Goal: Task Accomplishment & Management: Use online tool/utility

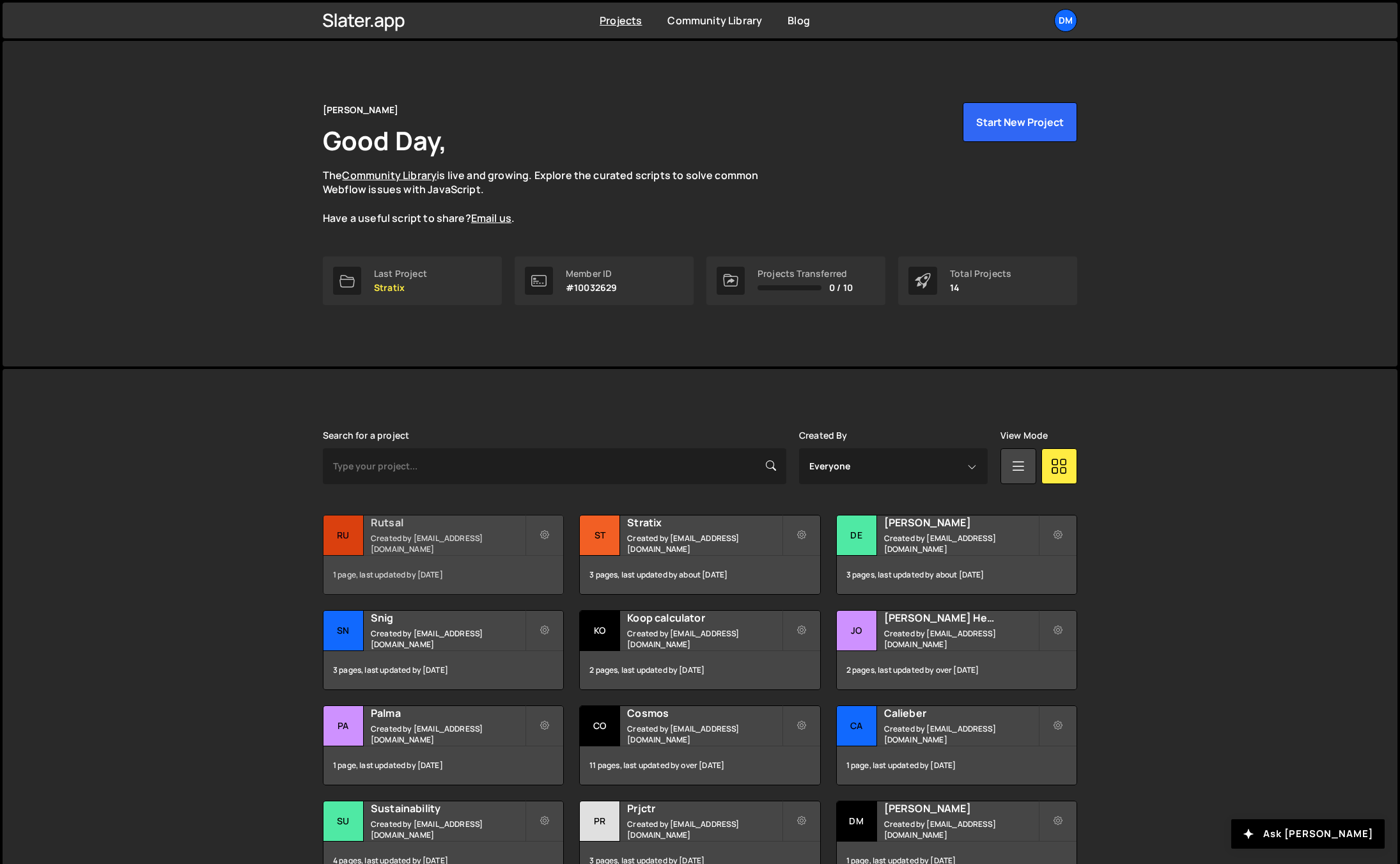
click at [404, 527] on h2 "Rutsal" at bounding box center [448, 522] width 154 height 14
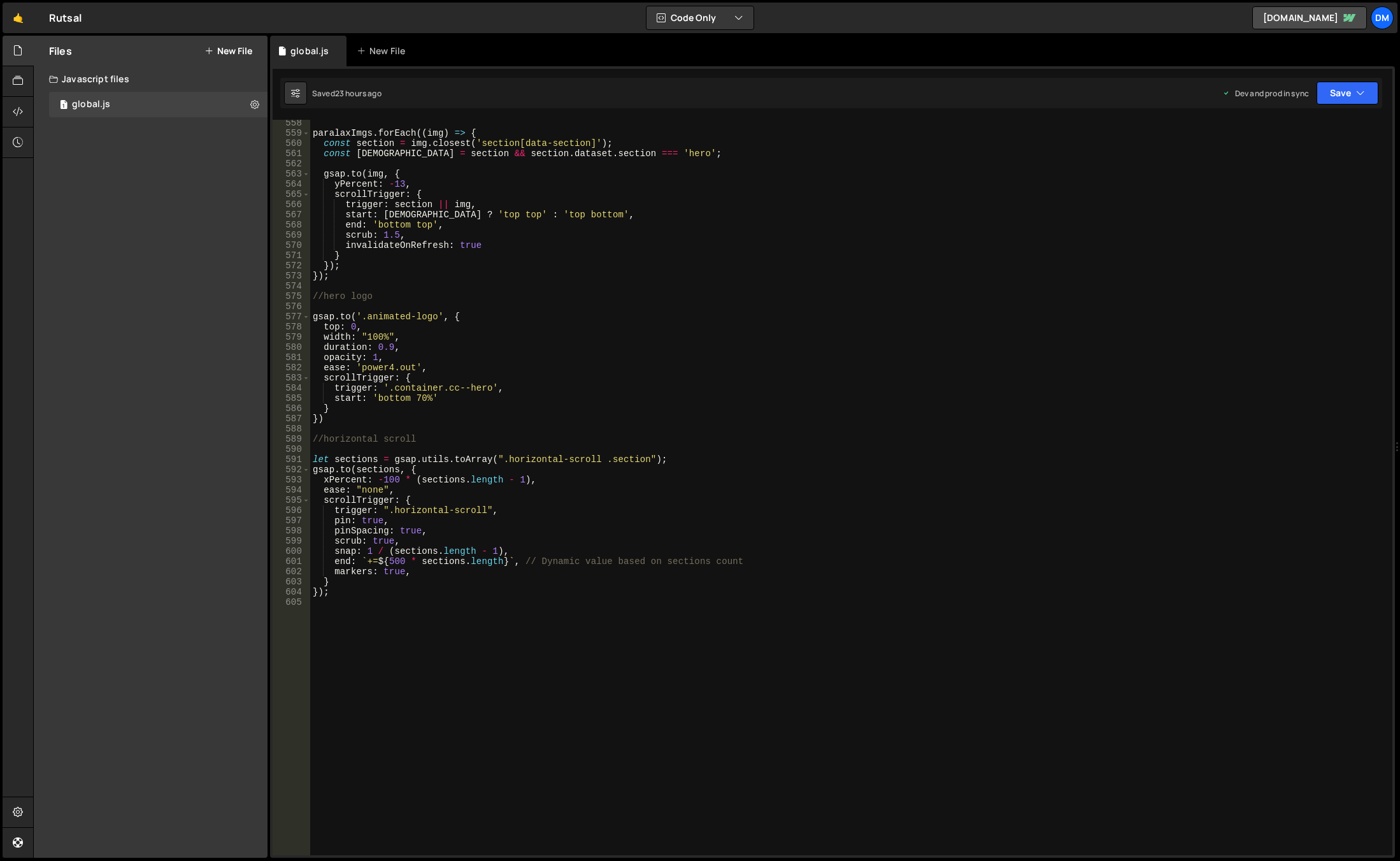
scroll to position [5642, 0]
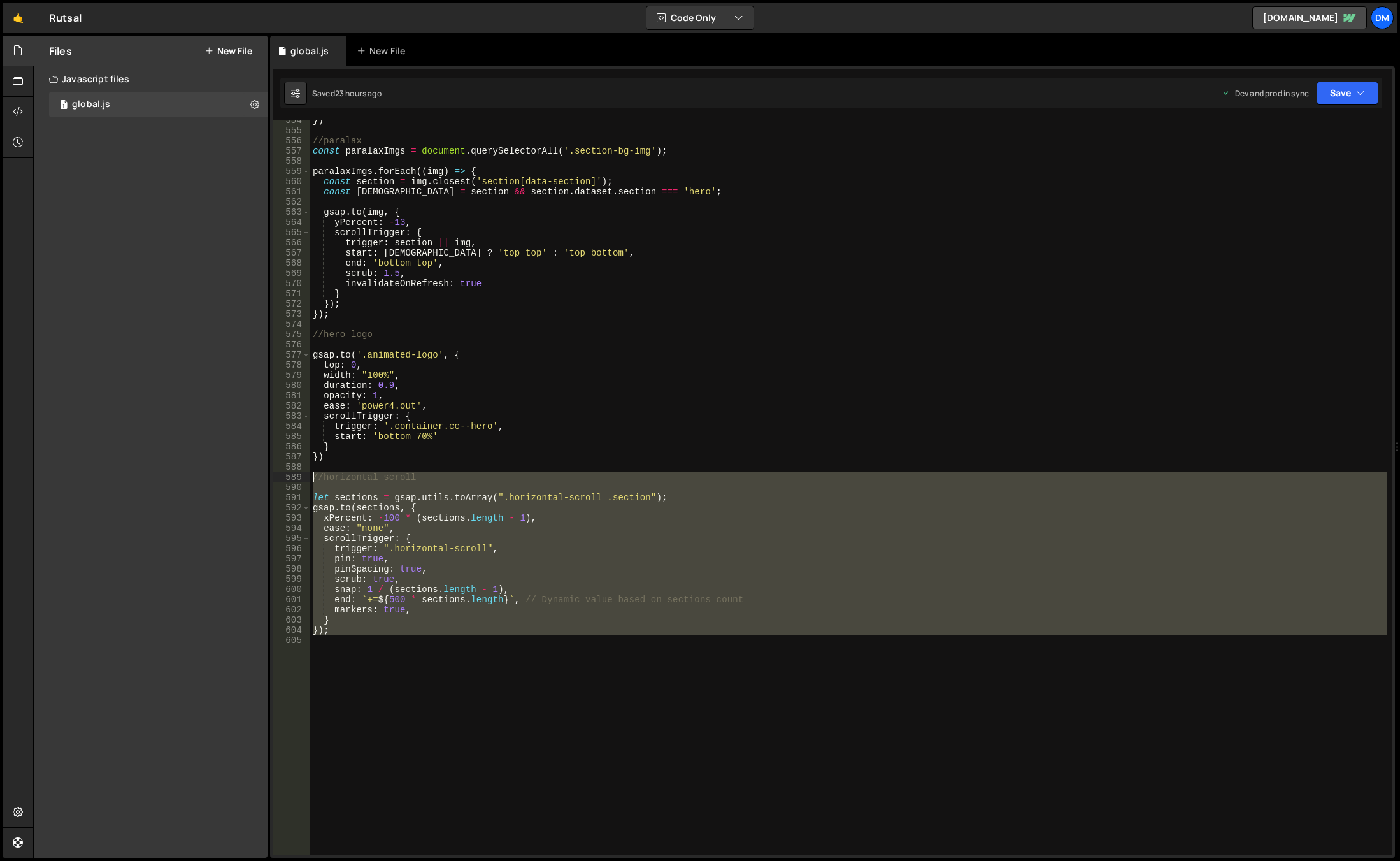
drag, startPoint x: 345, startPoint y: 635, endPoint x: 268, endPoint y: 477, distance: 175.8
click at [268, 477] on div "Files New File Javascript files 1 global.js 0 CSS files Copy share link Edit Fi…" at bounding box center [716, 446] width 1367 height 822
type textarea "//horizontal scroll"
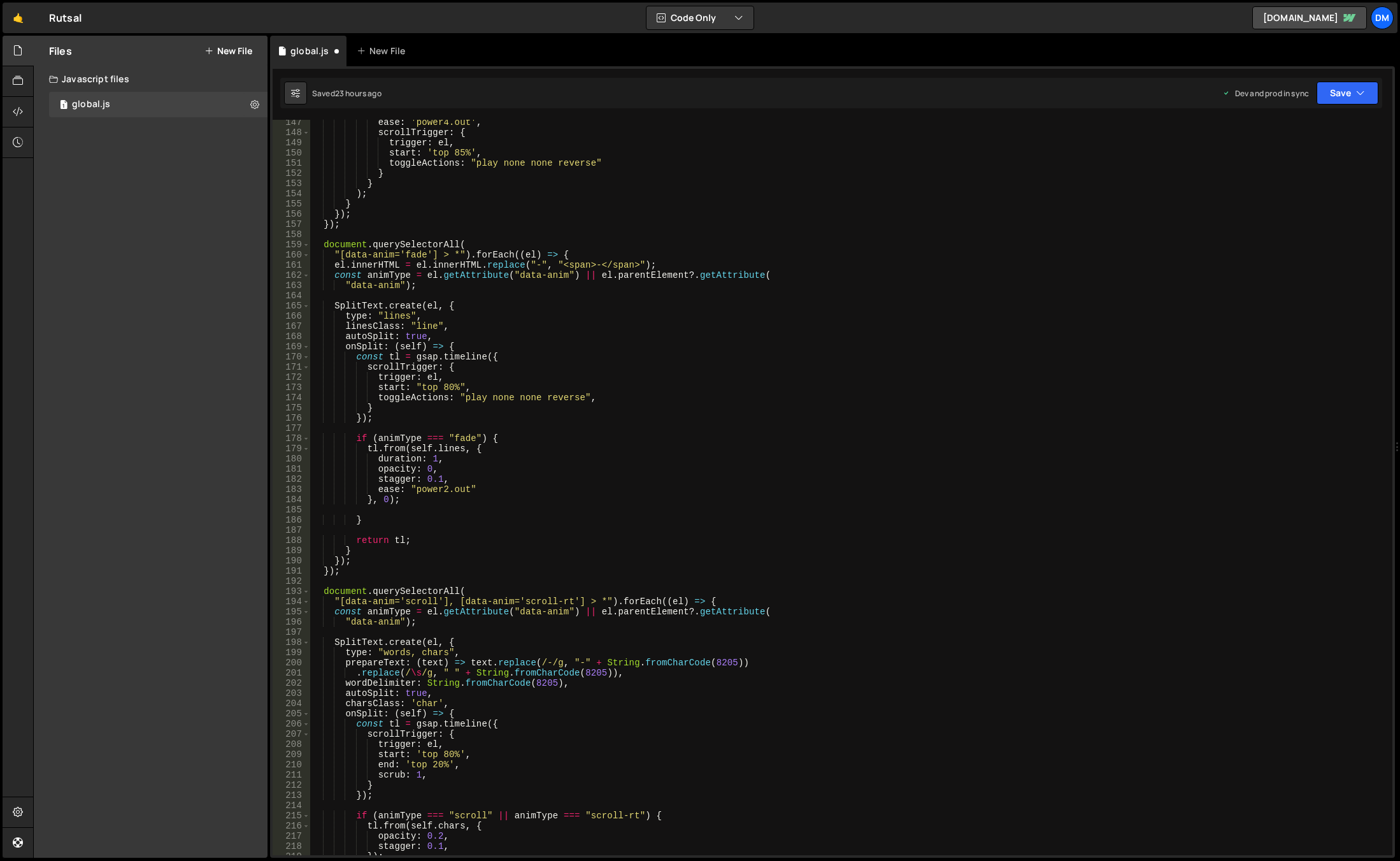
scroll to position [1491, 0]
click at [682, 491] on div "ease : 'power4.out' , scrollTrigger : { trigger : el , start : 'top 85%' , togg…" at bounding box center [849, 495] width 1077 height 755
type textarea "ease: "power2.out""
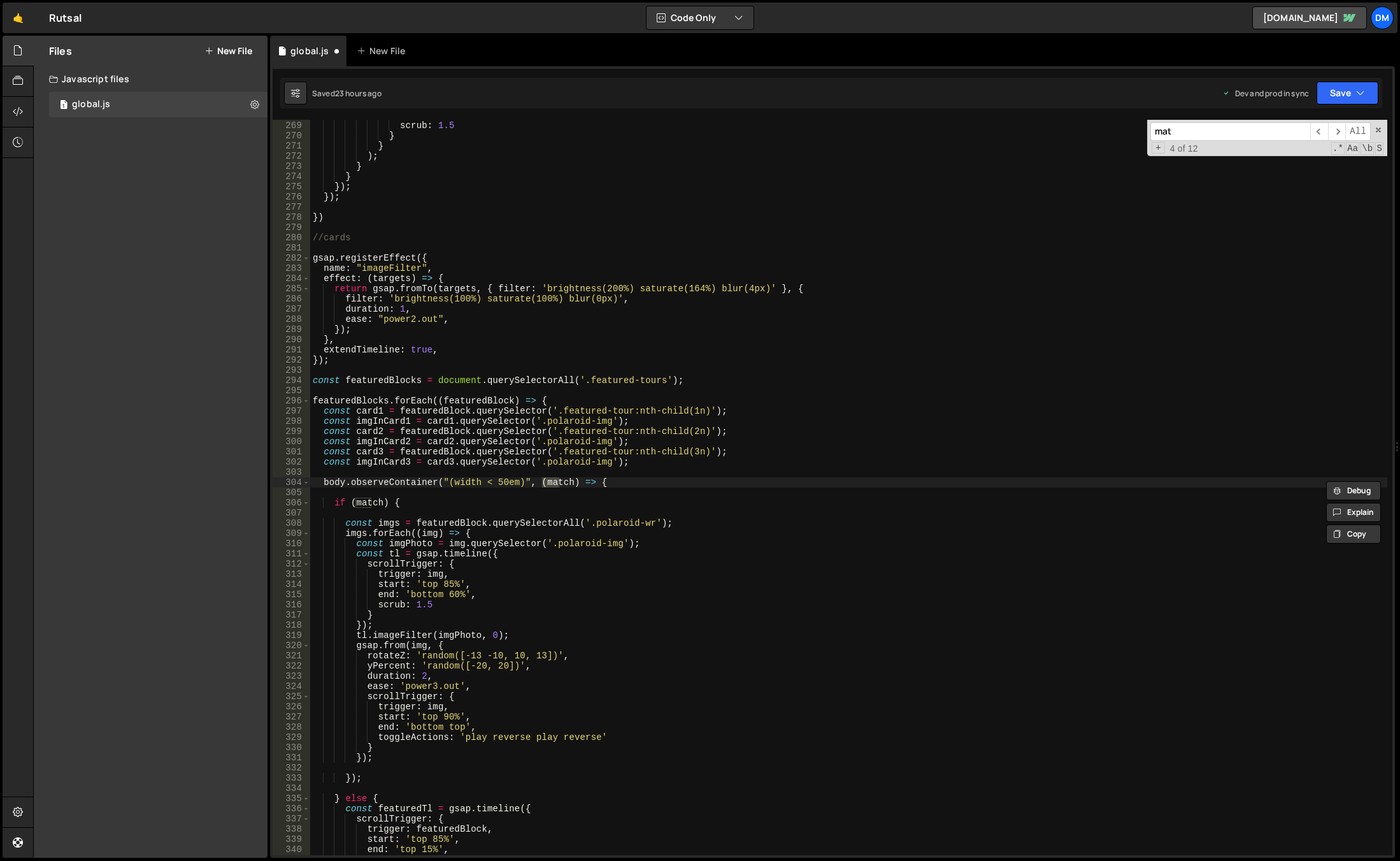
scroll to position [2732, 0]
type input "match"
click at [467, 501] on div "end : 'top 50%' , scrub : 1.5 } } ) ; } } }) ; }) ; }) //cards gsap . registerE…" at bounding box center [849, 488] width 1077 height 755
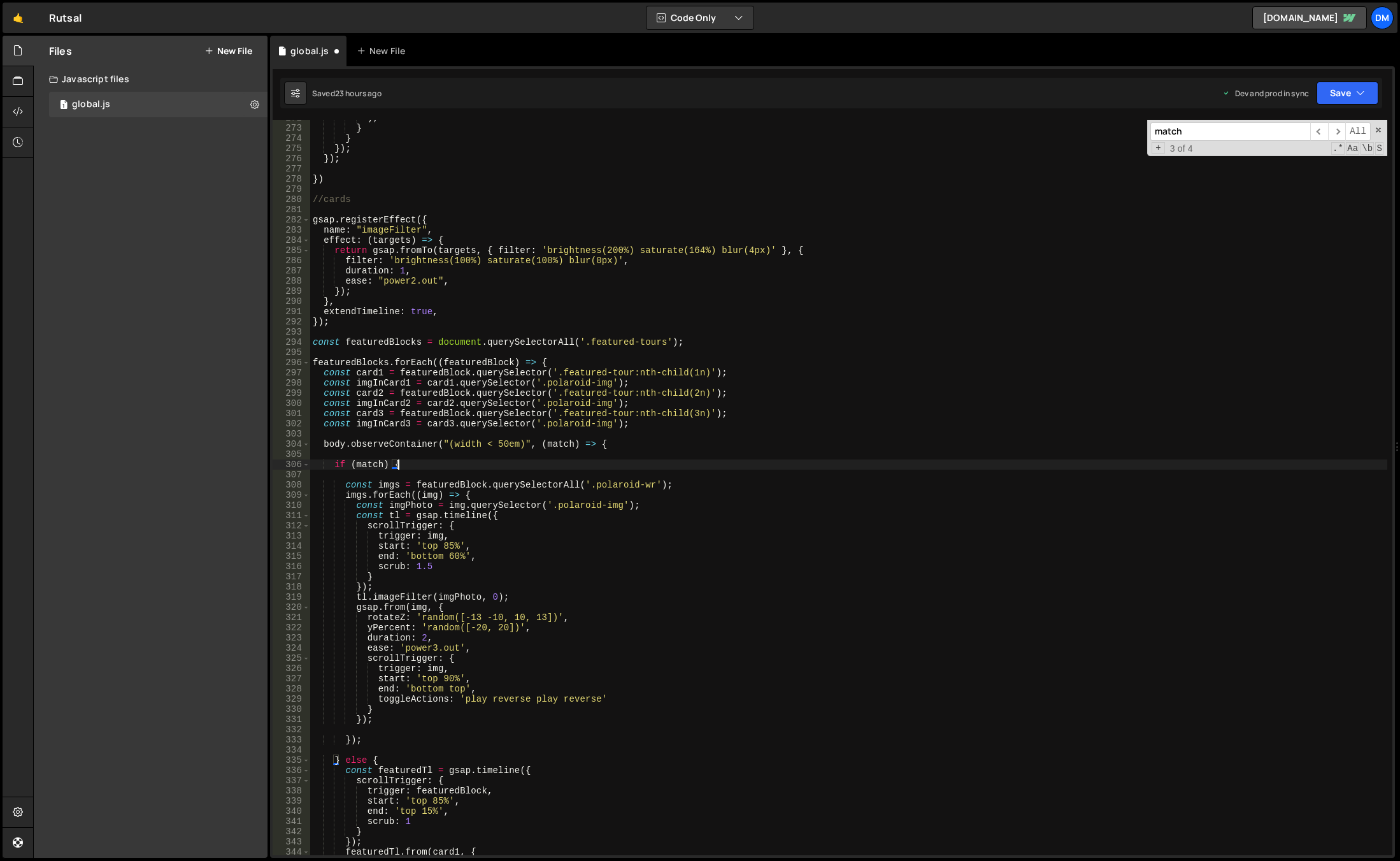
scroll to position [2846, 0]
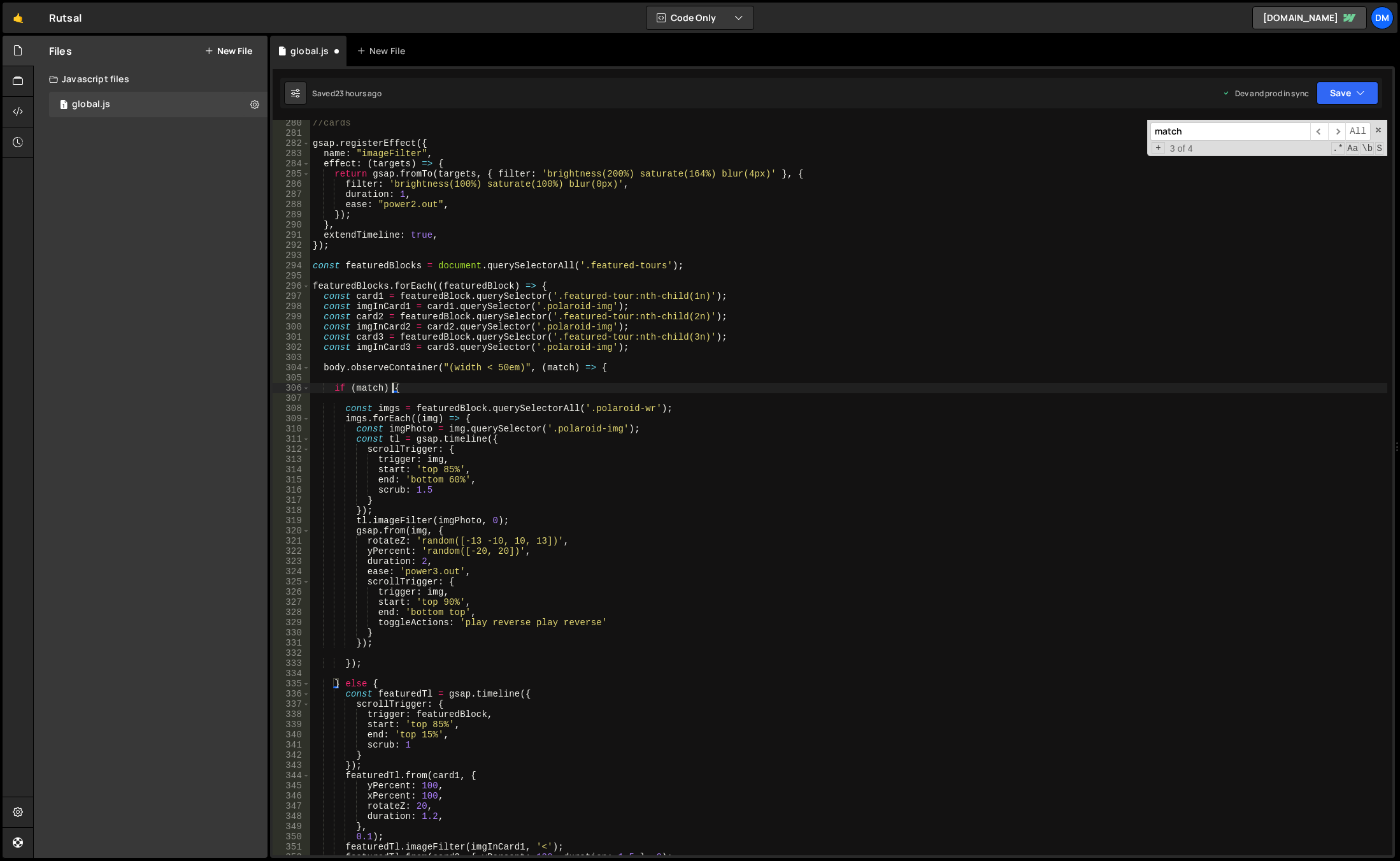
click at [392, 388] on div "//cards gsap . registerEffect ({ name : "imageFilter" , effect : ( targets ) =>…" at bounding box center [849, 496] width 1077 height 755
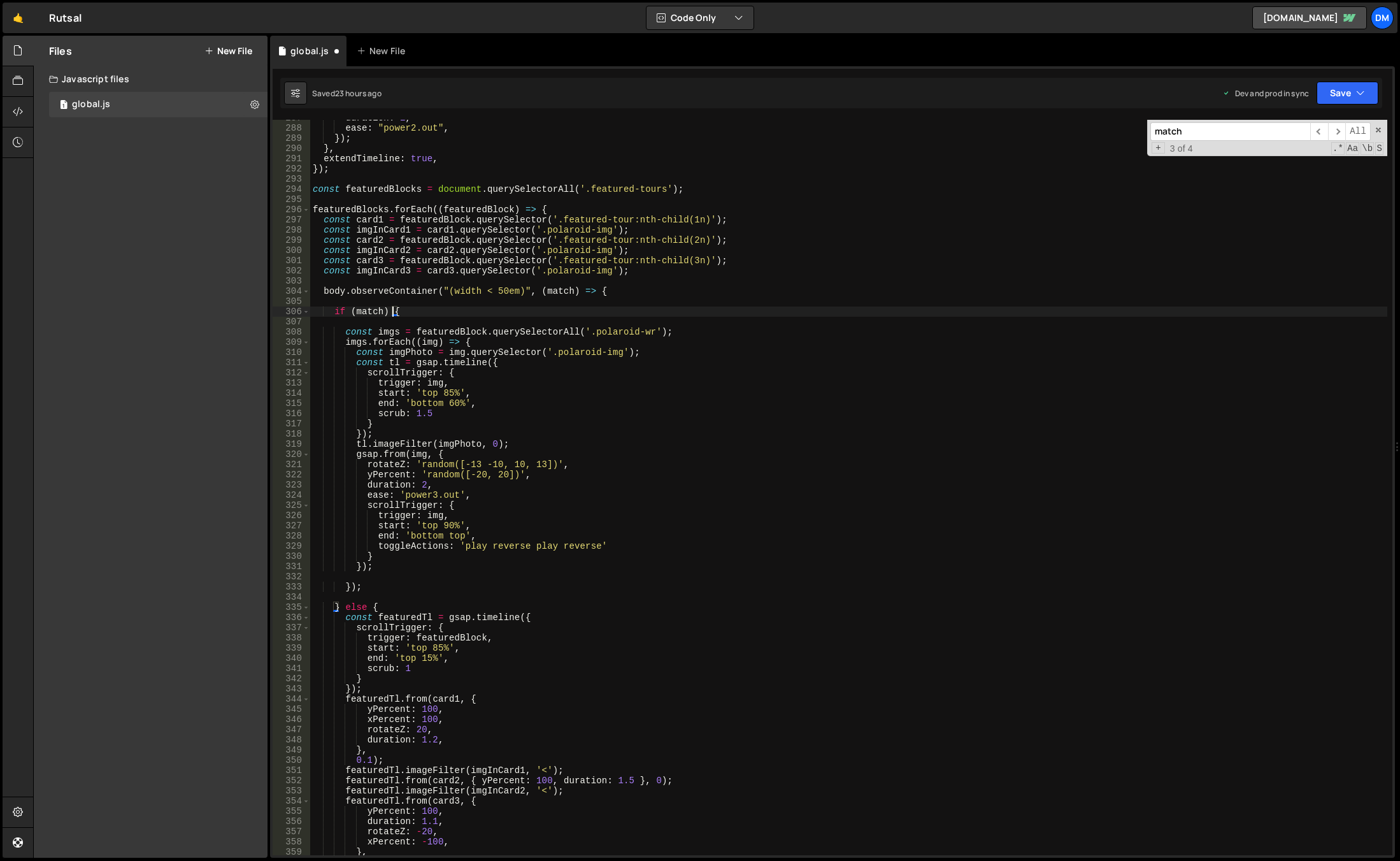
scroll to position [2885, 0]
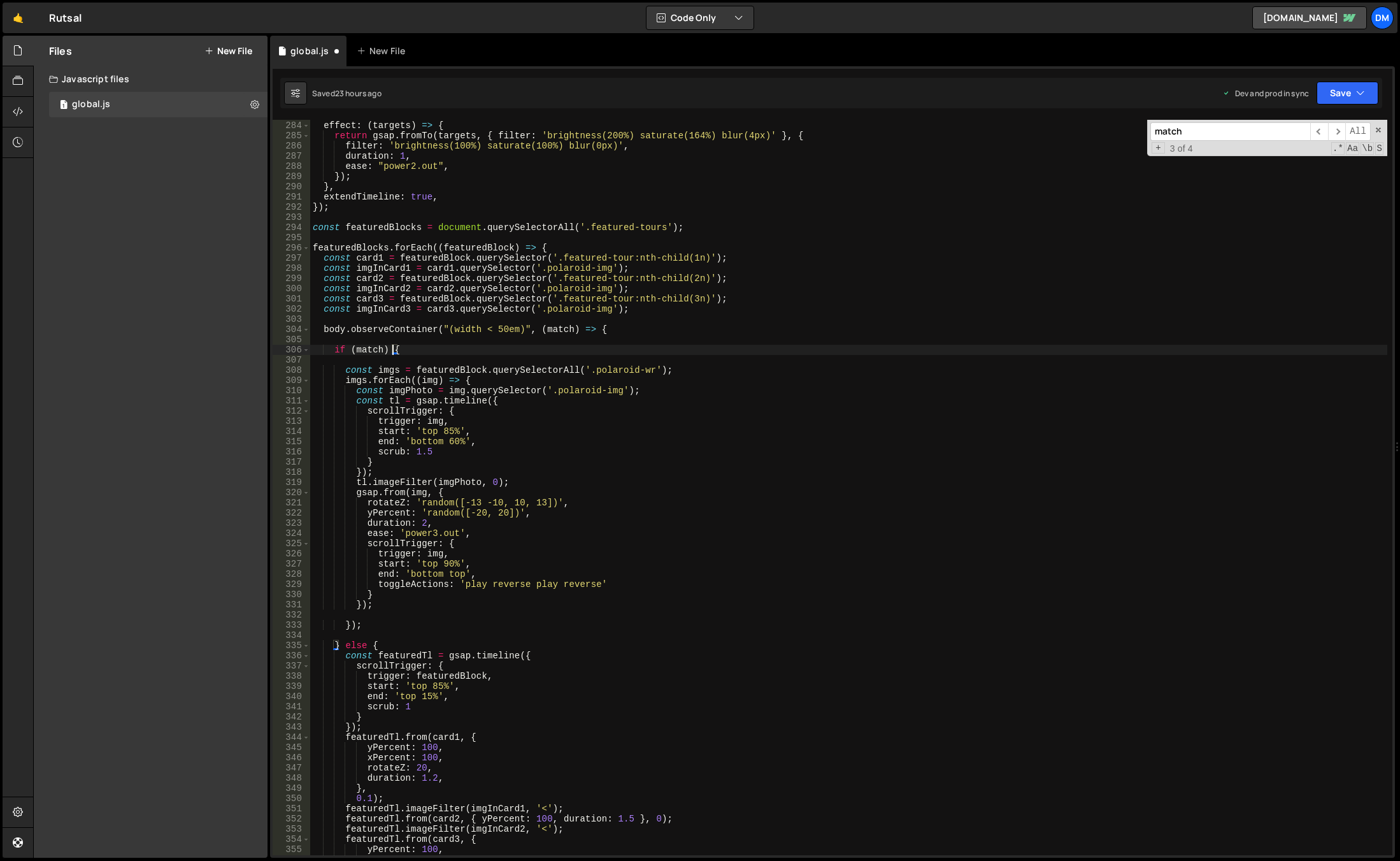
drag, startPoint x: 399, startPoint y: 349, endPoint x: 512, endPoint y: 342, distance: 113.2
click at [399, 349] on div "name : "imageFilter" , effect : ( targets ) => { return gsap . fromTo ( targets…" at bounding box center [849, 488] width 1077 height 755
click at [593, 330] on div "name : "imageFilter" , effect : ( targets ) => { return gsap . fromTo ( targets…" at bounding box center [849, 488] width 1077 height 755
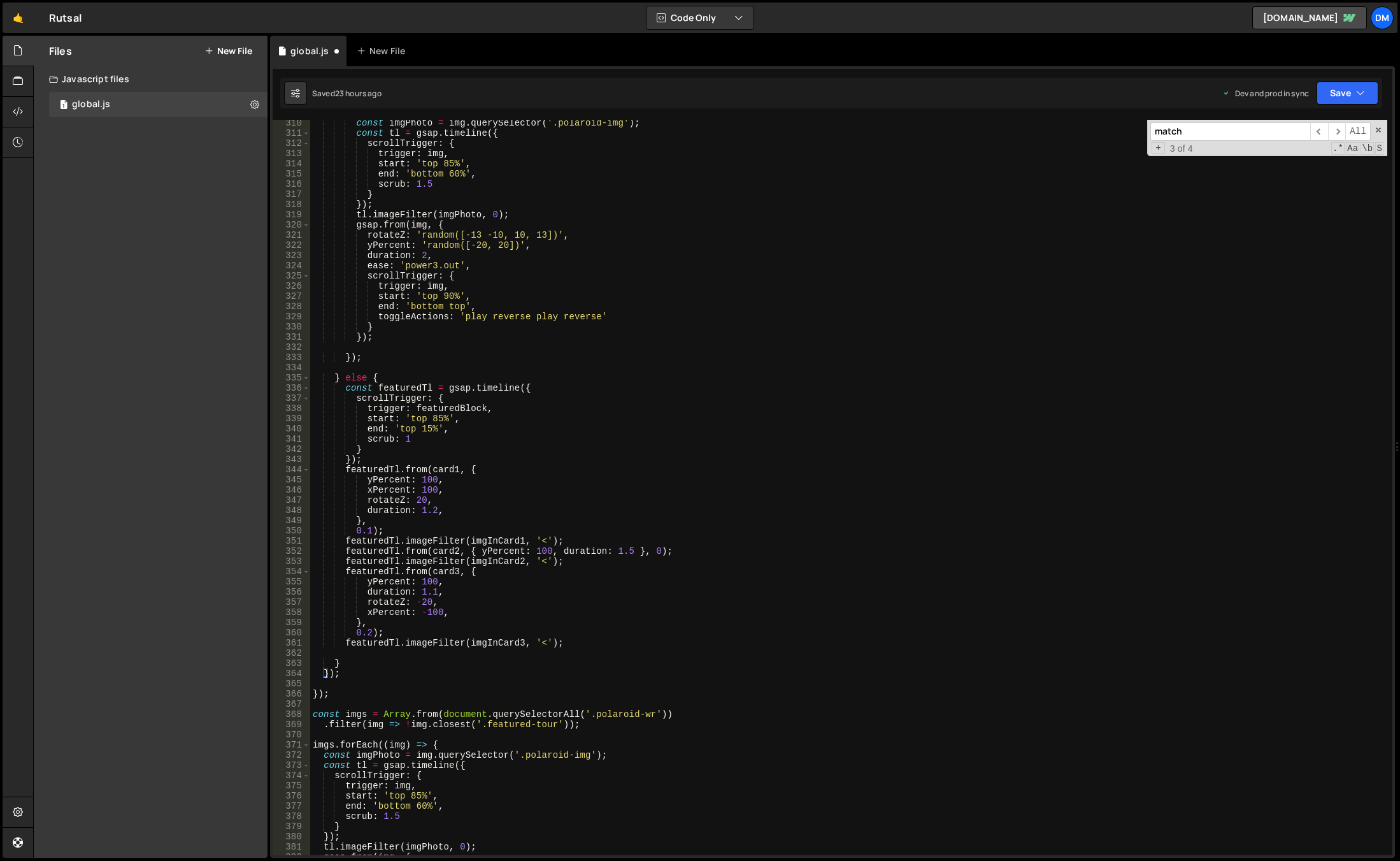
scroll to position [3075, 0]
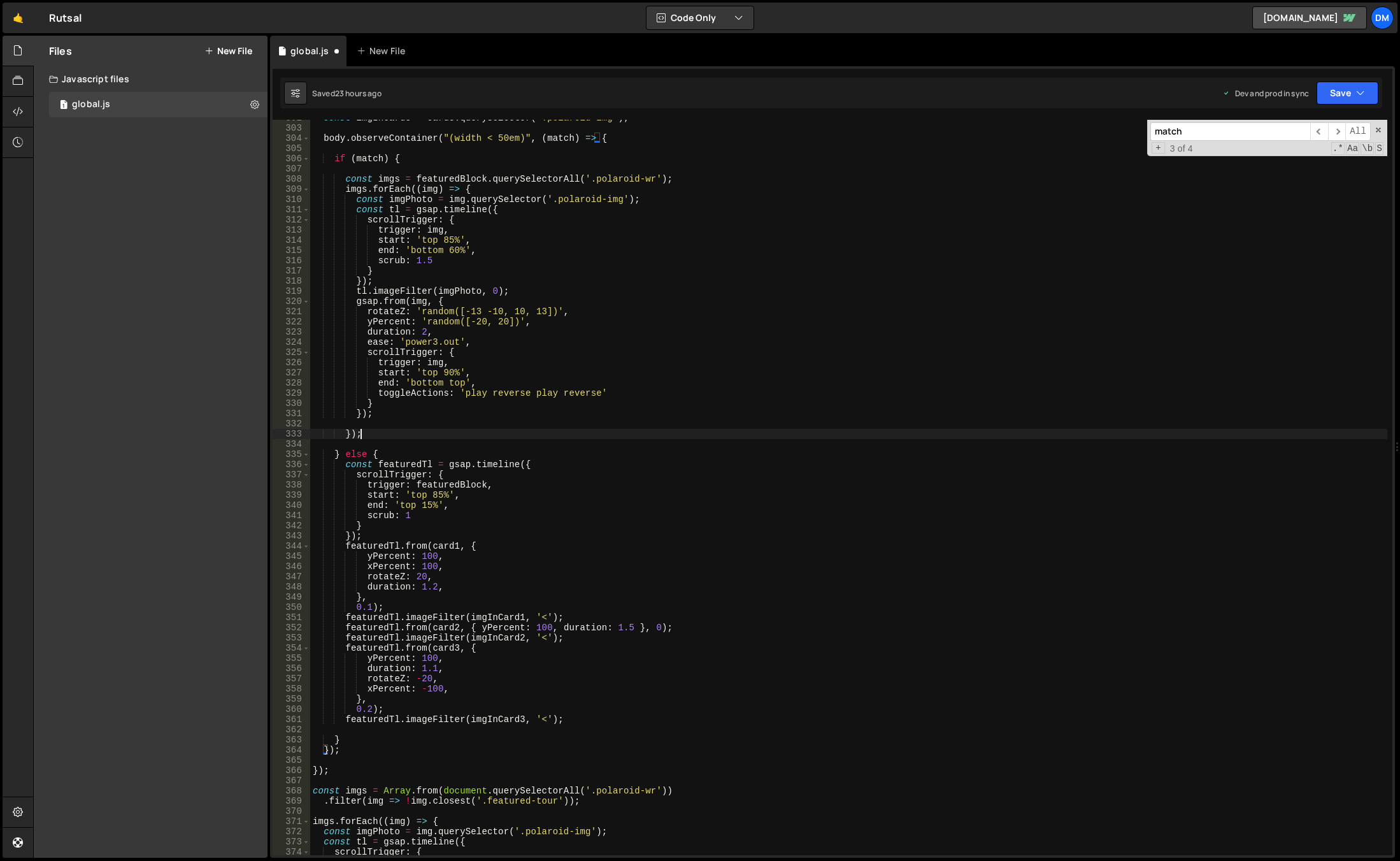
click at [374, 435] on div "const imgInCard3 = card3 . querySelector ( '.polaroid-img' ) ; body . observeCo…" at bounding box center [849, 490] width 1077 height 755
type textarea "});"
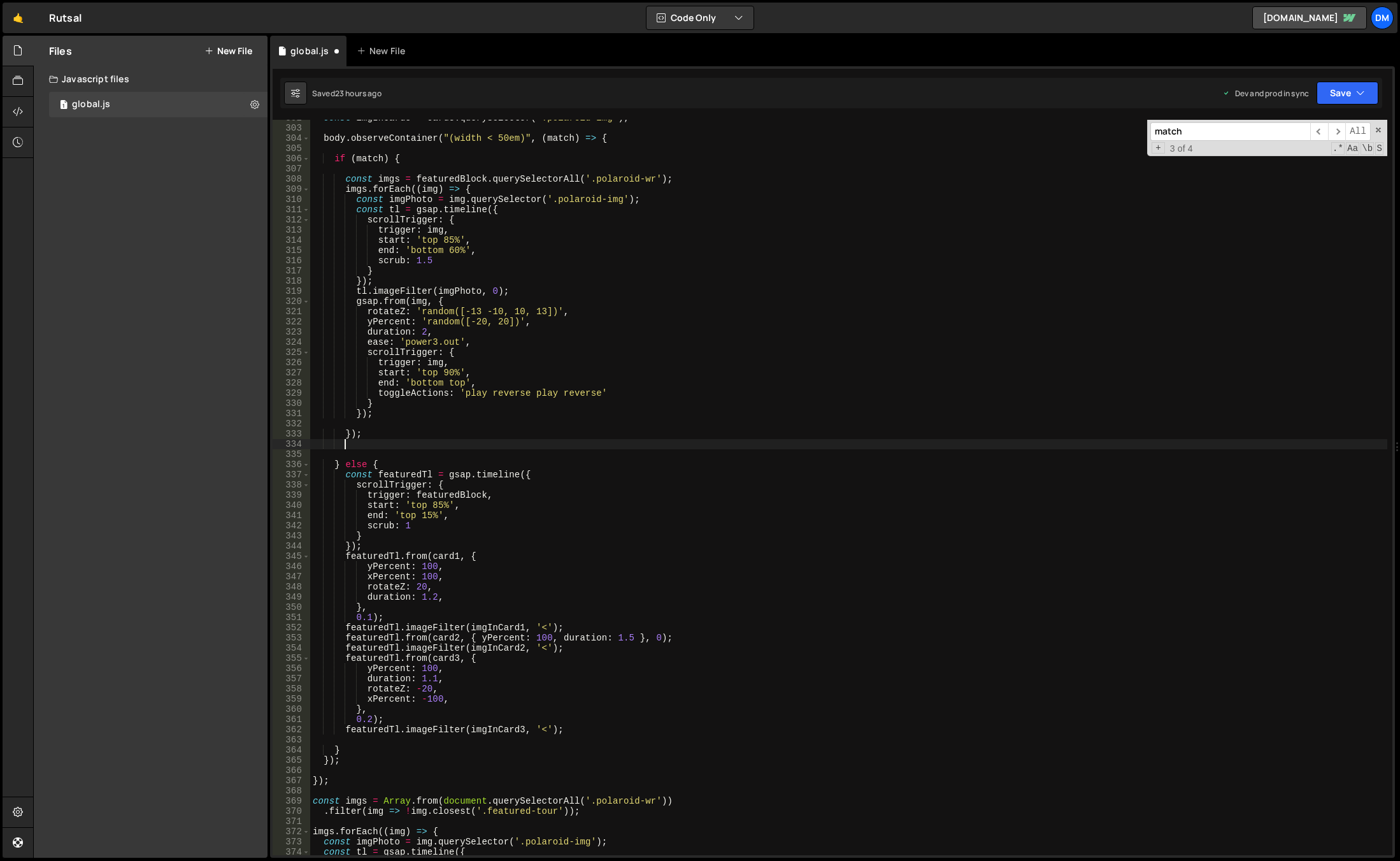
scroll to position [0, 2]
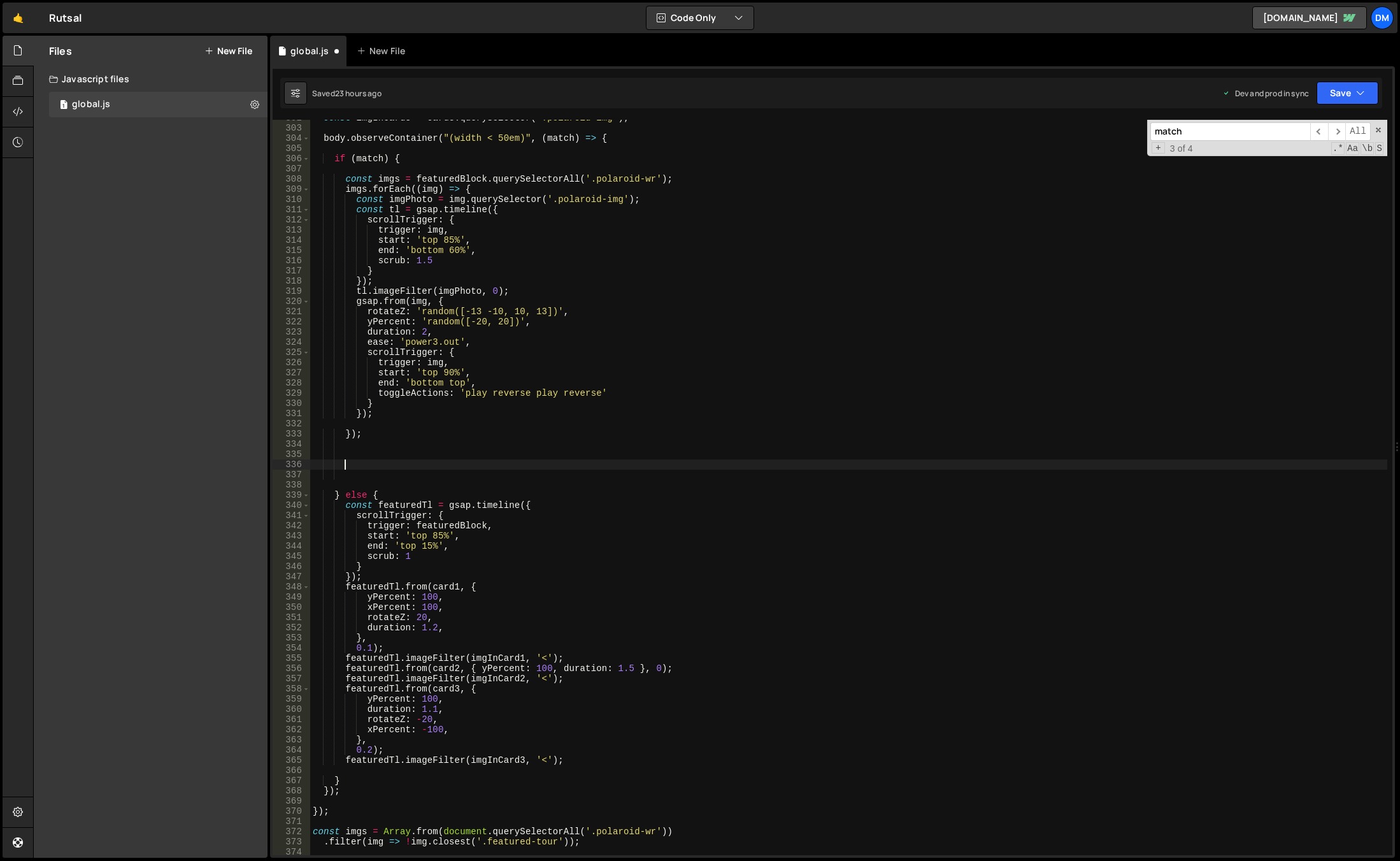
paste textarea
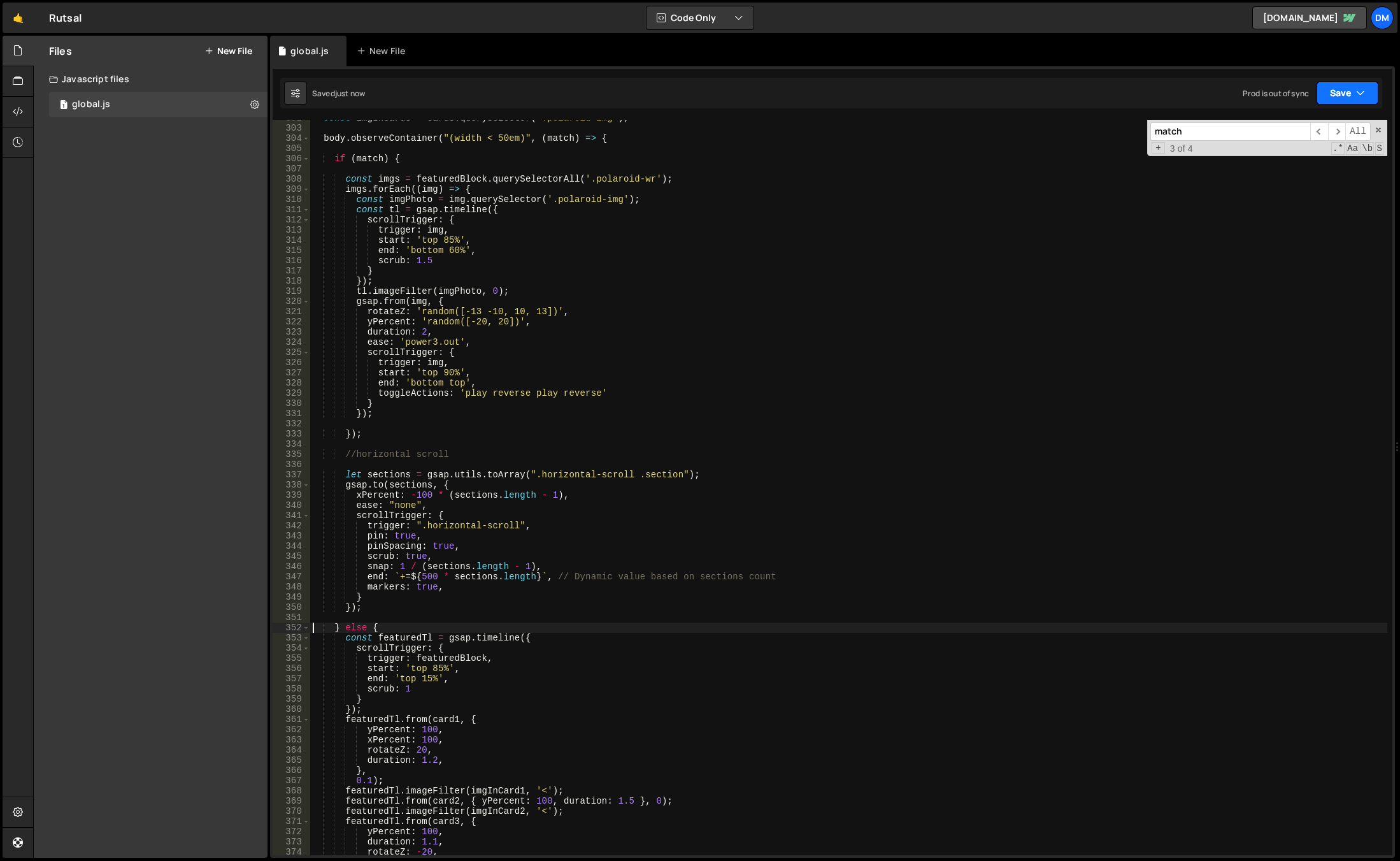
click at [1331, 96] on button "Save" at bounding box center [1347, 93] width 62 height 23
click at [1295, 169] on div "Save to Production S" at bounding box center [1304, 165] width 132 height 12
click at [1346, 84] on button "Save" at bounding box center [1339, 93] width 77 height 23
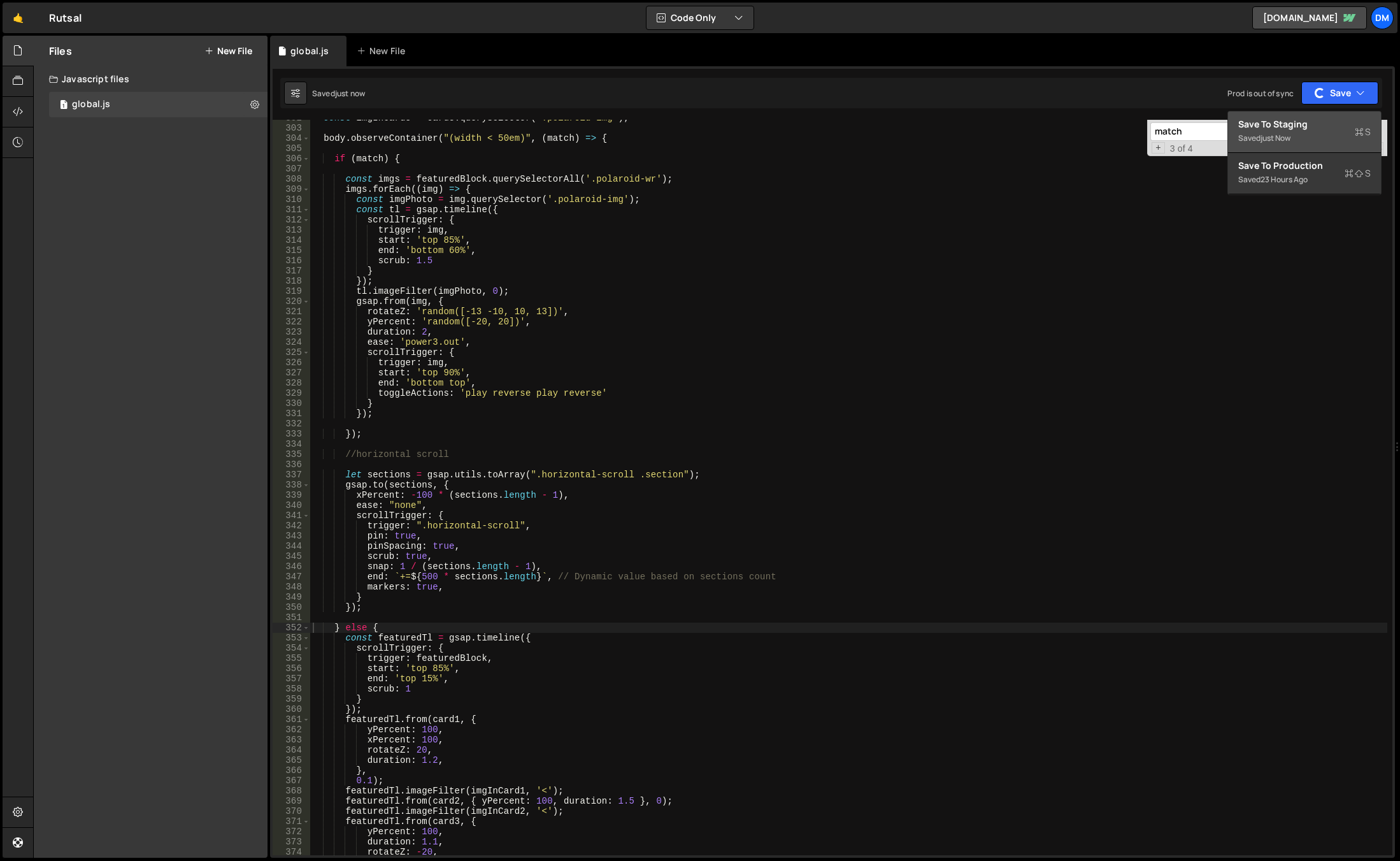
click at [1317, 121] on div "Save to Staging S" at bounding box center [1304, 124] width 132 height 12
click at [1380, 125] on div "match ​ ​ All Replace All + 3 of 4 .* Aa \b S" at bounding box center [1267, 138] width 240 height 36
click at [1376, 131] on span at bounding box center [1378, 130] width 9 height 9
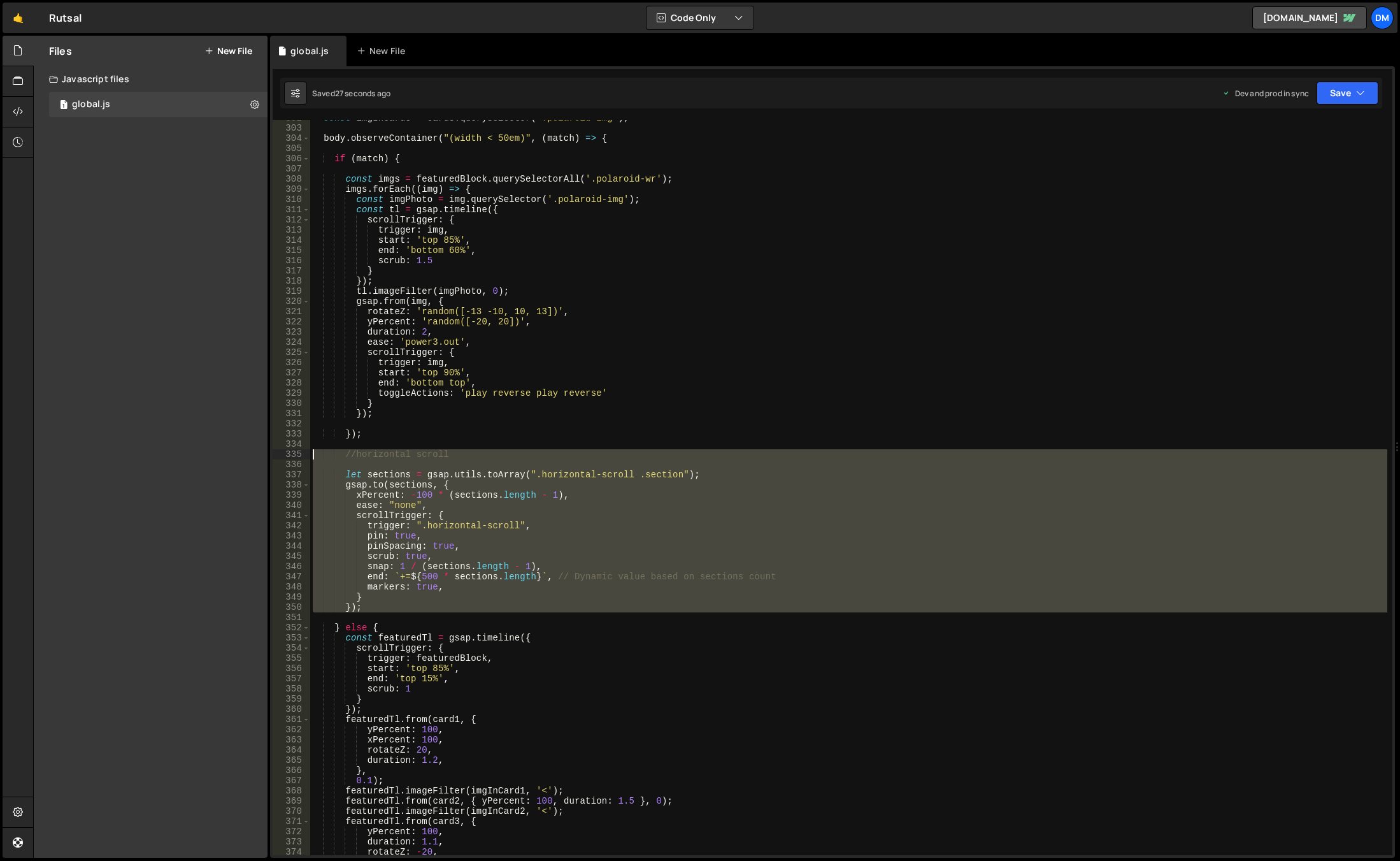
drag, startPoint x: 376, startPoint y: 613, endPoint x: 276, endPoint y: 452, distance: 189.5
click at [276, 452] on div "} else { 302 303 304 305 306 307 308 309 310 311 312 313 314 315 316 317 318 31…" at bounding box center [833, 488] width 1120 height 735
type textarea "//horizontal scroll"
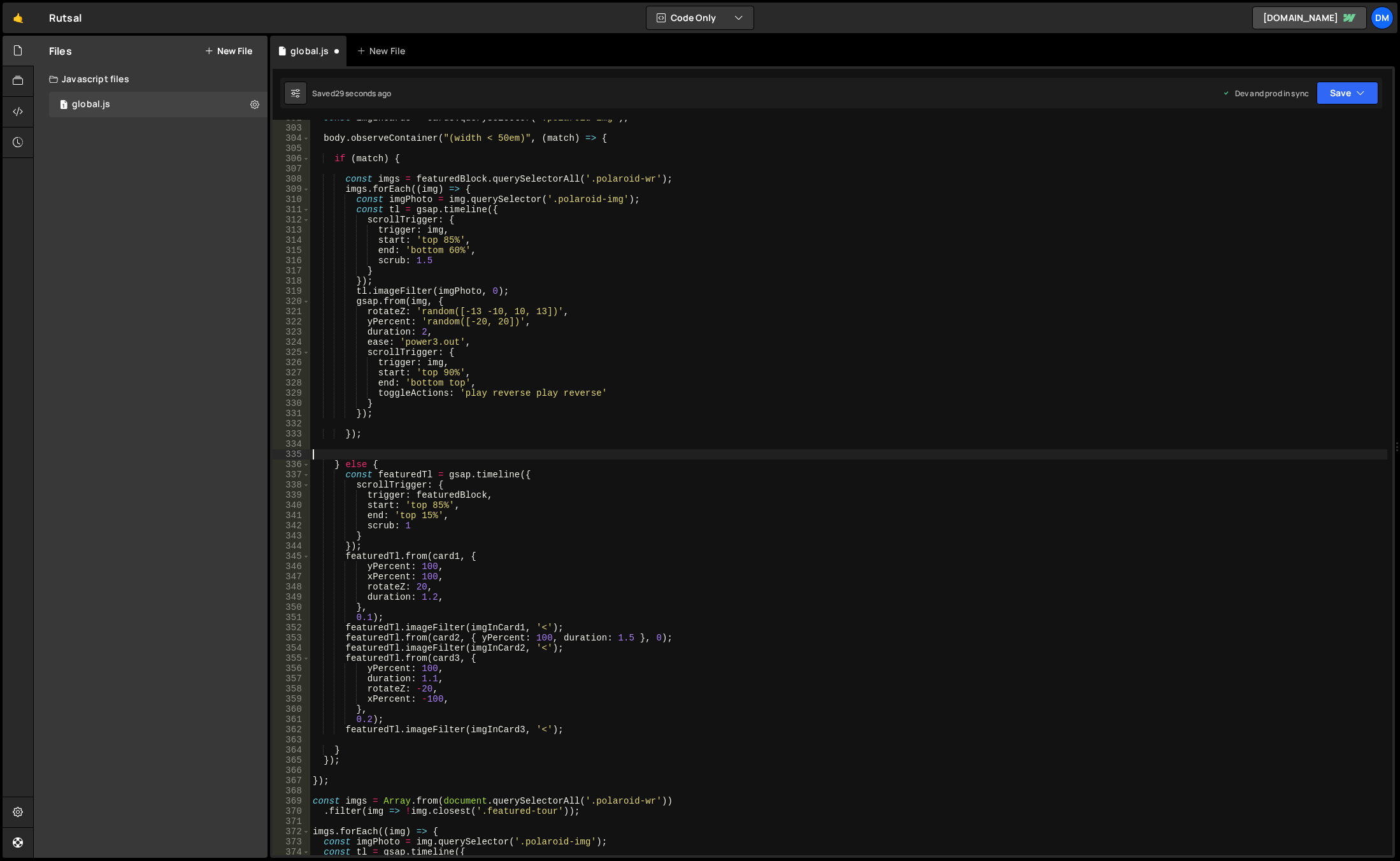
click at [402, 461] on div "const imgInCard3 = card3 . querySelector ( '.polaroid-img' ) ; body . observeCo…" at bounding box center [849, 490] width 1077 height 755
type textarea "} else {"
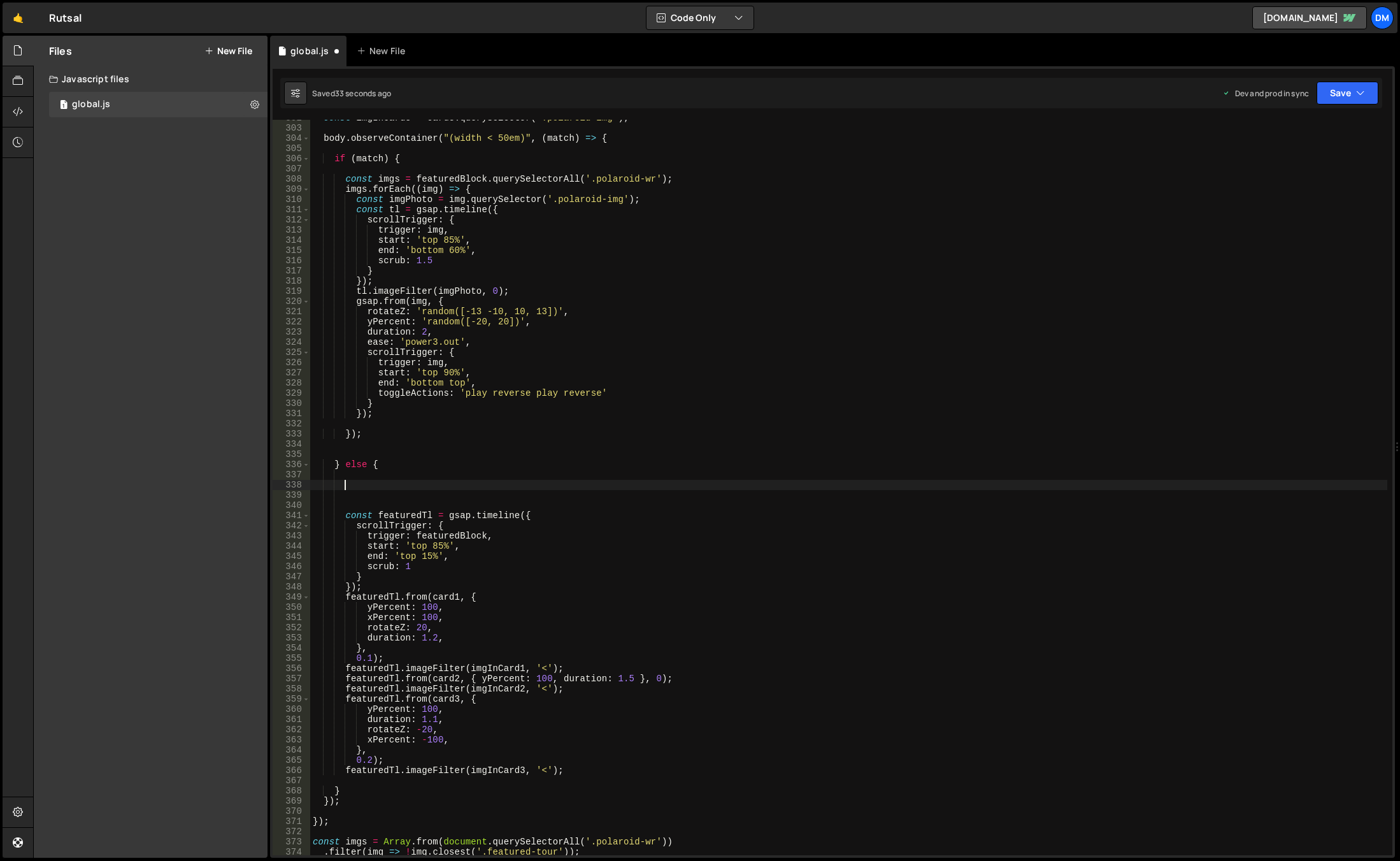
paste textarea
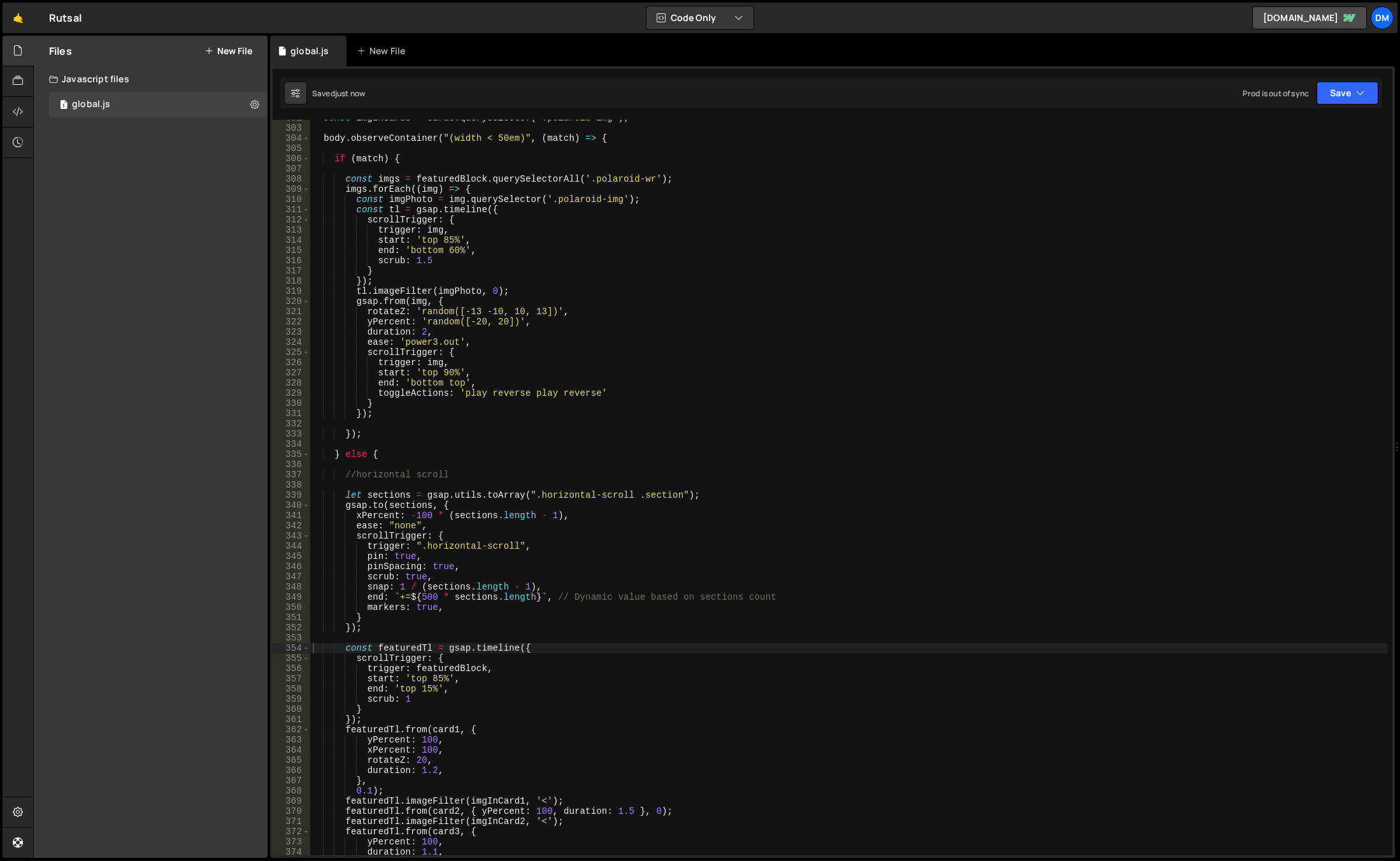
drag, startPoint x: 1328, startPoint y: 104, endPoint x: 1312, endPoint y: 132, distance: 32.2
click at [1328, 104] on div "Saved just now Prod is out of sync Upgrade to Edit Save Save to Staging S Saved…" at bounding box center [831, 93] width 1102 height 31
click at [1334, 100] on button "Save" at bounding box center [1347, 93] width 62 height 23
click at [1289, 164] on div "Save to Production S" at bounding box center [1304, 165] width 132 height 12
click at [1336, 89] on button "Save" at bounding box center [1347, 93] width 62 height 23
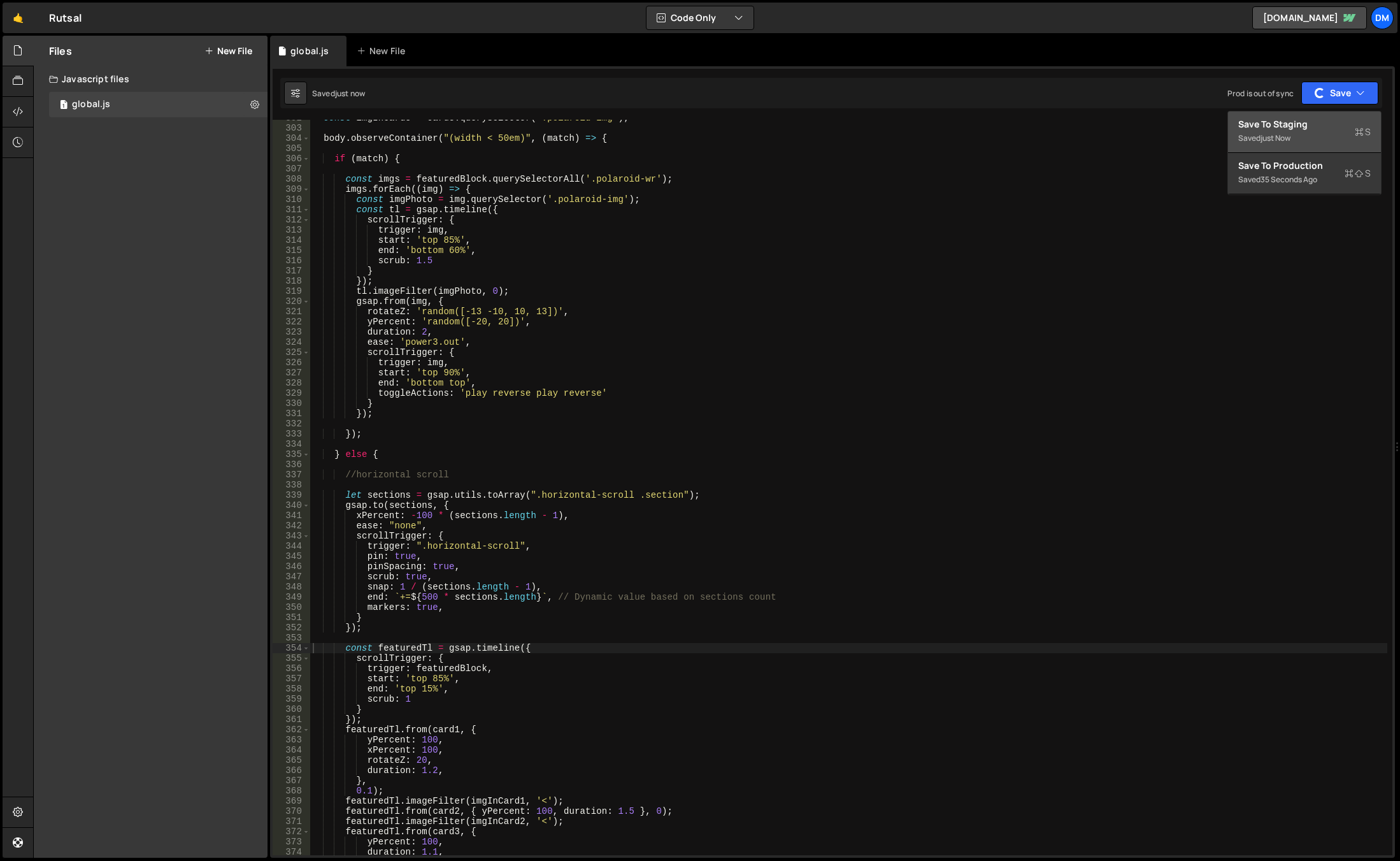
click at [1293, 126] on div "Save to Staging S" at bounding box center [1304, 124] width 132 height 12
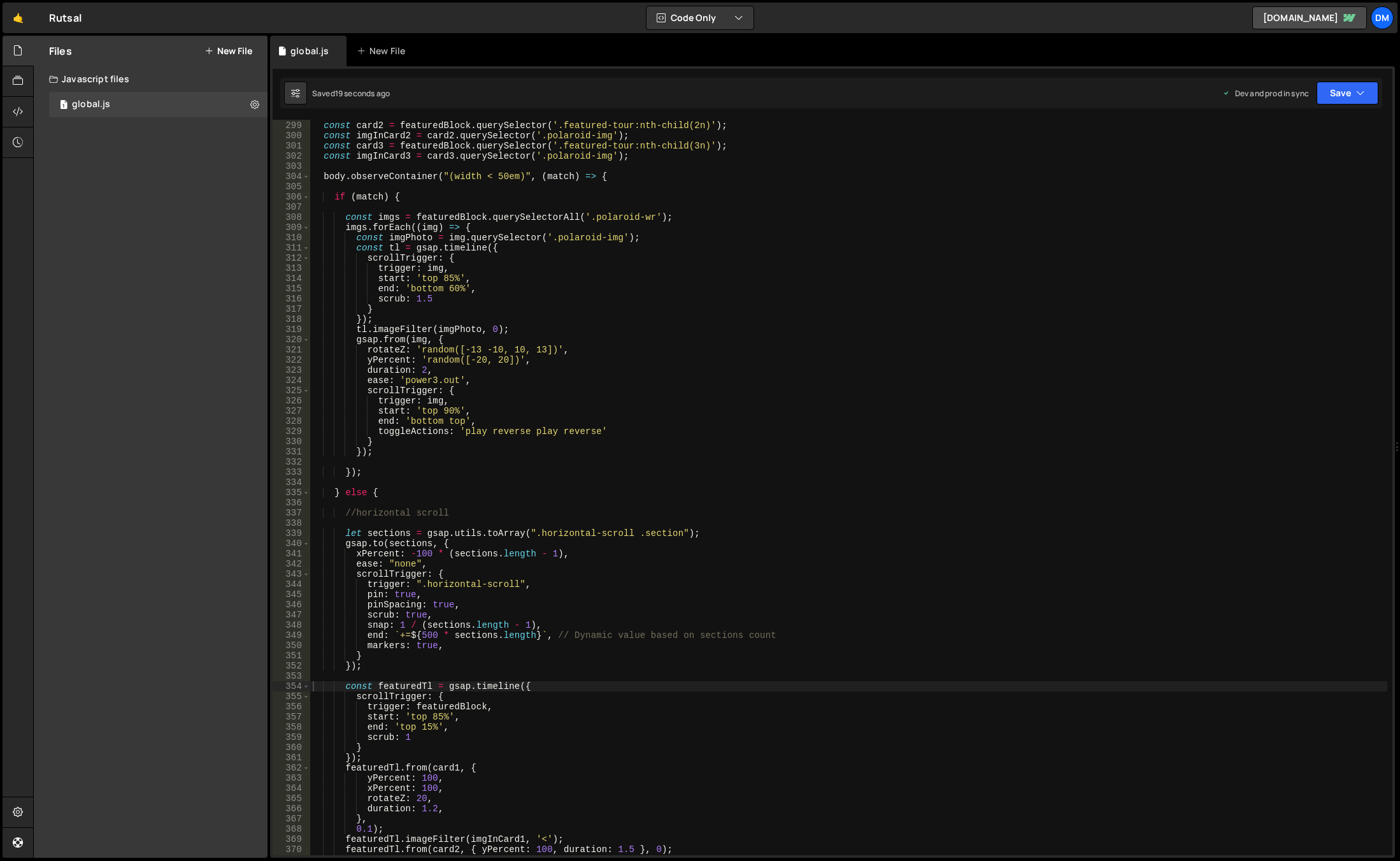
scroll to position [3037, 0]
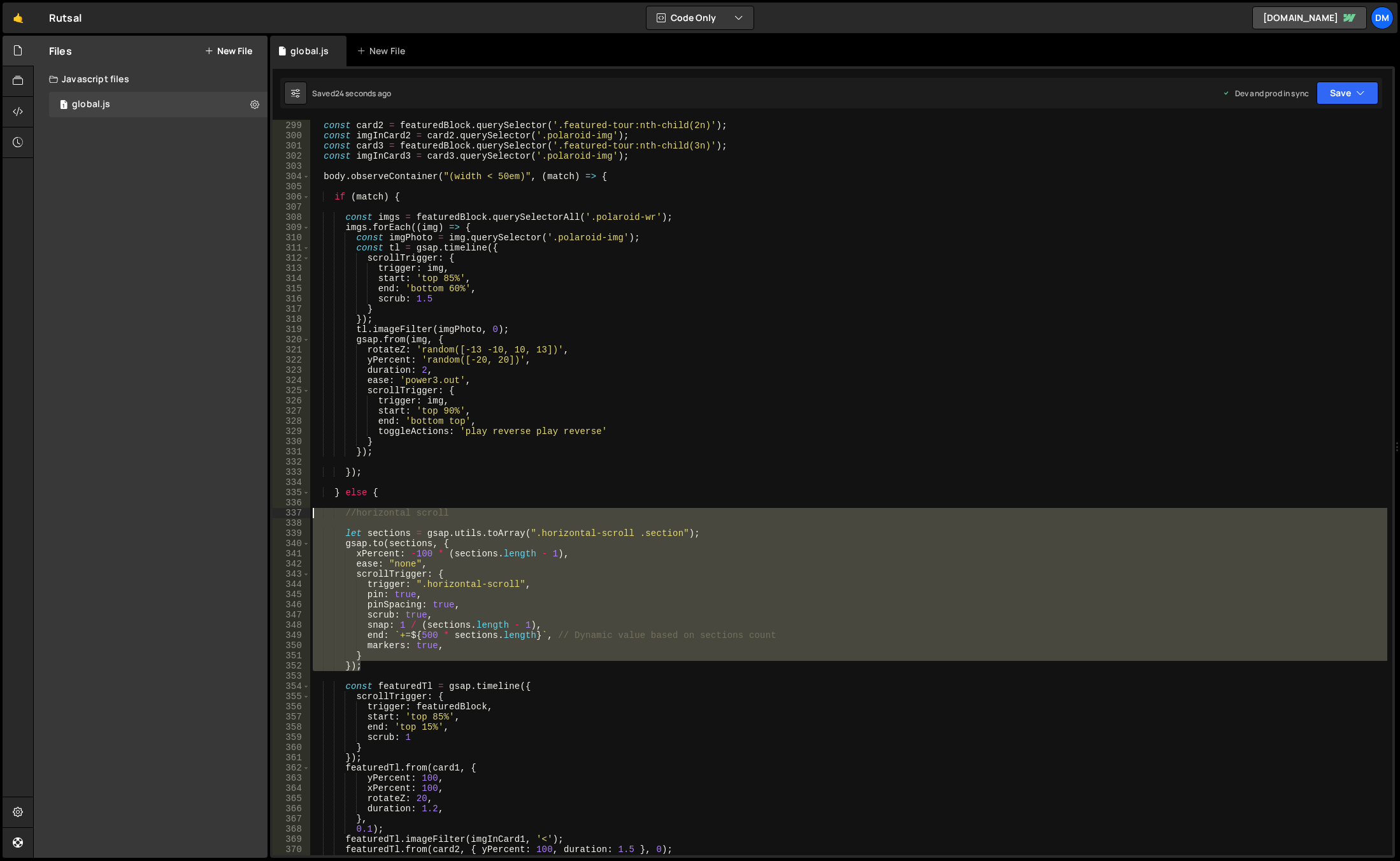
drag, startPoint x: 366, startPoint y: 667, endPoint x: 260, endPoint y: 516, distance: 184.5
click at [260, 516] on div "Files New File Javascript files 1 global.js 0 CSS files Copy share link Edit Fi…" at bounding box center [716, 446] width 1367 height 822
type textarea "//horizontal scroll"
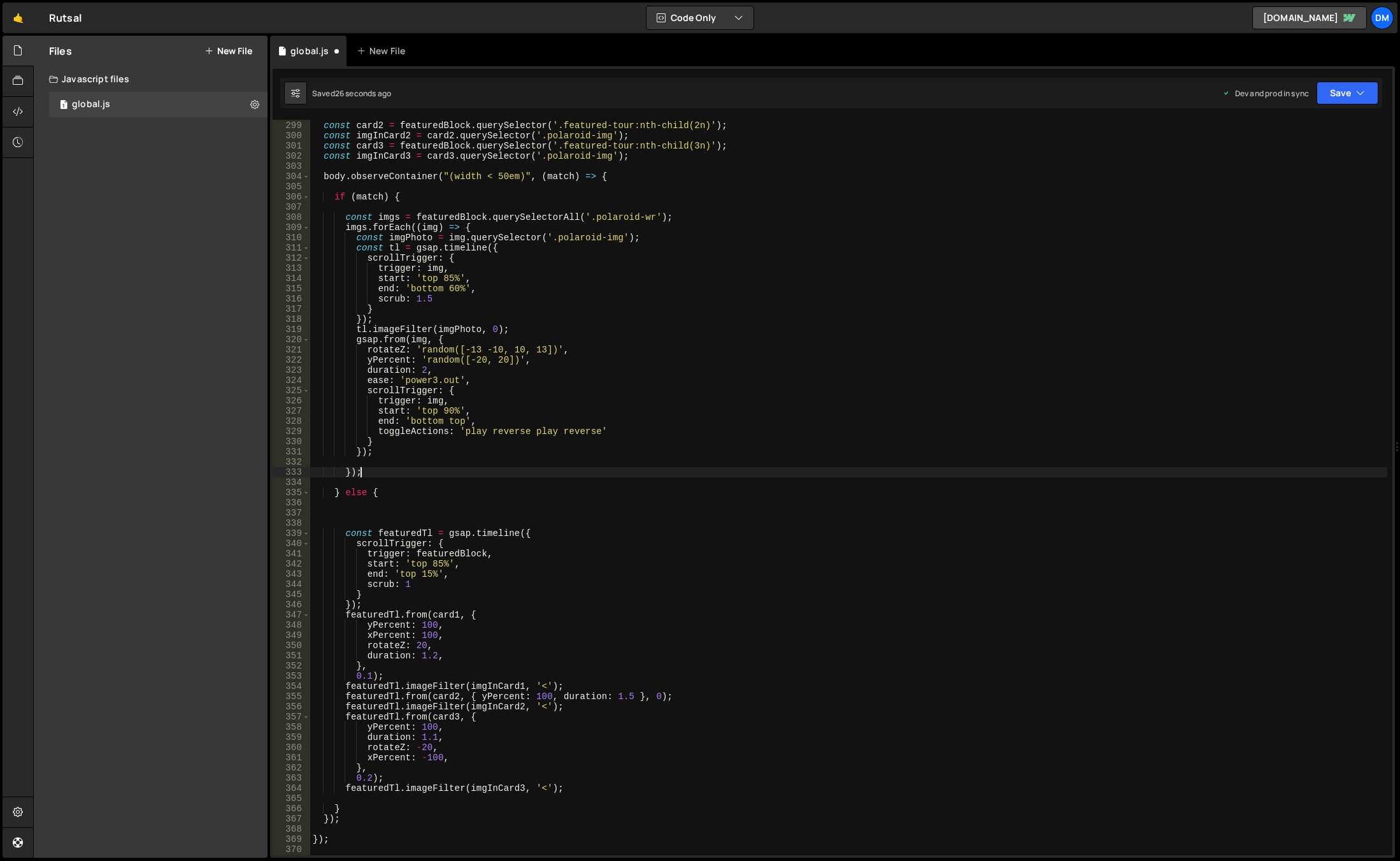
click at [393, 473] on div "const imgInCard1 = card1 . querySelector ( '.polaroid-img' ) ; const card2 = fe…" at bounding box center [849, 488] width 1077 height 755
type textarea "});"
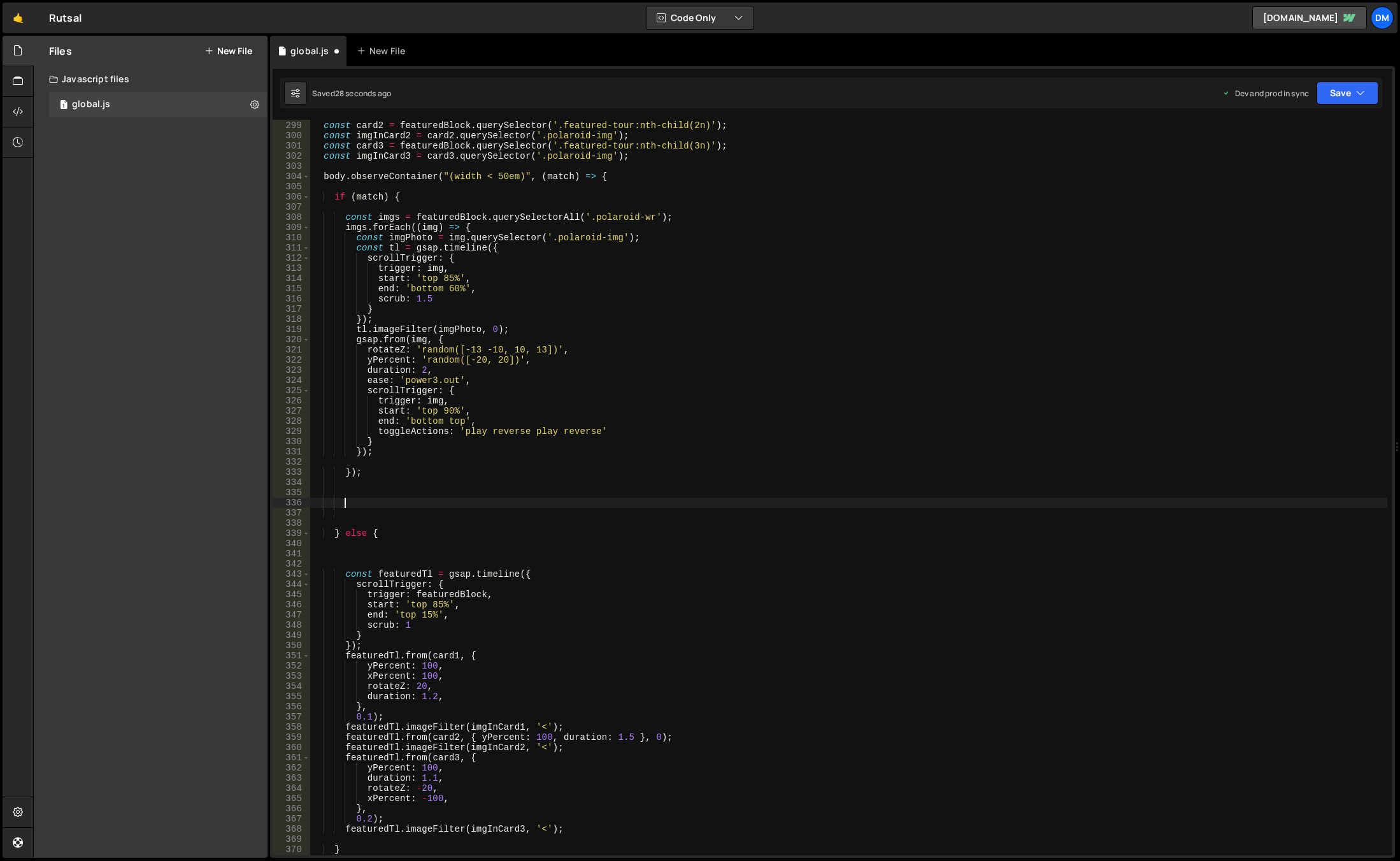
paste textarea "});"
type textarea "});"
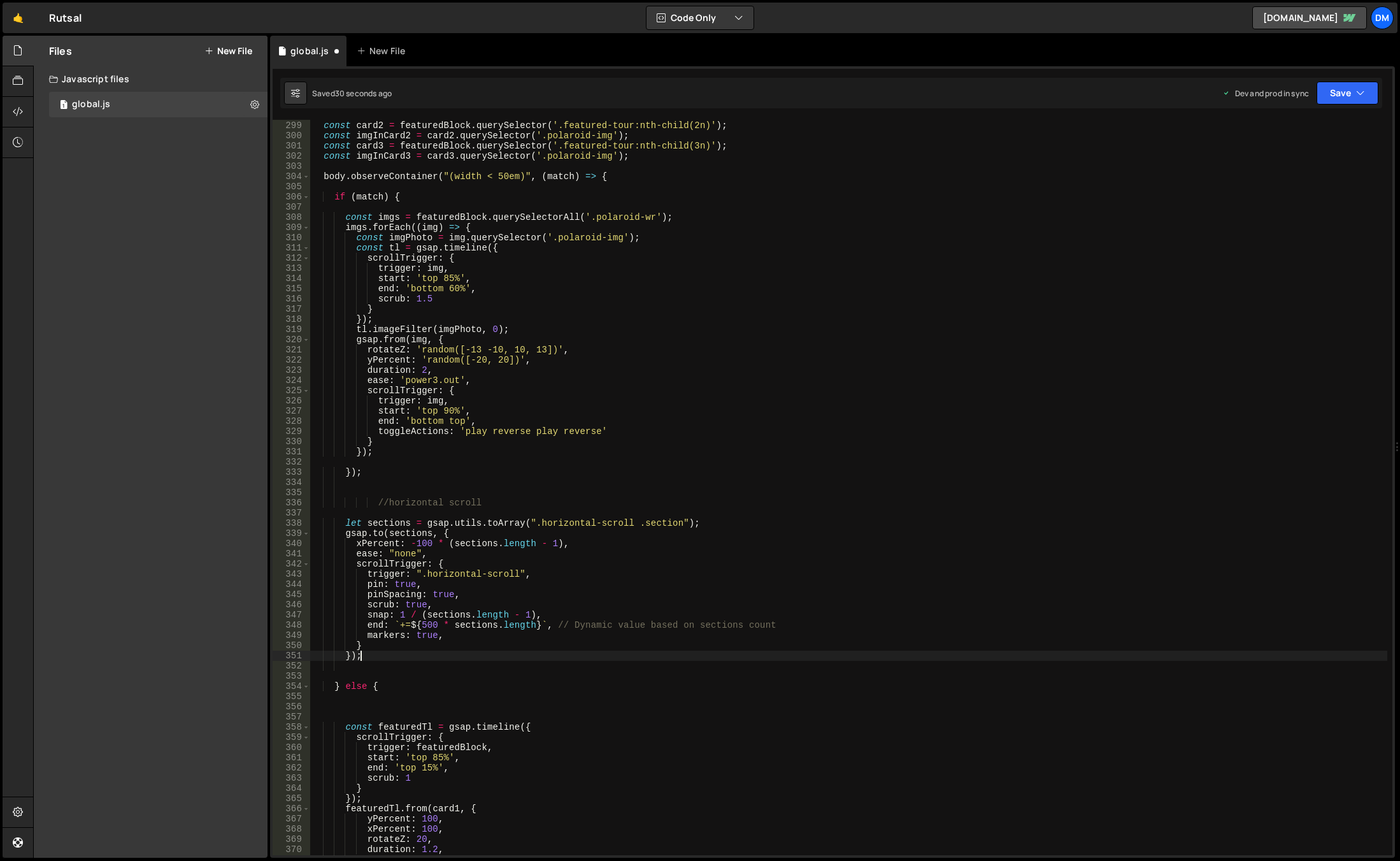
scroll to position [0, 0]
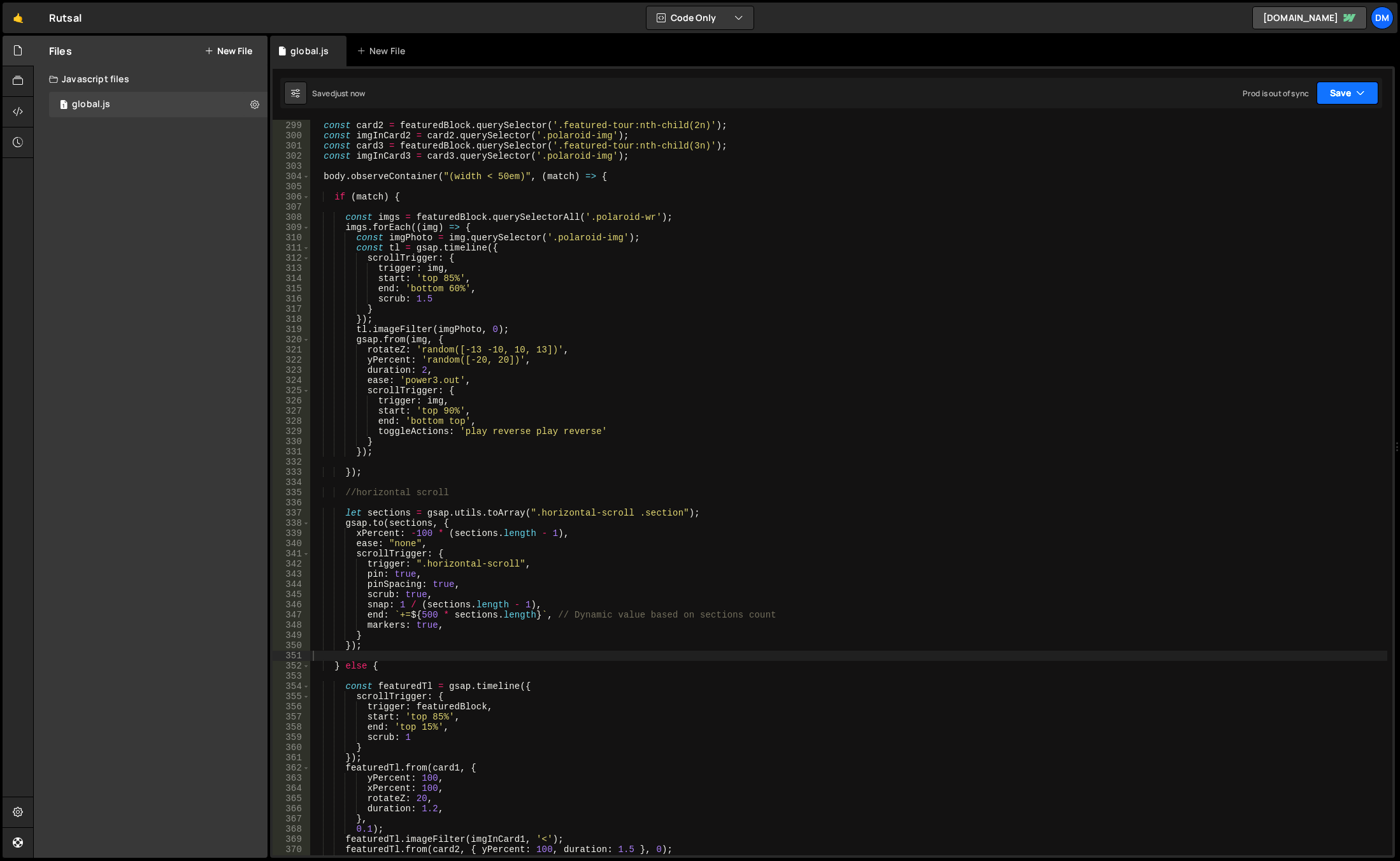
click at [1331, 89] on button "Save" at bounding box center [1347, 93] width 62 height 23
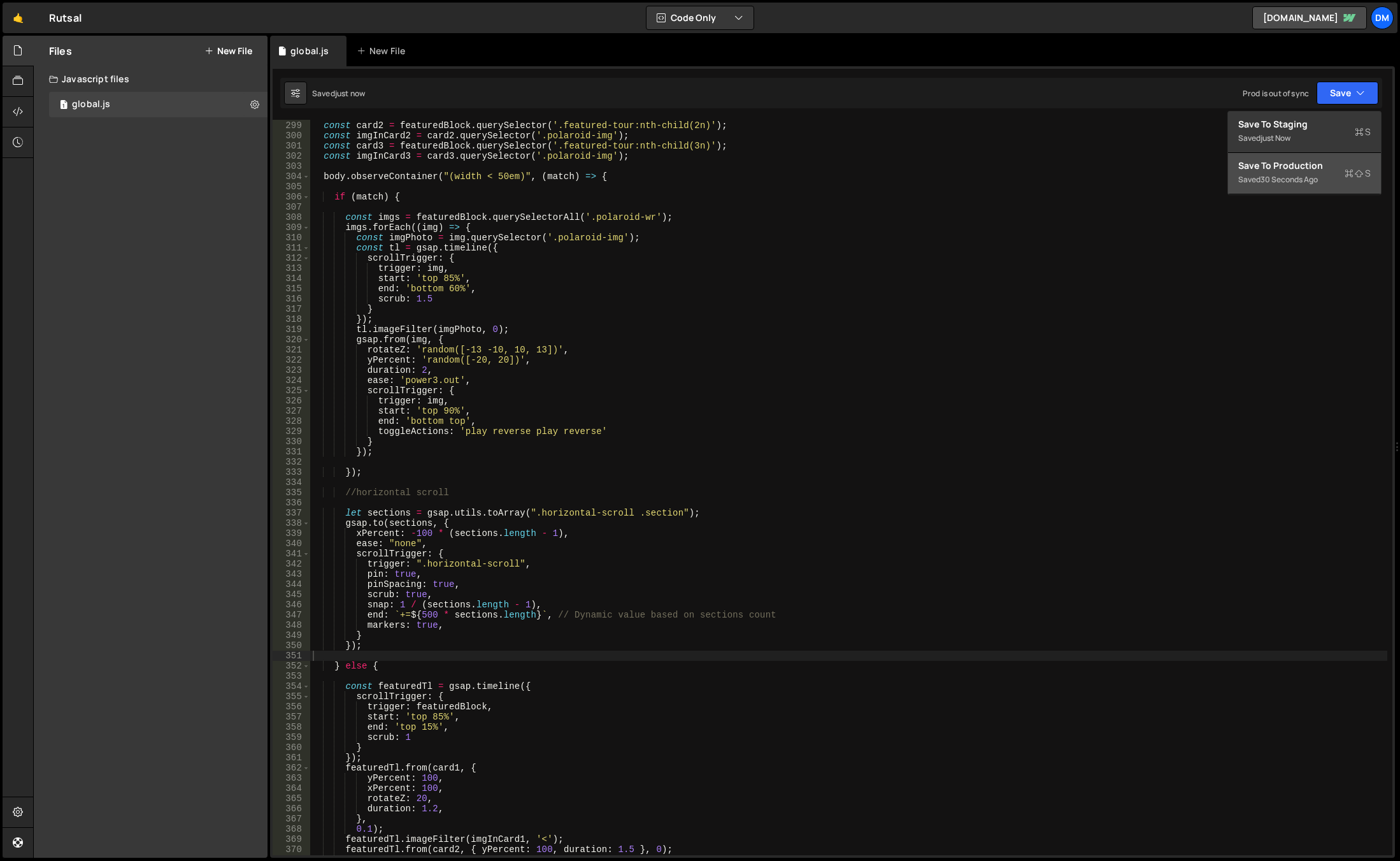
click at [1286, 161] on div "Save to Production S" at bounding box center [1304, 165] width 132 height 12
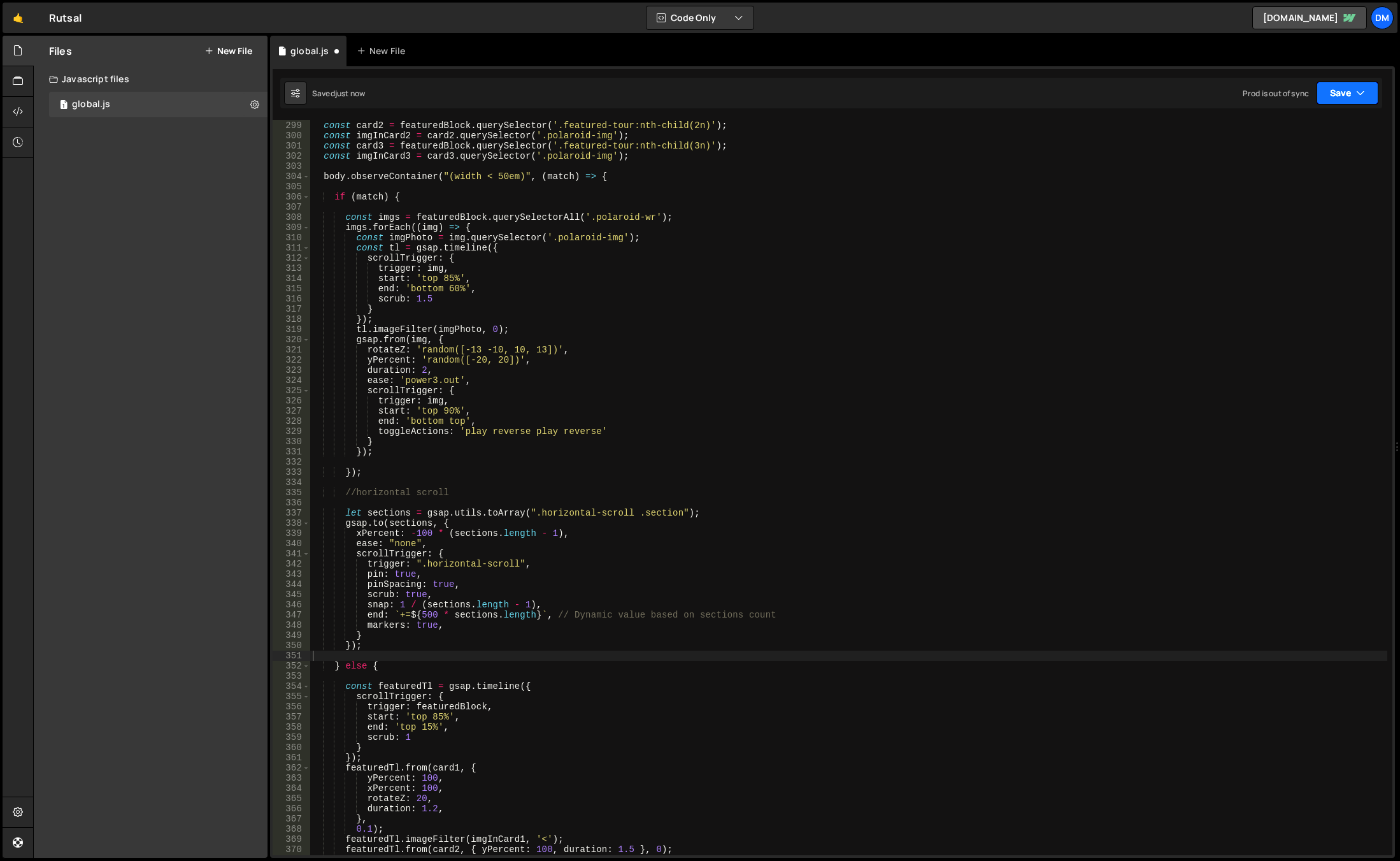
click at [1343, 99] on button "Save" at bounding box center [1347, 93] width 62 height 23
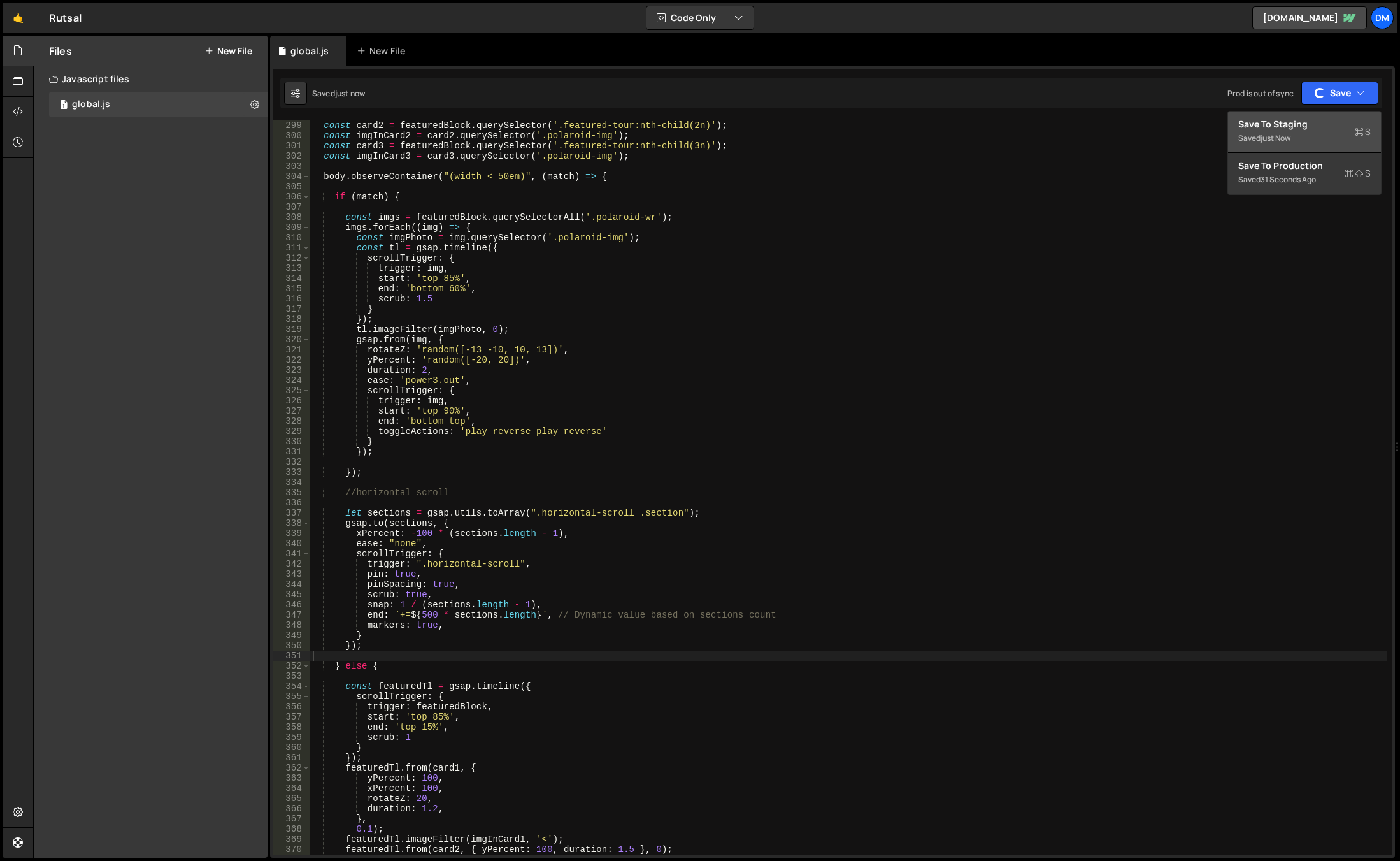
click at [1279, 124] on div "Save to Staging S" at bounding box center [1304, 124] width 132 height 12
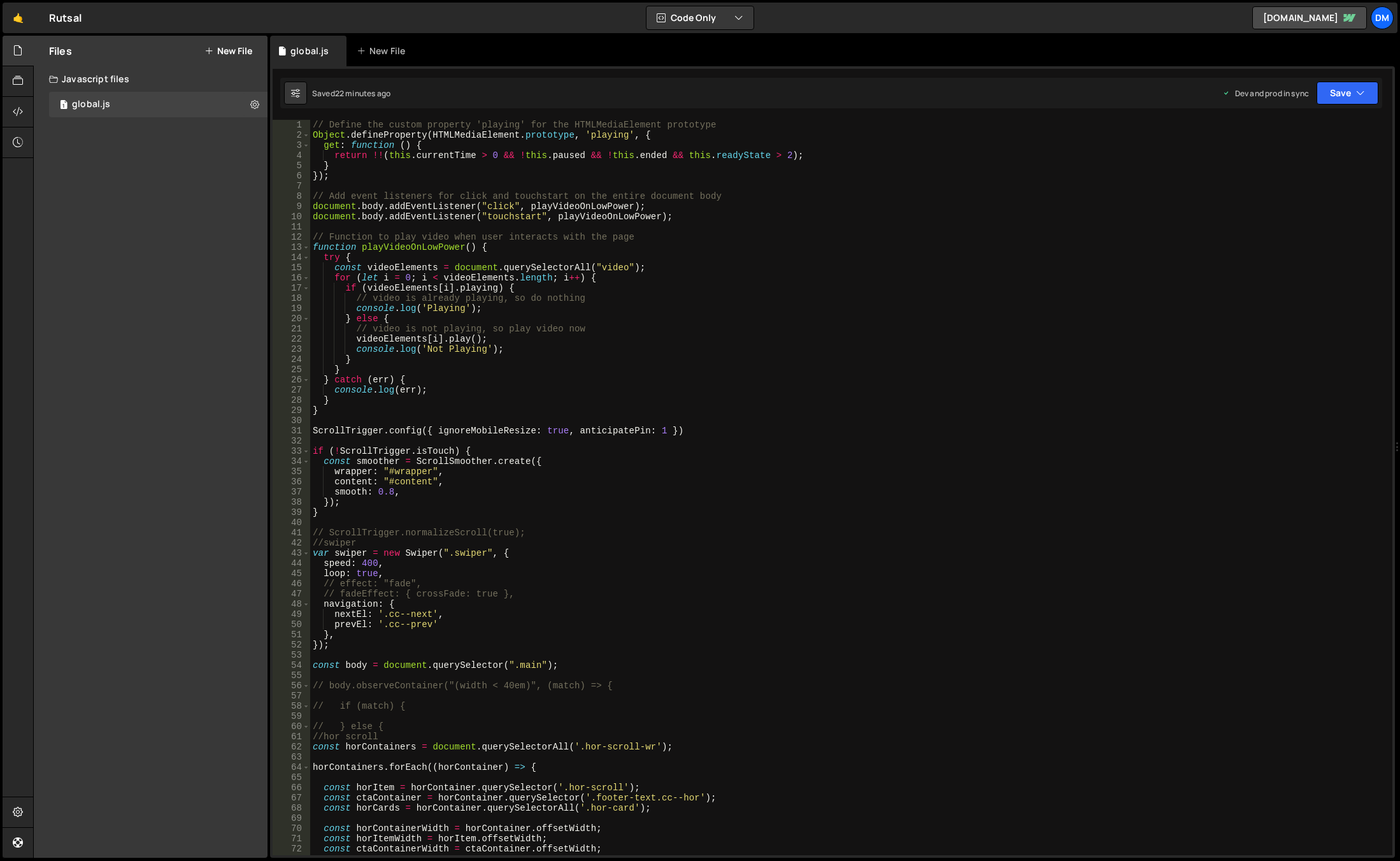
click at [406, 472] on div "// Define the custom property 'playing' for the HTMLMediaElement prototype Obje…" at bounding box center [849, 497] width 1077 height 755
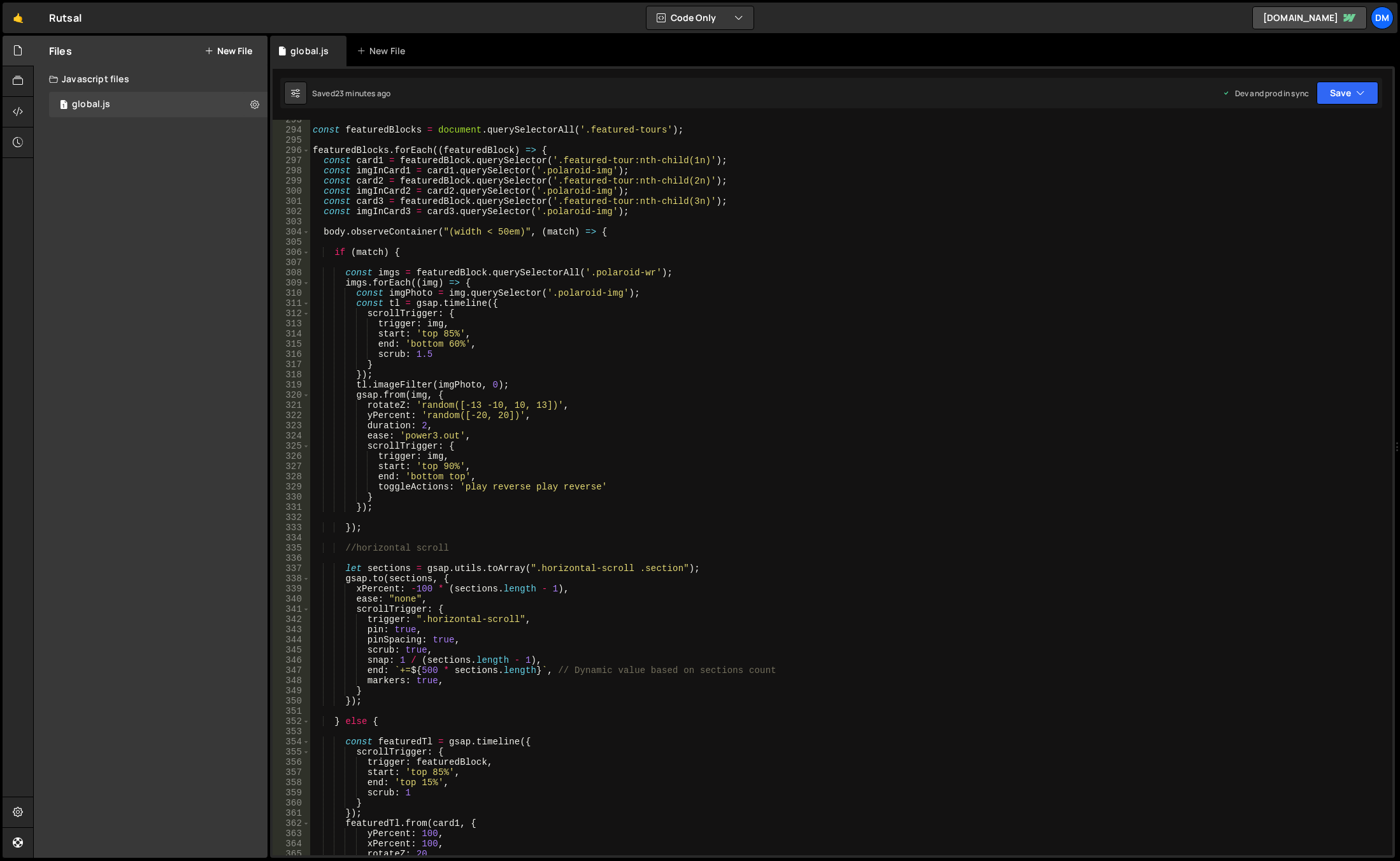
scroll to position [3020, 0]
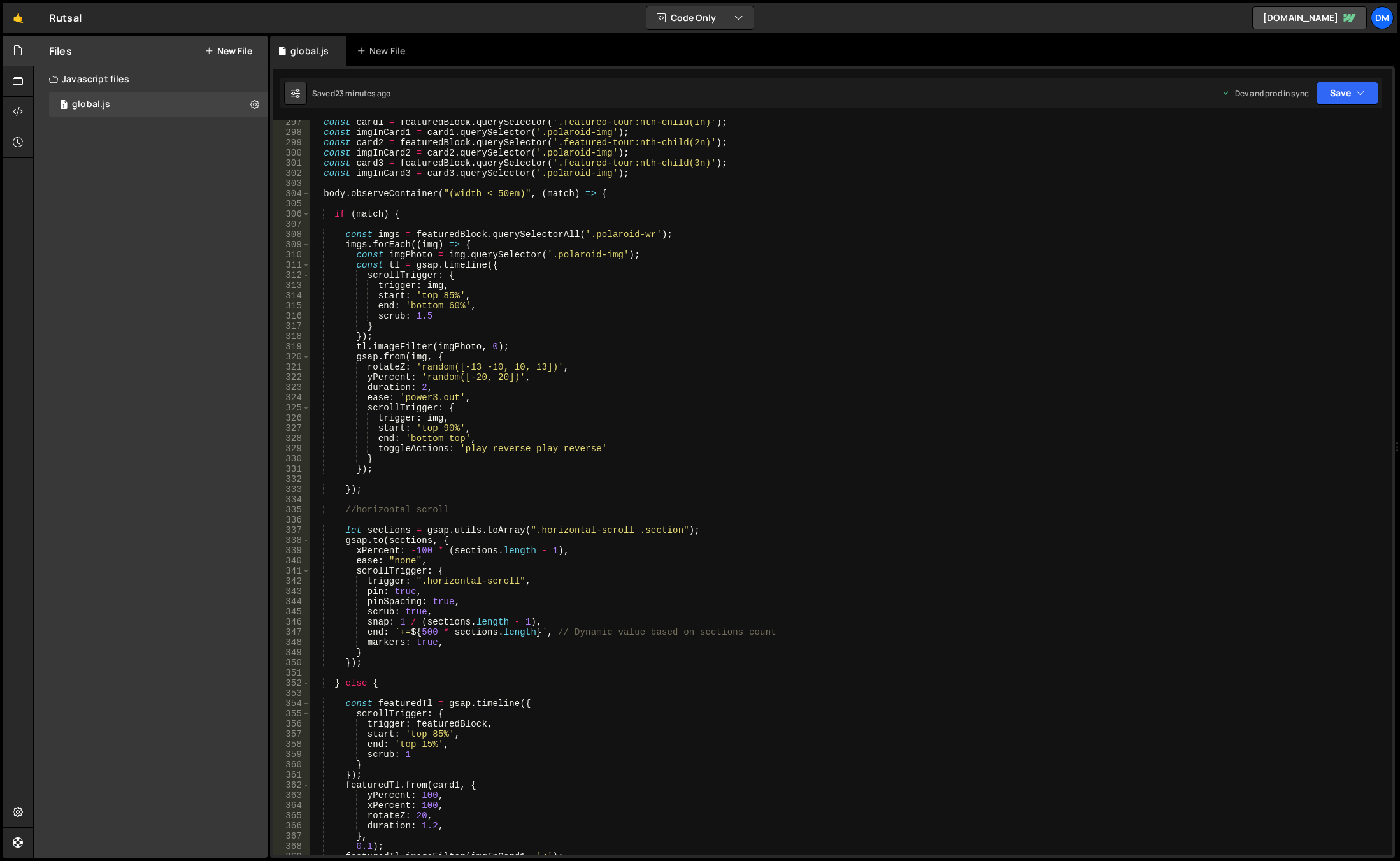
click at [638, 594] on div "const card1 = featuredBlock . querySelector ( '.featured-tour:nth-child(1n)' ) …" at bounding box center [849, 495] width 1077 height 755
type textarea "pin: true,"
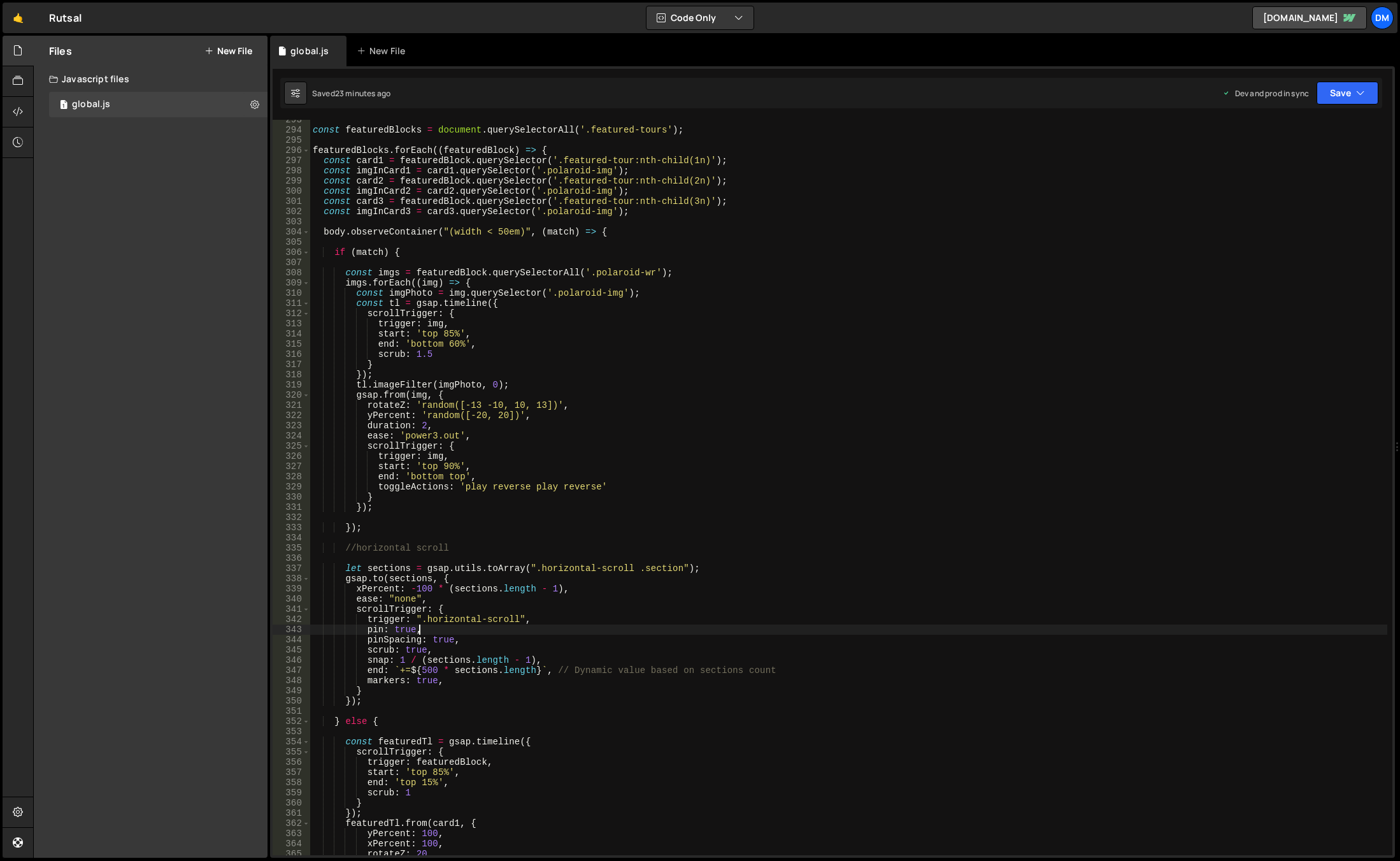
scroll to position [2828, 0]
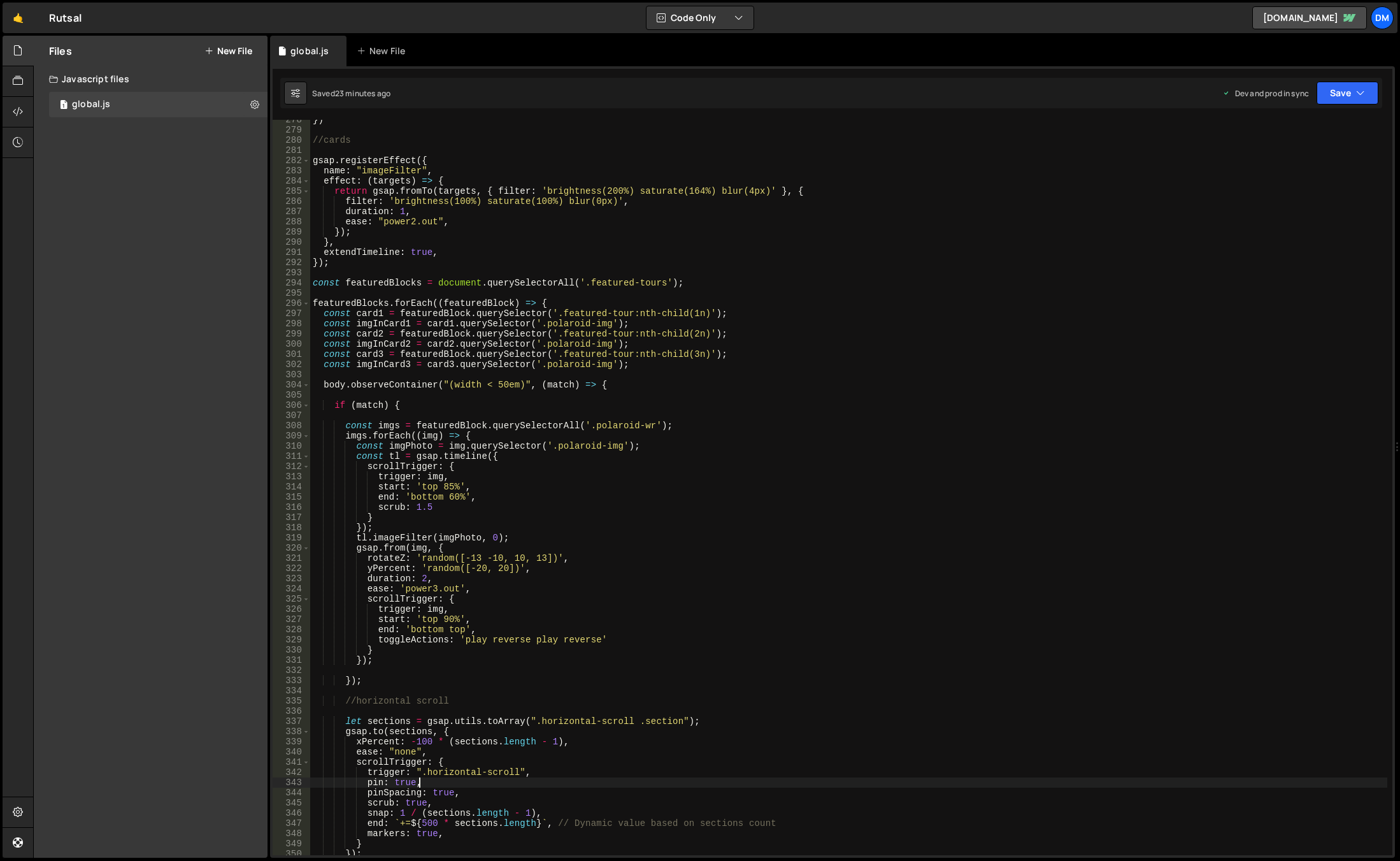
click at [403, 378] on div "}) //cards gsap . registerEffect ({ name : "imageFilter" , effect : ( targets )…" at bounding box center [849, 492] width 1077 height 755
click at [550, 311] on div "}) //cards gsap . registerEffect ({ name : "imageFilter" , effect : ( targets )…" at bounding box center [849, 492] width 1077 height 755
click at [534, 302] on div "}) //cards gsap . registerEffect ({ name : "imageFilter" , effect : ( targets )…" at bounding box center [849, 492] width 1077 height 755
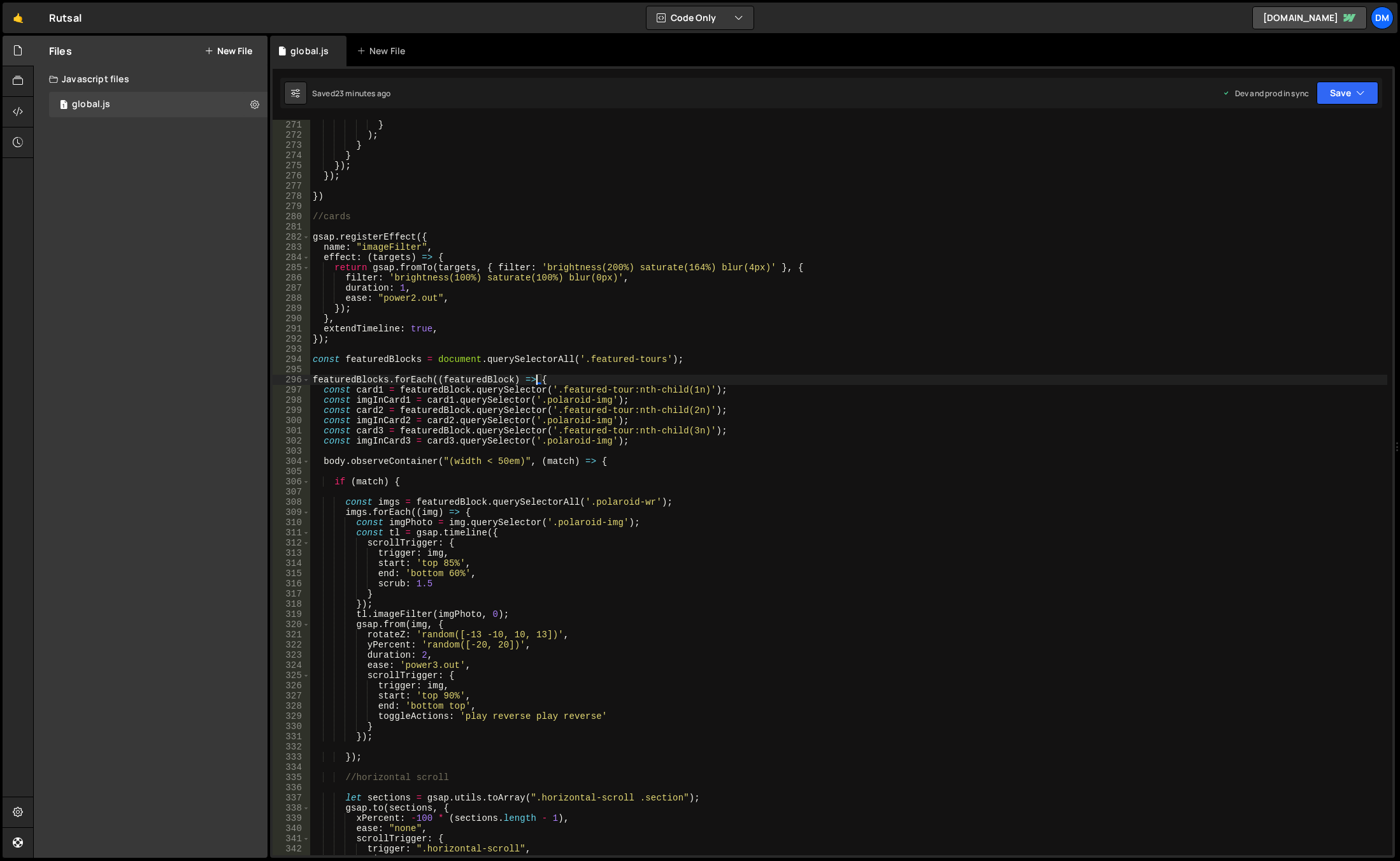
click at [536, 377] on div "} ) ; } } }) ; }) ; }) //cards gsap . registerEffect ({ name : "imageFilter" , …" at bounding box center [849, 497] width 1077 height 755
click at [596, 464] on div "} ) ; } } }) ; }) ; }) //cards gsap . registerEffect ({ name : "imageFilter" , …" at bounding box center [849, 497] width 1077 height 755
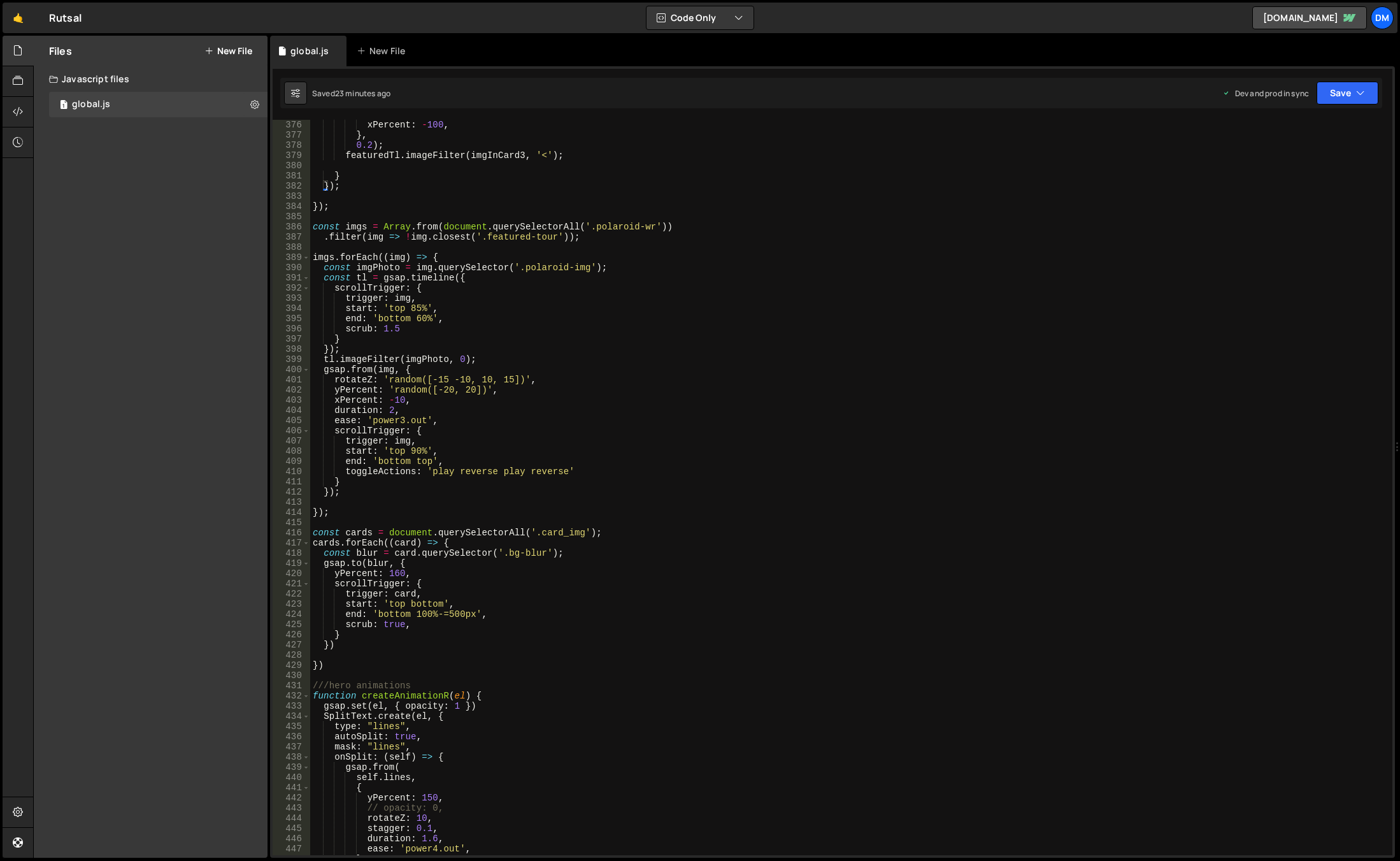
scroll to position [3822, 0]
click at [598, 572] on div "xPercent : - 100 , } , 0.2 ) ; featuredTl . imageFilter ( imgInCard3 , '<' ) ; …" at bounding box center [849, 497] width 1077 height 755
type textarea "yPercent: 160,"
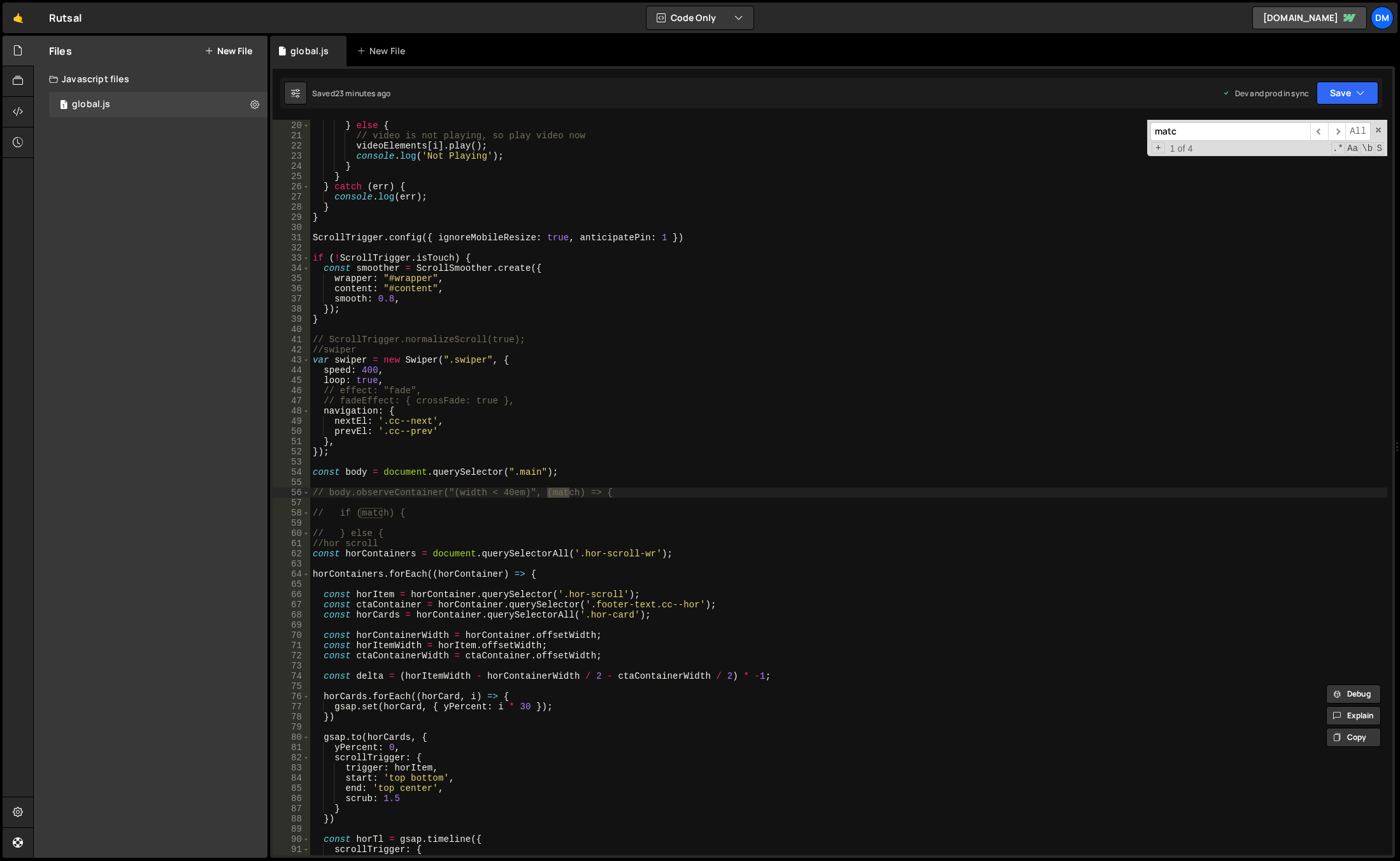
scroll to position [193, 0]
type input "match"
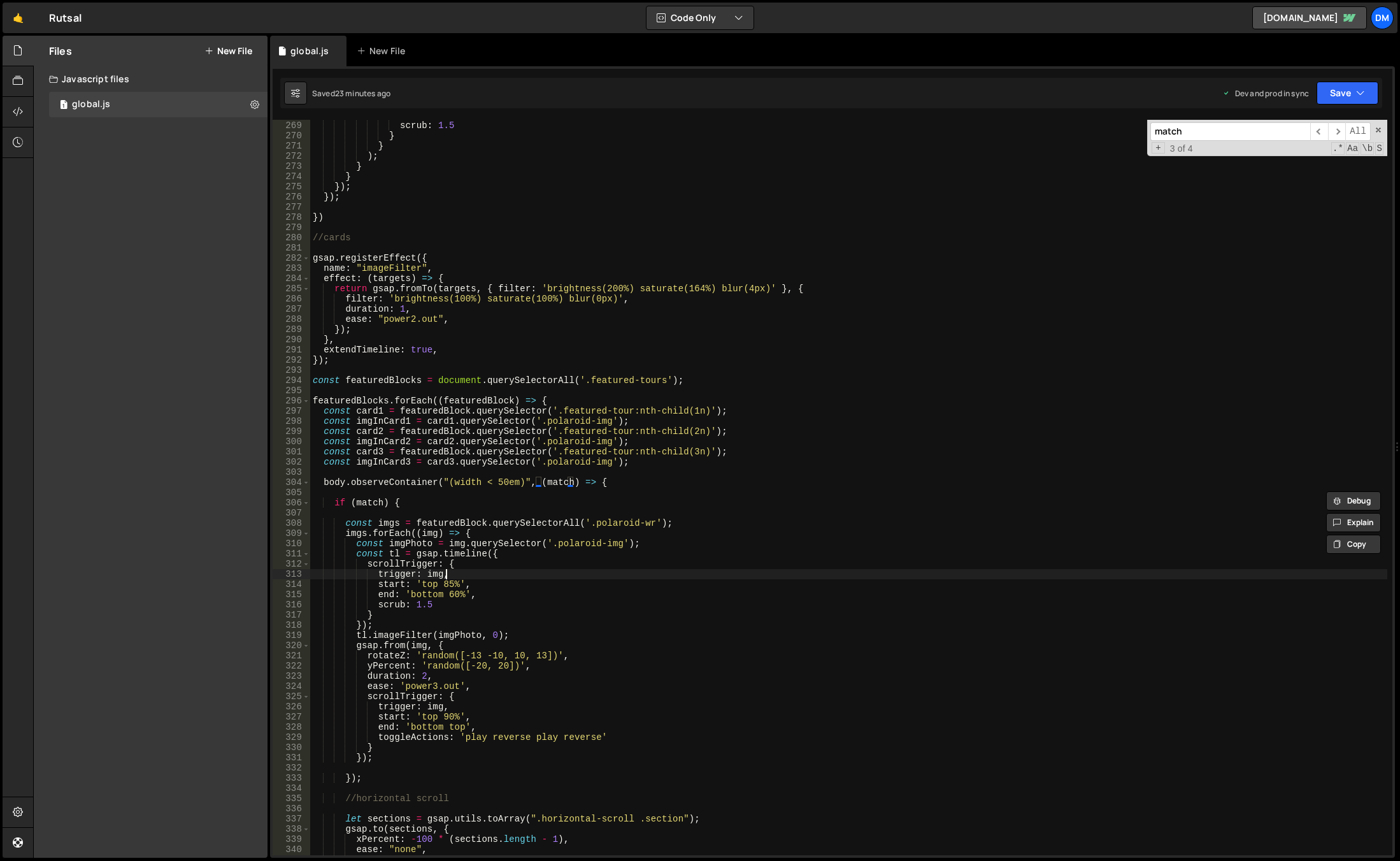
click at [483, 574] on div "end : 'top 50%' , scrub : 1.5 } } ) ; } } }) ; }) ; }) //cards gsap . registerE…" at bounding box center [849, 488] width 1077 height 755
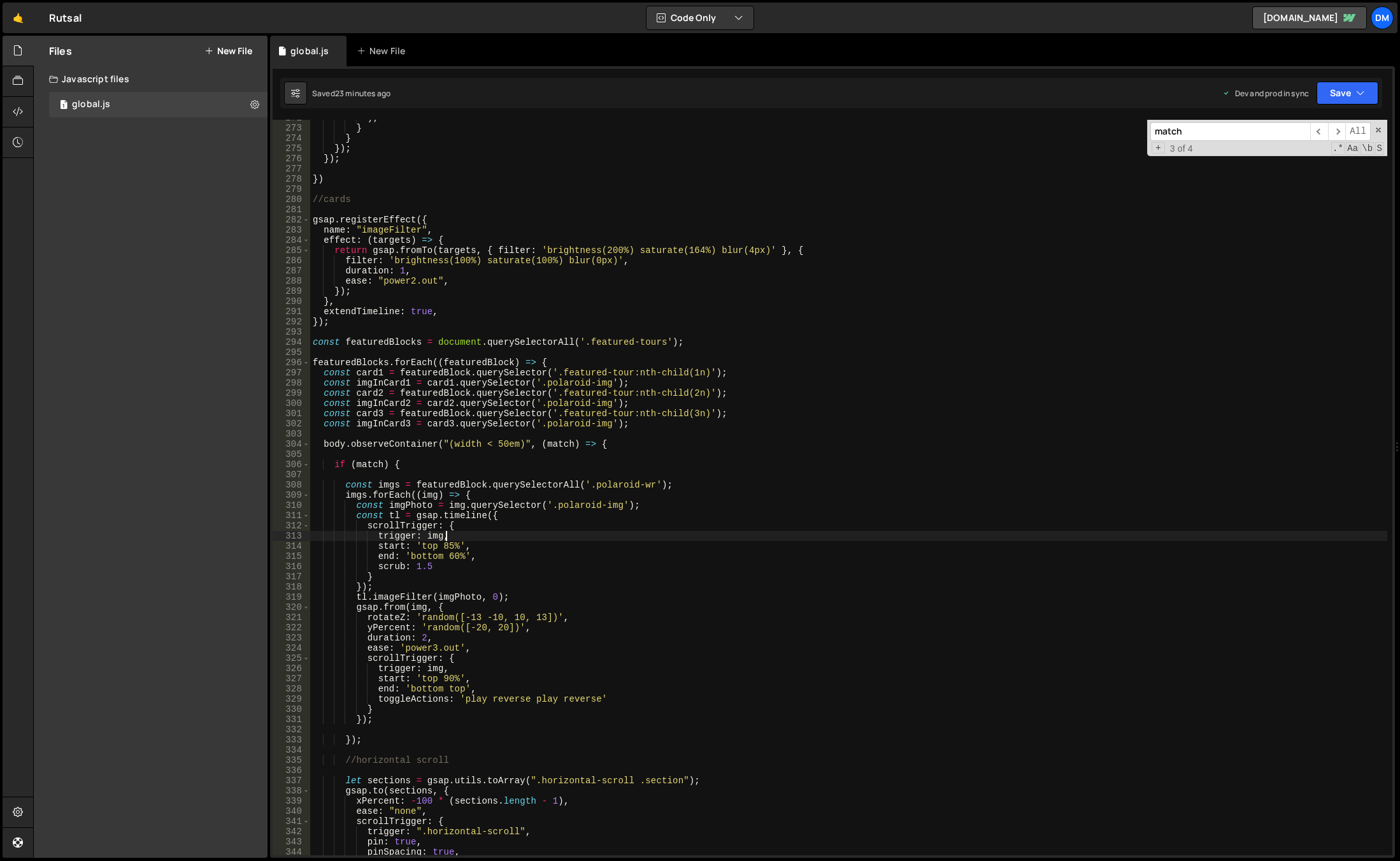
click at [483, 363] on div ") ; } } }) ; }) ; }) //cards gsap . registerEffect ({ name : "imageFilter" , ef…" at bounding box center [849, 490] width 1077 height 755
click at [539, 361] on div ") ; } } }) ; }) ; }) //cards gsap . registerEffect ({ name : "imageFilter" , ef…" at bounding box center [849, 490] width 1077 height 755
click at [691, 339] on div ") ; } } }) ; }) ; }) //cards gsap . registerEffect ({ name : "imageFilter" , ef…" at bounding box center [849, 490] width 1077 height 755
type textarea "const featuredBlocks = document.querySelectorAll('.featured-tours');"
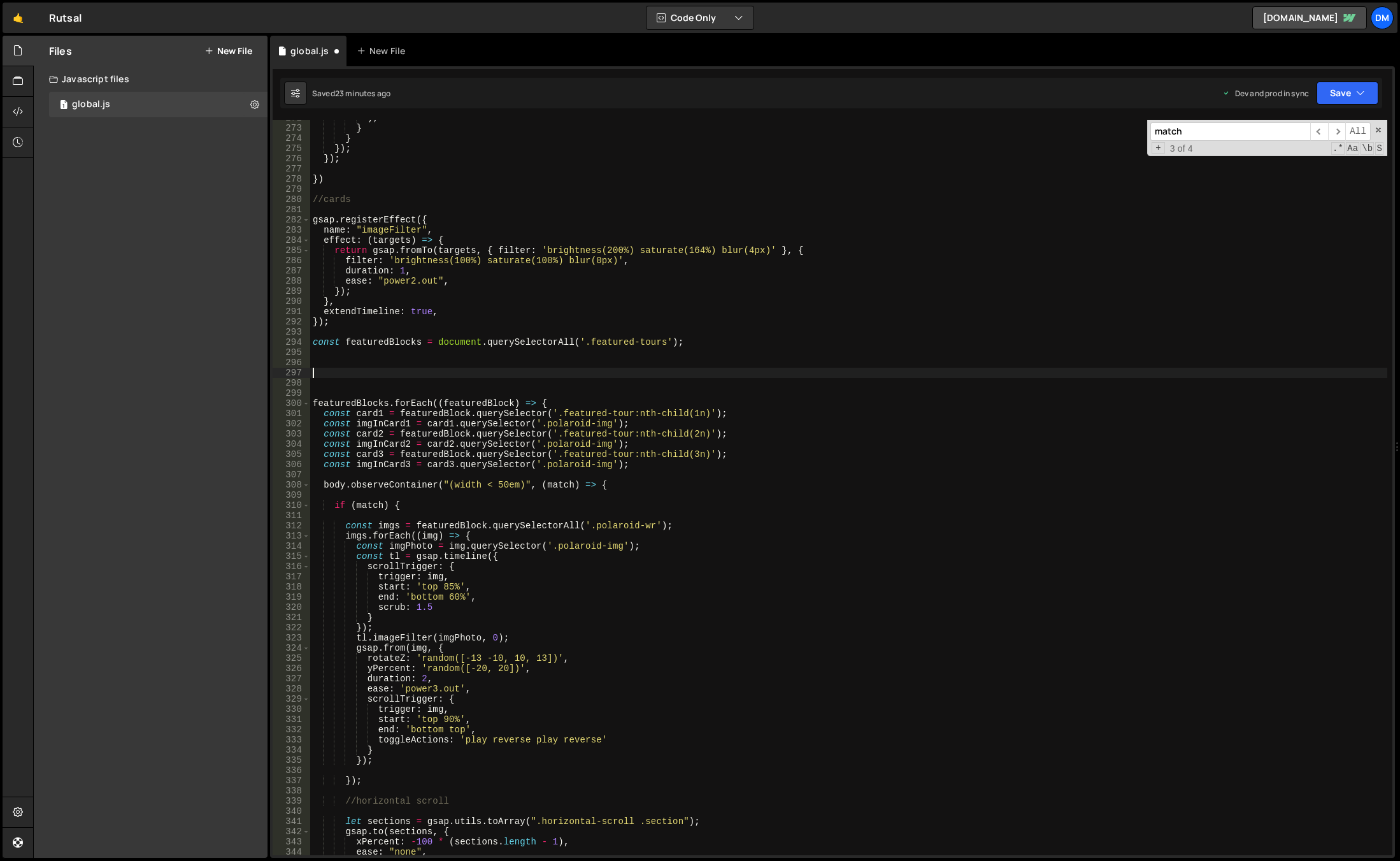
paste textarea "let { isVertical, isWide, isDesktop, isMobile } = context.conditions;"
type textarea "let { isVertical, isWide, isDesktop, isMobile } = context.conditions;"
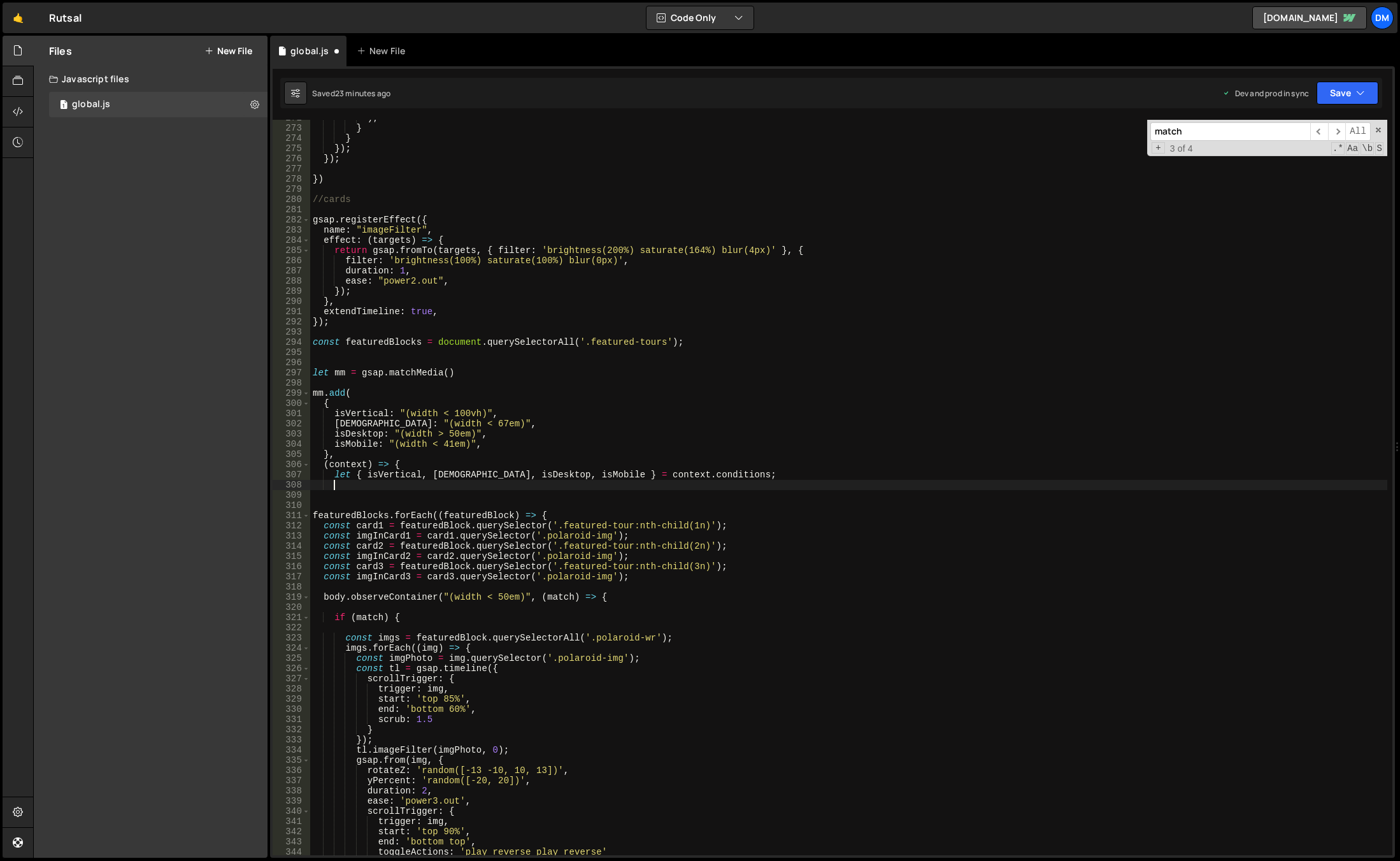
scroll to position [0, 1]
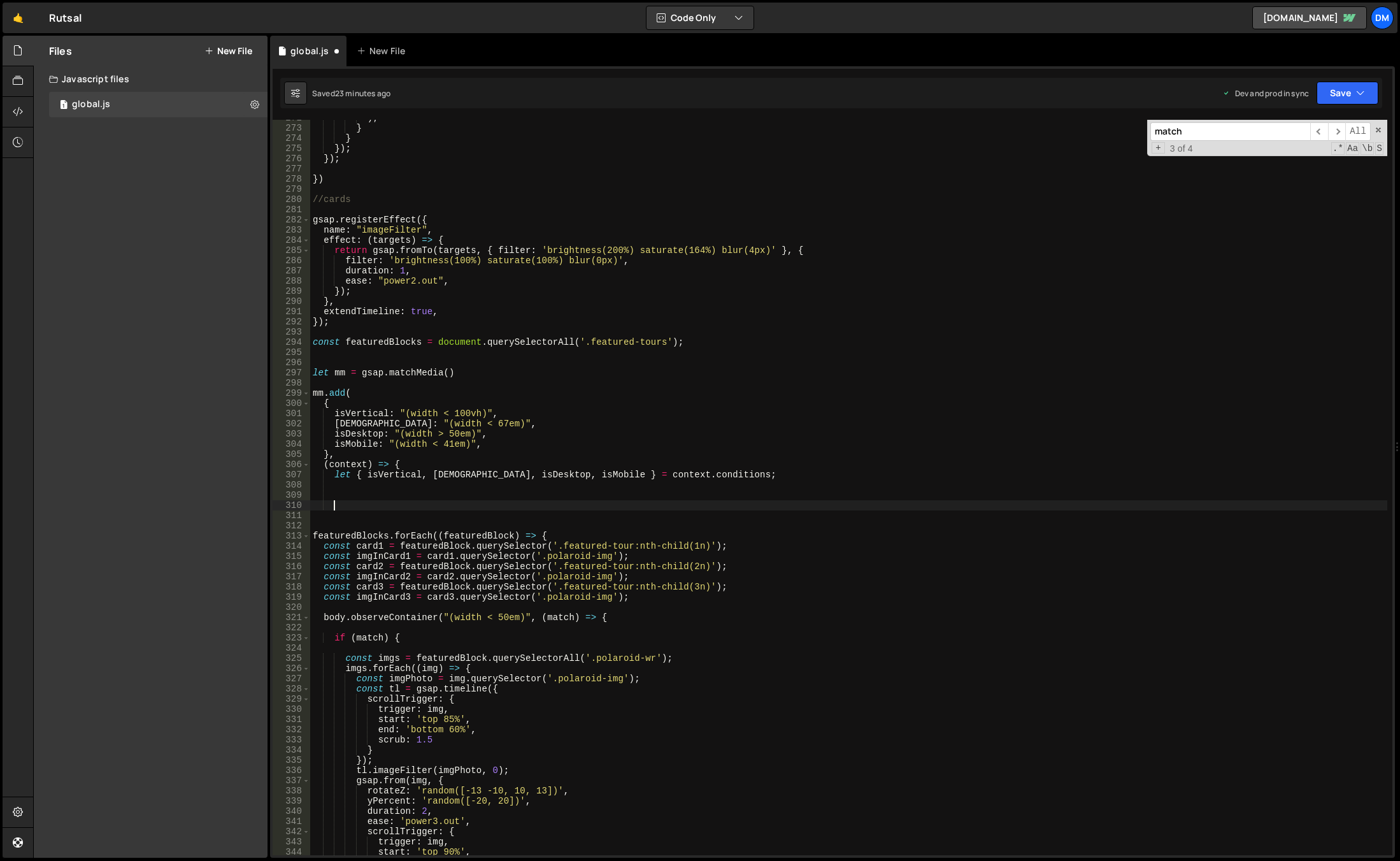
type textarea "}"
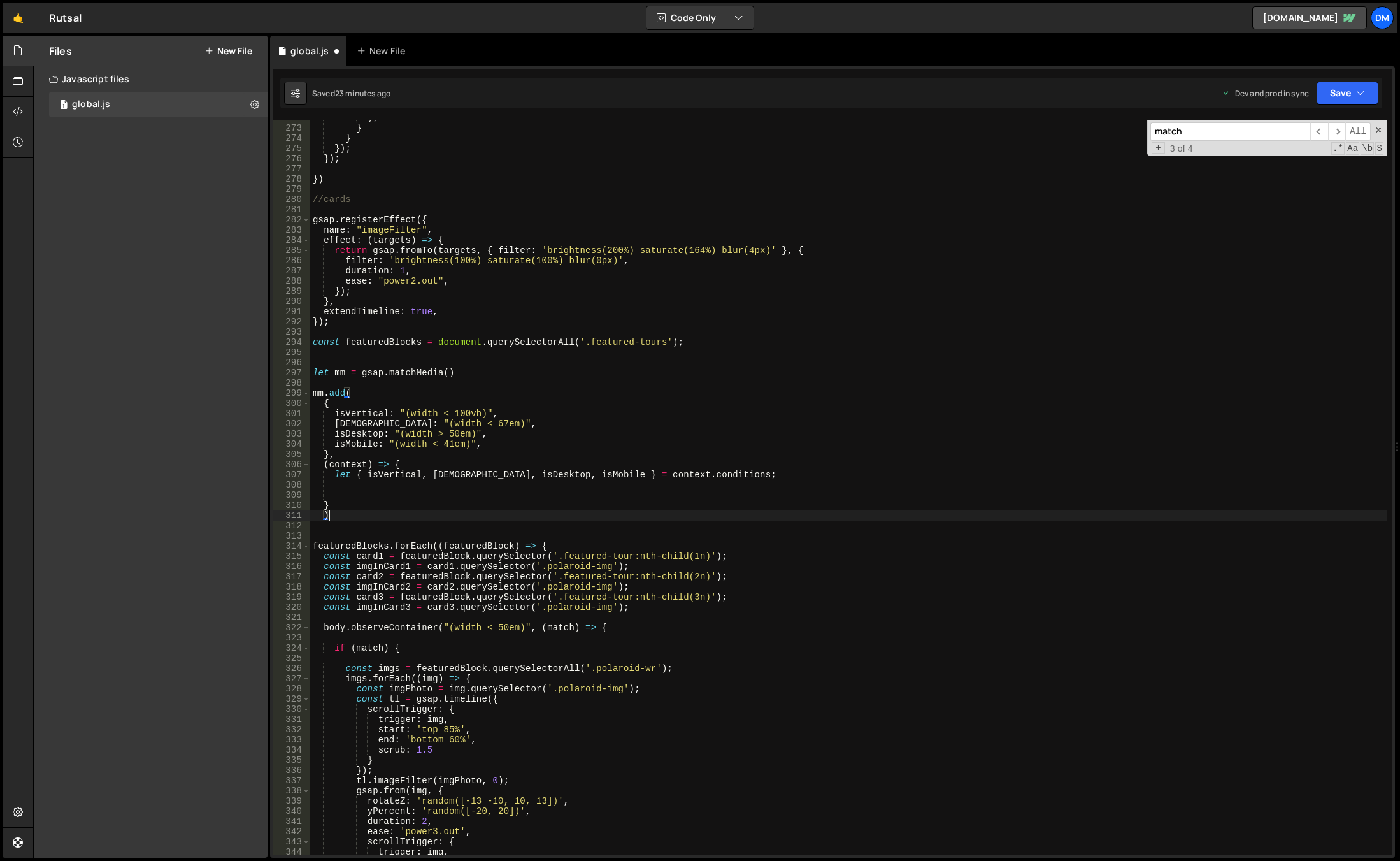
type textarea ");"
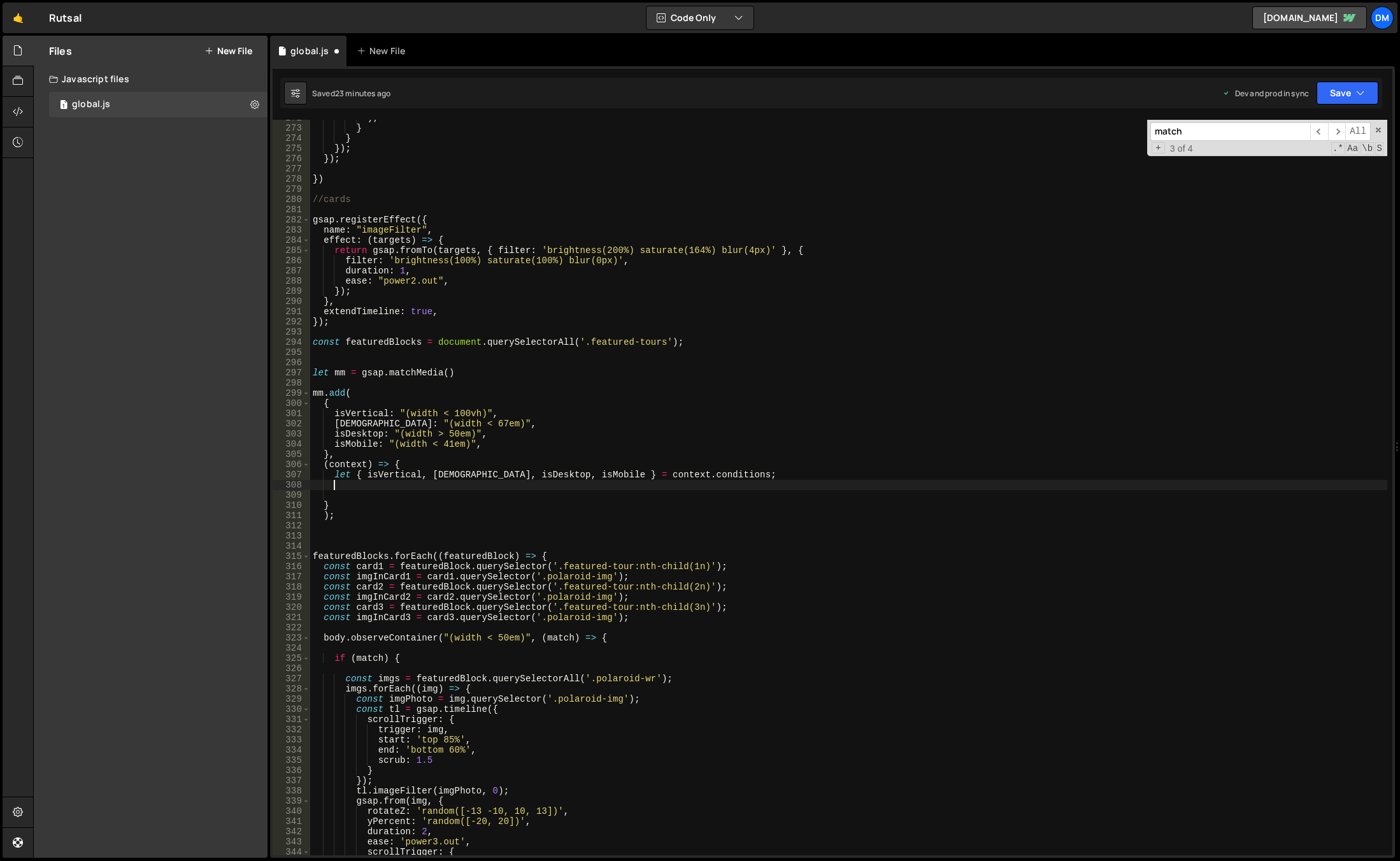
click at [722, 486] on div ") ; } } }) ; }) ; }) //cards gsap . registerEffect ({ name : "imageFilter" , ef…" at bounding box center [849, 490] width 1077 height 755
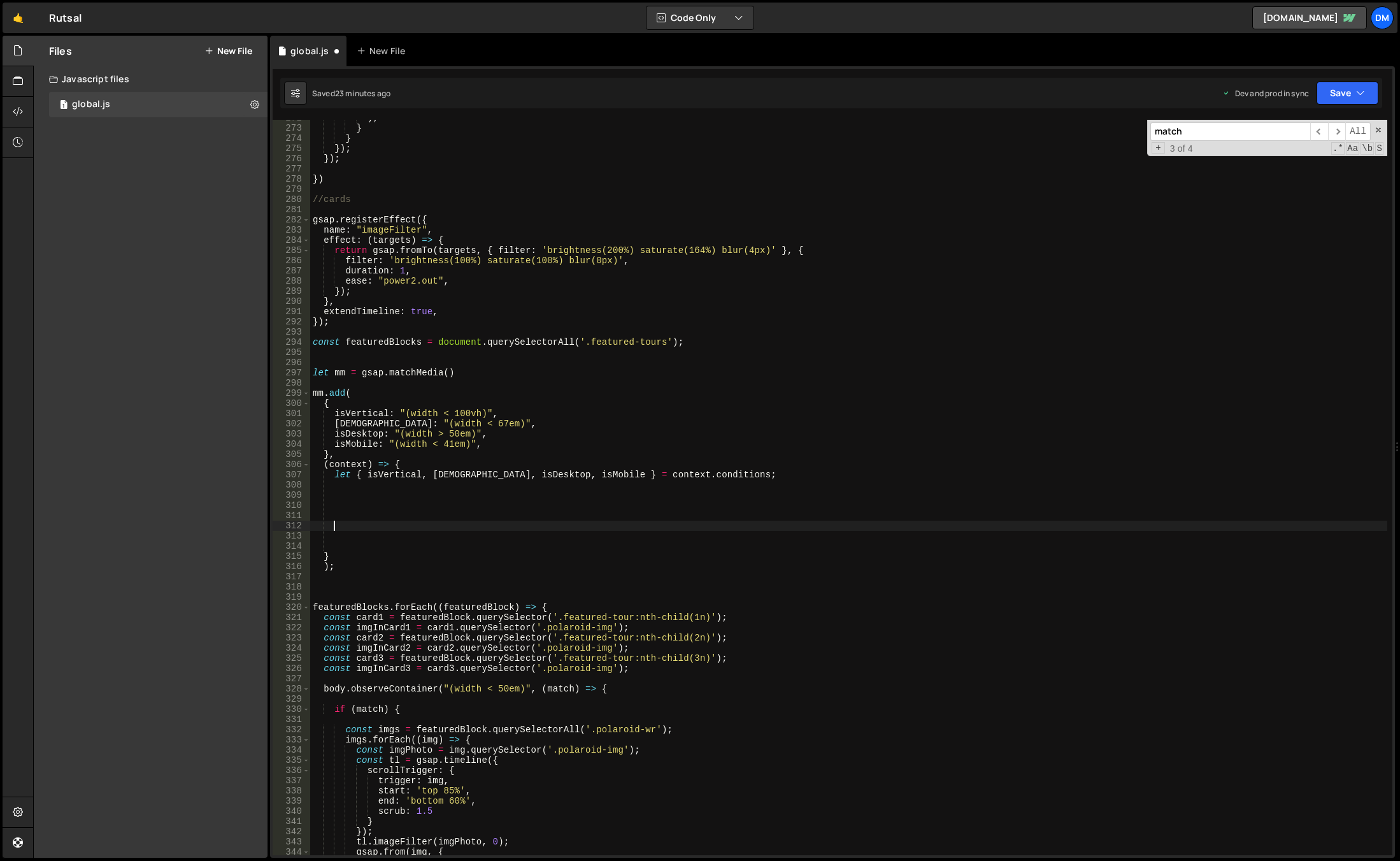
scroll to position [2923, 0]
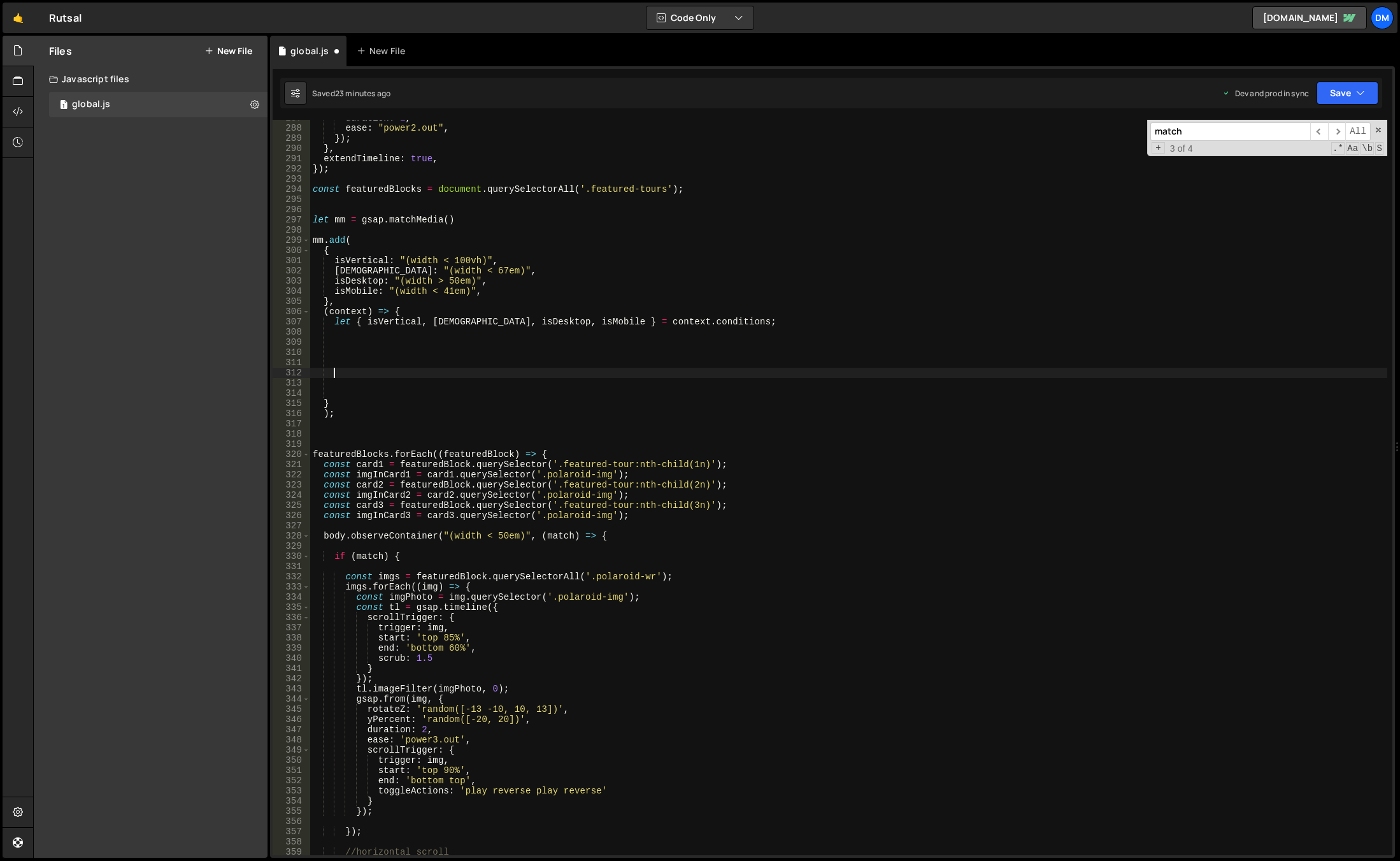
click at [451, 561] on div "duration : 1 , ease : "power2.out" , }) ; } , extendTimeline : true , }) ; cons…" at bounding box center [849, 490] width 1077 height 755
drag, startPoint x: 311, startPoint y: 454, endPoint x: 411, endPoint y: 448, distance: 100.2
click at [411, 448] on div "duration : 1 , ease : "power2.out" , }) ; } , extendTimeline : true , }) ; cons…" at bounding box center [849, 490] width 1077 height 755
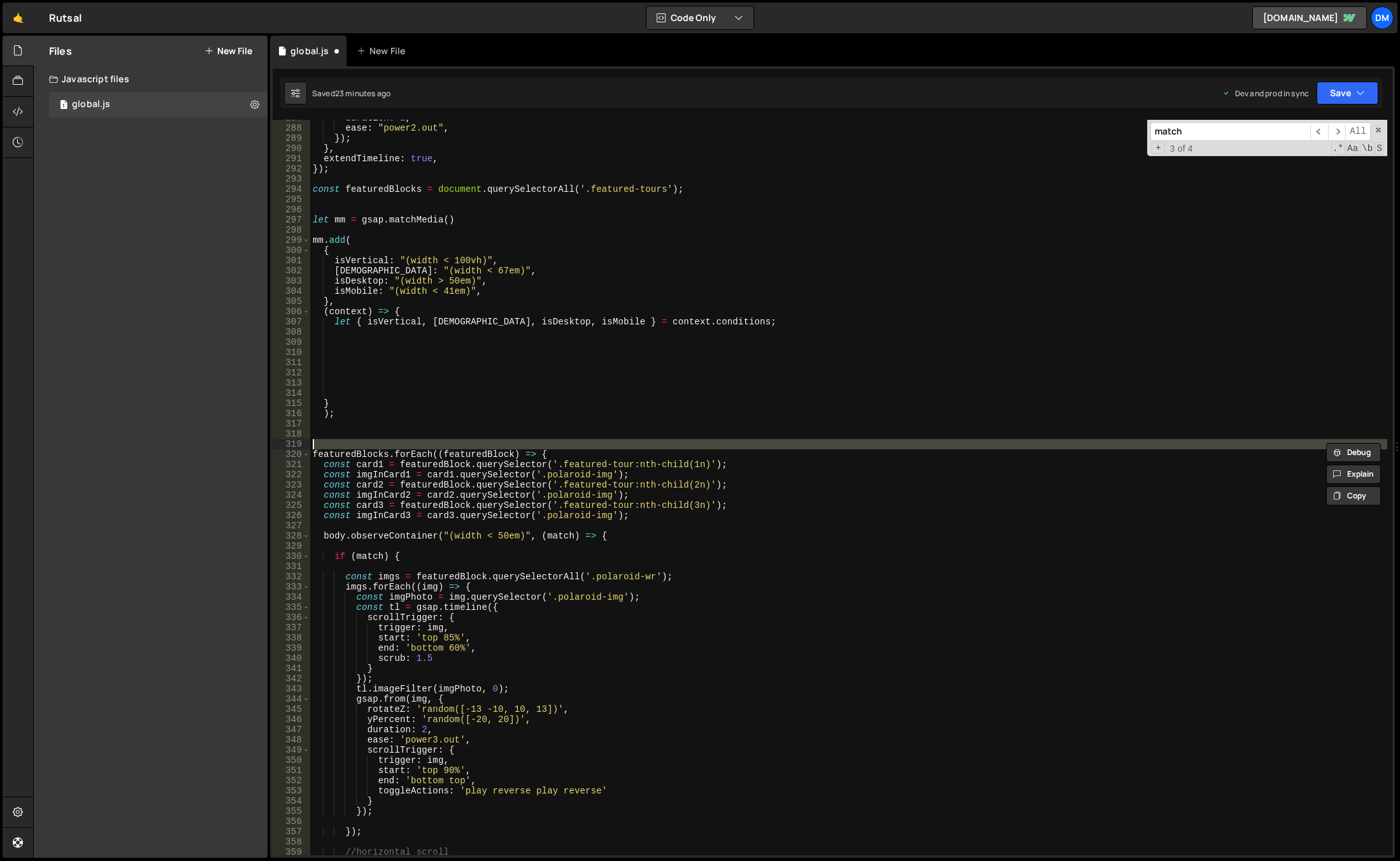
click at [540, 458] on div "duration : 1 , ease : "power2.out" , }) ; } , extendTimeline : true , }) ; cons…" at bounding box center [849, 490] width 1077 height 755
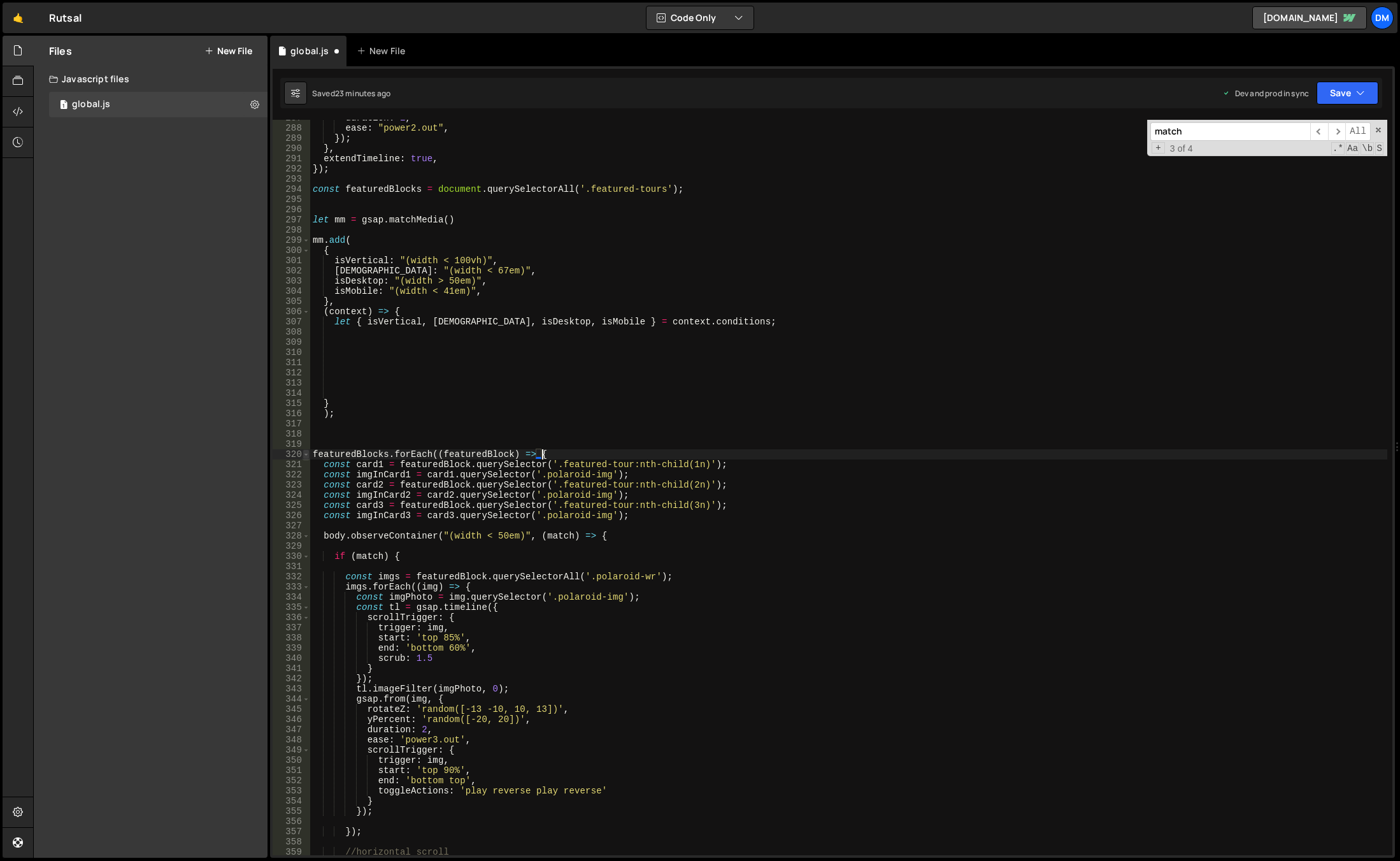
click at [305, 453] on span at bounding box center [306, 454] width 7 height 10
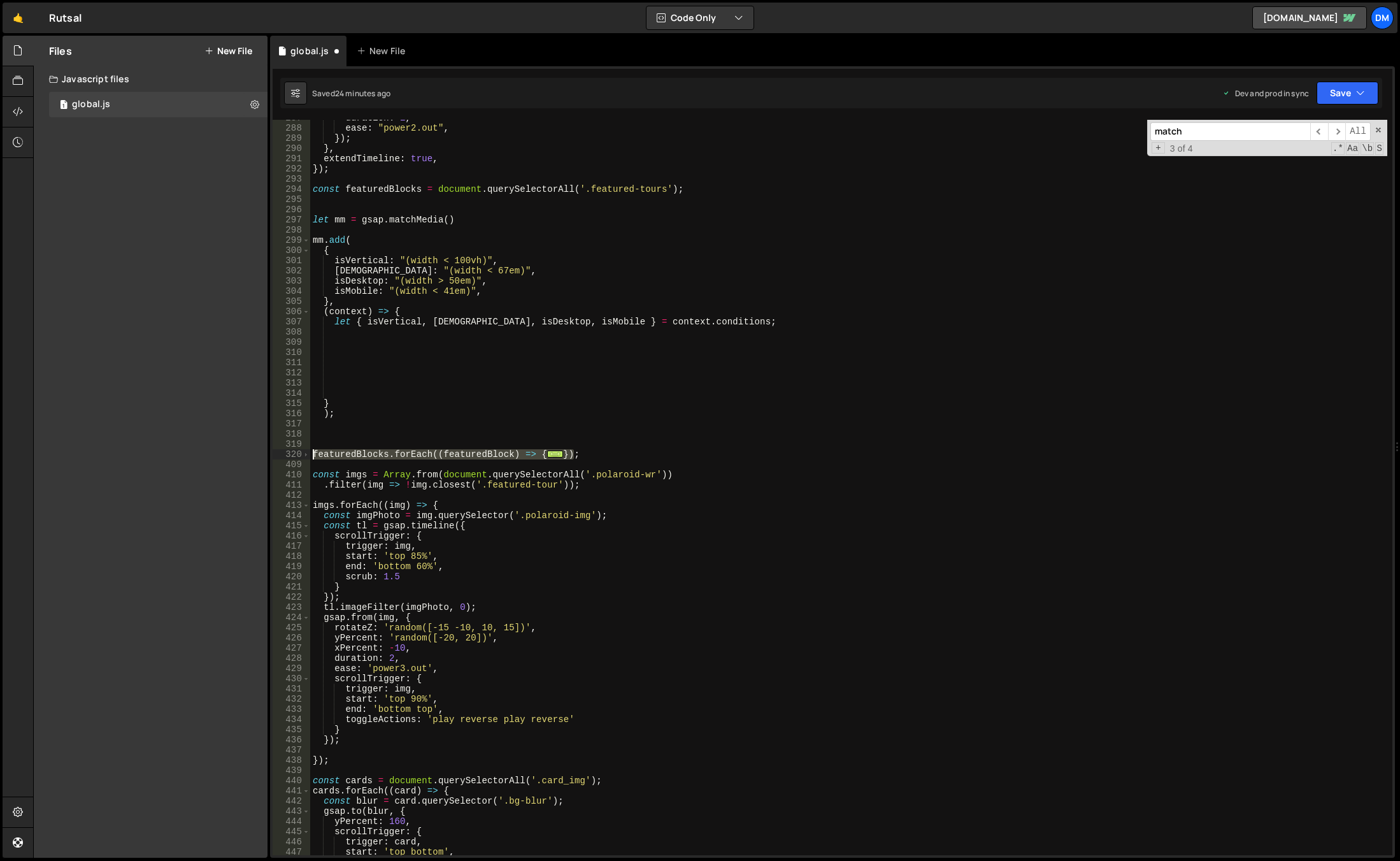
drag, startPoint x: 614, startPoint y: 452, endPoint x: 297, endPoint y: 453, distance: 317.0
click at [297, 453] on div "featuredBlocks.forEach((featuredBlock) => { 287 288 289 290 291 292 293 294 295…" at bounding box center [833, 488] width 1120 height 735
type textarea "featuredBlocks.forEach((featuredBlock) => { const card1 = featuredBlock.querySe…"
click at [422, 359] on div "duration : 1 , ease : "power2.out" , }) ; } , extendTimeline : true , }) ; cons…" at bounding box center [849, 490] width 1077 height 755
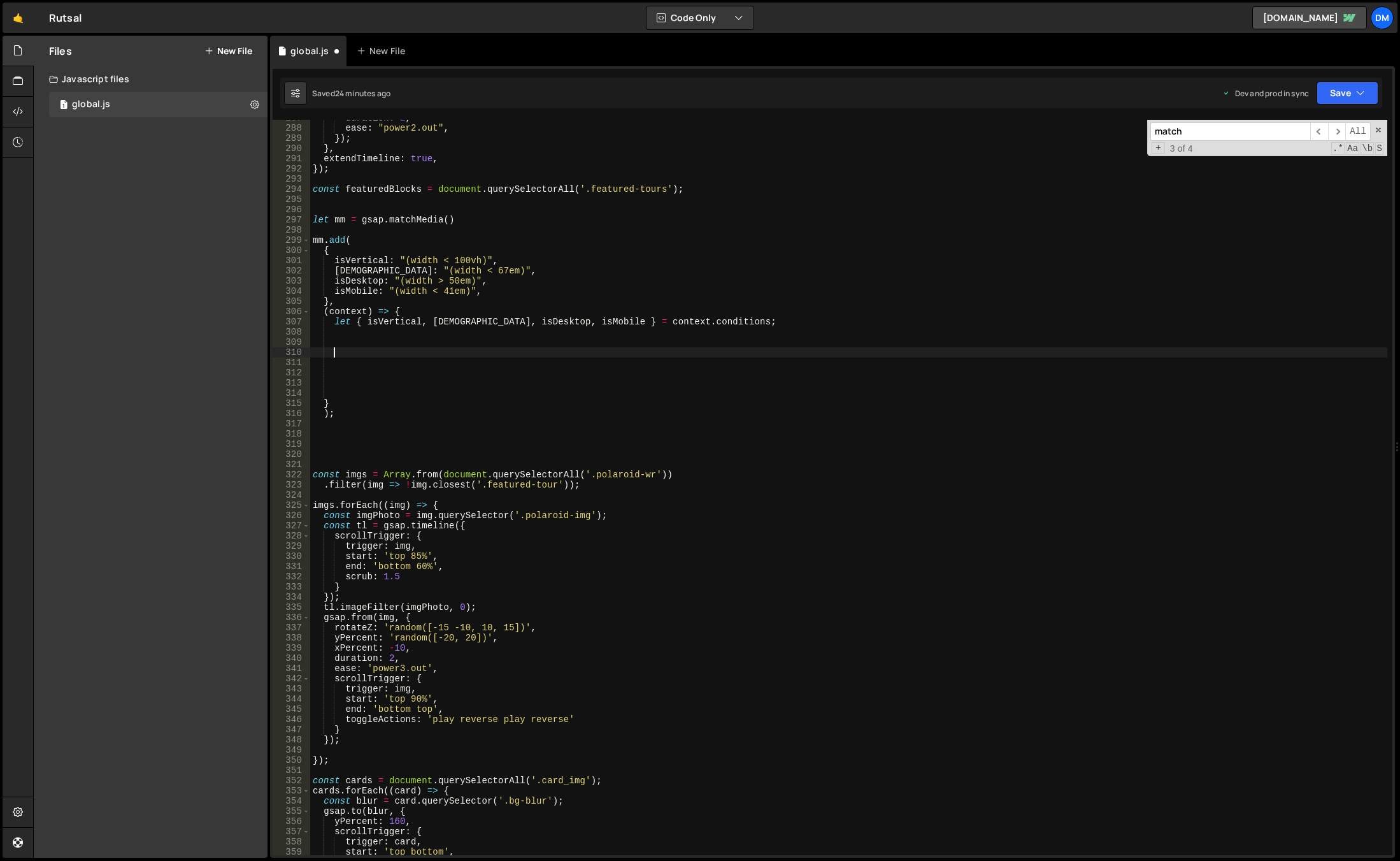
click at [429, 351] on div "duration : 1 , ease : "power2.out" , }) ; } , extendTimeline : true , }) ; cons…" at bounding box center [849, 490] width 1077 height 755
paste textarea "});"
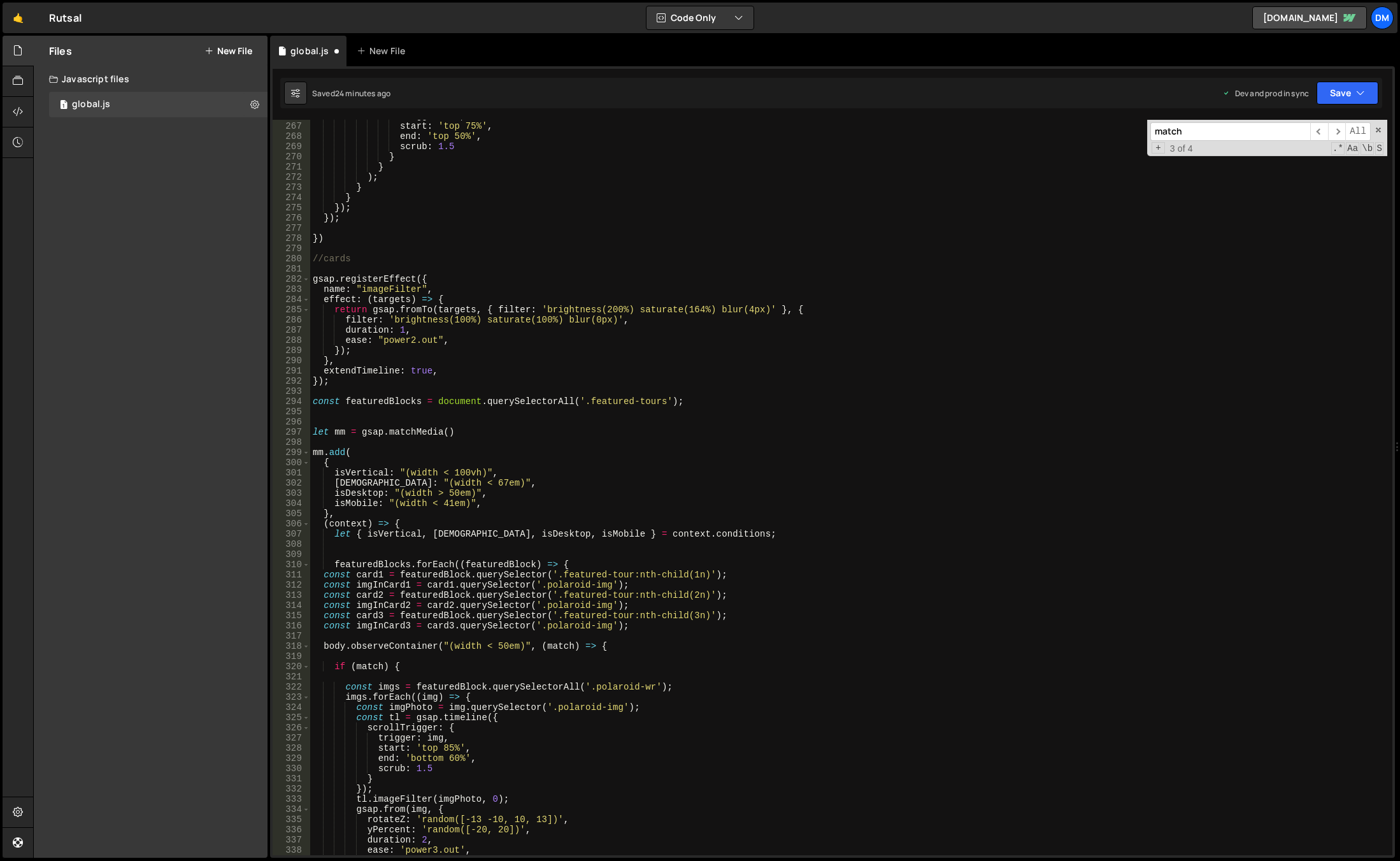
scroll to position [2672, 0]
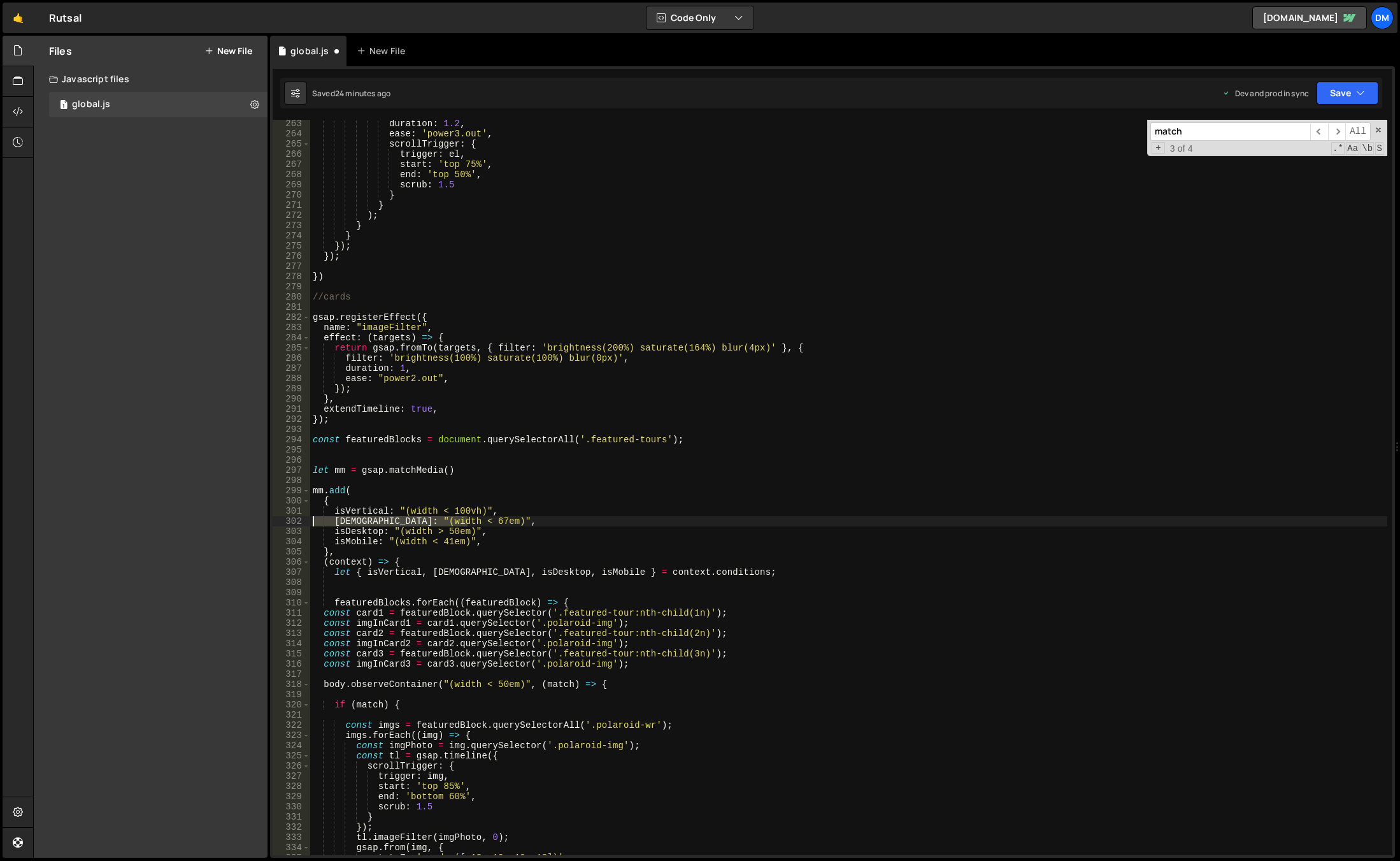
drag, startPoint x: 477, startPoint y: 521, endPoint x: 268, endPoint y: 518, distance: 209.0
click at [268, 518] on div "Files New File Javascript files 1 global.js 0 CSS files Copy share link Edit Fi…" at bounding box center [716, 446] width 1367 height 822
type textarea "[DEMOGRAPHIC_DATA]: "(width < 67em)","
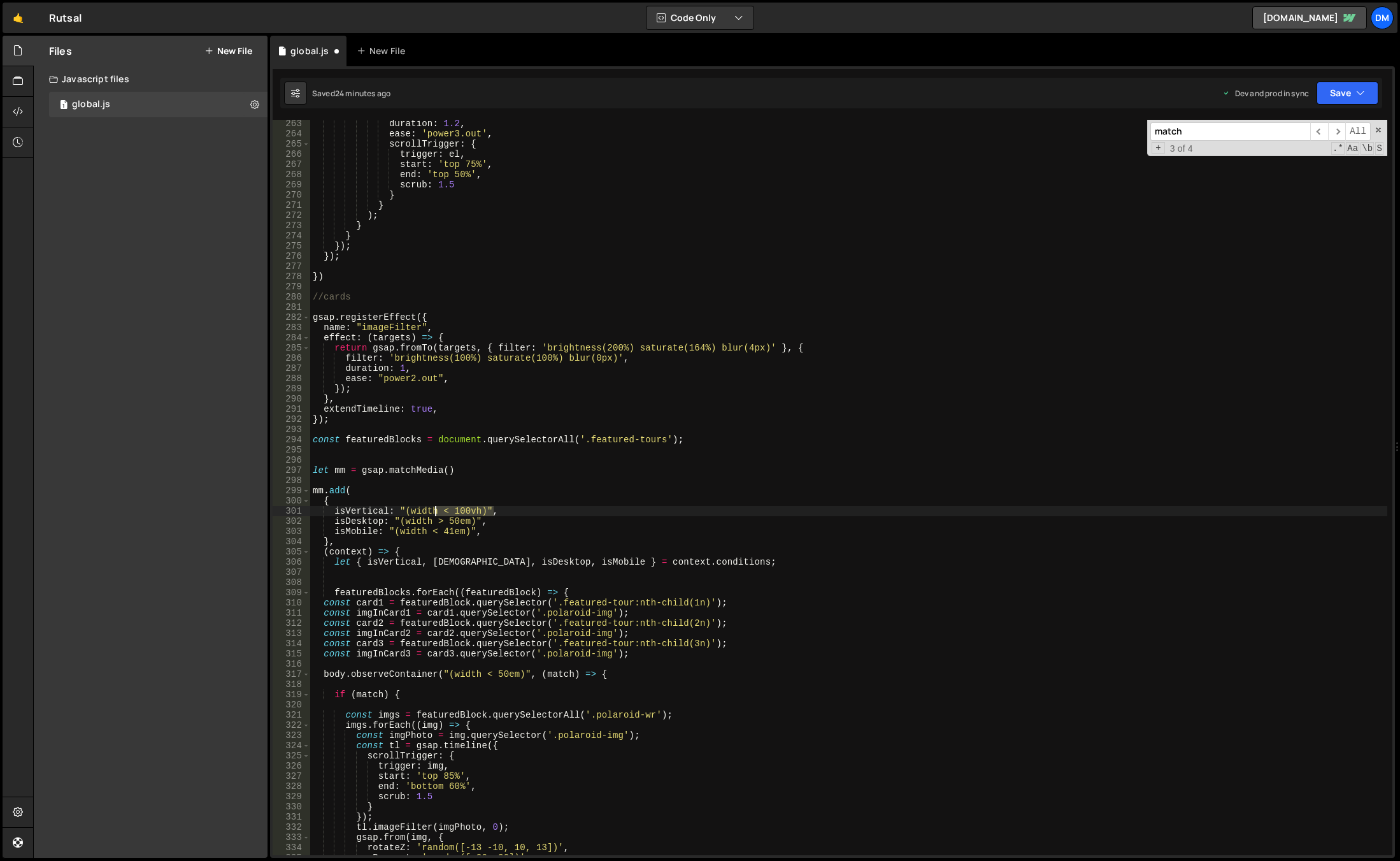
drag, startPoint x: 505, startPoint y: 508, endPoint x: 430, endPoint y: 509, distance: 75.0
click at [430, 509] on div "duration : 1.2 , ease : 'power3.out' , scrollTrigger : { trigger : el , start :…" at bounding box center [849, 496] width 1077 height 755
click at [434, 519] on div "duration : 1.2 , ease : 'power3.out' , scrollTrigger : { trigger : el , start :…" at bounding box center [849, 496] width 1077 height 755
click at [436, 521] on div "duration : 1.2 , ease : 'power3.out' , scrollTrigger : { trigger : el , start :…" at bounding box center [849, 488] width 1077 height 735
click at [439, 524] on div "duration : 1.2 , ease : 'power3.out' , scrollTrigger : { trigger : el , start :…" at bounding box center [849, 496] width 1077 height 755
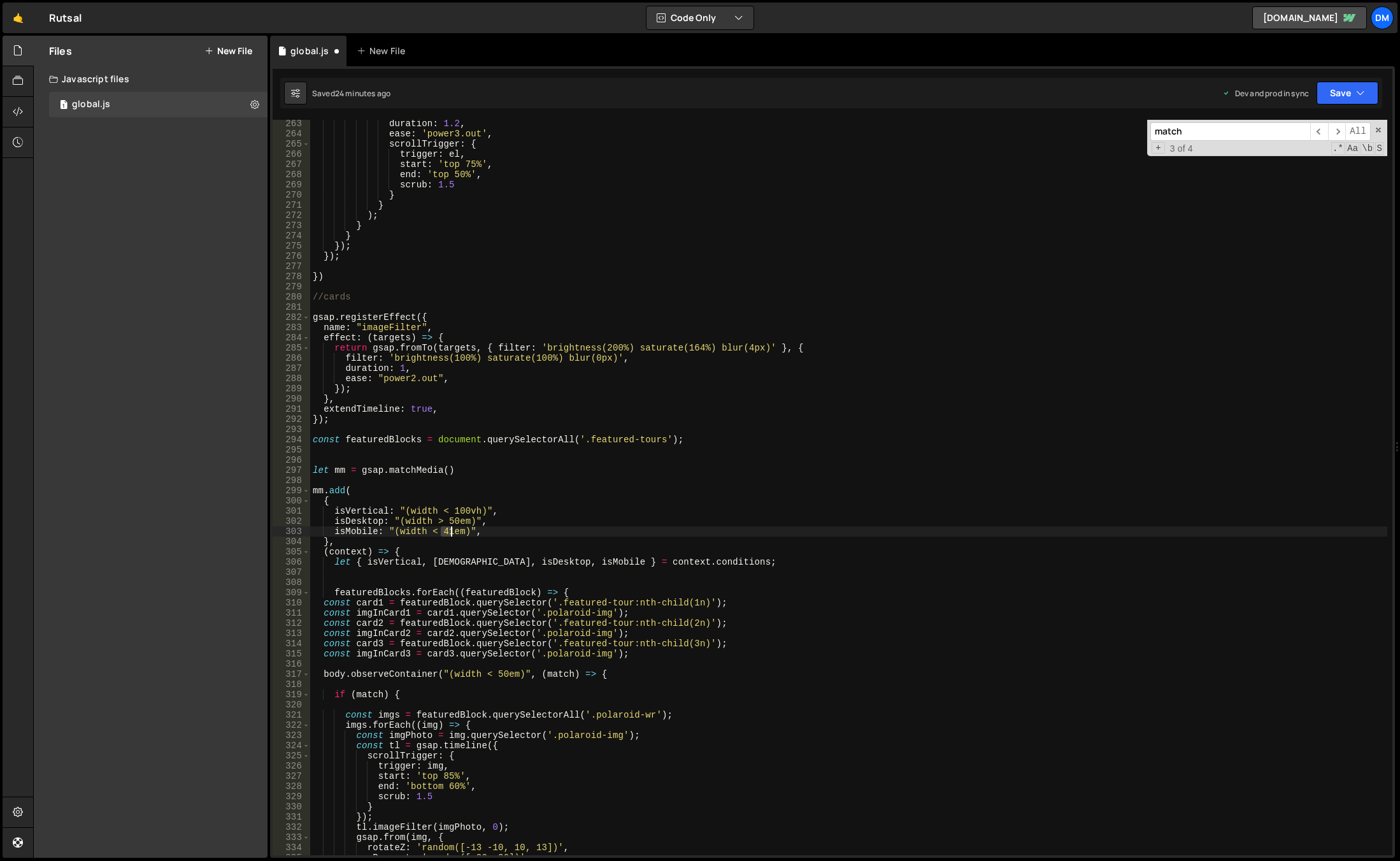
click at [450, 532] on div "duration : 1.2 , ease : 'power3.out' , scrollTrigger : { trigger : el , start :…" at bounding box center [849, 496] width 1077 height 755
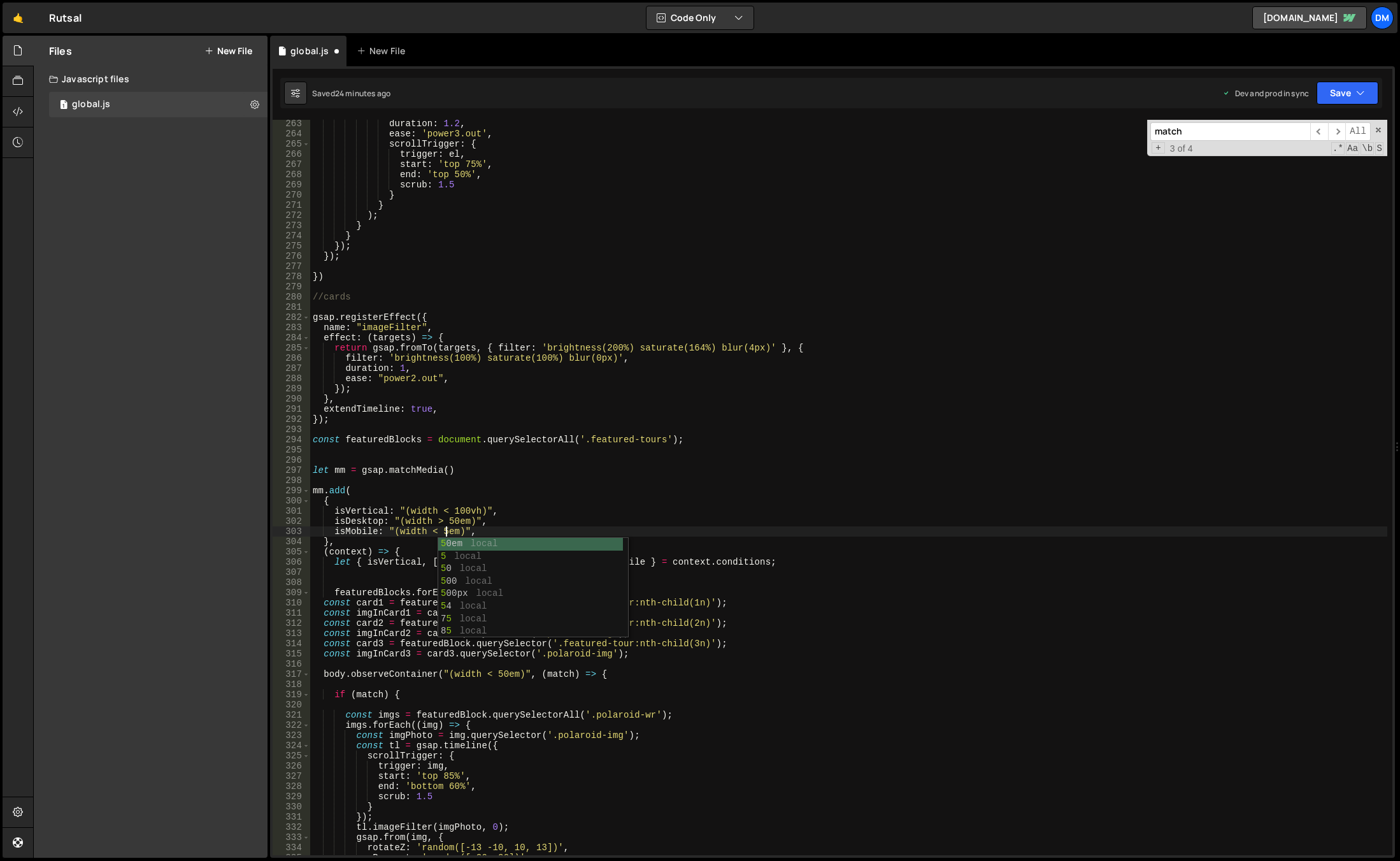
scroll to position [0, 10]
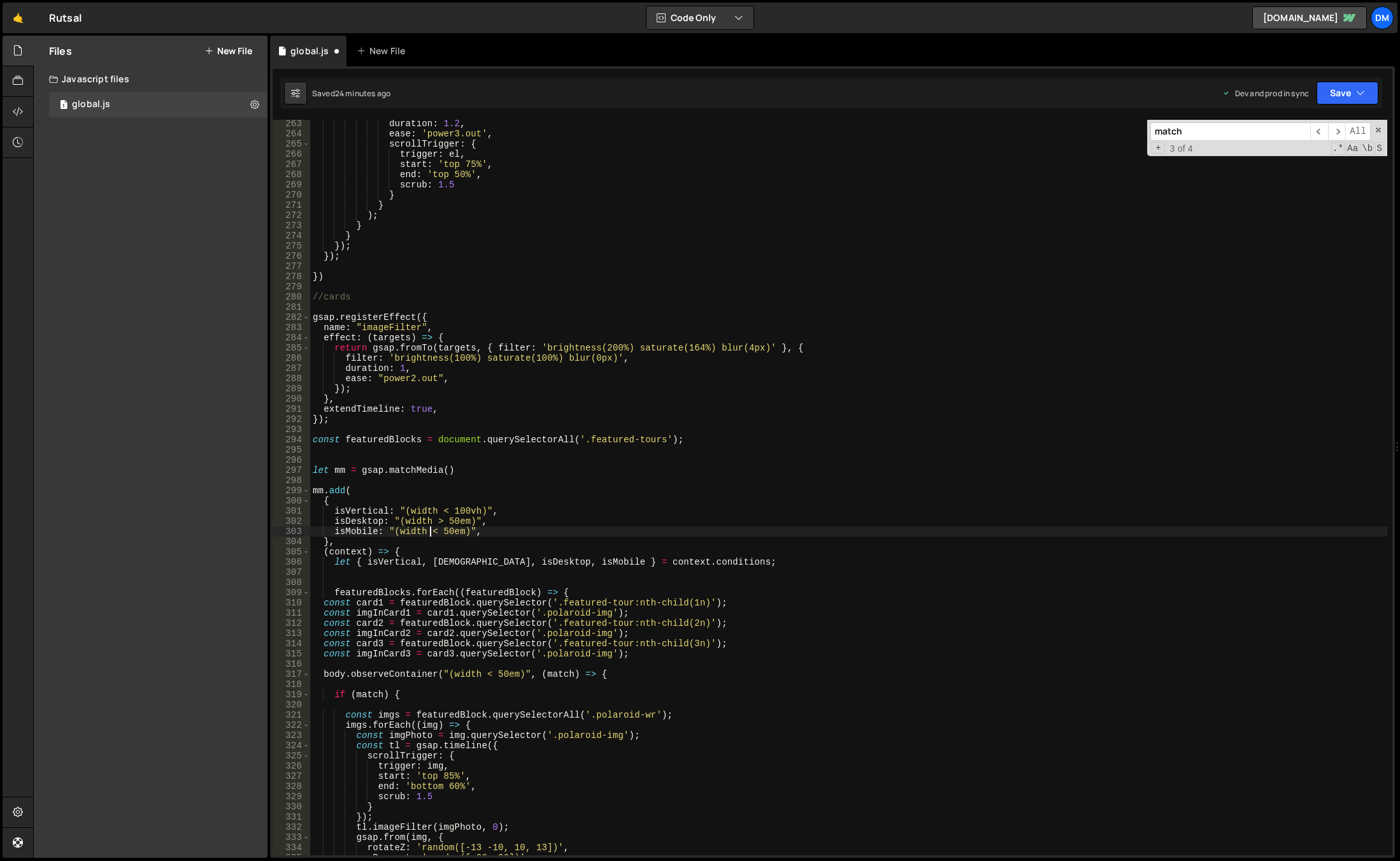
click at [432, 532] on div "duration : 1.2 , ease : 'power3.out' , scrollTrigger : { trigger : el , start :…" at bounding box center [849, 496] width 1077 height 755
click at [611, 517] on div "duration : 1.2 , ease : 'power3.out' , scrollTrigger : { trigger : el , start :…" at bounding box center [849, 496] width 1077 height 755
click at [368, 518] on div "duration : 1.2 , ease : 'power3.out' , scrollTrigger : { trigger : el , start :…" at bounding box center [849, 496] width 1077 height 755
click at [450, 563] on div "duration : 1.2 , ease : 'power3.out' , scrollTrigger : { trigger : el , start :…" at bounding box center [849, 496] width 1077 height 755
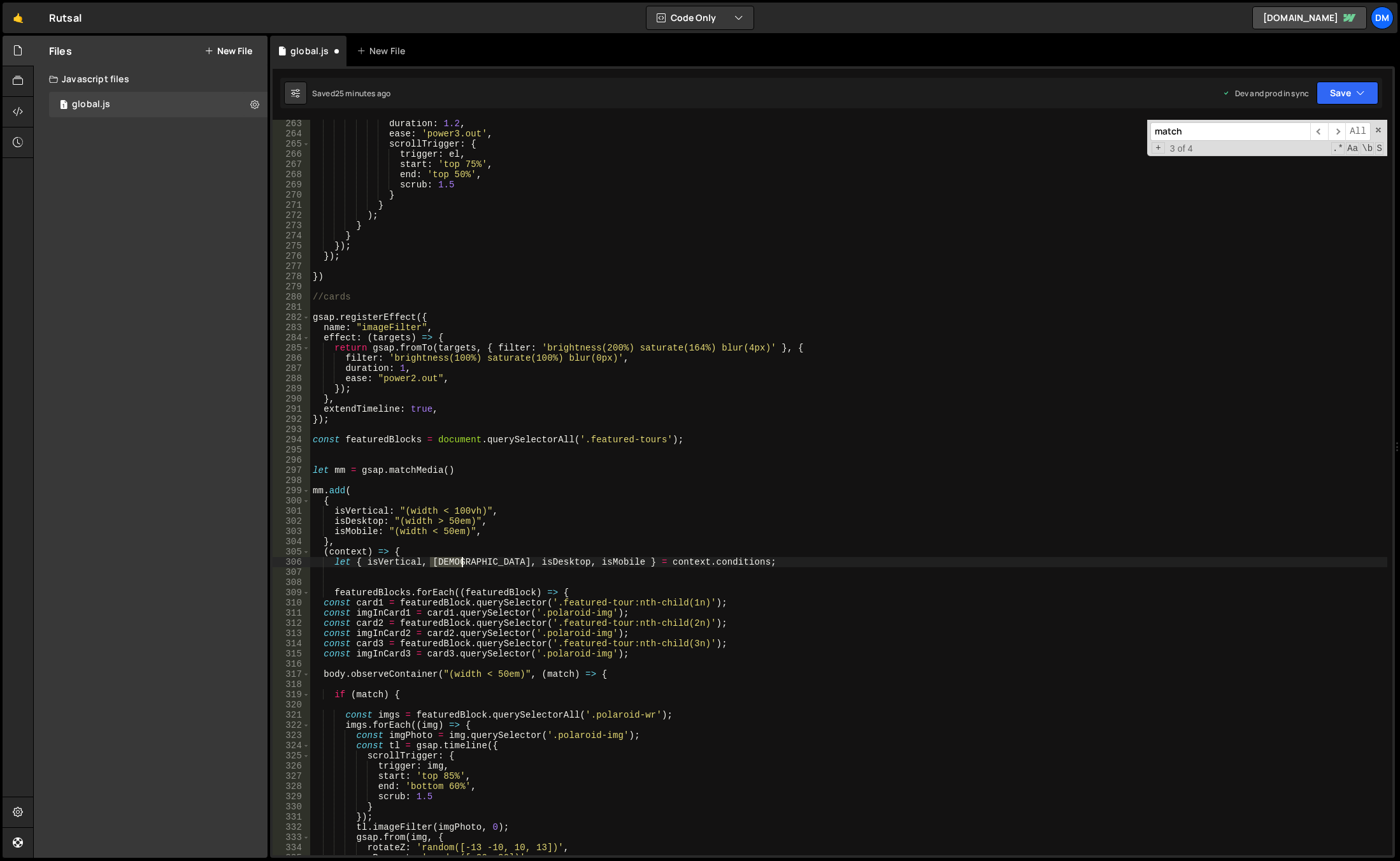
click at [450, 563] on div "duration : 1.2 , ease : 'power3.out' , scrollTrigger : { trigger : el , start :…" at bounding box center [849, 496] width 1077 height 755
click at [396, 693] on div "duration : 1.2 , ease : 'power3.out' , scrollTrigger : { trigger : el , start :…" at bounding box center [849, 496] width 1077 height 755
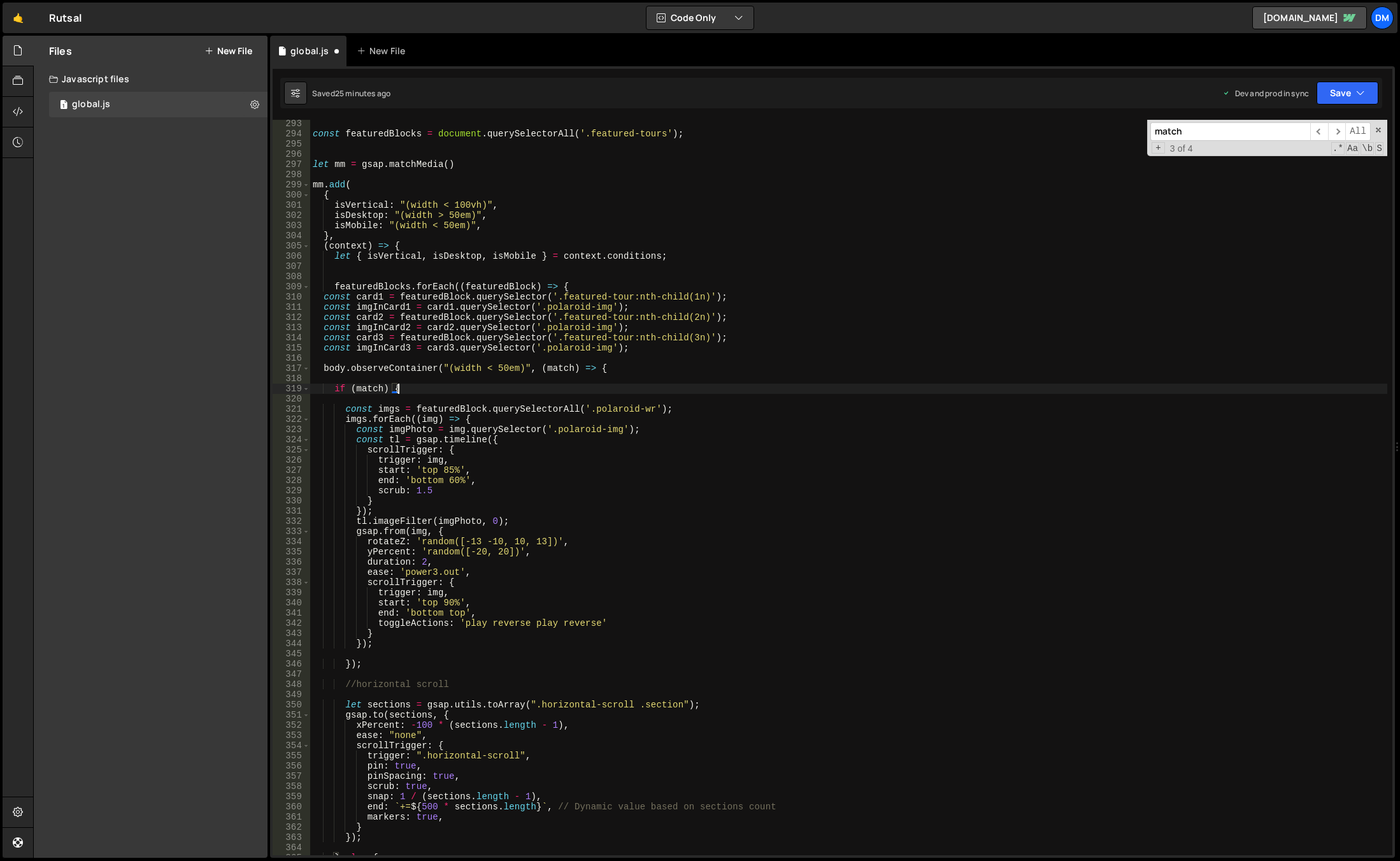
scroll to position [2978, 0]
click at [368, 219] on div "const featuredBlocks = document . querySelectorAll ( '.featured-tours' ) ; let …" at bounding box center [849, 496] width 1077 height 755
click at [373, 391] on div "const featuredBlocks = document . querySelectorAll ( '.featured-tours' ) ; let …" at bounding box center [849, 496] width 1077 height 755
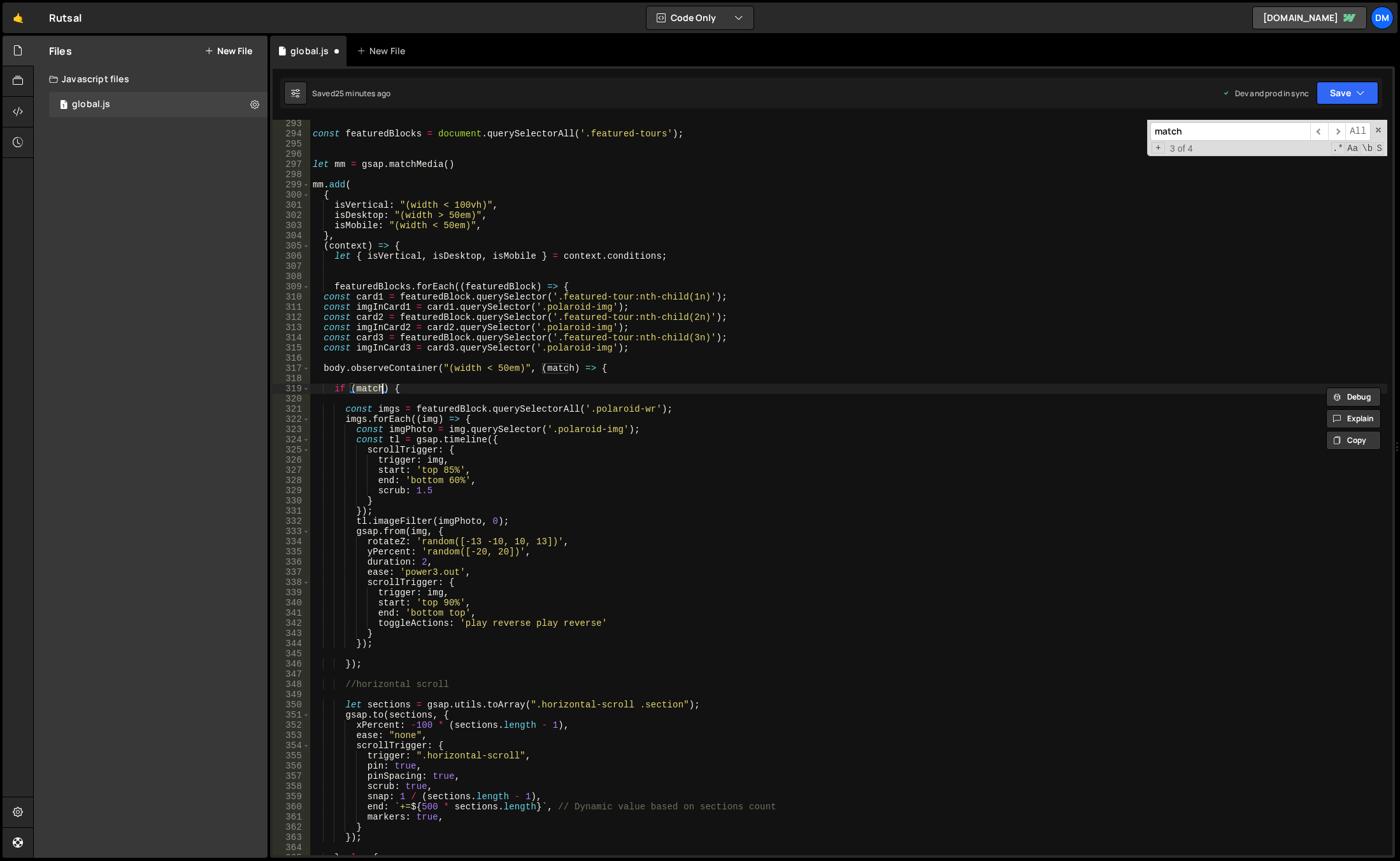
paste textarea "isDesktop"
click at [415, 388] on div "const featuredBlocks = document . querySelectorAll ( '.featured-tours' ) ; let …" at bounding box center [849, 496] width 1077 height 755
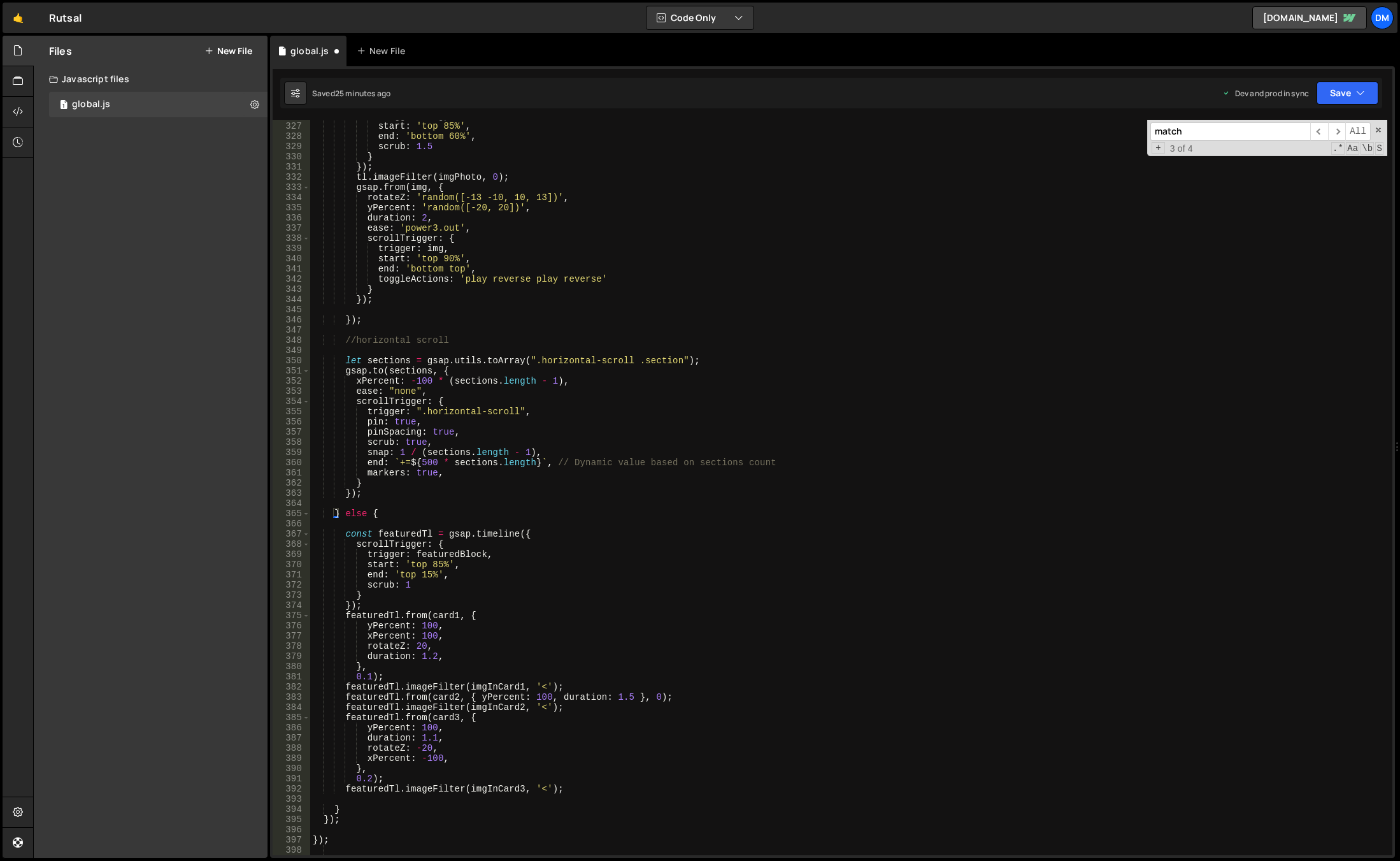
scroll to position [3399, 0]
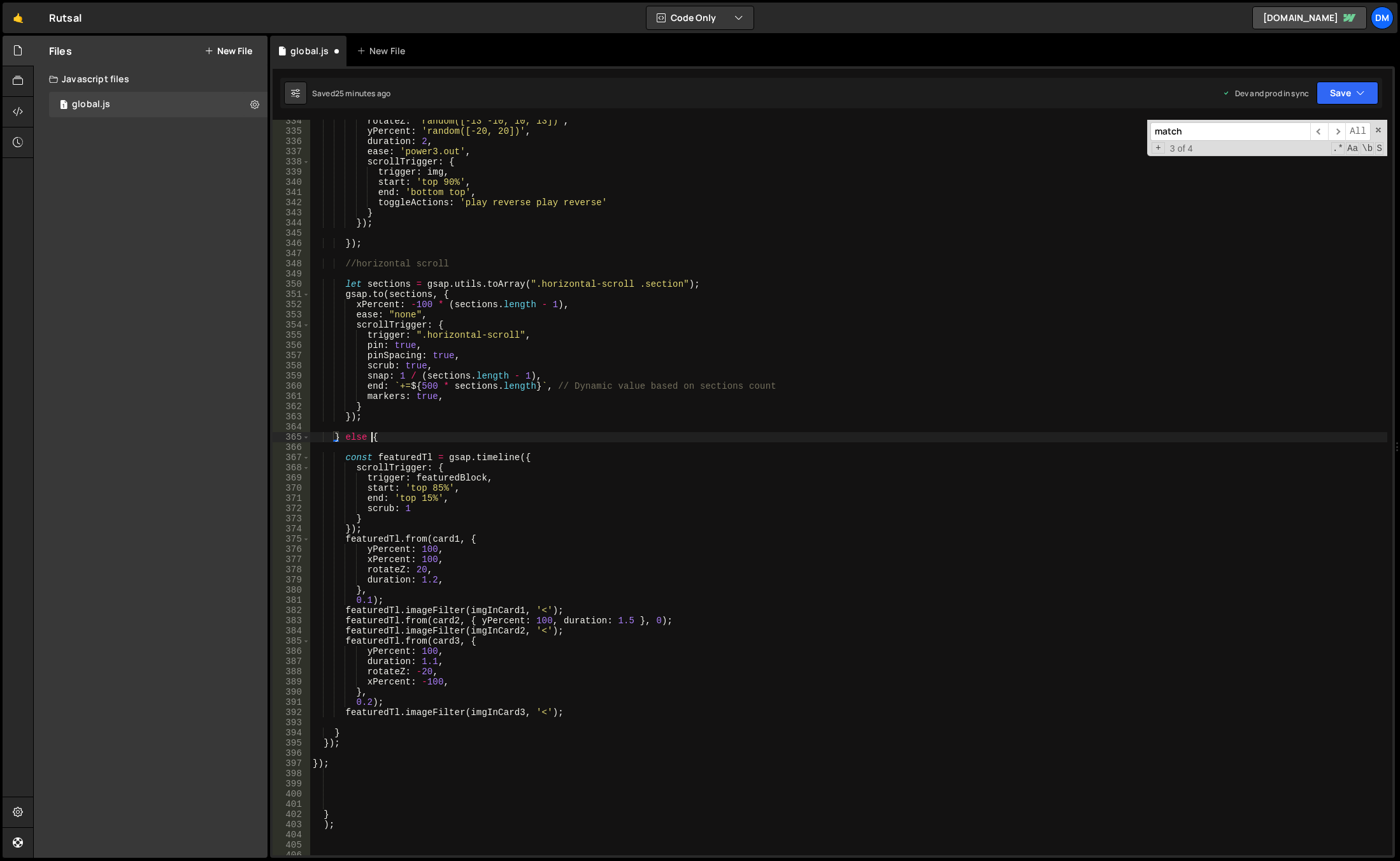
click at [373, 438] on div "rotateZ : 'random([-13 -10, 10, 13])' , yPercent : 'random([-20, 20])' , durati…" at bounding box center [849, 493] width 1077 height 755
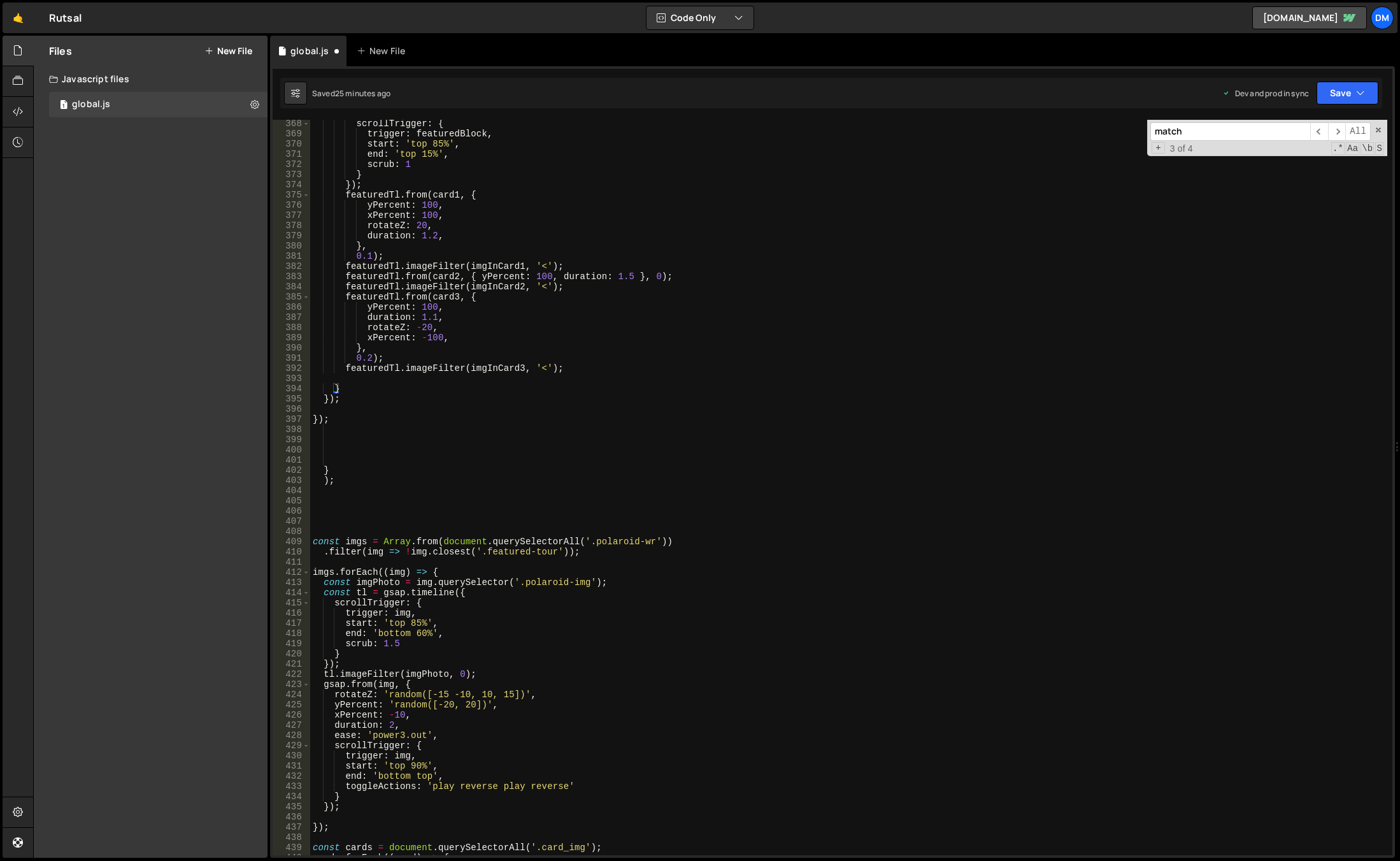
scroll to position [3666, 0]
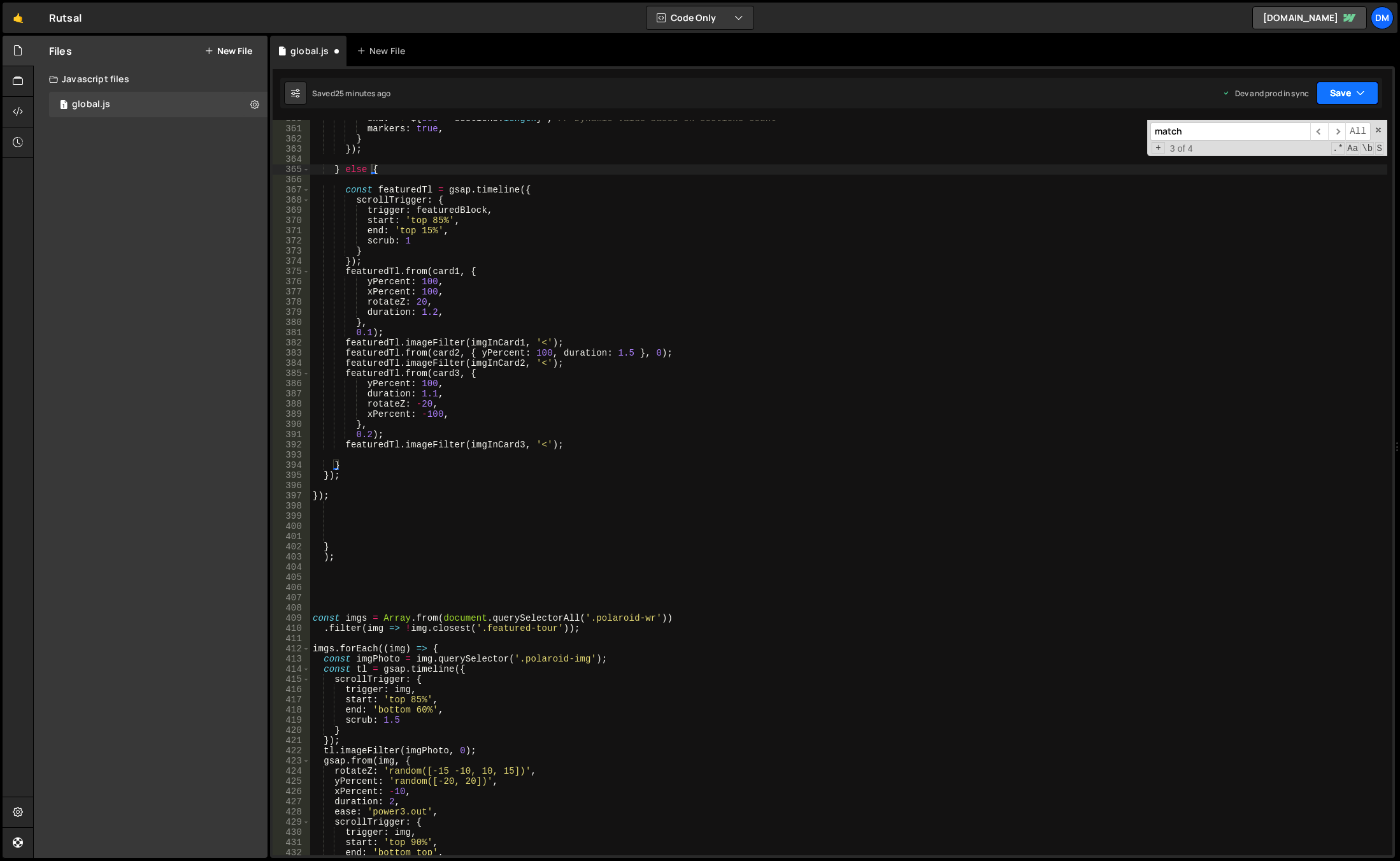
click at [1331, 83] on button "Save" at bounding box center [1347, 93] width 62 height 23
click at [1284, 174] on div "25 minutes ago" at bounding box center [1288, 178] width 55 height 11
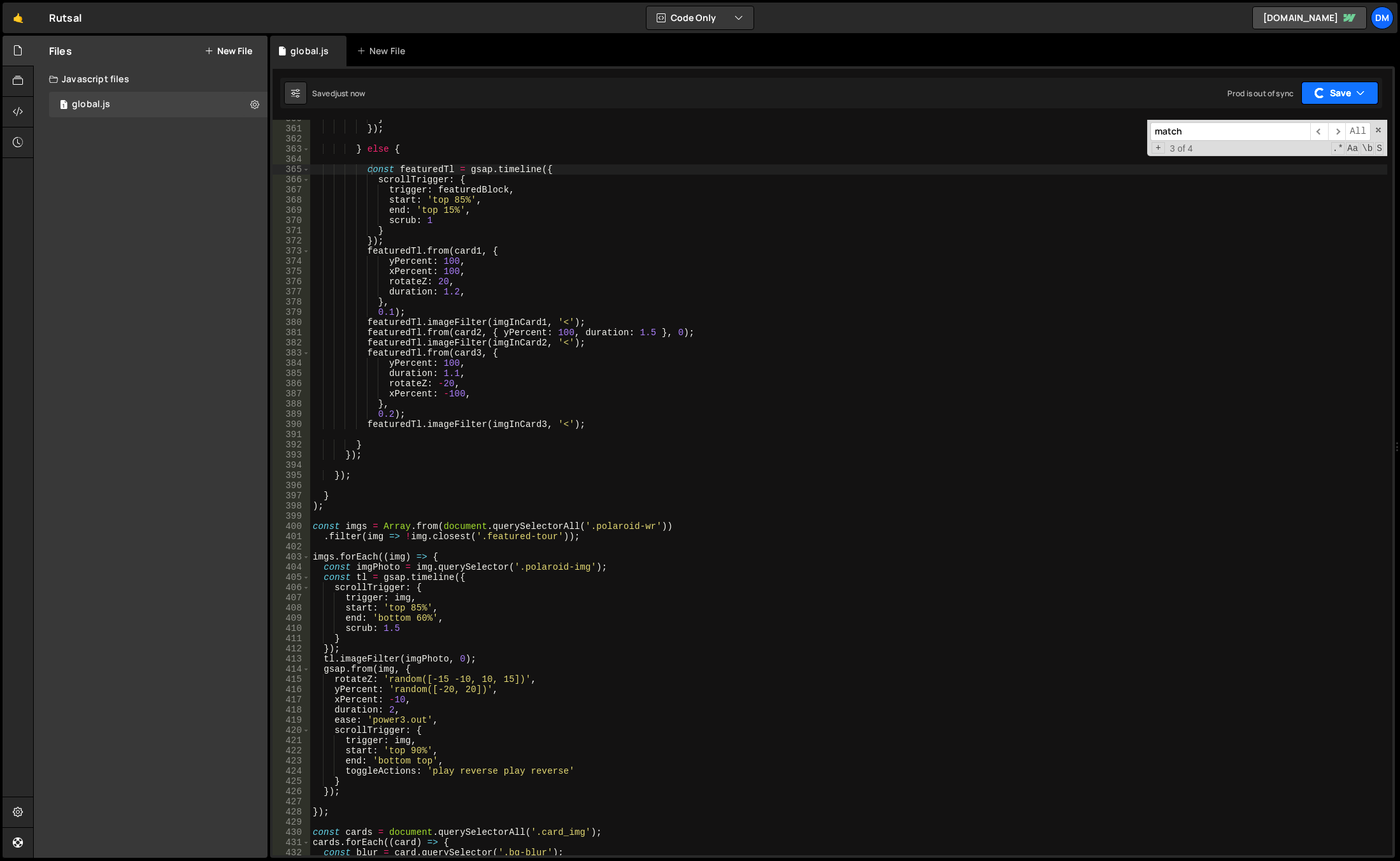
drag, startPoint x: 1336, startPoint y: 90, endPoint x: 1333, endPoint y: 98, distance: 8.5
click at [1336, 90] on button "Save" at bounding box center [1339, 93] width 77 height 23
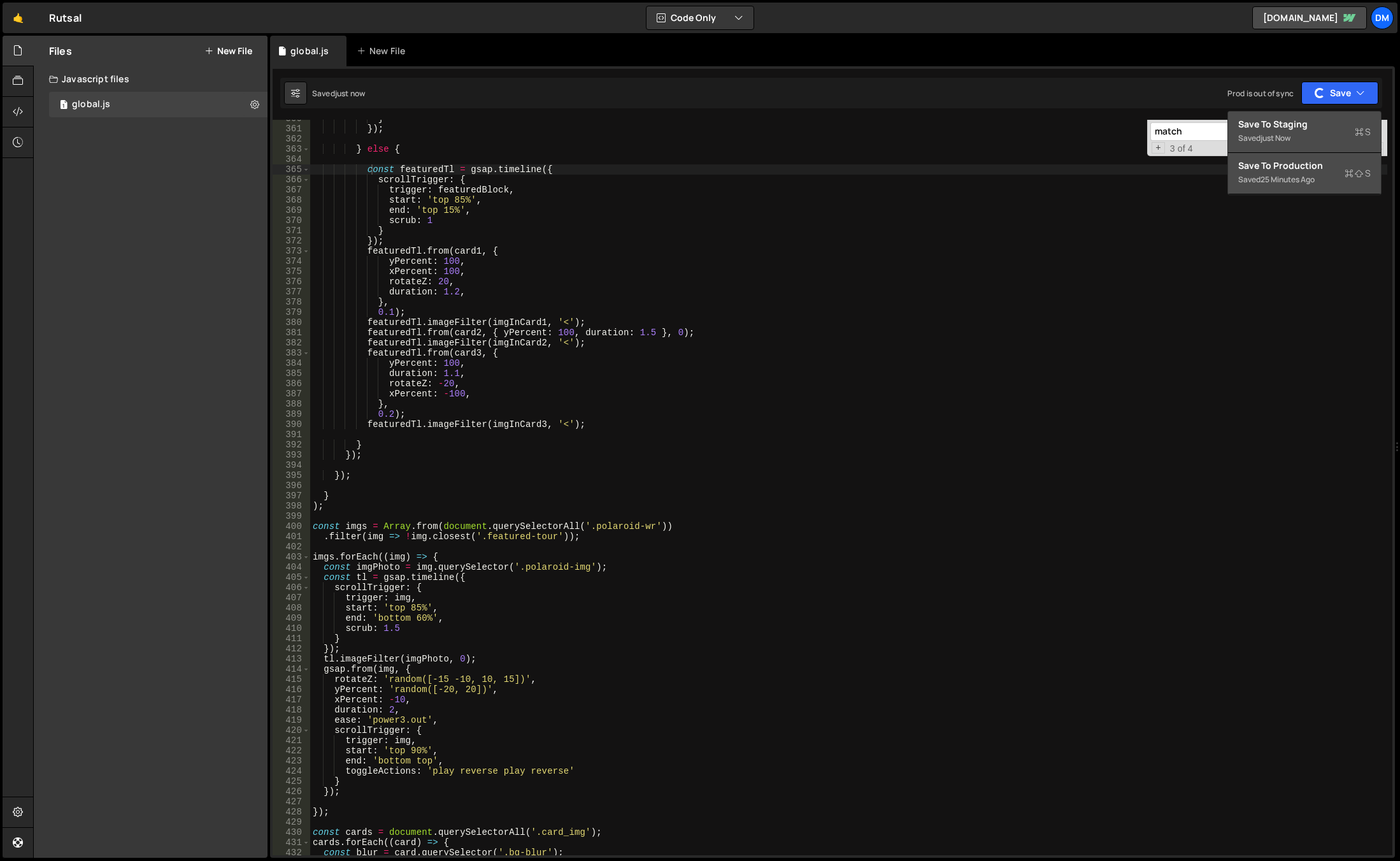
click at [1315, 130] on div "Save to Staging S" at bounding box center [1304, 124] width 132 height 12
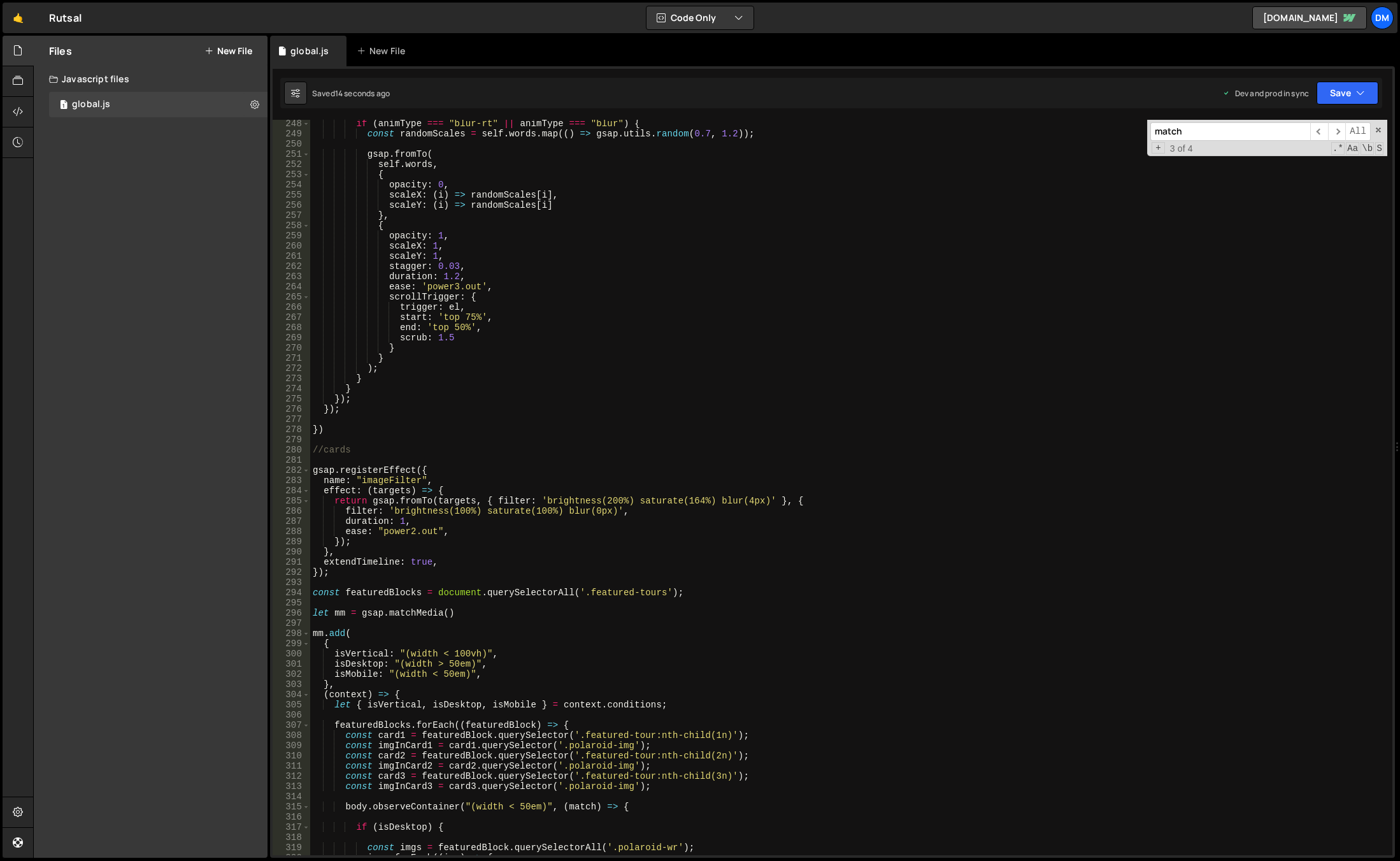
scroll to position [2710, 0]
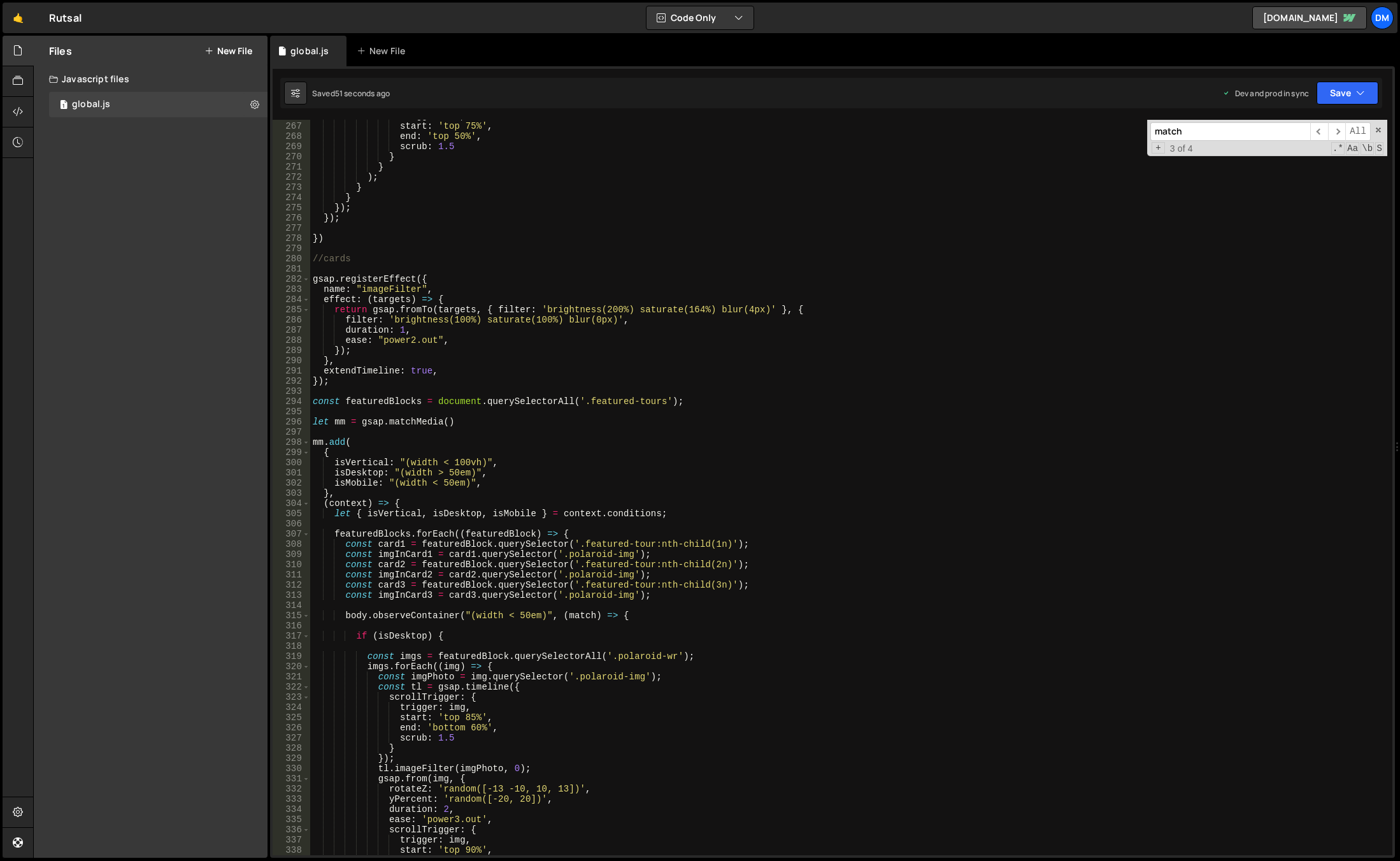
type textarea "const imgInCard1 = card1.querySelector('.polaroid-img');"
click at [720, 558] on div "trigger : el , start : 'top 75%' , end : 'top 50%' , scrub : 1.5 } } ) ; } } })…" at bounding box center [849, 488] width 1077 height 755
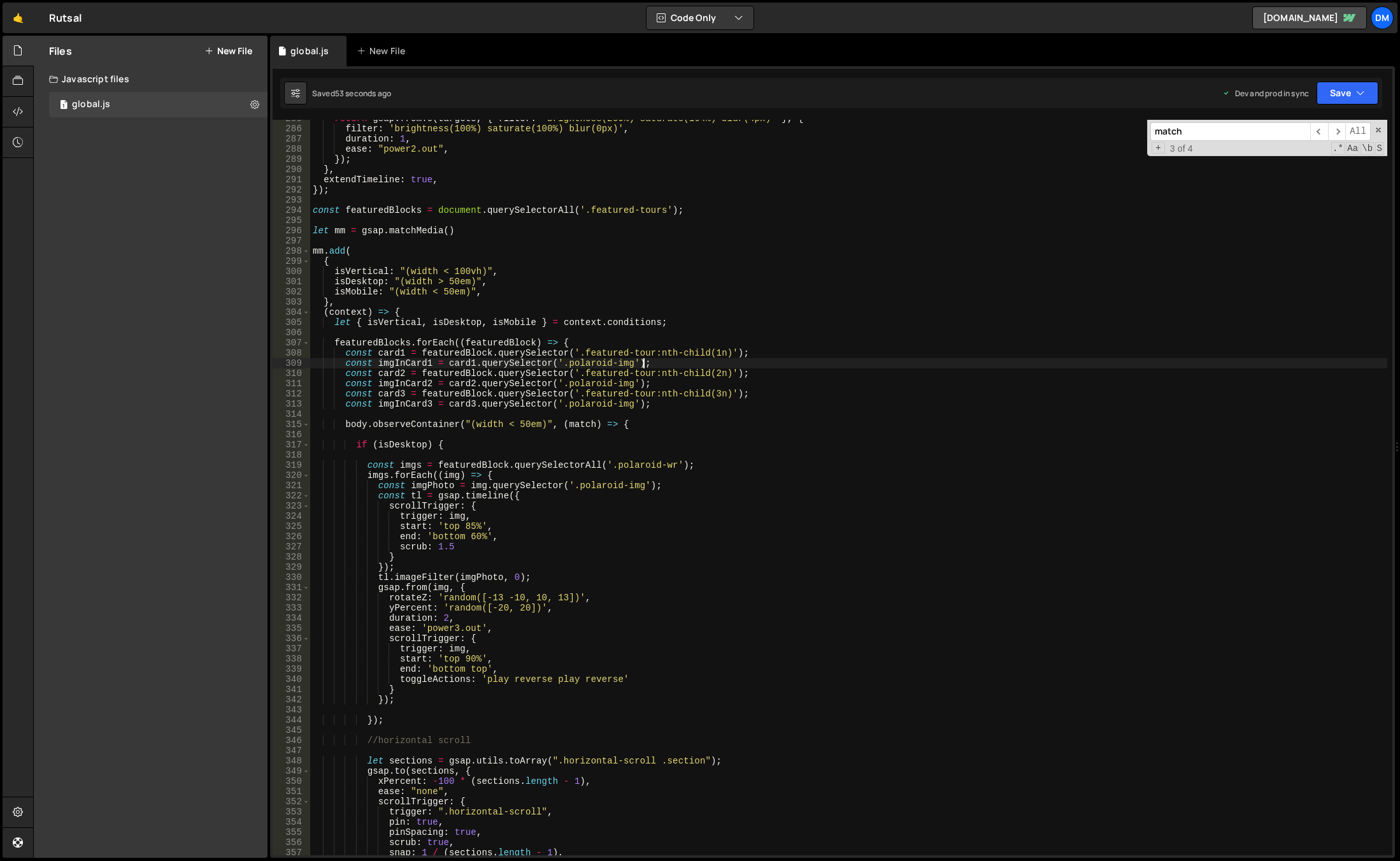
scroll to position [3016, 0]
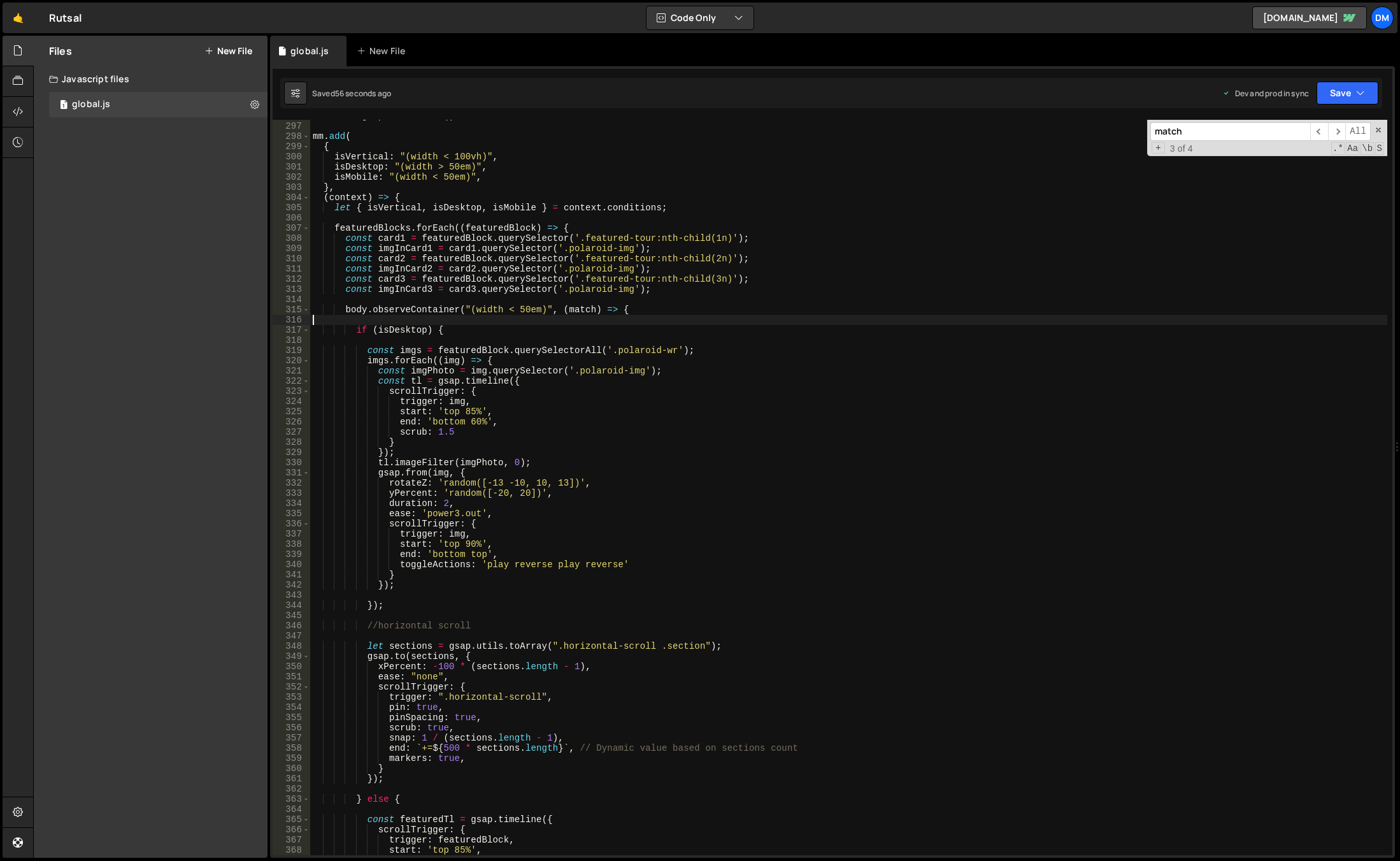
click at [438, 324] on div "let mm = gsap . matchMedia ( ) mm . add ( { isVertical : "(width < 100vh)" , is…" at bounding box center [849, 488] width 1077 height 755
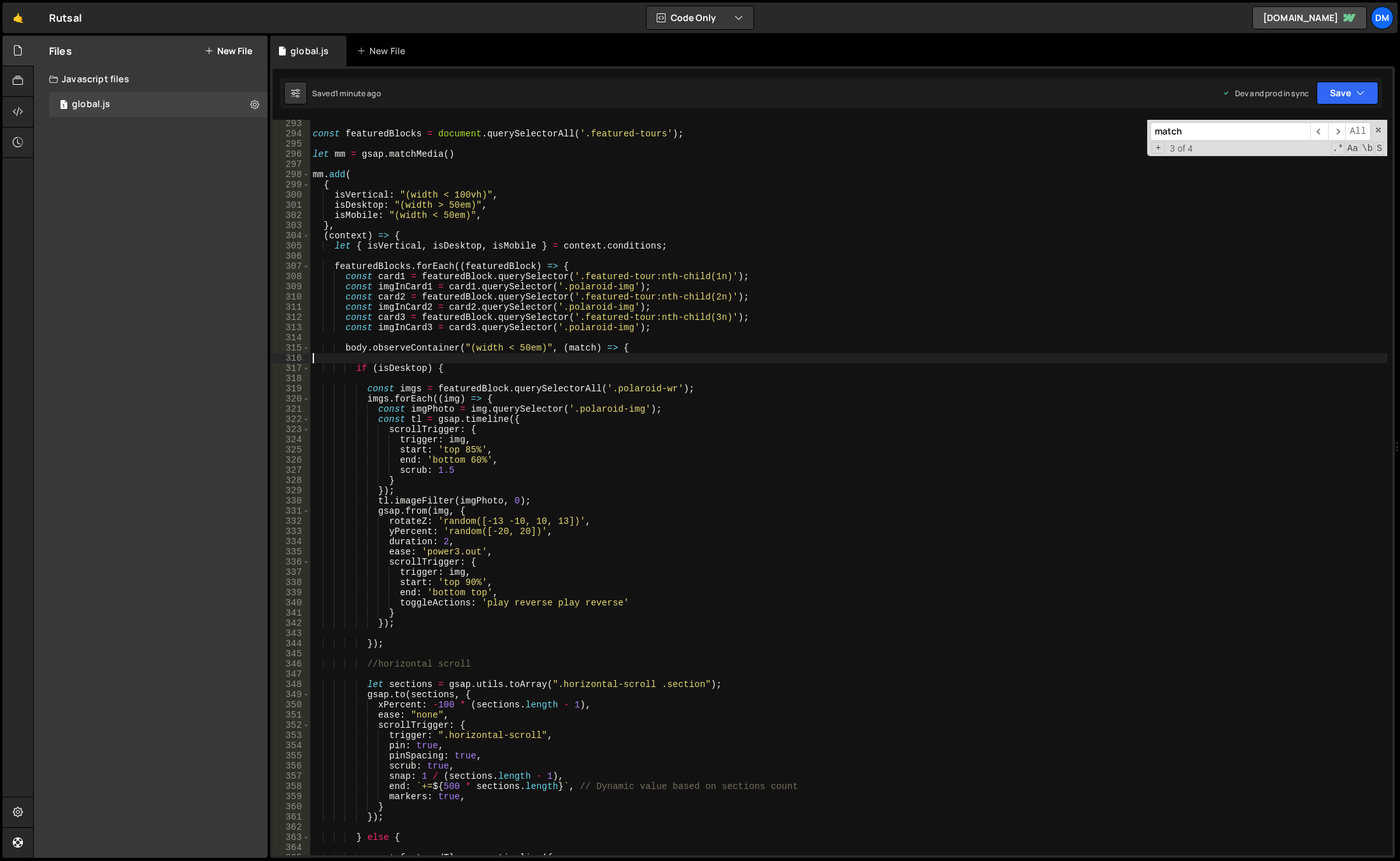
click at [371, 263] on div "const featuredBlocks = document . querySelectorAll ( '.featured-tours' ) ; let …" at bounding box center [849, 496] width 1077 height 755
click at [494, 262] on div "const featuredBlocks = document . querySelectorAll ( '.featured-tours' ) ; let …" at bounding box center [849, 496] width 1077 height 755
click at [596, 273] on div "const featuredBlocks = document . querySelectorAll ( '.featured-tours' ) ; let …" at bounding box center [849, 496] width 1077 height 755
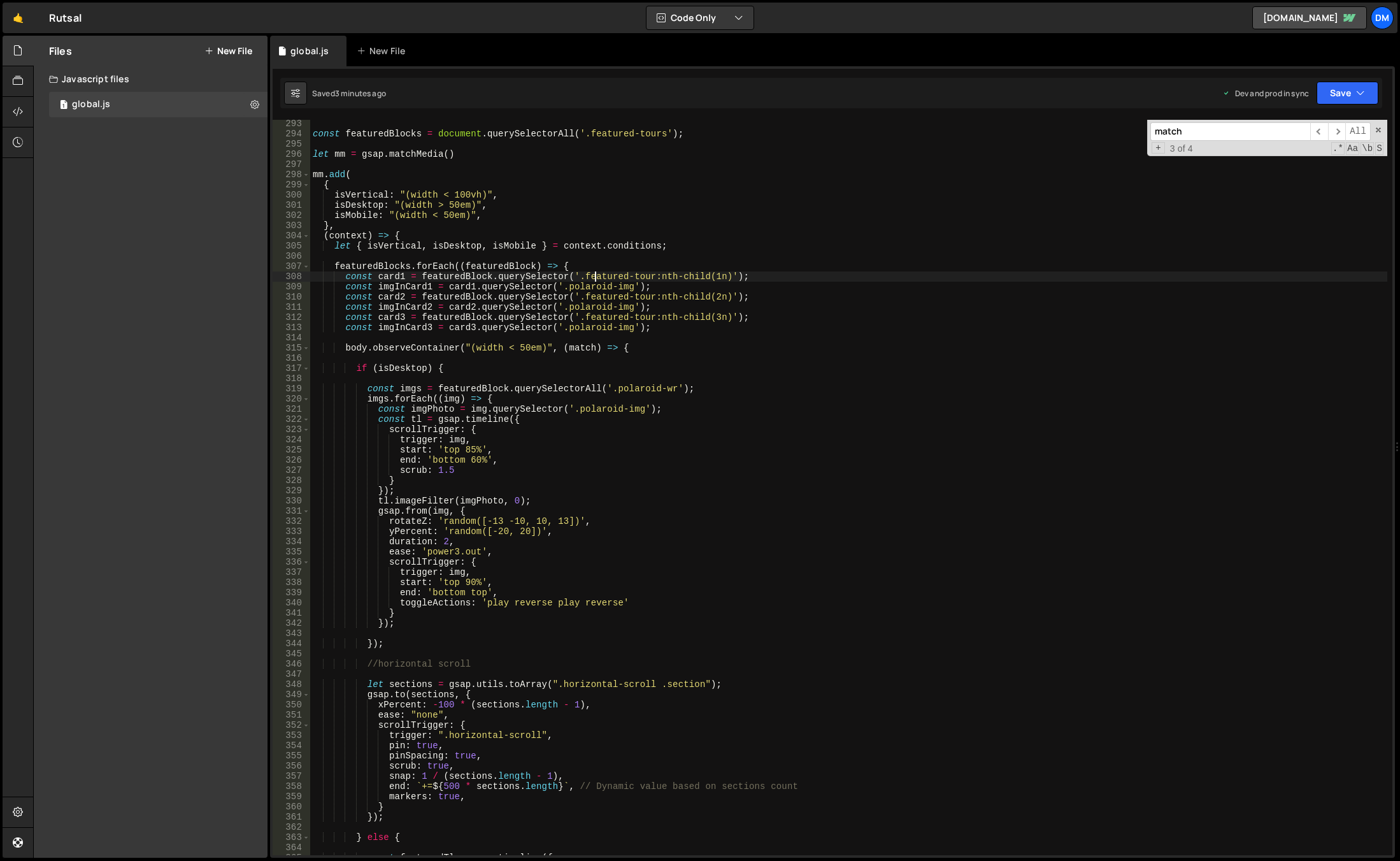
scroll to position [3131, 0]
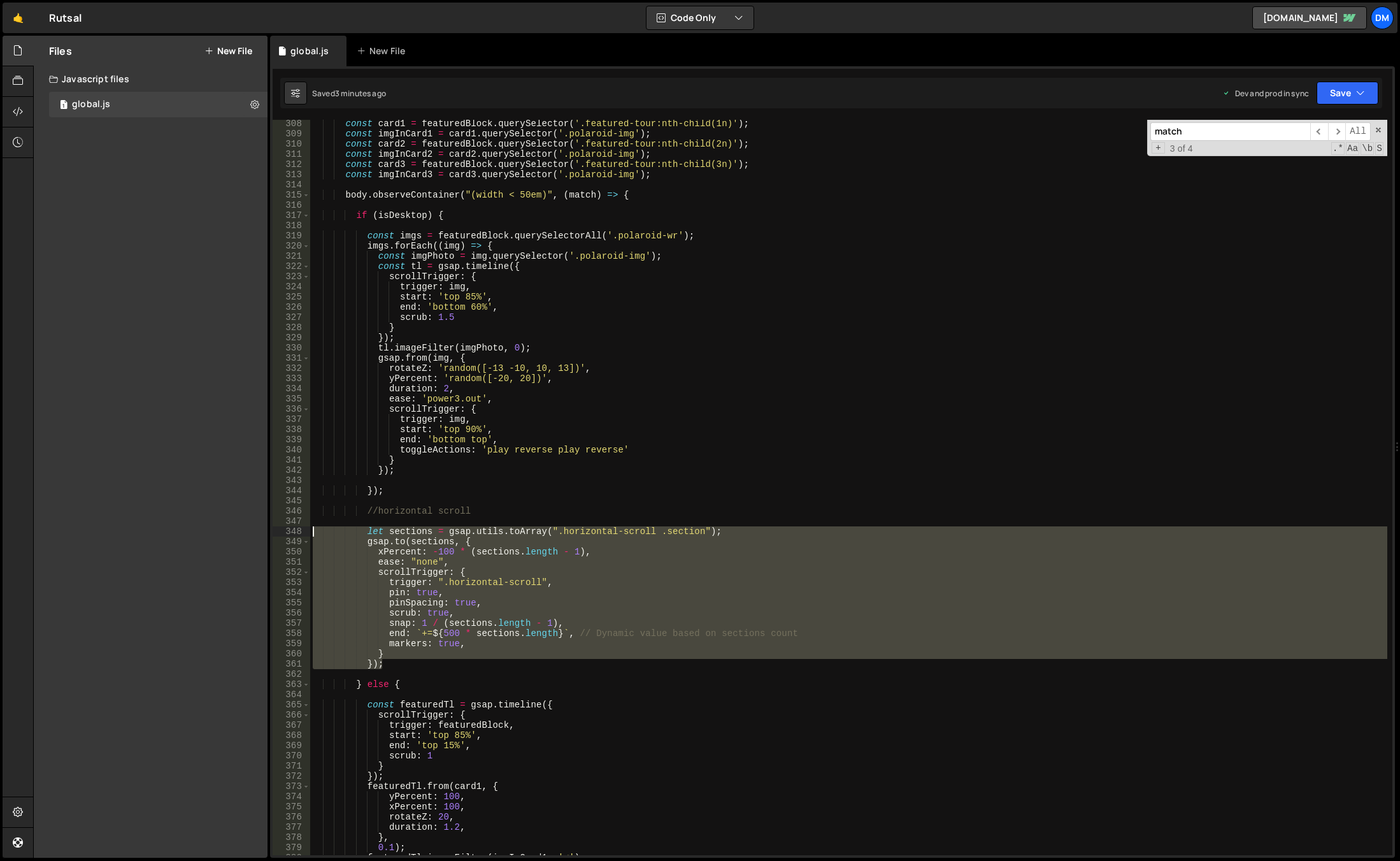
drag, startPoint x: 394, startPoint y: 664, endPoint x: 278, endPoint y: 531, distance: 176.5
click at [278, 531] on div "const card1 = featuredBlock.querySelector('.featured-tour:nth-child(1n)'); 308 …" at bounding box center [833, 488] width 1120 height 735
type textarea "let sections = gsap.utils.toArray(".horizontal-scroll .section"); gsap.to(secti…"
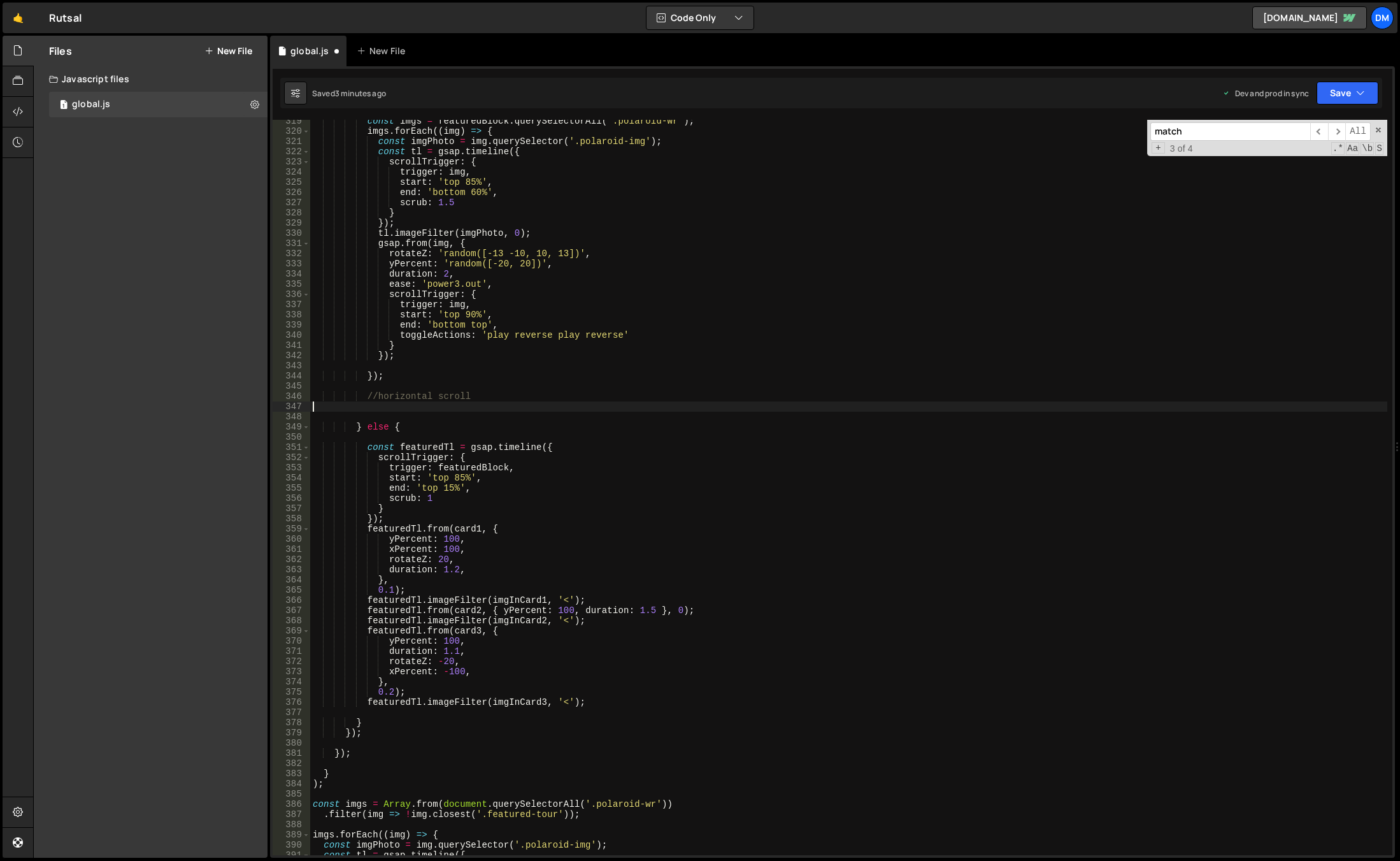
scroll to position [3361, 0]
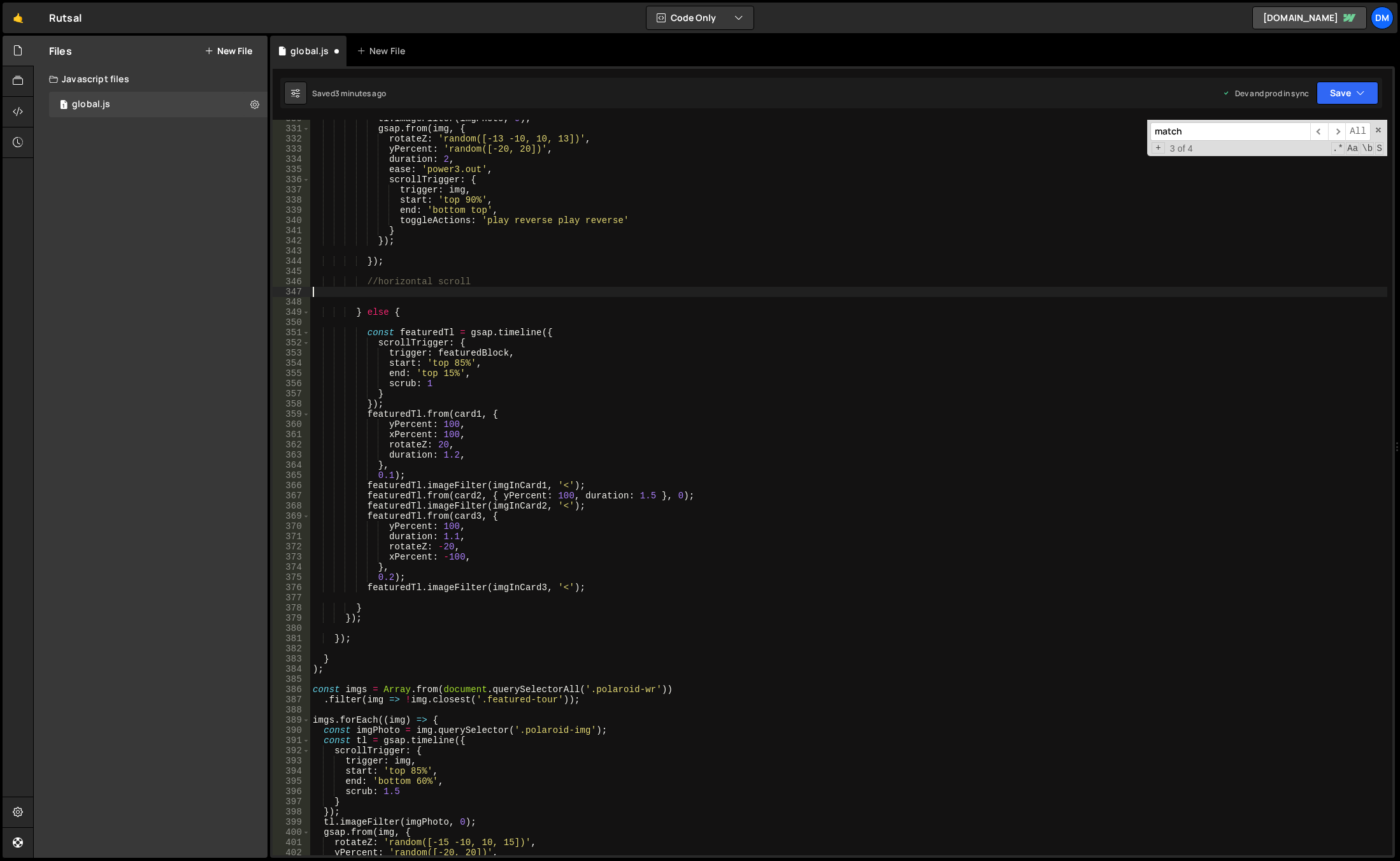
click at [477, 335] on div "tl . imageFilter ( imgPhoto , 0 ) ; gsap . from ( img , { rotateZ : 'random([-1…" at bounding box center [849, 491] width 1077 height 755
click at [550, 332] on div "tl . imageFilter ( imgPhoto , 0 ) ; gsap . from ( img , { rotateZ : 'random([-1…" at bounding box center [849, 491] width 1077 height 755
click at [547, 335] on div "tl . imageFilter ( imgPhoto , 0 ) ; gsap . from ( img , { rotateZ : 'random([-1…" at bounding box center [849, 491] width 1077 height 755
drag, startPoint x: 524, startPoint y: 333, endPoint x: 533, endPoint y: 331, distance: 9.2
click at [527, 332] on div "tl . imageFilter ( imgPhoto , 0 ) ; gsap . from ( img , { rotateZ : 'random([-1…" at bounding box center [849, 491] width 1077 height 755
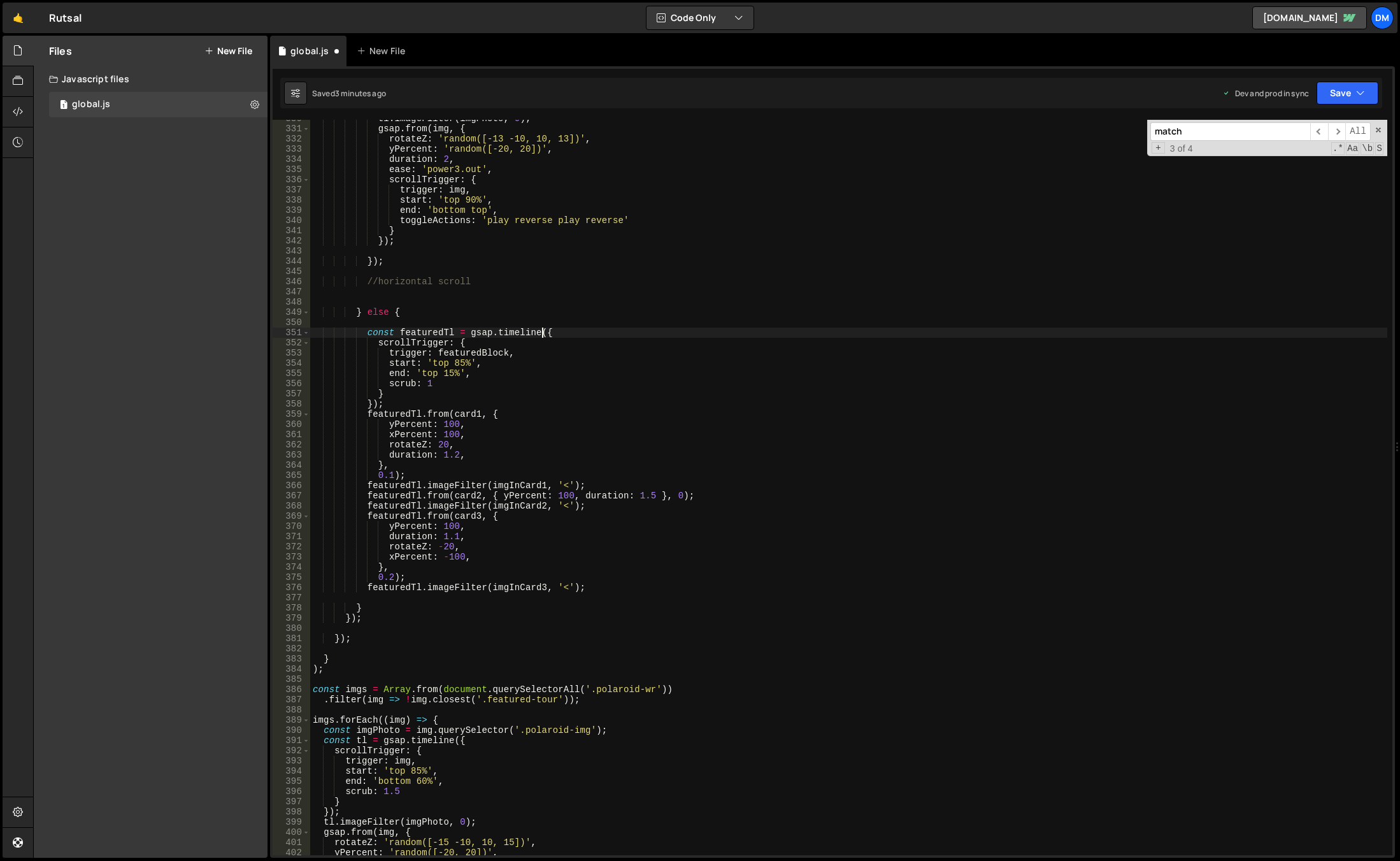
click at [543, 329] on div "tl . imageFilter ( imgPhoto , 0 ) ; gsap . from ( img , { rotateZ : 'random([-1…" at bounding box center [849, 491] width 1077 height 755
click at [540, 331] on div "tl . imageFilter ( imgPhoto , 0 ) ; gsap . from ( img , { rotateZ : 'random([-1…" at bounding box center [849, 491] width 1077 height 755
click at [389, 311] on div "tl . imageFilter ( imgPhoto , 0 ) ; gsap . from ( img , { rotateZ : 'random([-1…" at bounding box center [849, 491] width 1077 height 755
click at [394, 316] on div "tl . imageFilter ( imgPhoto , 0 ) ; gsap . from ( img , { rotateZ : 'random([-1…" at bounding box center [849, 491] width 1077 height 755
click at [588, 587] on div "tl . imageFilter ( imgPhoto , 0 ) ; gsap . from ( img , { rotateZ : 'random([-1…" at bounding box center [849, 491] width 1077 height 755
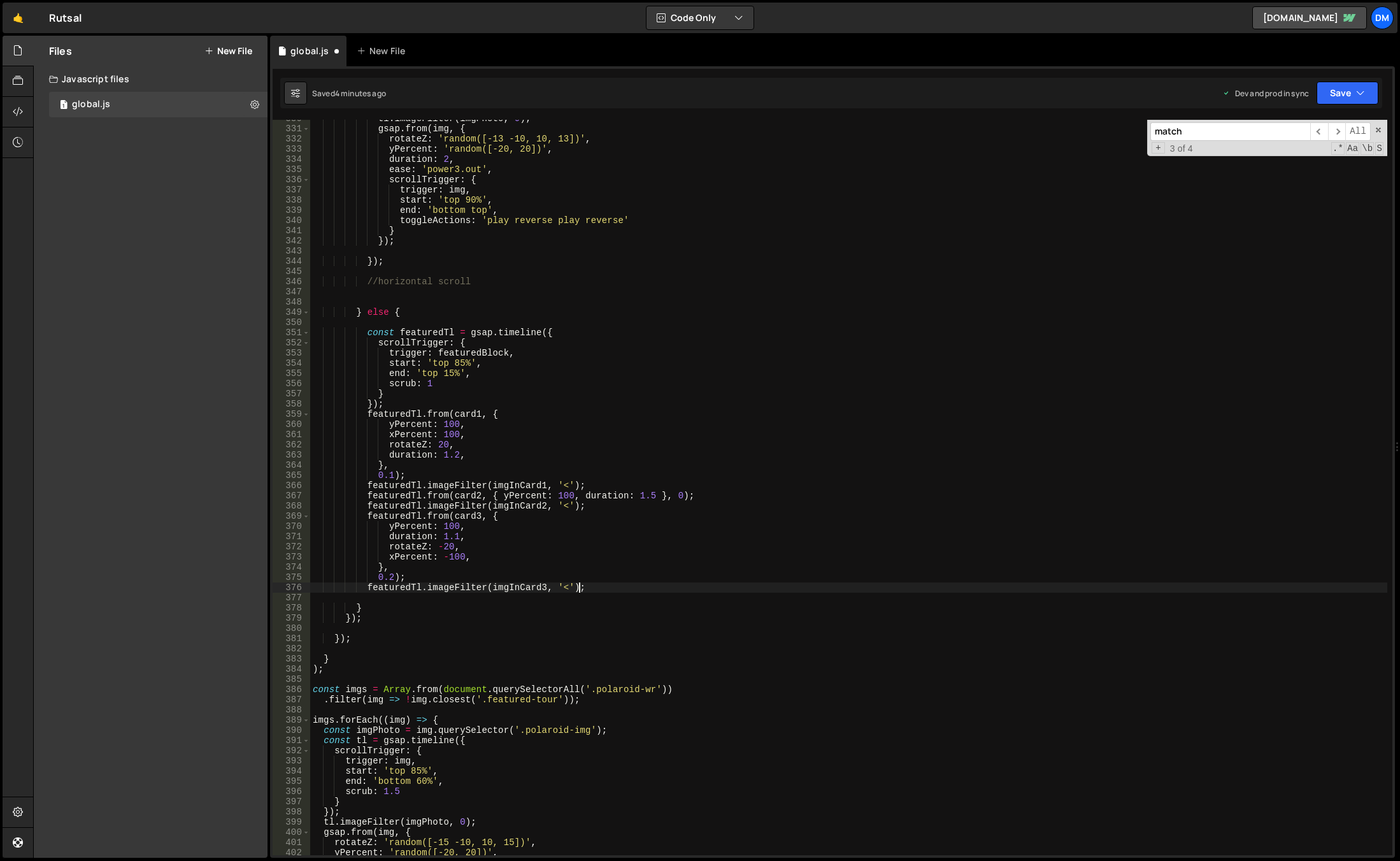
type textarea "featuredTl.imageFilter(imgInCard3, '<');"
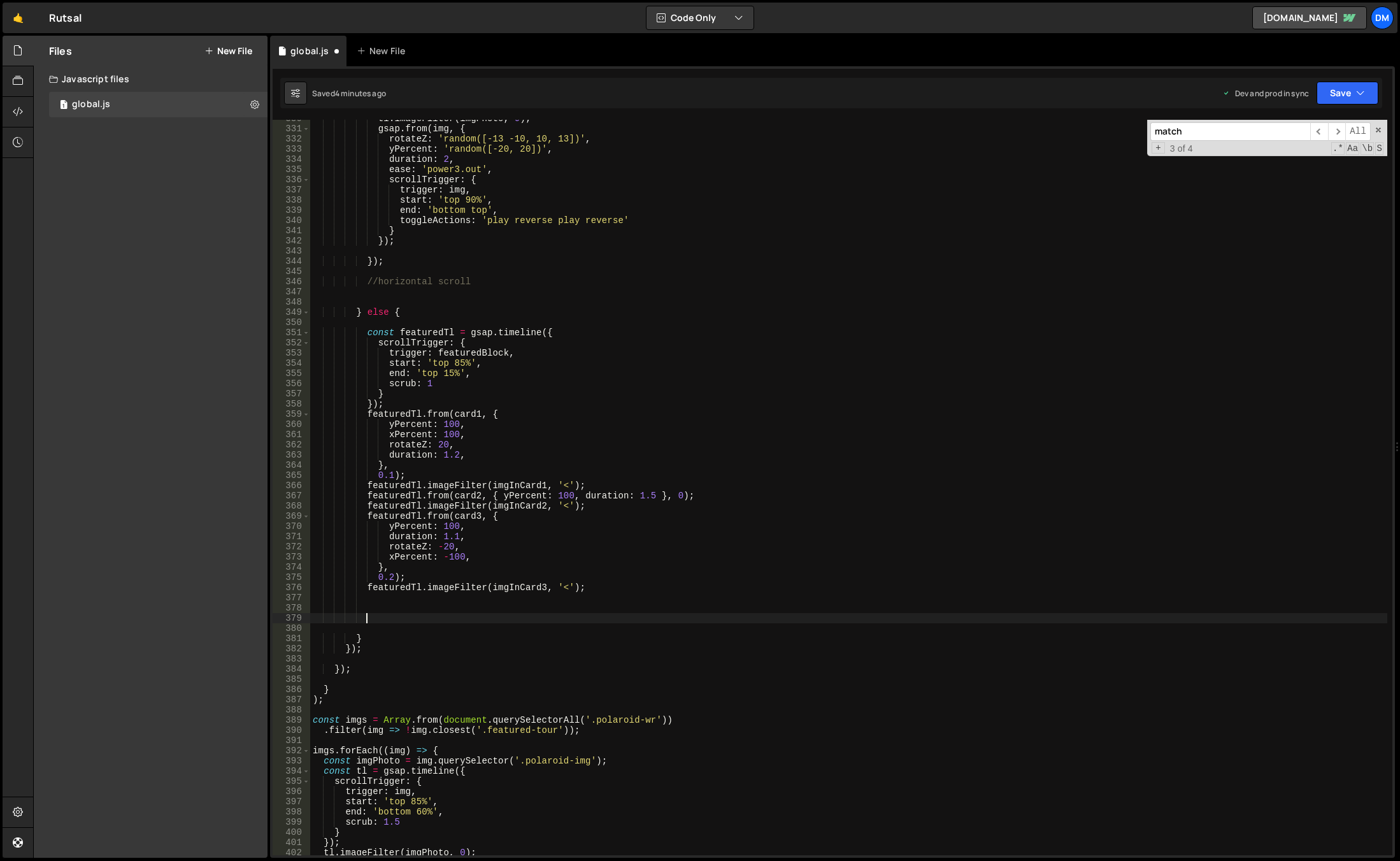
paste textarea "});"
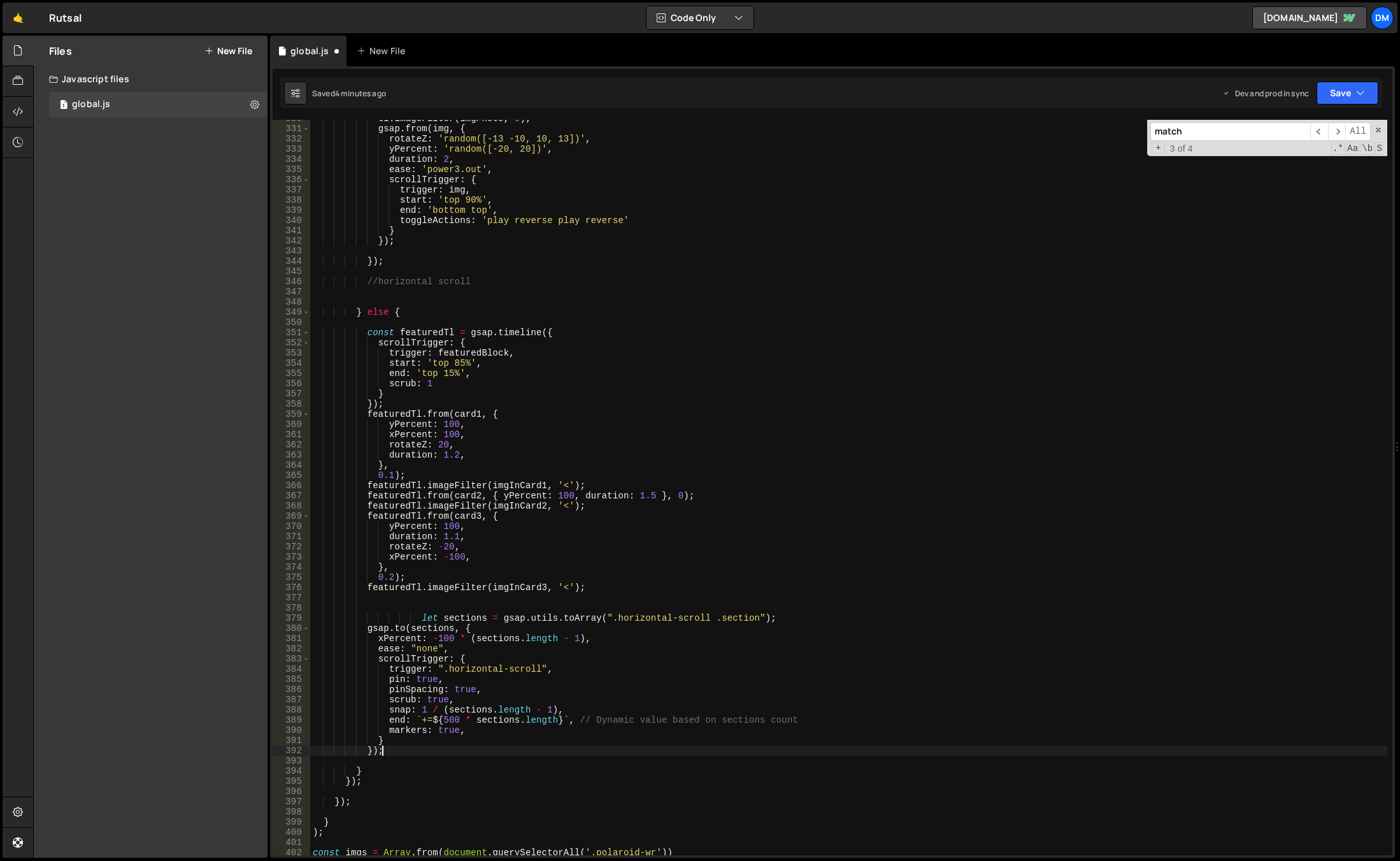
scroll to position [3246, 0]
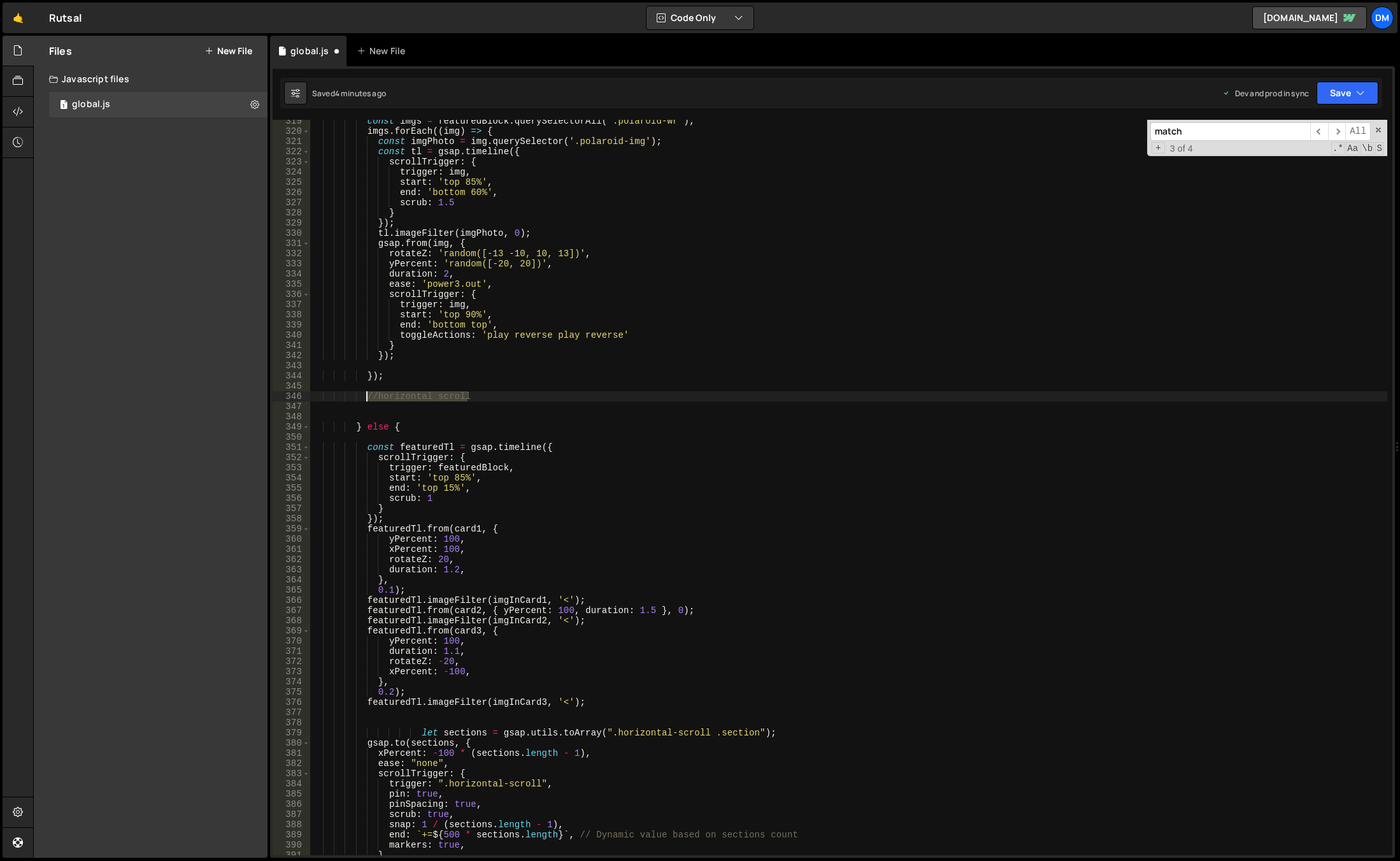
drag, startPoint x: 475, startPoint y: 396, endPoint x: 367, endPoint y: 394, distance: 108.0
click at [367, 394] on div "const imgs = featuredBlock . querySelectorAll ( '.polaroid-wr' ) ; imgs . forEa…" at bounding box center [849, 493] width 1077 height 755
type textarea "//horizontal scroll"
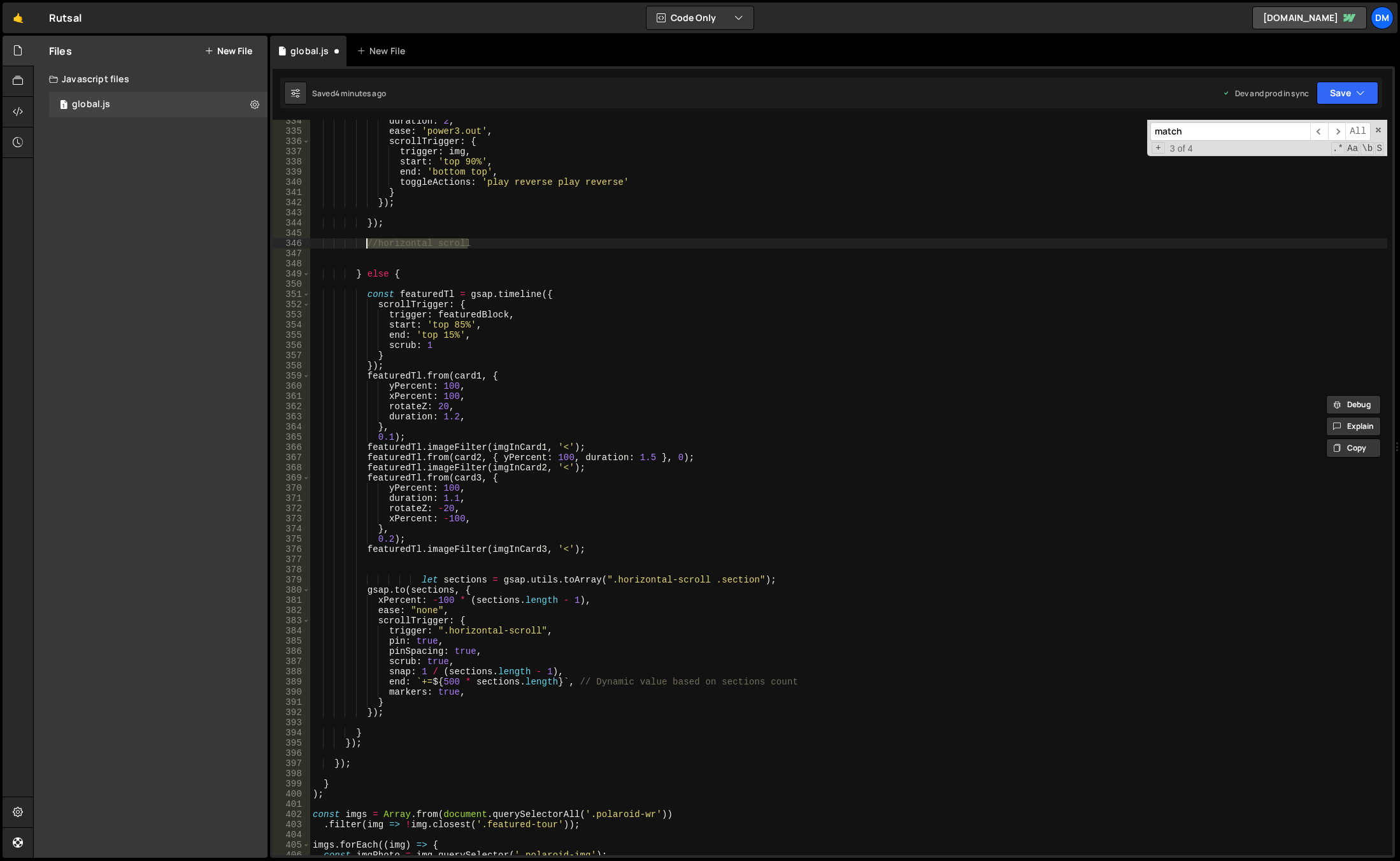
click at [472, 568] on div "duration : 2 , ease : 'power3.out' , scrollTrigger : { trigger : img , start : …" at bounding box center [849, 493] width 1077 height 755
paste textarea "//horizontal scroll"
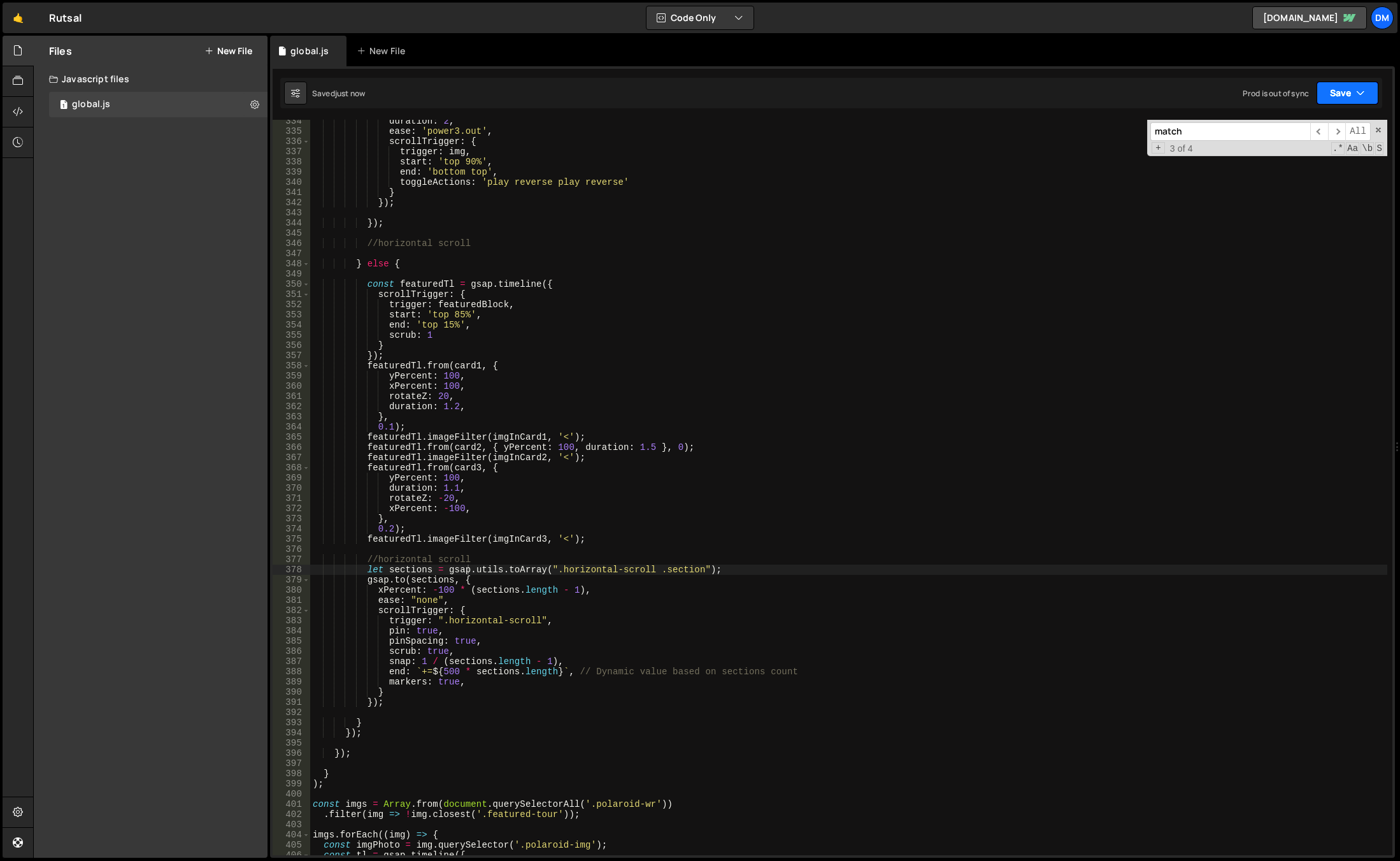
drag, startPoint x: 1359, startPoint y: 85, endPoint x: 1350, endPoint y: 89, distance: 9.8
click at [1356, 85] on button "Save" at bounding box center [1347, 93] width 62 height 23
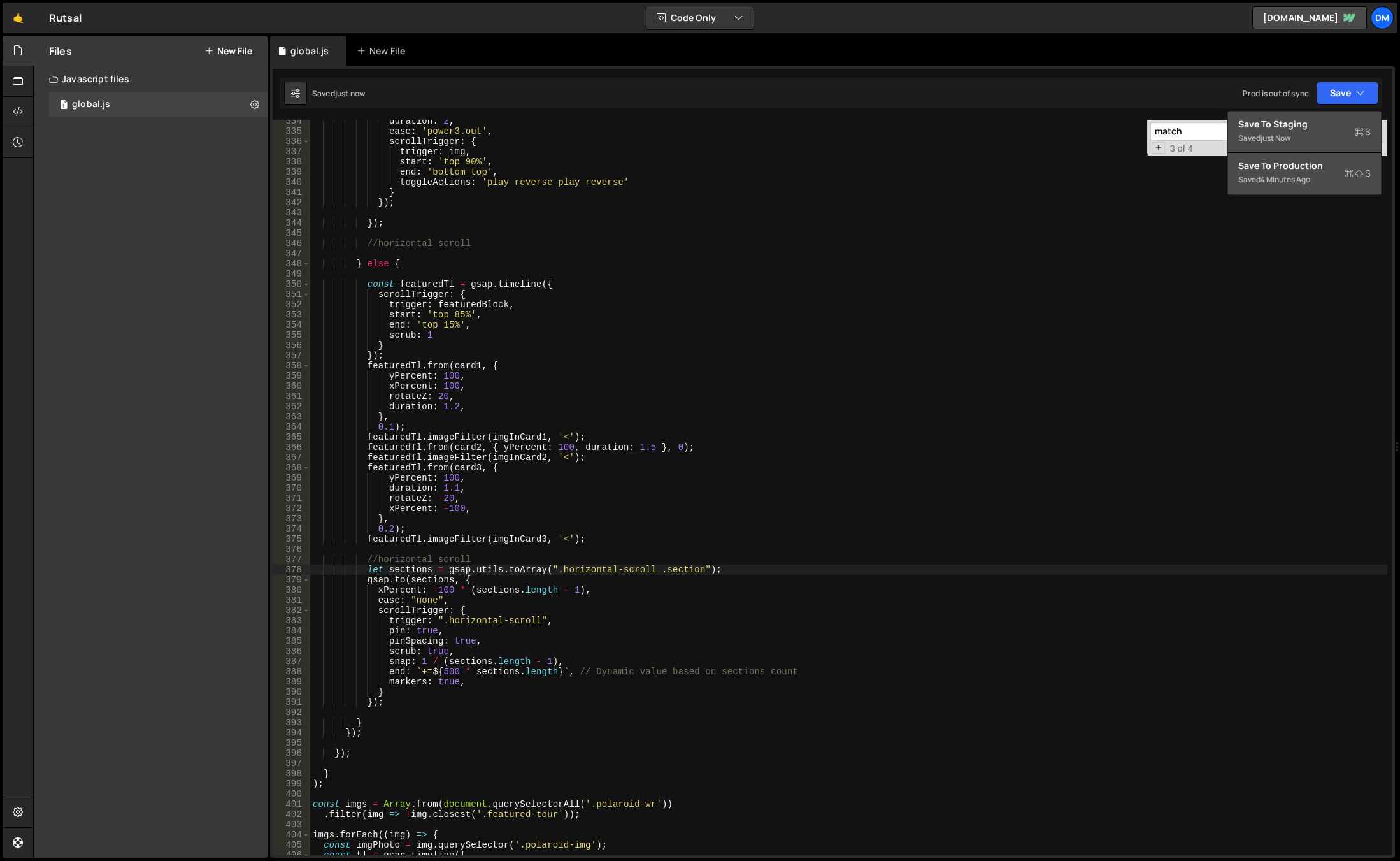
click at [1300, 132] on div "Saved just now" at bounding box center [1304, 138] width 132 height 16
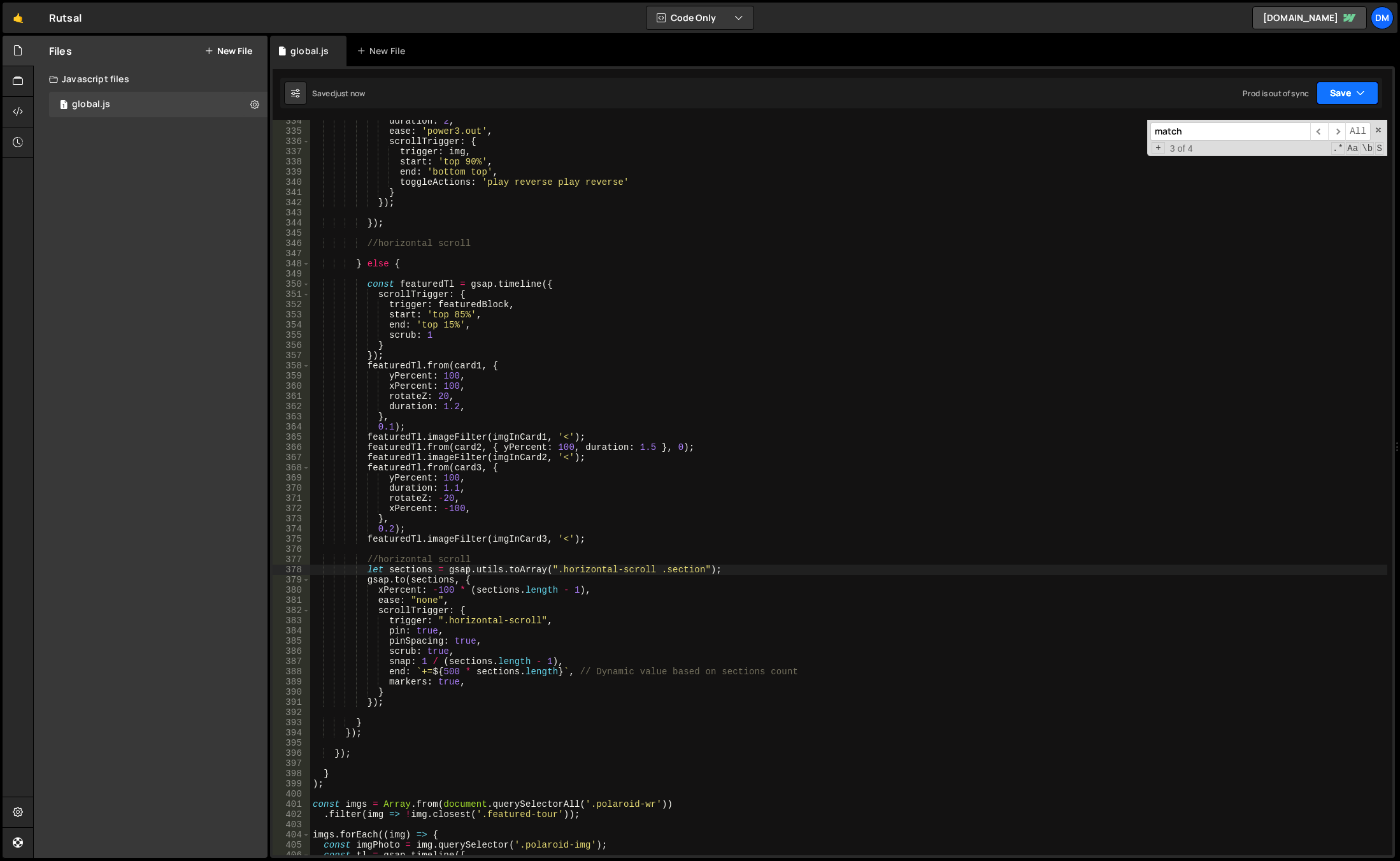
drag, startPoint x: 1333, startPoint y: 93, endPoint x: 1298, endPoint y: 130, distance: 50.9
click at [1332, 93] on button "Save" at bounding box center [1347, 93] width 62 height 23
click at [1261, 169] on div "Save to Production S" at bounding box center [1304, 165] width 132 height 12
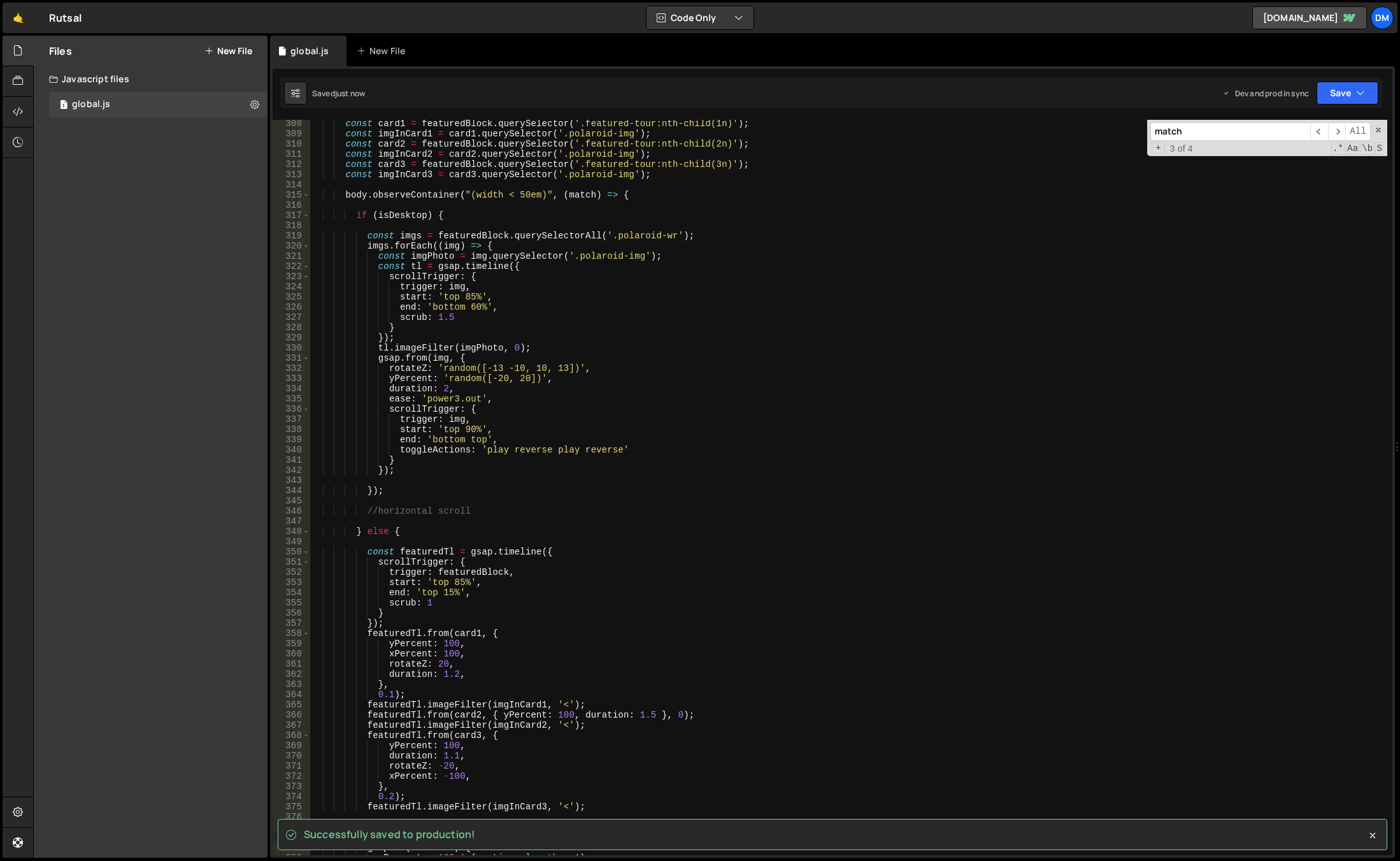
scroll to position [3131, 0]
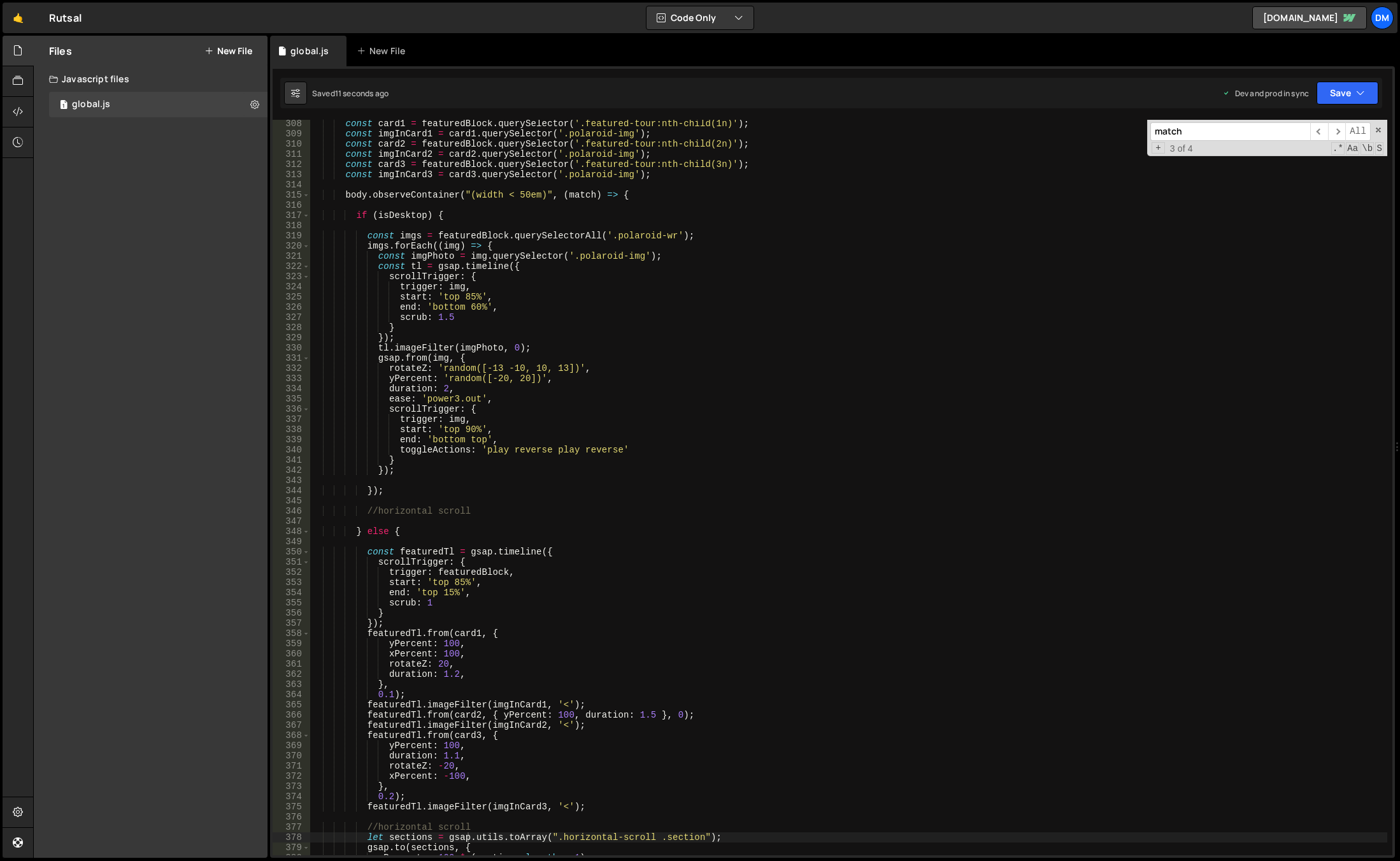
click at [394, 214] on div "const card1 = featuredBlock . querySelector ( '.featured-tour:nth-child(1n)' ) …" at bounding box center [849, 496] width 1077 height 755
click at [392, 212] on div "const card1 = featuredBlock . querySelector ( '.featured-tour:nth-child(1n)' ) …" at bounding box center [849, 496] width 1077 height 755
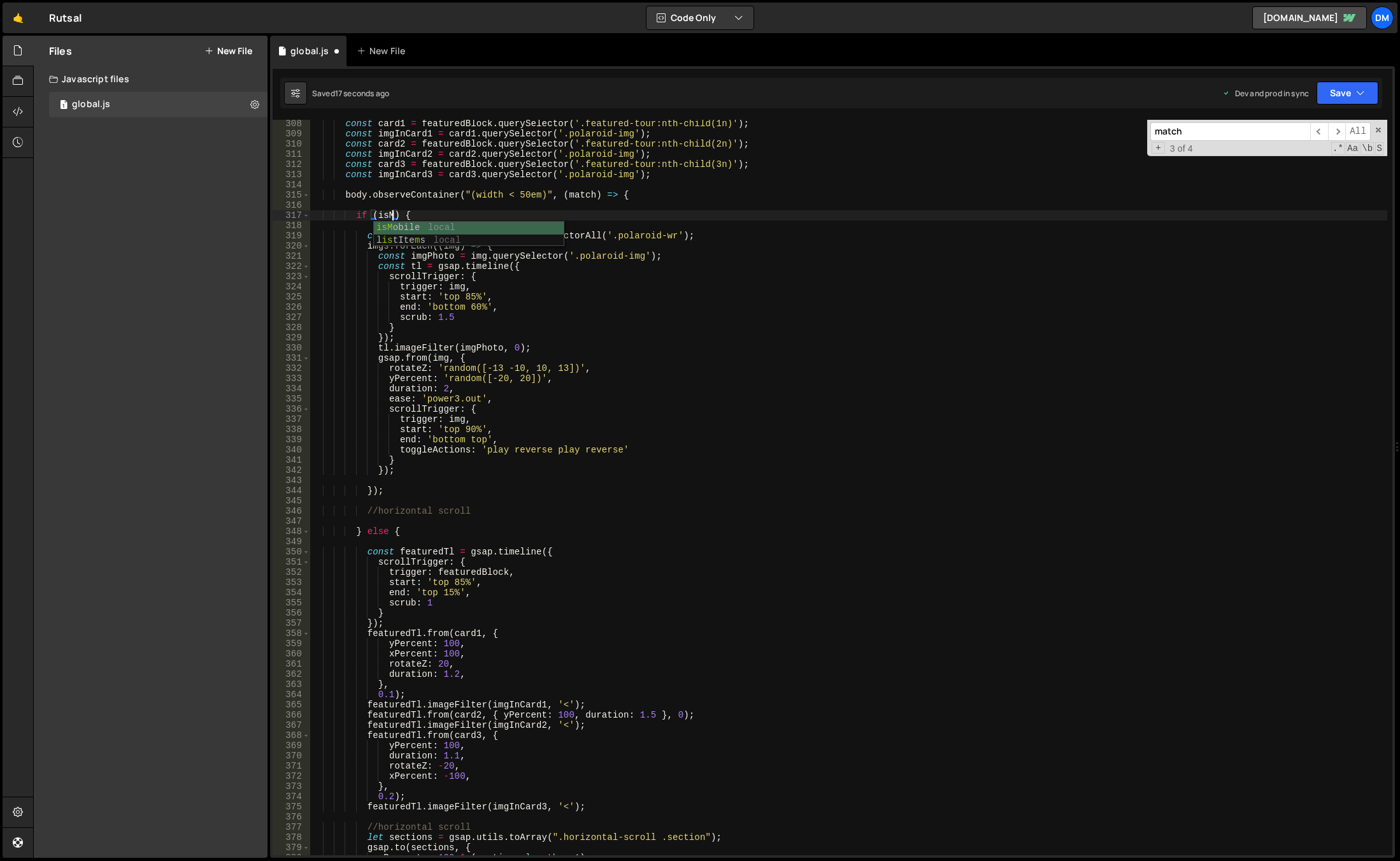
scroll to position [0, 6]
click at [432, 229] on div "isMo bile local" at bounding box center [469, 240] width 190 height 37
click at [1343, 89] on button "Save" at bounding box center [1347, 93] width 62 height 23
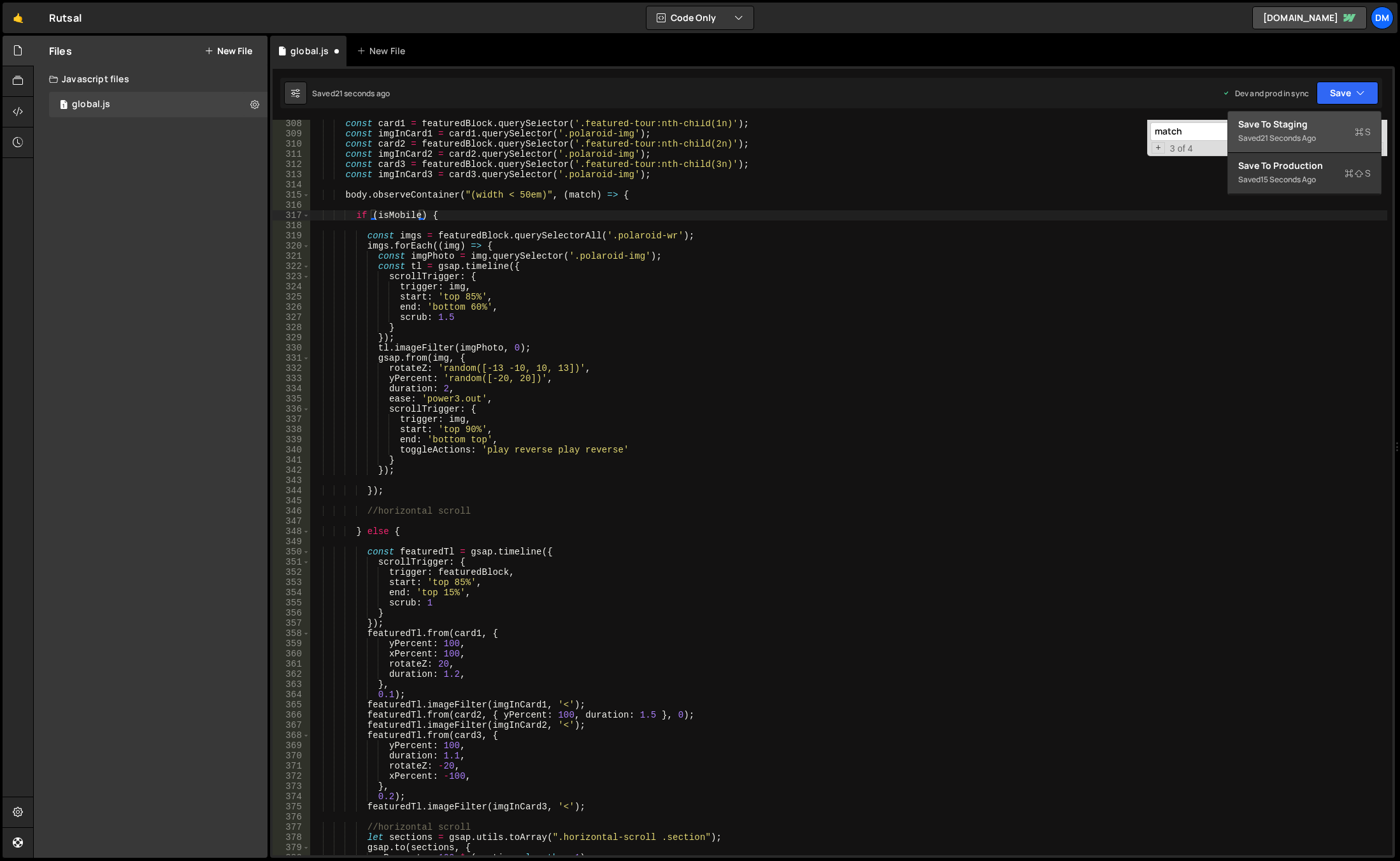
click at [1308, 120] on div "Save to Staging S" at bounding box center [1304, 124] width 132 height 12
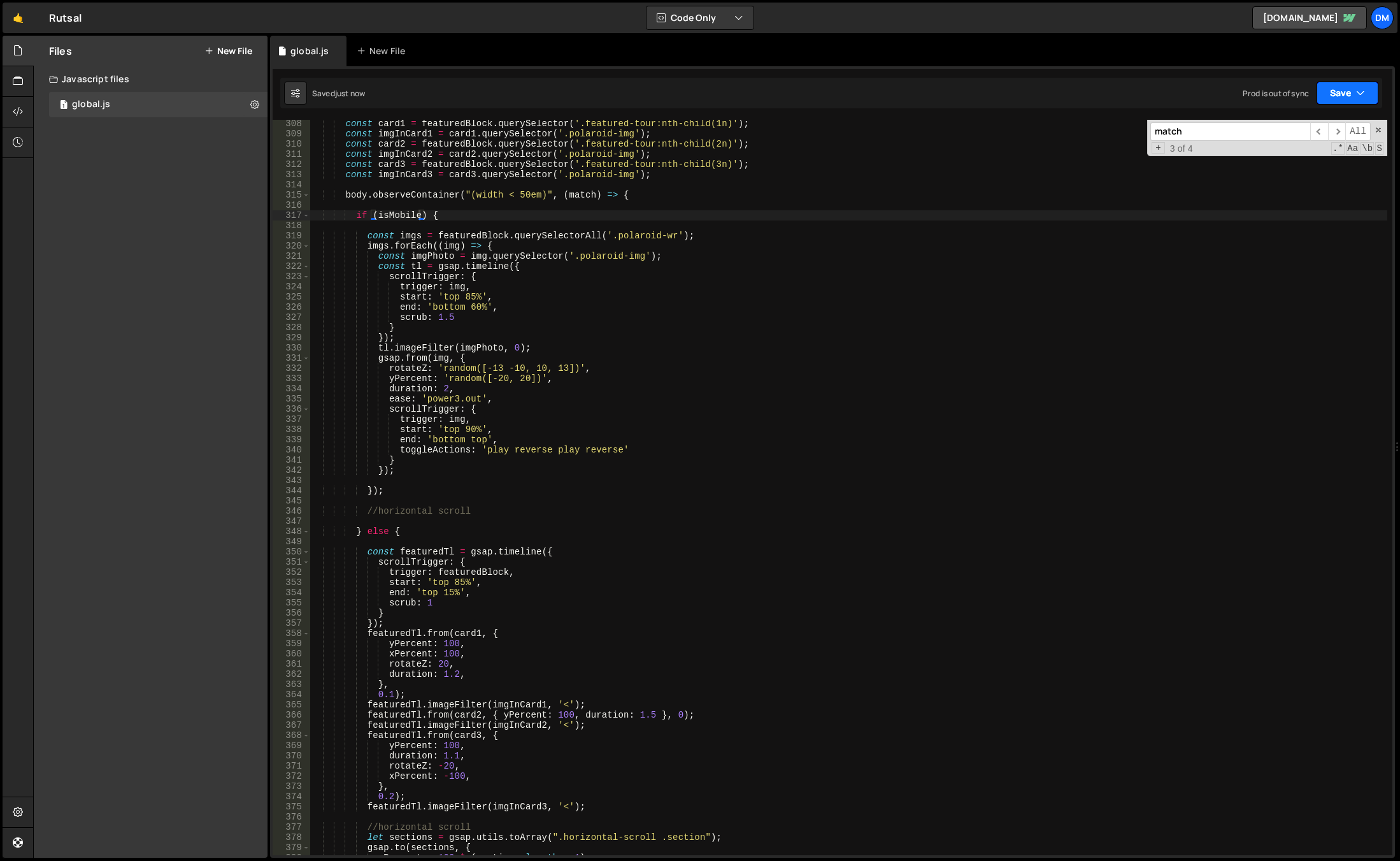
click at [1350, 86] on button "Save" at bounding box center [1347, 93] width 62 height 23
click at [1282, 166] on div "Save to Production S" at bounding box center [1304, 165] width 132 height 12
click at [1051, 354] on div "const card1 = featuredBlock . querySelector ( '.featured-tour:nth-child(1n)' ) …" at bounding box center [849, 496] width 1077 height 755
click at [605, 506] on div "const card1 = featuredBlock . querySelector ( '.featured-tour:nth-child(1n)' ) …" at bounding box center [849, 496] width 1077 height 755
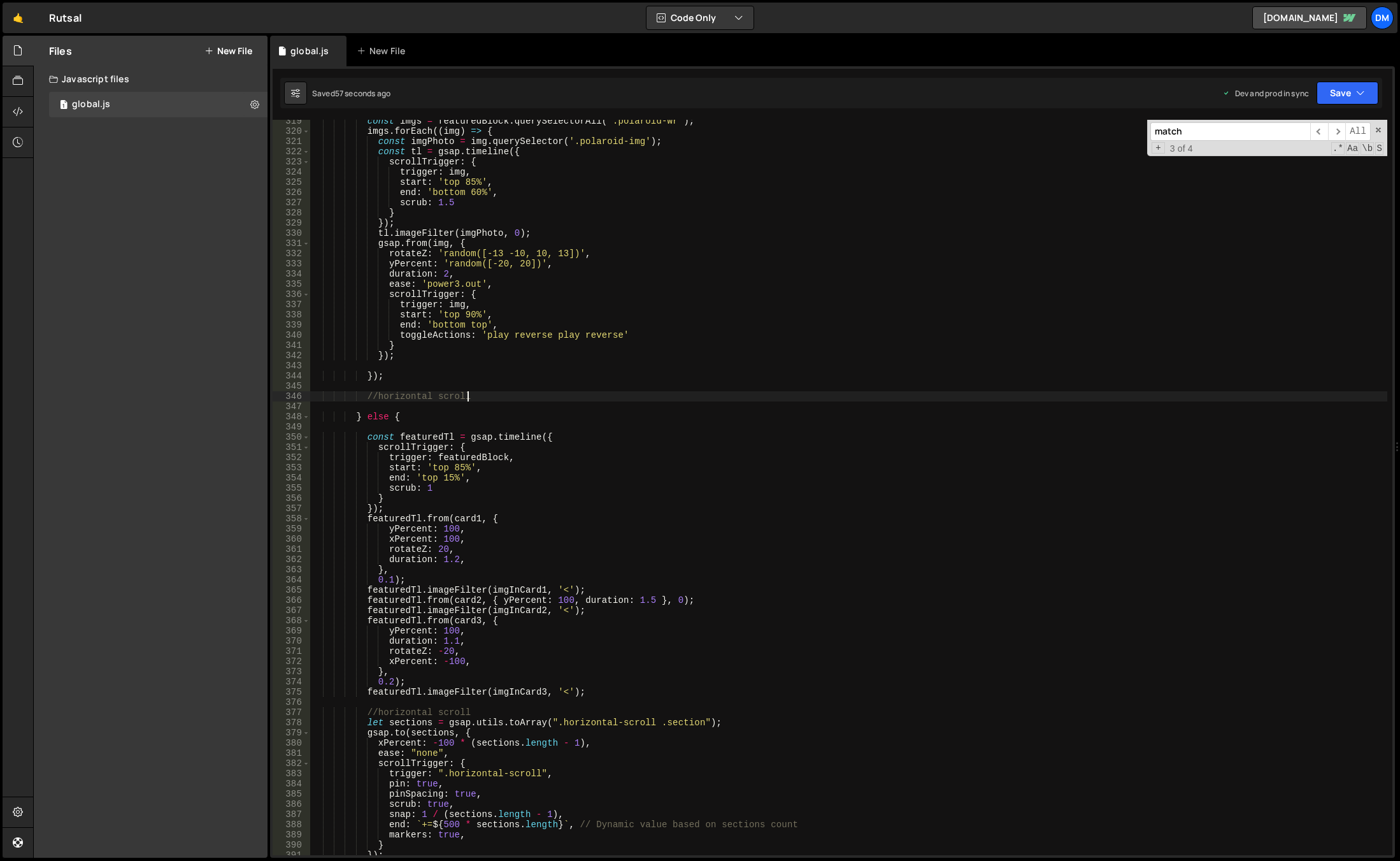
scroll to position [3246, 0]
click at [406, 413] on div "const imgs = featuredBlock . querySelectorAll ( '.polaroid-wr' ) ; imgs . forEa…" at bounding box center [849, 493] width 1077 height 755
drag, startPoint x: 412, startPoint y: 416, endPoint x: 366, endPoint y: 413, distance: 46.1
click at [366, 413] on div "const imgs = featuredBlock . querySelectorAll ( '.polaroid-wr' ) ; imgs . forEa…" at bounding box center [849, 493] width 1077 height 755
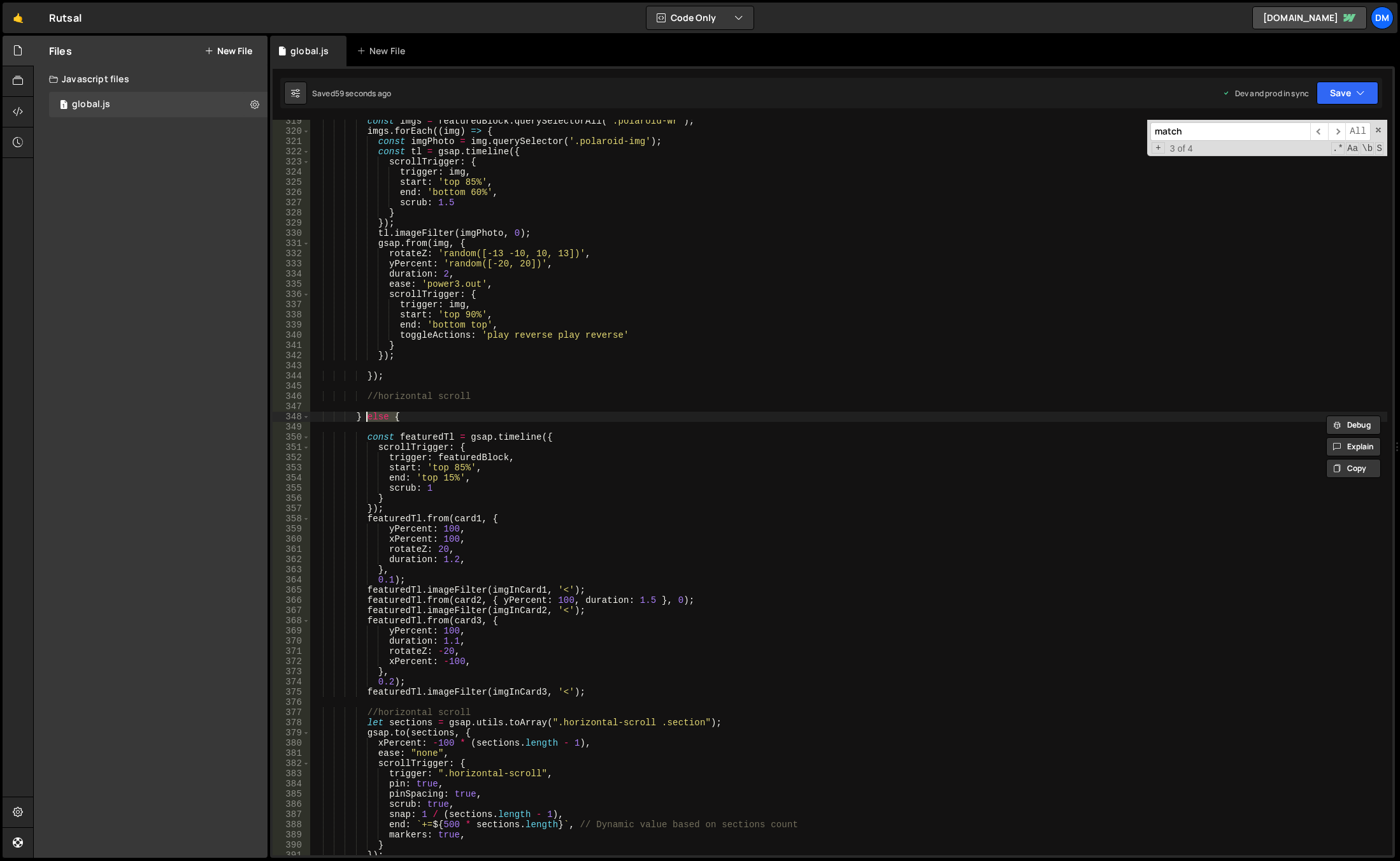
scroll to position [3399, 0]
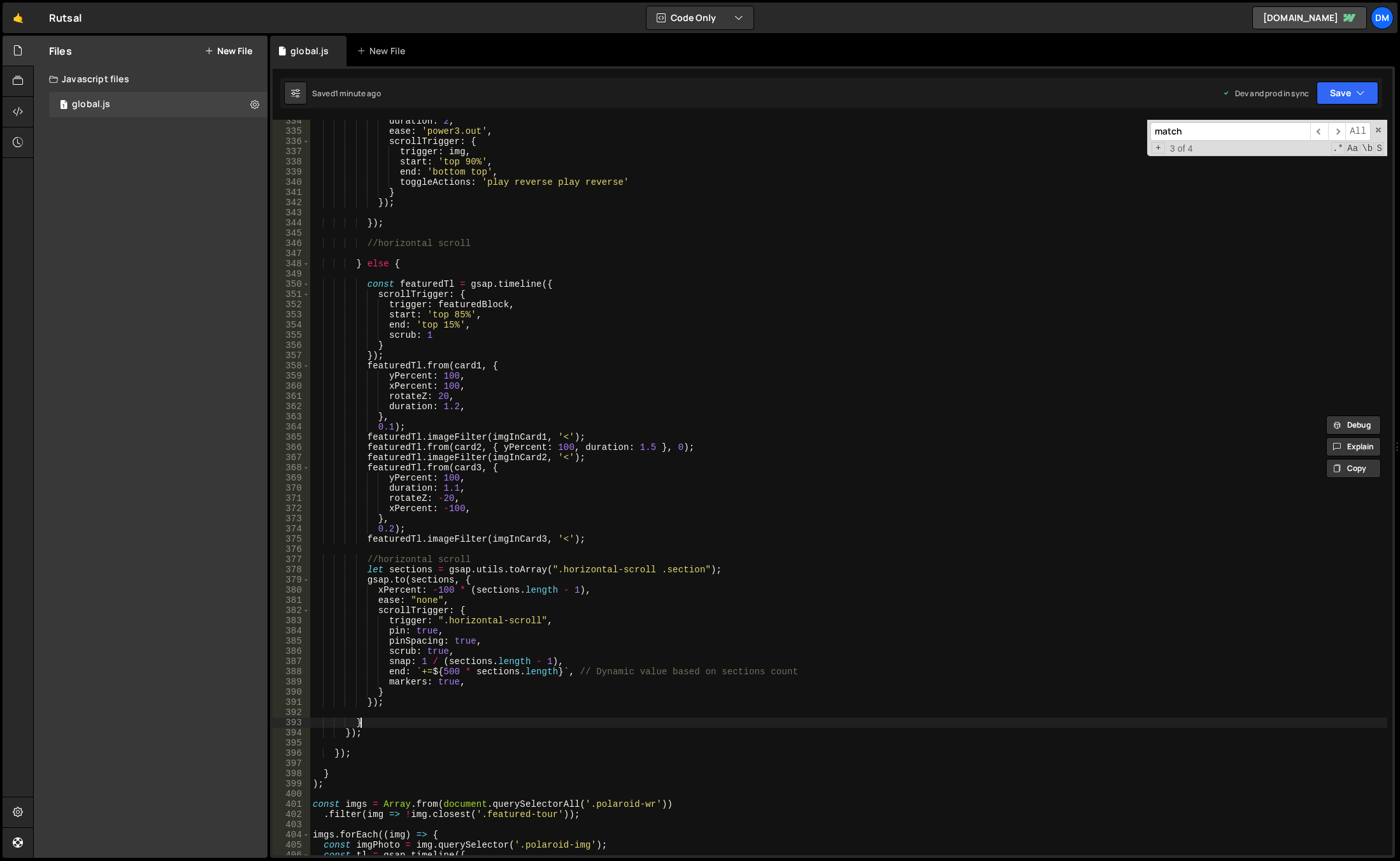
click at [374, 720] on div "duration : 2 , ease : 'power3.out' , scrollTrigger : { trigger : img , start : …" at bounding box center [849, 493] width 1077 height 755
type textarea "}"
drag, startPoint x: 409, startPoint y: 257, endPoint x: 401, endPoint y: 264, distance: 10.6
click at [409, 257] on div "duration : 2 , ease : 'power3.out' , scrollTrigger : { trigger : img , start : …" at bounding box center [849, 493] width 1077 height 755
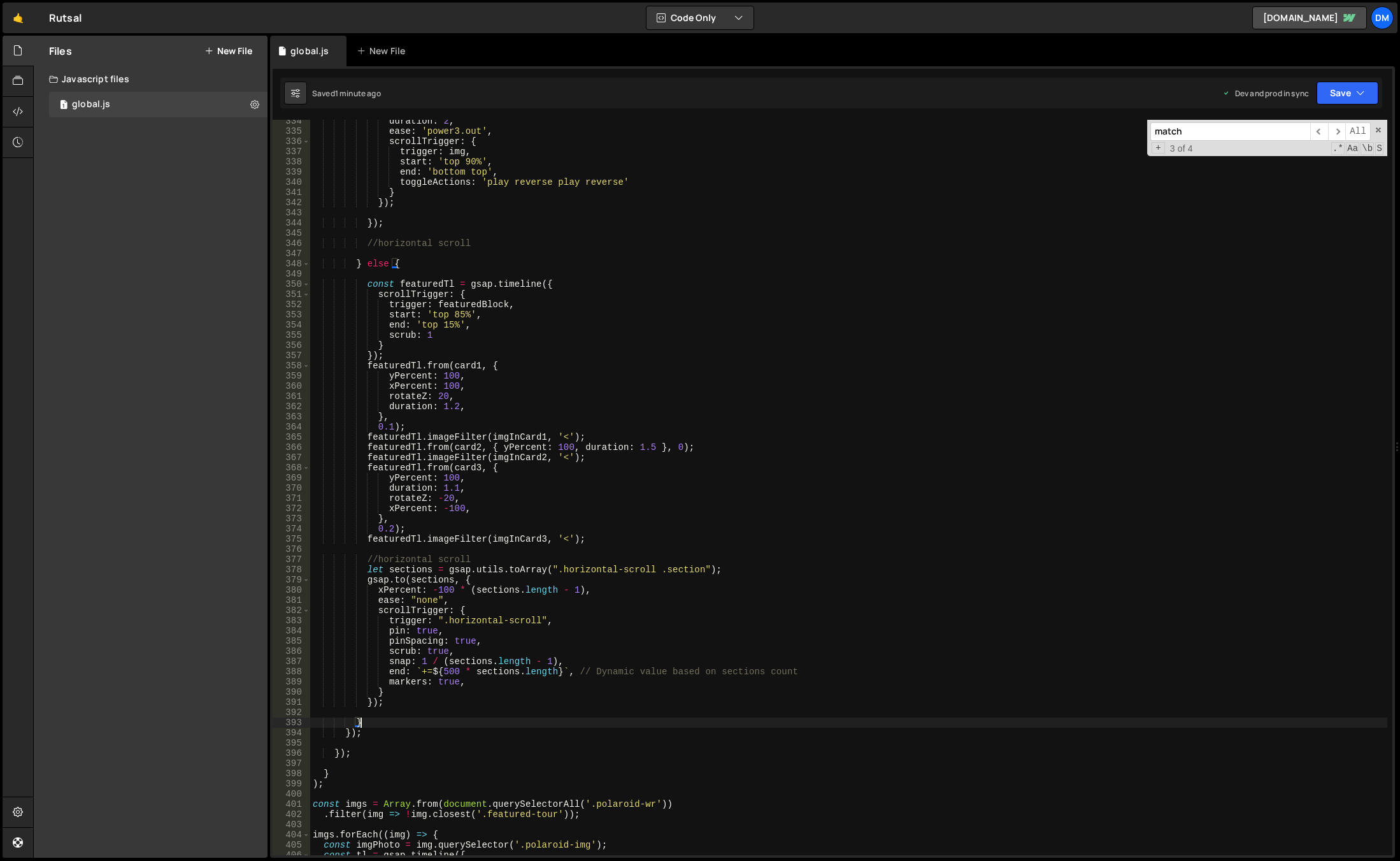
scroll to position [0, 0]
click at [399, 264] on div "duration : 2 , ease : 'power3.out' , scrollTrigger : { trigger : img , start : …" at bounding box center [849, 493] width 1077 height 755
drag, startPoint x: 363, startPoint y: 721, endPoint x: 270, endPoint y: 721, distance: 93.0
click at [270, 721] on div "} else { 334 335 336 337 338 339 340 341 342 343 344 345 346 347 348 349 350 35…" at bounding box center [833, 462] width 1125 height 792
type textarea "}"
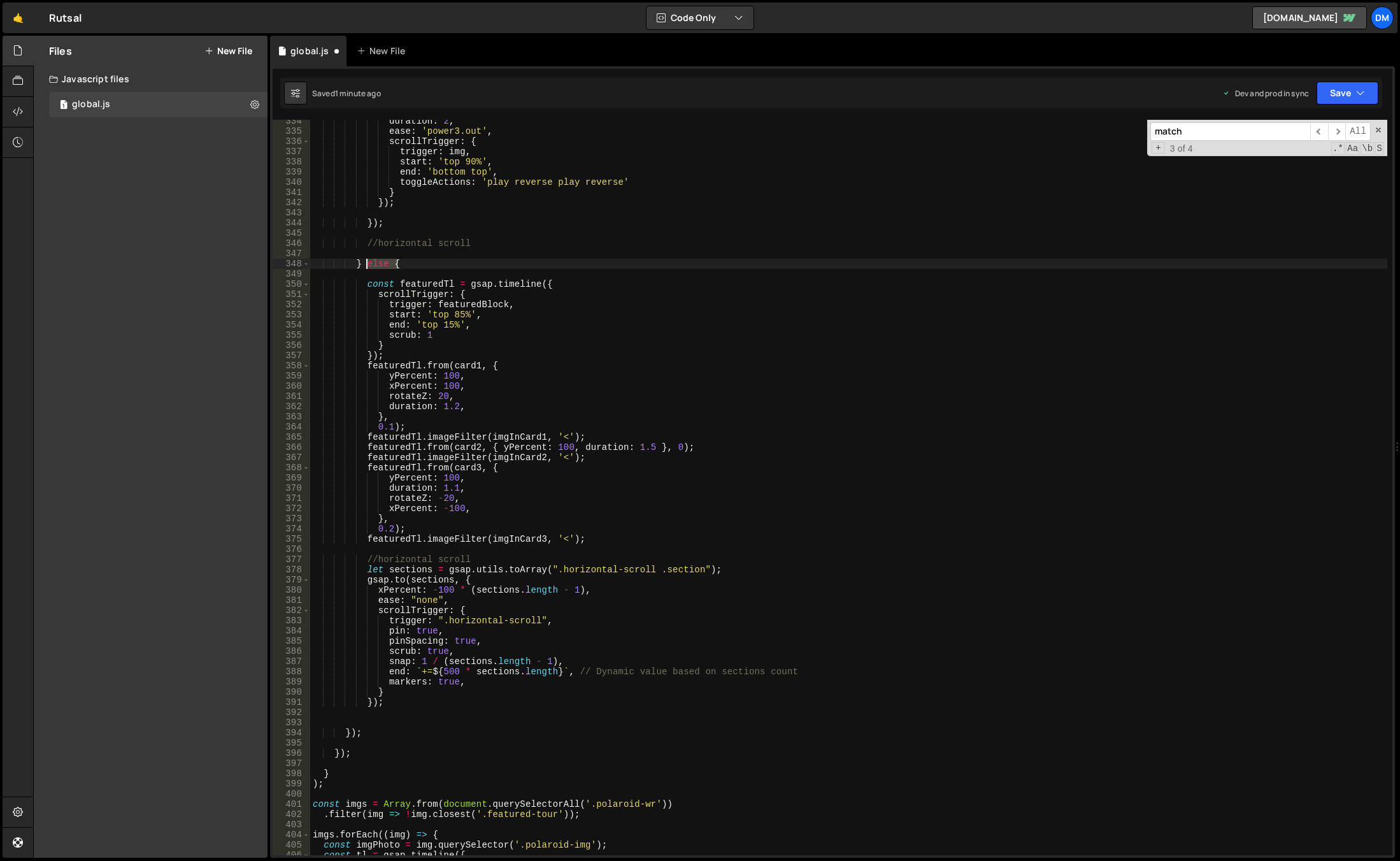
drag, startPoint x: 407, startPoint y: 263, endPoint x: 363, endPoint y: 262, distance: 44.0
click at [363, 262] on div "duration : 2 , ease : 'power3.out' , scrollTrigger : { trigger : img , start : …" at bounding box center [849, 493] width 1077 height 755
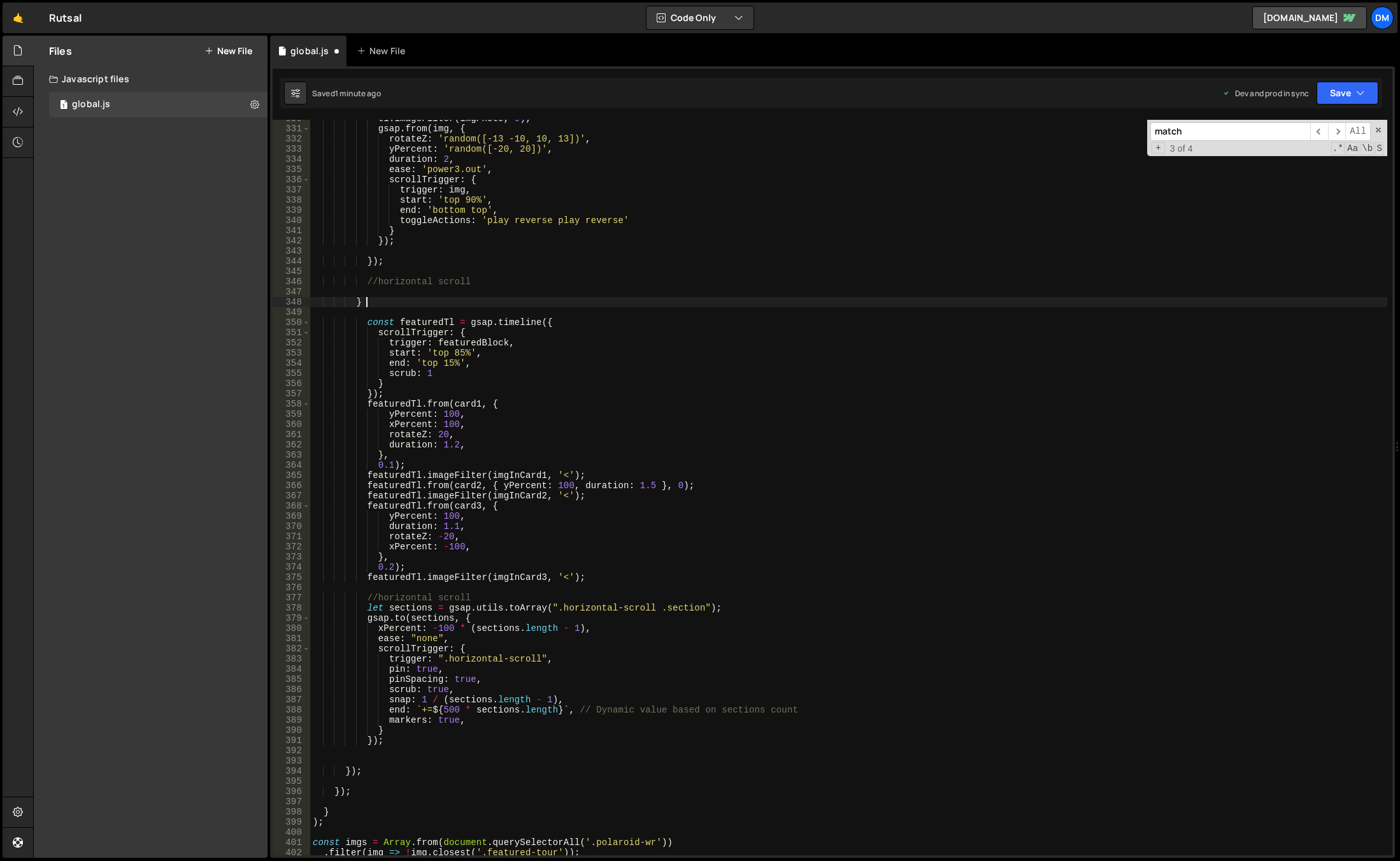
scroll to position [3361, 0]
click at [1335, 89] on button "Save" at bounding box center [1347, 93] width 62 height 23
click at [1293, 175] on div "1 minute ago" at bounding box center [1283, 178] width 45 height 11
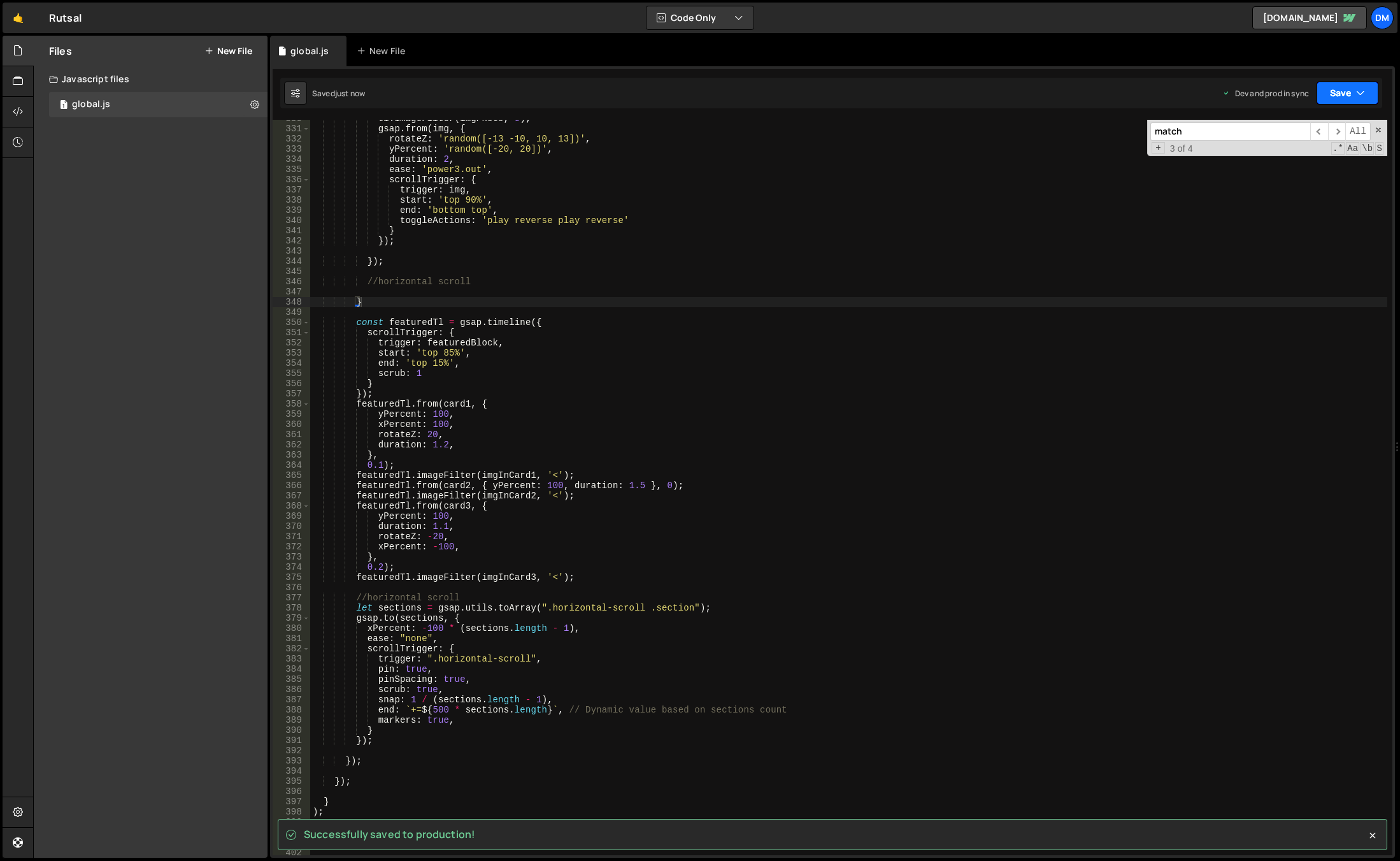
drag, startPoint x: 1326, startPoint y: 88, endPoint x: 1308, endPoint y: 112, distance: 30.0
click at [1326, 88] on button "Save" at bounding box center [1347, 93] width 62 height 23
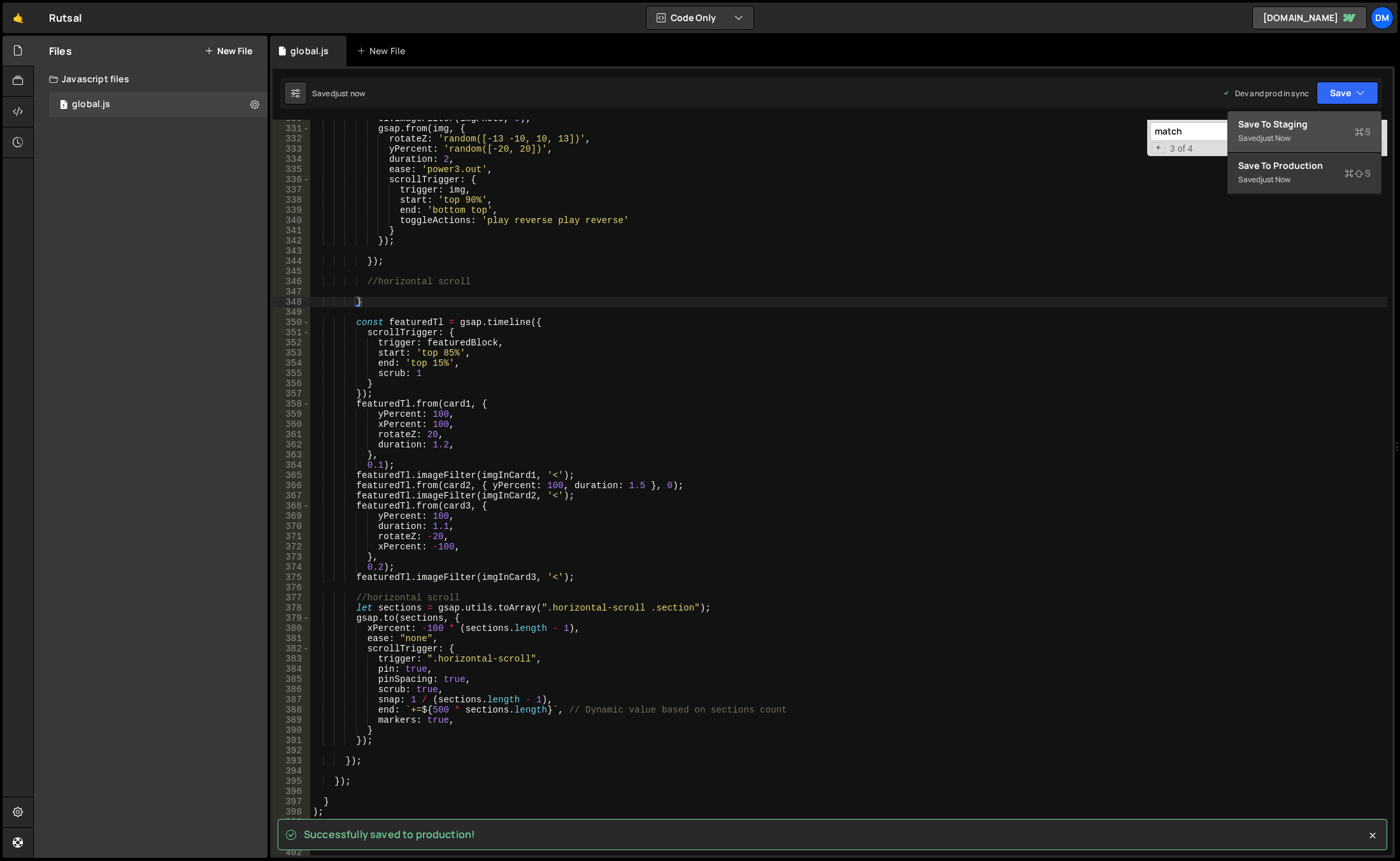
click at [1298, 121] on div "Save to Staging S" at bounding box center [1304, 124] width 132 height 12
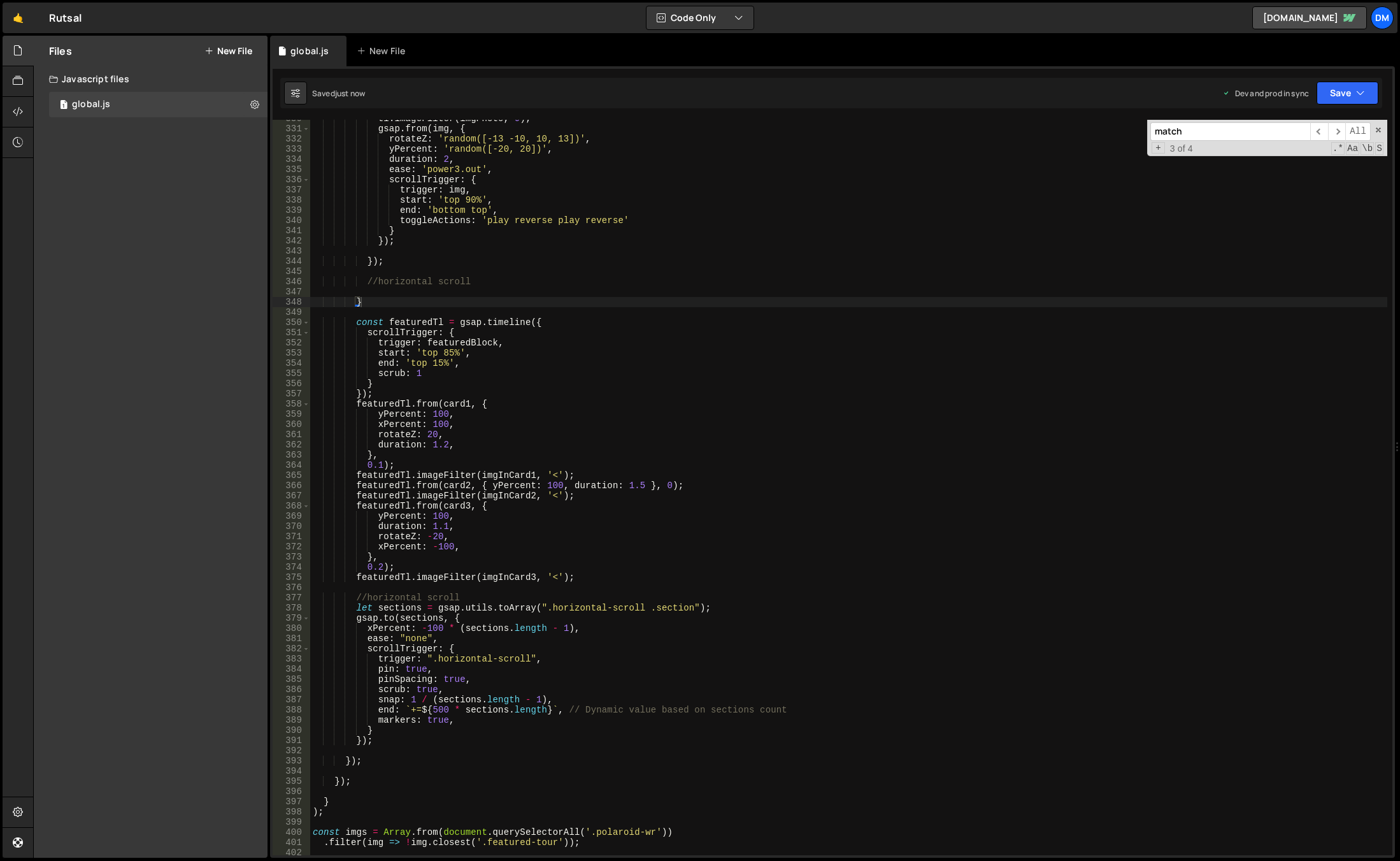
click at [876, 380] on div "tl . imageFilter ( imgPhoto , 0 ) ; gsap . from ( img , { rotateZ : 'random([-1…" at bounding box center [849, 491] width 1077 height 755
click at [453, 596] on div "tl . imageFilter ( imgPhoto , 0 ) ; gsap . from ( img , { rotateZ : 'random([-1…" at bounding box center [849, 491] width 1077 height 755
click at [397, 598] on div "tl . imageFilter ( imgPhoto , 0 ) ; gsap . from ( img , { rotateZ : 'random([-1…" at bounding box center [849, 491] width 1077 height 755
drag, startPoint x: 467, startPoint y: 614, endPoint x: 460, endPoint y: 613, distance: 7.1
click at [467, 613] on div "tl . imageFilter ( imgPhoto , 0 ) ; gsap . from ( img , { rotateZ : 'random([-1…" at bounding box center [849, 491] width 1077 height 755
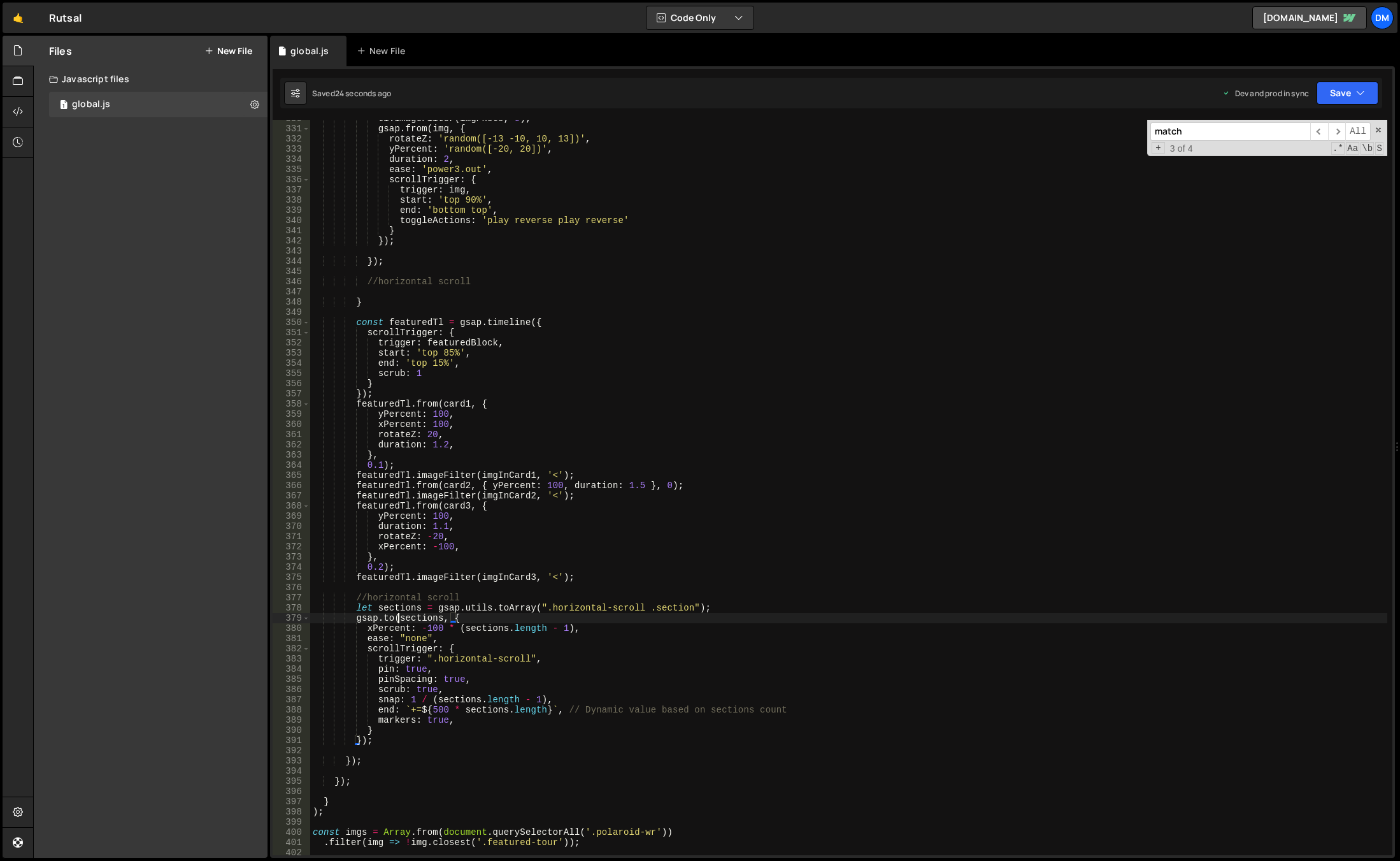
click at [396, 615] on div "tl . imageFilter ( imgPhoto , 0 ) ; gsap . from ( img , { rotateZ : 'random([-1…" at bounding box center [849, 491] width 1077 height 755
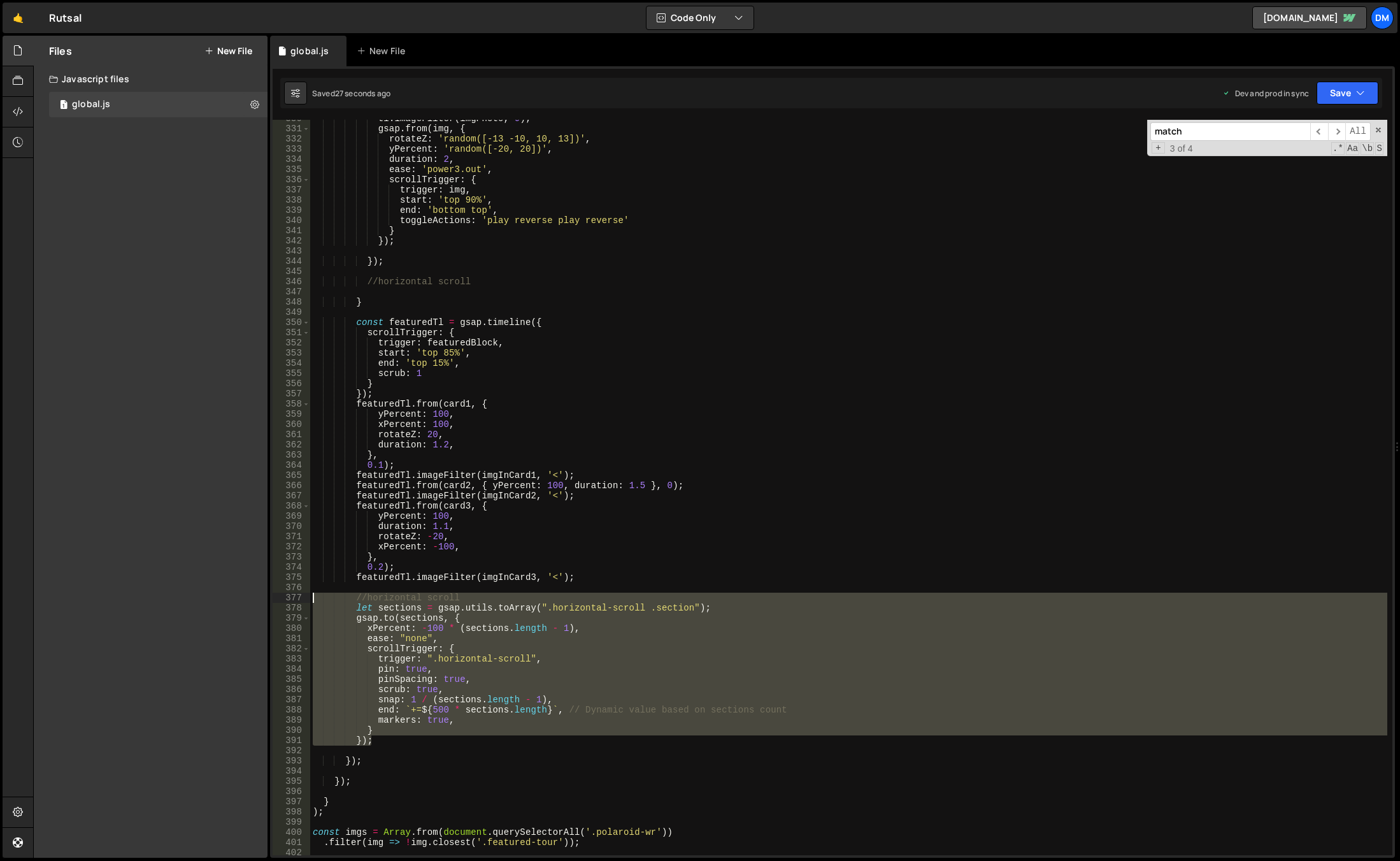
drag, startPoint x: 379, startPoint y: 737, endPoint x: 242, endPoint y: 599, distance: 194.5
click at [242, 599] on div "Files New File Javascript files 1 global.js 0 CSS files Copy share link Edit Fi…" at bounding box center [716, 446] width 1367 height 822
type textarea "//horizontal scroll let sections = gsap.utils.toArray(".horizontal-scroll .sect…"
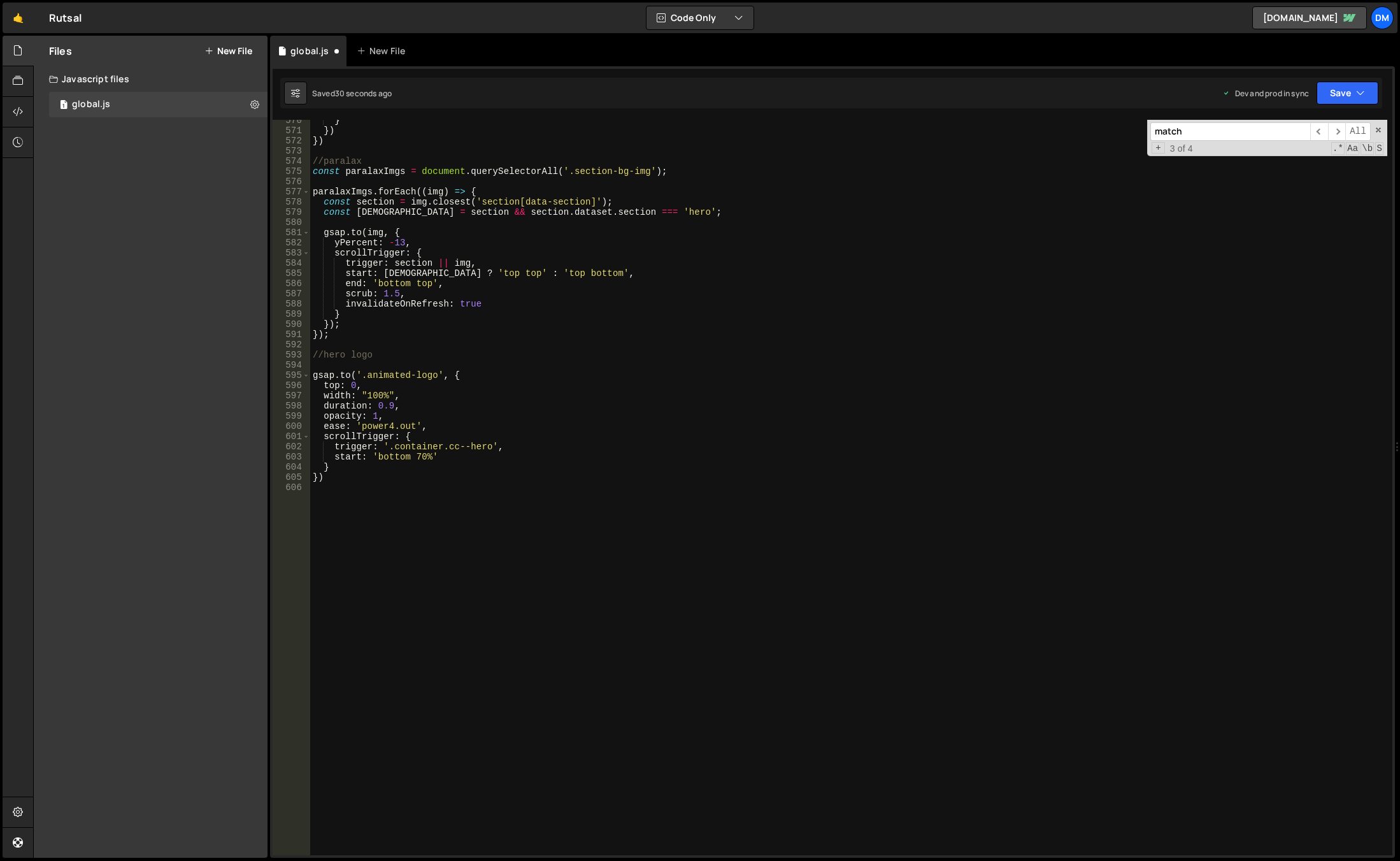
scroll to position [5767, 0]
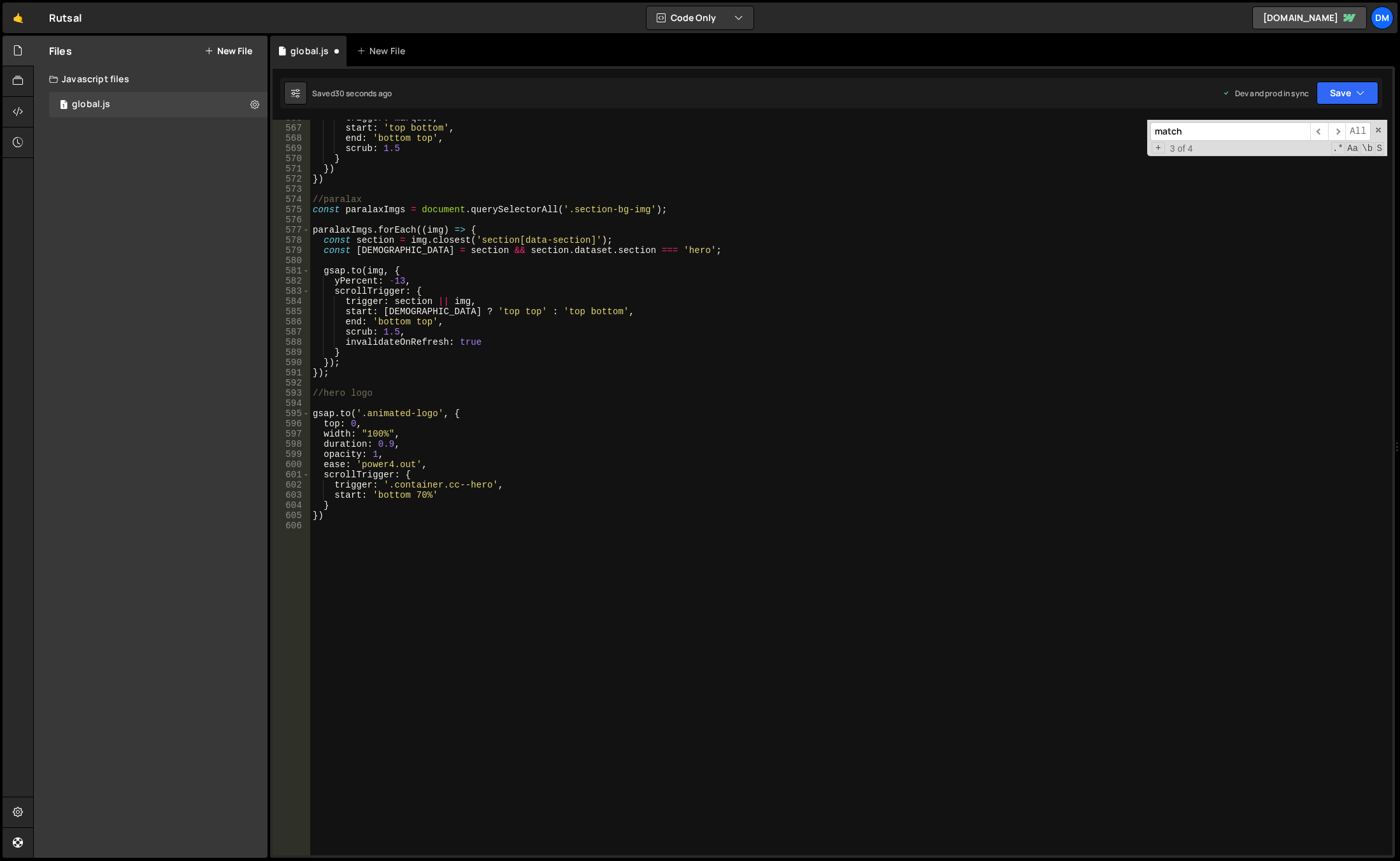
drag, startPoint x: 549, startPoint y: 572, endPoint x: 541, endPoint y: 578, distance: 10.0
click at [549, 572] on div "trigger : marquee , start : 'top bottom' , end : 'bottom top' , scrub : 1.5 } }…" at bounding box center [849, 490] width 1077 height 755
paste textarea "});"
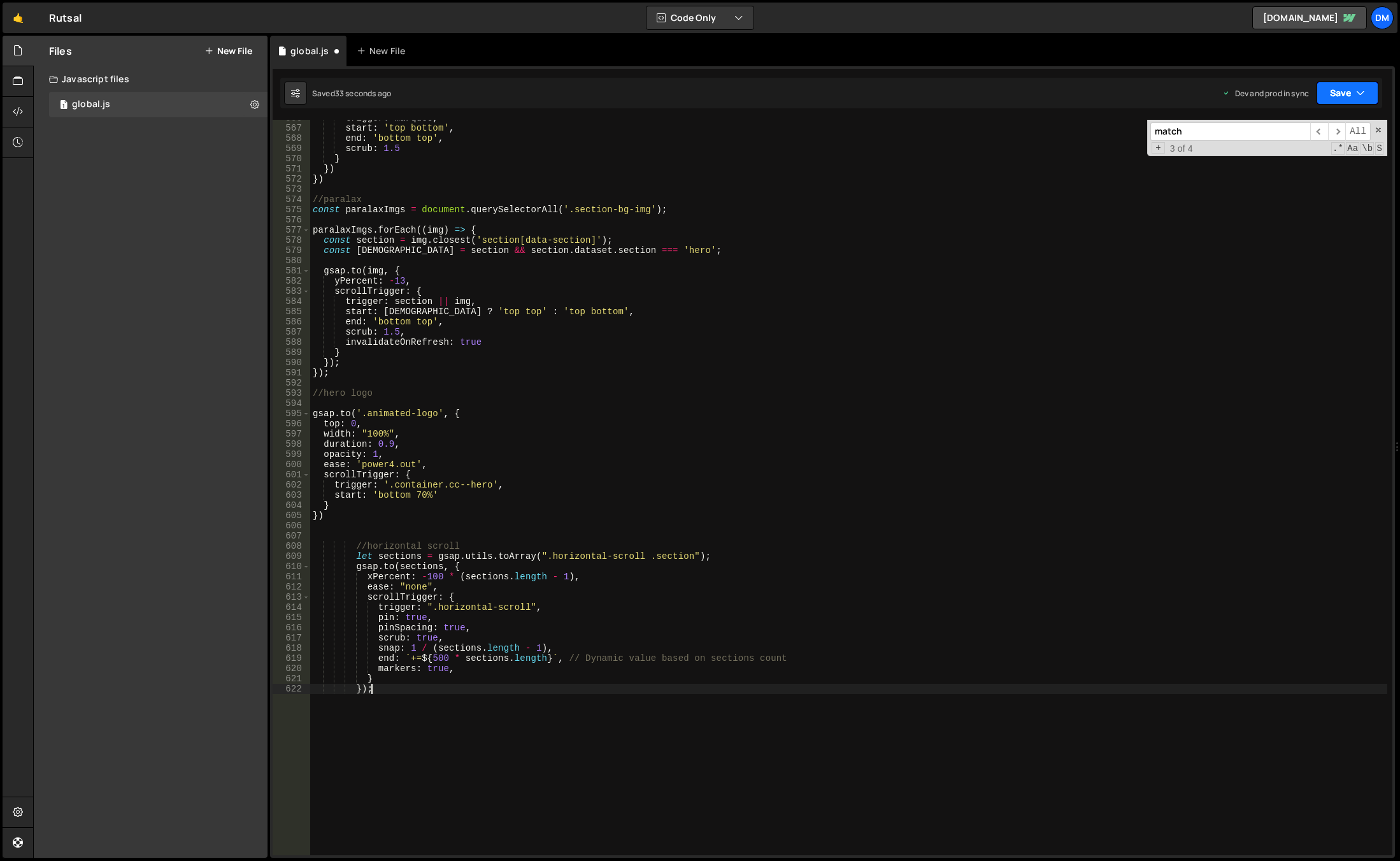
drag, startPoint x: 1351, startPoint y: 88, endPoint x: 1312, endPoint y: 138, distance: 63.4
click at [1351, 88] on button "Save" at bounding box center [1347, 93] width 62 height 23
click at [1298, 160] on div "Save to Production S" at bounding box center [1304, 165] width 132 height 12
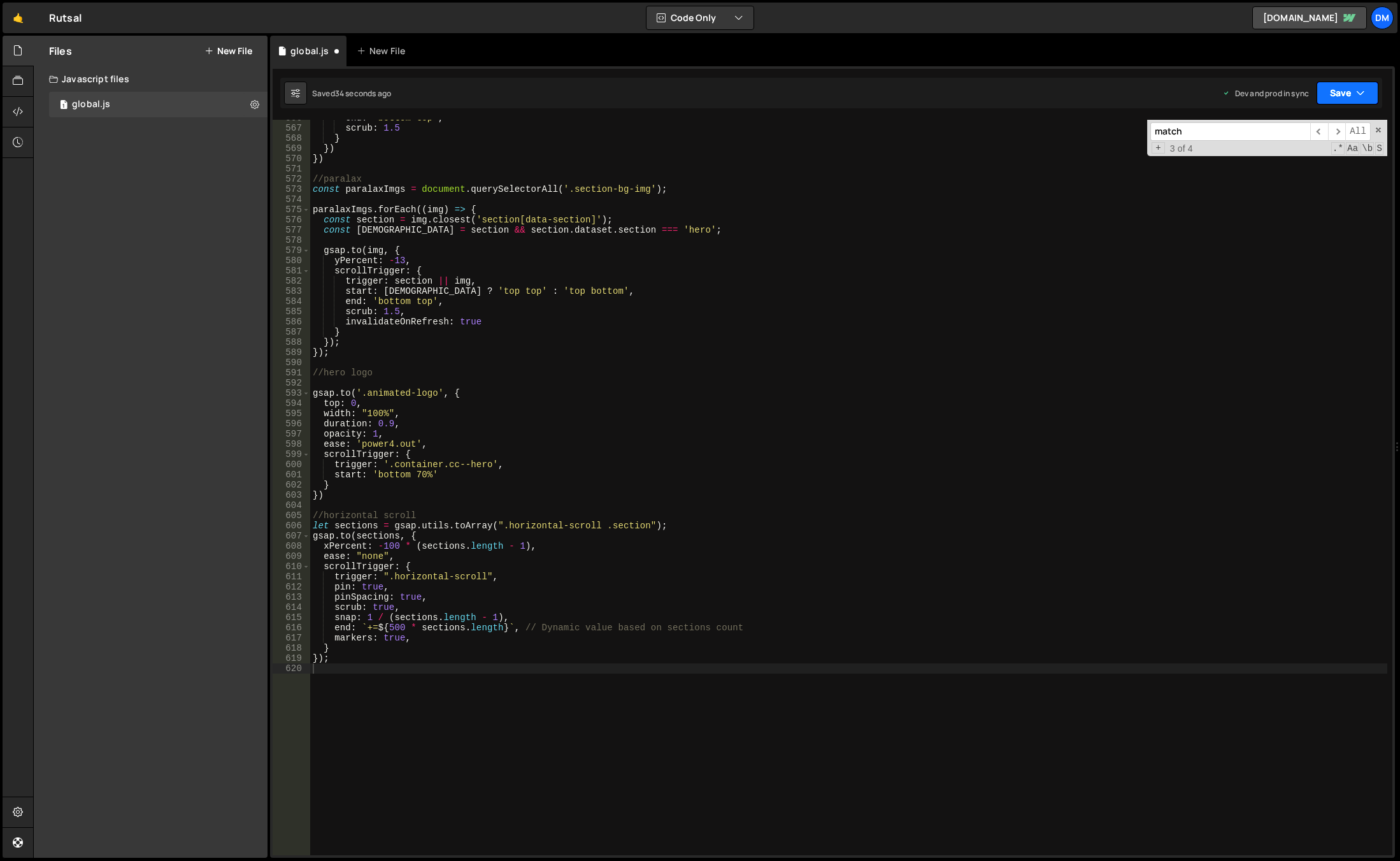
click at [1329, 93] on button "Save" at bounding box center [1347, 93] width 62 height 23
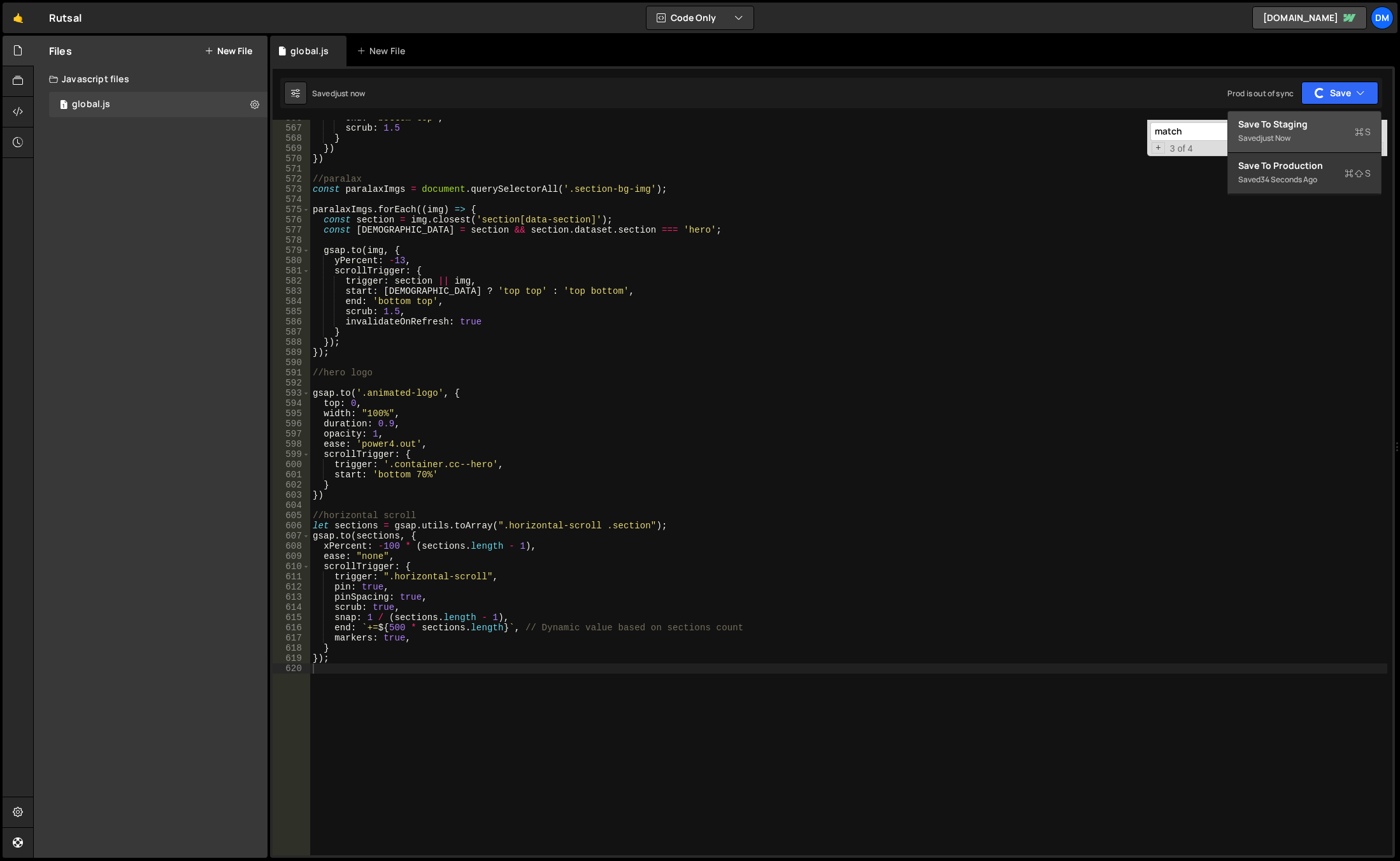
click at [1309, 118] on div "Save to Staging S" at bounding box center [1304, 124] width 132 height 12
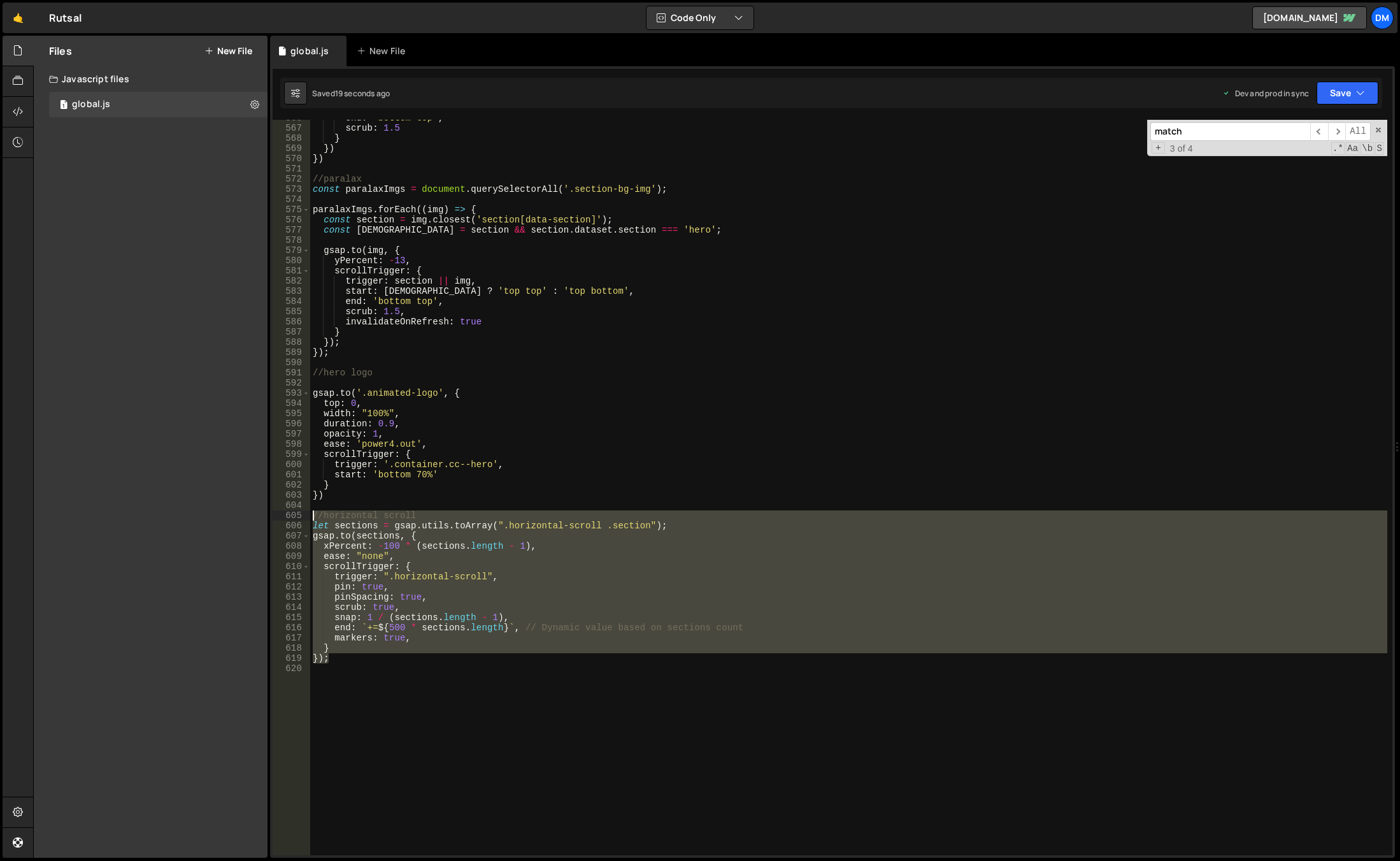
drag, startPoint x: 352, startPoint y: 649, endPoint x: 252, endPoint y: 511, distance: 170.4
click at [252, 511] on div "Files New File Javascript files 1 global.js 0 CSS files Copy share link Edit Fi…" at bounding box center [716, 446] width 1367 height 822
type textarea "//horizontal scroll let sections = gsap.utils.toArray(".horizontal-scroll .sect…"
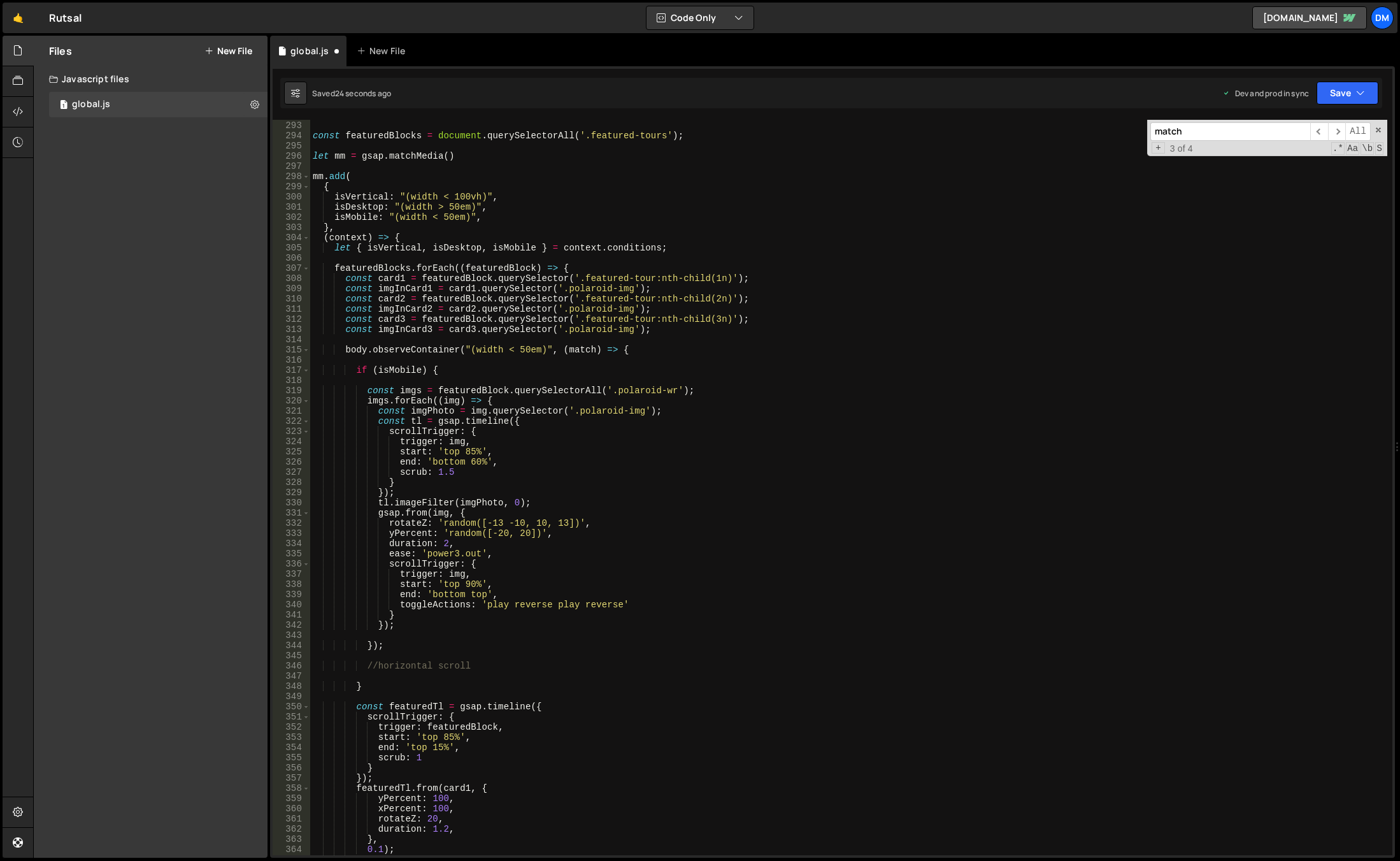
scroll to position [2976, 0]
click at [434, 367] on div "}) ; const featuredBlocks = document . querySelectorAll ( '.featured-tours' ) ;…" at bounding box center [849, 488] width 1077 height 755
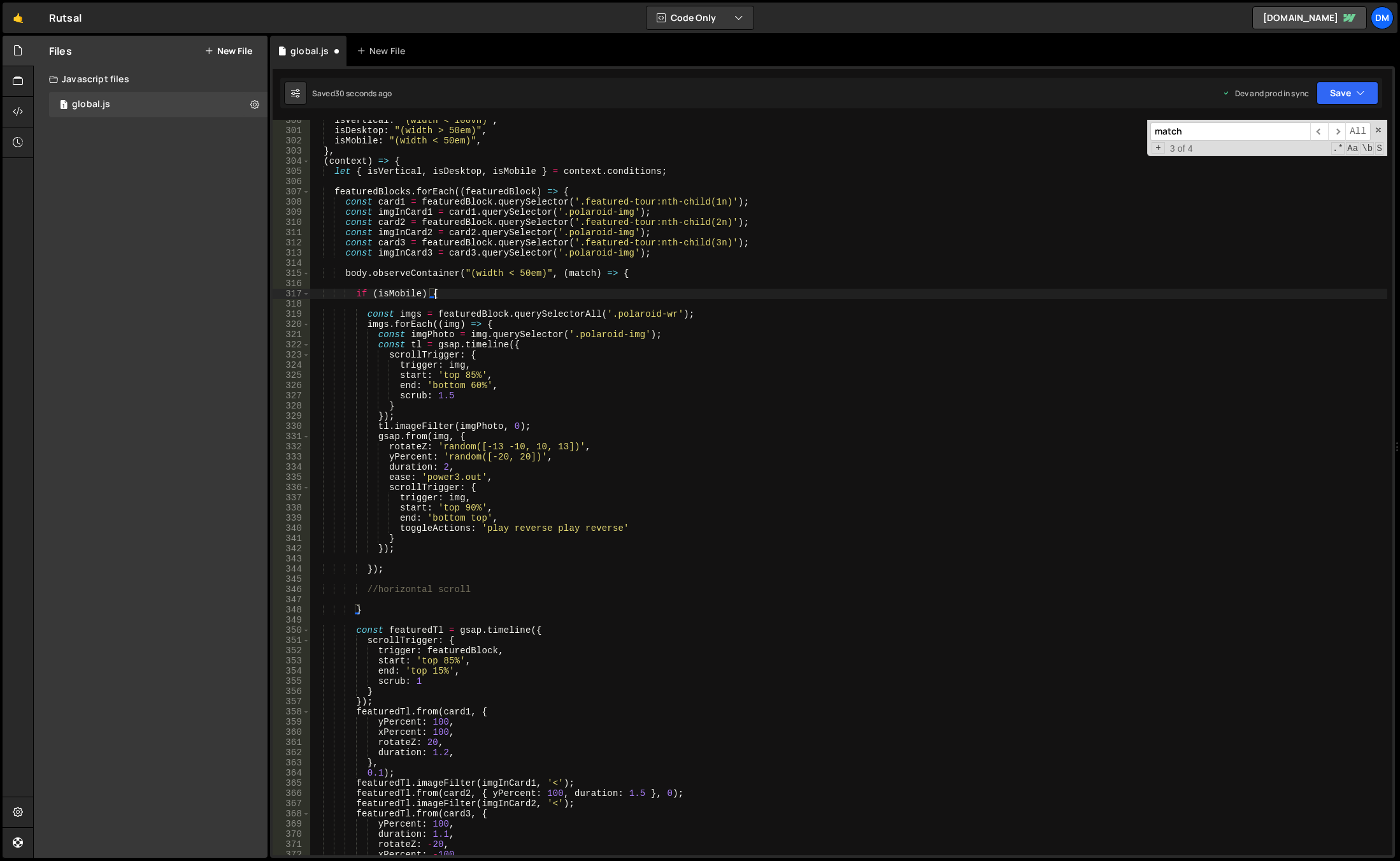
click at [396, 611] on div "isVertical : "(width < 100vh)" , isDesktop : "(width > 50em)" , isMobile : "(wi…" at bounding box center [849, 493] width 1077 height 755
type textarea "}"
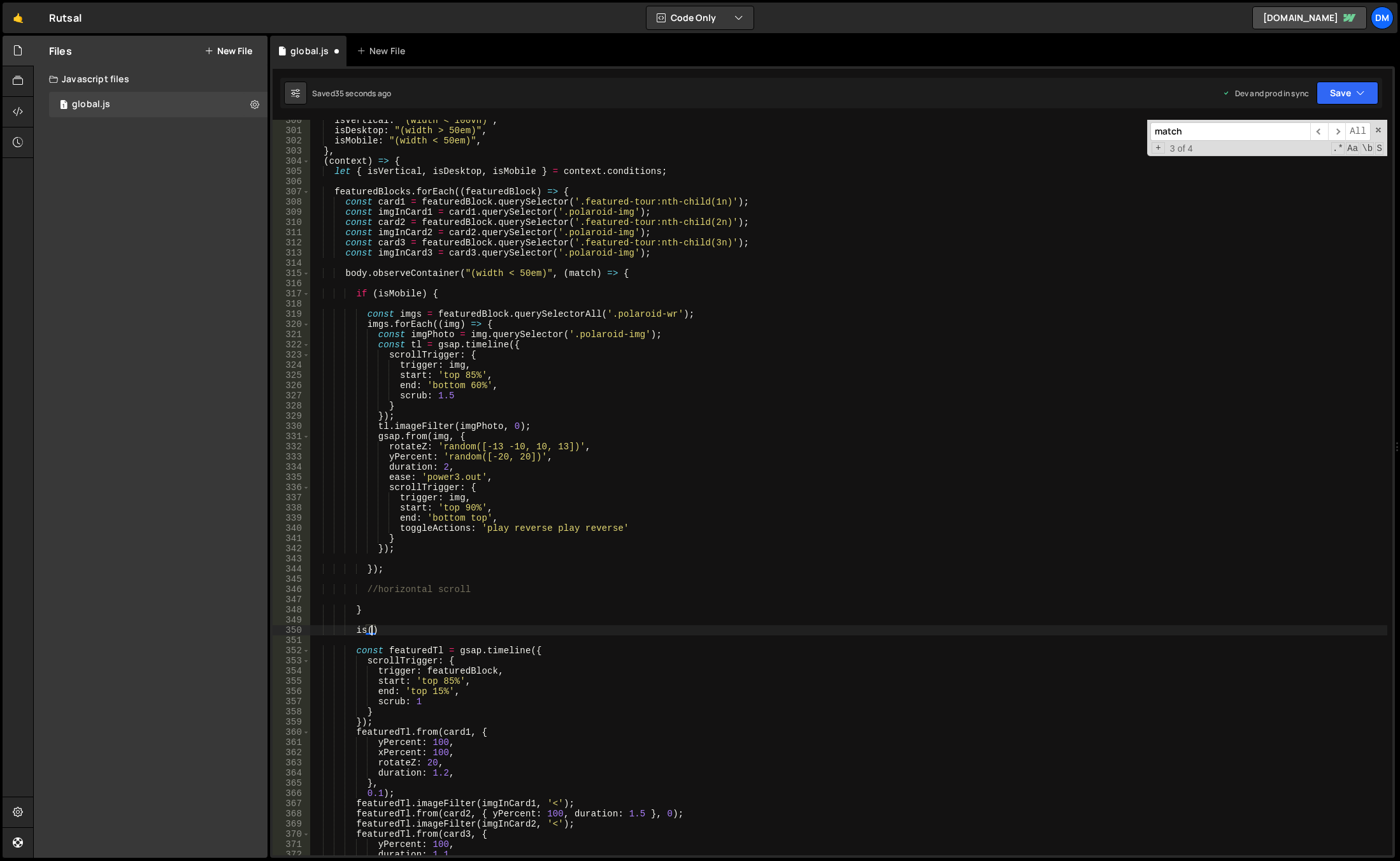
scroll to position [0, 3]
type textarea "i"
type textarea "o"
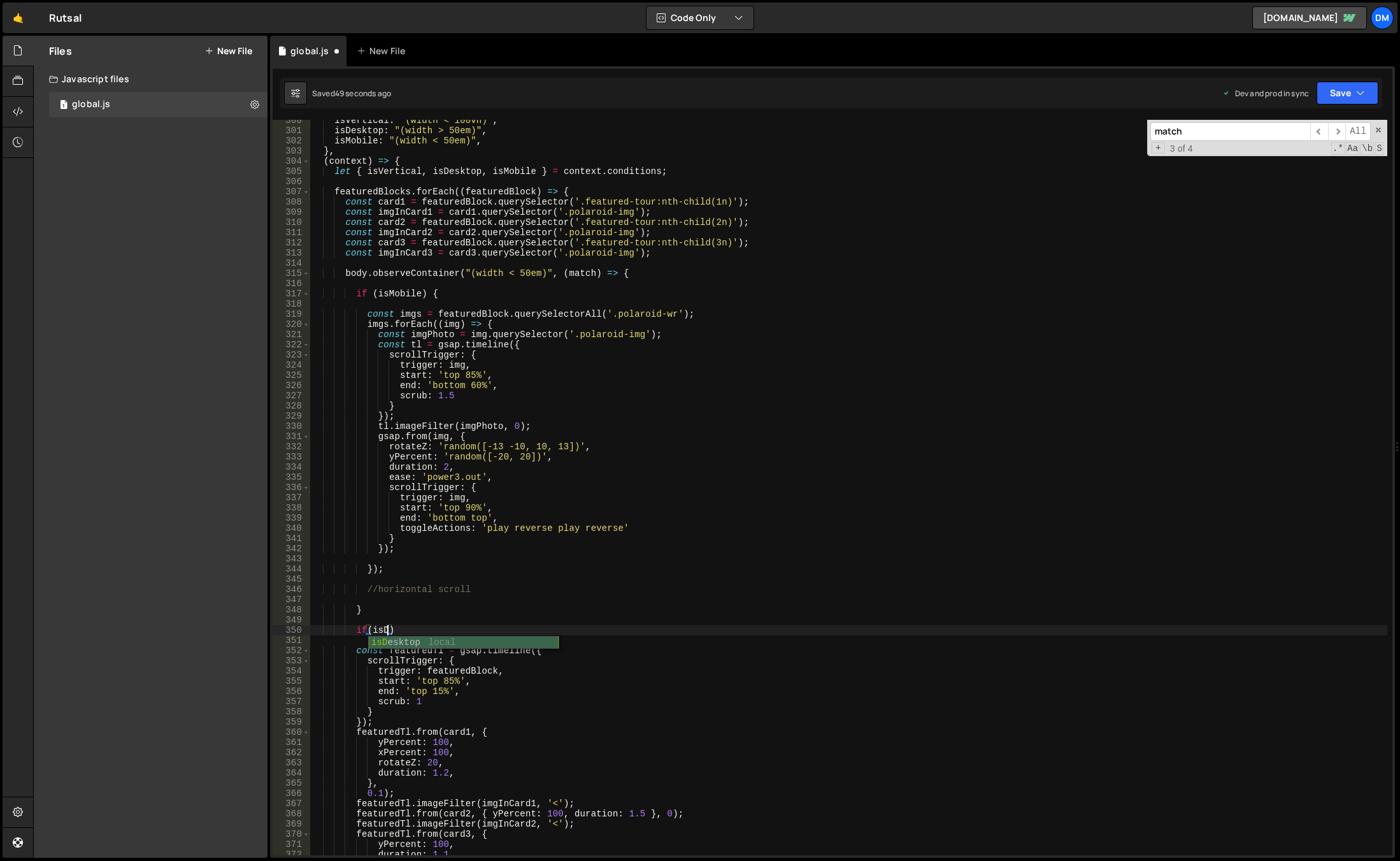
click at [404, 646] on div "isD esktop local" at bounding box center [463, 654] width 190 height 37
click at [441, 630] on div "isVertical : "(width < 100vh)" , isDesktop : "(width > 50em)" , isMobile : "(wi…" at bounding box center [849, 493] width 1077 height 755
type textarea "if(isDesktop) {}"
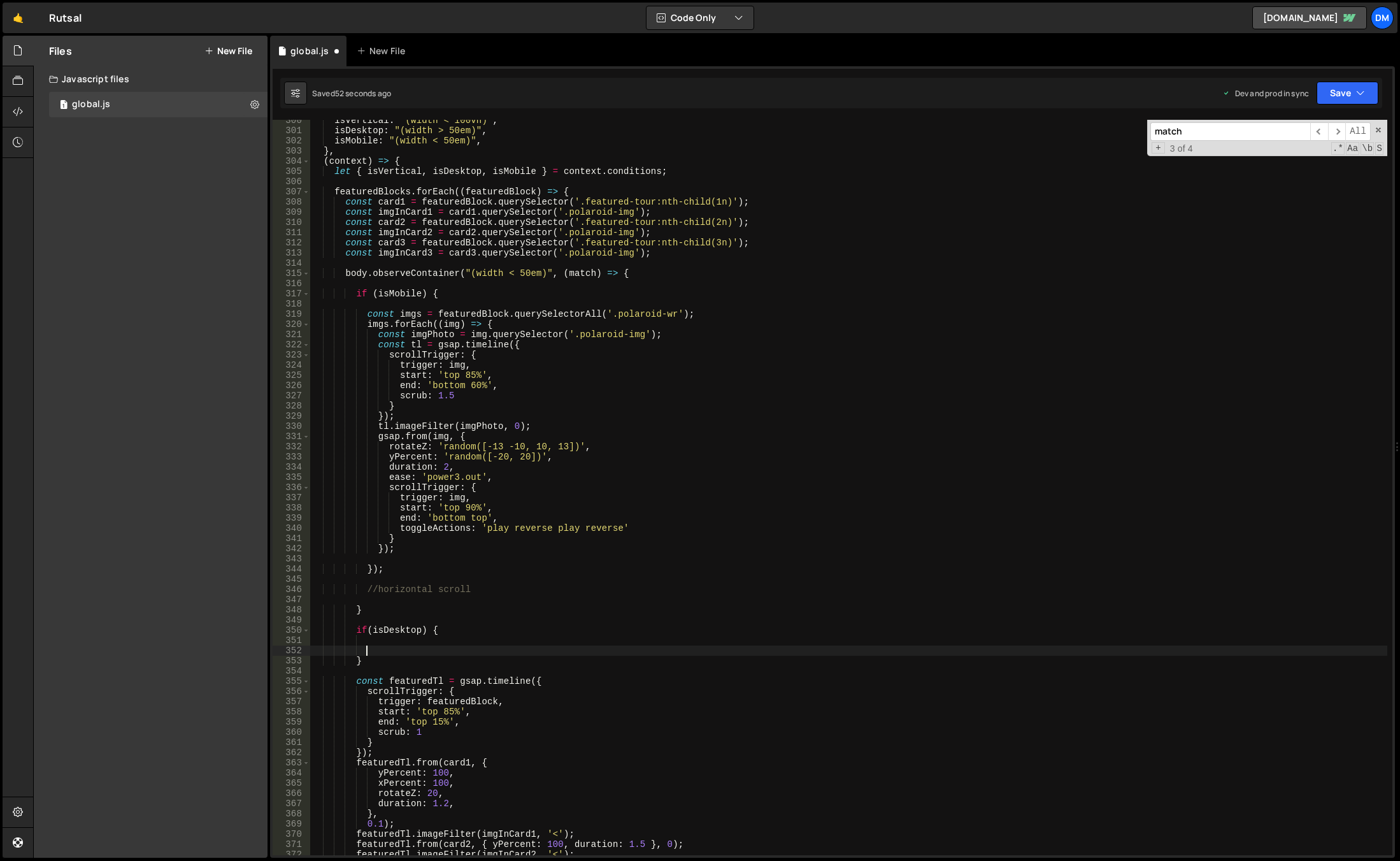
paste textarea "});"
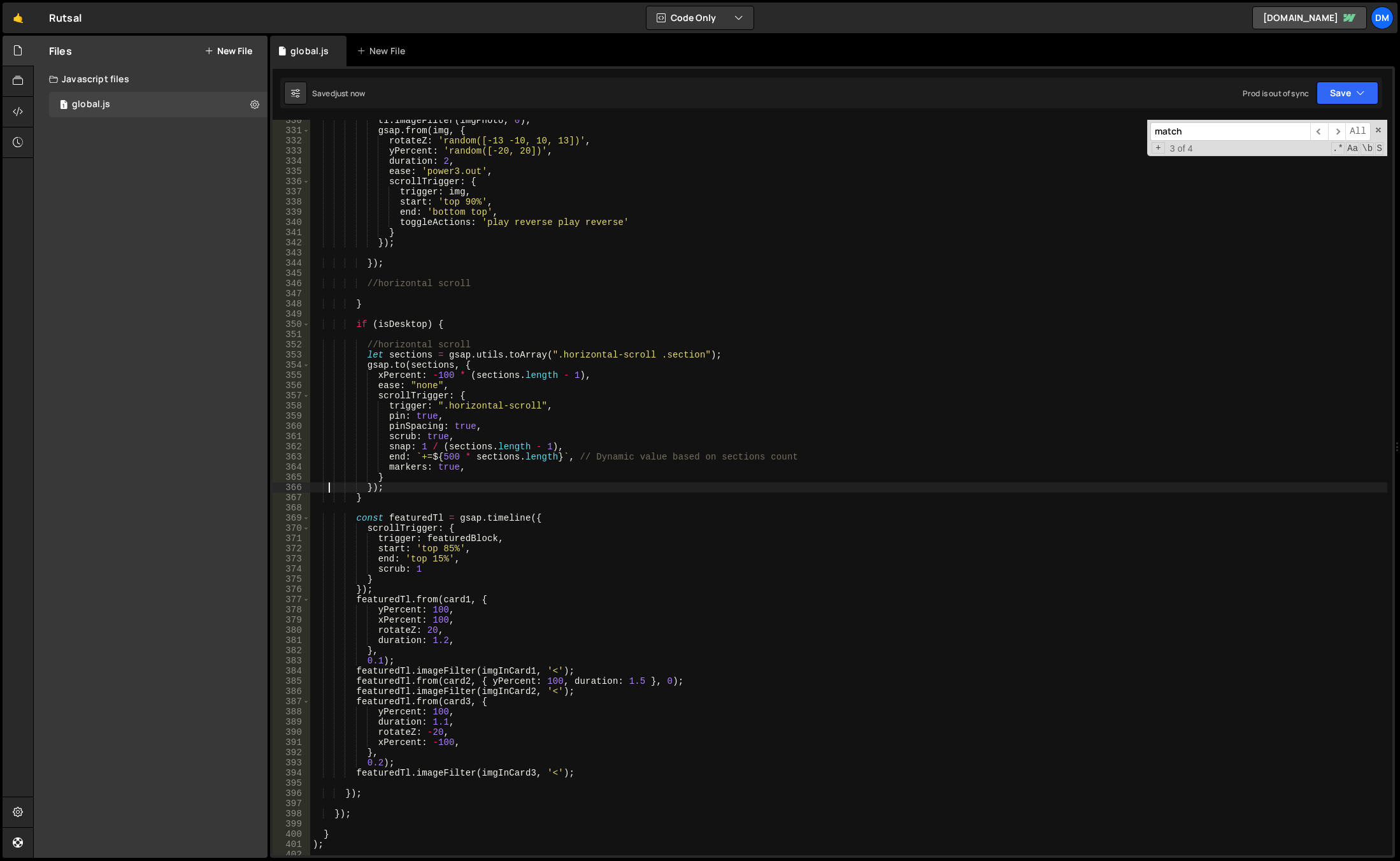
scroll to position [3435, 0]
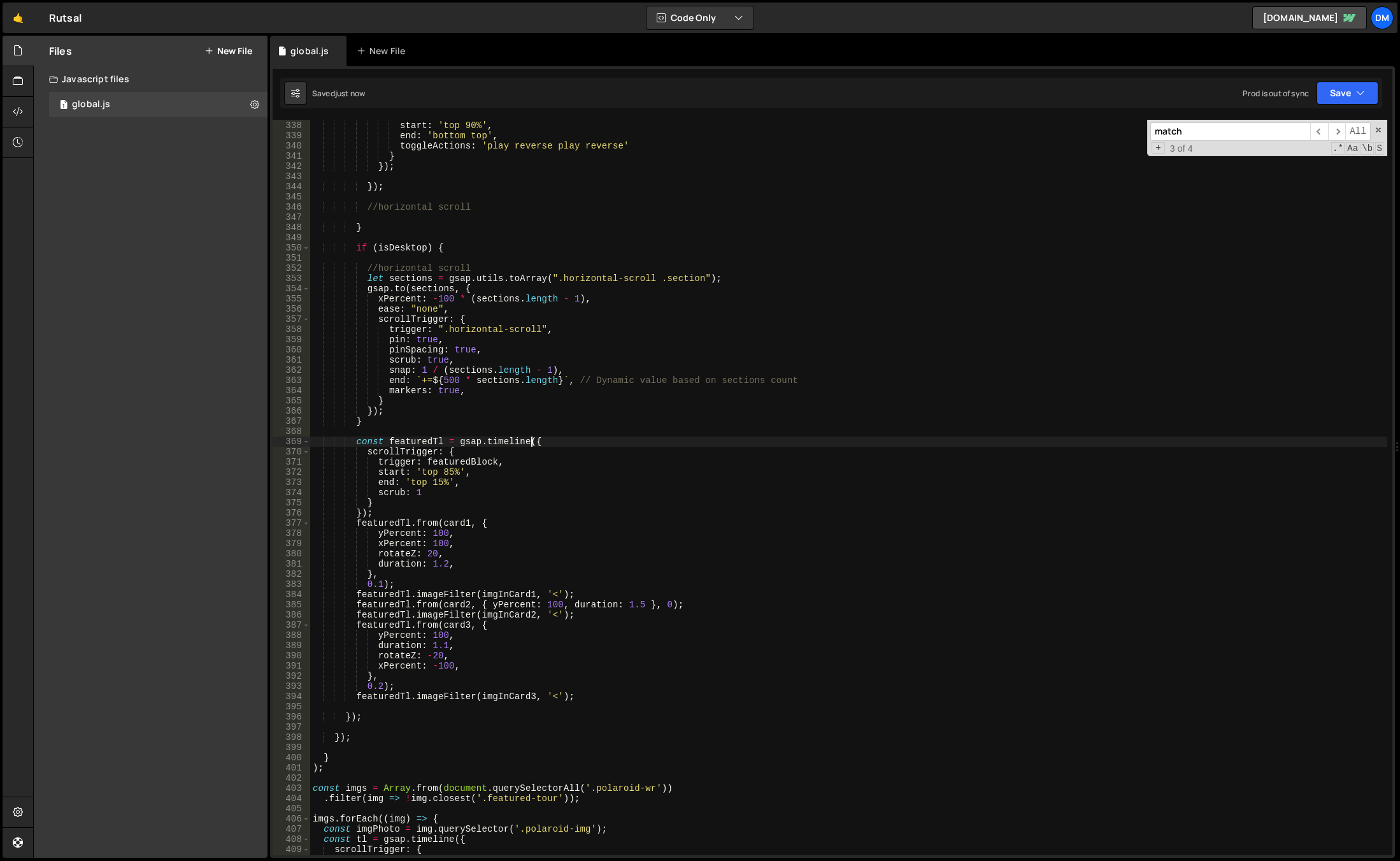
click at [530, 441] on div "trigger : img , start : 'top 90%' , end : 'bottom top' , toggleActions : 'play …" at bounding box center [849, 488] width 1077 height 755
click at [543, 444] on div "trigger : img , start : 'top 90%' , end : 'bottom top' , toggleActions : 'play …" at bounding box center [849, 488] width 1077 height 755
click at [542, 444] on div "trigger : img , start : 'top 90%' , end : 'bottom top' , toggleActions : 'play …" at bounding box center [849, 488] width 1077 height 755
click at [527, 441] on div "trigger : img , start : 'top 90%' , end : 'bottom top' , toggleActions : 'play …" at bounding box center [849, 488] width 1077 height 755
click at [535, 440] on div "trigger : img , start : 'top 90%' , end : 'bottom top' , toggleActions : 'play …" at bounding box center [849, 488] width 1077 height 755
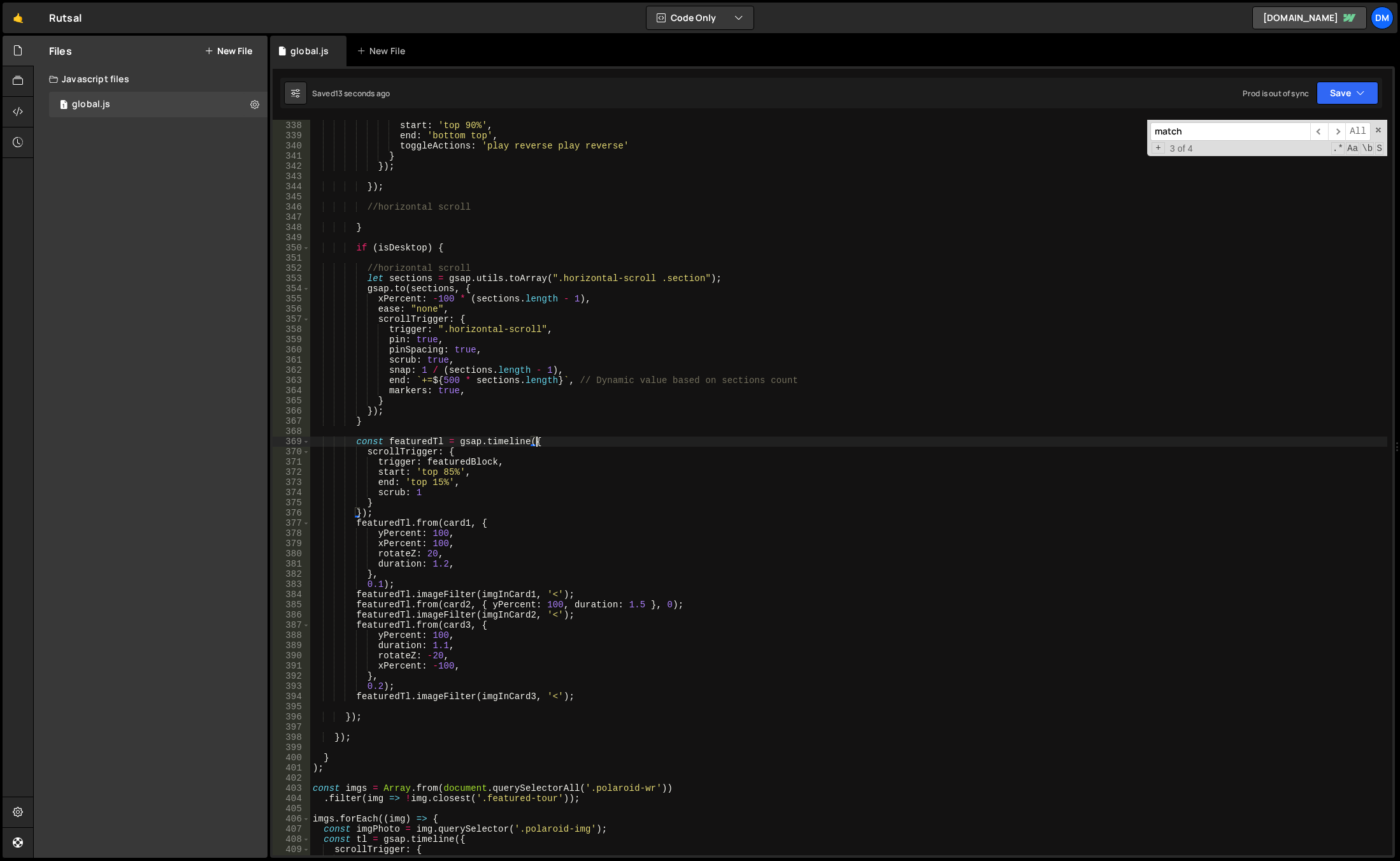
click at [530, 441] on div "trigger : img , start : 'top 90%' , end : 'bottom top' , toggleActions : 'play …" at bounding box center [849, 488] width 1077 height 755
click at [353, 716] on div "trigger : img , start : 'top 90%' , end : 'bottom top' , toggleActions : 'play …" at bounding box center [849, 488] width 1077 height 755
click at [354, 720] on div "trigger : img , start : 'top 90%' , end : 'bottom top' , toggleActions : 'play …" at bounding box center [849, 488] width 1077 height 755
click at [346, 719] on div "trigger : img , start : 'top 90%' , end : 'bottom top' , toggleActions : 'play …" at bounding box center [849, 488] width 1077 height 755
click at [467, 607] on div "trigger : img , start : 'top 90%' , end : 'bottom top' , toggleActions : 'play …" at bounding box center [849, 488] width 1077 height 755
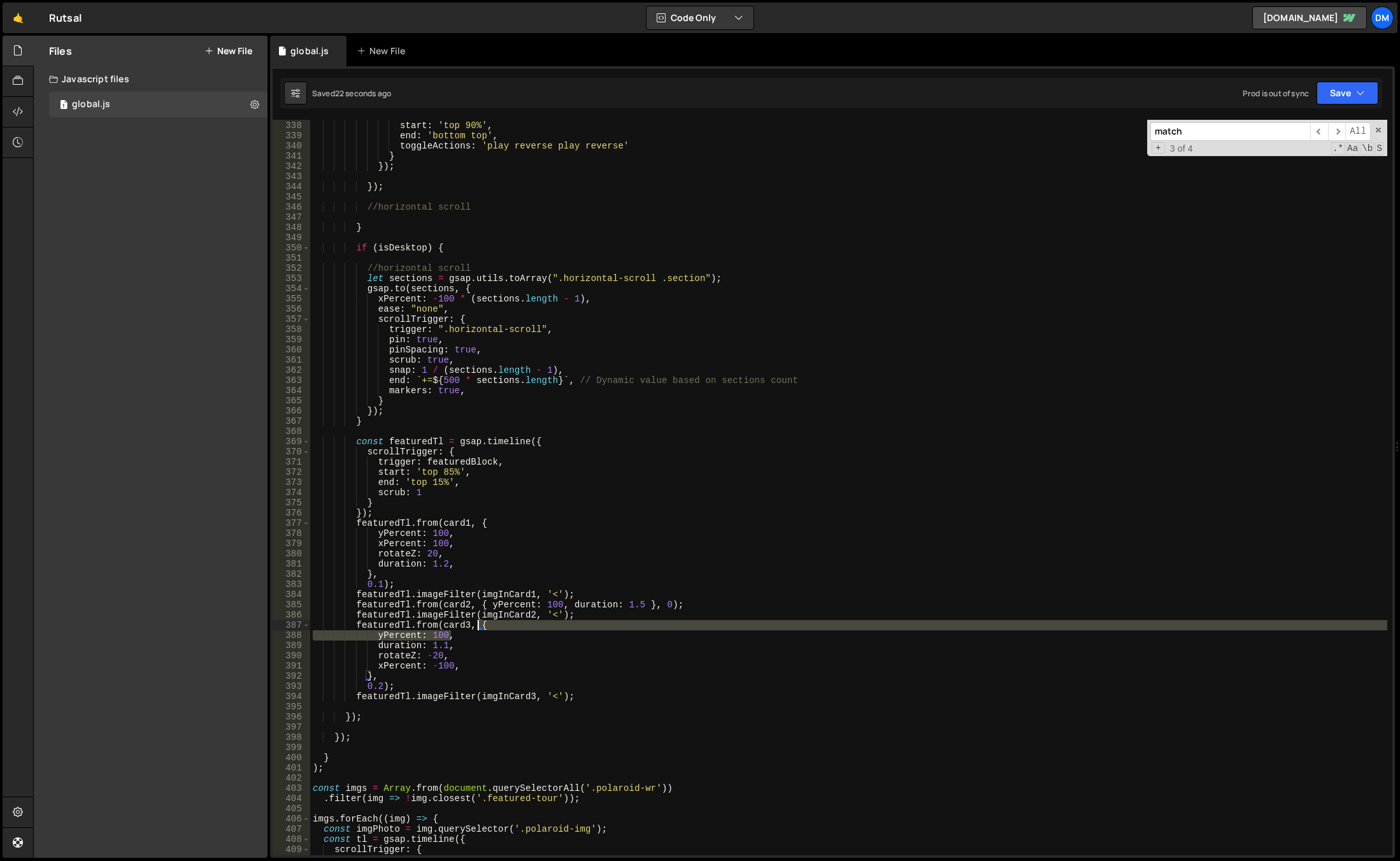
click at [479, 630] on div "trigger : img , start : 'top 90%' , end : 'bottom top' , toggleActions : 'play …" at bounding box center [849, 488] width 1077 height 755
click at [567, 697] on div "trigger : img , start : 'top 90%' , end : 'bottom top' , toggleActions : 'play …" at bounding box center [849, 488] width 1077 height 755
type textarea "featuredTl.imageFilter(imgInCard3, '<');"
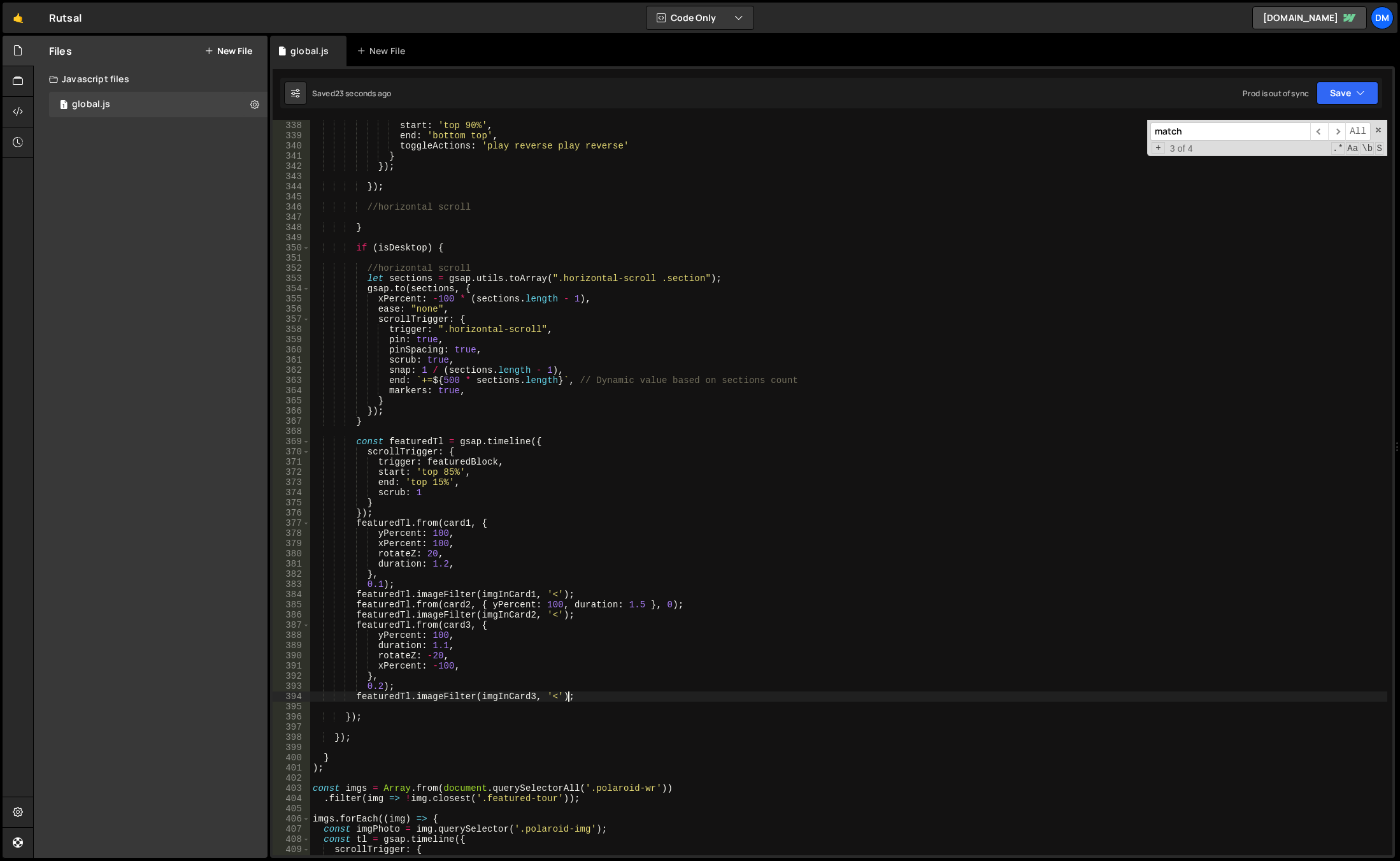
click at [568, 697] on div "trigger : img , start : 'top 90%' , end : 'bottom top' , toggleActions : 'play …" at bounding box center [849, 488] width 1077 height 755
click at [561, 692] on div "trigger : img , start : 'top 90%' , end : 'bottom top' , toggleActions : 'play …" at bounding box center [849, 488] width 1077 height 755
click at [478, 697] on div "trigger : img , start : 'top 90%' , end : 'bottom top' , toggleActions : 'play …" at bounding box center [849, 488] width 1077 height 755
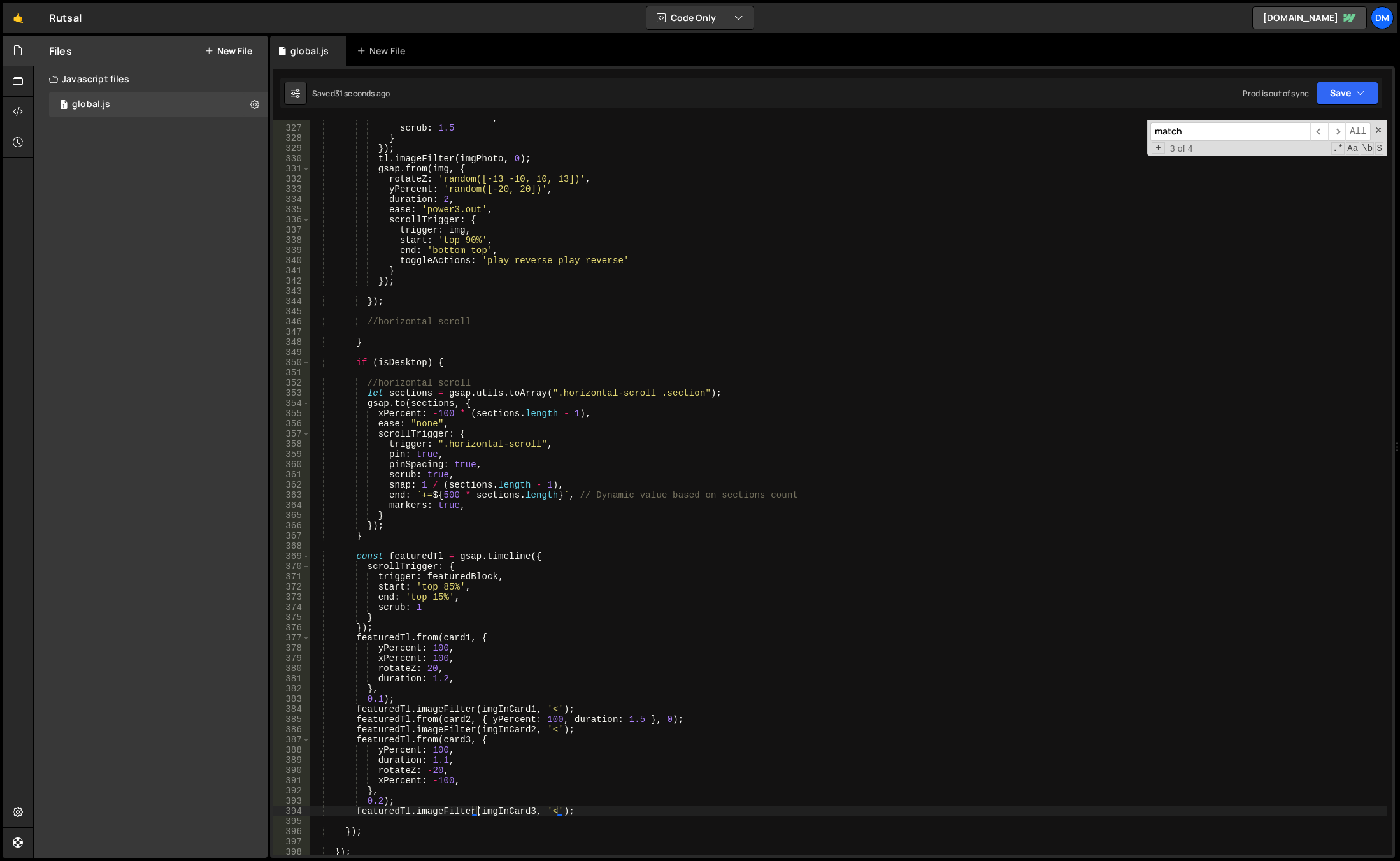
scroll to position [3167, 0]
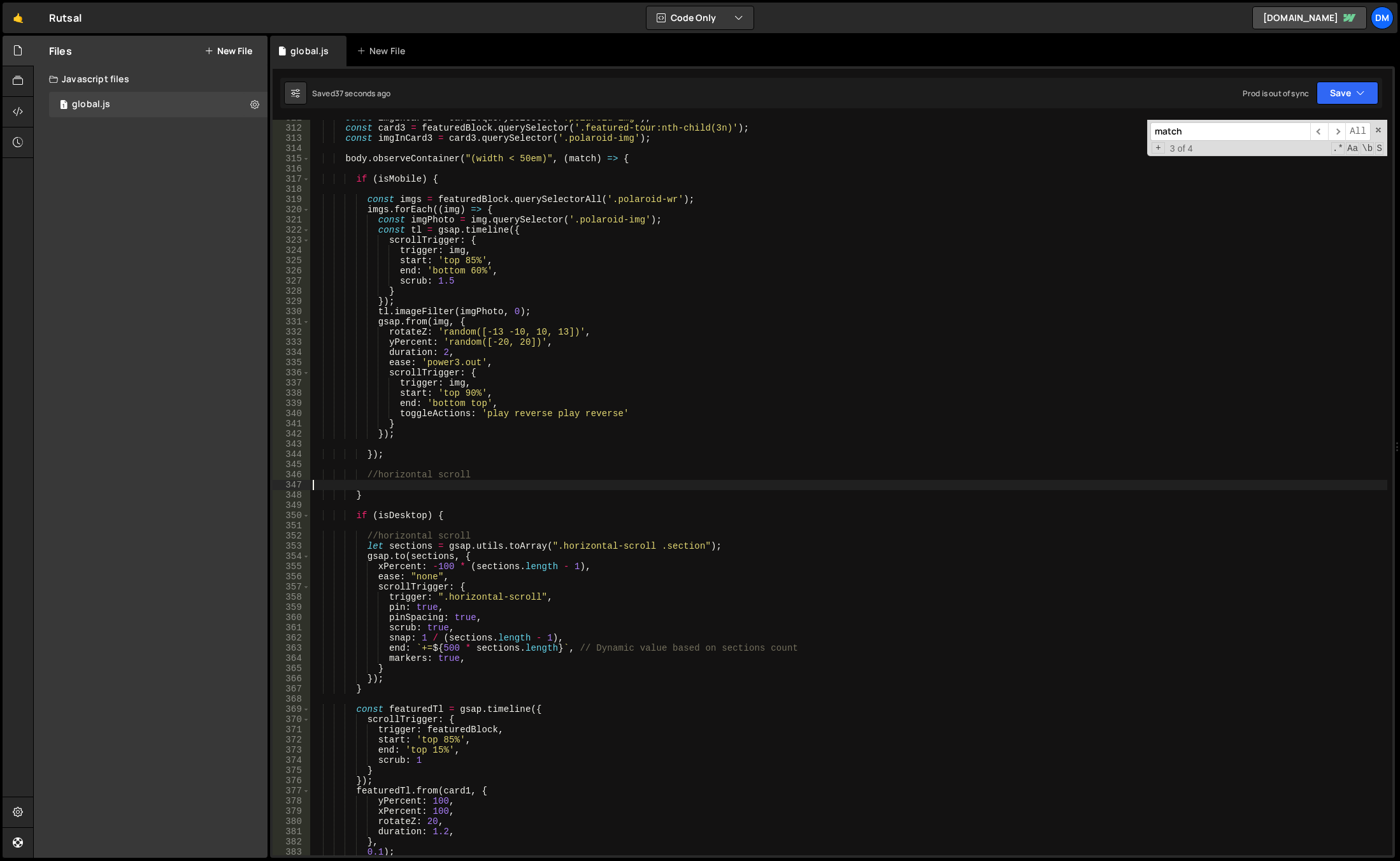
drag, startPoint x: 474, startPoint y: 483, endPoint x: 304, endPoint y: 483, distance: 170.0
click at [304, 483] on div "featuredTl.imageFilter(imgInCard3, '<'); 311 312 313 314 315 316 317 318 319 32…" at bounding box center [833, 488] width 1120 height 735
drag, startPoint x: 477, startPoint y: 475, endPoint x: 262, endPoint y: 472, distance: 215.0
click at [262, 472] on div "Files New File Javascript files 1 global.js 0 CSS files Copy share link Edit Fi…" at bounding box center [716, 446] width 1367 height 822
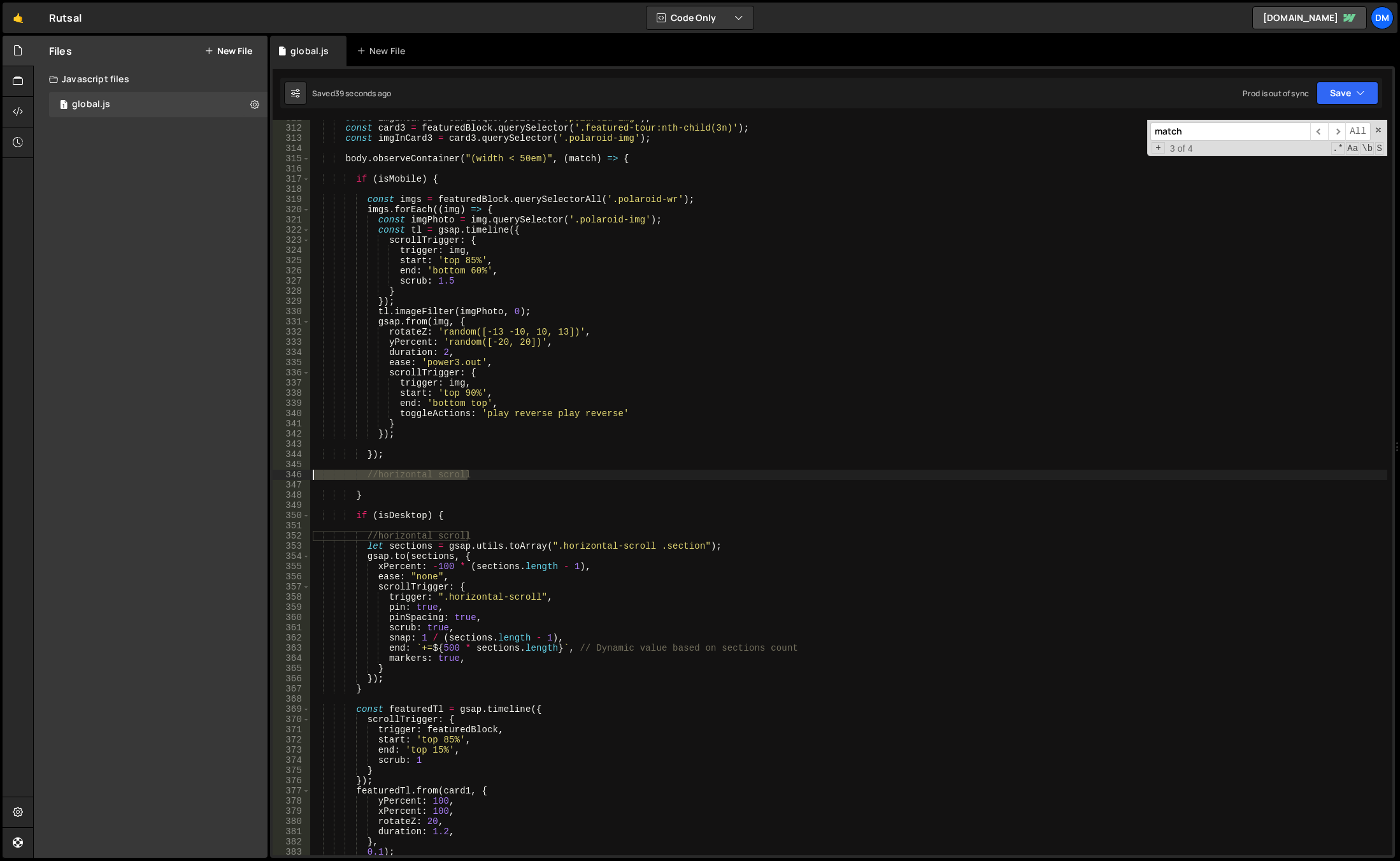
type textarea "//horizontal scroll"
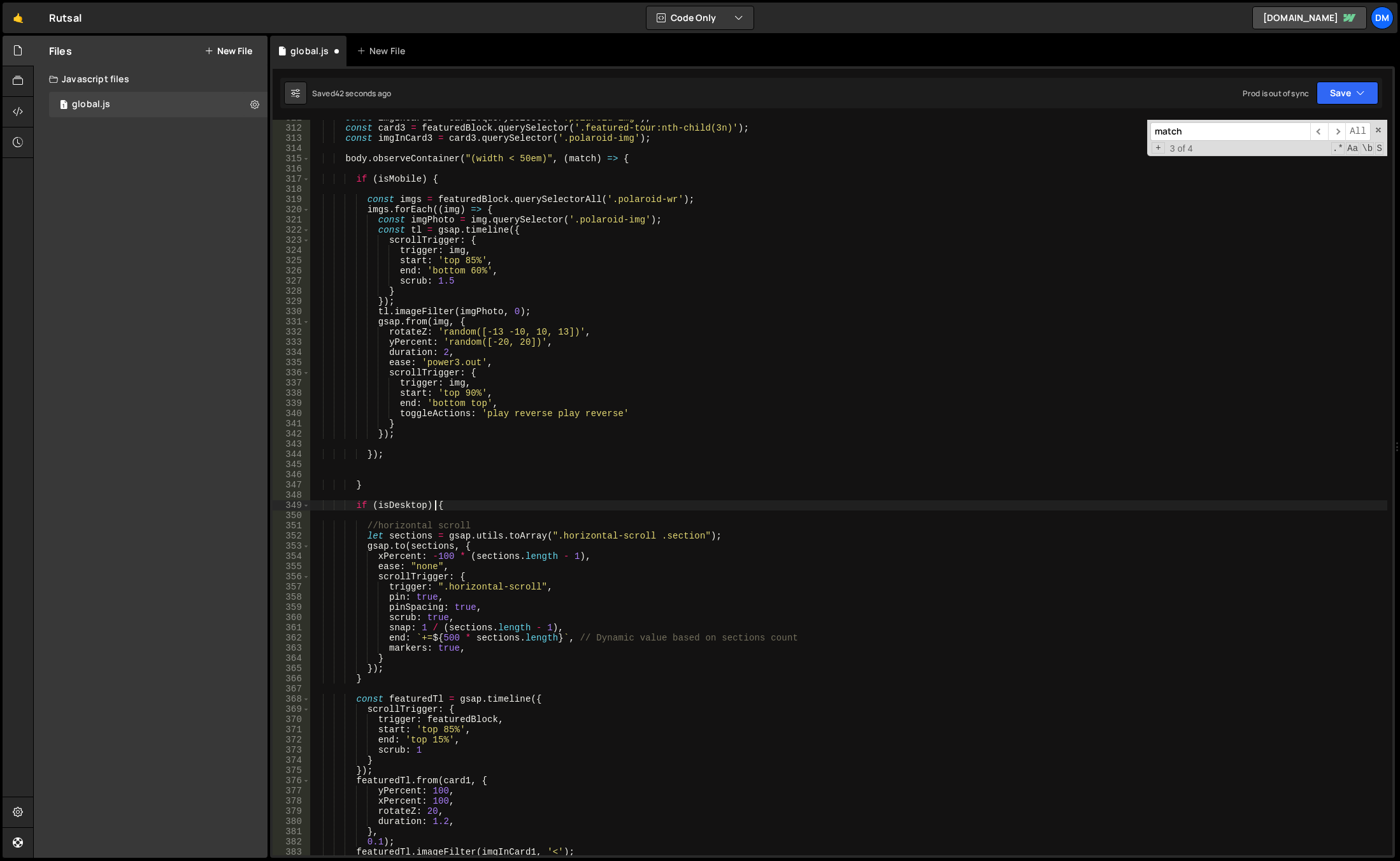
click at [436, 507] on div "const imgInCard2 = card2 . querySelector ( '.polaroid-img' ) ; const card3 = fe…" at bounding box center [849, 490] width 1077 height 755
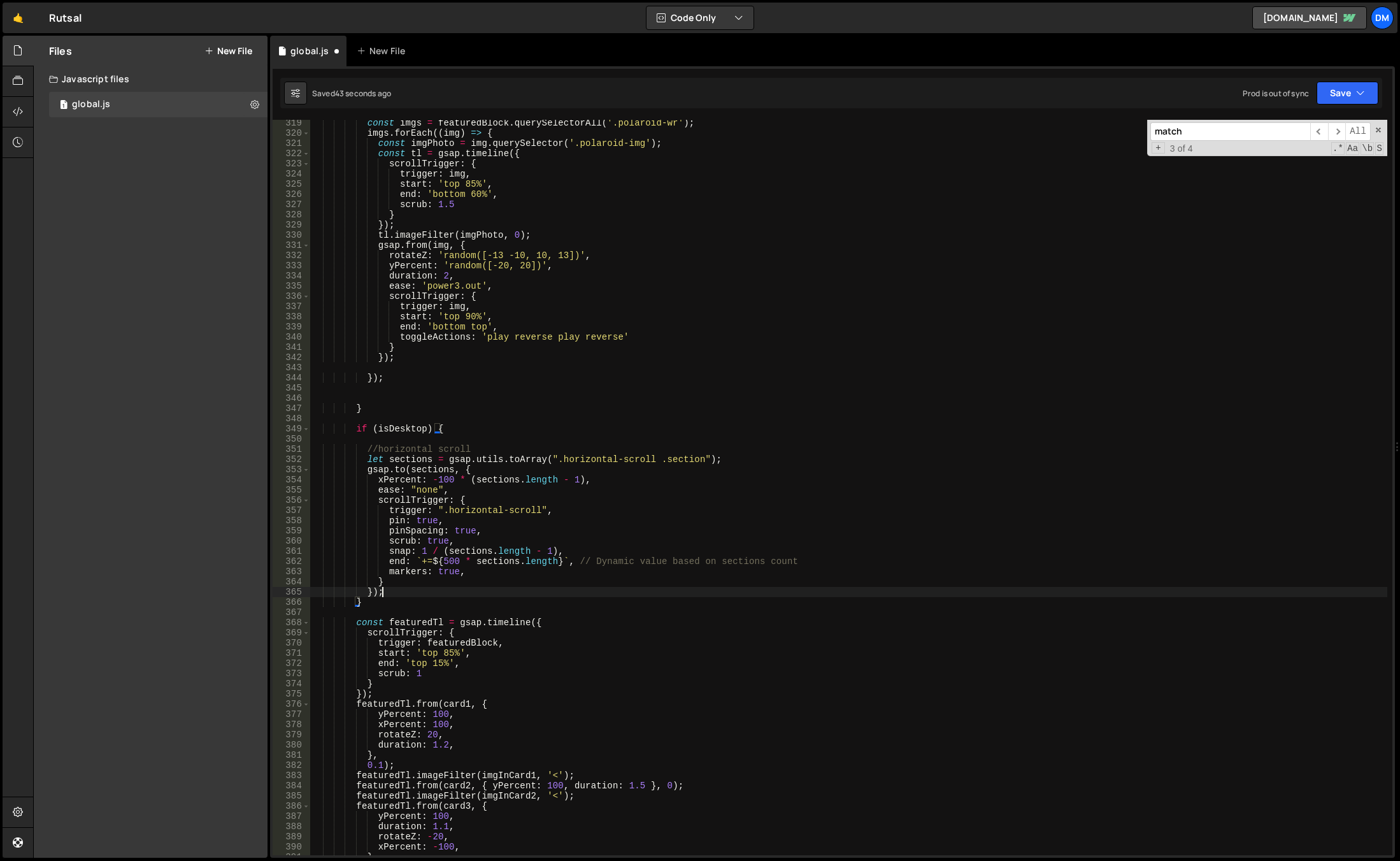
click at [396, 589] on div "const imgs = featuredBlock . querySelectorAll ( '.polaroid-wr' ) ; imgs . forEa…" at bounding box center [849, 496] width 1077 height 755
type textarea "});"
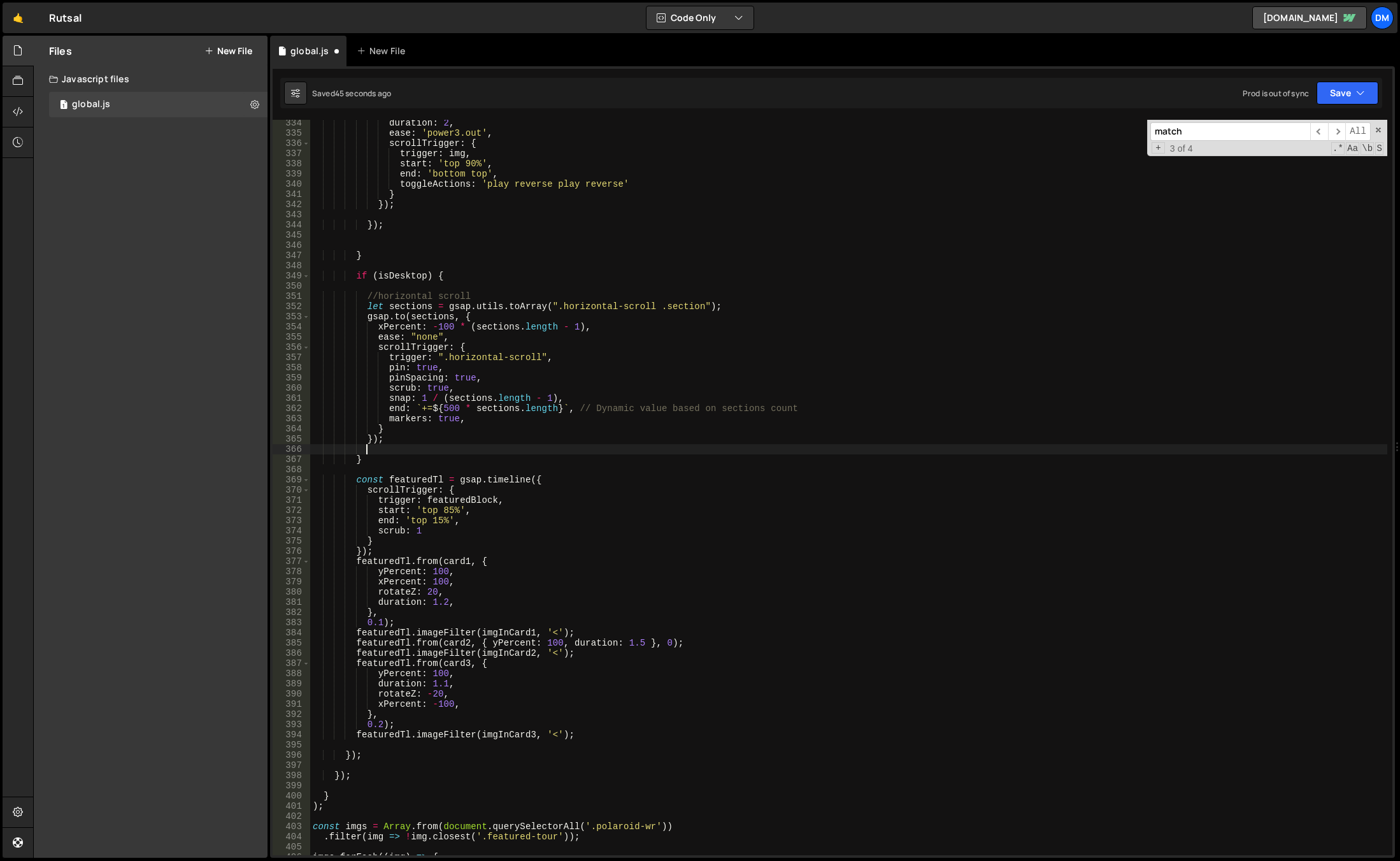
scroll to position [3396, 0]
click at [534, 482] on div "duration : 2 , ease : 'power3.out' , scrollTrigger : { trigger : img , start : …" at bounding box center [849, 496] width 1077 height 755
click at [441, 561] on div "duration : 2 , ease : 'power3.out' , scrollTrigger : { trigger : img , start : …" at bounding box center [849, 496] width 1077 height 755
click at [569, 732] on div "duration : 2 , ease : 'power3.out' , scrollTrigger : { trigger : img , start : …" at bounding box center [849, 496] width 1077 height 755
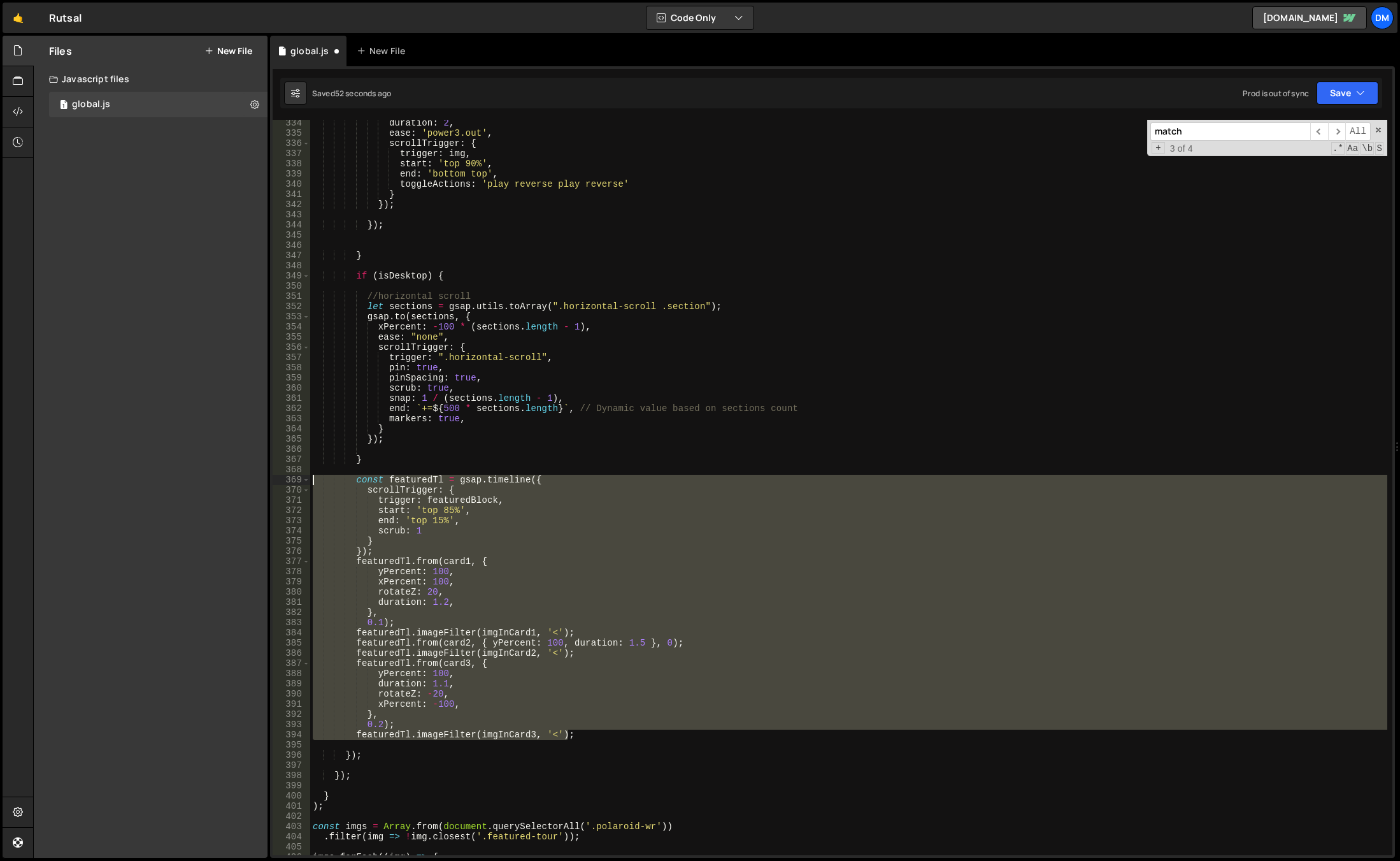
drag, startPoint x: 595, startPoint y: 735, endPoint x: 252, endPoint y: 482, distance: 426.2
click at [252, 482] on div "Files New File Javascript files 1 global.js 0 CSS files Copy share link Edit Fi…" at bounding box center [716, 446] width 1367 height 822
type textarea "const featuredTl = gsap.timeline({ scrollTrigger: {"
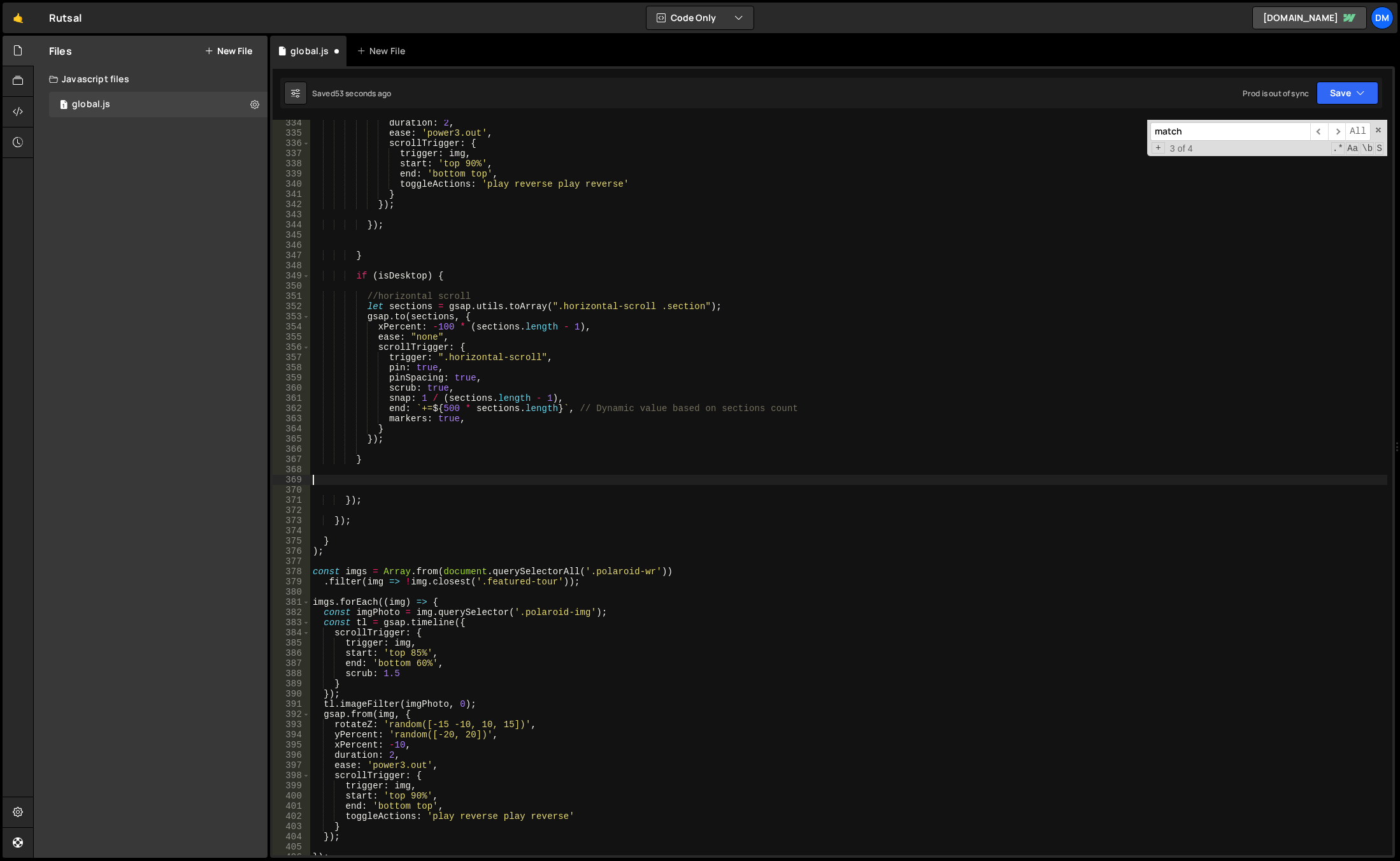
click at [413, 445] on div "duration : 2 , ease : 'power3.out' , scrollTrigger : { trigger : img , start : …" at bounding box center [849, 496] width 1077 height 755
click at [427, 430] on div "duration : 2 , ease : 'power3.out' , scrollTrigger : { trigger : img , start : …" at bounding box center [849, 496] width 1077 height 755
click at [418, 437] on div "duration : 2 , ease : 'power3.out' , scrollTrigger : { trigger : img , start : …" at bounding box center [849, 496] width 1077 height 755
type textarea "});"
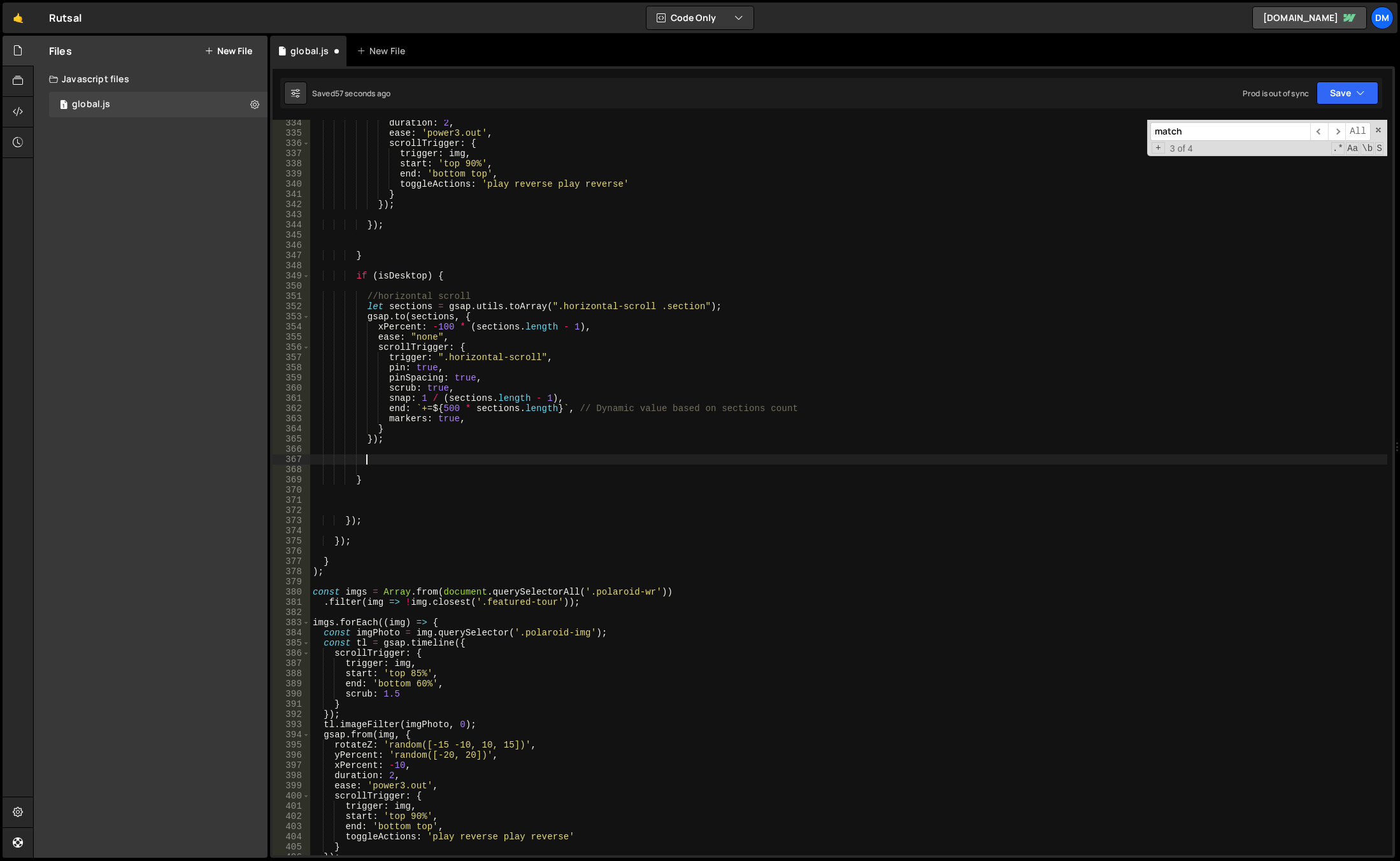
paste textarea "featuredTl.imageFilter(imgInCard3, '<');"
type textarea "featuredTl.imageFilter(imgInCard3, '<');"
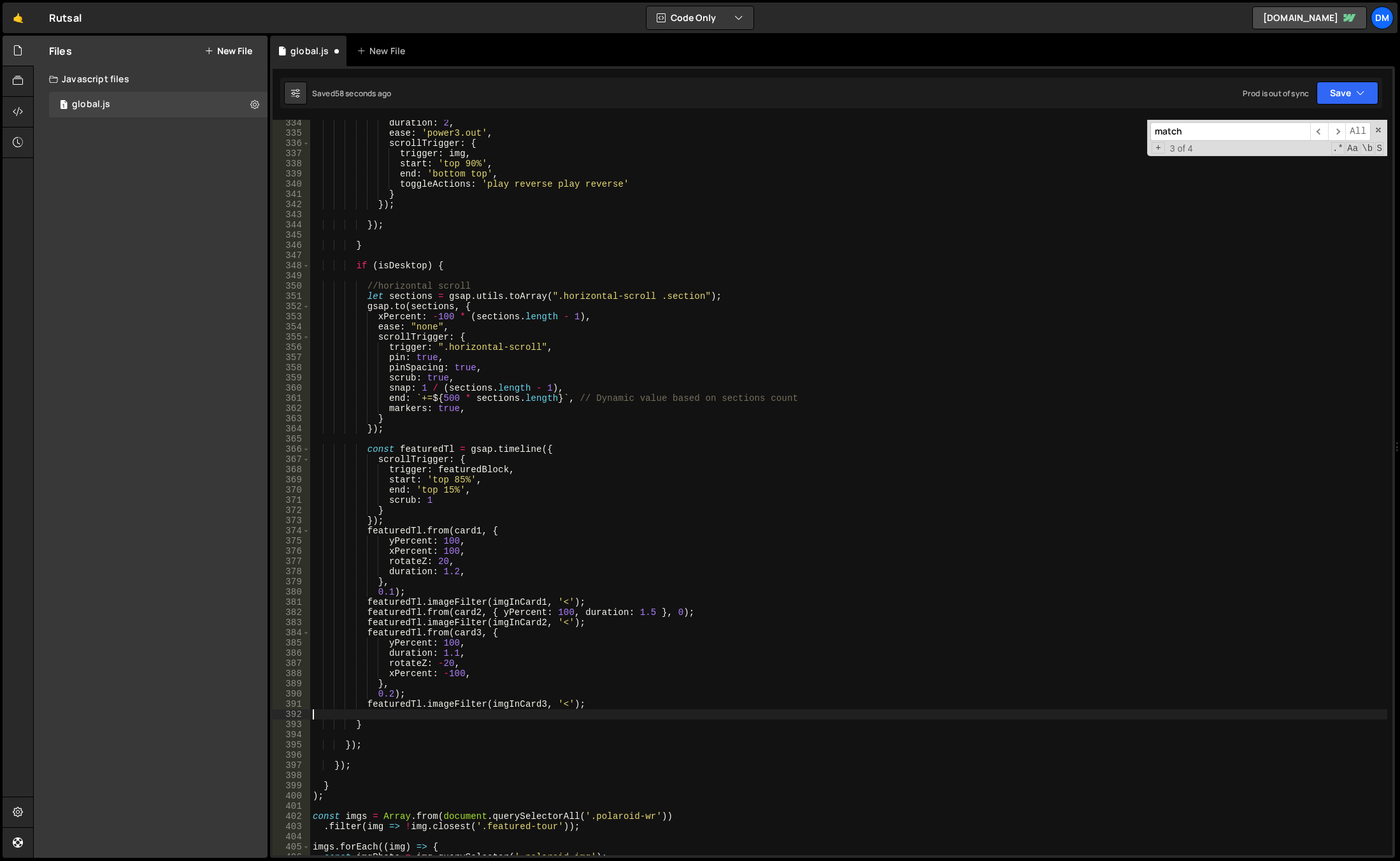
scroll to position [0, 0]
drag, startPoint x: 1349, startPoint y: 92, endPoint x: 1322, endPoint y: 137, distance: 52.5
click at [1348, 91] on button "Save" at bounding box center [1347, 93] width 62 height 23
click at [1301, 171] on div "Save to Production S" at bounding box center [1304, 165] width 132 height 12
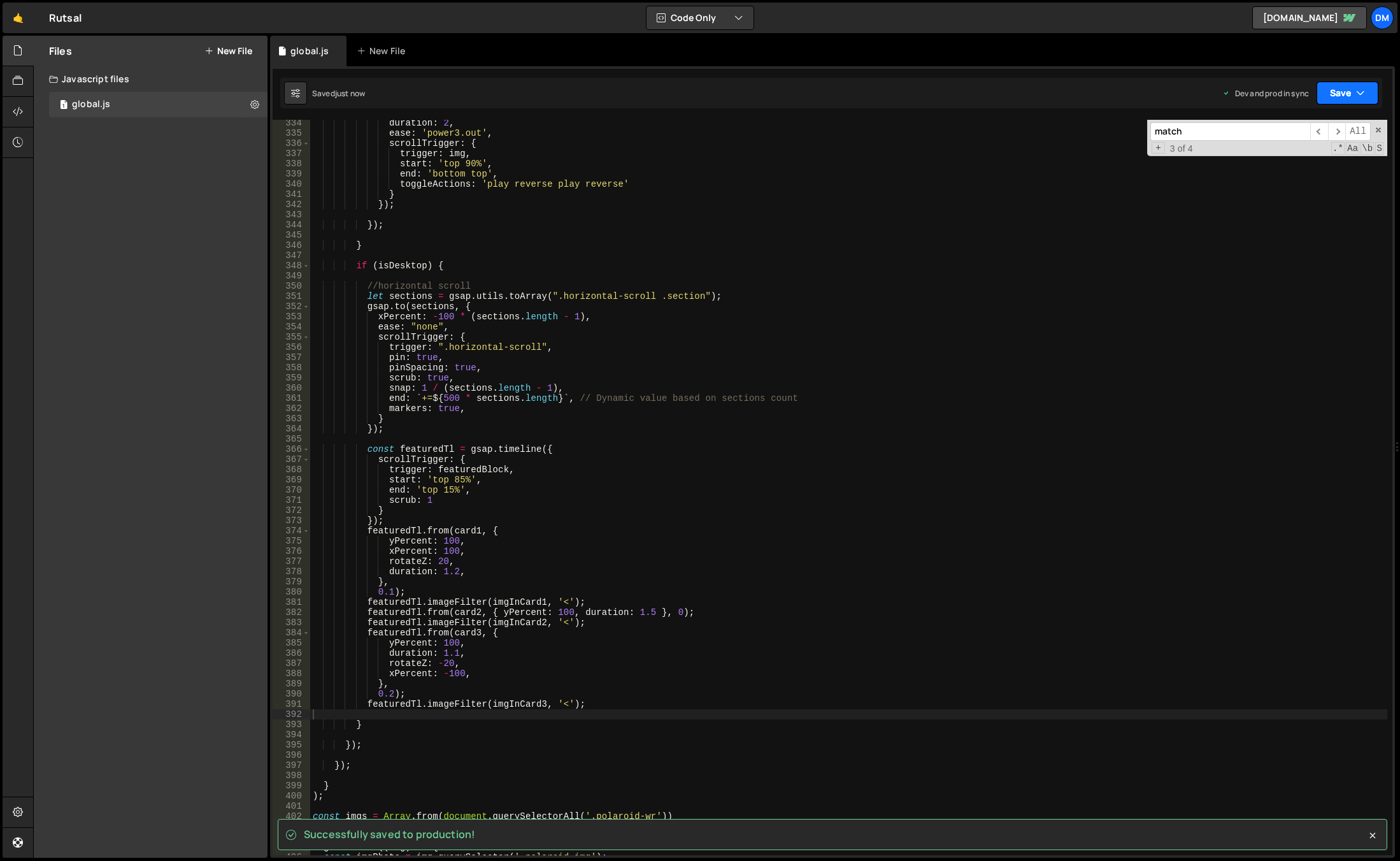
click at [1335, 82] on button "Save" at bounding box center [1347, 93] width 62 height 23
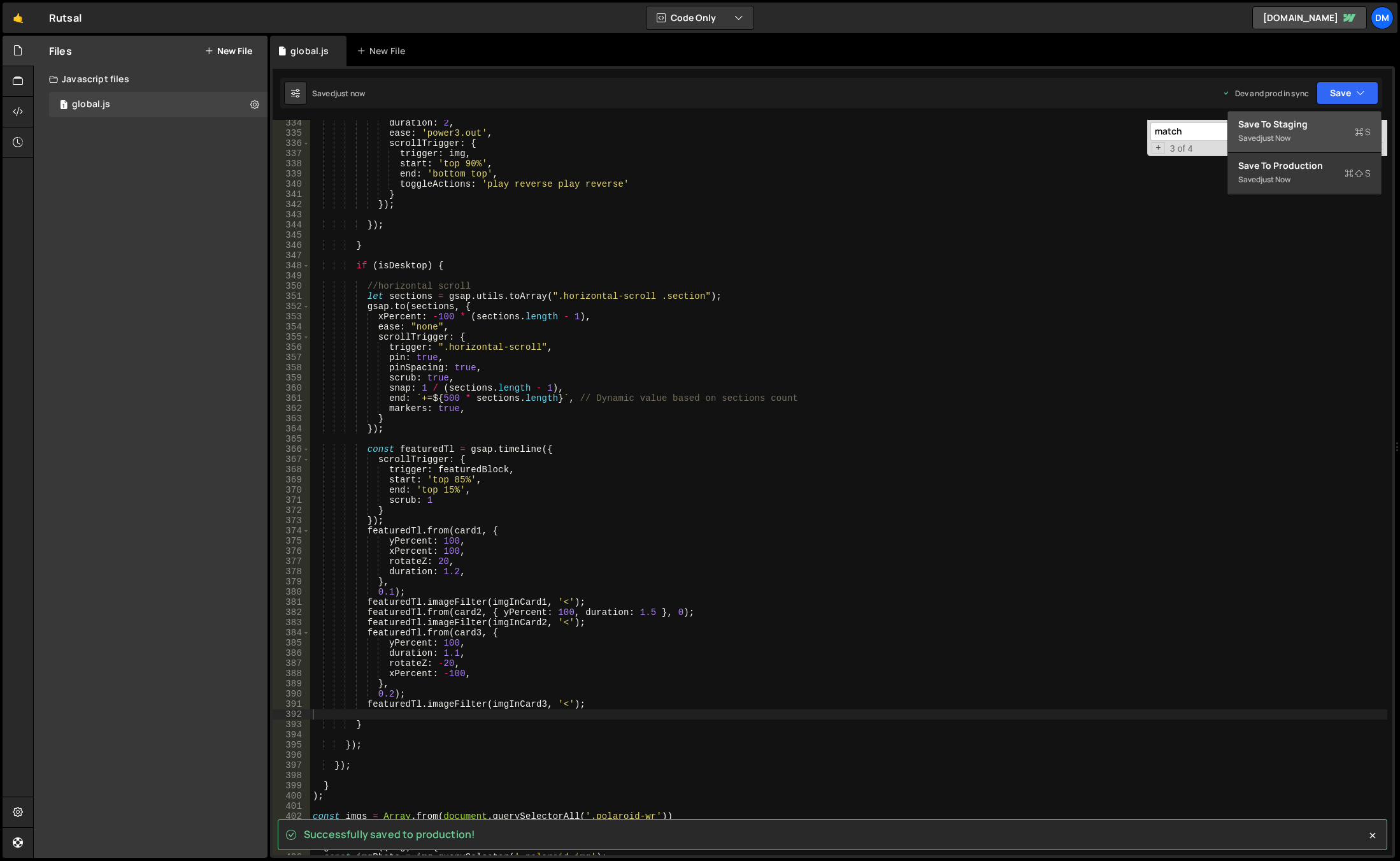
click at [1296, 139] on div "Saved just now" at bounding box center [1304, 138] width 132 height 16
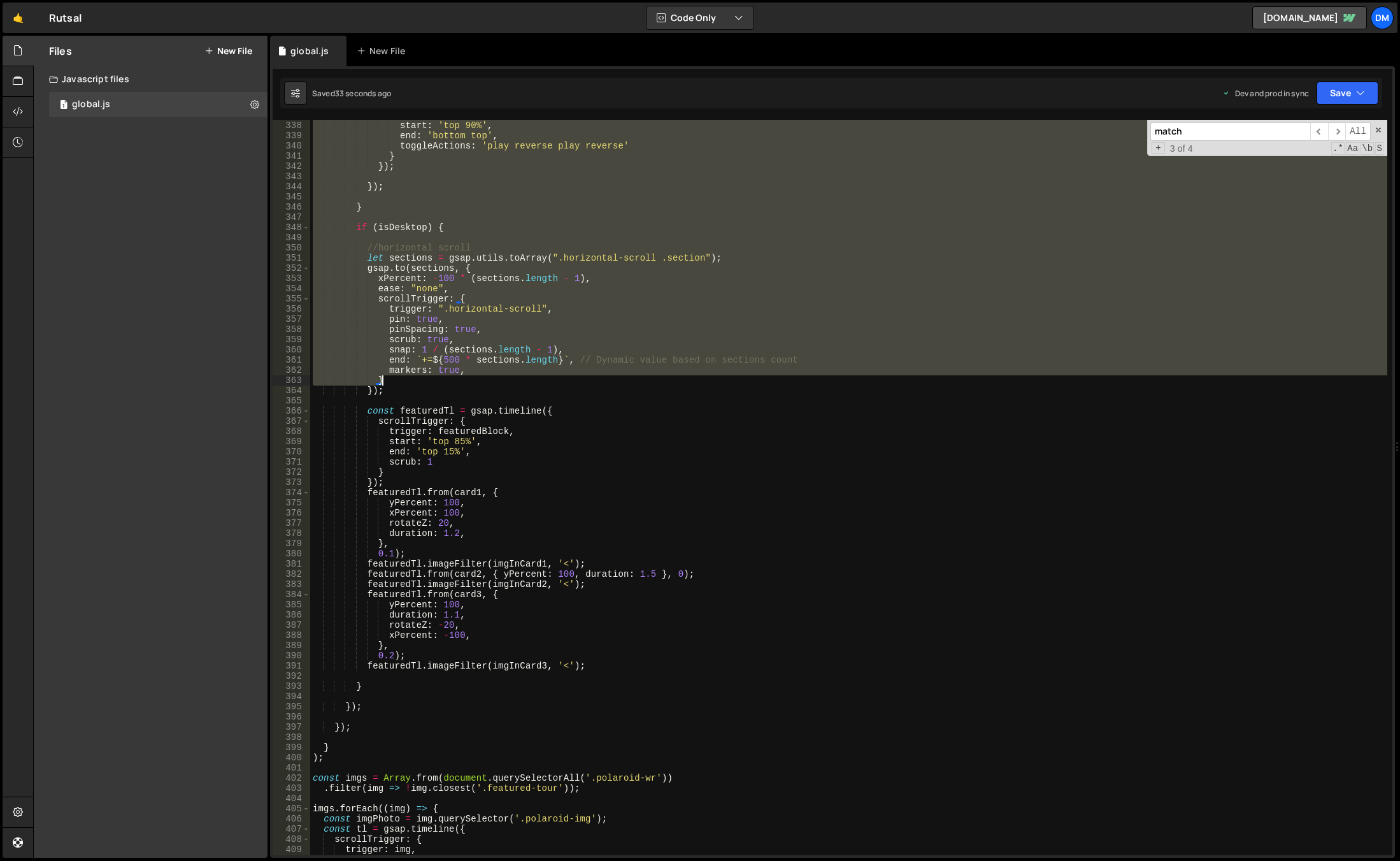
scroll to position [3435, 0]
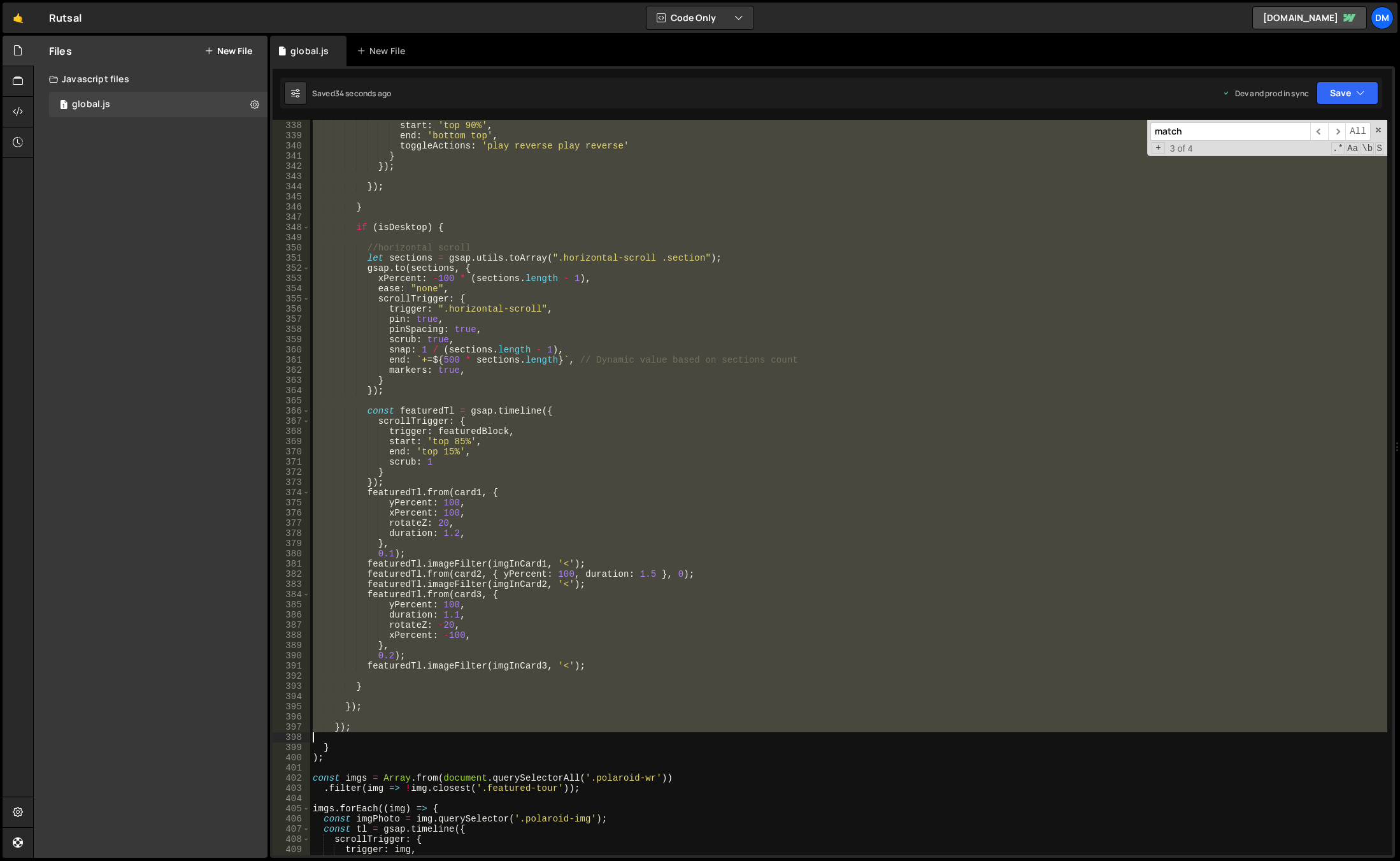
drag, startPoint x: 311, startPoint y: 231, endPoint x: 335, endPoint y: 739, distance: 508.6
click at [335, 739] on div "trigger : img , start : 'top 90%' , end : 'bottom top' , toggleActions : 'play …" at bounding box center [849, 488] width 1077 height 755
type textarea "});"
click at [336, 736] on div "trigger : img , start : 'top 90%' , end : 'bottom top' , toggleActions : 'play …" at bounding box center [849, 488] width 1077 height 735
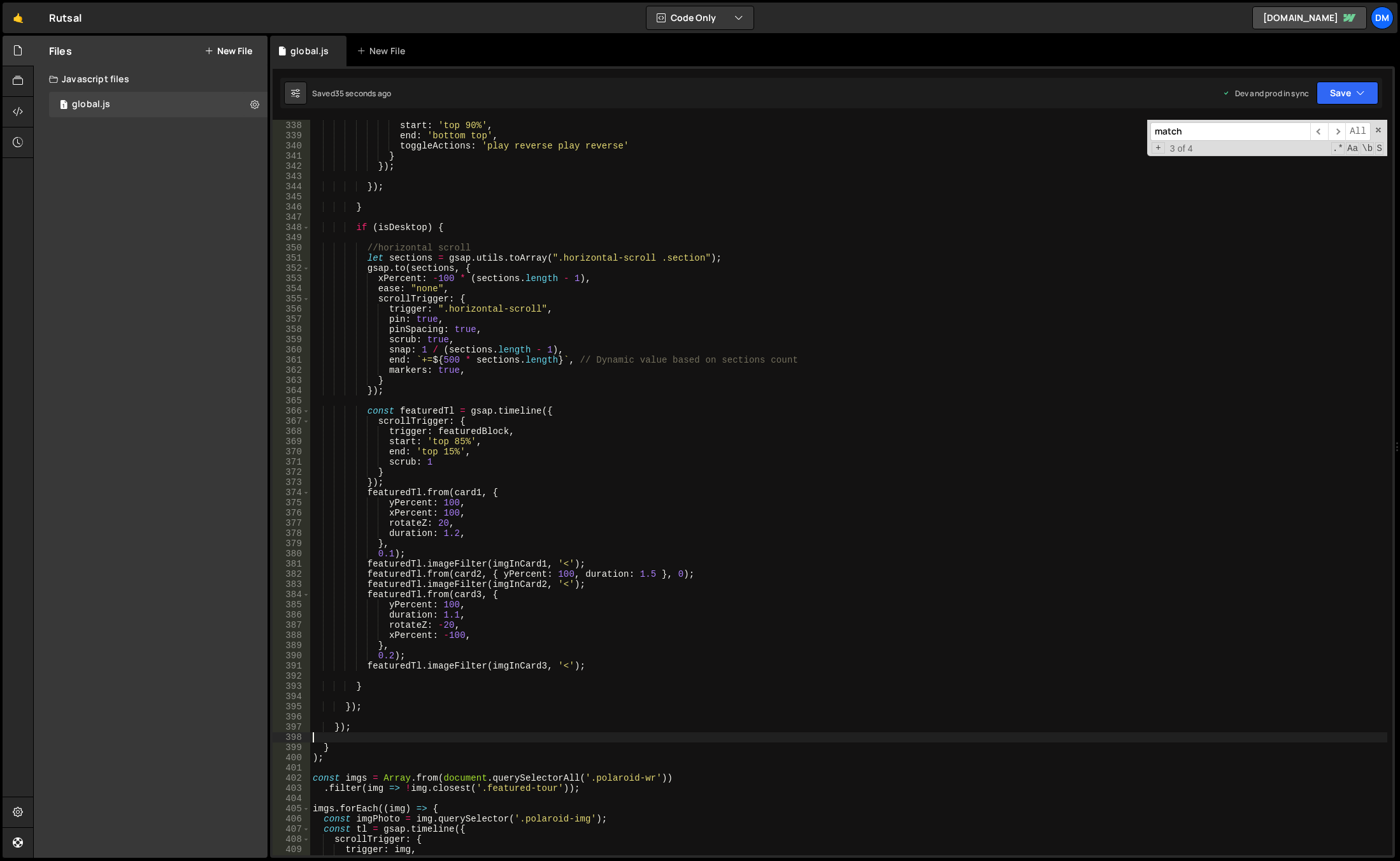
click at [316, 756] on div "trigger : img , start : 'top 90%' , end : 'bottom top' , toggleActions : 'play …" at bounding box center [849, 488] width 1077 height 755
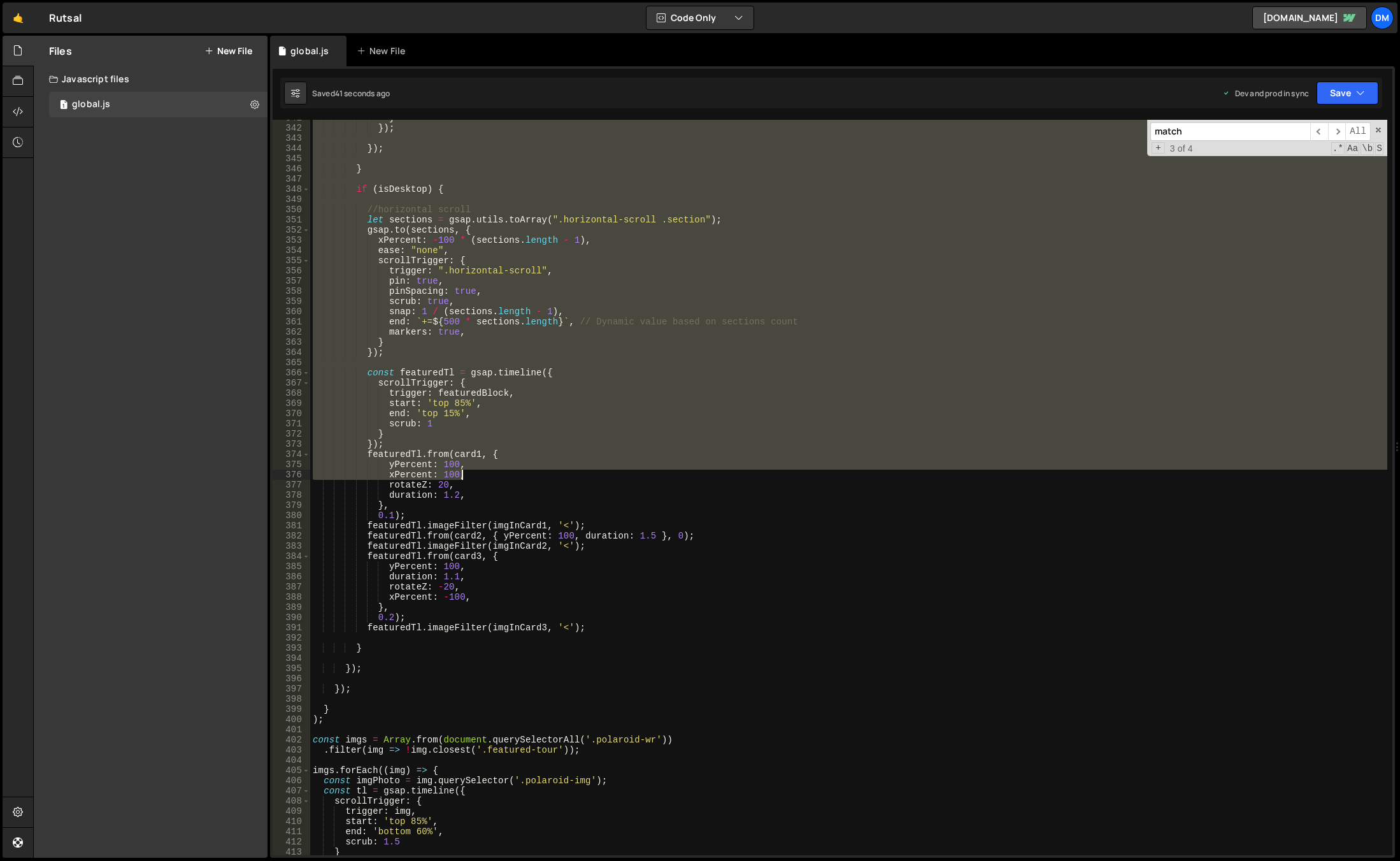
scroll to position [3511, 0]
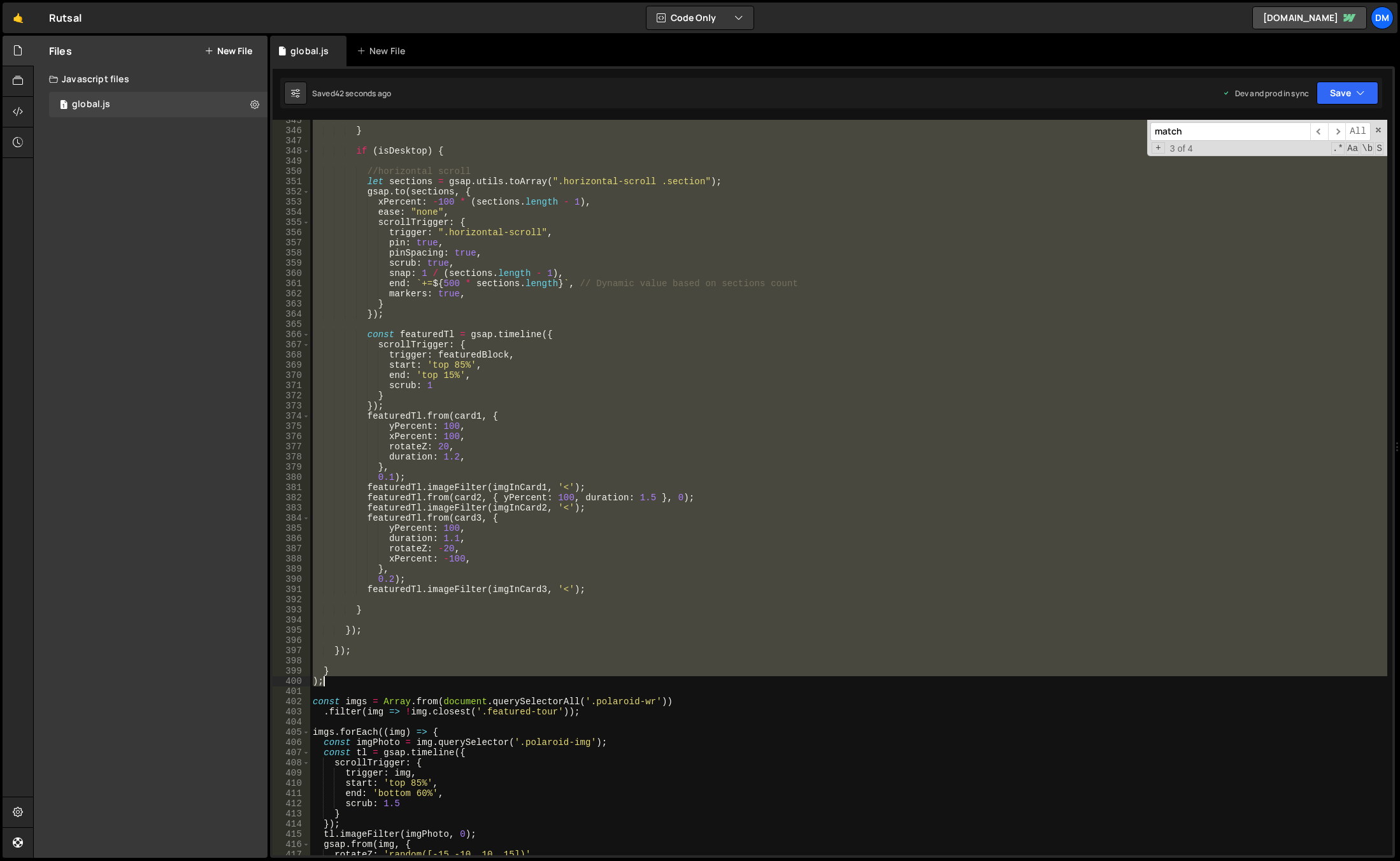
drag, startPoint x: 313, startPoint y: 306, endPoint x: 338, endPoint y: 683, distance: 377.8
click at [338, 683] on div "} if ( isDesktop ) { //horizontal scroll let sections = gsap . utils . toArray …" at bounding box center [849, 493] width 1077 height 755
click at [363, 674] on div "} if ( isDesktop ) { //horizontal scroll let sections = gsap . utils . toArray …" at bounding box center [849, 488] width 1077 height 735
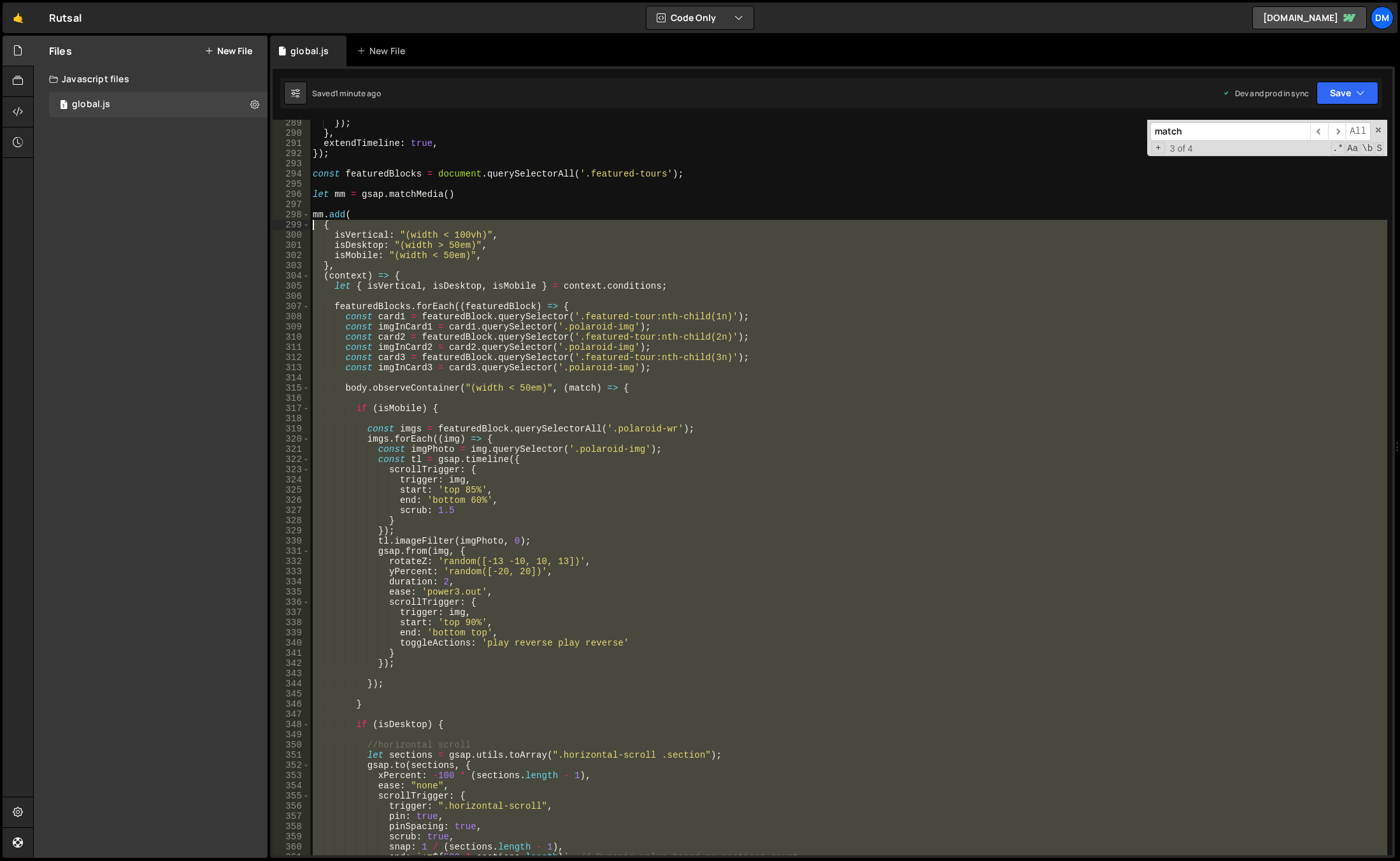
scroll to position [2937, 0]
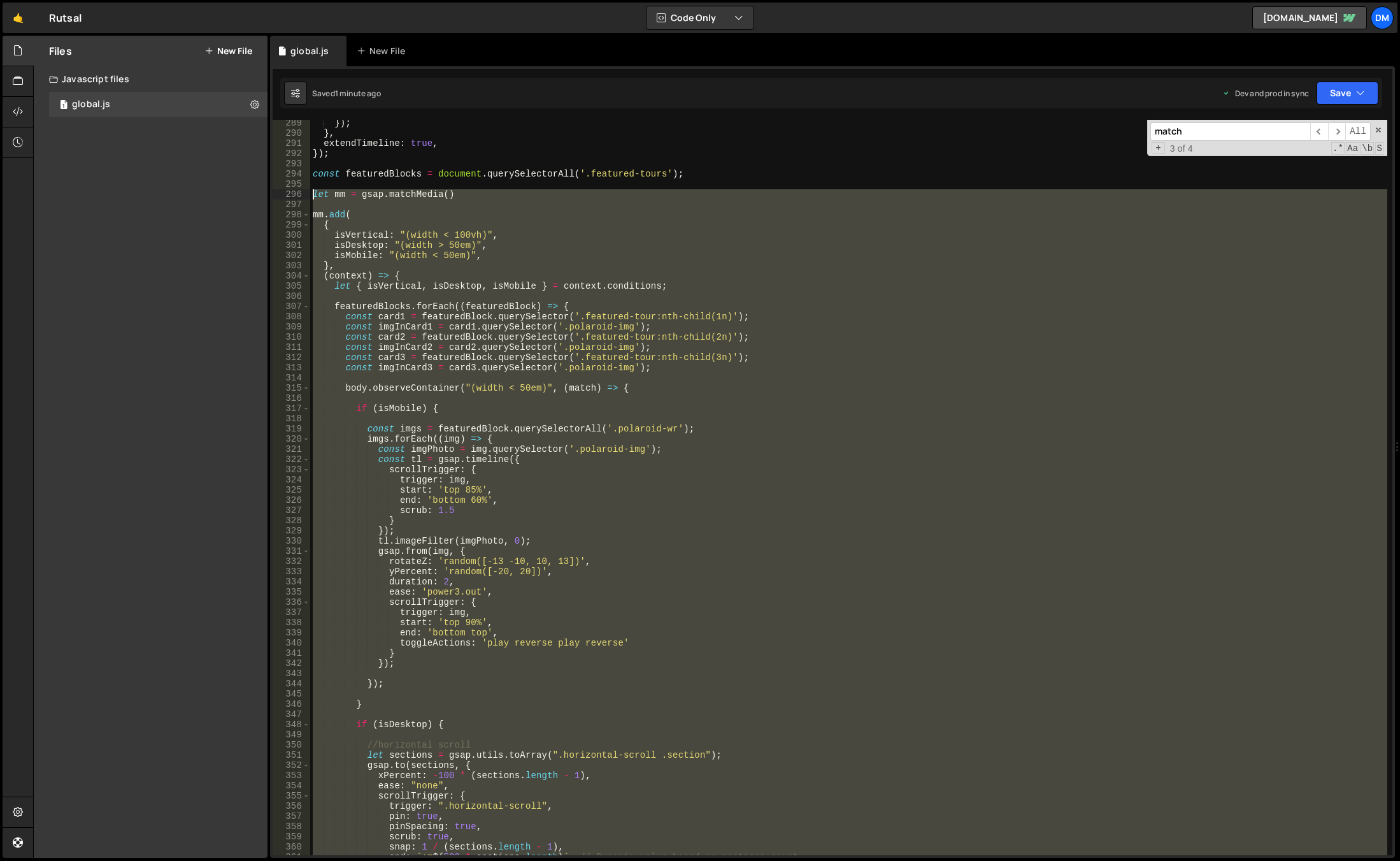
drag, startPoint x: 344, startPoint y: 682, endPoint x: 284, endPoint y: 191, distance: 494.7
click at [284, 191] on div "} 289 290 291 292 293 294 295 296 297 298 299 300 301 302 303 304 305 306 307 3…" at bounding box center [833, 488] width 1120 height 735
type textarea "let mm = gsap.matchMedia()"
paste textarea
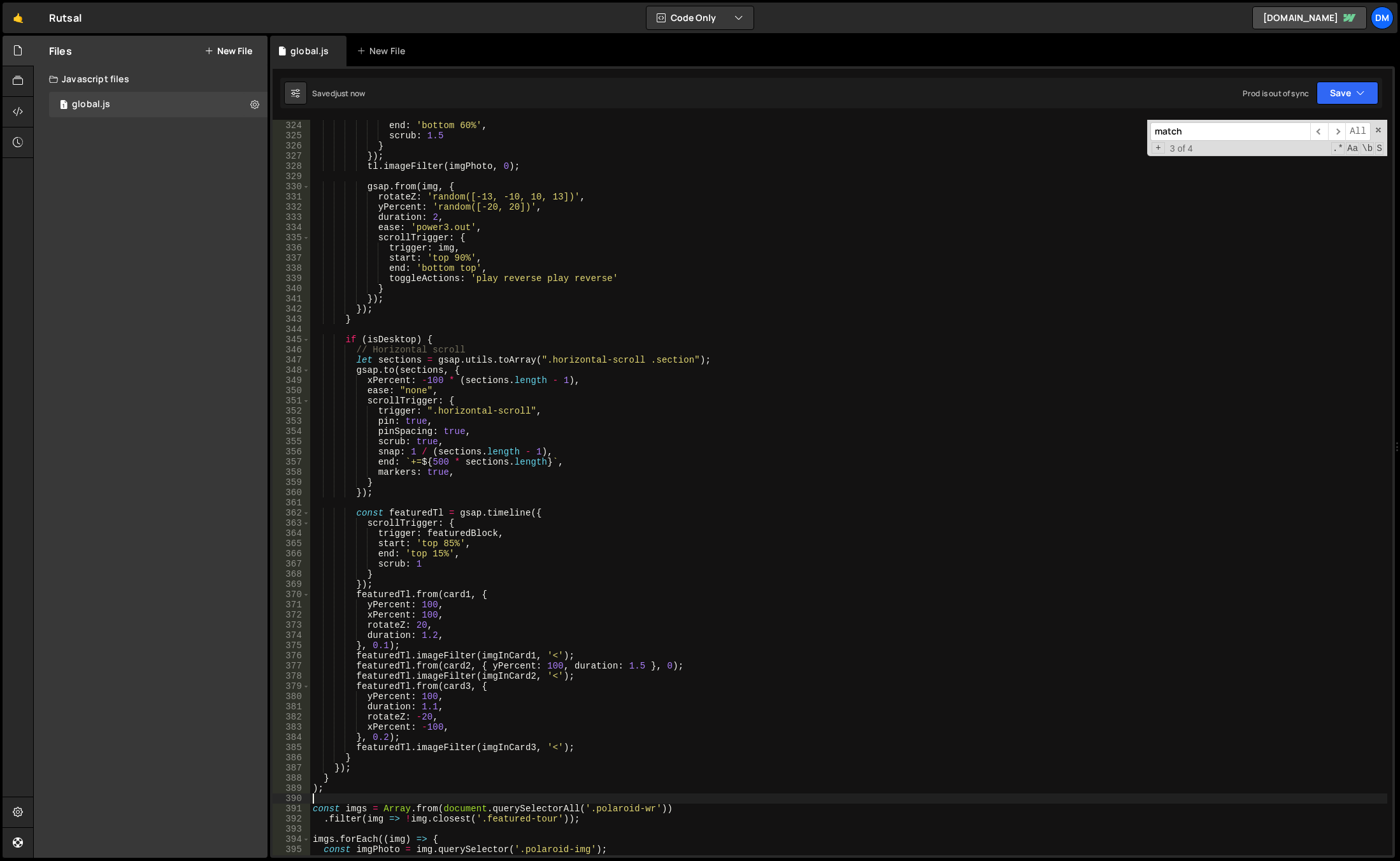
scroll to position [3216, 0]
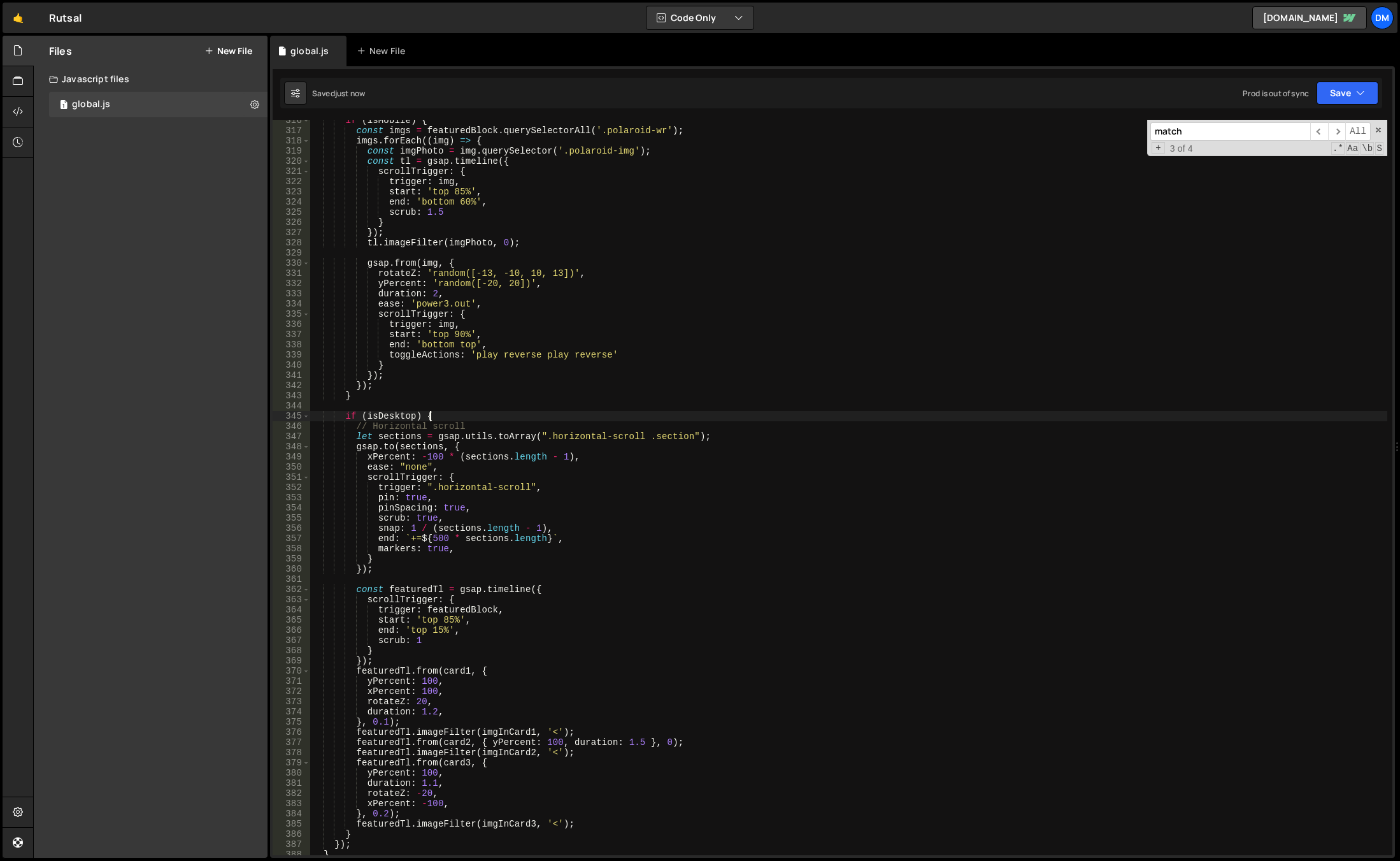
click at [429, 416] on div "if ( isMobile ) { const imgs = featuredBlock . querySelectorAll ( '.polaroid-wr…" at bounding box center [849, 493] width 1077 height 755
click at [1345, 100] on button "Save" at bounding box center [1347, 93] width 62 height 23
click at [1282, 168] on div "Save to Production S" at bounding box center [1304, 165] width 132 height 12
click at [1330, 84] on button "Save" at bounding box center [1339, 93] width 77 height 23
click at [1290, 138] on div "just now" at bounding box center [1275, 137] width 30 height 11
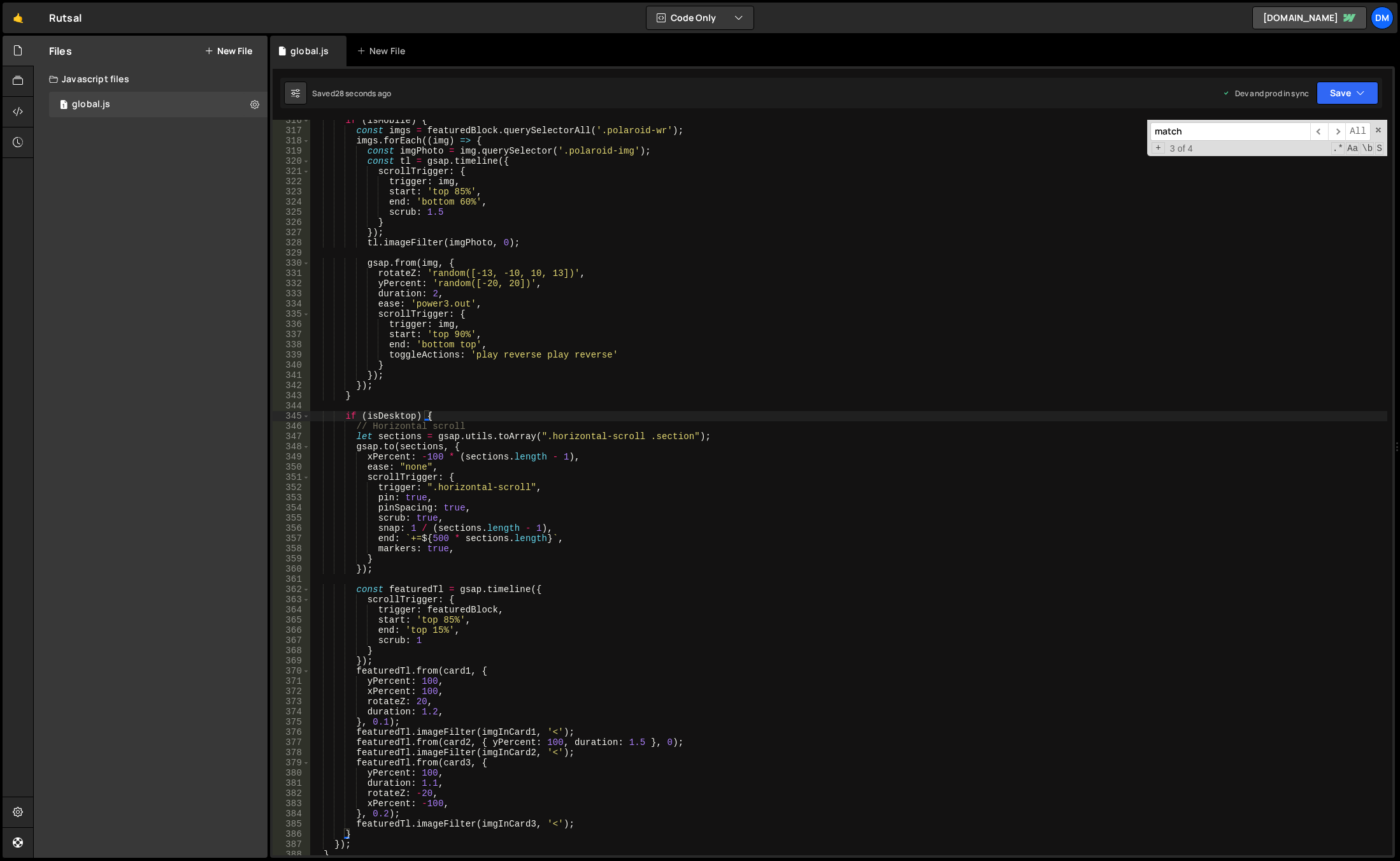
click at [508, 459] on div "if ( isMobile ) { const imgs = featuredBlock . querySelectorAll ( '.polaroid-wr…" at bounding box center [849, 493] width 1077 height 755
click at [427, 412] on div "if ( isMobile ) { const imgs = featuredBlock . querySelectorAll ( '.polaroid-wr…" at bounding box center [849, 493] width 1077 height 755
click at [512, 425] on div "if ( isMobile ) { const imgs = featuredBlock . querySelectorAll ( '.polaroid-wr…" at bounding box center [849, 493] width 1077 height 755
click at [495, 413] on div "if ( isMobile ) { const imgs = featuredBlock . querySelectorAll ( '.polaroid-wr…" at bounding box center [849, 493] width 1077 height 755
type textarea "if (isDesktop) {"
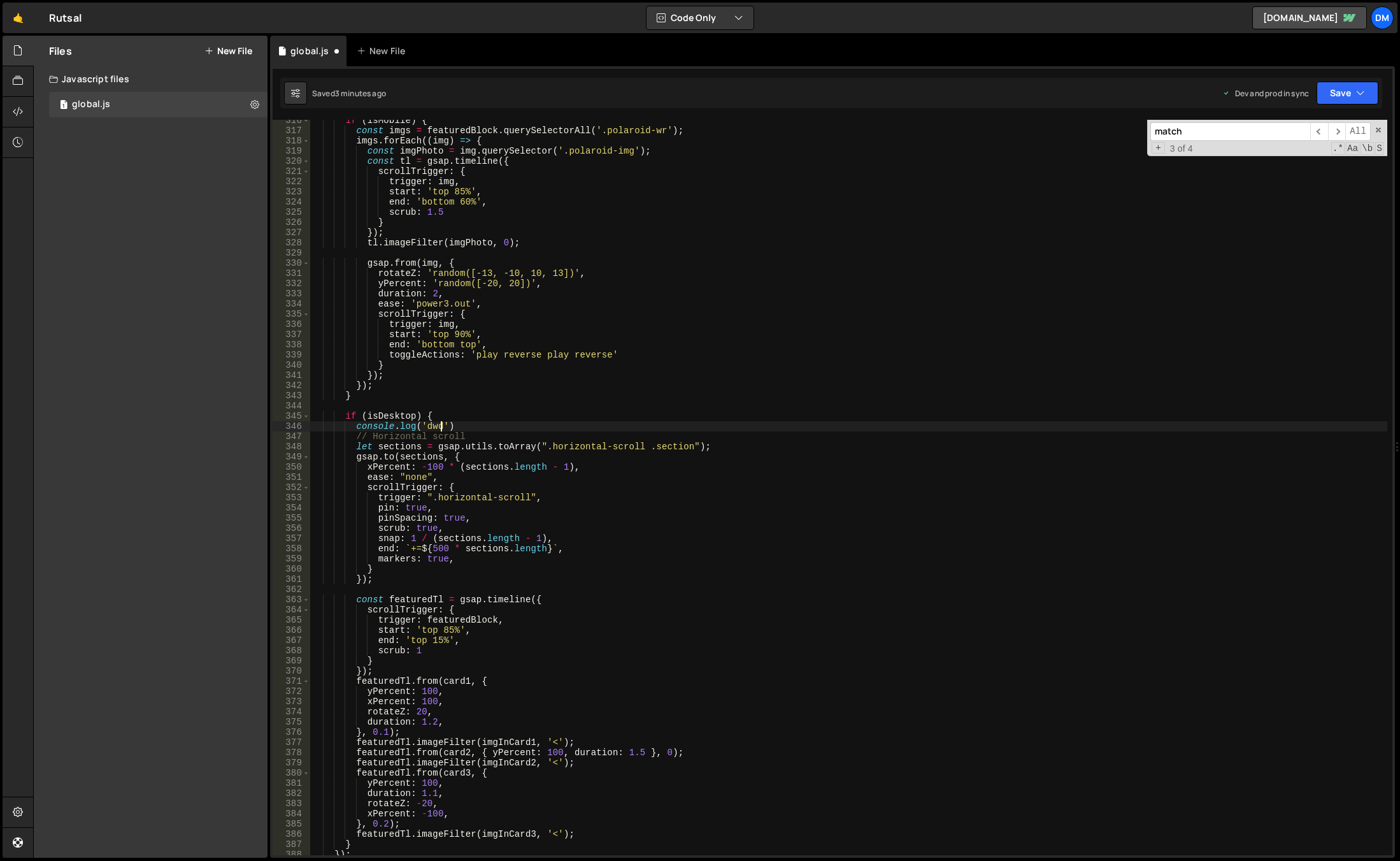
scroll to position [0, 9]
click at [1345, 90] on button "Save" at bounding box center [1347, 93] width 62 height 23
click at [1297, 173] on div "Saved 3 minutes ago" at bounding box center [1304, 179] width 132 height 16
click at [1353, 88] on button "Save" at bounding box center [1347, 93] width 62 height 23
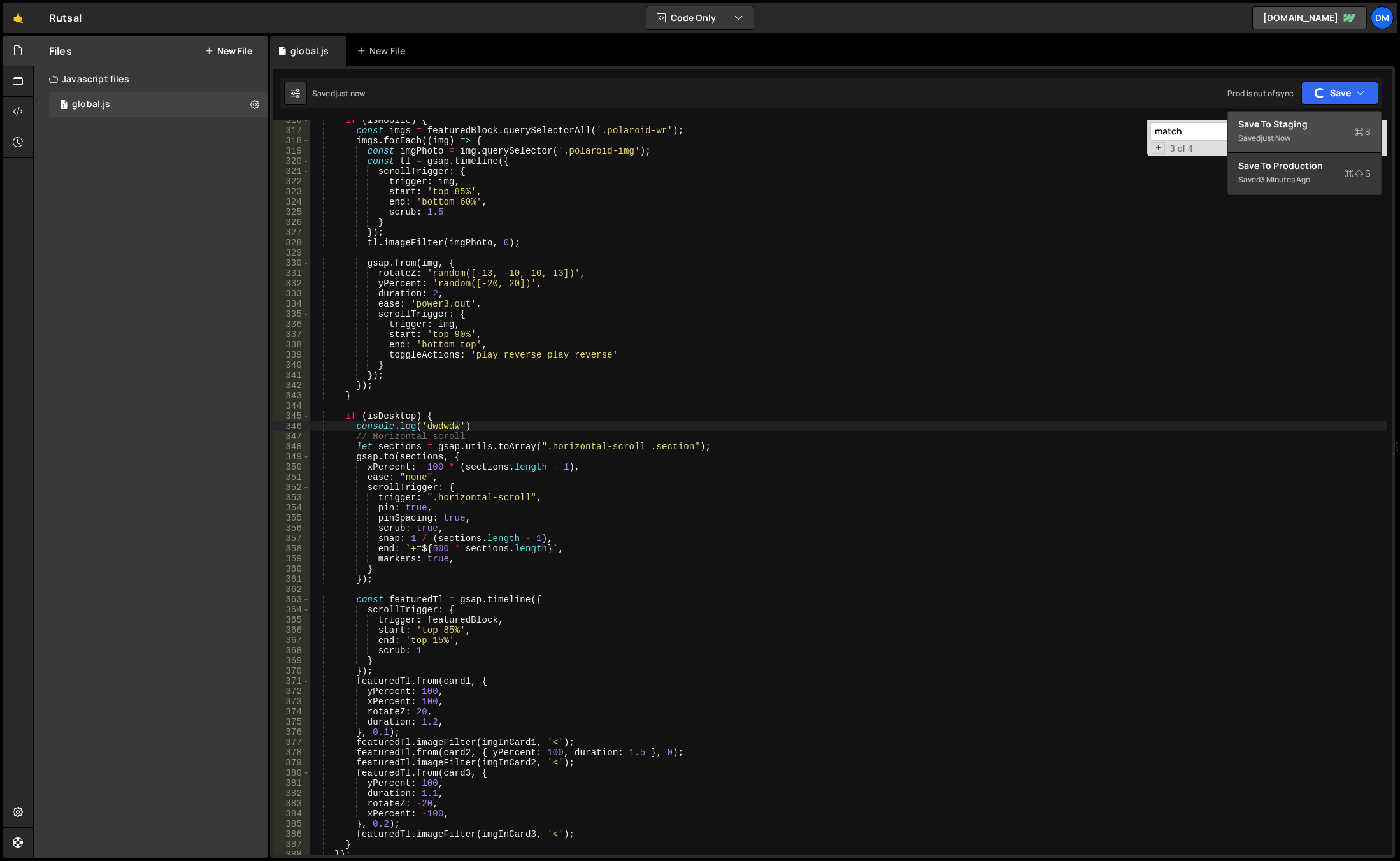
click at [1319, 120] on div "Save to Staging S" at bounding box center [1304, 124] width 132 height 12
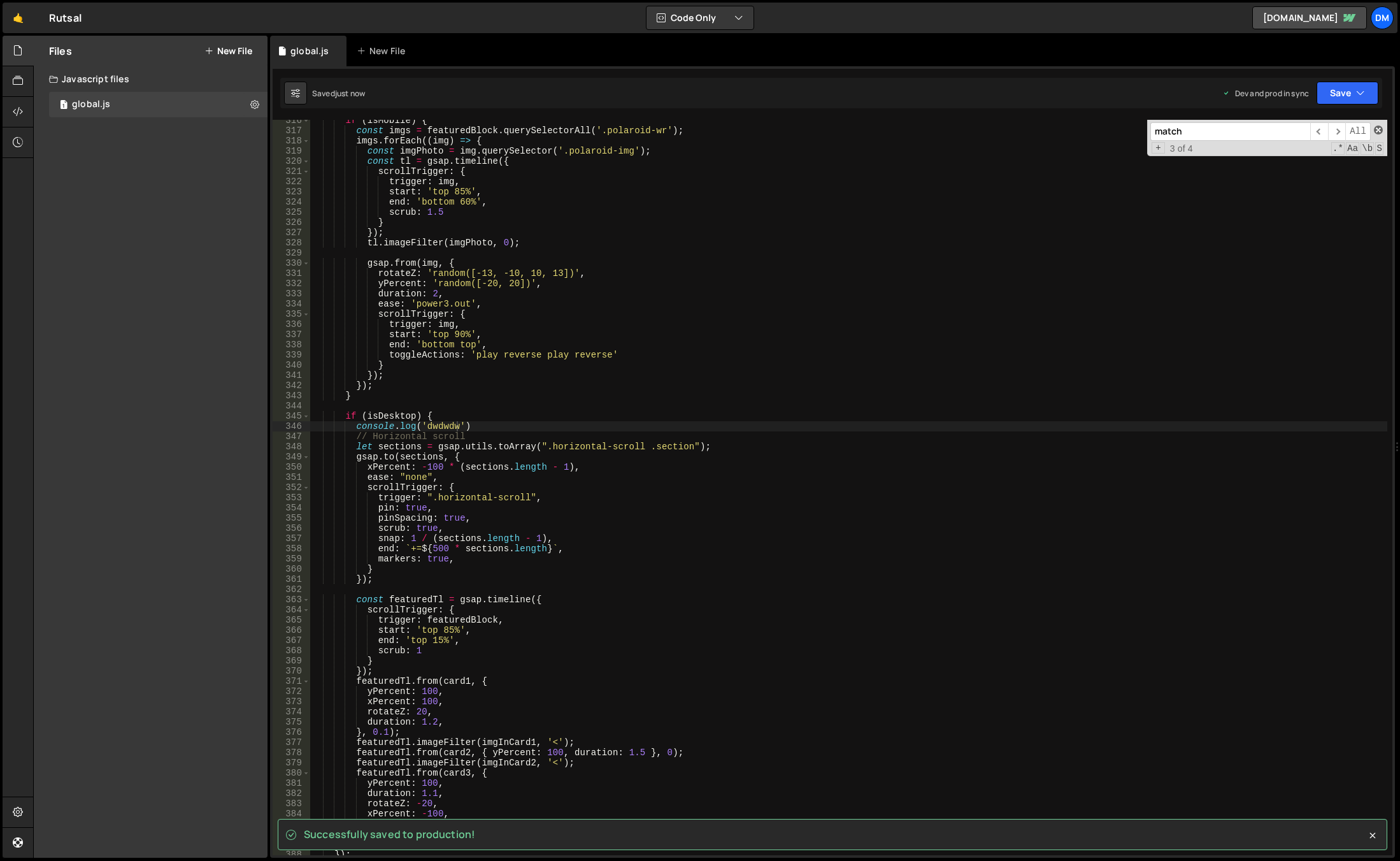
click at [1379, 129] on span at bounding box center [1378, 130] width 9 height 9
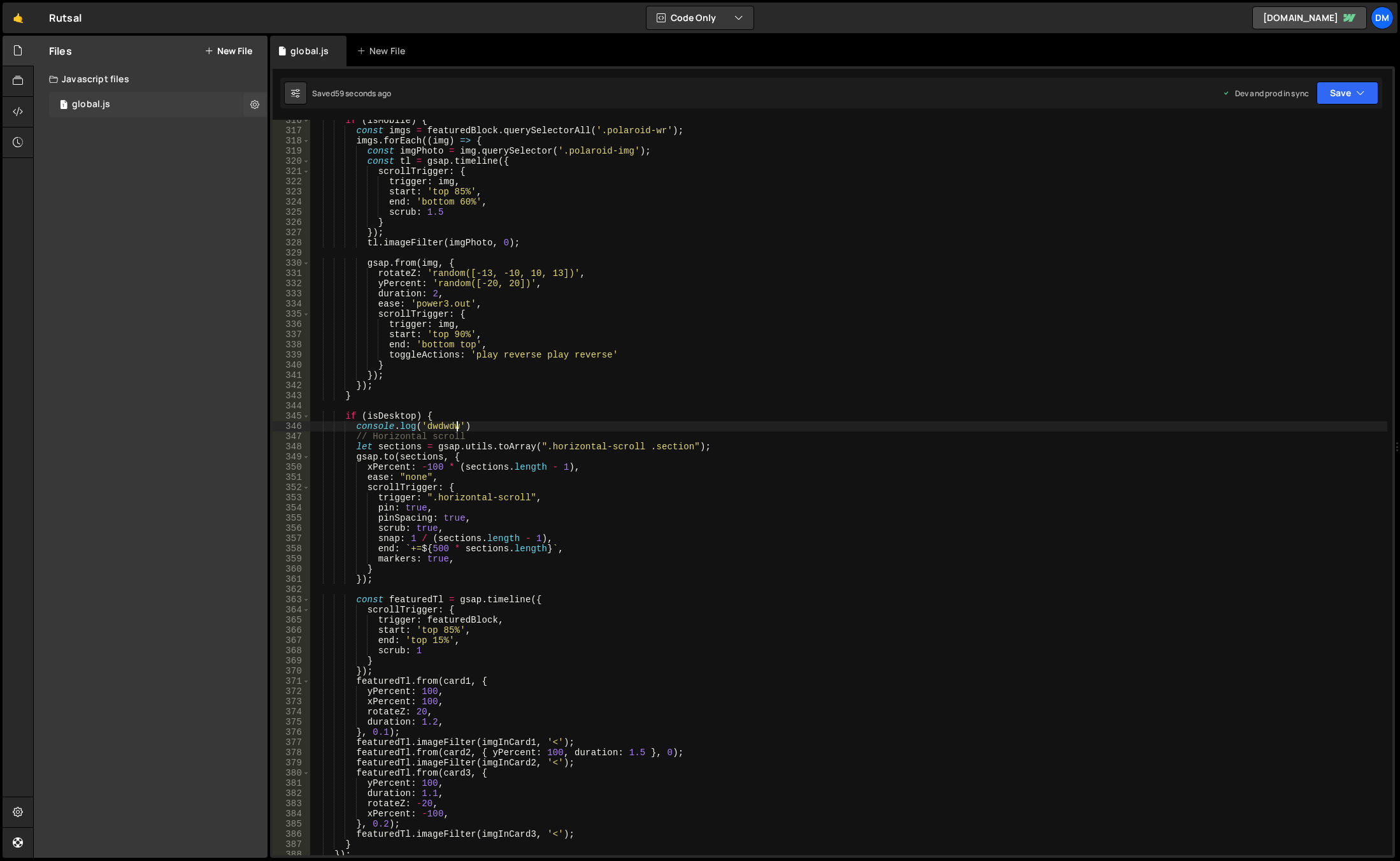
click at [118, 97] on div "1 global.js 0" at bounding box center [158, 104] width 218 height 26
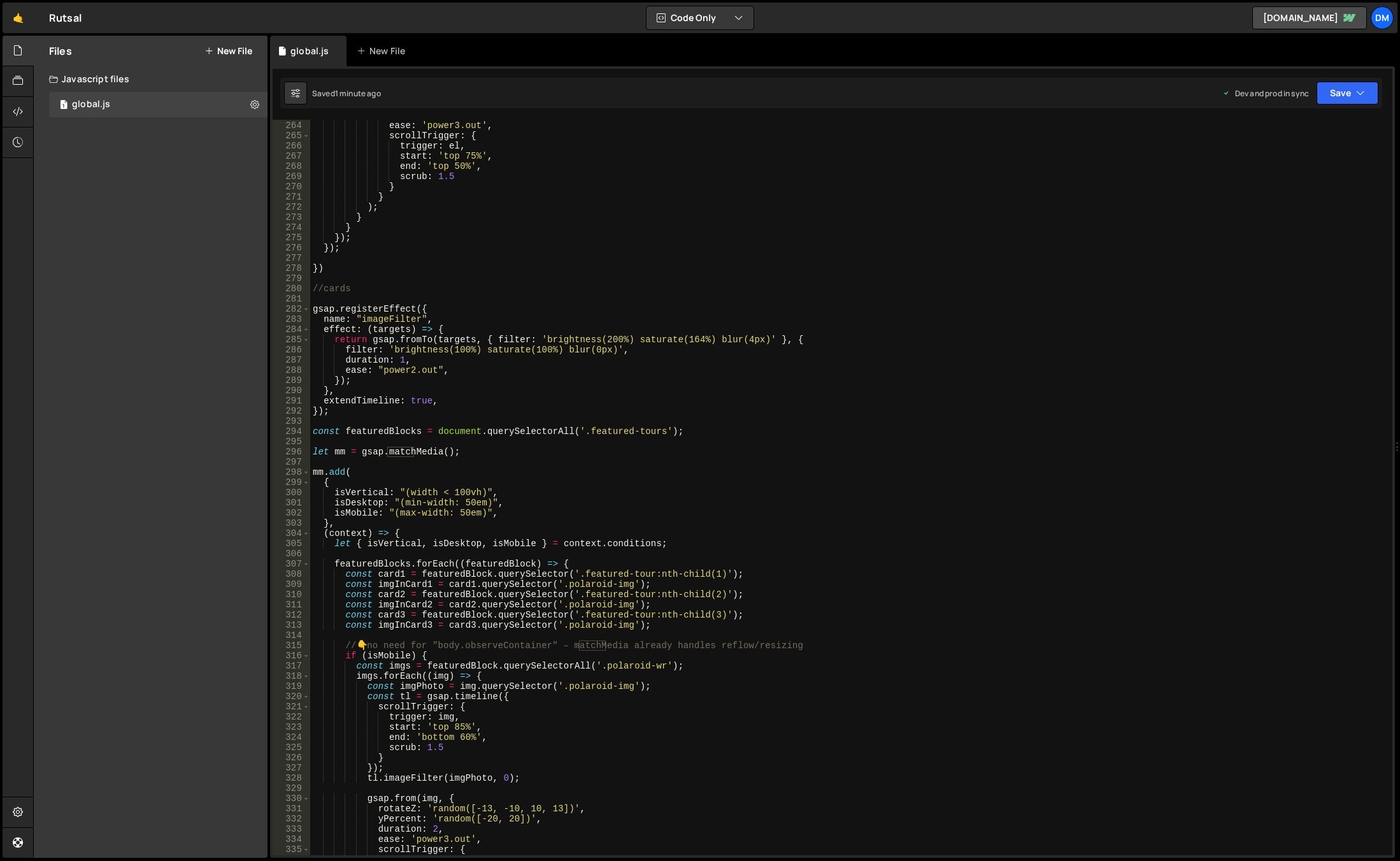
scroll to position [2757, 0]
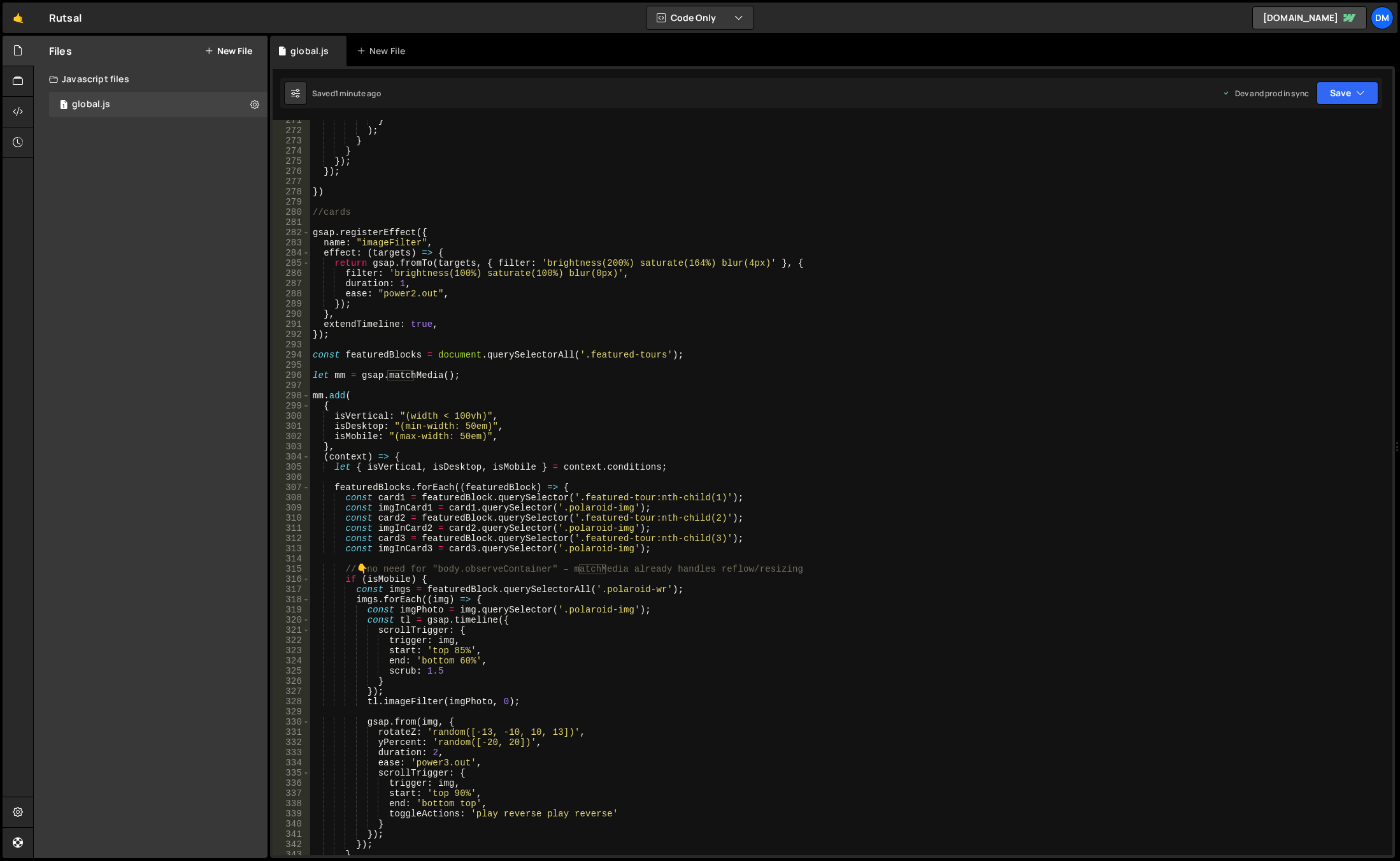
click at [400, 371] on div "} ) ; } } }) ; }) ; }) //cards gsap . registerEffect ({ name : "imageFilter" , …" at bounding box center [849, 493] width 1077 height 755
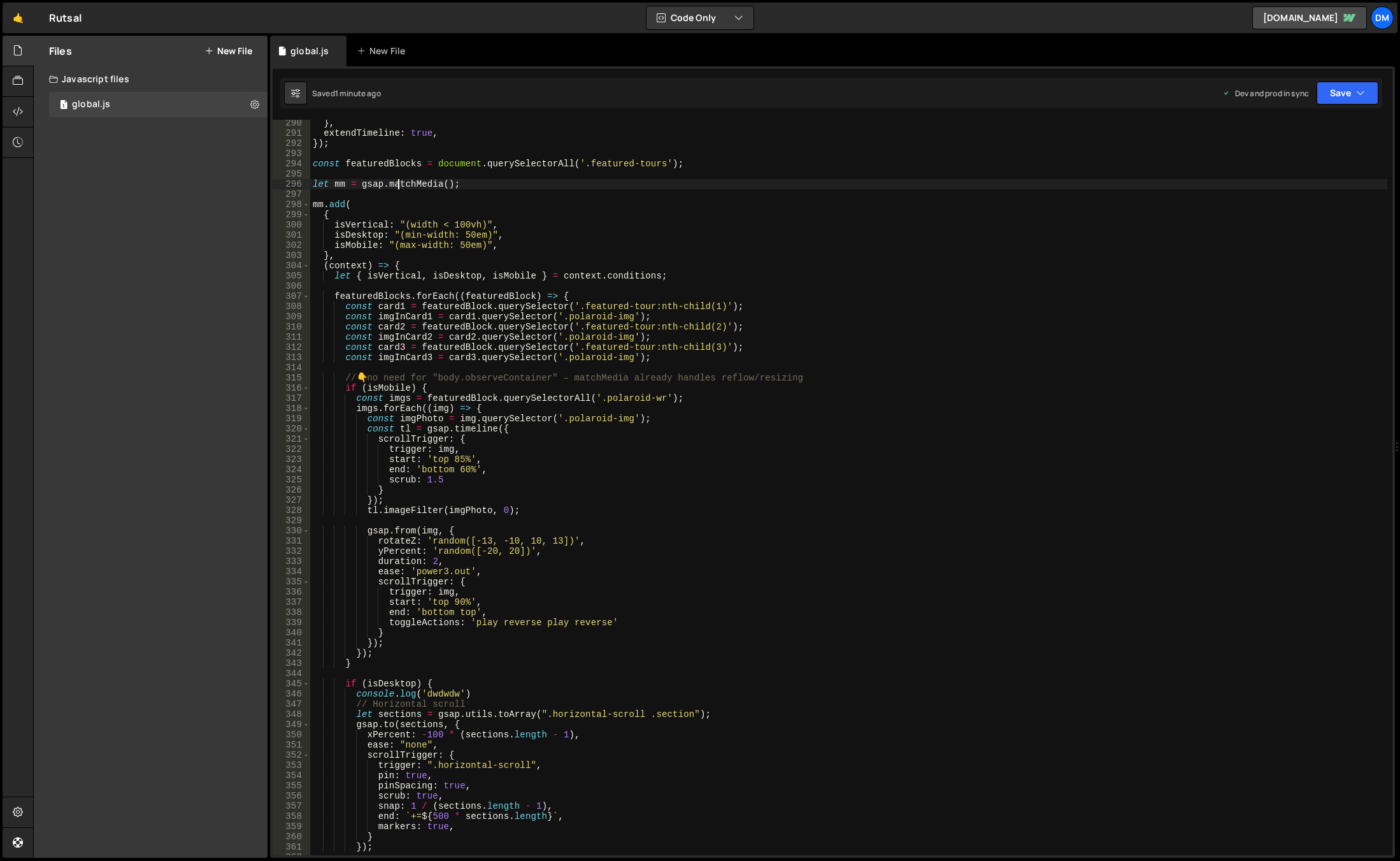
scroll to position [2871, 0]
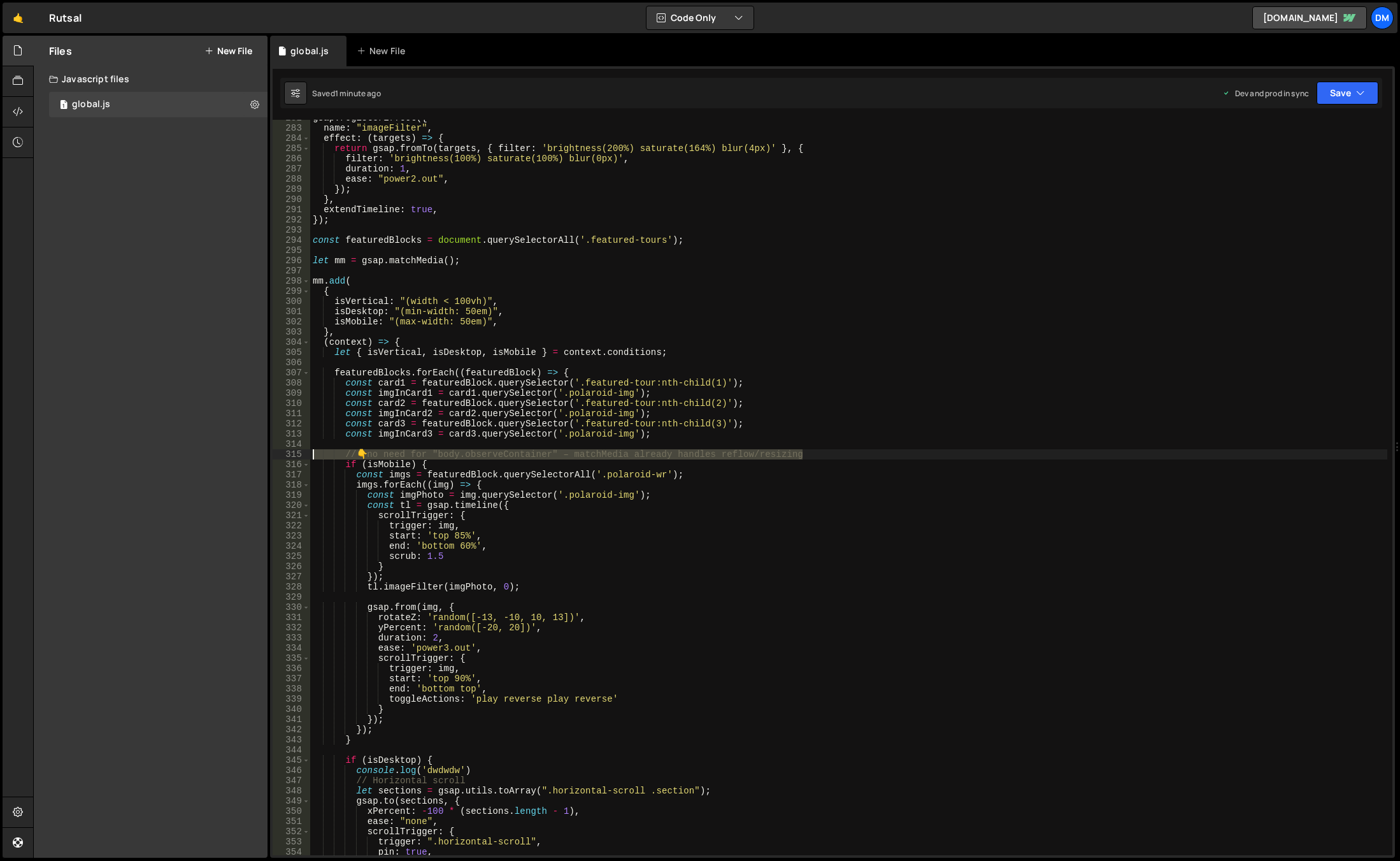
drag, startPoint x: 819, startPoint y: 454, endPoint x: 293, endPoint y: 450, distance: 526.0
click at [293, 450] on div "let mm = gsap.matchMedia(); 282 283 284 285 286 287 288 289 290 291 292 293 294…" at bounding box center [833, 488] width 1120 height 735
type textarea "// 👇 no need for "body.observeContainer" – matchMedia already handles reflow/re…"
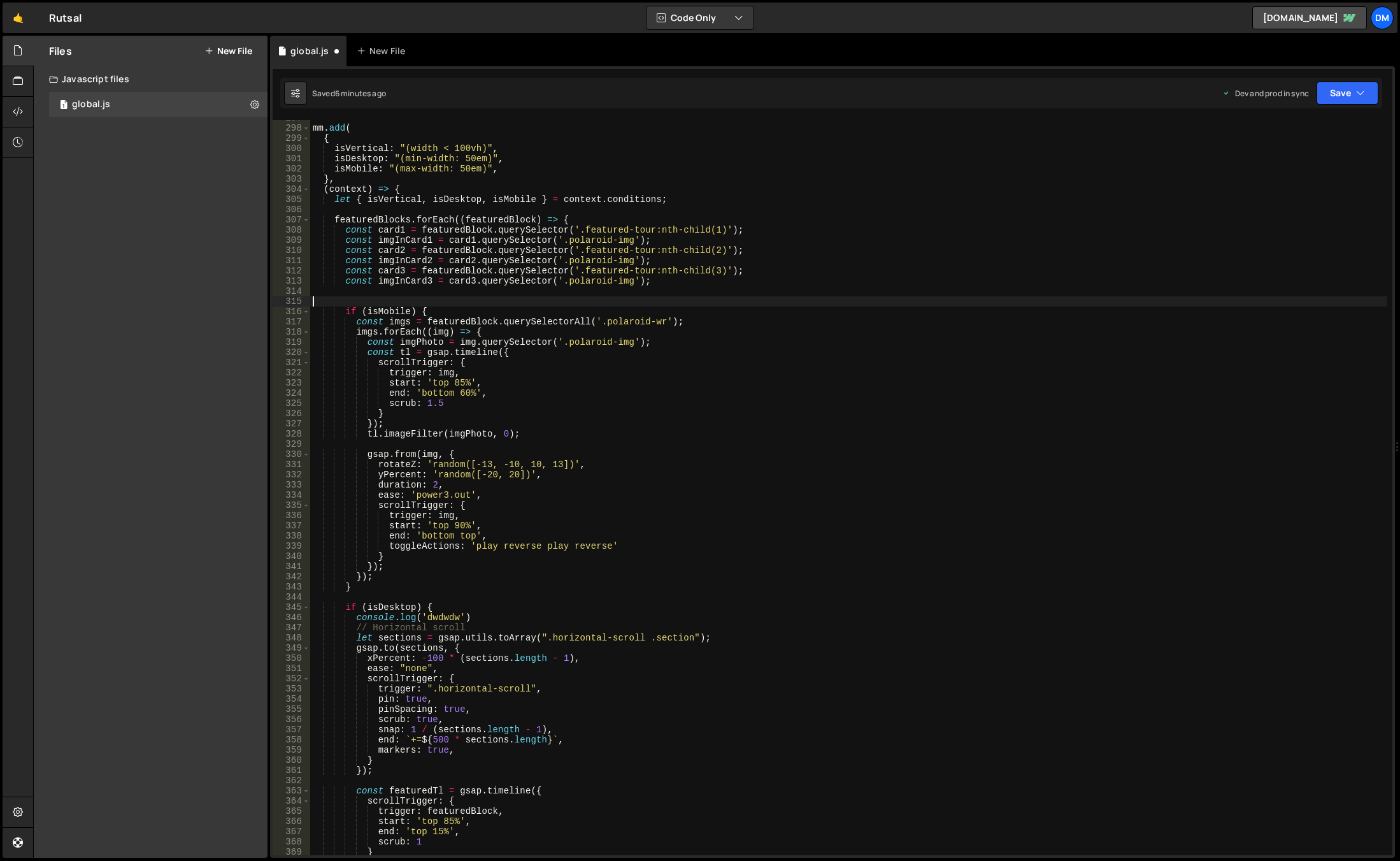
scroll to position [3062, 0]
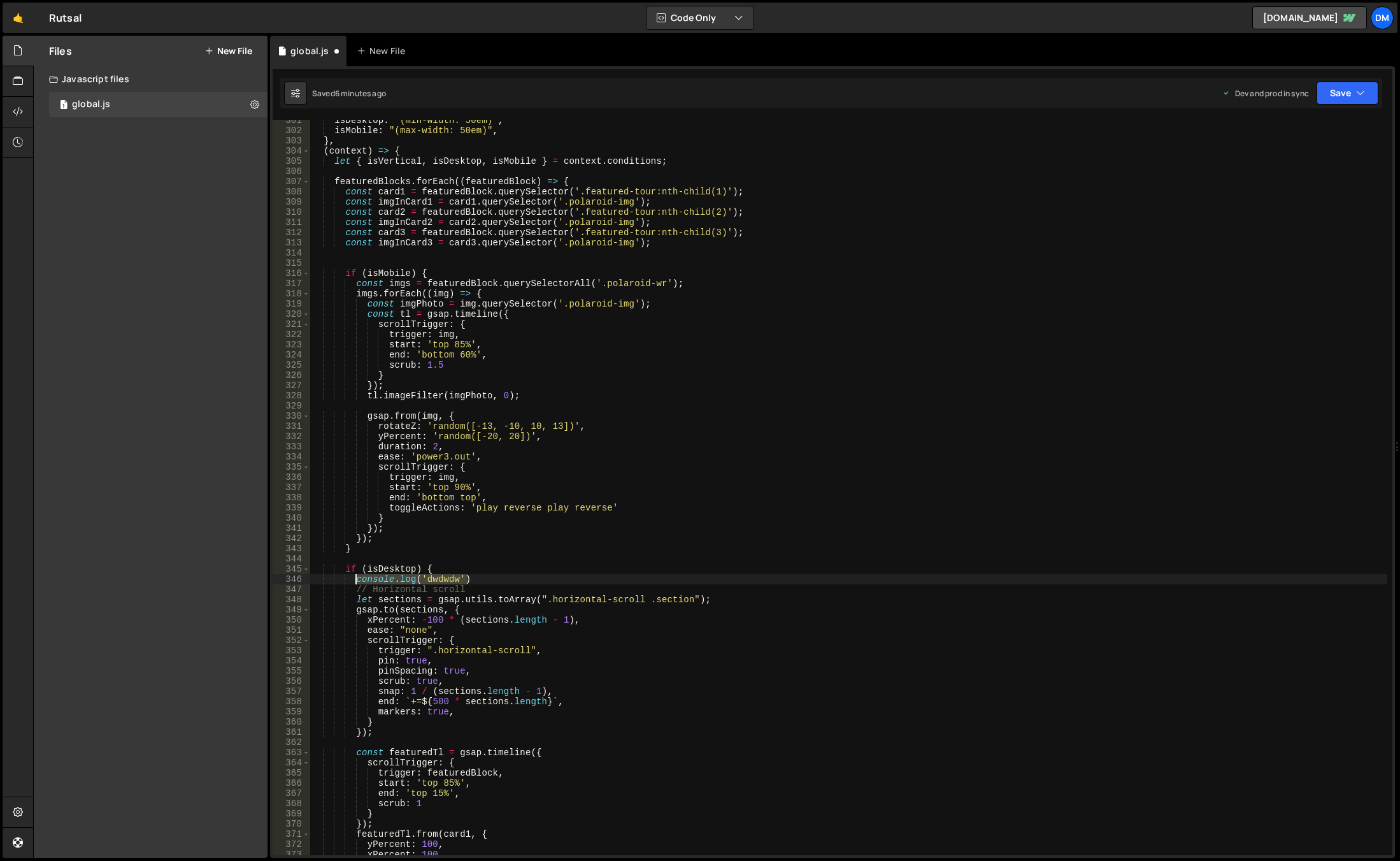
drag, startPoint x: 474, startPoint y: 578, endPoint x: 354, endPoint y: 580, distance: 120.0
click at [354, 580] on div "isDesktop : "(min-width: 50em)" , isMobile : "(max-width: 50em)" , } , ( contex…" at bounding box center [849, 493] width 1077 height 755
click at [455, 271] on div "isDesktop : "(min-width: 50em)" , isMobile : "(max-width: 50em)" , } , ( contex…" at bounding box center [849, 493] width 1077 height 755
type textarea "if (isMobile) {"
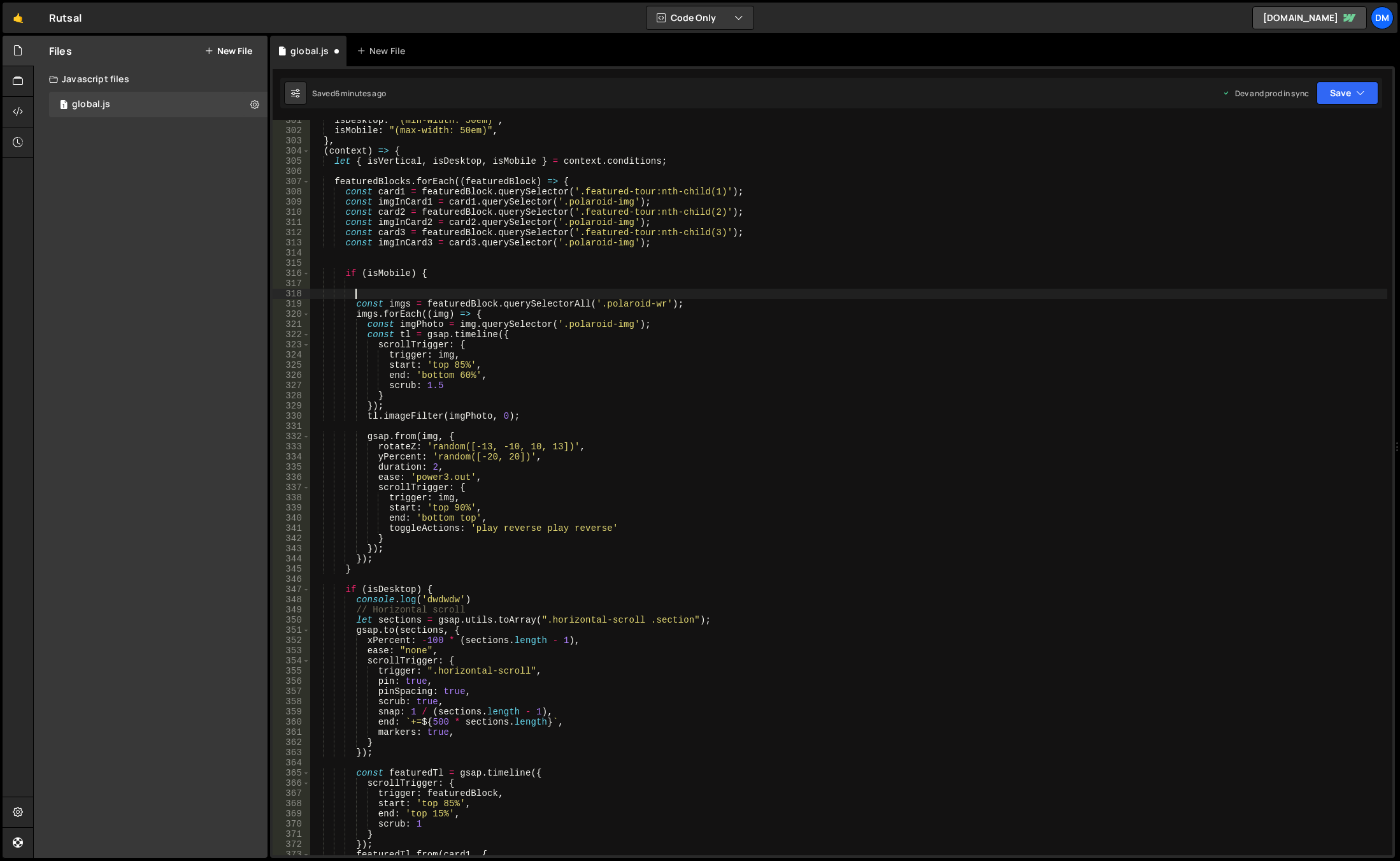
paste textarea "console.log('dwdwdw')"
click at [1331, 96] on button "Save" at bounding box center [1347, 93] width 62 height 23
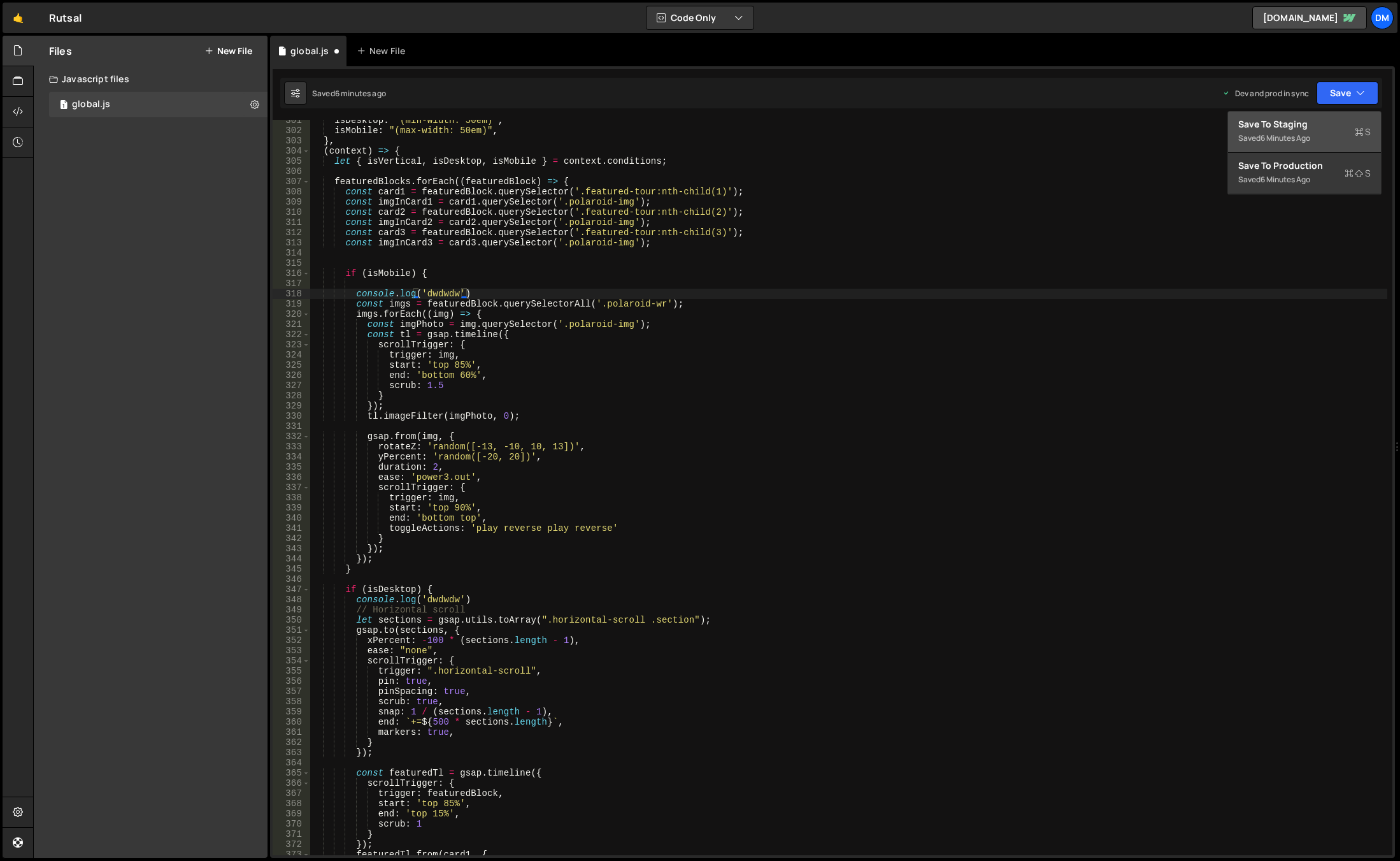
click at [1316, 129] on div "Save to Staging S" at bounding box center [1304, 124] width 132 height 12
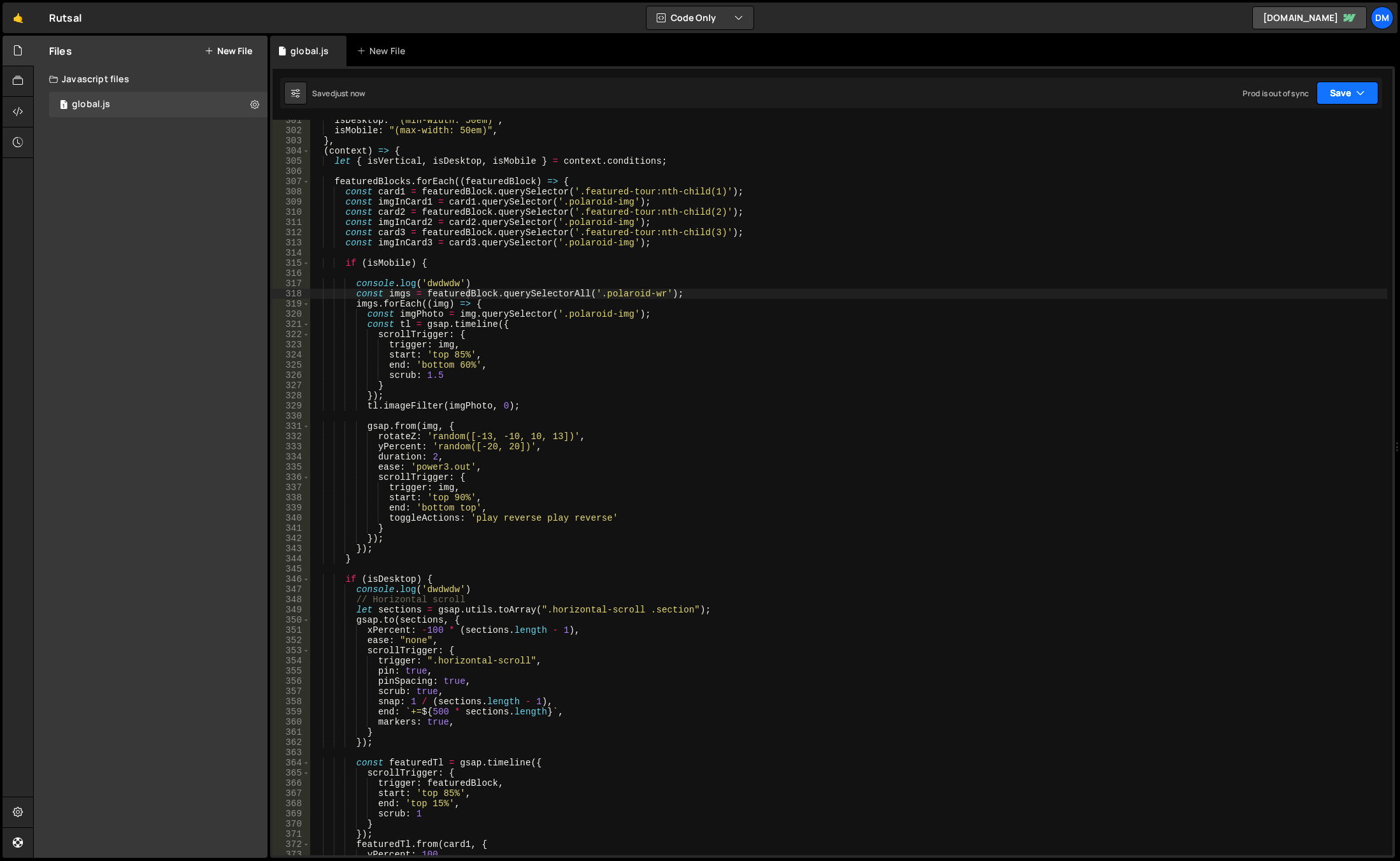
click at [1346, 98] on button "Save" at bounding box center [1347, 93] width 62 height 23
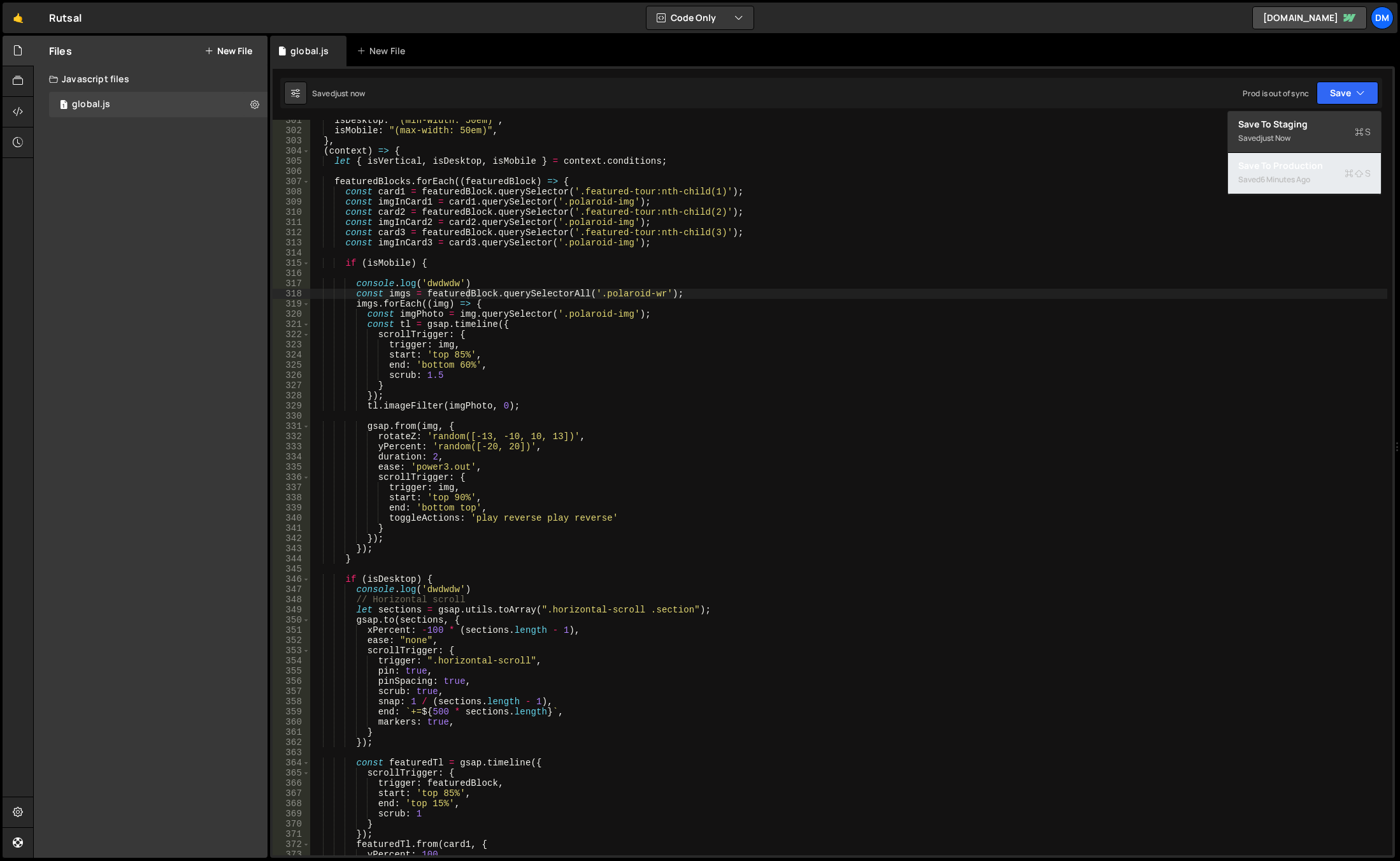
drag, startPoint x: 1309, startPoint y: 176, endPoint x: 1242, endPoint y: 204, distance: 72.6
click at [1309, 176] on div "6 minutes ago" at bounding box center [1285, 178] width 50 height 11
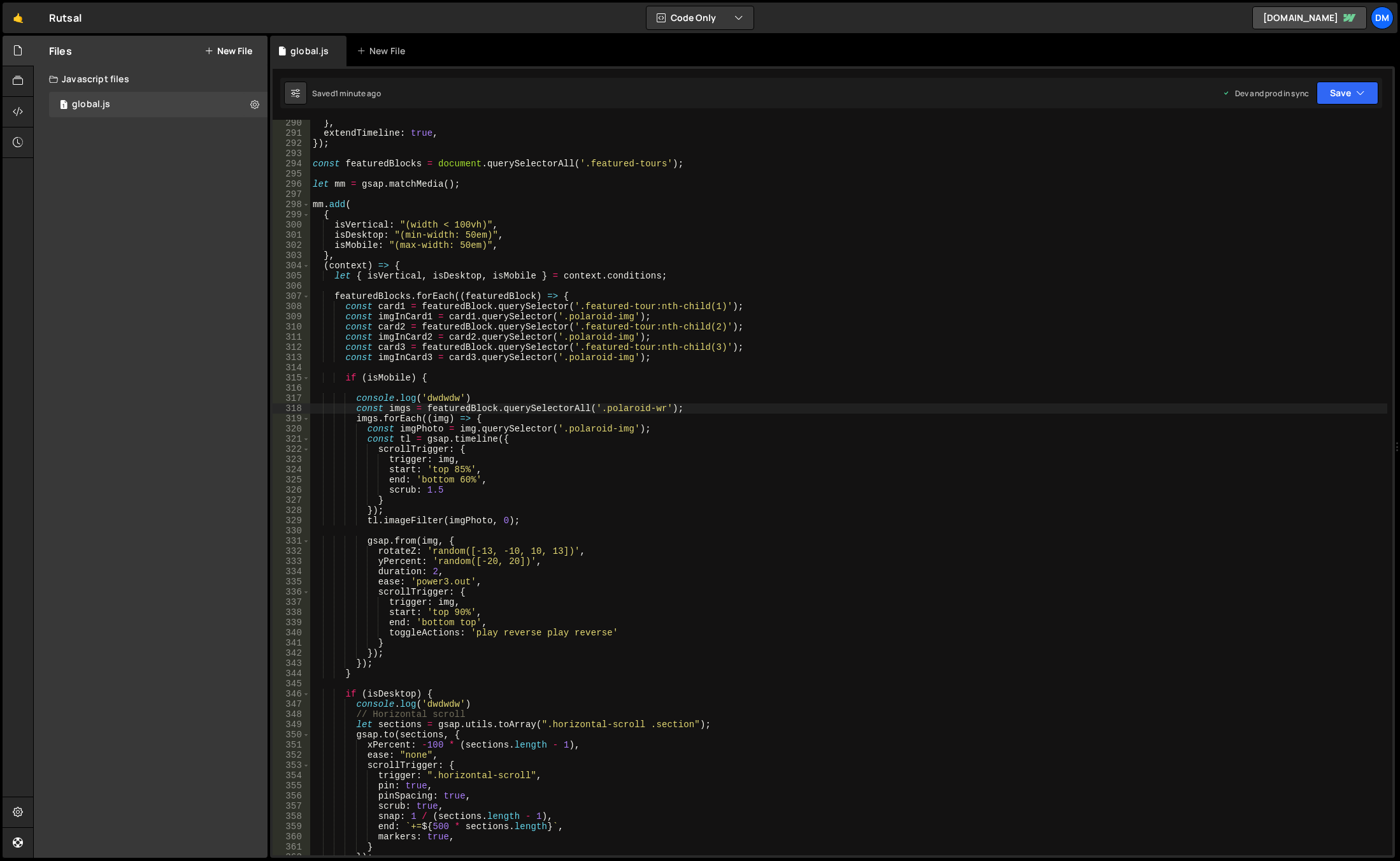
click at [578, 429] on div "} , extendTimeline : true , }) ; const featuredBlocks = document . querySelecto…" at bounding box center [849, 496] width 1077 height 755
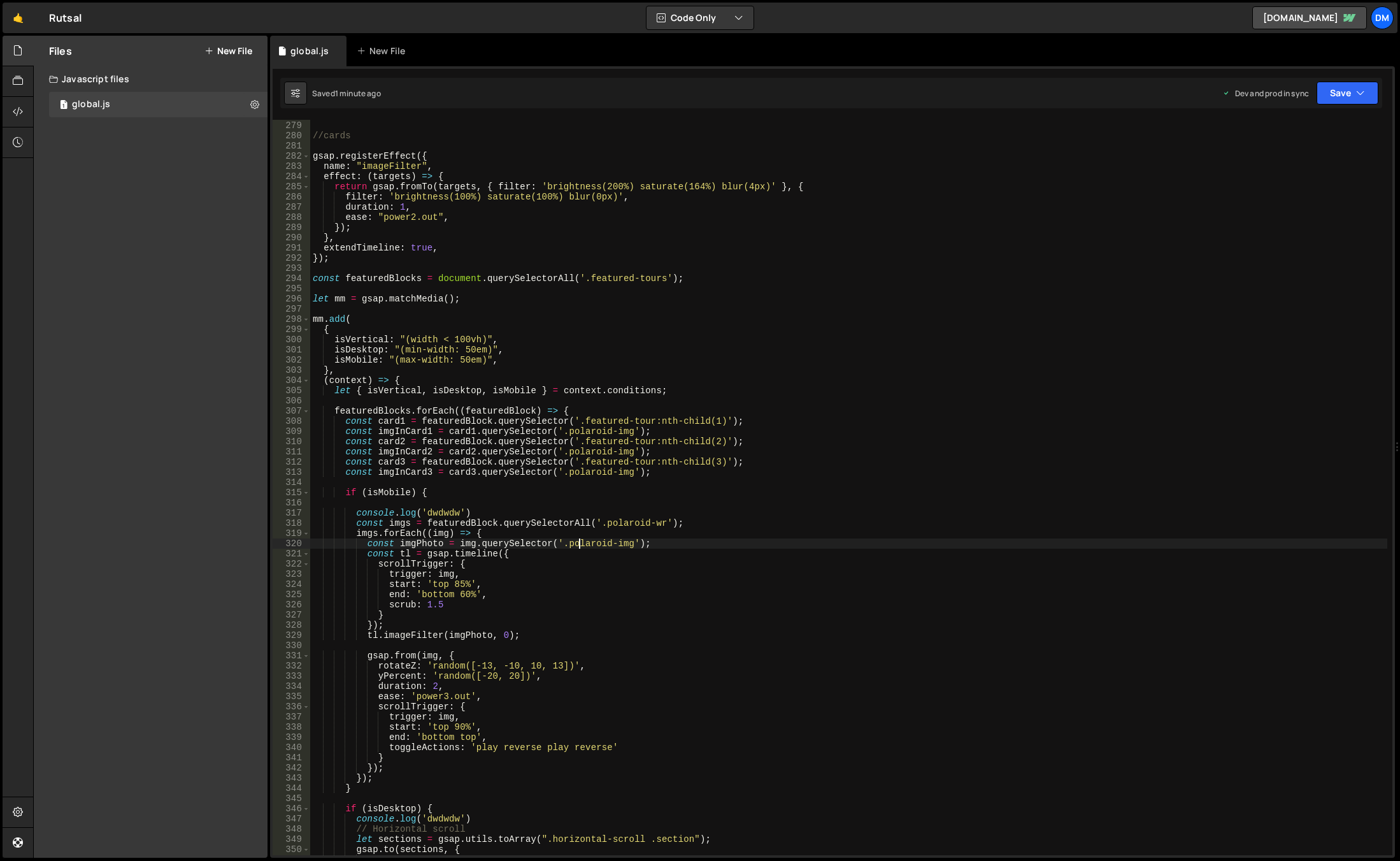
scroll to position [2681, 0]
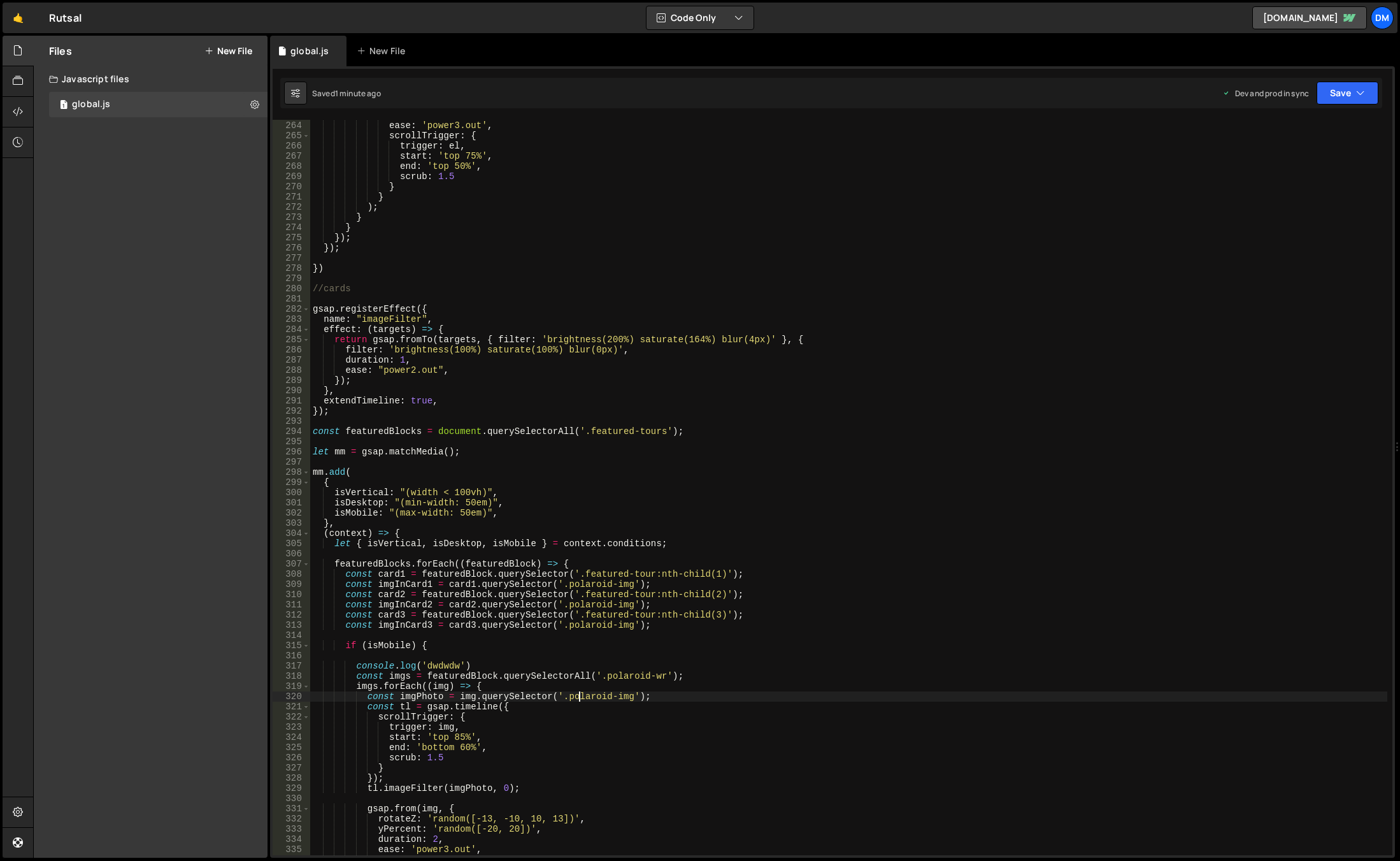
click at [336, 467] on div "duration : 1.2 , ease : 'power3.out' , scrollTrigger : { trigger : el , start :…" at bounding box center [849, 488] width 1077 height 755
type textarea "mm.add("
drag, startPoint x: 349, startPoint y: 473, endPoint x: 307, endPoint y: 469, distance: 42.2
click at [349, 473] on div "duration : 1.2 , ease : 'power3.out' , scrollTrigger : { trigger : el , start :…" at bounding box center [849, 488] width 1077 height 755
click at [302, 468] on span at bounding box center [306, 472] width 7 height 10
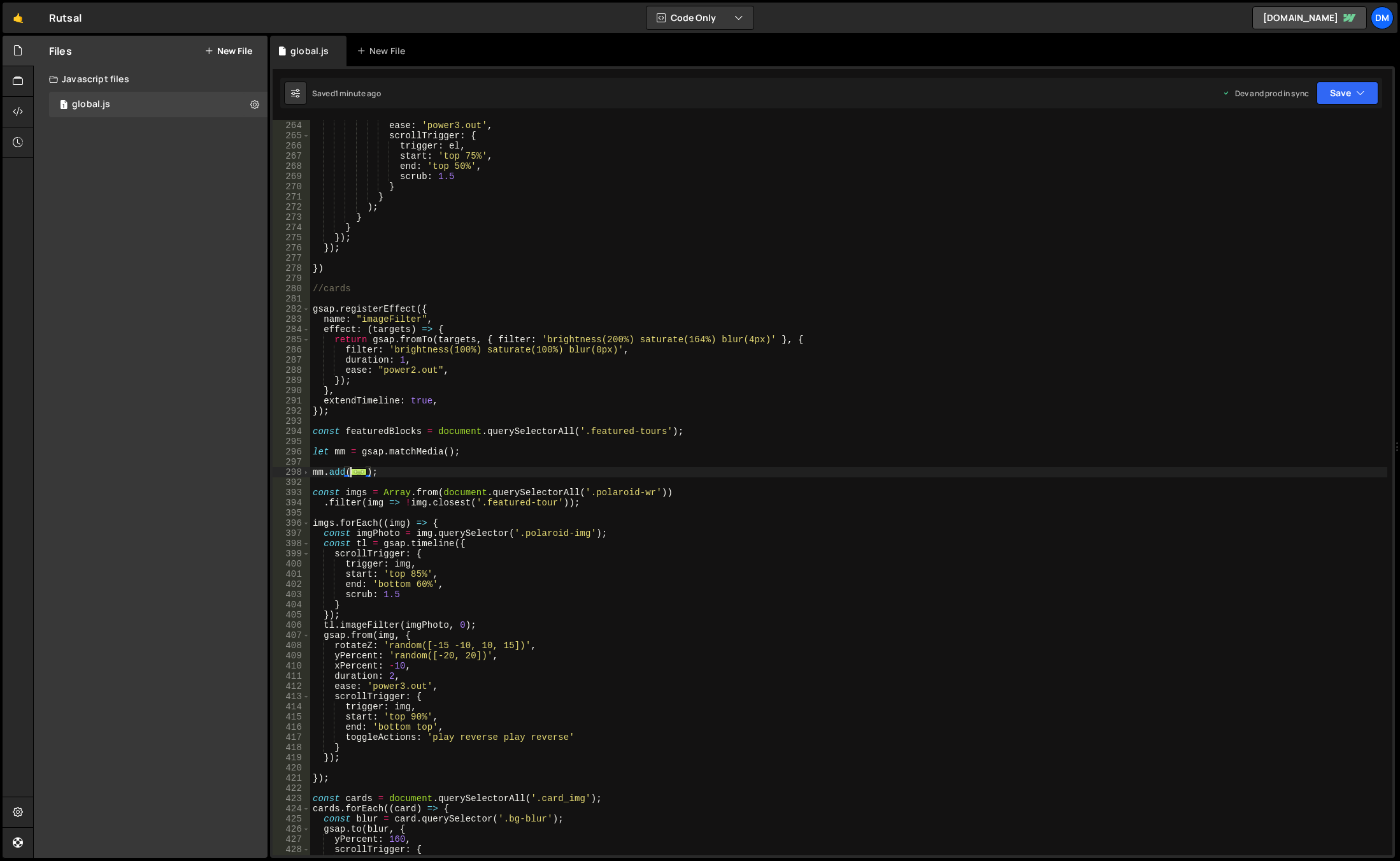
click at [446, 464] on div "duration : 1.2 , ease : 'power3.out' , scrollTrigger : { trigger : el , start :…" at bounding box center [849, 488] width 1077 height 755
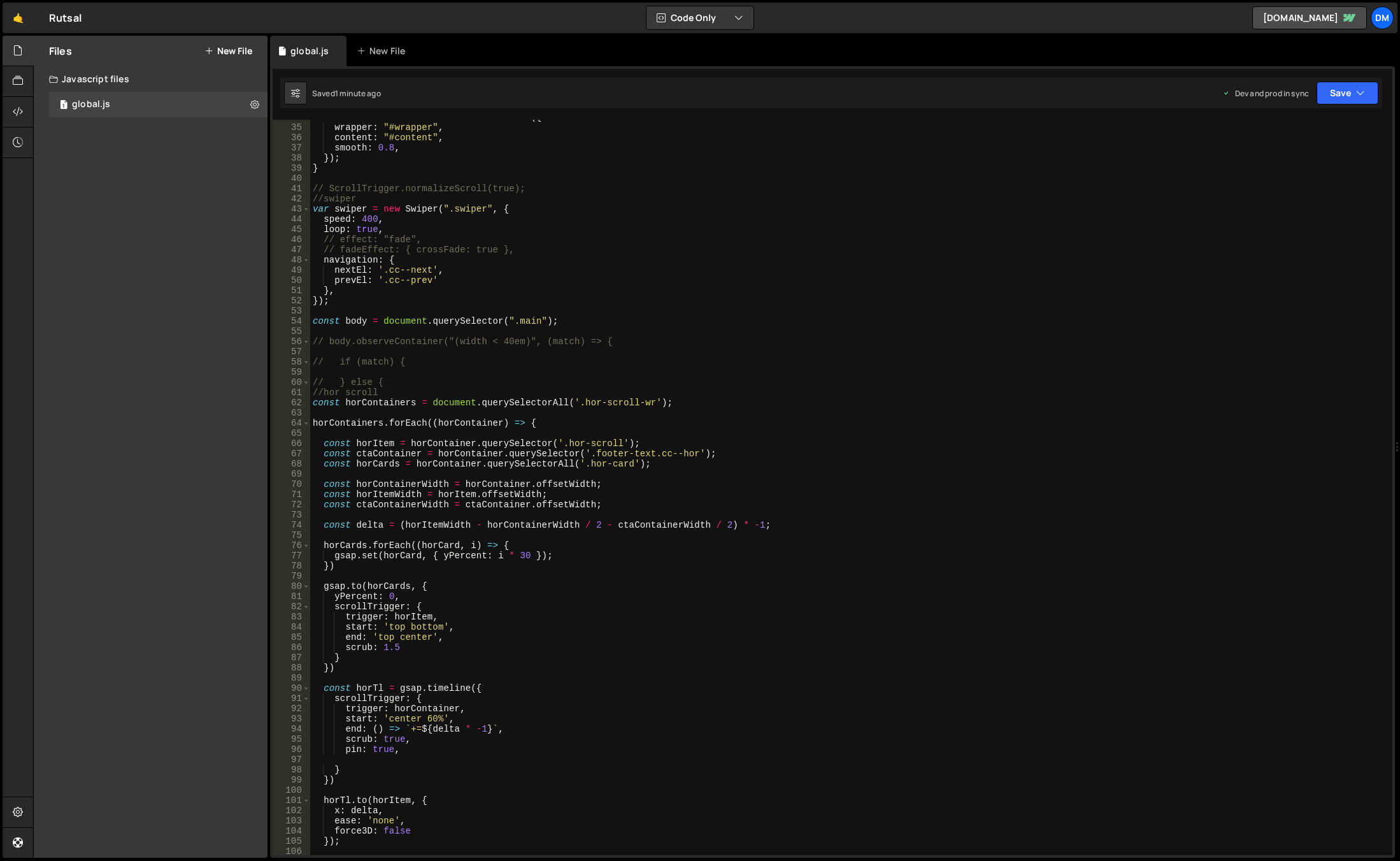
scroll to position [344, 0]
click at [251, 102] on icon at bounding box center [254, 104] width 9 height 12
click at [335, 136] on button "Edit File Settings" at bounding box center [332, 131] width 125 height 26
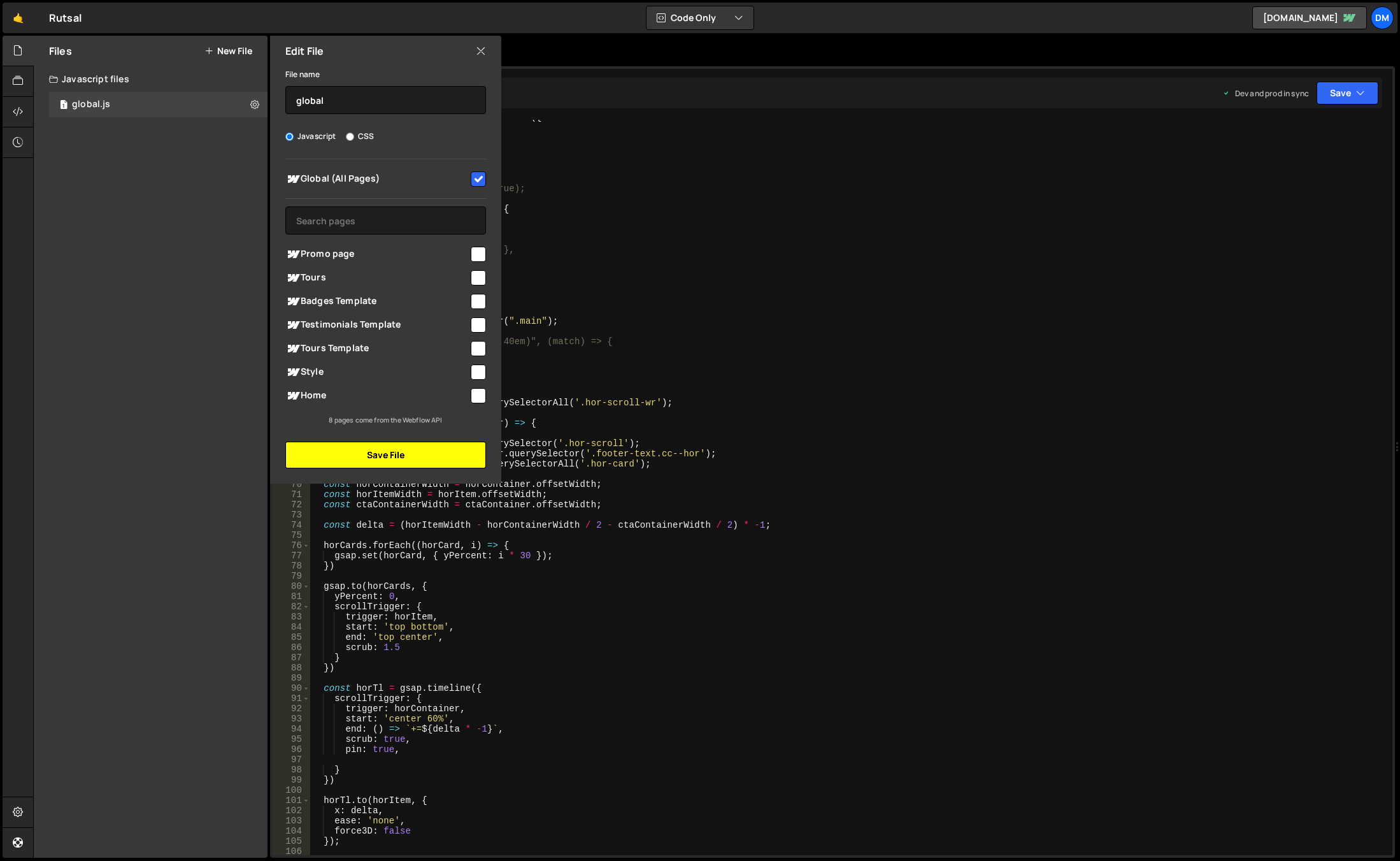
click at [377, 458] on button "Save File" at bounding box center [385, 454] width 201 height 26
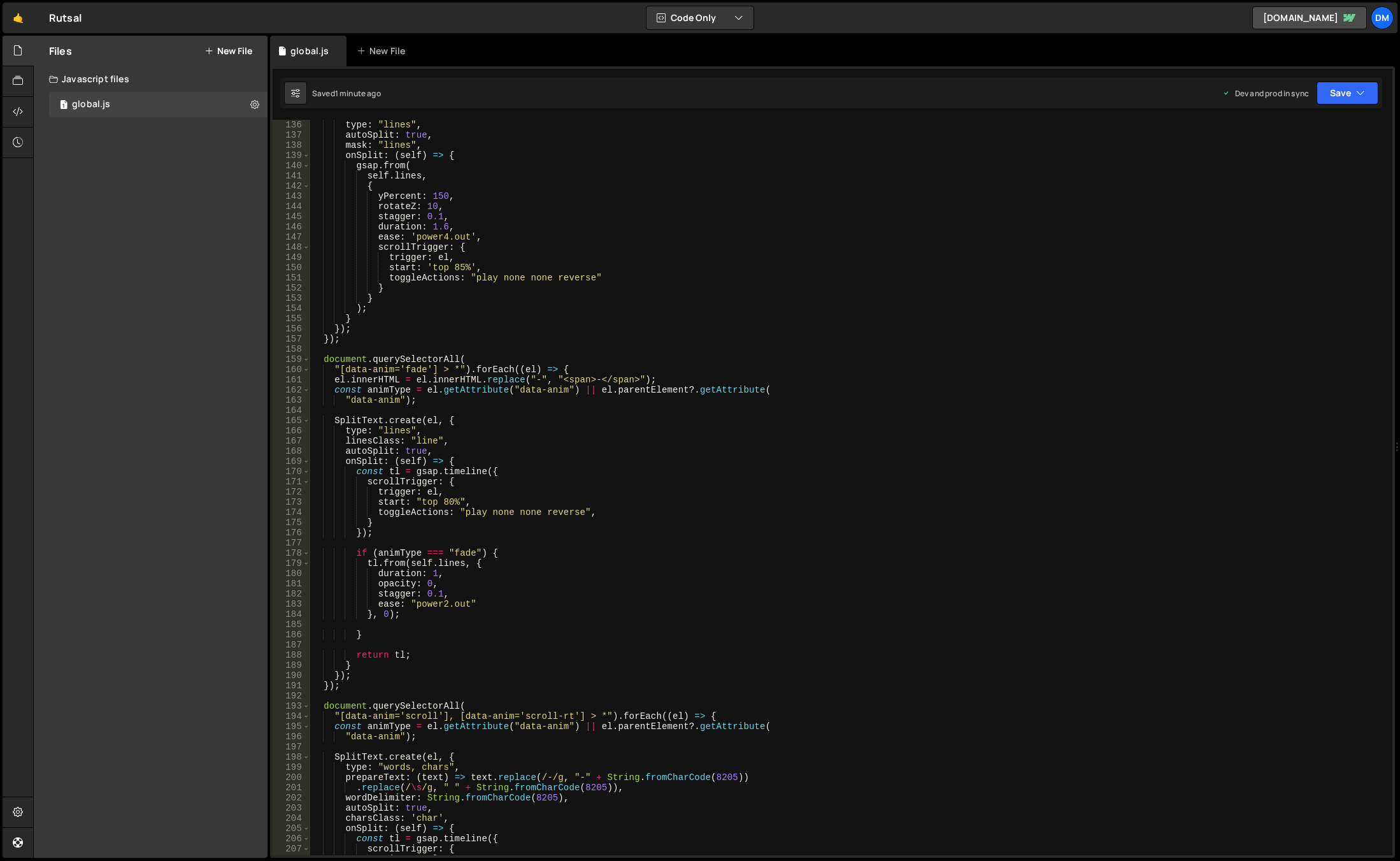
scroll to position [1682, 0]
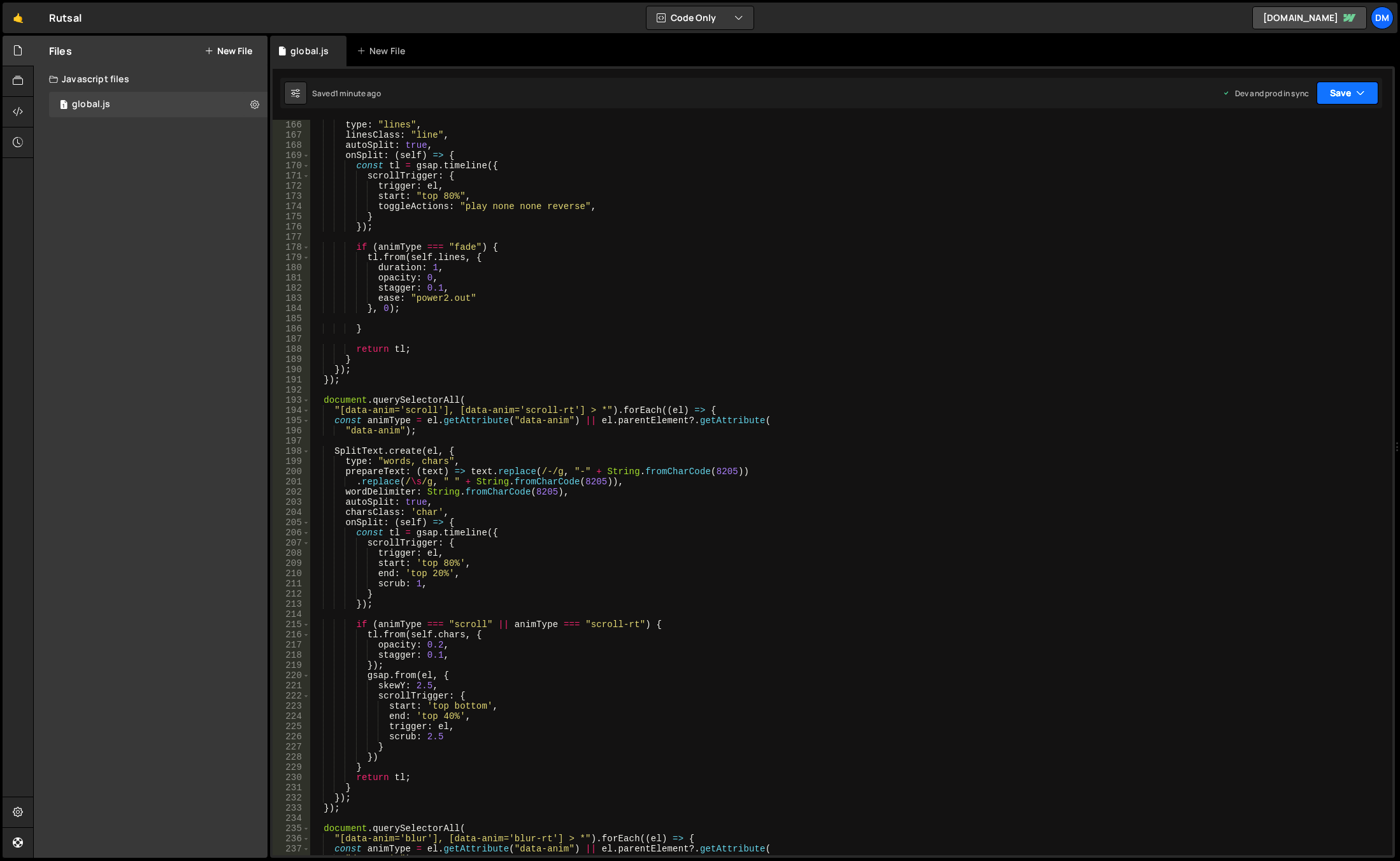
drag, startPoint x: 1356, startPoint y: 87, endPoint x: 1314, endPoint y: 155, distance: 79.9
click at [1356, 87] on icon "button" at bounding box center [1360, 93] width 9 height 12
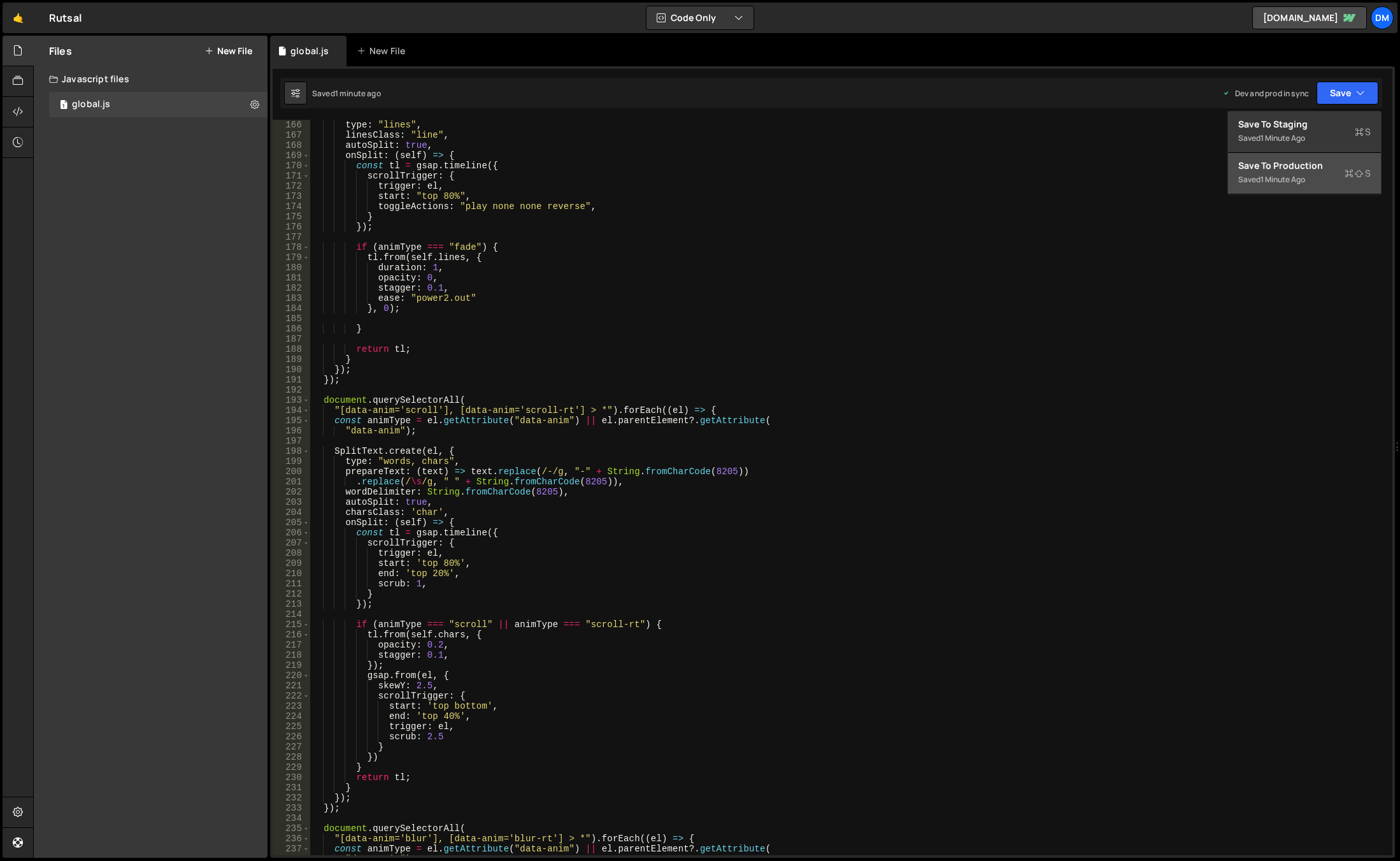
click at [1284, 185] on div "Saved 1 minute ago" at bounding box center [1304, 179] width 132 height 16
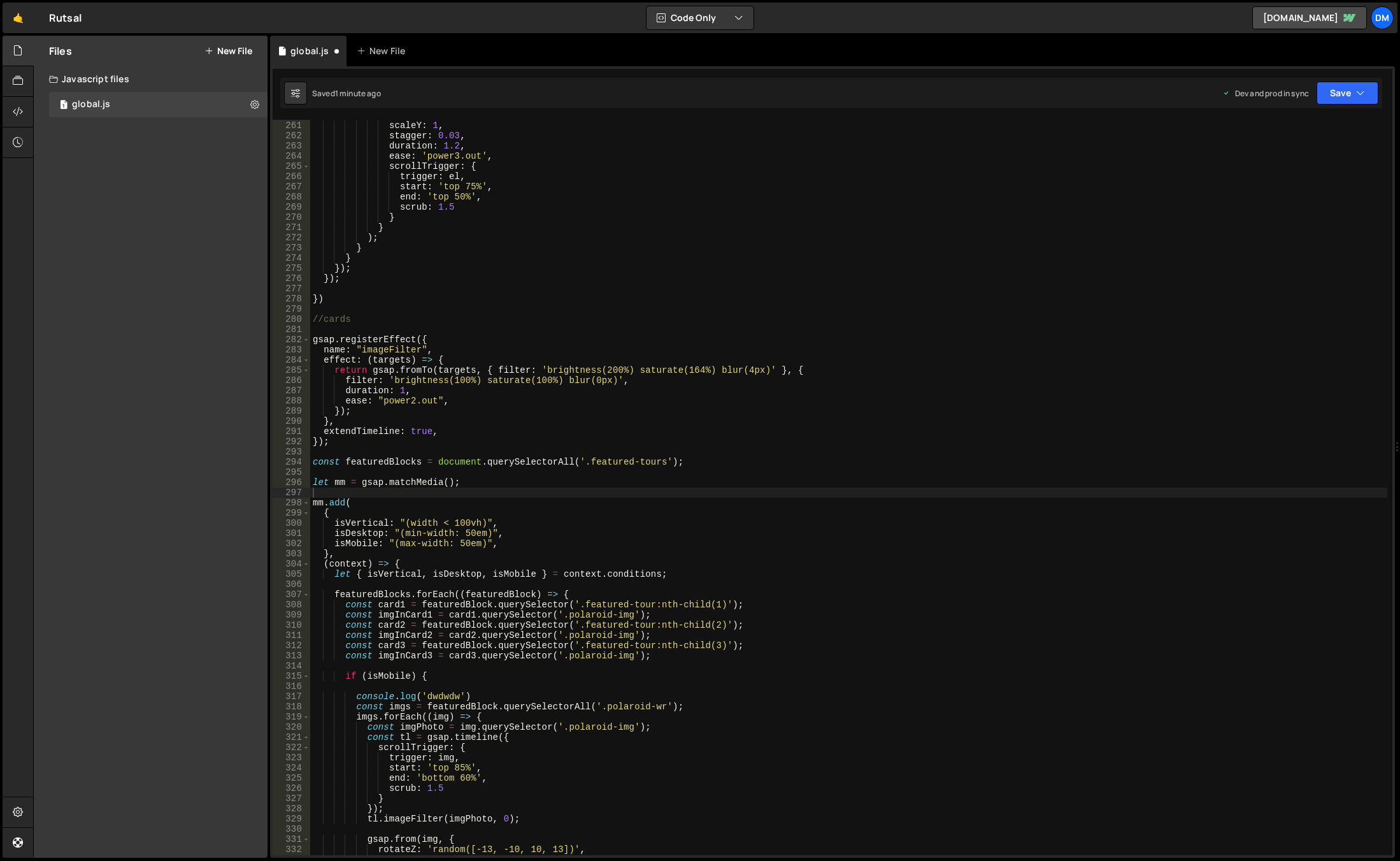
scroll to position [2650, 0]
click at [1322, 98] on button "Save" at bounding box center [1339, 93] width 77 height 23
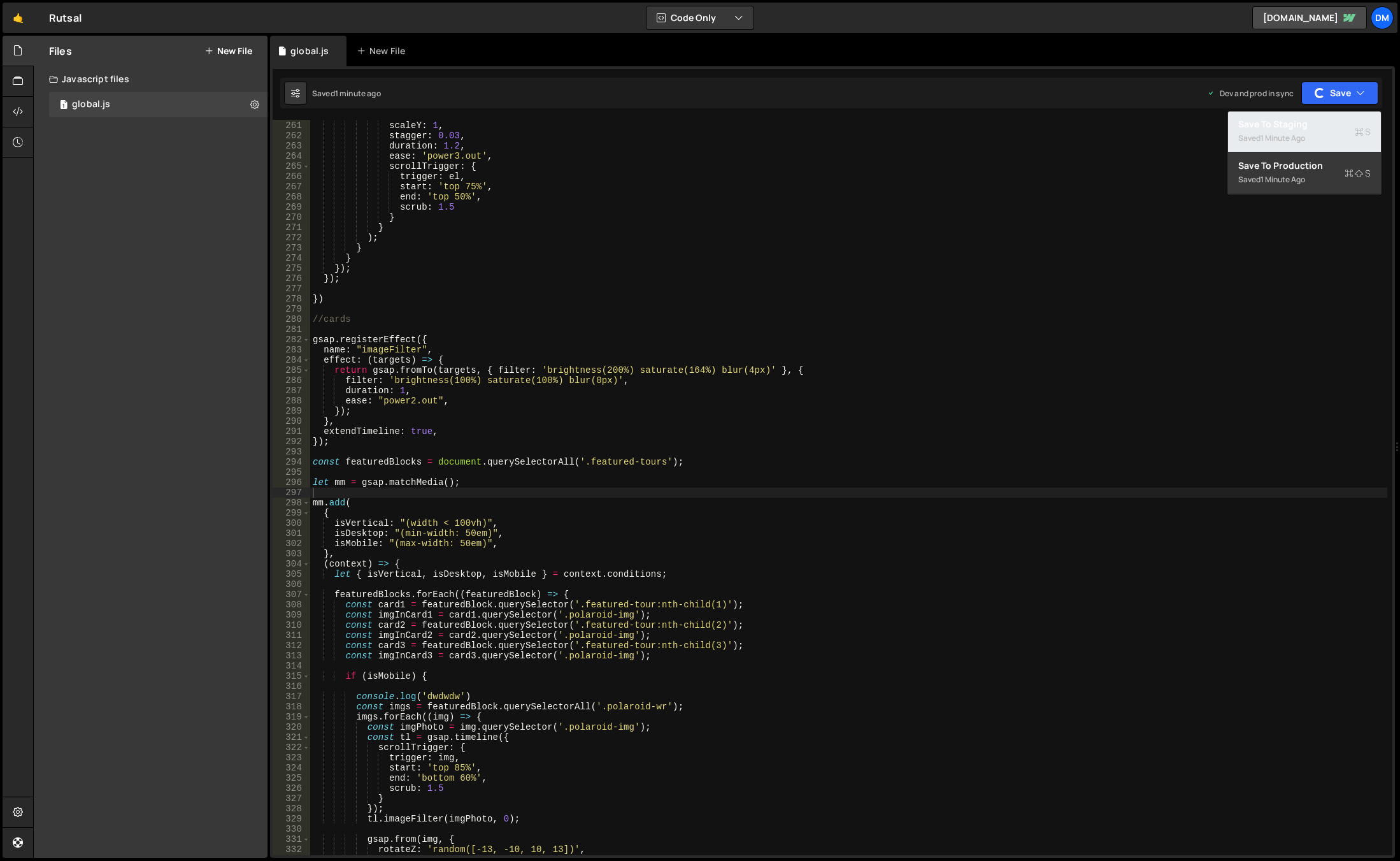
click at [1287, 133] on div "1 minute ago" at bounding box center [1283, 137] width 45 height 11
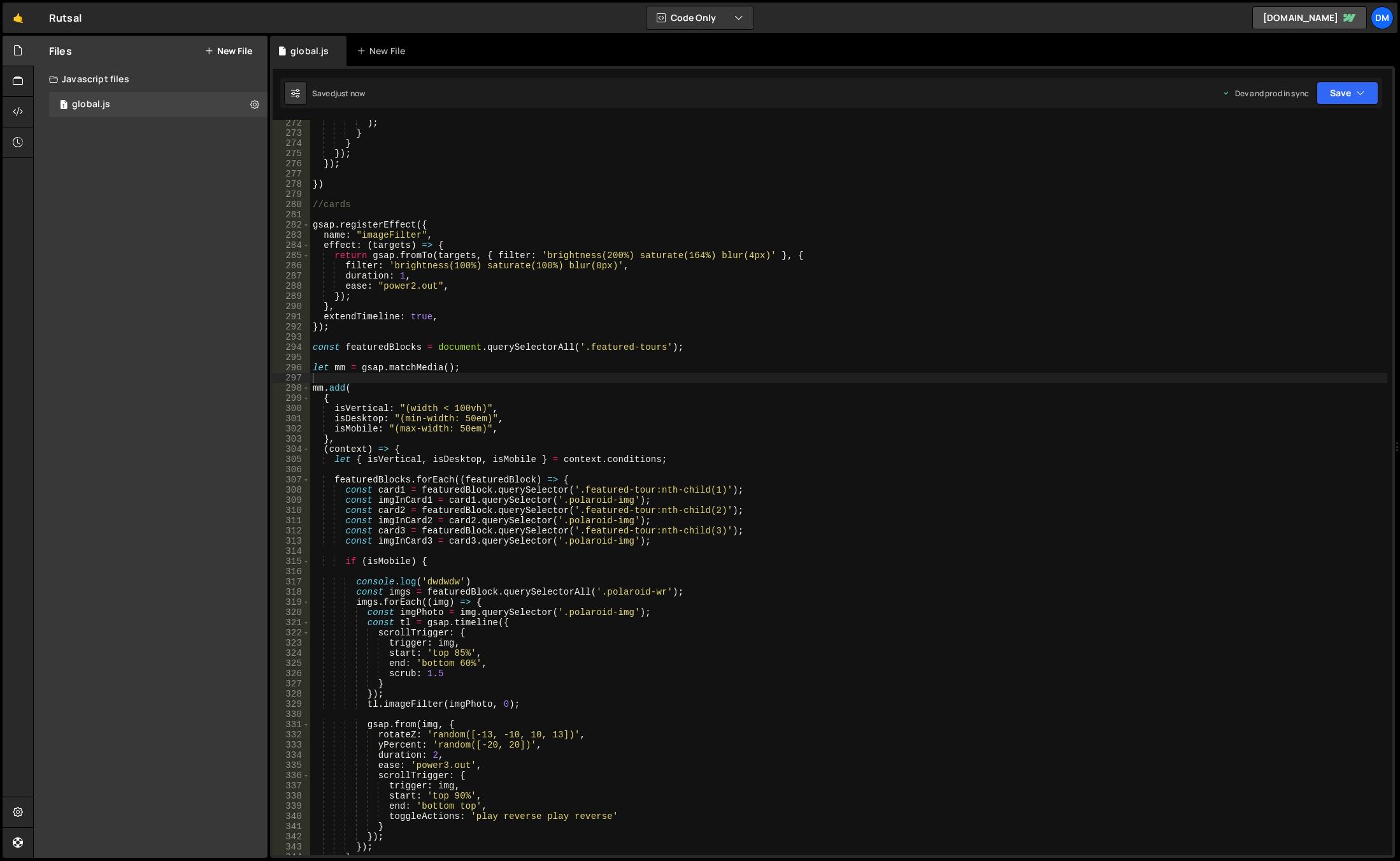
scroll to position [2765, 0]
click at [563, 478] on div ") ; } } }) ; }) ; }) //cards gsap . registerEffect ({ name : "imageFilter" , ef…" at bounding box center [849, 496] width 1077 height 755
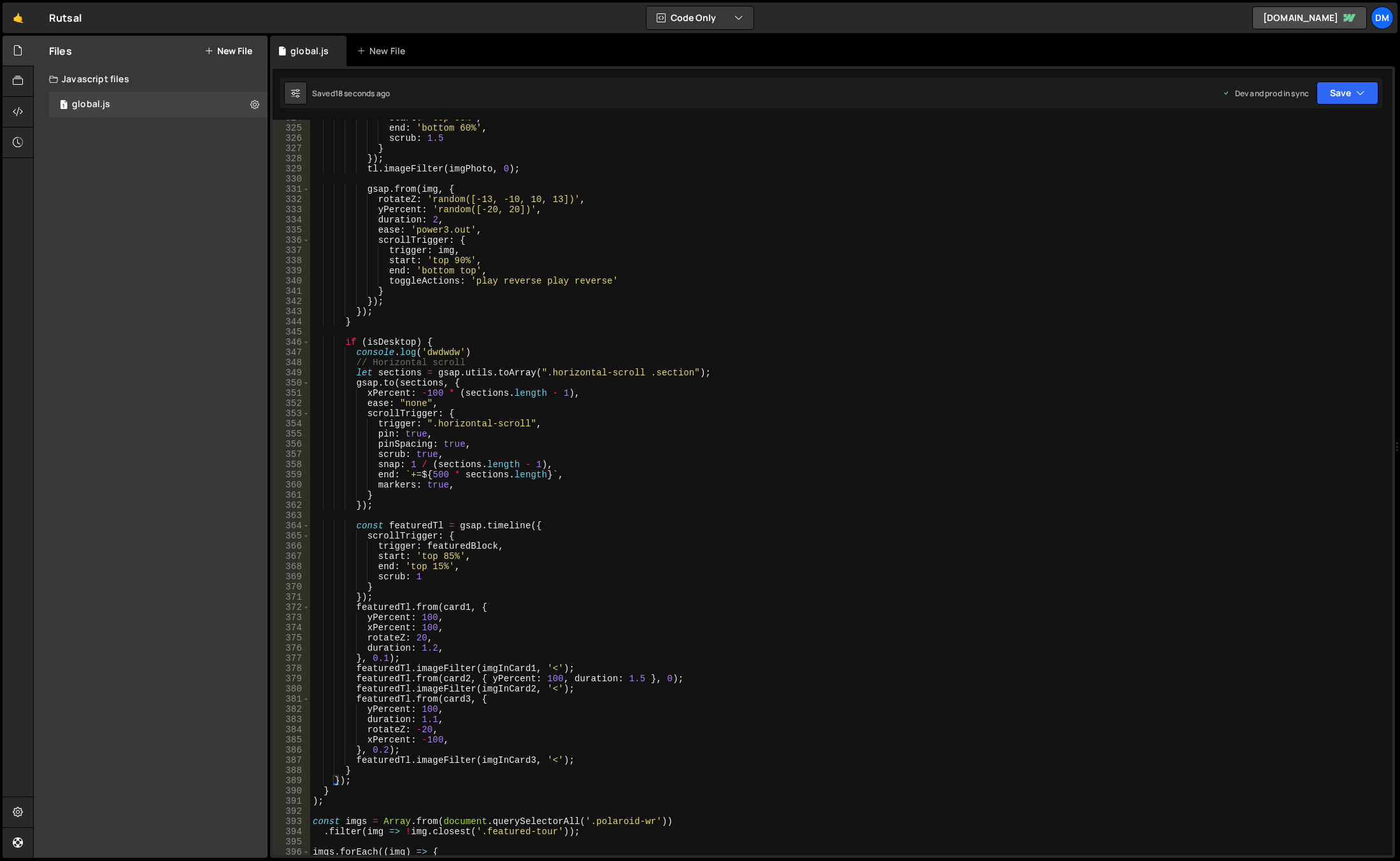
scroll to position [3299, 0]
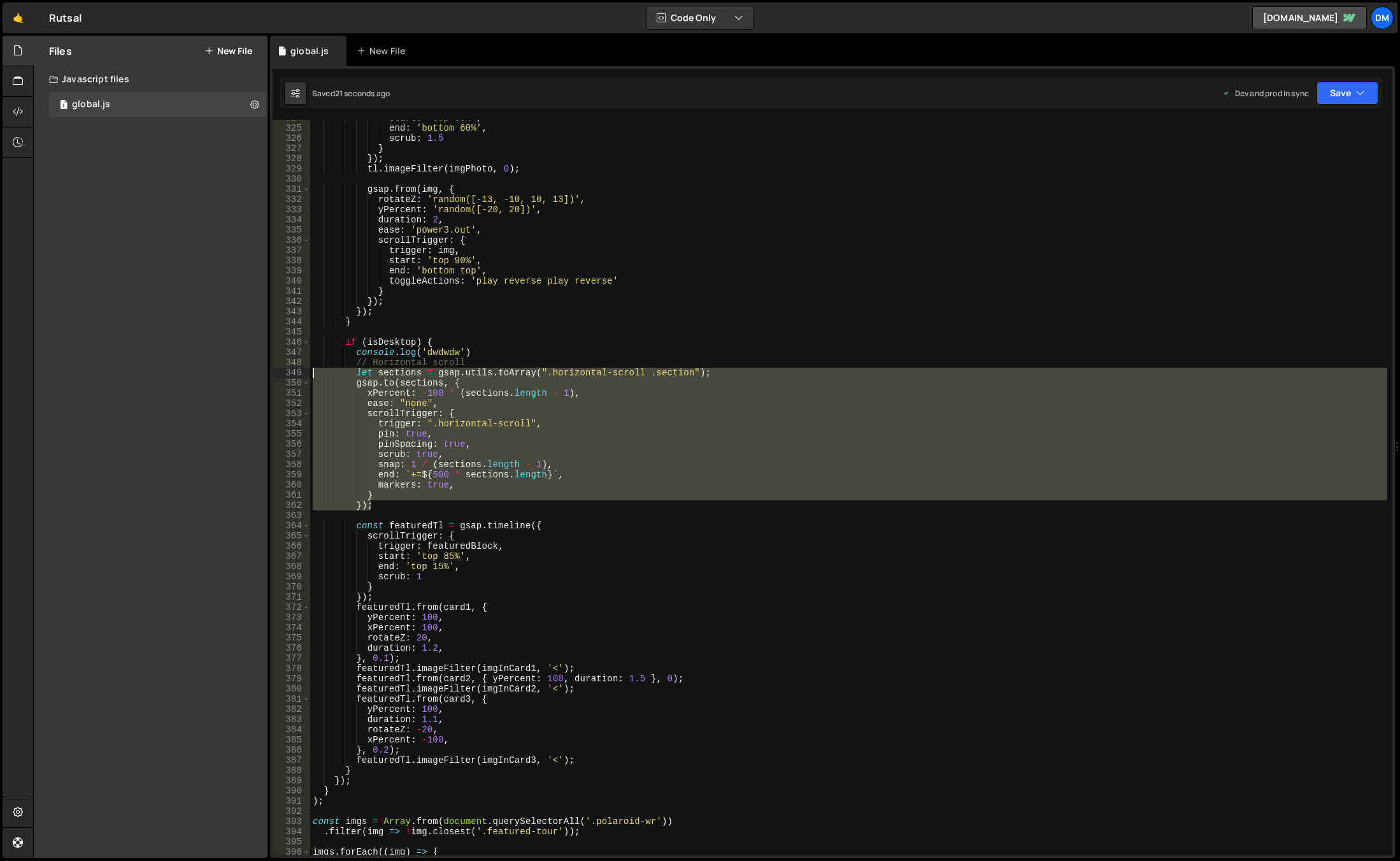
drag, startPoint x: 393, startPoint y: 507, endPoint x: 402, endPoint y: 394, distance: 113.4
click at [402, 394] on div "start : 'top 85%' , end : 'bottom 60%' , scrub : 1.5 } }) ; tl . imageFilter ( …" at bounding box center [849, 490] width 1077 height 755
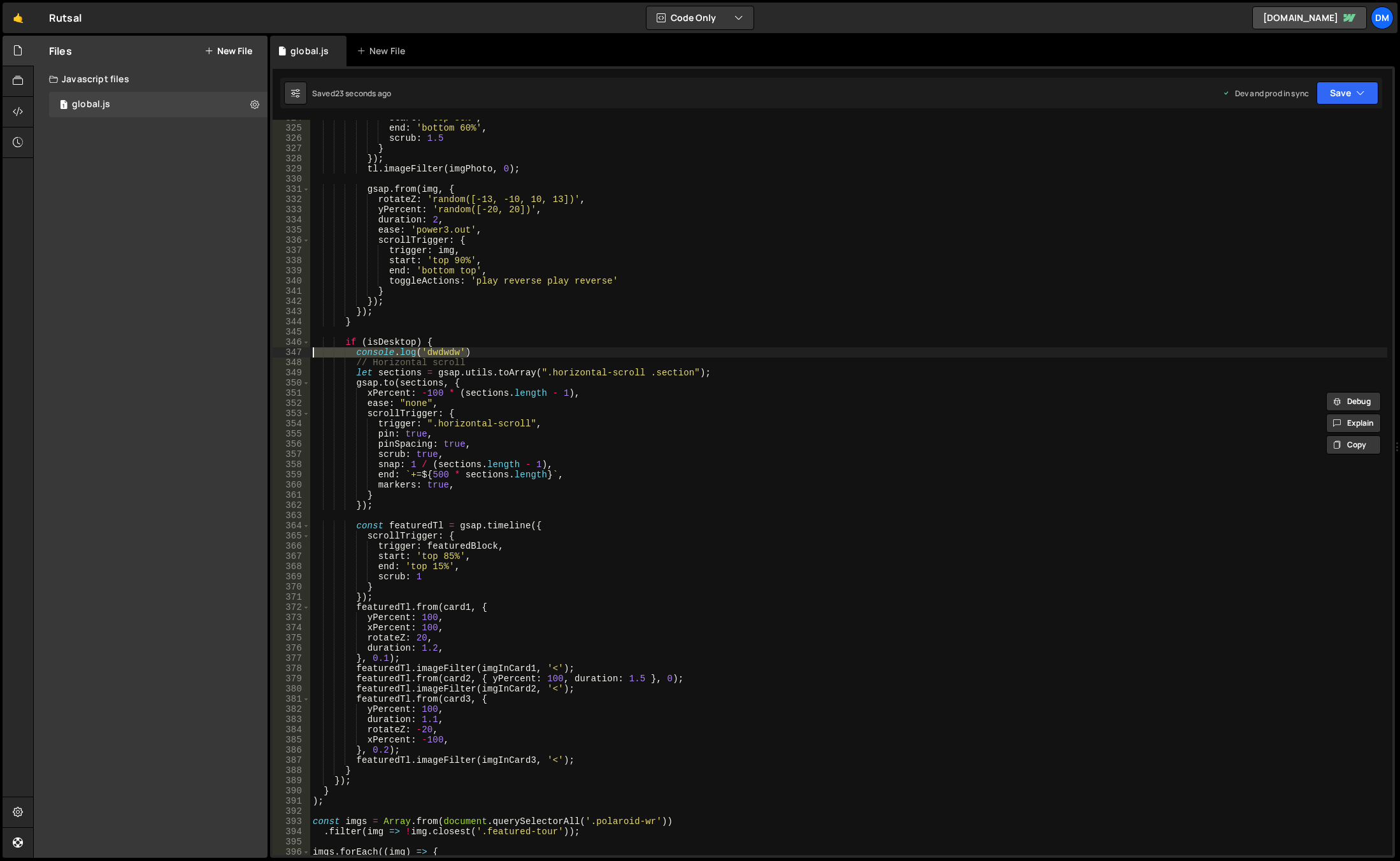
drag, startPoint x: 471, startPoint y: 352, endPoint x: 239, endPoint y: 351, distance: 232.0
click at [239, 351] on div "Files New File Javascript files 1 global.js 0 CSS files Copy share link Edit Fi…" at bounding box center [716, 446] width 1367 height 822
type textarea "console.log('dwdwdw')"
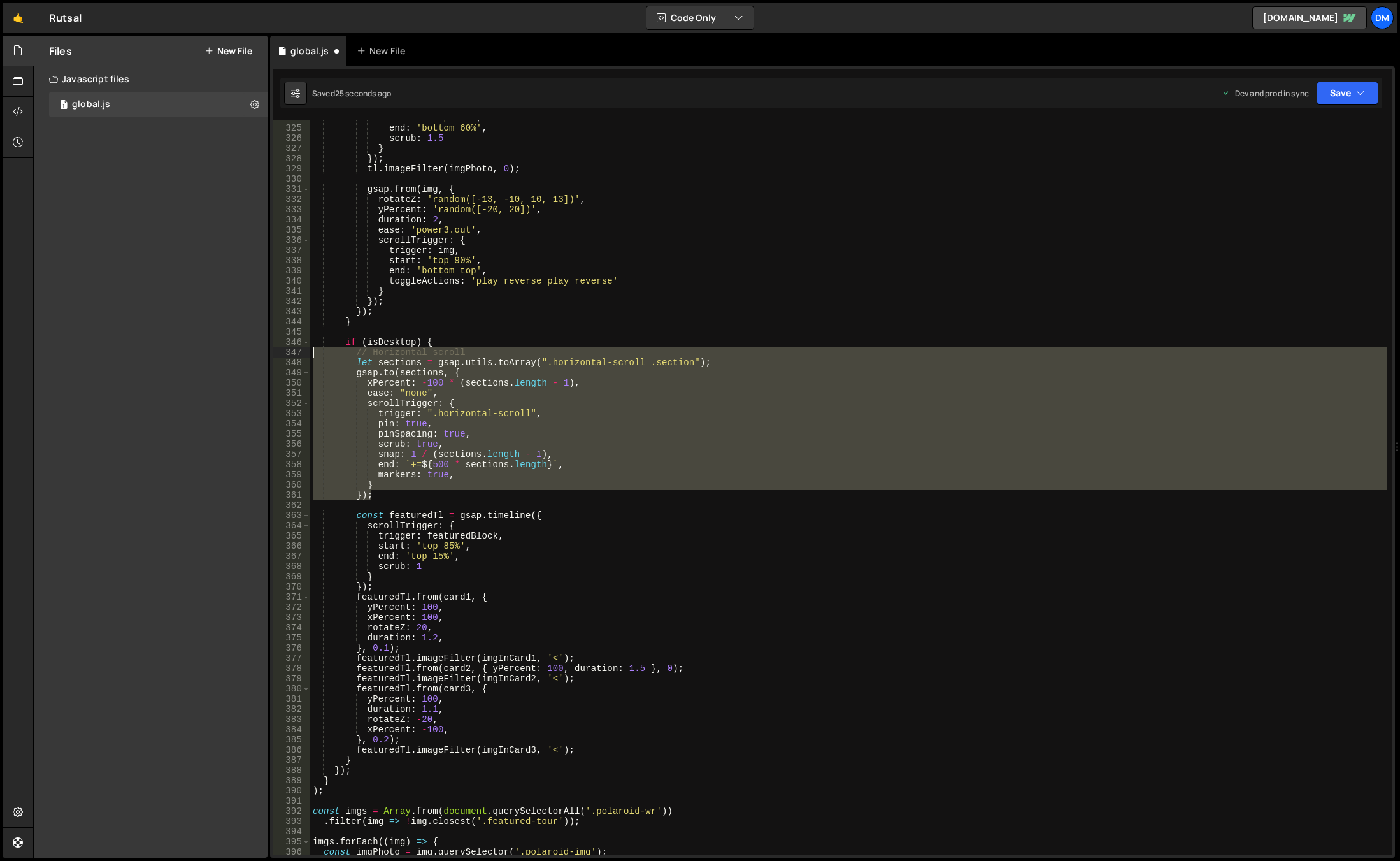
drag, startPoint x: 399, startPoint y: 494, endPoint x: 248, endPoint y: 350, distance: 208.7
click at [248, 350] on div "Files New File Javascript files 1 global.js 0 CSS files Copy share link Edit Fi…" at bounding box center [716, 446] width 1367 height 822
type textarea "// Horizontal scroll let sections = gsap.utils.toArray(".horizontal-scroll .sec…"
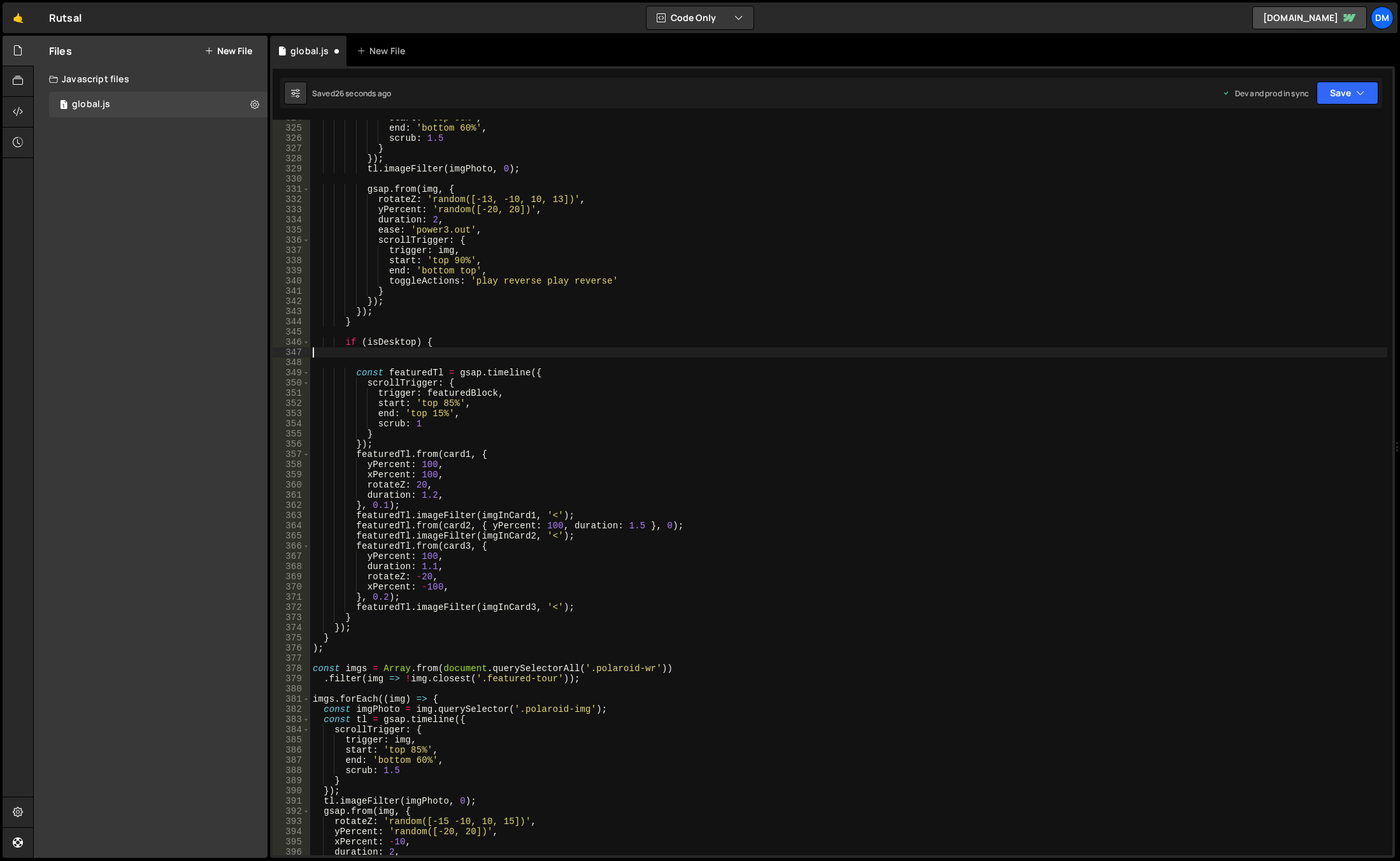
click at [432, 345] on div "start : 'top 85%' , end : 'bottom 60%' , scrub : 1.5 } }) ; tl . imageFilter ( …" at bounding box center [849, 490] width 1077 height 755
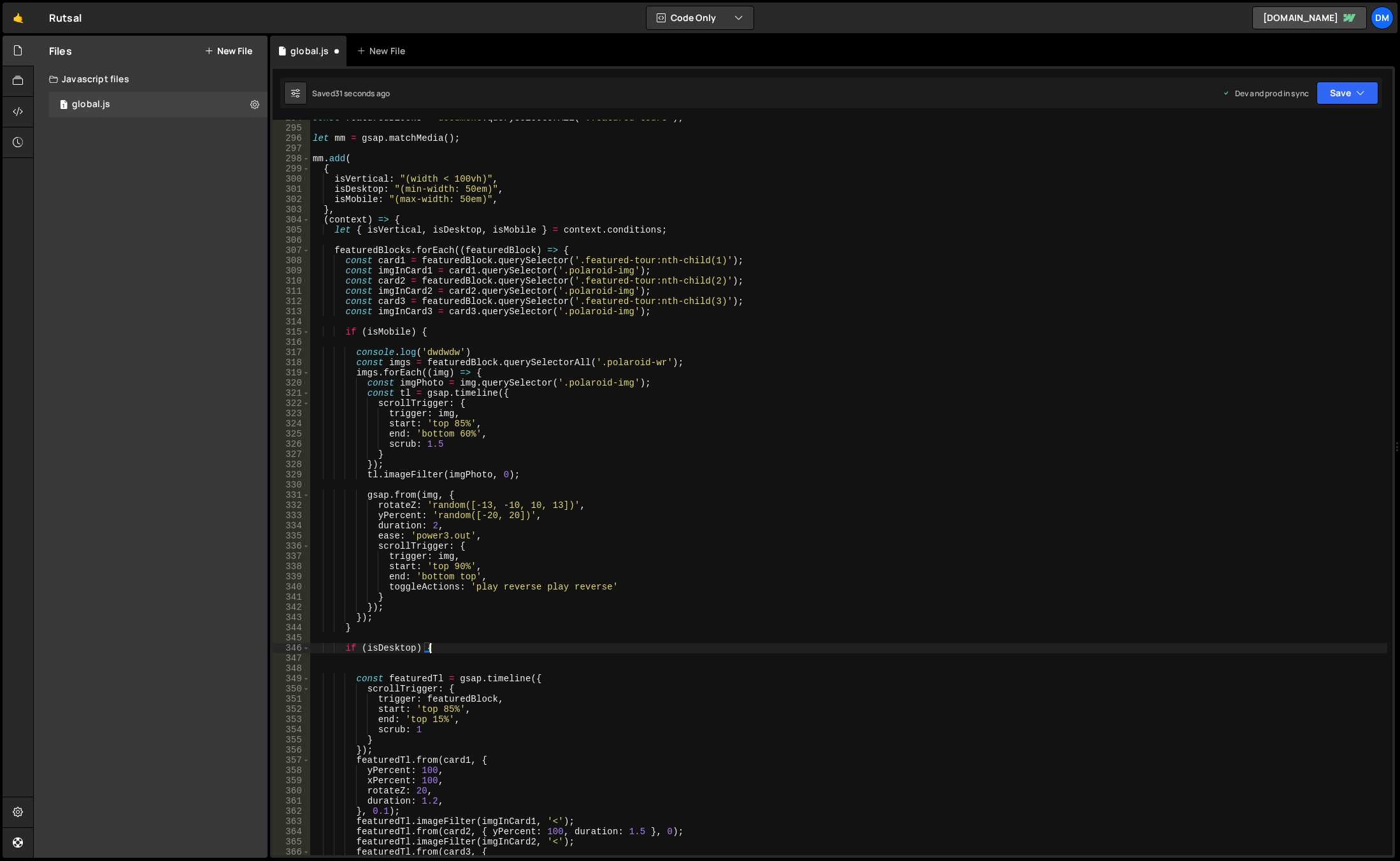
scroll to position [2956, 0]
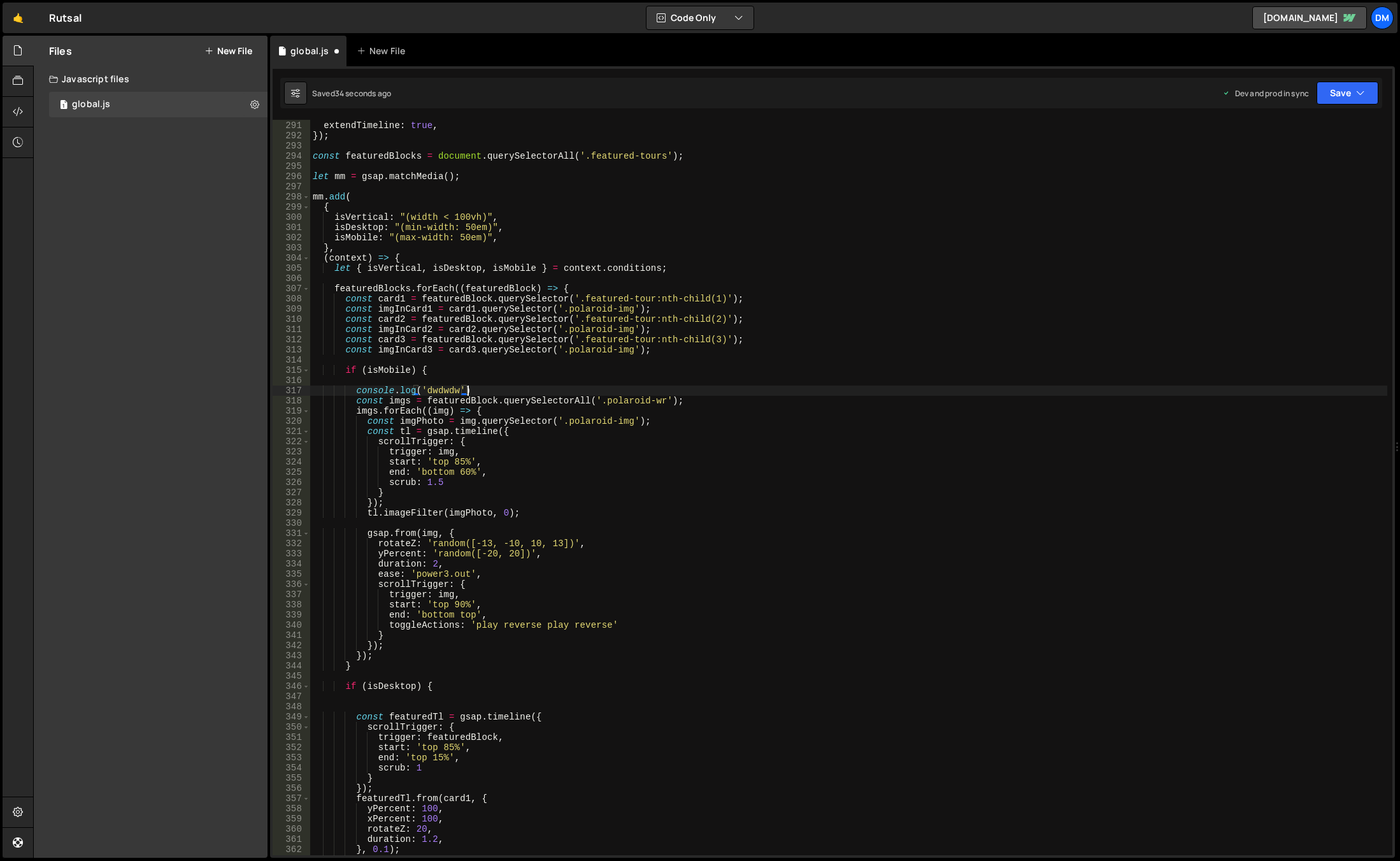
click at [486, 388] on div "} , extendTimeline : true , }) ; const featuredBlocks = document . querySelecto…" at bounding box center [849, 488] width 1077 height 755
click at [686, 156] on div "} , extendTimeline : true , }) ; const featuredBlocks = document . querySelecto…" at bounding box center [849, 488] width 1077 height 755
type textarea "const featuredBlocks = document.querySelectorAll('.featured-tours');"
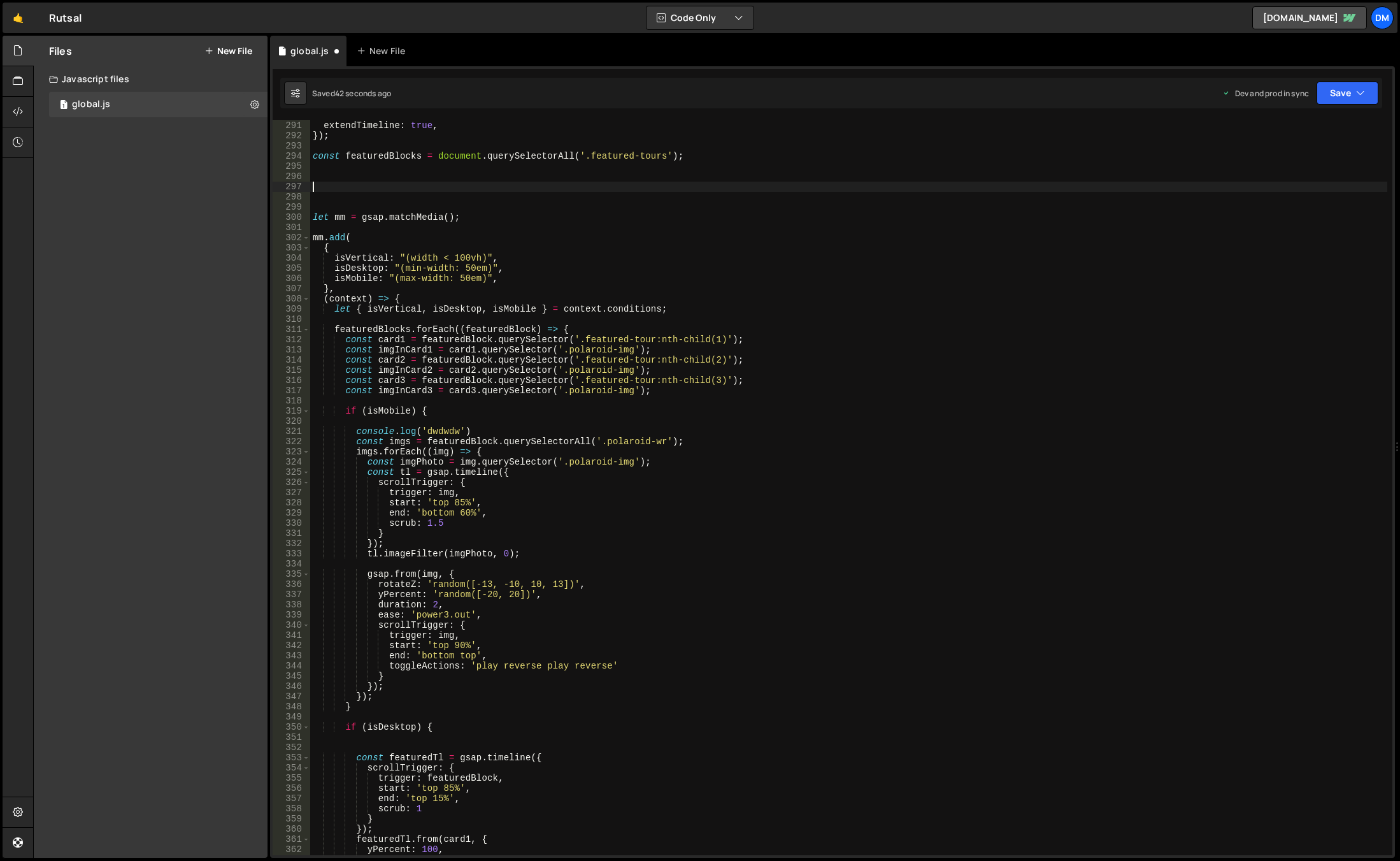
paste textarea "});"
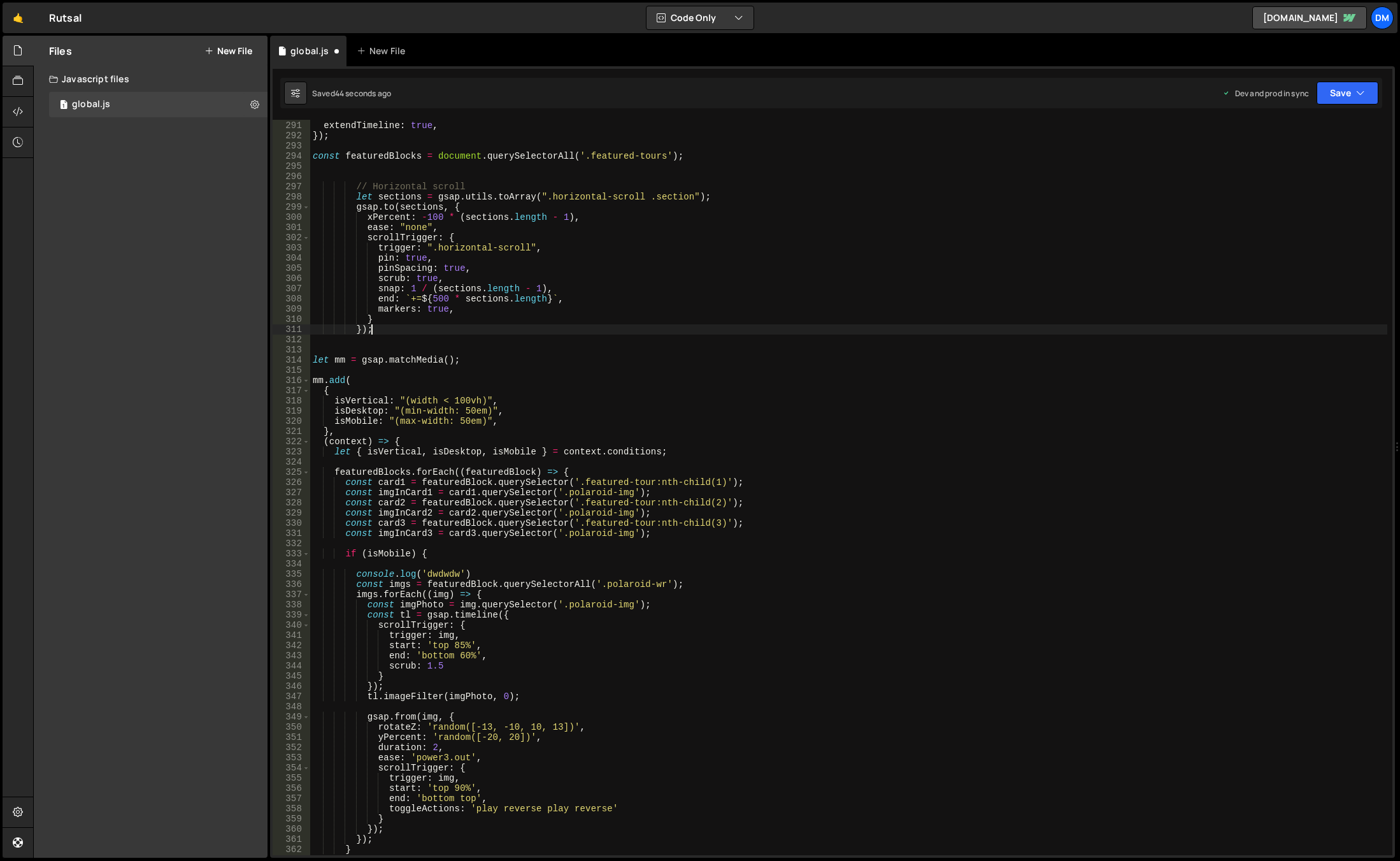
scroll to position [3032, 0]
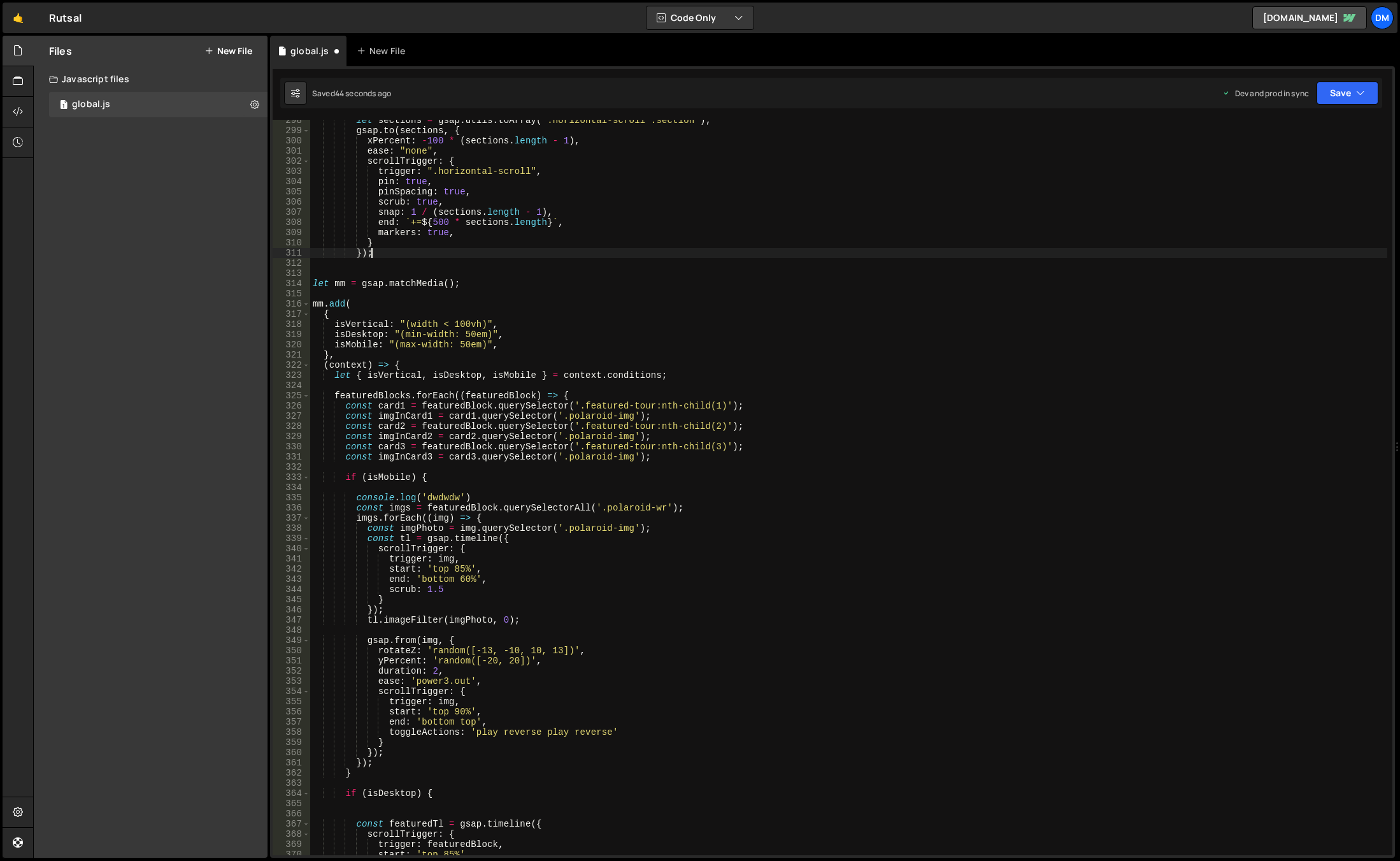
click at [425, 368] on div "let sections = gsap . utils . toArray ( ".horizontal-scroll .section" ) ; gsap …" at bounding box center [849, 493] width 1077 height 755
click at [420, 473] on div "let sections = gsap . utils . toArray ( ".horizontal-scroll .section" ) ; gsap …" at bounding box center [849, 493] width 1077 height 755
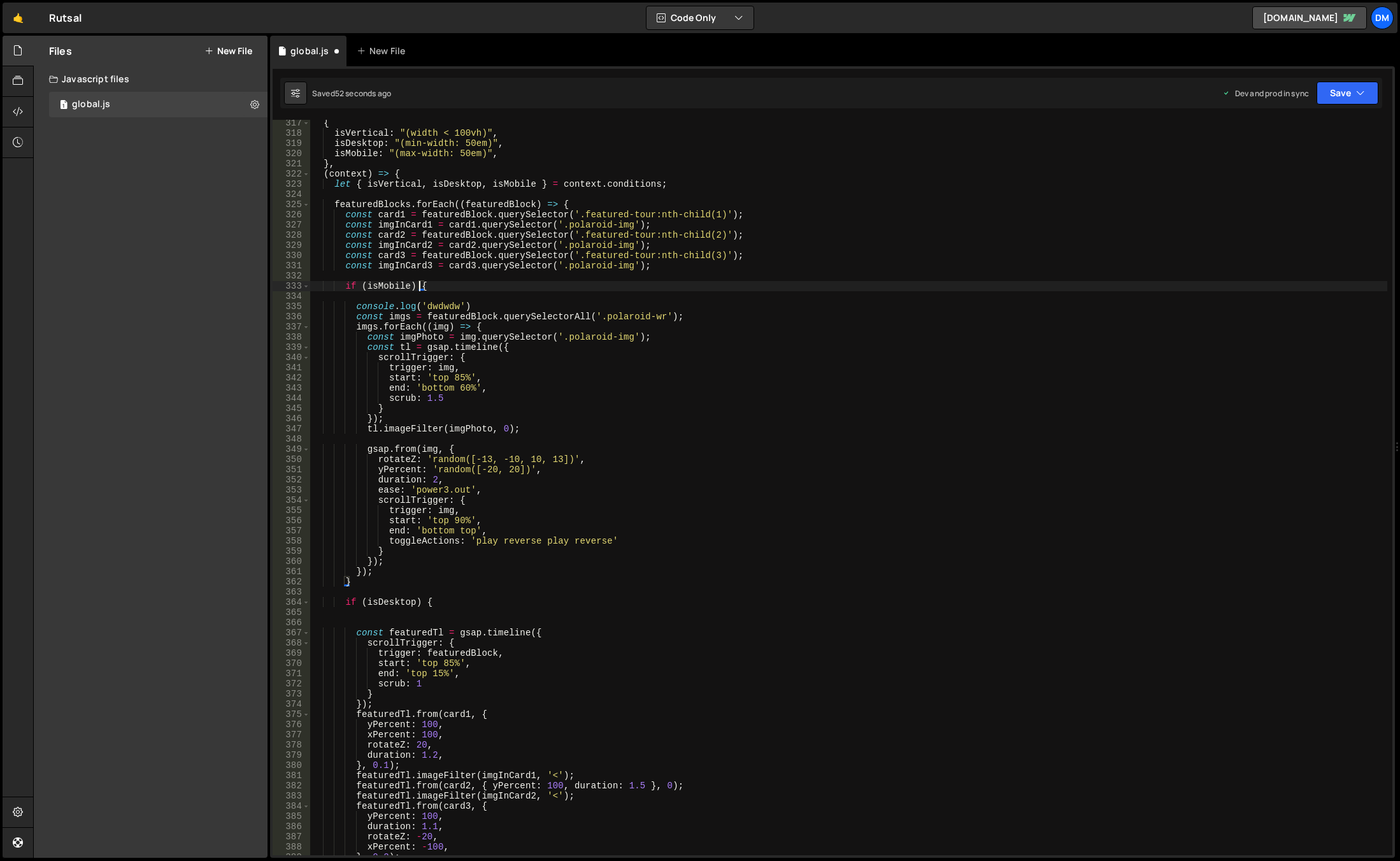
scroll to position [3223, 0]
click at [430, 602] on div "{ isVertical : "(width < 100vh)" , isDesktop : "(min-width: 50em)" , isMobile :…" at bounding box center [849, 496] width 1077 height 755
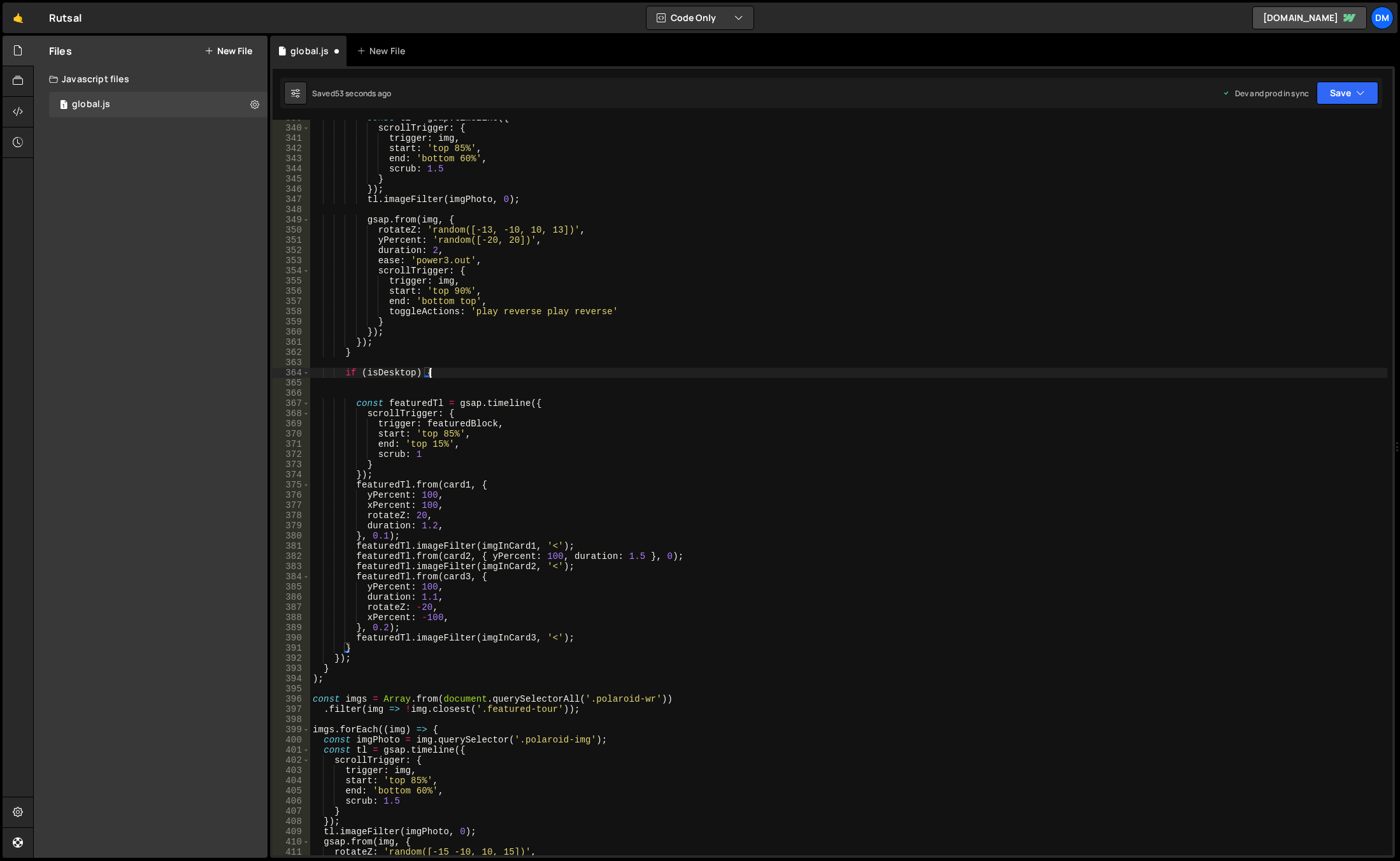
scroll to position [3452, 0]
click at [358, 658] on div "const tl = gsap . timeline ({ scrollTrigger : { trigger : img , start : 'top 85…" at bounding box center [849, 490] width 1077 height 755
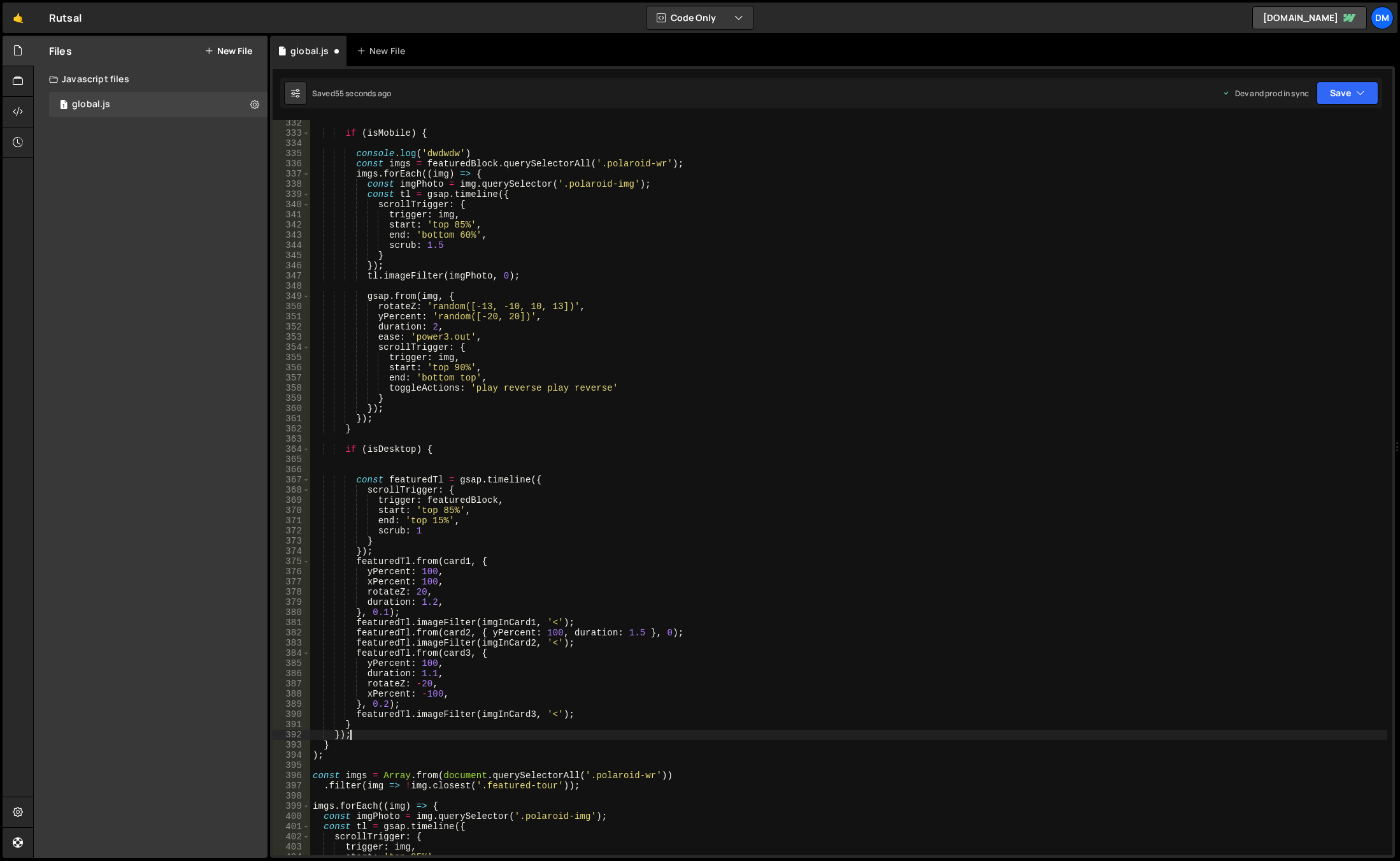
scroll to position [3223, 0]
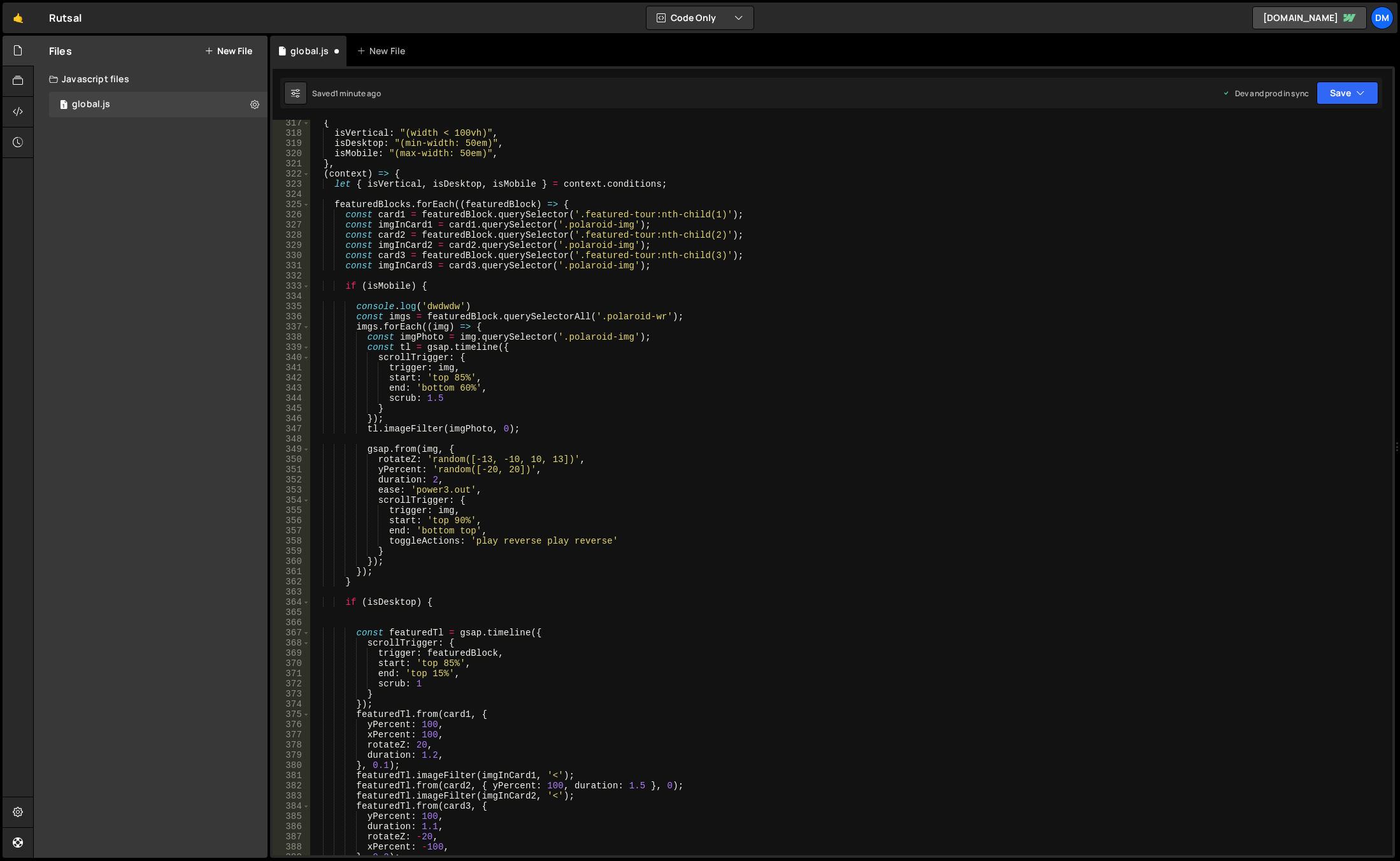
click at [455, 206] on div "{ isVertical : "(width < 100vh)" , isDesktop : "(min-width: 50em)" , isMobile :…" at bounding box center [849, 496] width 1077 height 755
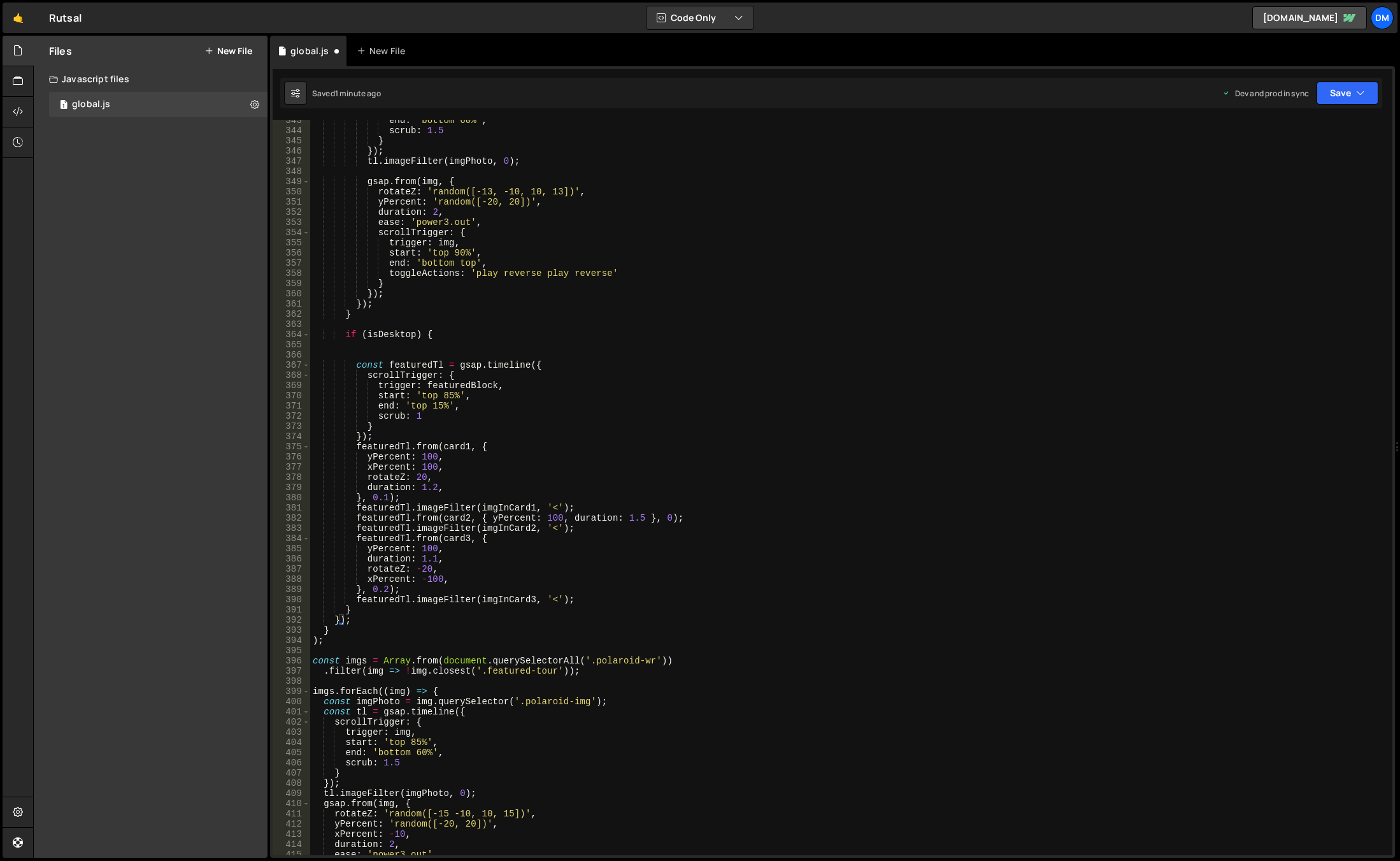
scroll to position [3491, 0]
click at [368, 614] on div "end : 'bottom 60%' , scrub : 1.5 } }) ; tl . imageFilter ( imgPhoto , 0 ) ; gsa…" at bounding box center [849, 493] width 1077 height 755
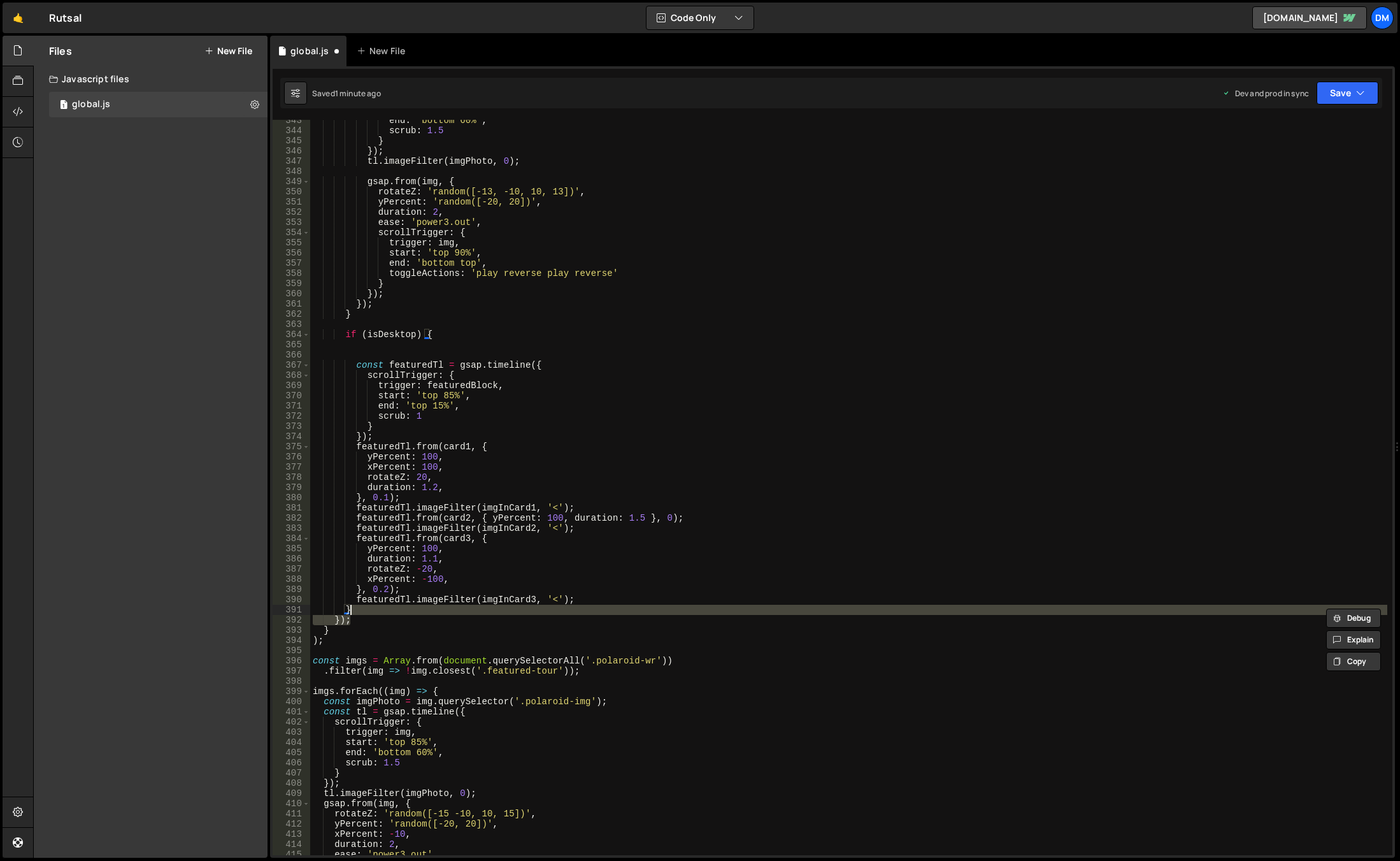
click at [367, 618] on div "end : 'bottom 60%' , scrub : 1.5 } }) ; tl . imageFilter ( imgPhoto , 0 ) ; gsa…" at bounding box center [849, 488] width 1077 height 735
type textarea "});"
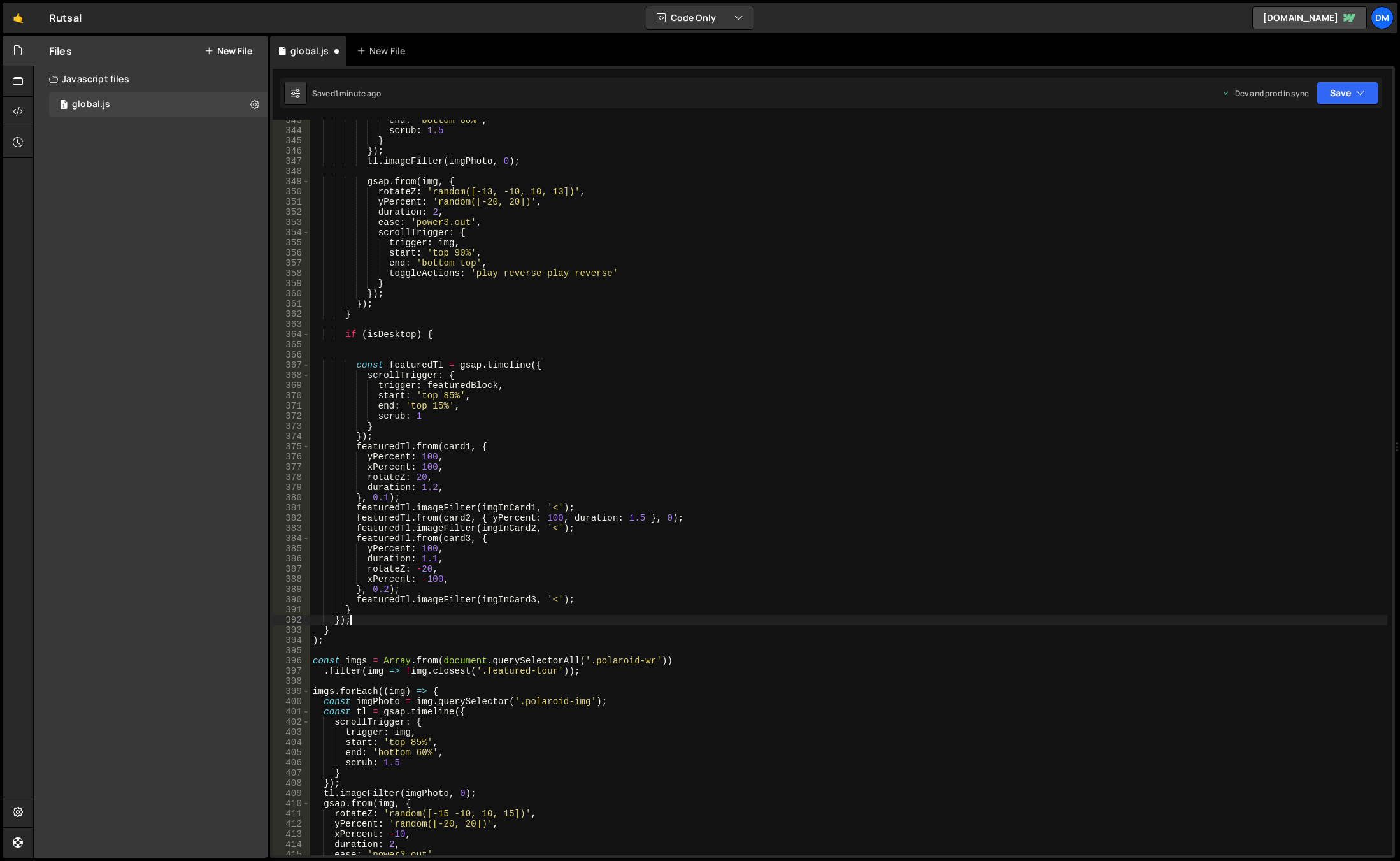
scroll to position [0, 1]
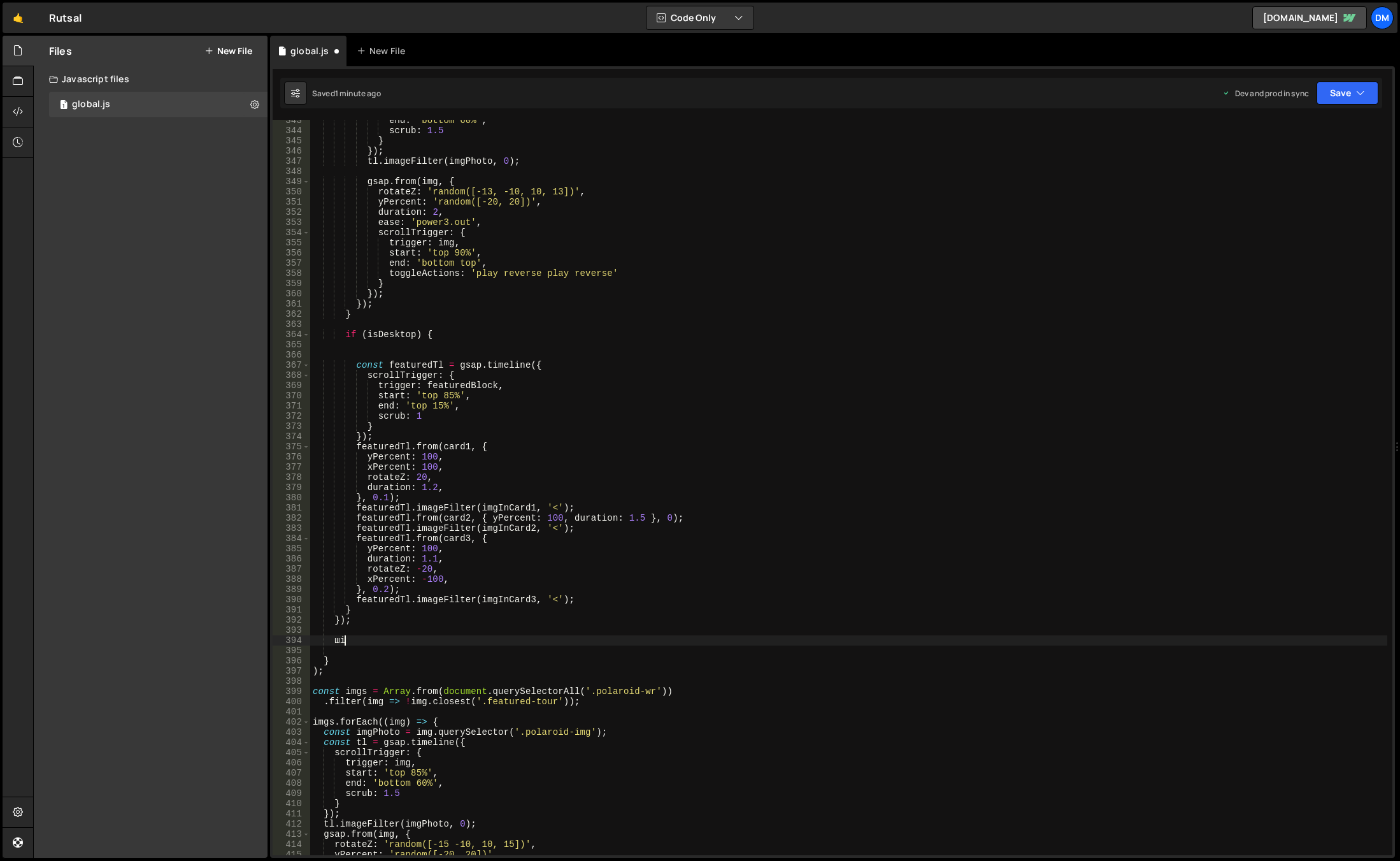
type textarea "ш"
type textarea "г"
type textarea "if(isDesktop){}"
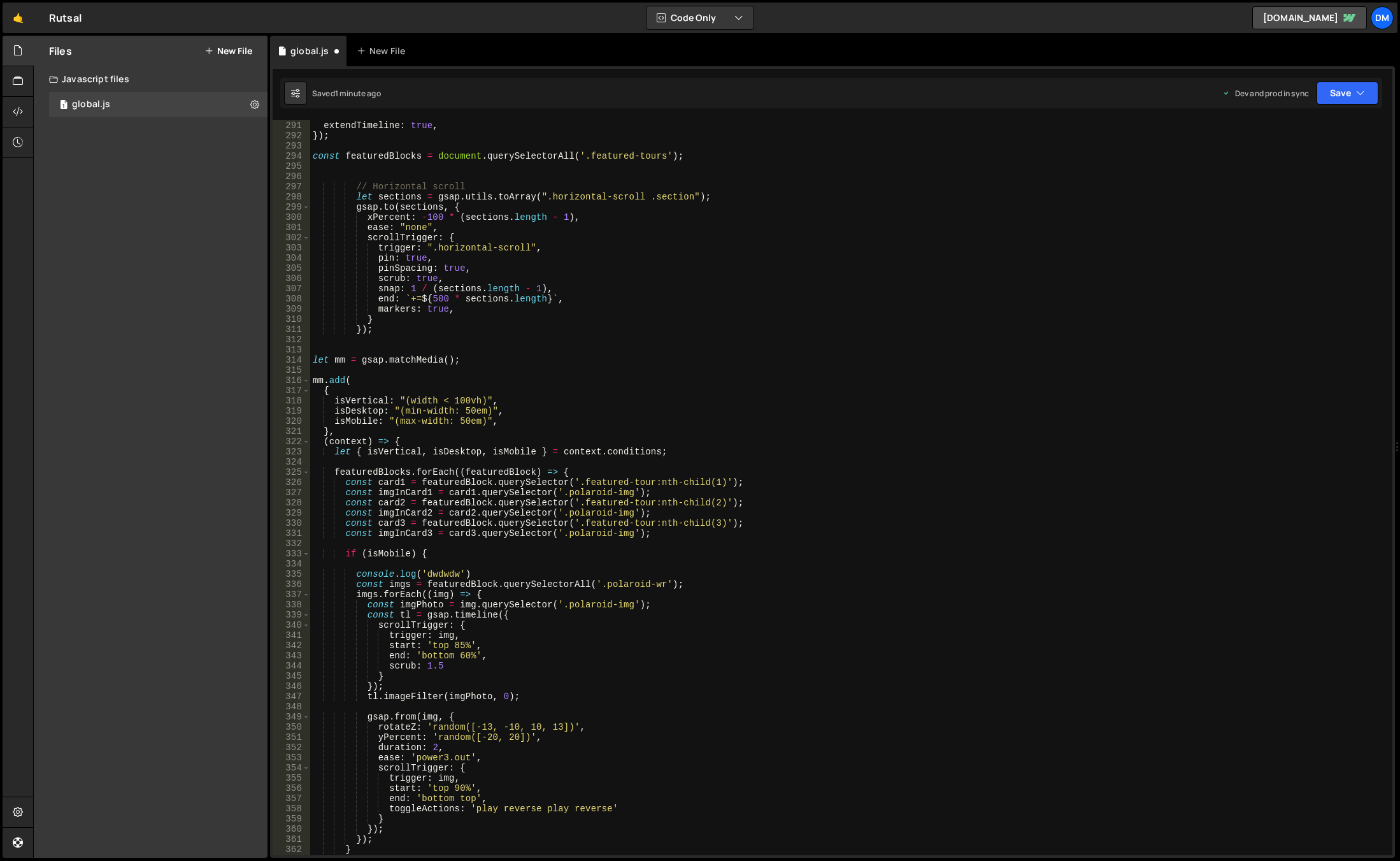
scroll to position [2956, 0]
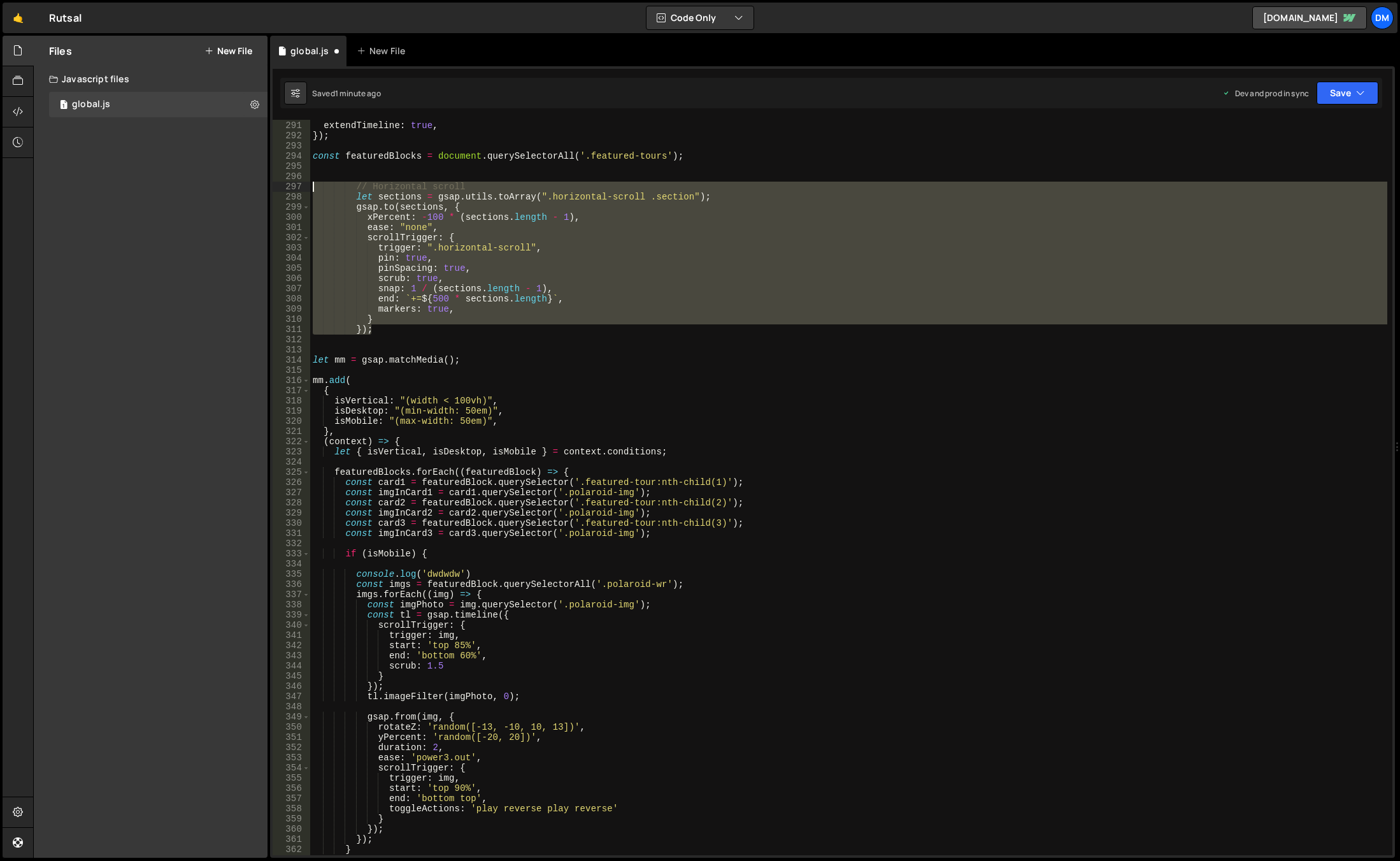
drag, startPoint x: 388, startPoint y: 329, endPoint x: 271, endPoint y: 183, distance: 187.1
click at [271, 183] on div "290 291 292 293 294 295 296 297 298 299 300 301 302 303 304 305 306 307 308 309…" at bounding box center [833, 462] width 1125 height 792
type textarea "// Horizontal scroll let sections = gsap.utils.toArray(".horizontal-scroll .sec…"
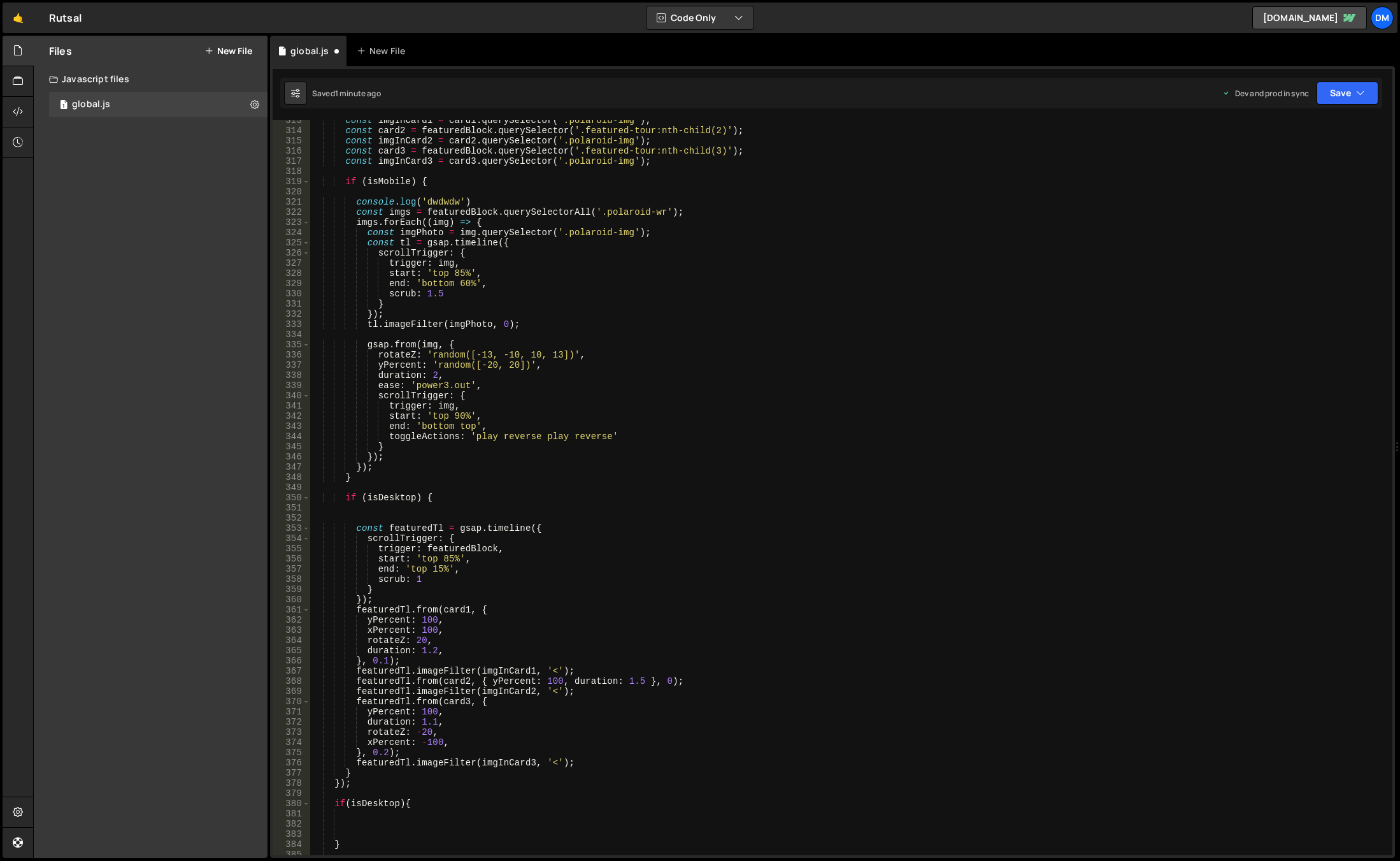
scroll to position [3338, 0]
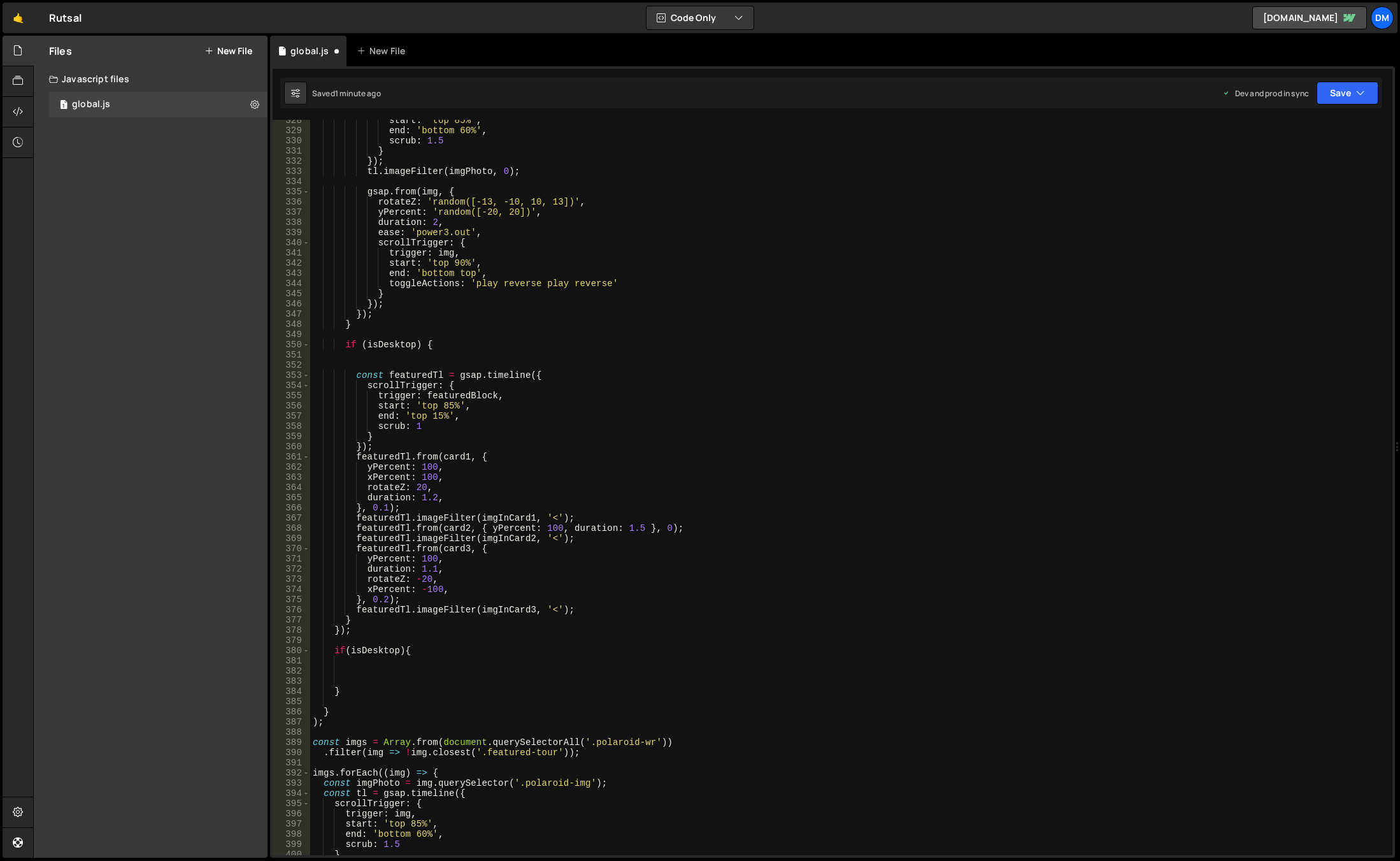
click at [384, 668] on div "start : 'top 85%' , end : 'bottom 60%' , scrub : 1.5 } }) ; tl . imageFilter ( …" at bounding box center [849, 493] width 1077 height 755
paste textarea "});"
type textarea "});"
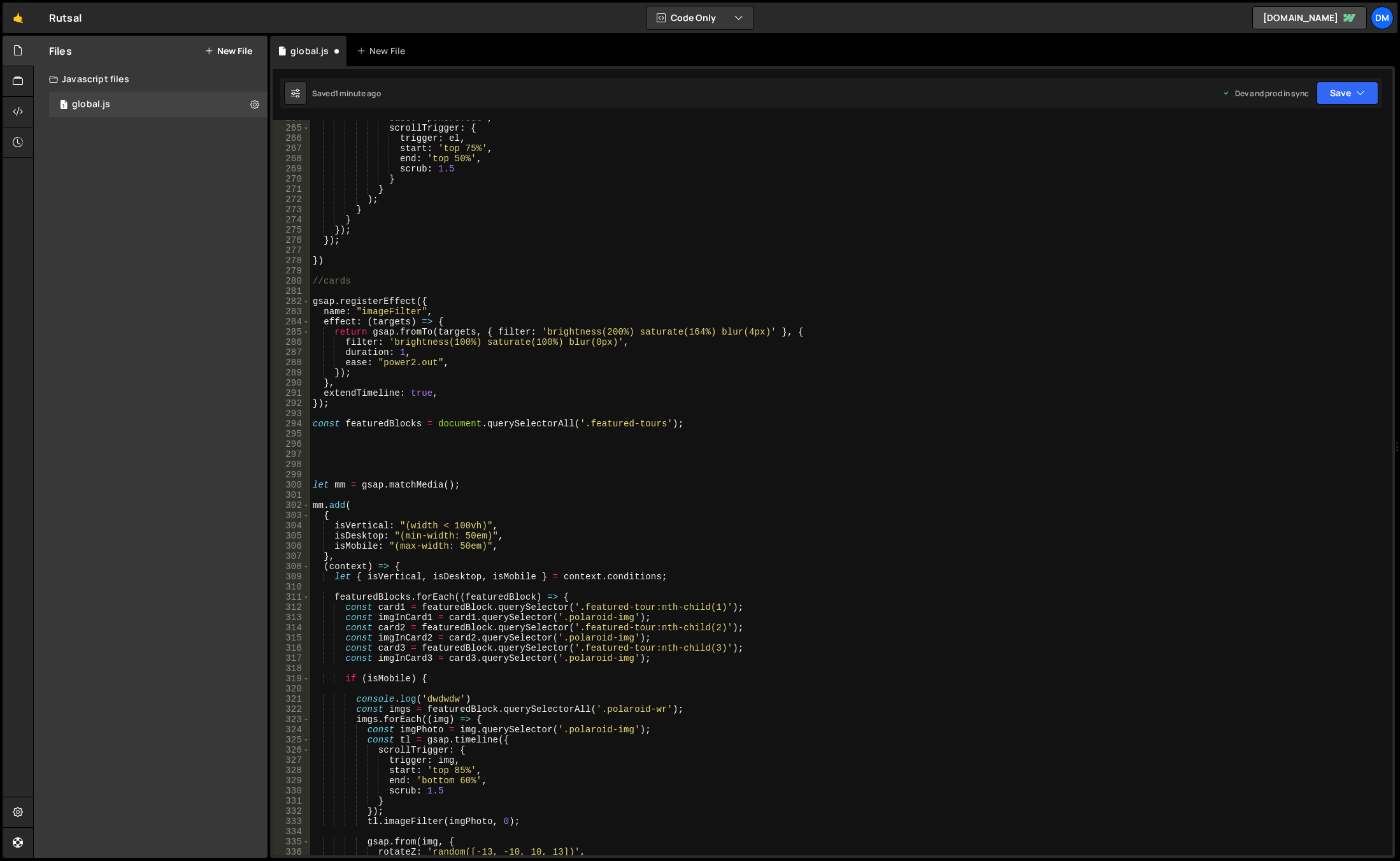
scroll to position [2688, 0]
drag, startPoint x: 485, startPoint y: 453, endPoint x: 566, endPoint y: 426, distance: 85.4
click at [485, 453] on div "ease : 'power3.out' , scrollTrigger : { trigger : el , start : 'top 75%' , end …" at bounding box center [849, 490] width 1077 height 755
click at [684, 426] on div "ease : 'power3.out' , scrollTrigger : { trigger : el , start : 'top 75%' , end …" at bounding box center [849, 490] width 1077 height 755
type textarea "const featuredBlocks = document.querySelectorAll('.featured-tours');"
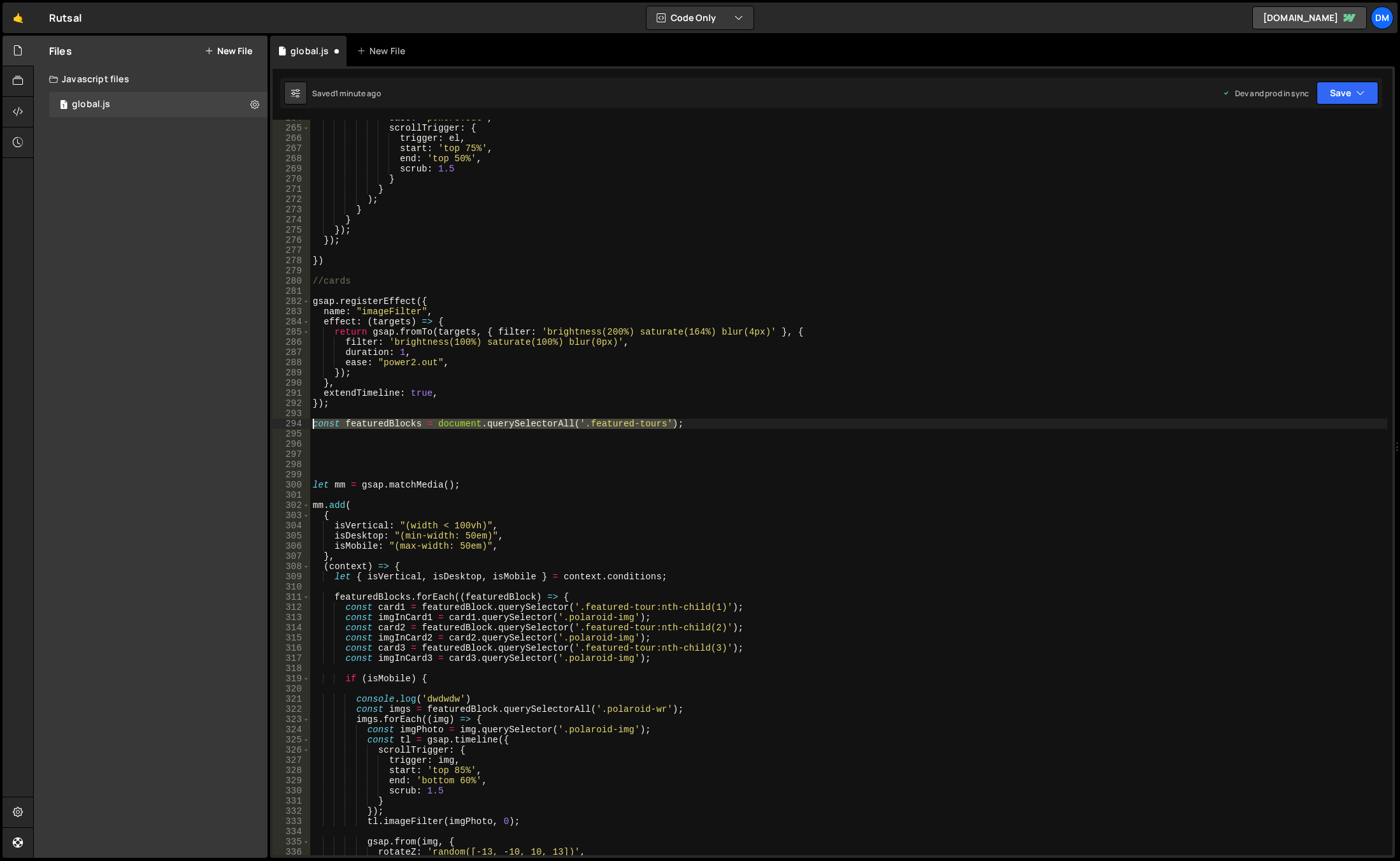
drag, startPoint x: 689, startPoint y: 421, endPoint x: 292, endPoint y: 422, distance: 397.0
click at [292, 422] on div "const featuredBlocks = document.querySelectorAll('.featured-tours'); 264 265 26…" at bounding box center [833, 488] width 1120 height 735
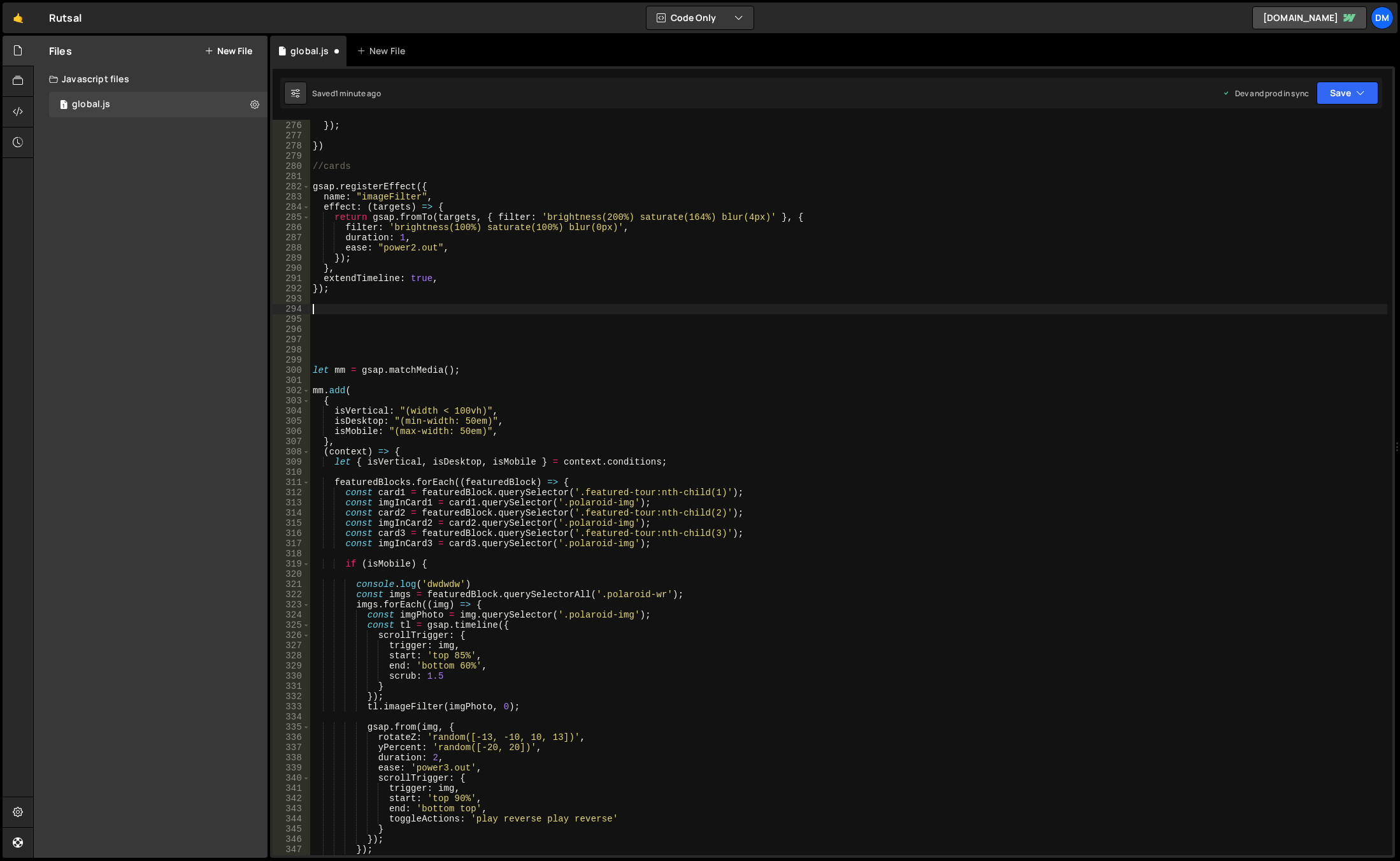
scroll to position [2803, 0]
click at [671, 462] on div "}) ; }) ; }) //cards gsap . registerEffect ({ name : "imageFilter" , effect : (…" at bounding box center [849, 488] width 1077 height 755
type textarea "let { isVertical, isDesktop, isMobile } = context.conditions;"
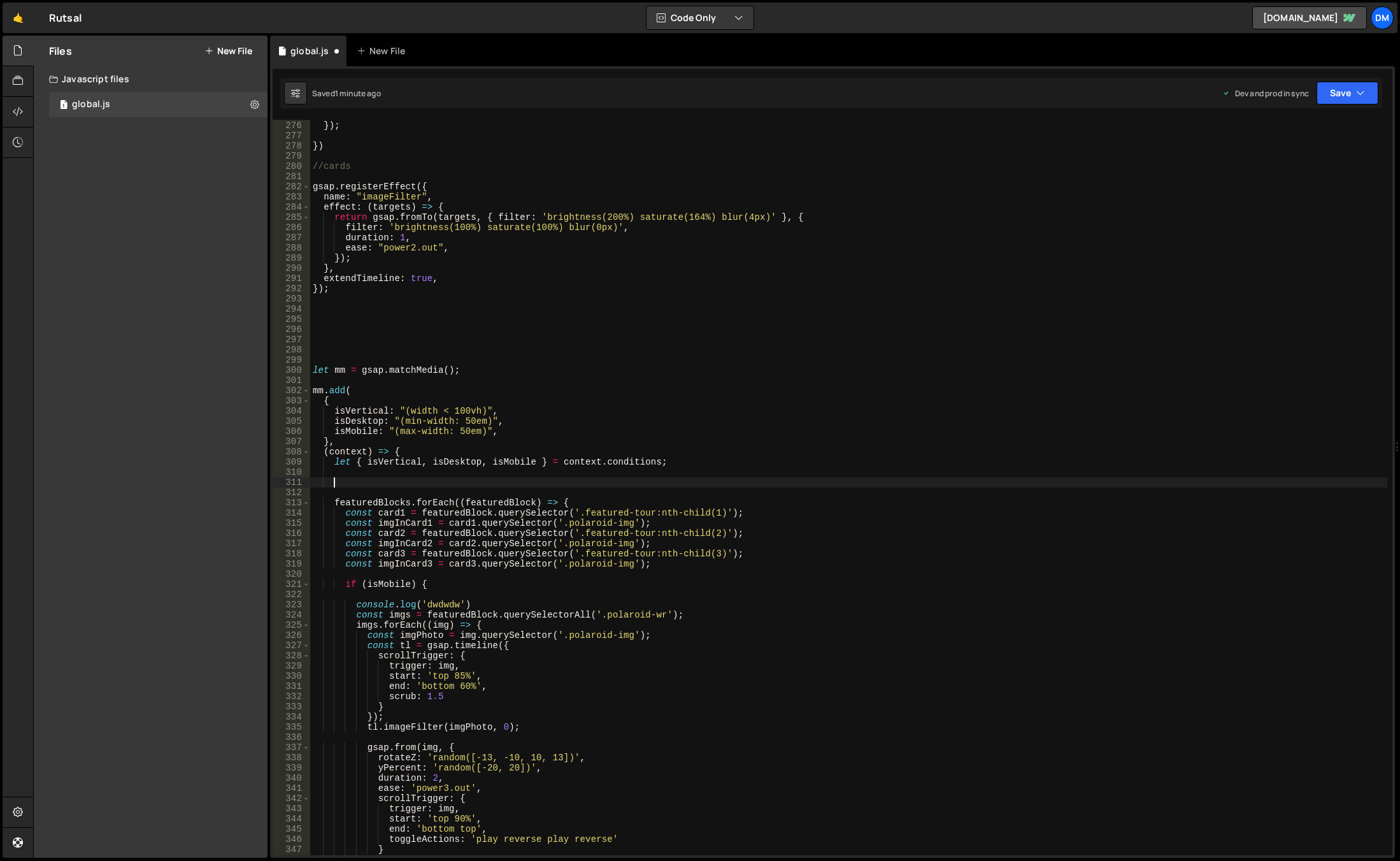
paste textarea "const featuredBlocks = document.querySelectorAll('.featured-tours');"
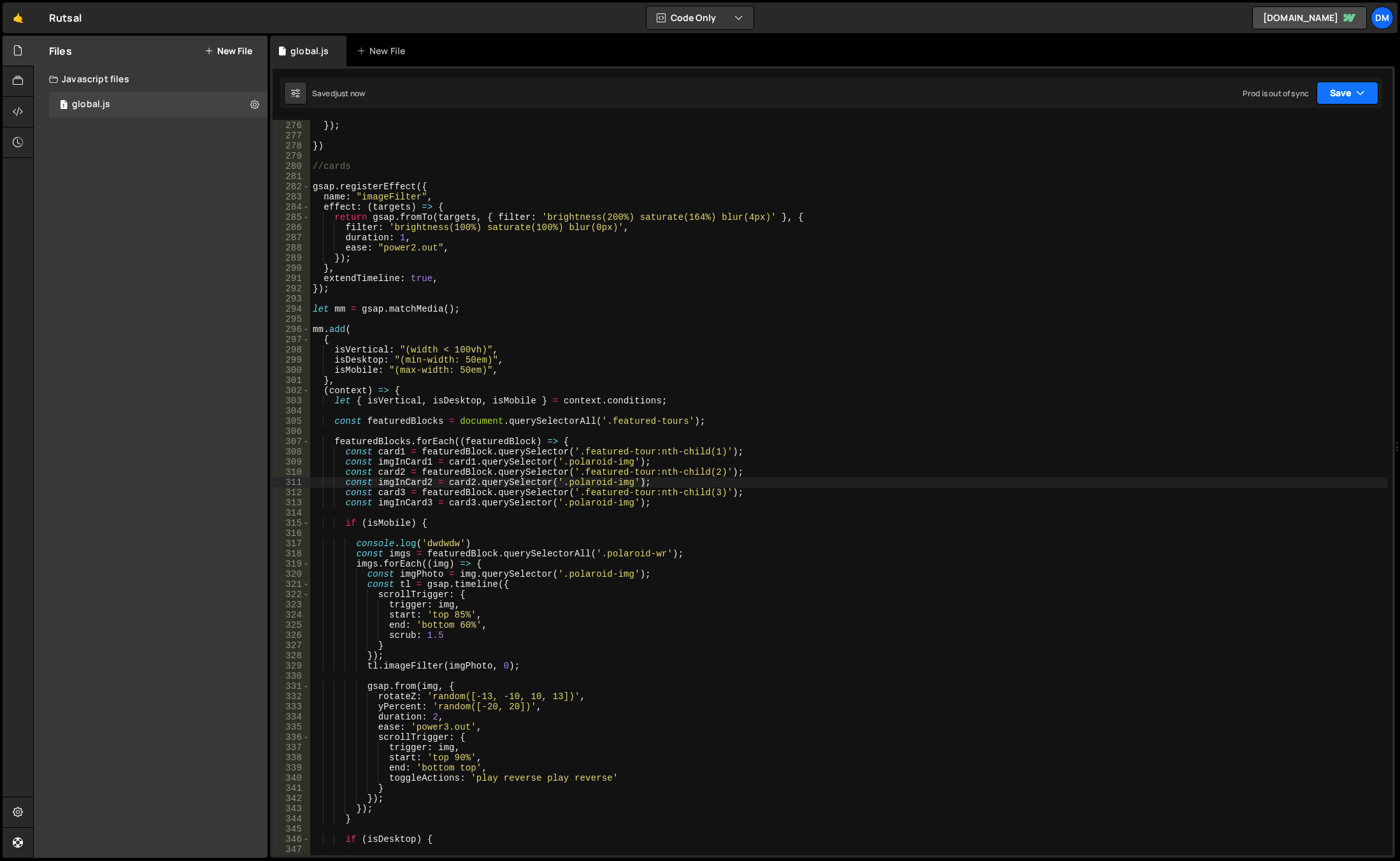
click at [1336, 91] on button "Save" at bounding box center [1347, 93] width 62 height 23
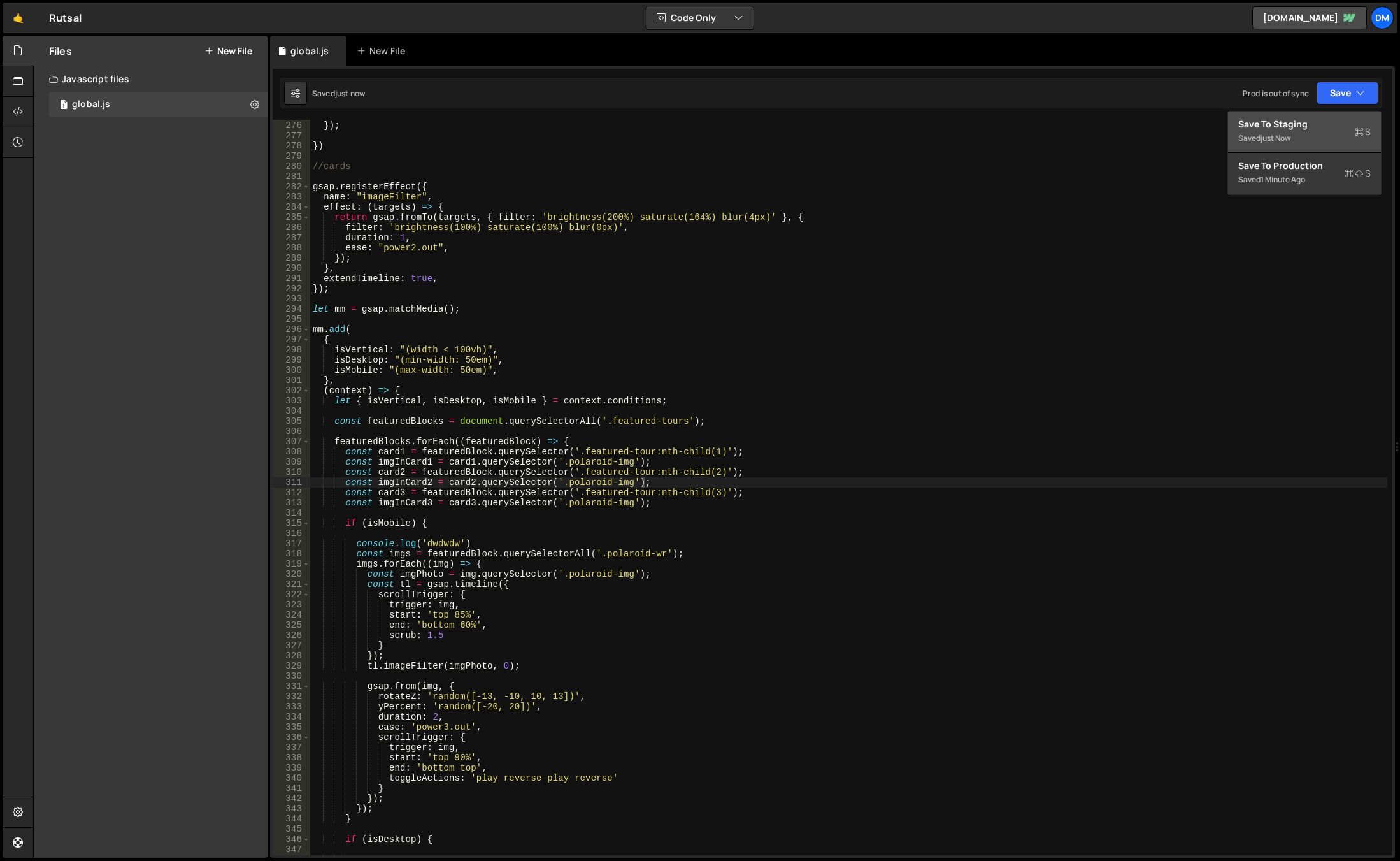
click at [1319, 152] on button "Save to Staging S Saved just now" at bounding box center [1304, 132] width 153 height 41
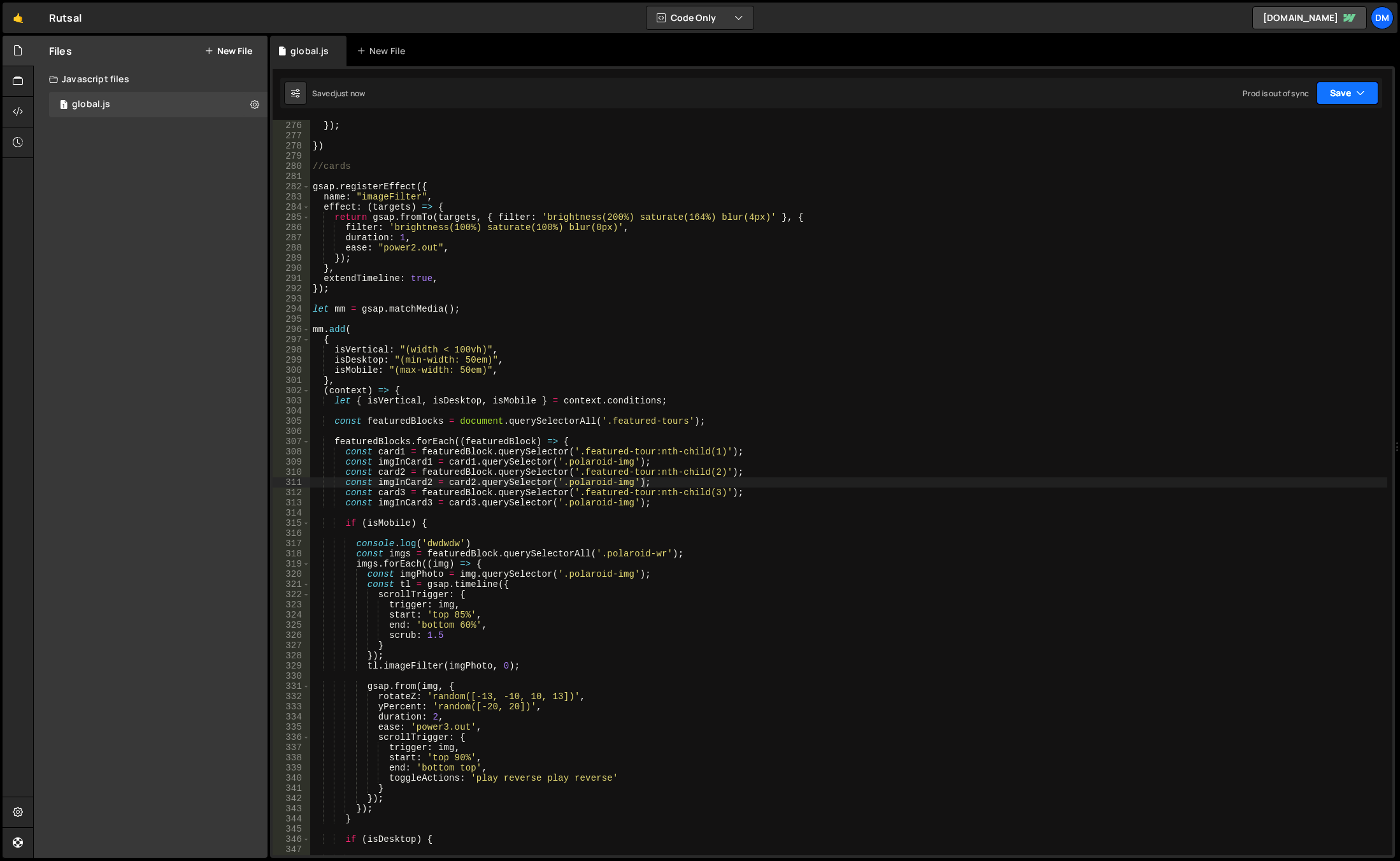
click at [1336, 93] on button "Save" at bounding box center [1347, 93] width 62 height 23
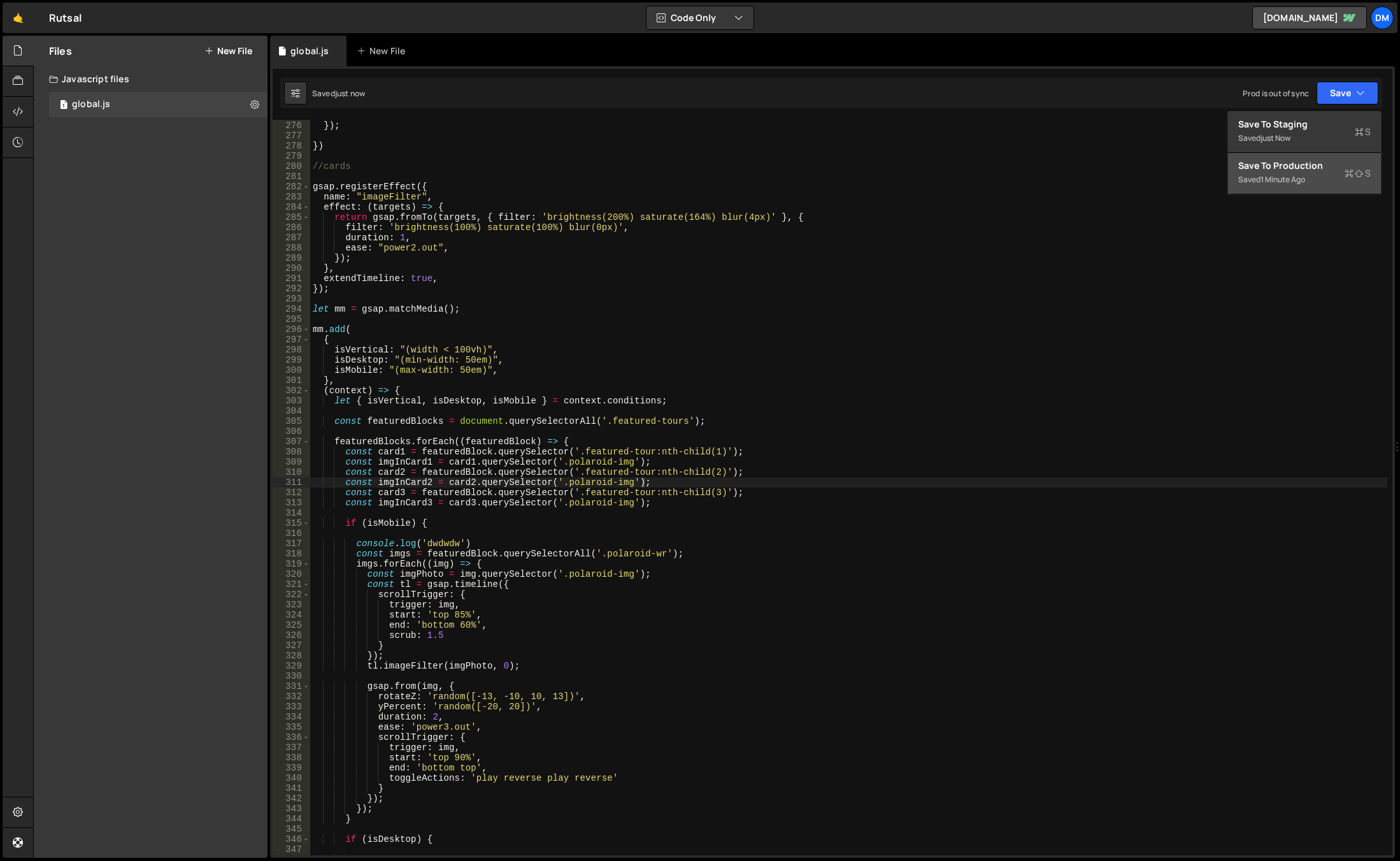
click at [1282, 169] on div "Save to Production S" at bounding box center [1304, 165] width 132 height 12
click at [586, 405] on div "}) ; }) ; }) //cards gsap . registerEffect ({ name : "imageFilter" , effect : (…" at bounding box center [849, 488] width 1077 height 755
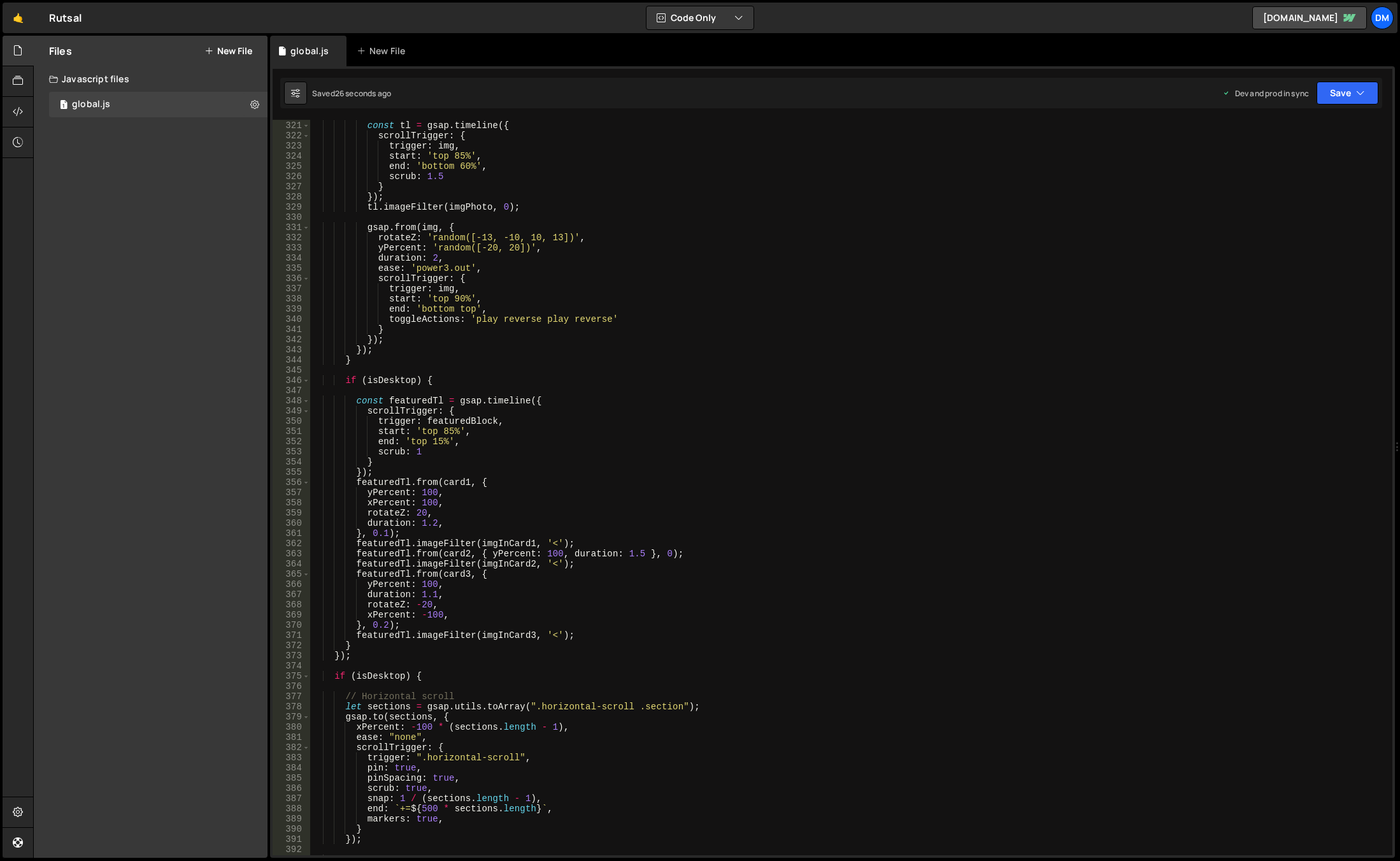
scroll to position [3452, 0]
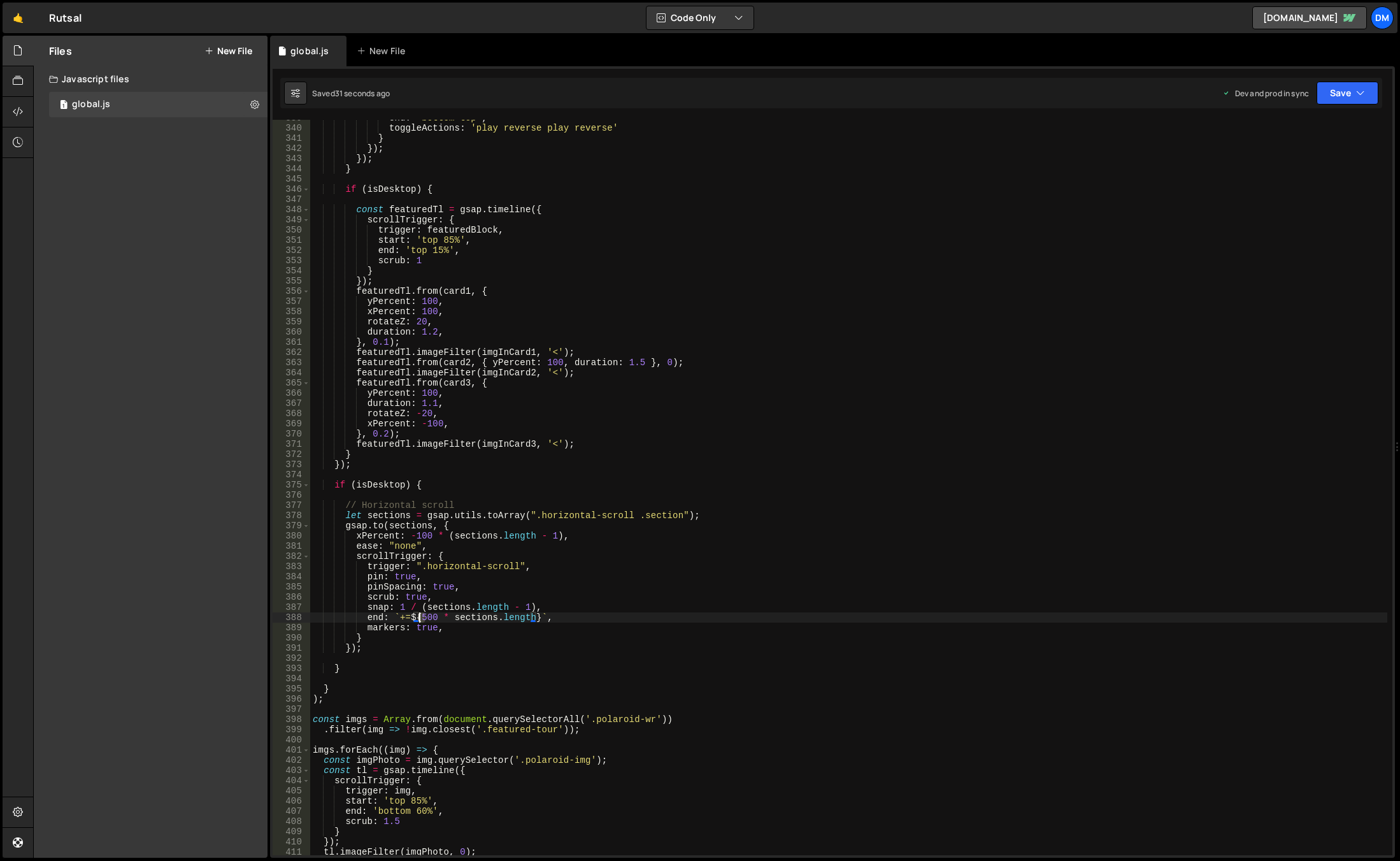
click at [421, 618] on div "end : 'bottom top' , toggleActions : 'play reverse play reverse' } }) ; }) ; } …" at bounding box center [849, 490] width 1077 height 755
click at [829, 435] on div "end : 'bottom top' , toggleActions : 'play reverse play reverse' } }) ; }) ; } …" at bounding box center [849, 490] width 1077 height 755
click at [1341, 96] on button "Save" at bounding box center [1347, 93] width 62 height 23
click at [1303, 180] on div "31 seconds ago" at bounding box center [1288, 178] width 55 height 11
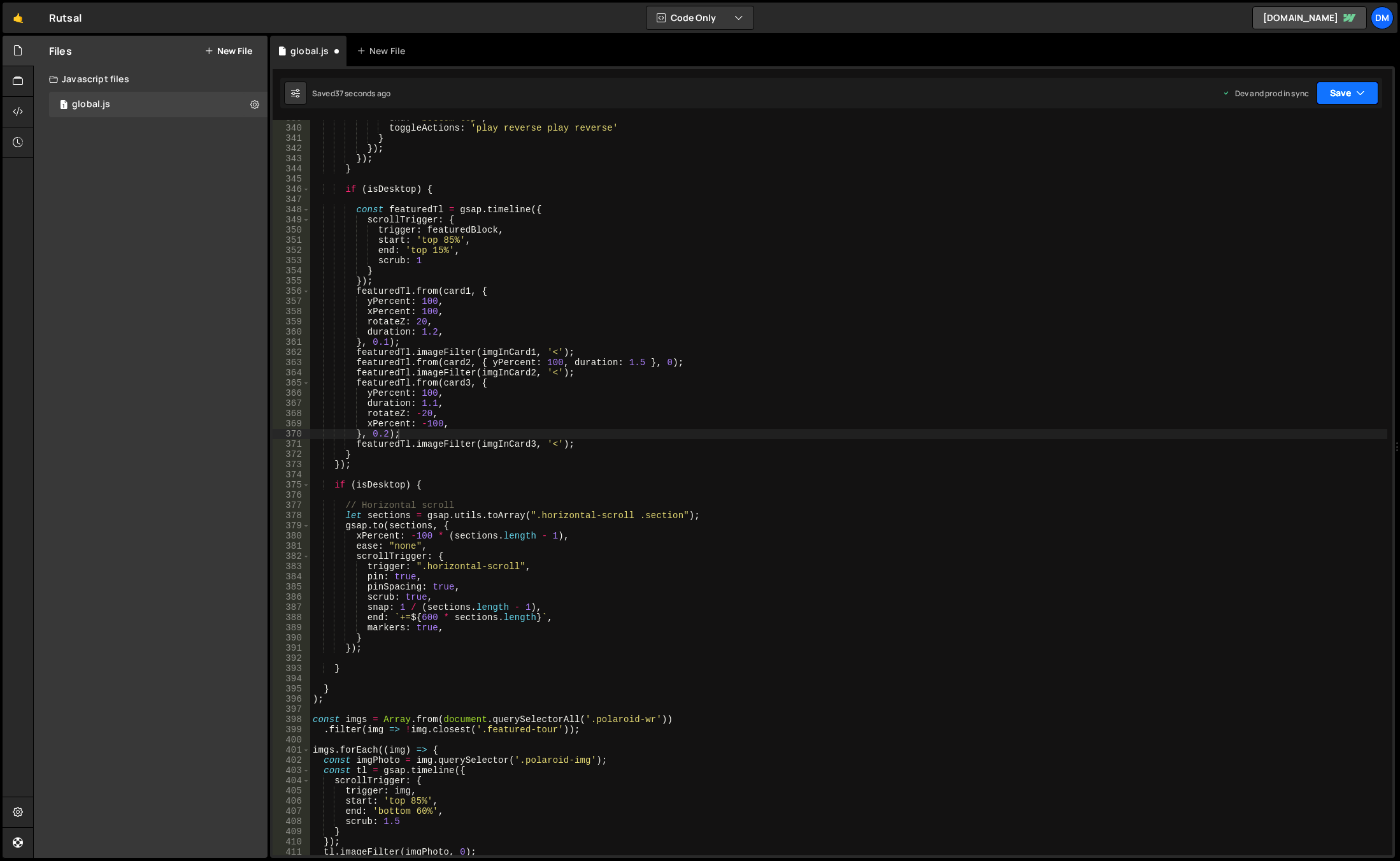
click at [1341, 100] on button "Save" at bounding box center [1347, 93] width 62 height 23
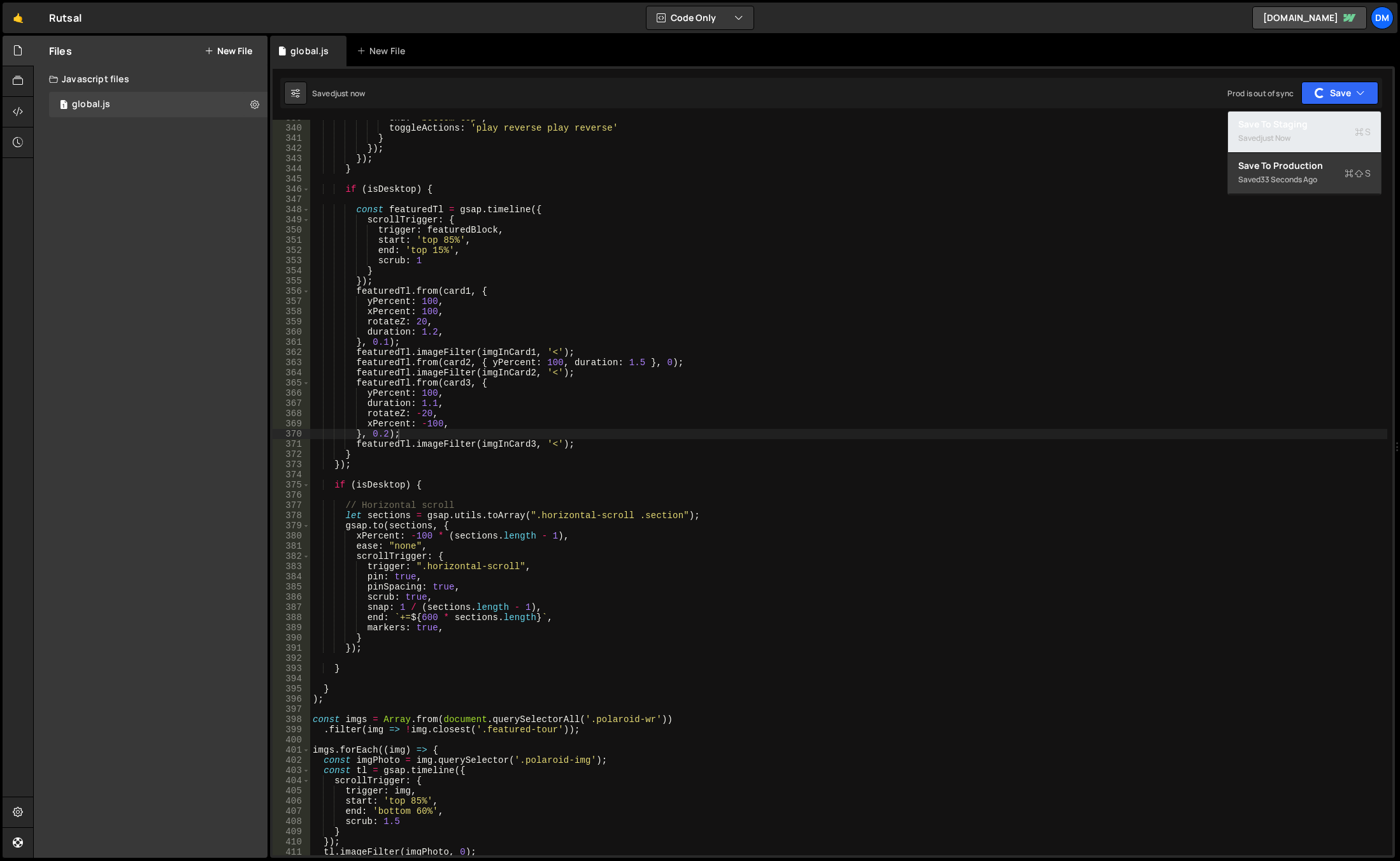
click at [1299, 134] on div "Saved just now" at bounding box center [1304, 138] width 132 height 16
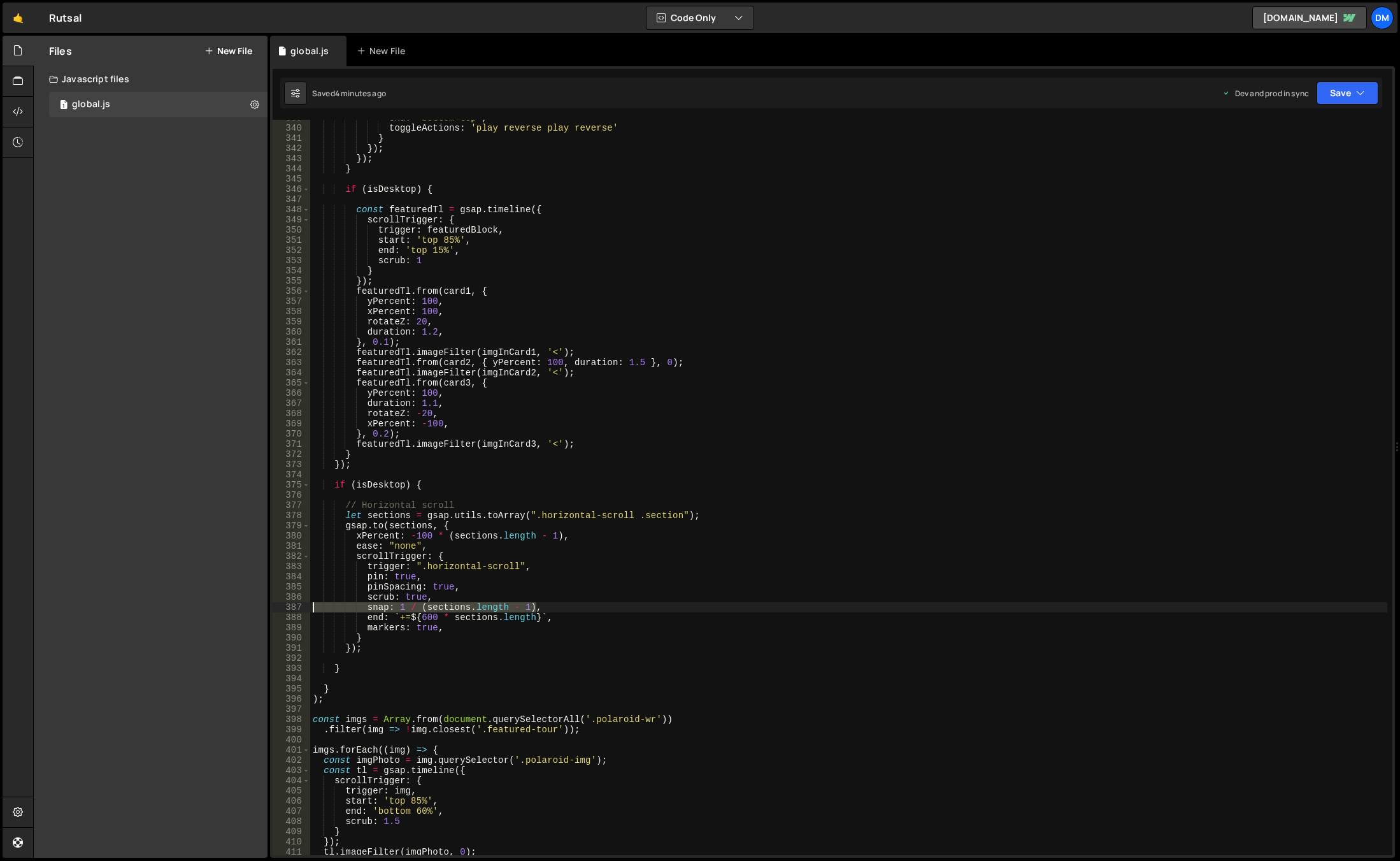
drag, startPoint x: 543, startPoint y: 606, endPoint x: 258, endPoint y: 602, distance: 285.0
click at [258, 602] on div "Files New File Javascript files 1 global.js 0 CSS files Copy share link Edit Fi…" at bounding box center [716, 446] width 1367 height 822
type textarea "// snap: 1 / (sections.length - 1),"
click at [1320, 94] on button "Save" at bounding box center [1347, 93] width 62 height 23
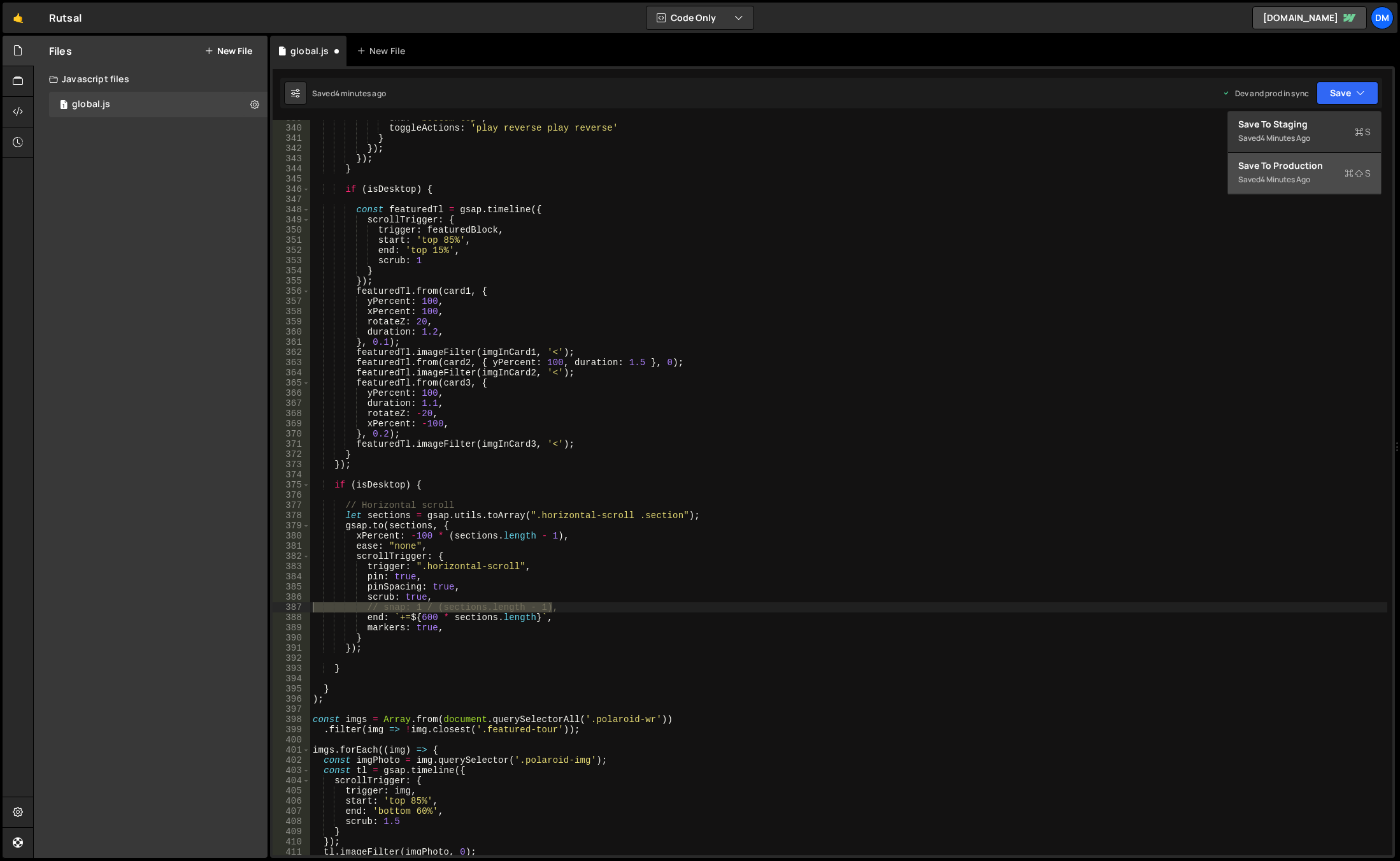
click at [1298, 159] on button "Save to Production S Saved 4 minutes ago" at bounding box center [1304, 174] width 153 height 41
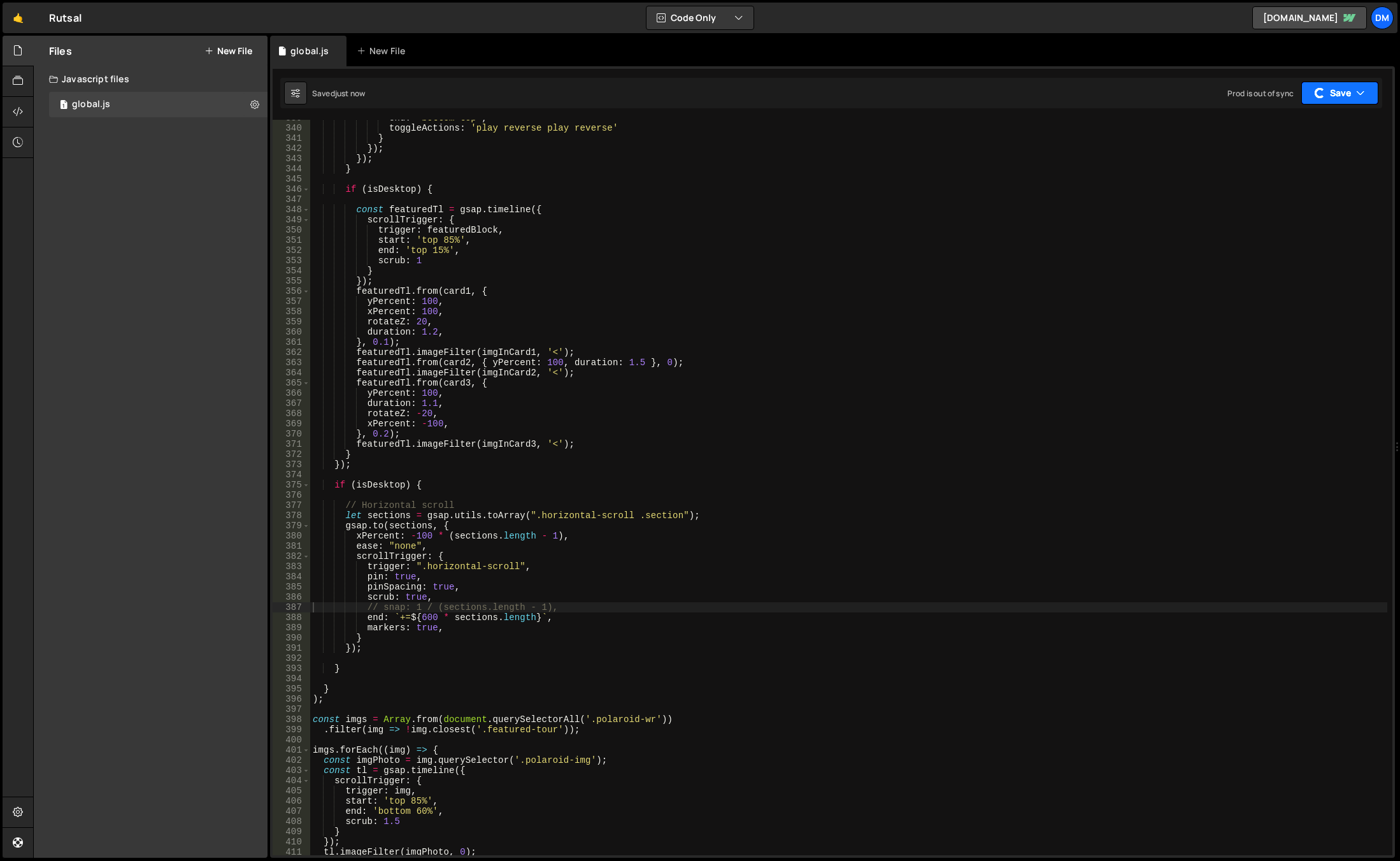
click at [1338, 93] on button "Save" at bounding box center [1339, 93] width 77 height 23
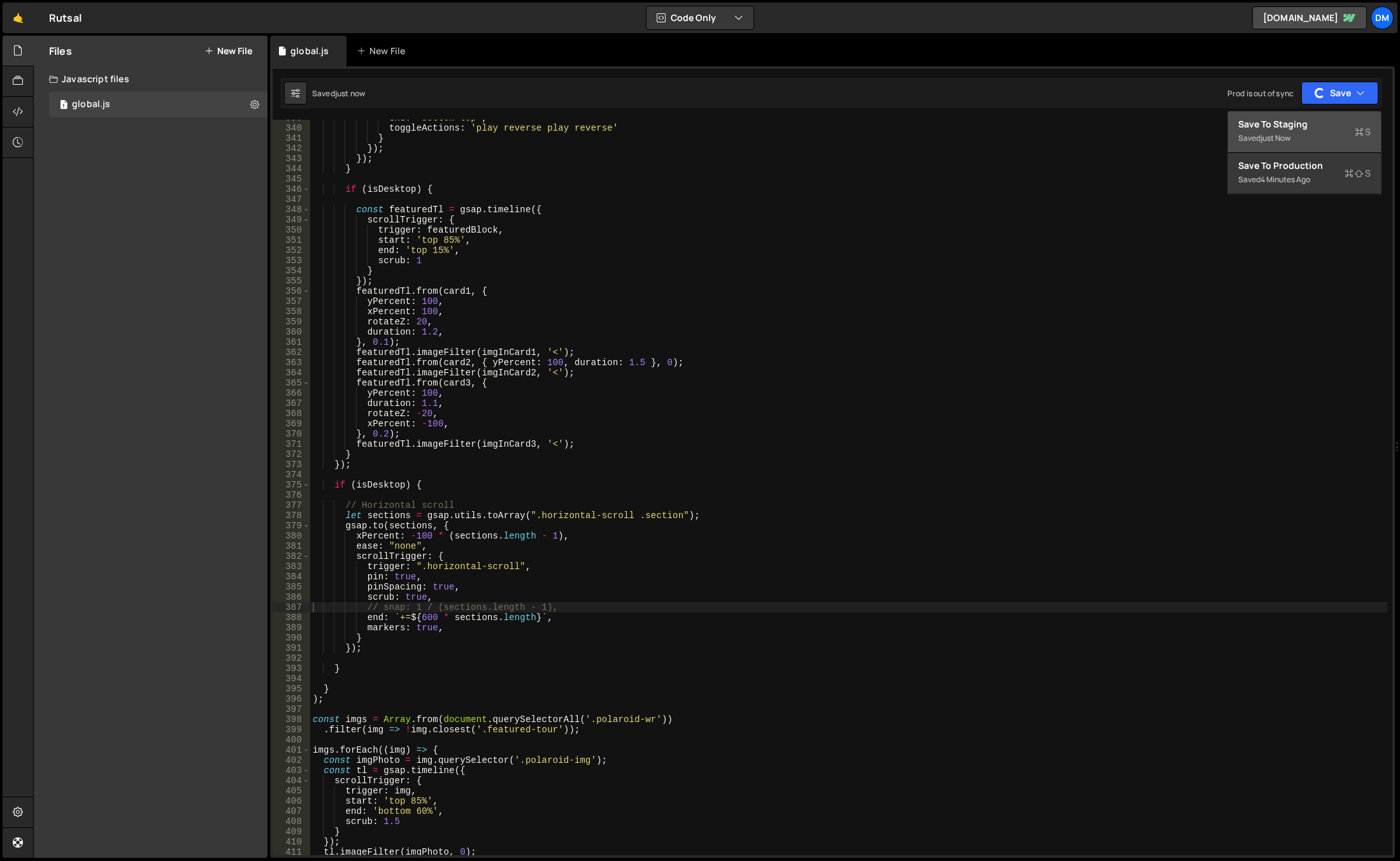
click at [1303, 116] on button "Save to Staging S Saved just now" at bounding box center [1304, 132] width 153 height 41
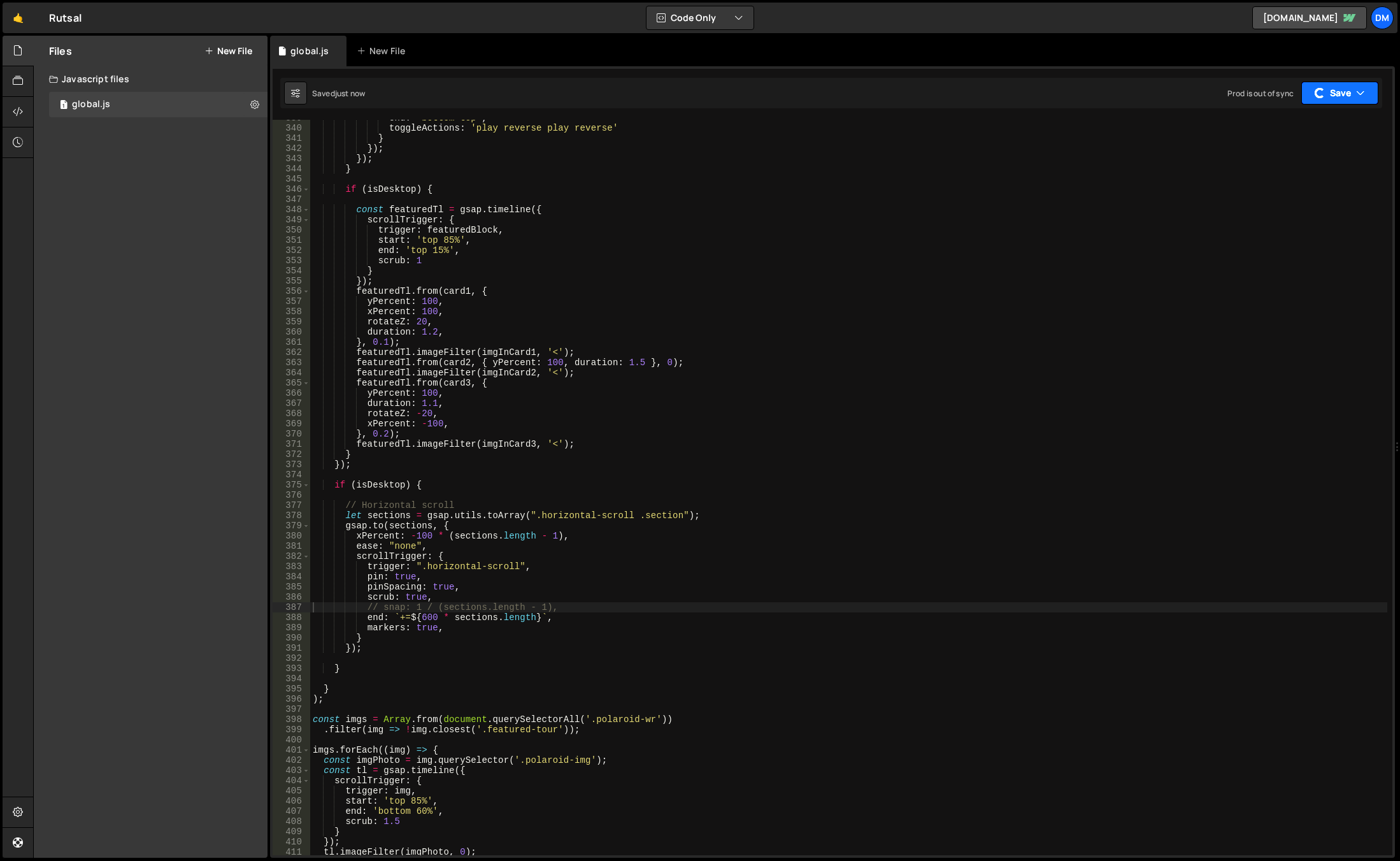
click at [1334, 89] on button "Save" at bounding box center [1339, 93] width 77 height 23
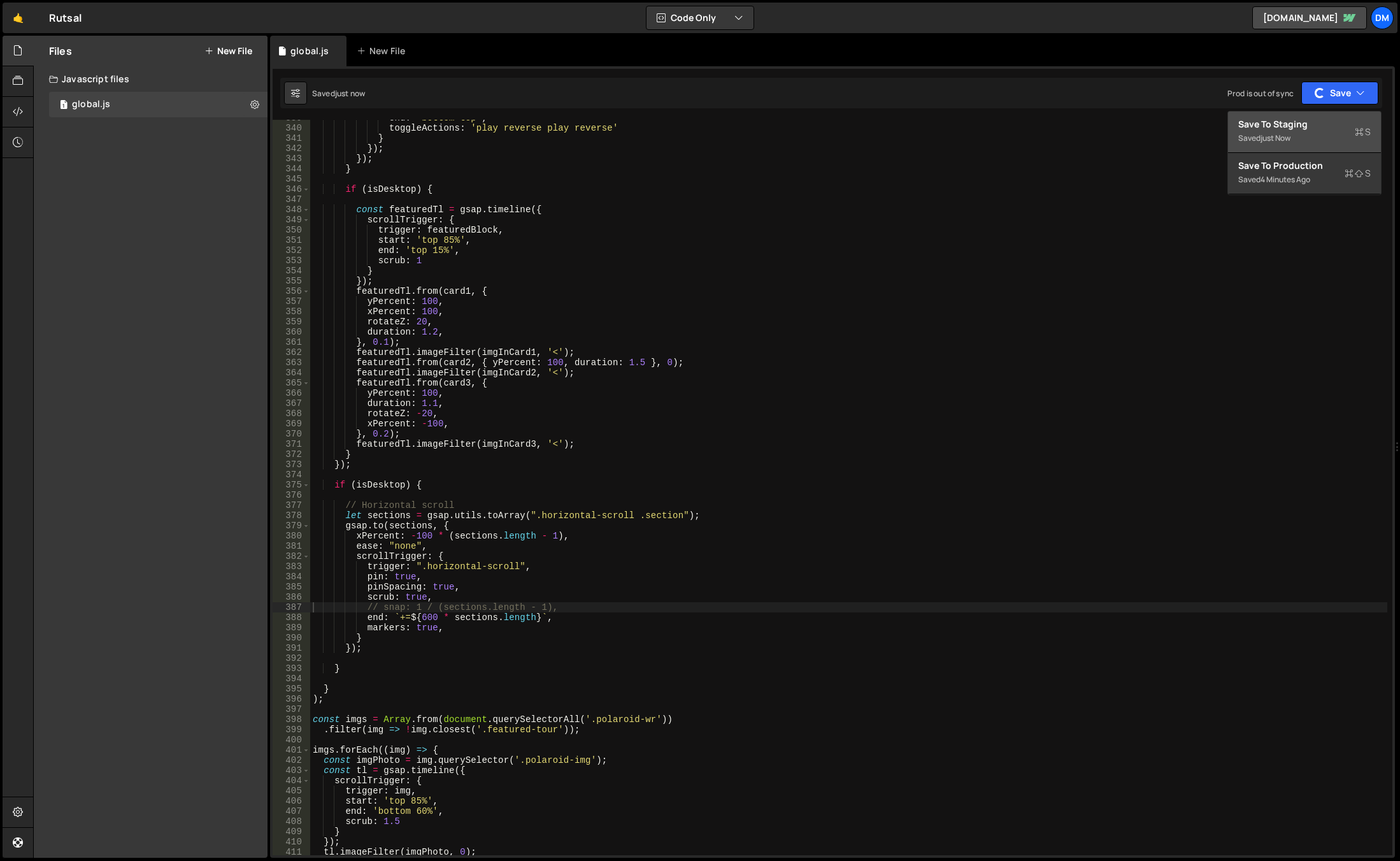
click at [1300, 130] on div "Save to Staging S" at bounding box center [1304, 124] width 132 height 12
click at [228, 50] on button "New File" at bounding box center [229, 51] width 48 height 10
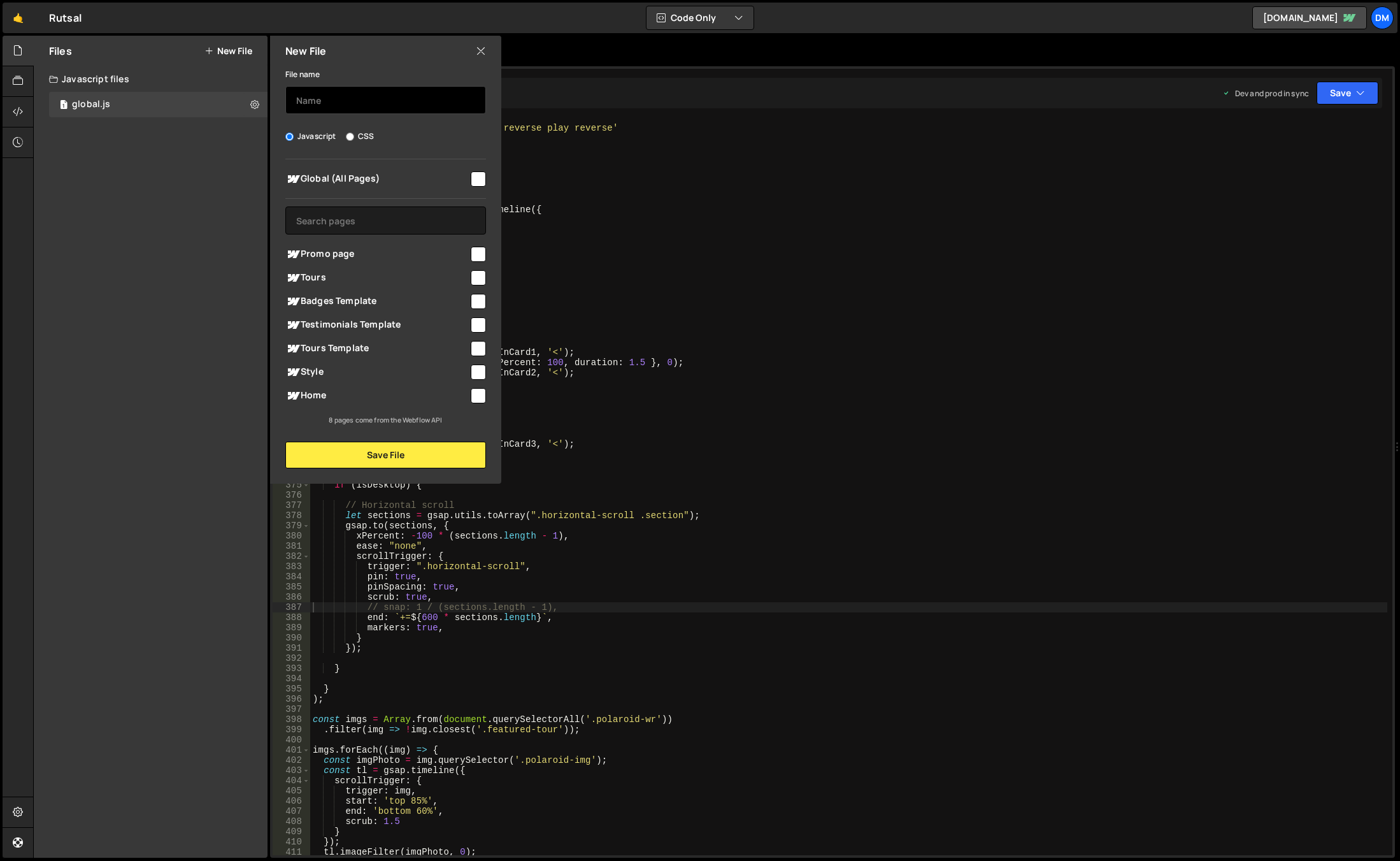
click at [363, 103] on input "text" at bounding box center [385, 100] width 201 height 28
type input "Home"
click at [482, 389] on input "checkbox" at bounding box center [478, 396] width 16 height 16
checkbox input "true"
click at [383, 455] on button "Save File" at bounding box center [385, 454] width 201 height 26
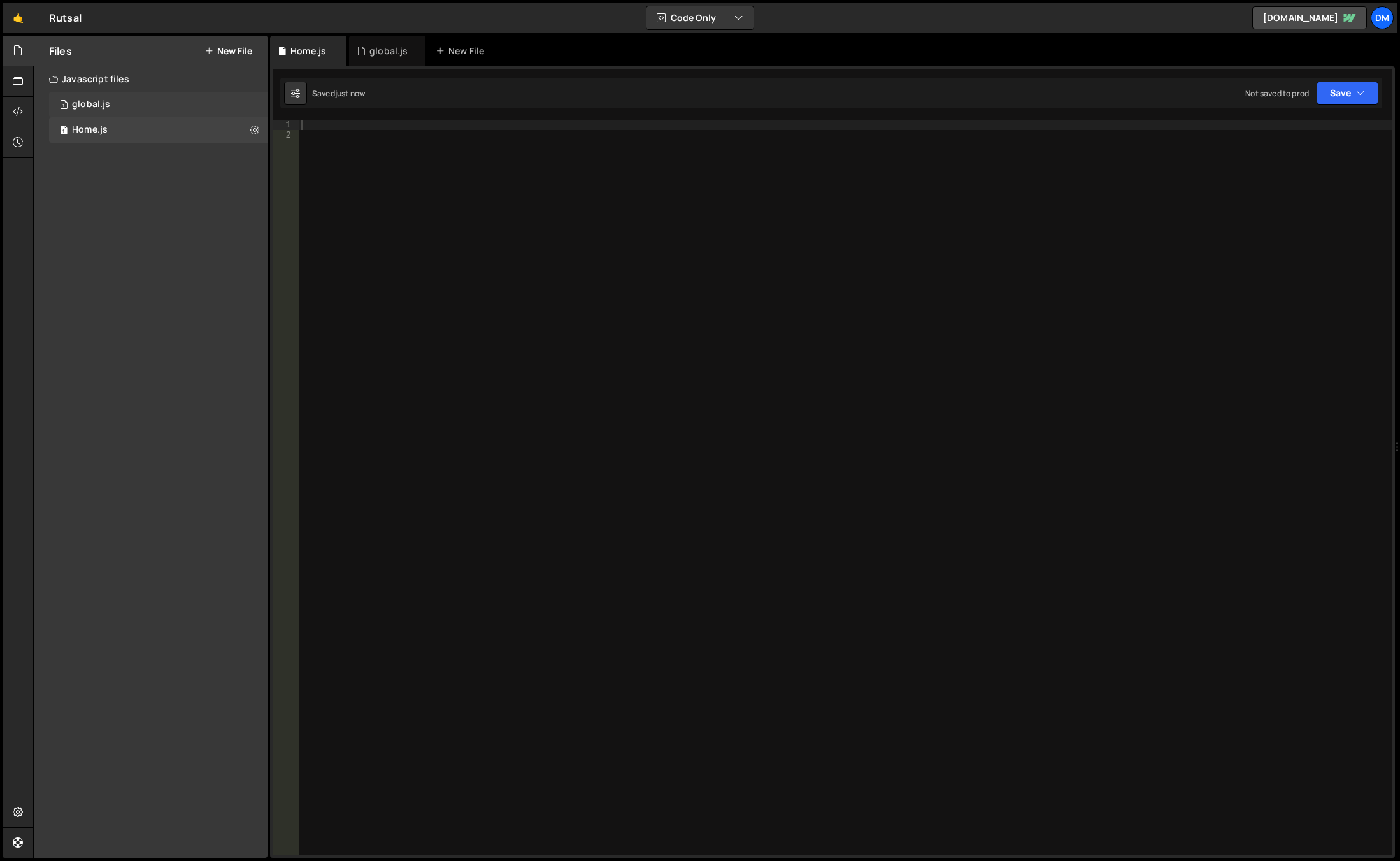
click at [157, 106] on div "1 global.js 0" at bounding box center [158, 104] width 218 height 26
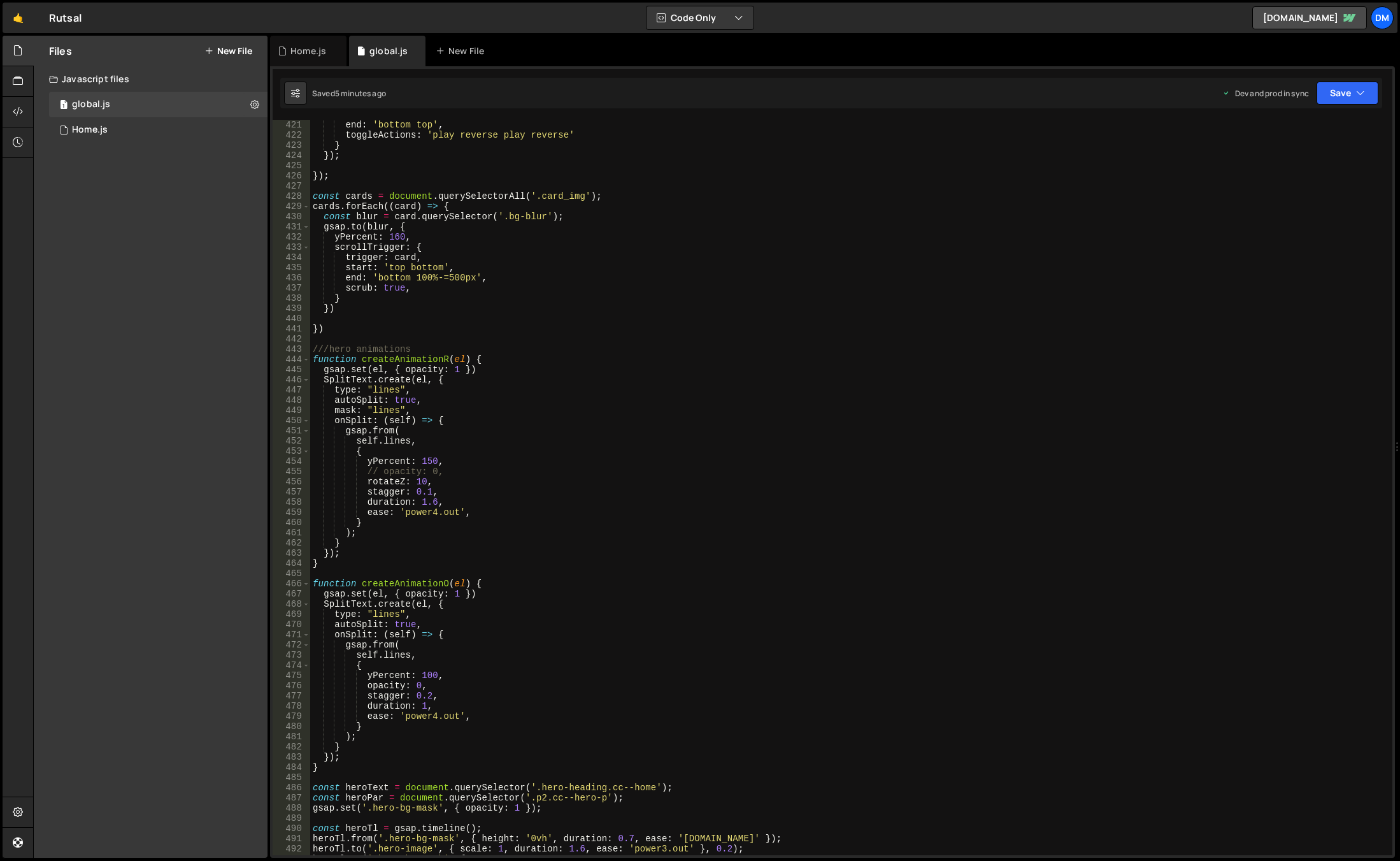
scroll to position [0, 2]
click at [469, 529] on div "end : 'bottom top' , toggleActions : 'play reverse play reverse' } }) ; }) ; co…" at bounding box center [849, 497] width 1077 height 755
click at [417, 365] on div "end : 'bottom top' , toggleActions : 'play reverse play reverse' } }) ; }) ; co…" at bounding box center [849, 497] width 1077 height 755
click at [413, 396] on div "end : 'bottom top' , toggleActions : 'play reverse play reverse' } }) ; }) ; co…" at bounding box center [849, 497] width 1077 height 755
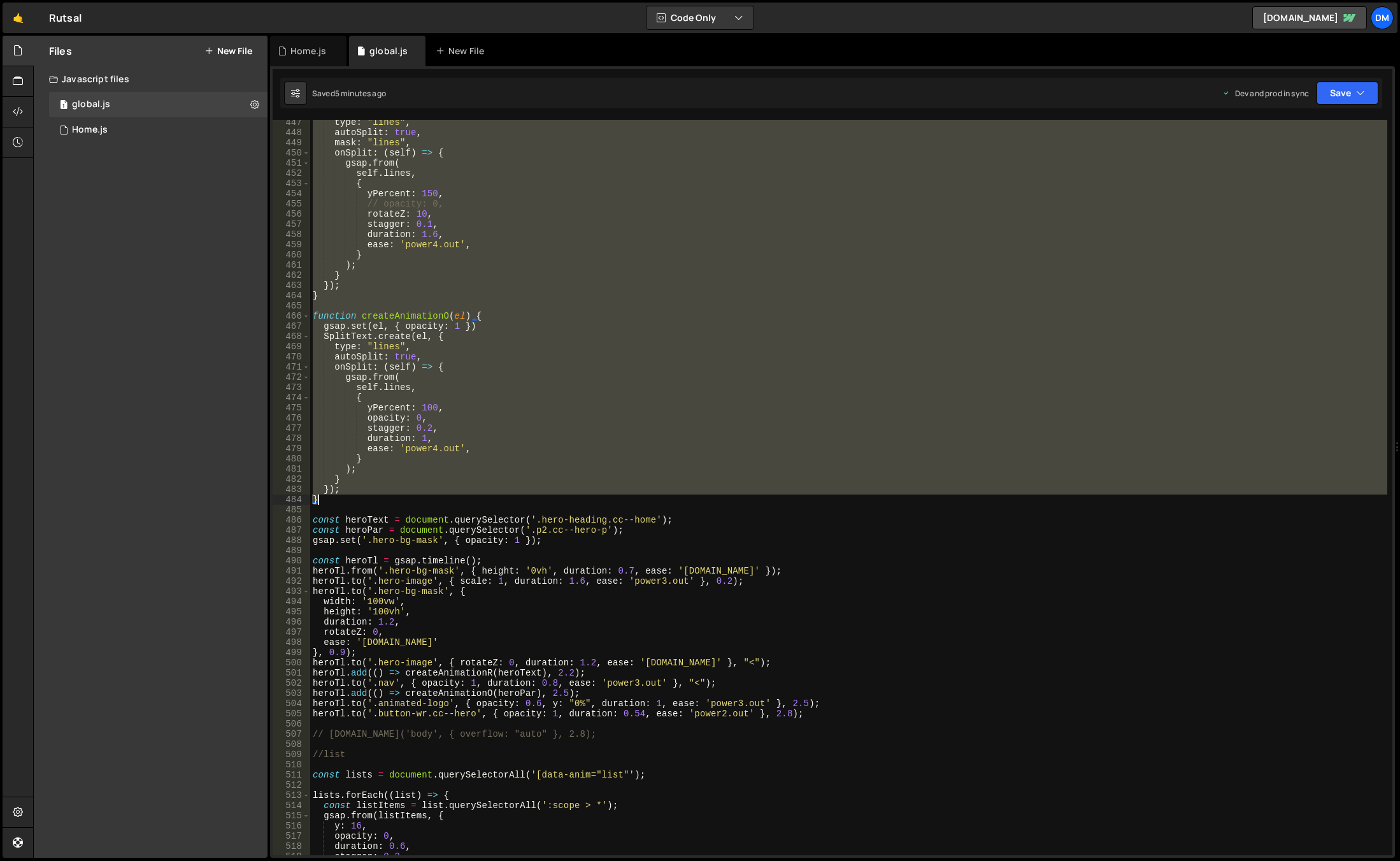
scroll to position [4626, 0]
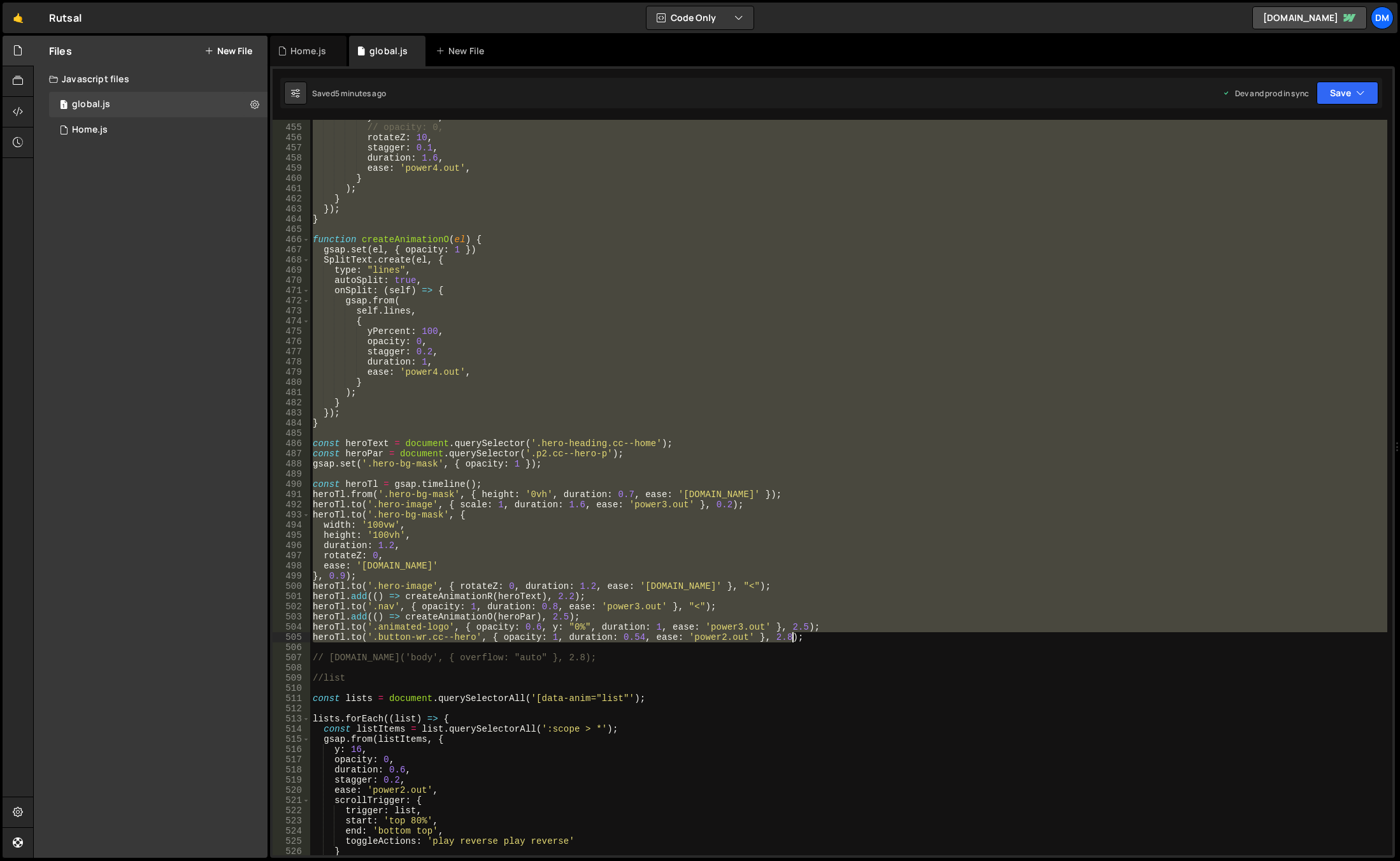
drag, startPoint x: 313, startPoint y: 346, endPoint x: 836, endPoint y: 637, distance: 598.5
click at [836, 637] on div "yPercent : 150 , // opacity: 0, rotateZ : 10 , stagger : 0.1 , duration : 1.6 ,…" at bounding box center [849, 490] width 1077 height 755
type textarea "heroTl.to('.animated-logo', { opacity: 0.6, y: "0%", duration: 1, ease: 'power3…"
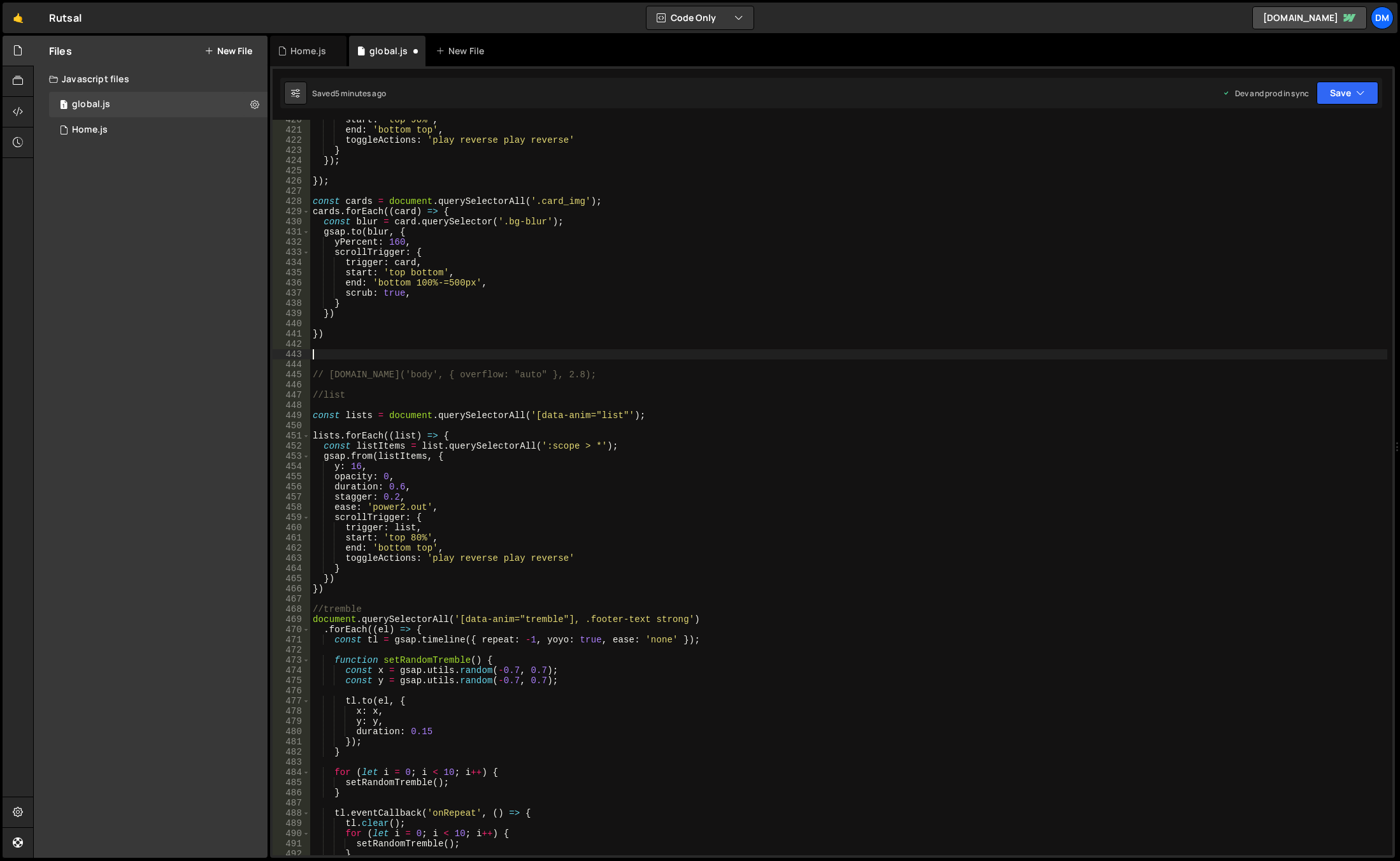
scroll to position [4162, 0]
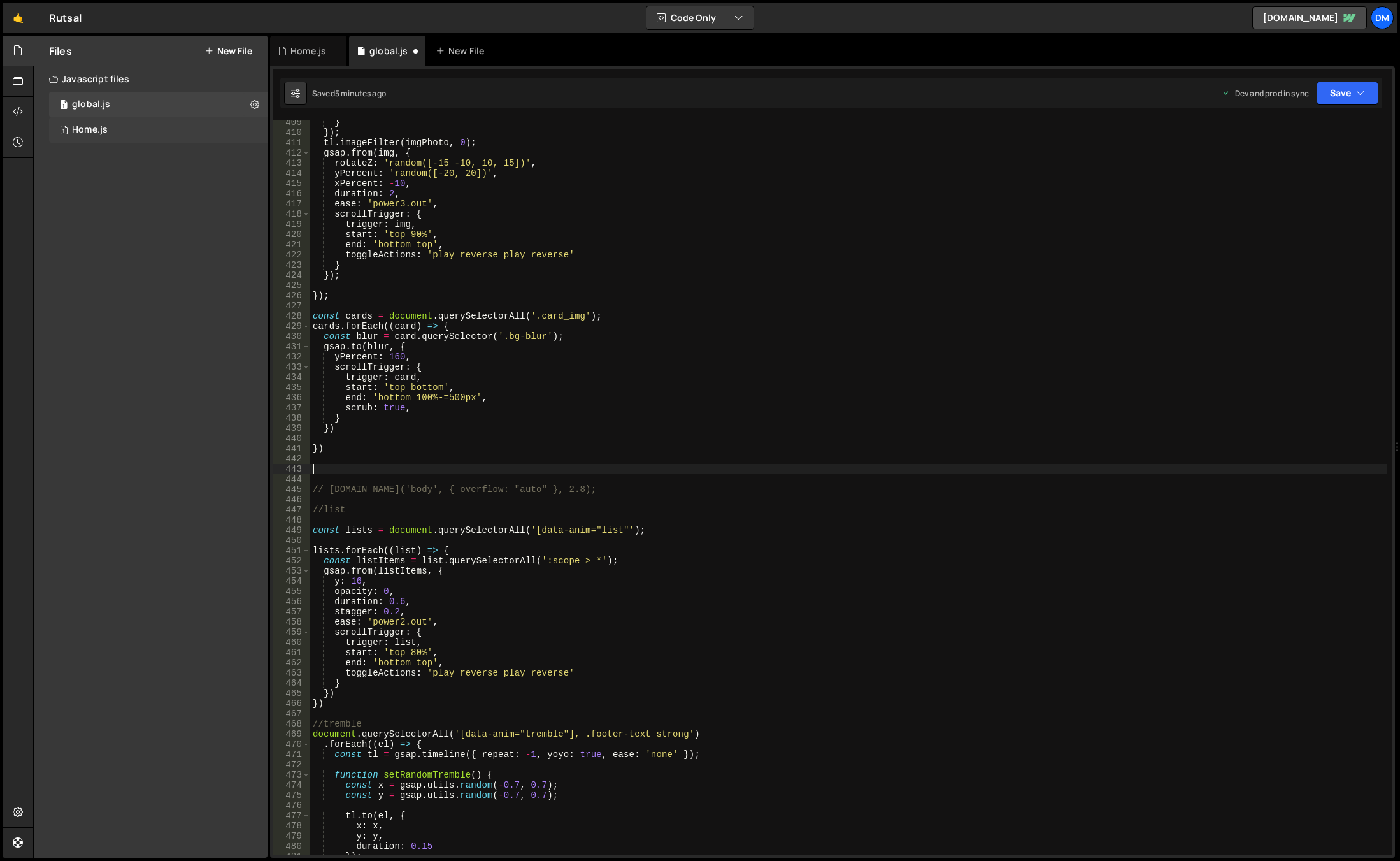
click at [113, 129] on div "1 Home.js 0" at bounding box center [158, 130] width 218 height 26
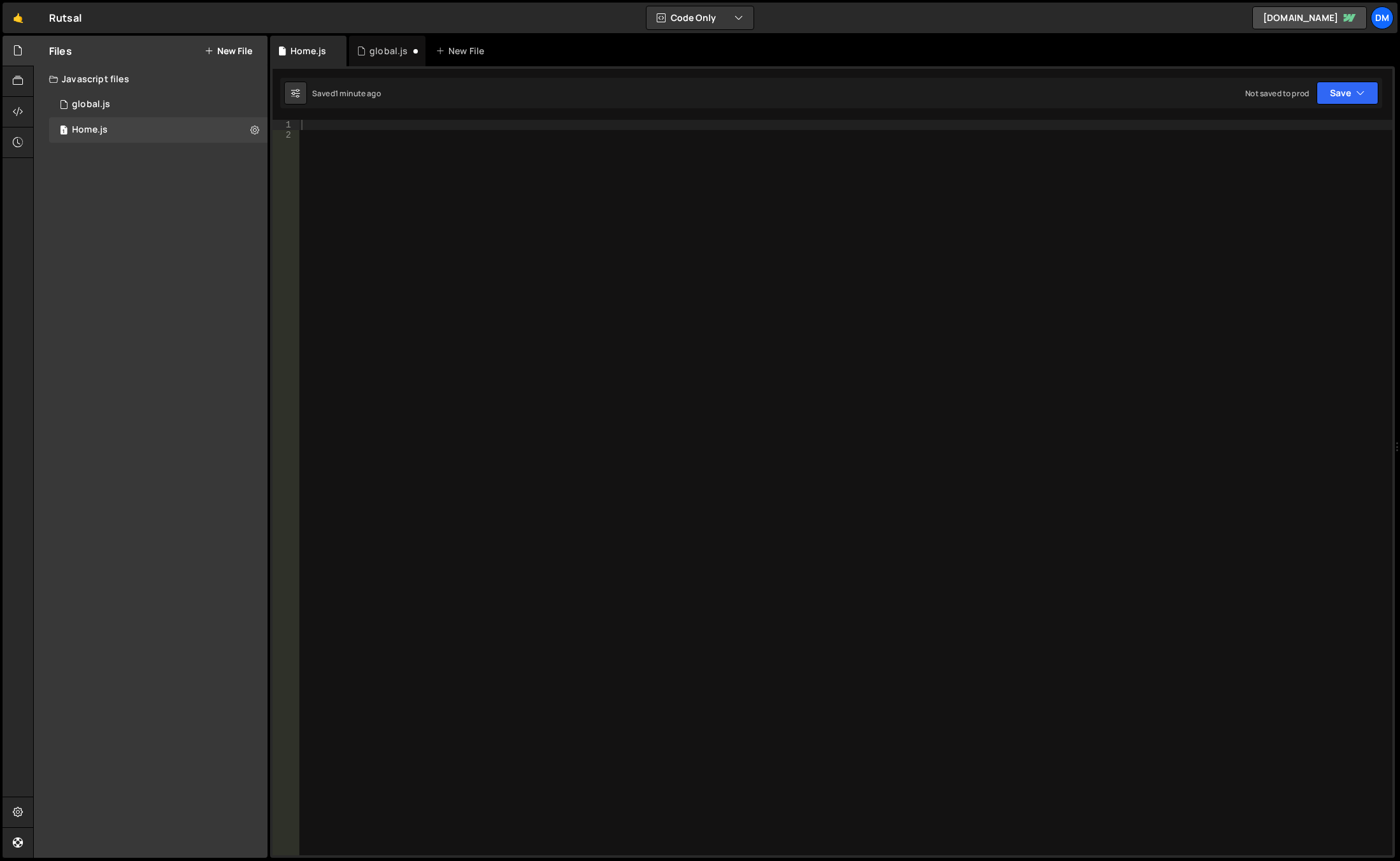
click at [455, 172] on div at bounding box center [846, 497] width 1094 height 755
paste textarea "heroTl.to('.button-wr.cc--hero', { opacity: 1, duration: 0.54, ease: 'power2.ou…"
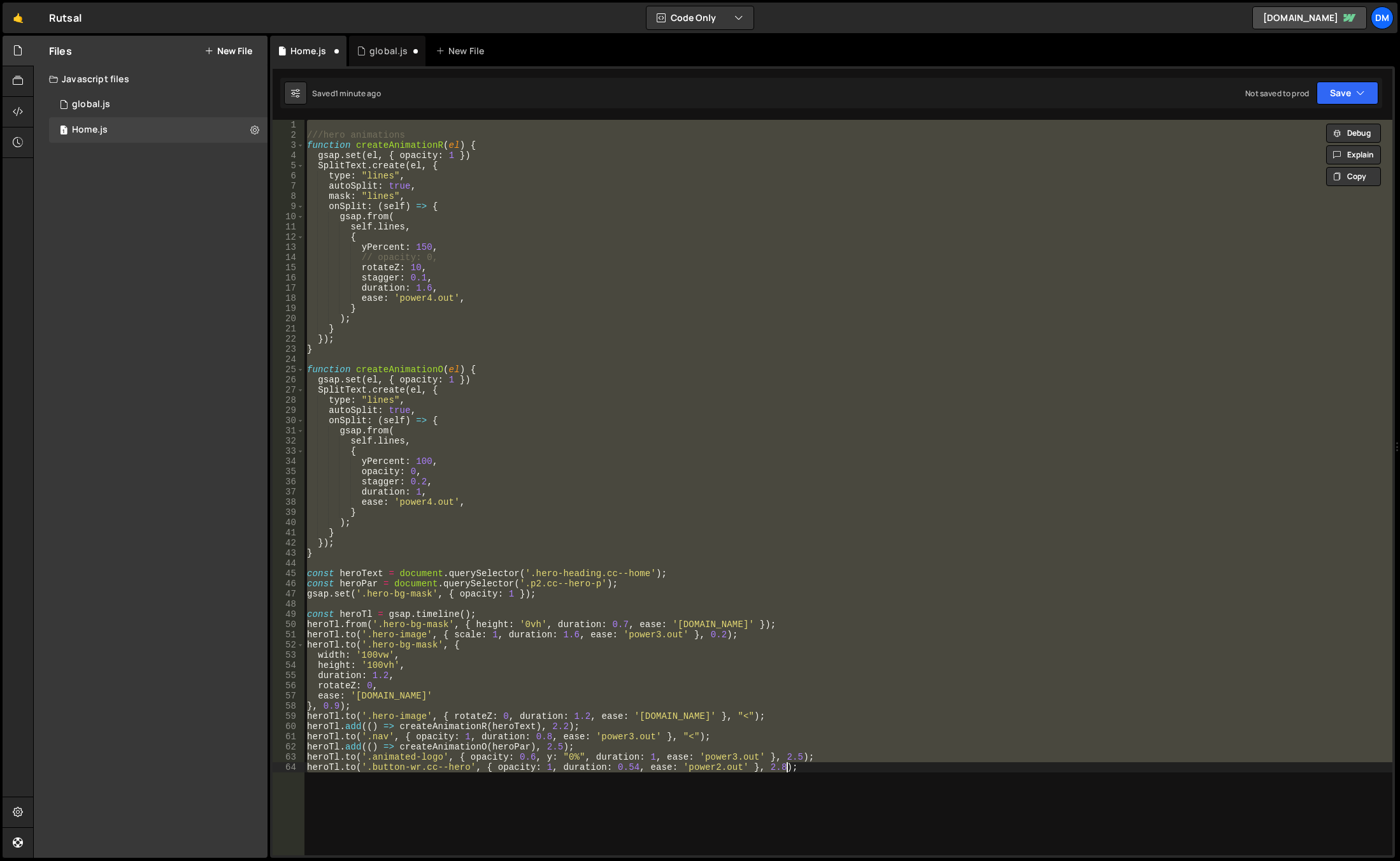
paste textarea
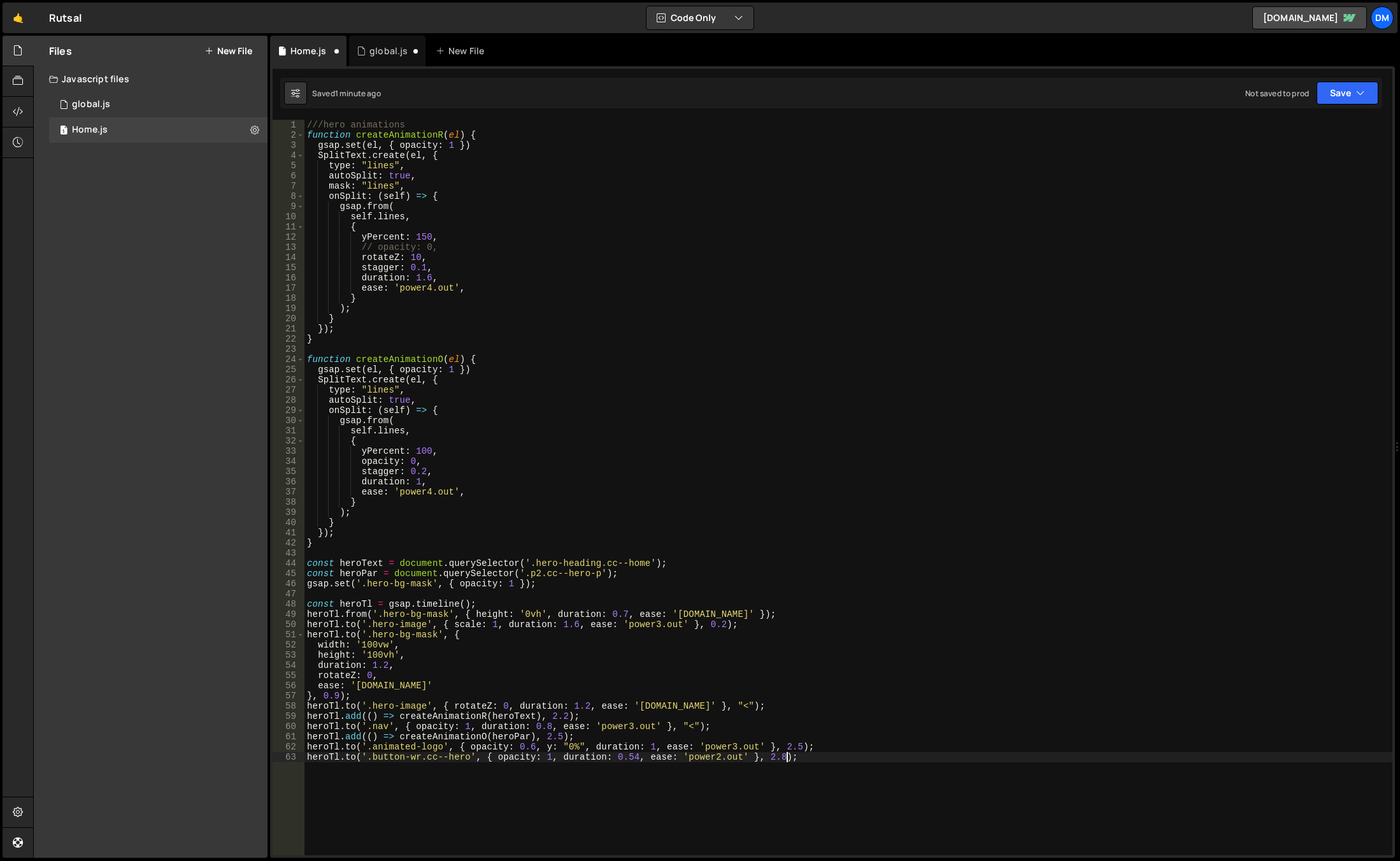
type textarea "heroTl.to('.button-wr.cc--hero', { opacity: 1, duration: 0.54, ease: 'power2.ou…"
click at [1334, 94] on button "Save" at bounding box center [1347, 93] width 62 height 23
click at [1324, 119] on div "Save to Staging S" at bounding box center [1304, 124] width 132 height 12
click at [1346, 91] on button "Save" at bounding box center [1347, 93] width 62 height 23
click at [1275, 172] on div "Not saved to prod" at bounding box center [1304, 179] width 132 height 16
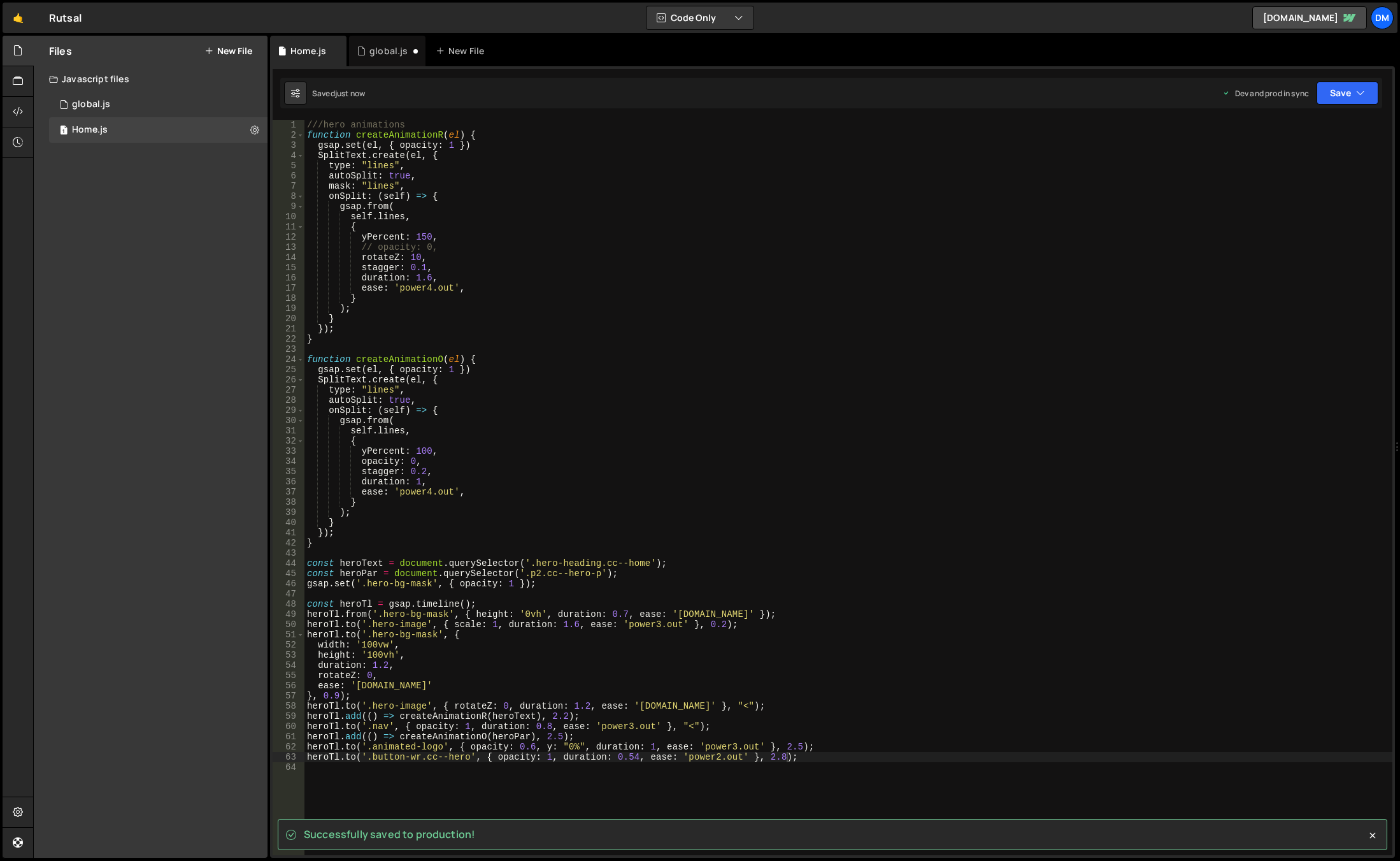
drag, startPoint x: 118, startPoint y: 102, endPoint x: 319, endPoint y: 97, distance: 201.1
click at [118, 102] on div "1 global.js 0" at bounding box center [158, 104] width 218 height 26
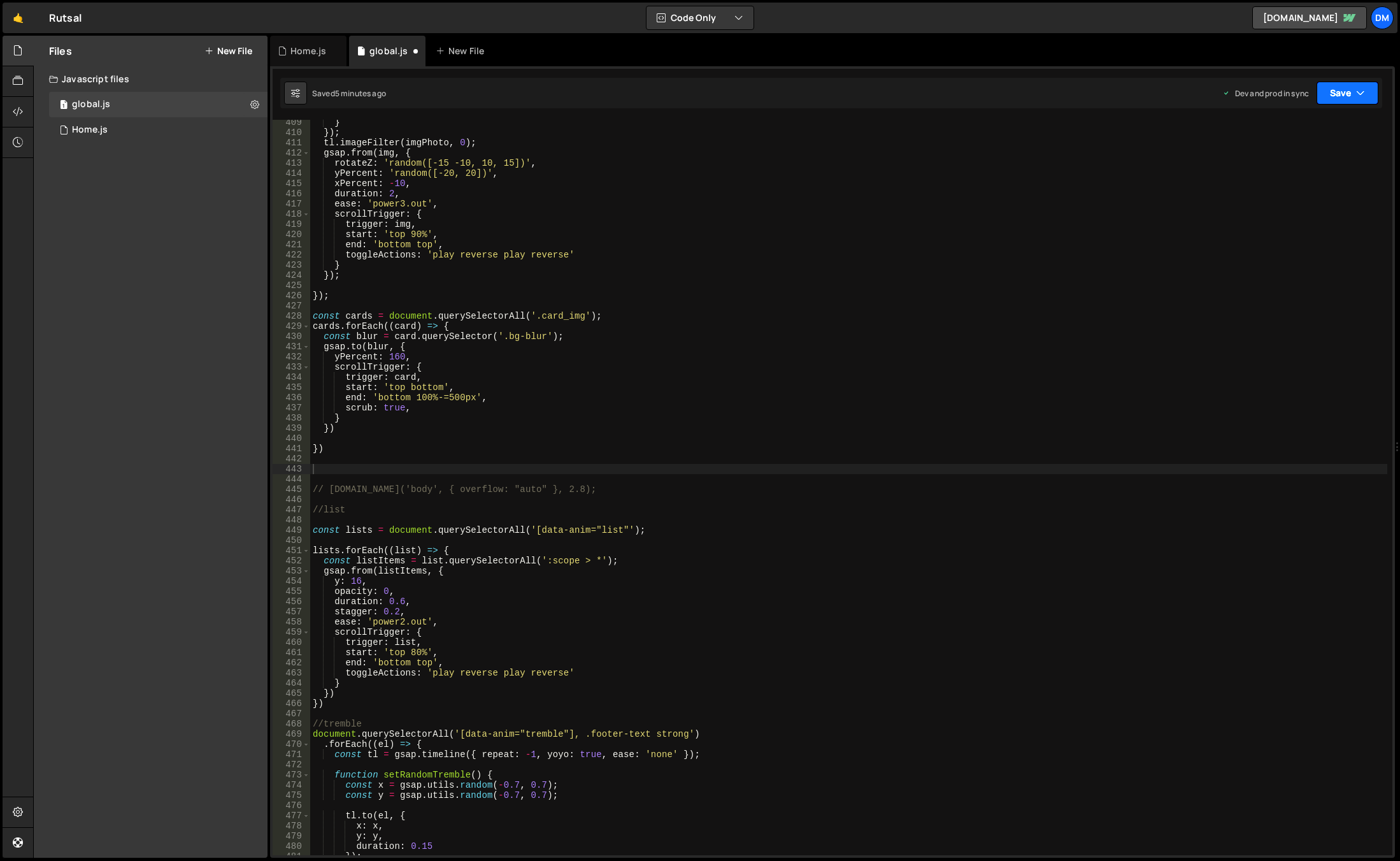
click at [1348, 98] on button "Save" at bounding box center [1347, 93] width 62 height 23
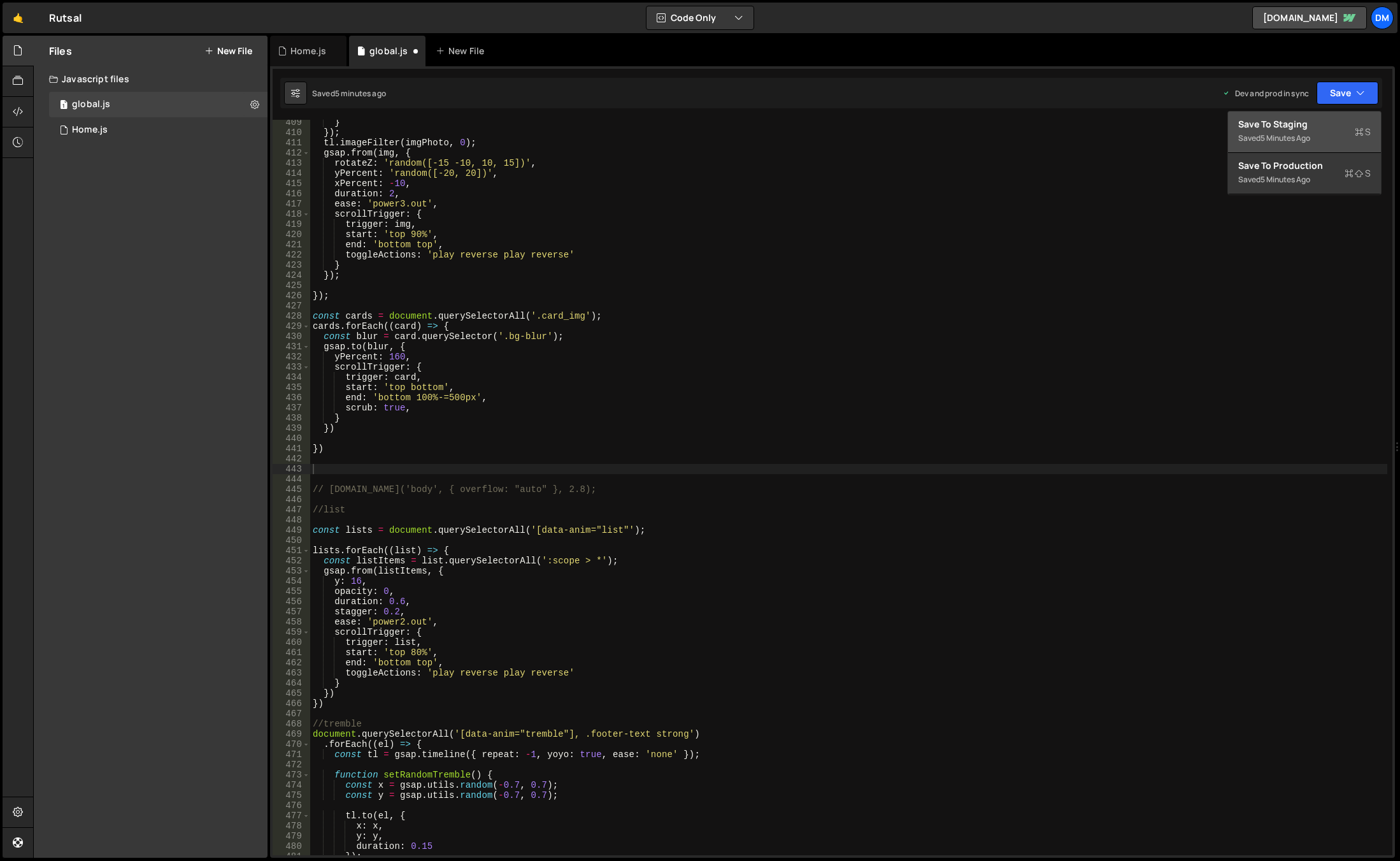
click at [1312, 127] on div "Save to Staging S" at bounding box center [1304, 124] width 132 height 12
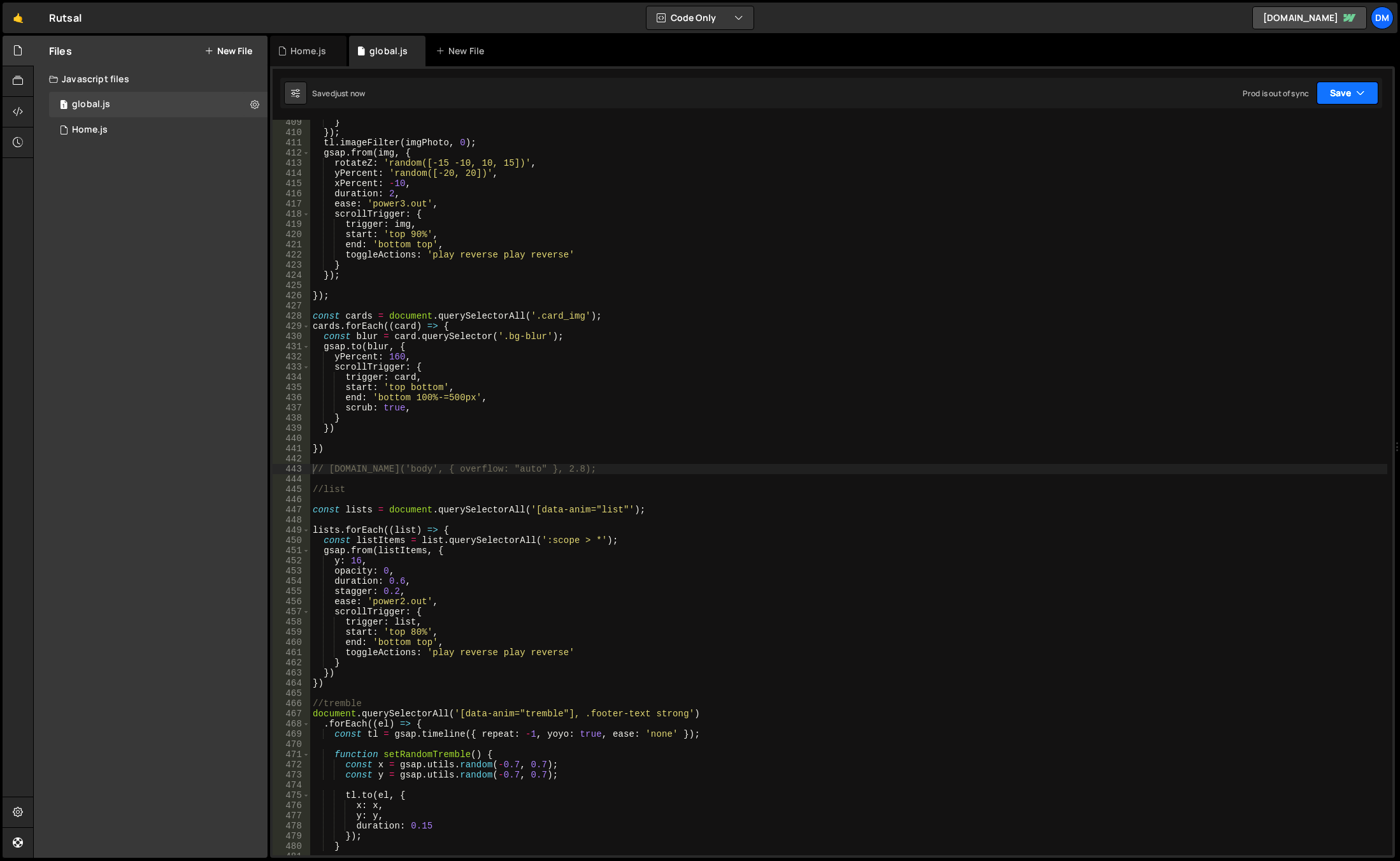
click at [1340, 96] on button "Save" at bounding box center [1347, 93] width 62 height 23
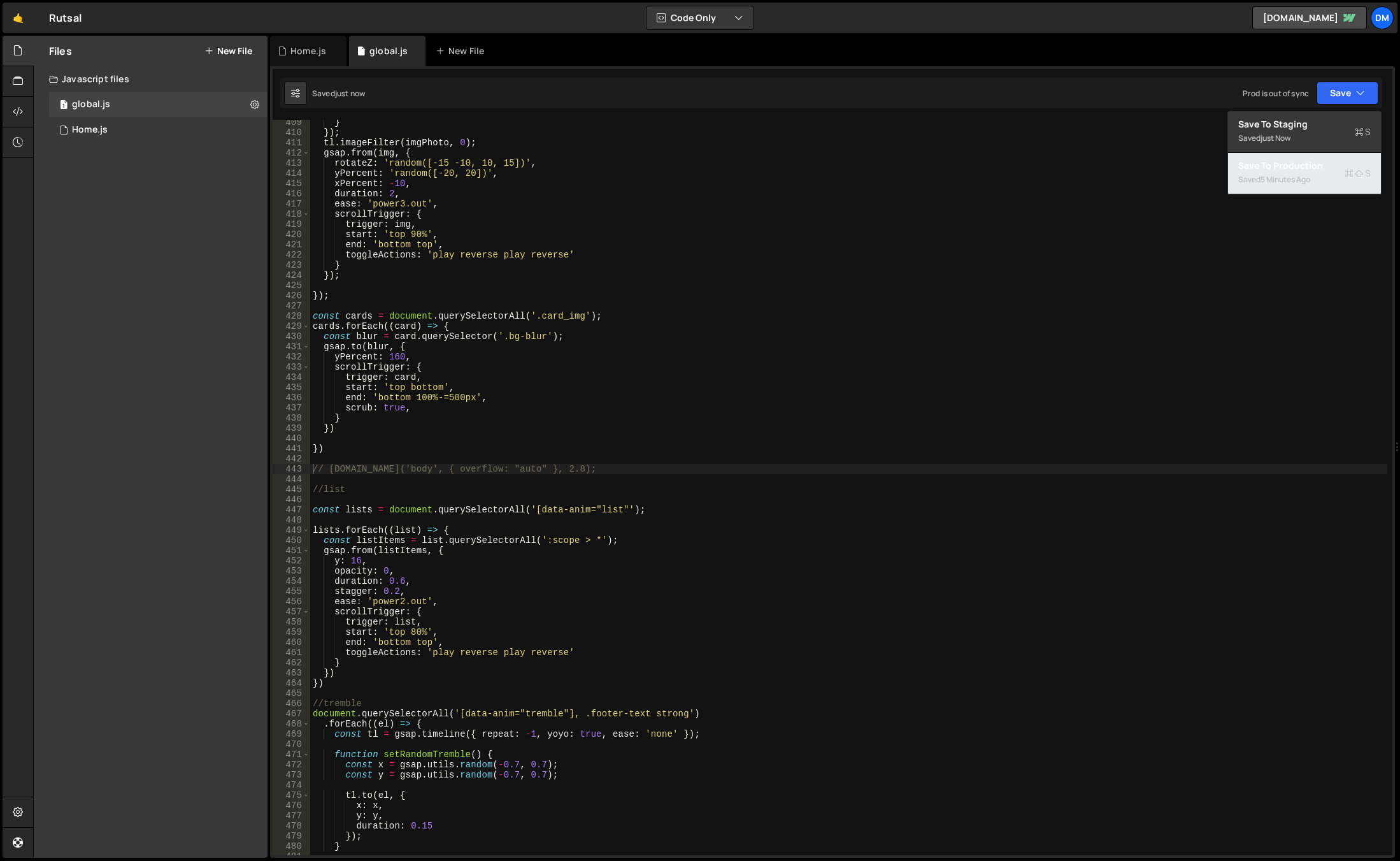
click at [1288, 164] on div "Save to Production S" at bounding box center [1304, 165] width 132 height 12
click at [970, 307] on div "} }) ; tl . imageFilter ( imgPhoto , 0 ) ; gsap . from ( img , { rotateZ : 'ran…" at bounding box center [849, 495] width 1077 height 755
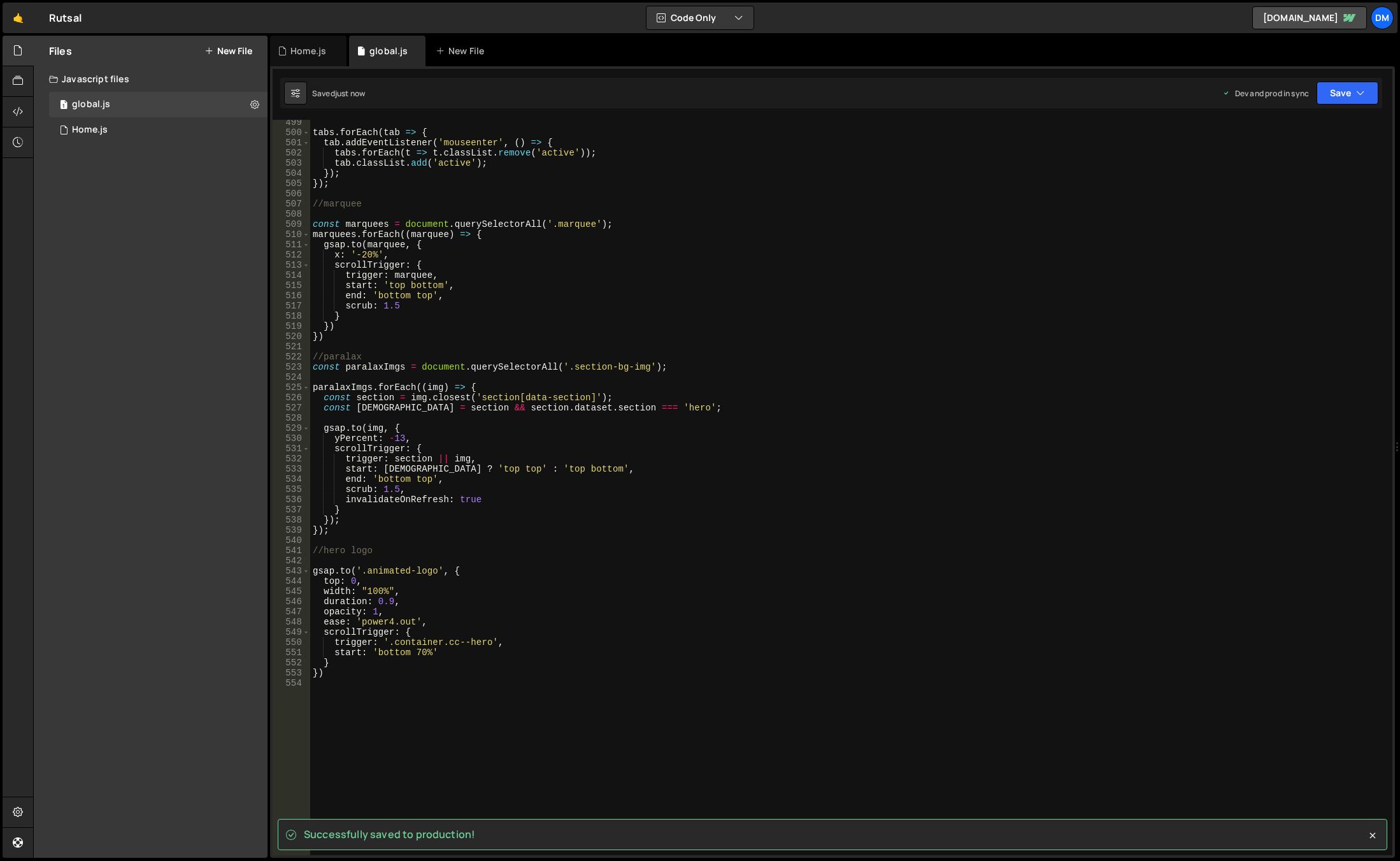
scroll to position [5117, 0]
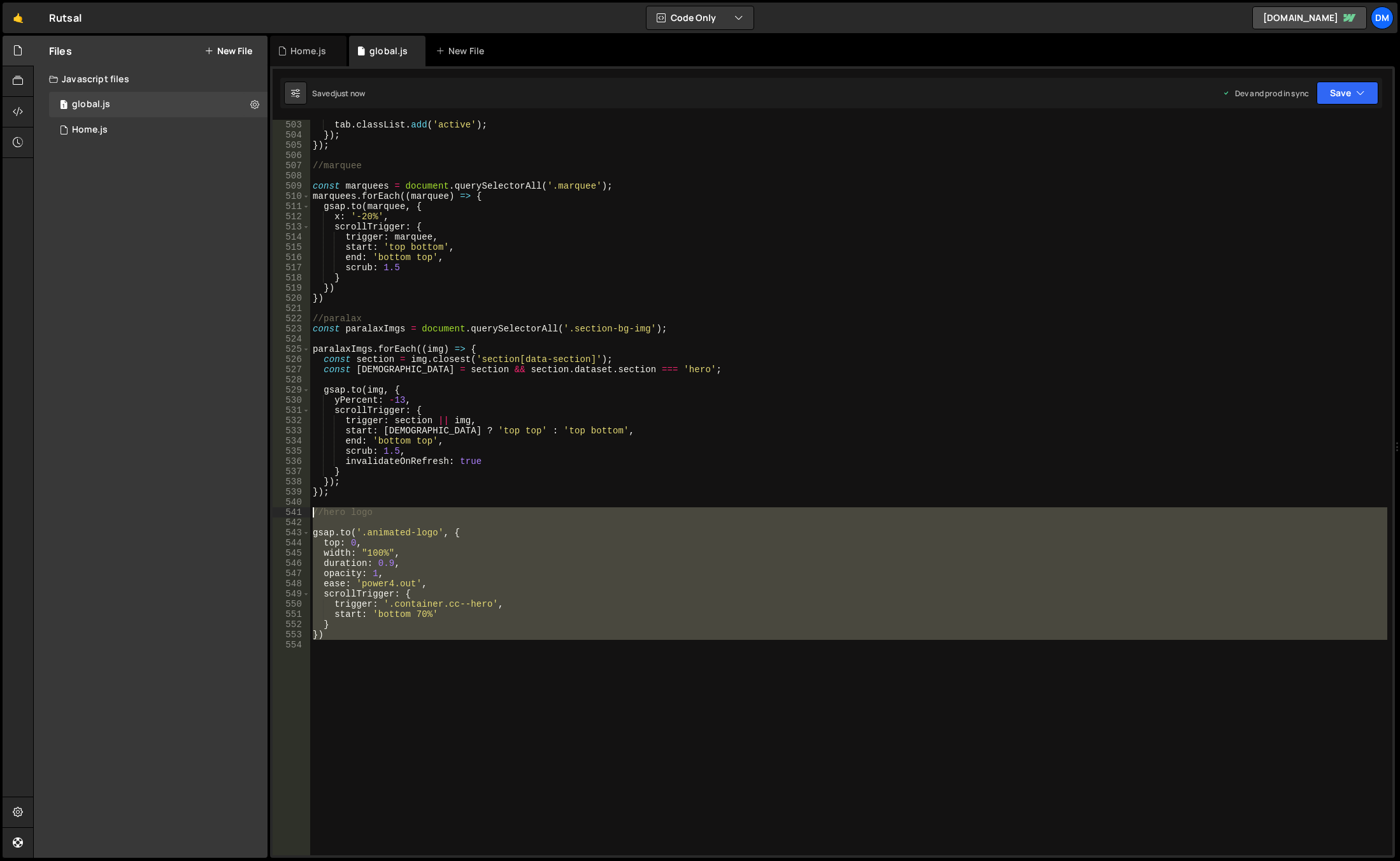
drag, startPoint x: 356, startPoint y: 639, endPoint x: 294, endPoint y: 513, distance: 140.4
click at [294, 513] on div "503 504 505 506 507 508 509 510 511 512 513 514 515 516 517 518 519 520 521 522…" at bounding box center [833, 488] width 1120 height 735
type textarea "//hero logo"
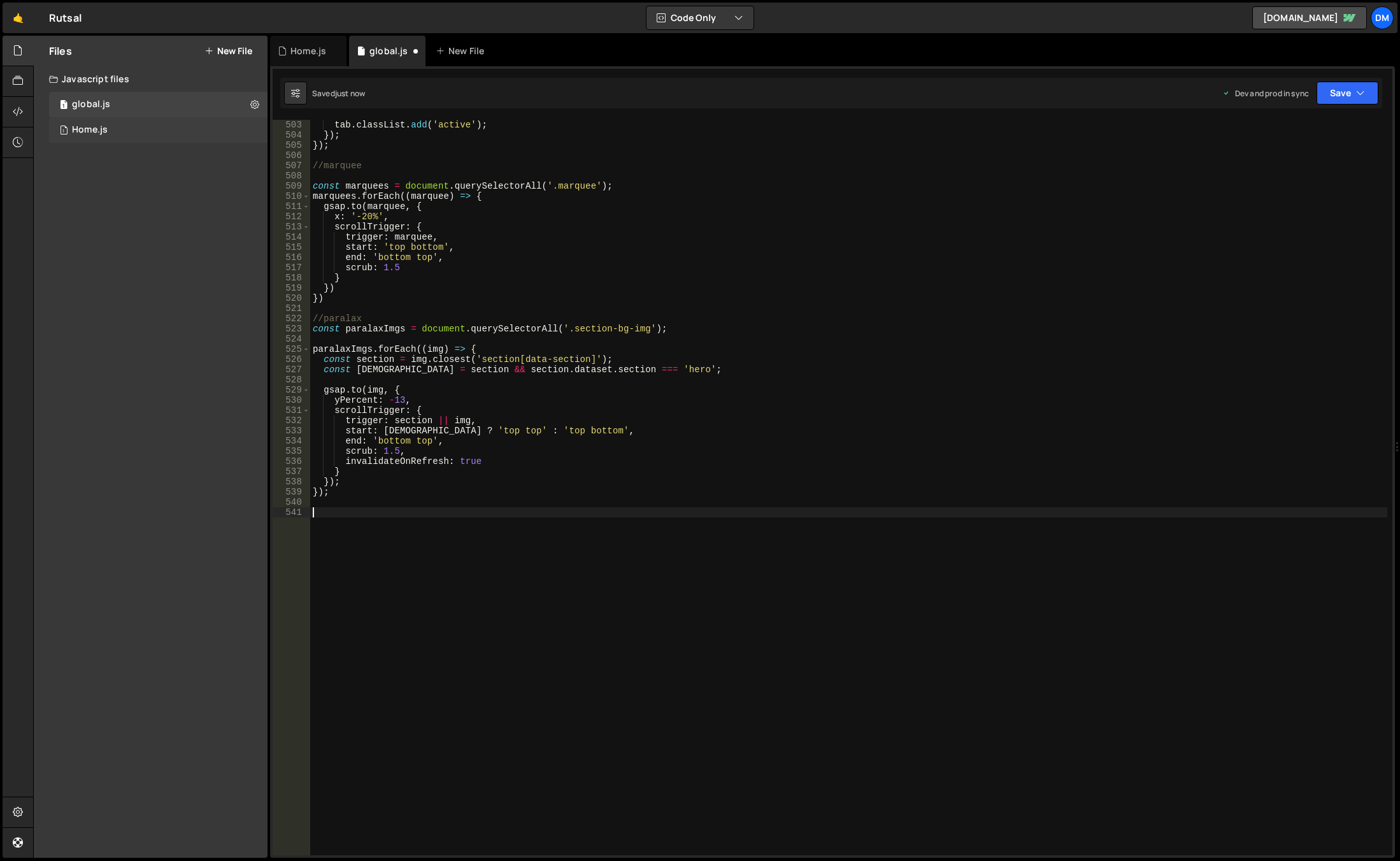
click at [137, 126] on div "1 Home.js 0" at bounding box center [158, 130] width 218 height 26
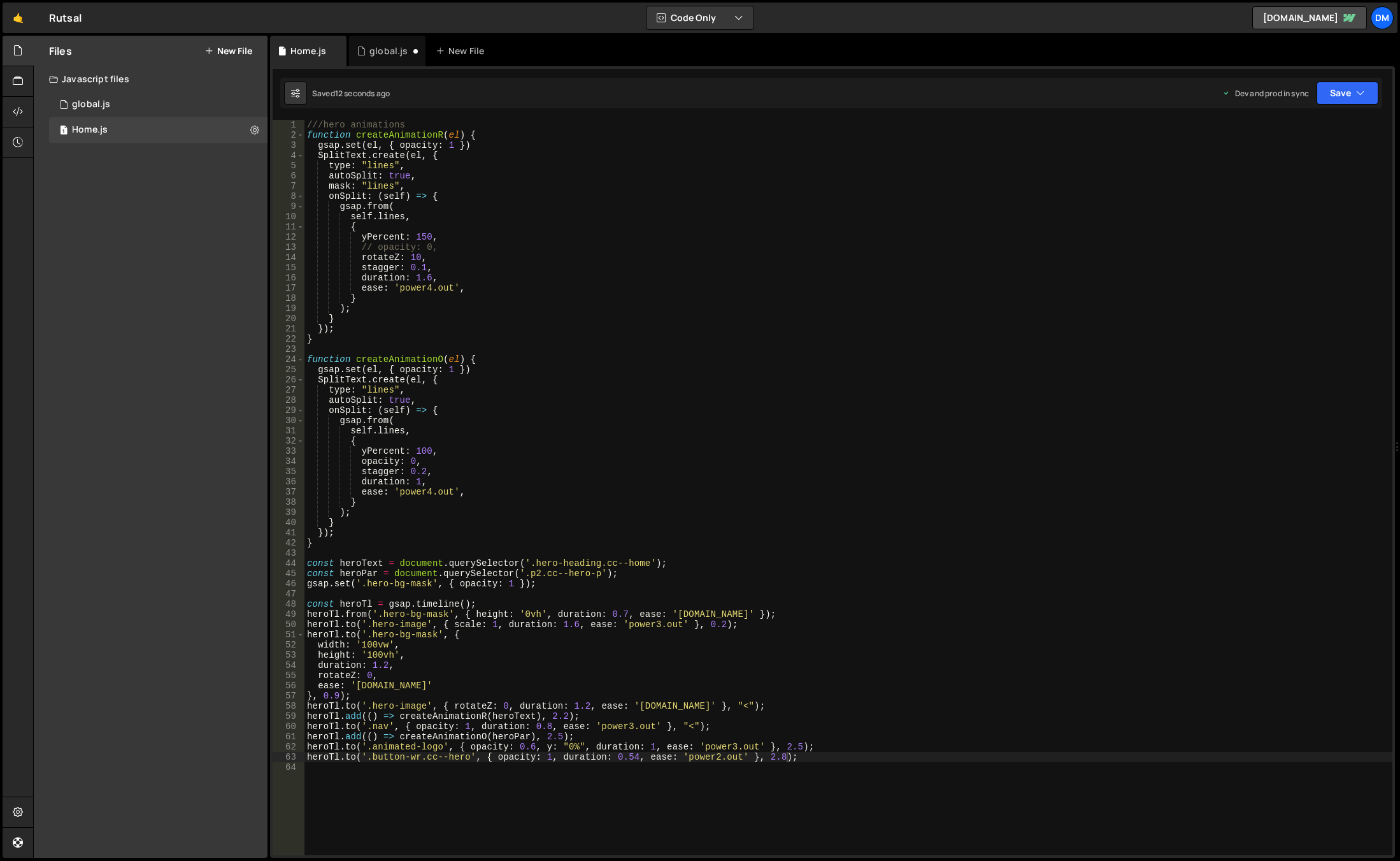
scroll to position [268, 0]
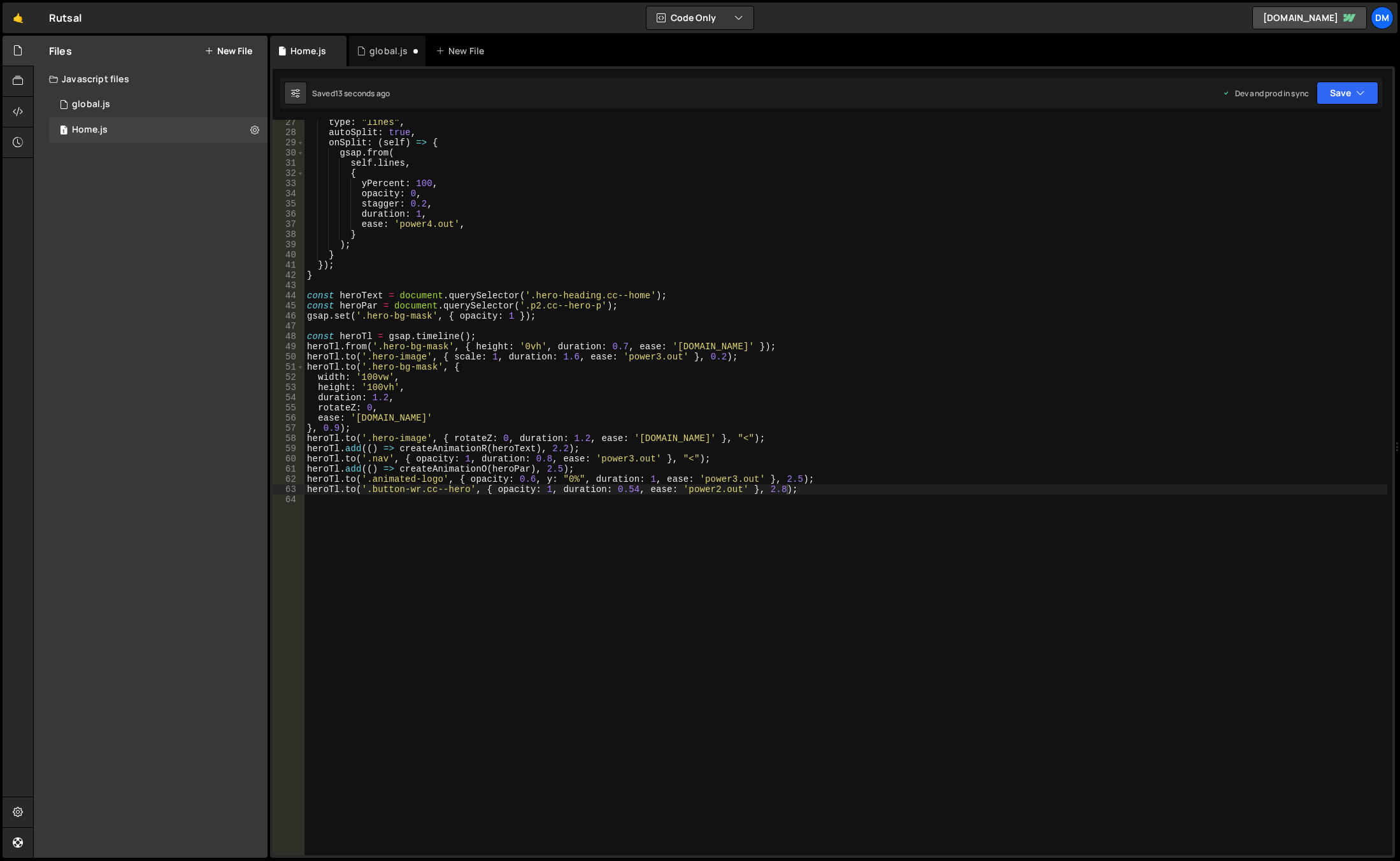
click at [847, 504] on div "type : "lines" , autoSplit : true , onSplit : ( self ) => { gsap . from ( self …" at bounding box center [846, 495] width 1083 height 755
click at [1377, 90] on button "Save" at bounding box center [1347, 93] width 62 height 23
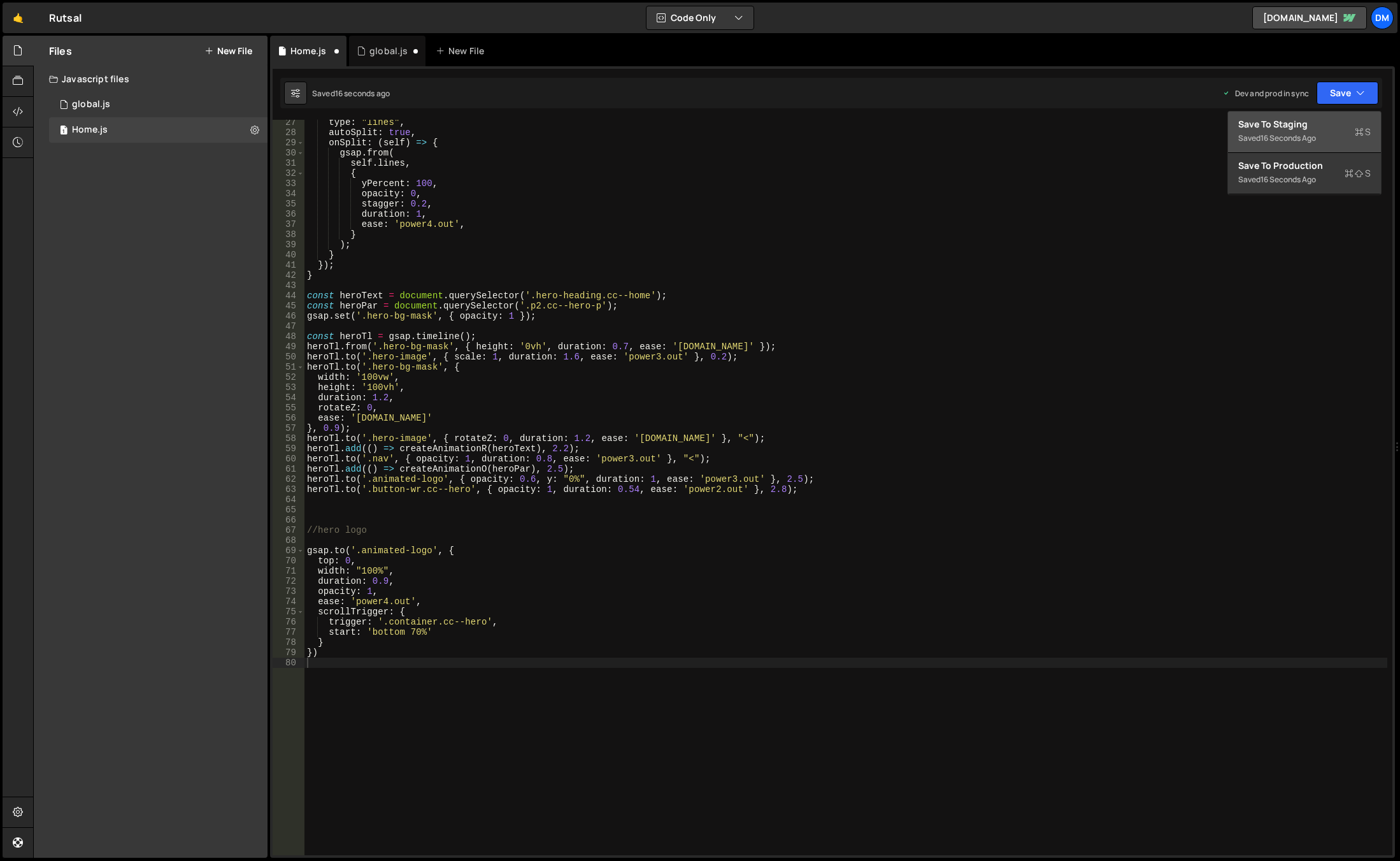
click at [1279, 136] on div "16 seconds ago" at bounding box center [1288, 137] width 55 height 11
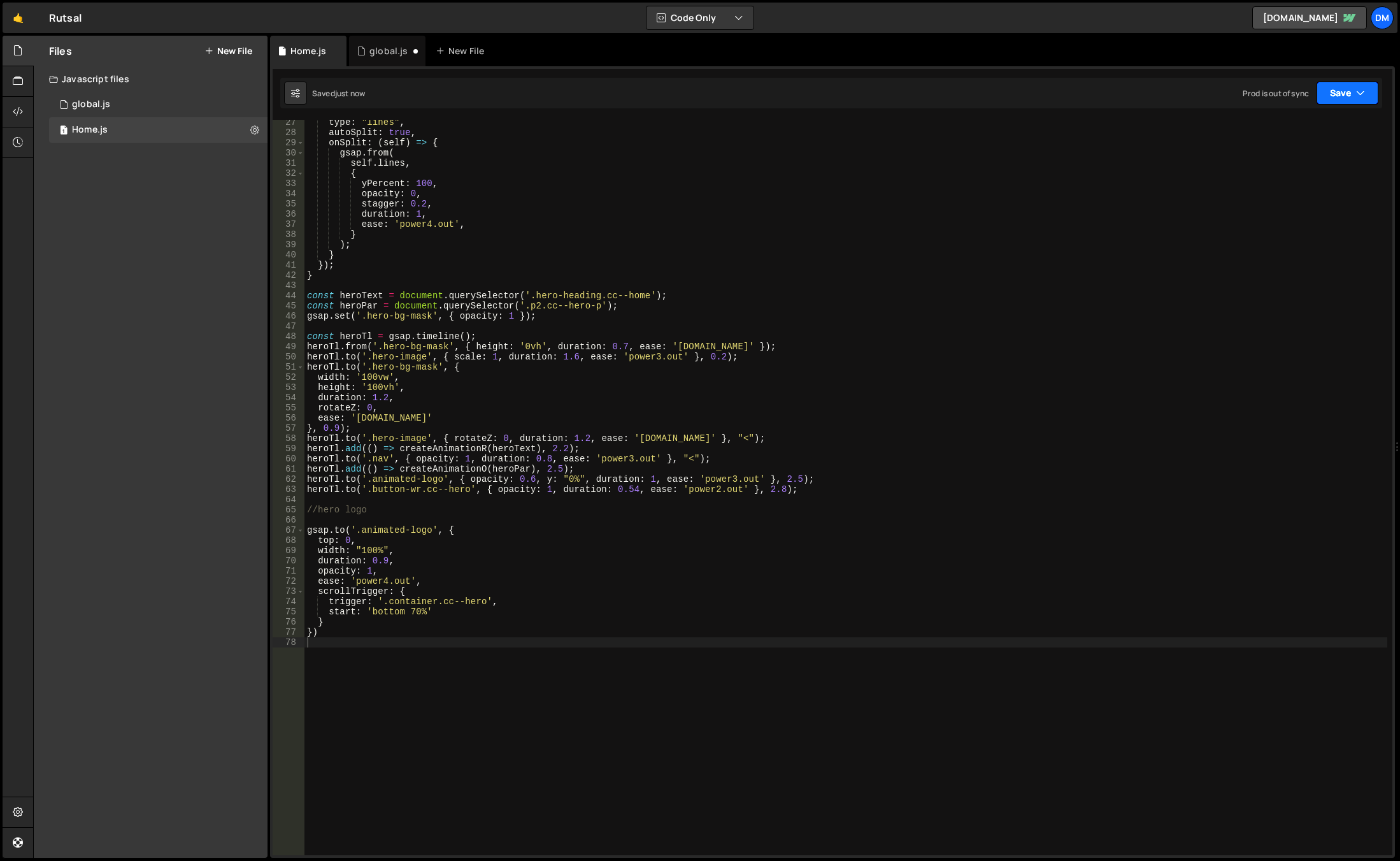
click at [1327, 93] on button "Save" at bounding box center [1347, 93] width 62 height 23
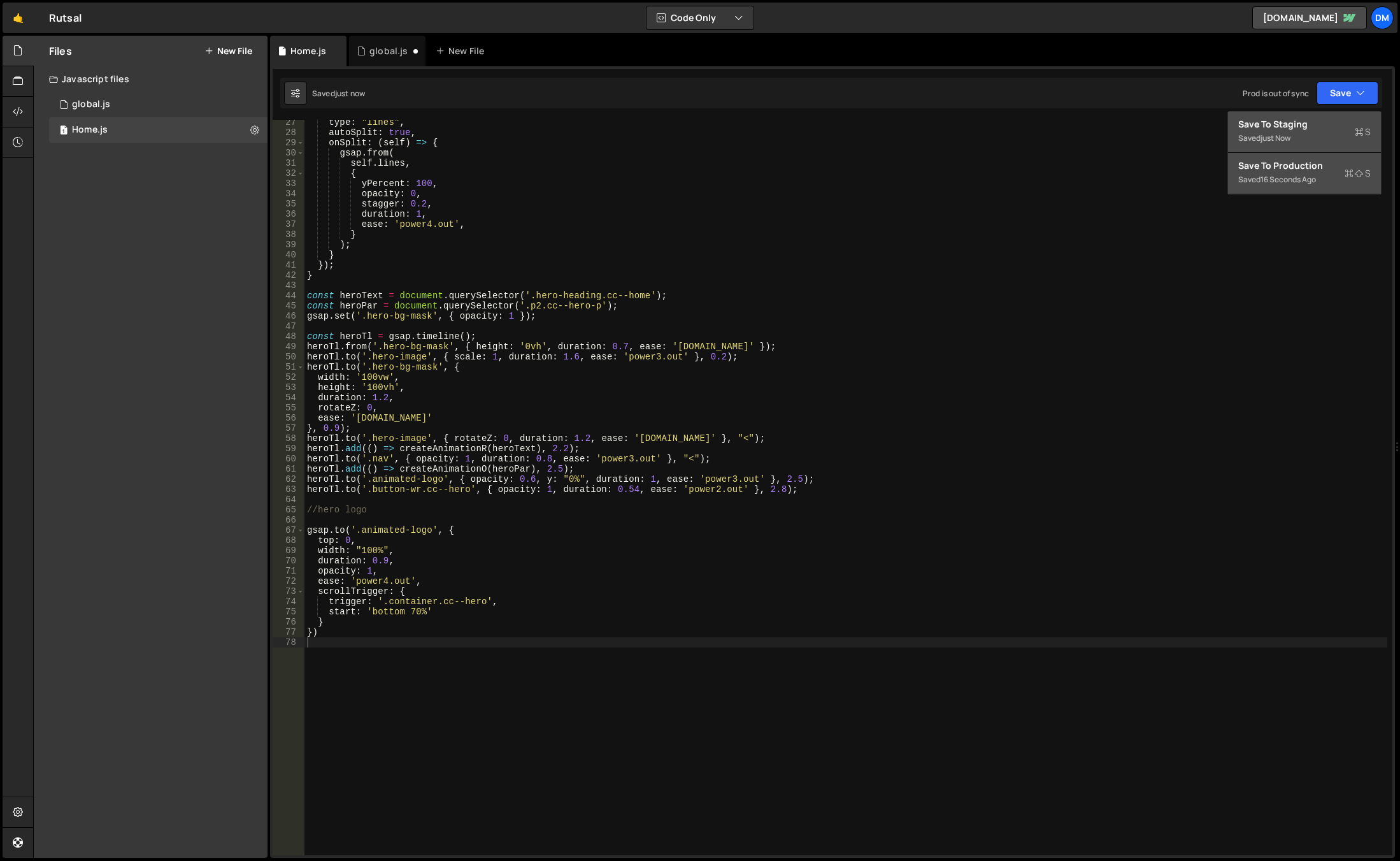
click at [1284, 164] on div "Save to Production S" at bounding box center [1304, 165] width 132 height 12
type textarea "duration: 1.2,"
click at [966, 397] on div "type : "lines" , autoSplit : true , onSplit : ( self ) => { gsap . from ( self …" at bounding box center [846, 495] width 1083 height 755
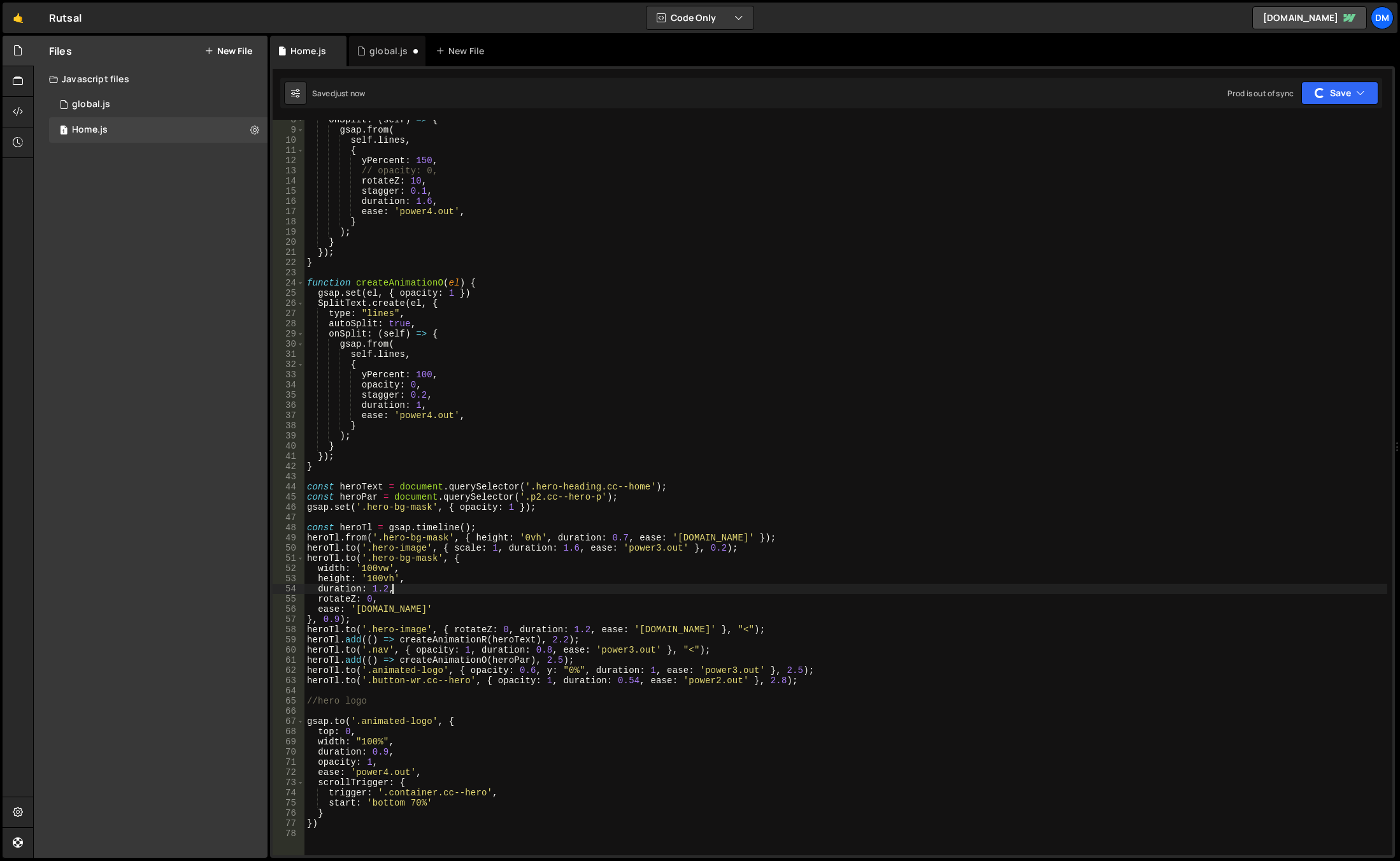
scroll to position [0, 0]
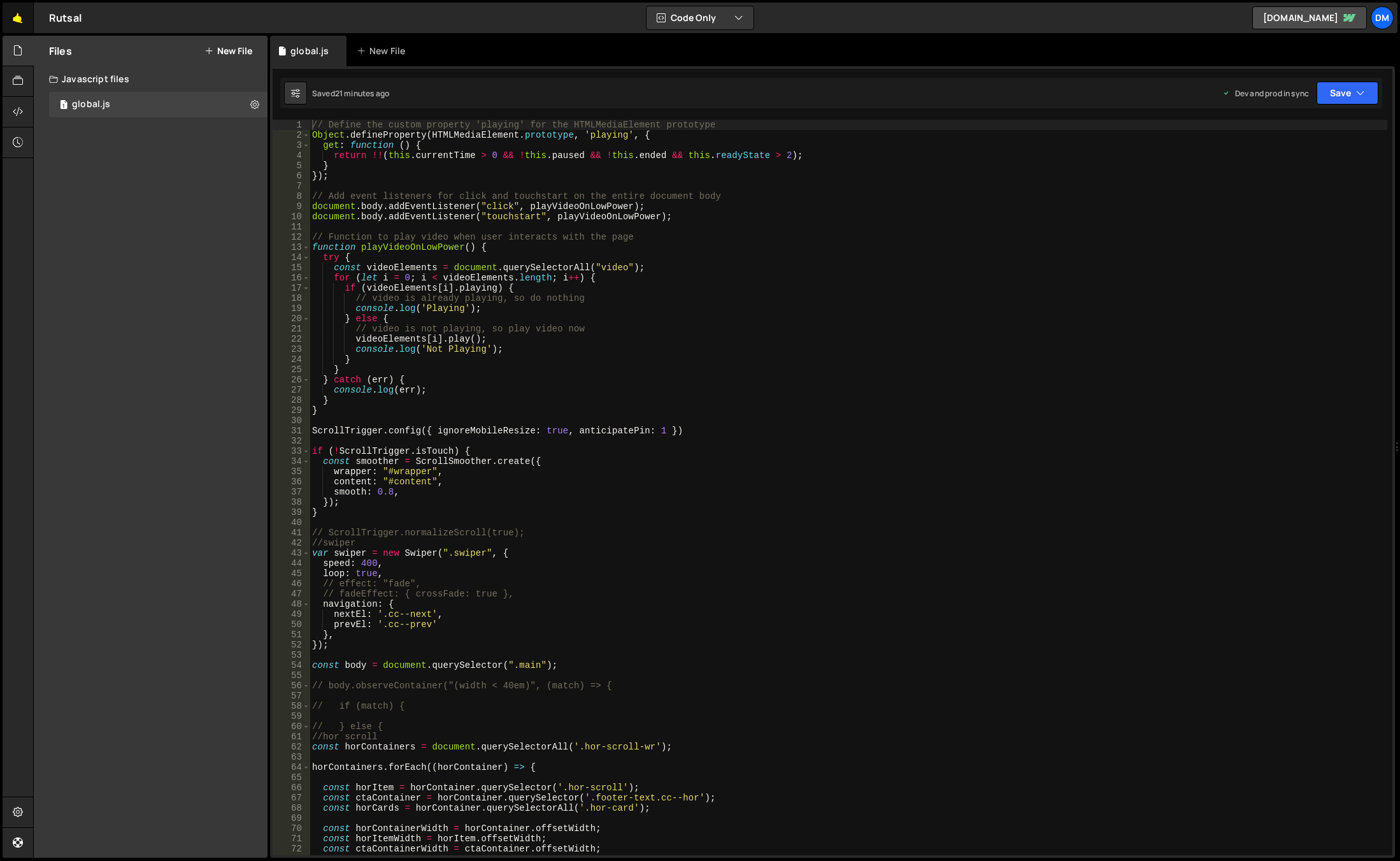
click at [17, 19] on link "🤙" at bounding box center [18, 17] width 31 height 31
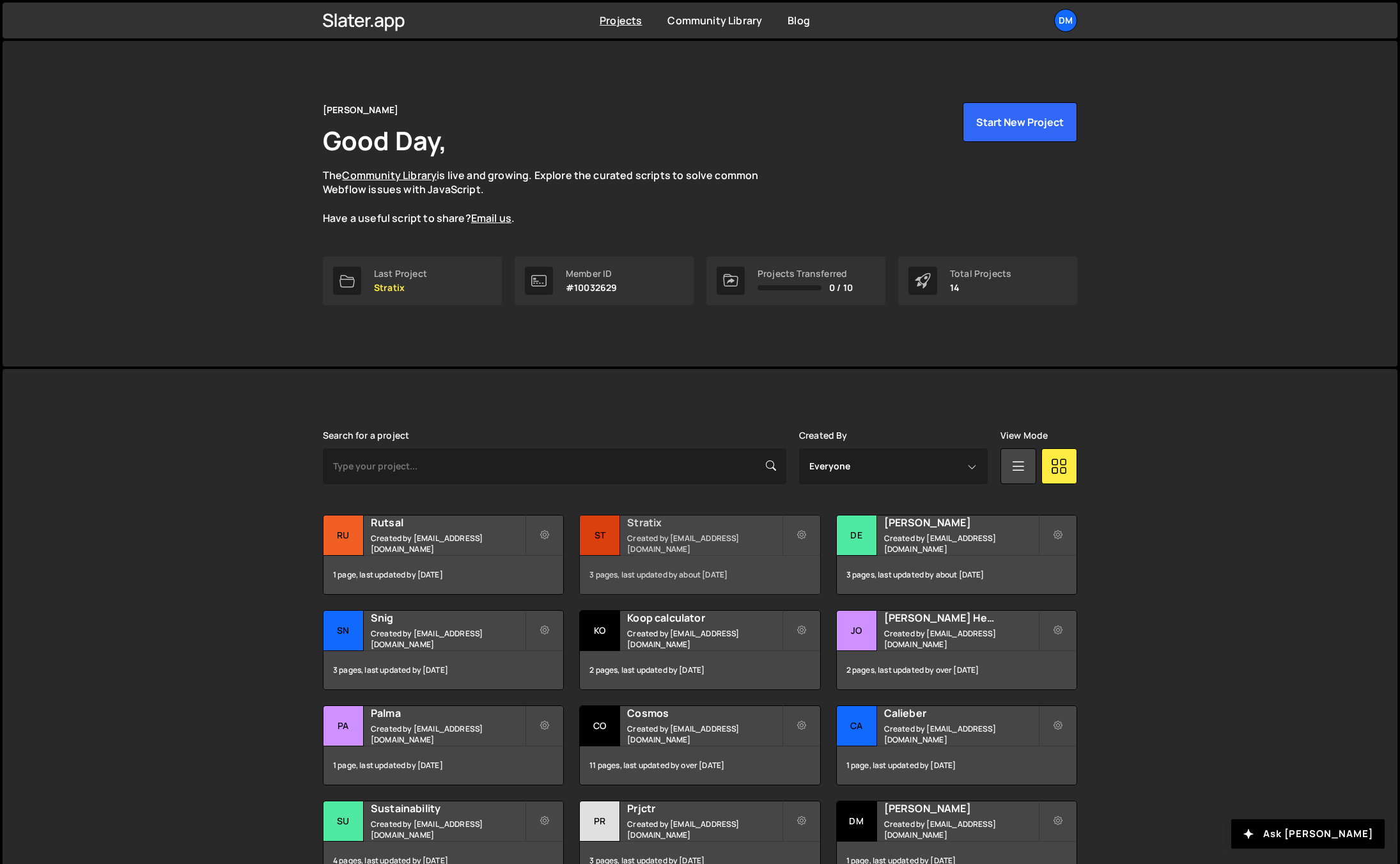
click at [650, 539] on small "Created by dmytrokaraulov@gmail.com" at bounding box center [704, 543] width 154 height 22
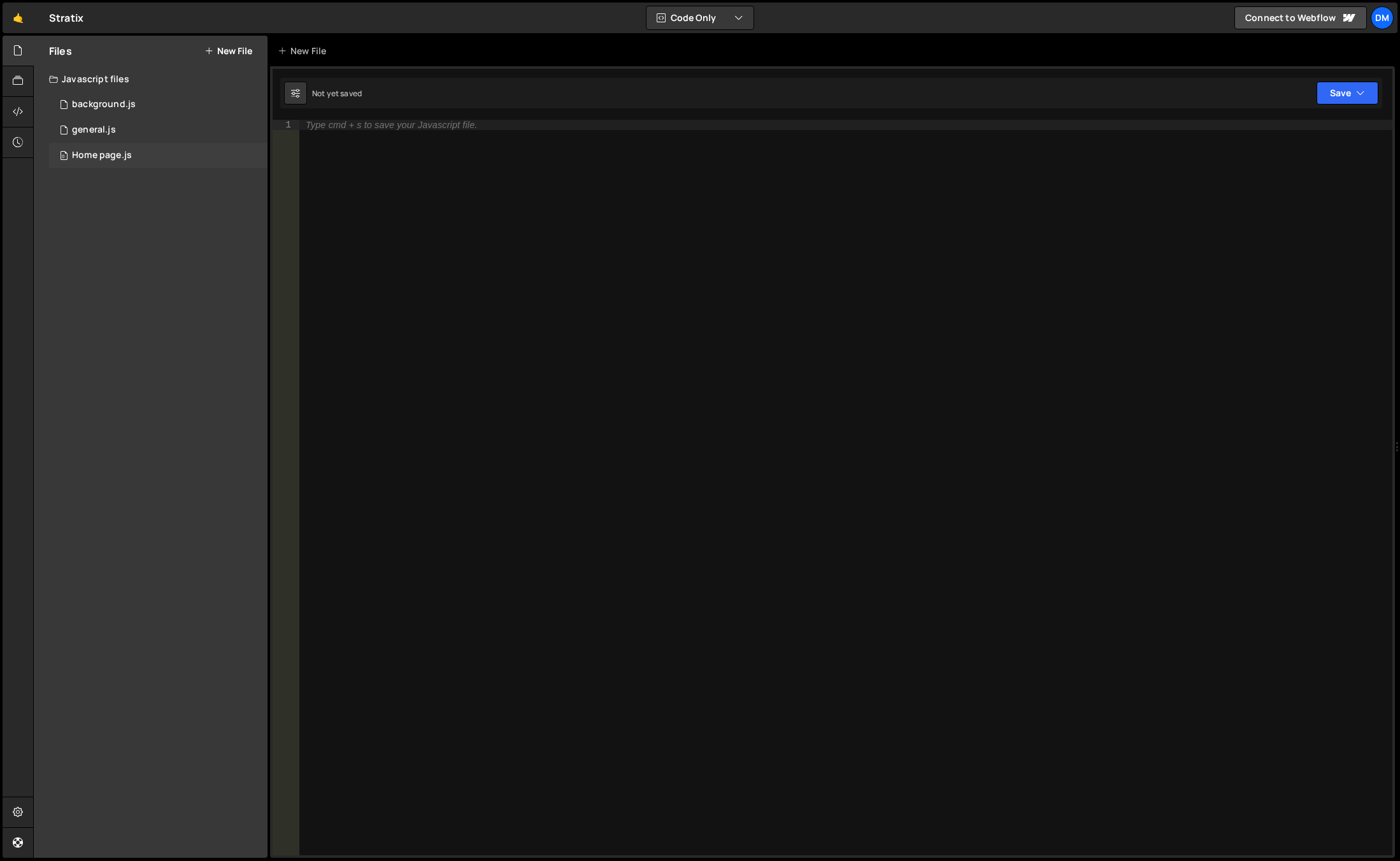
click at [120, 158] on div "Home page.js" at bounding box center [102, 155] width 59 height 12
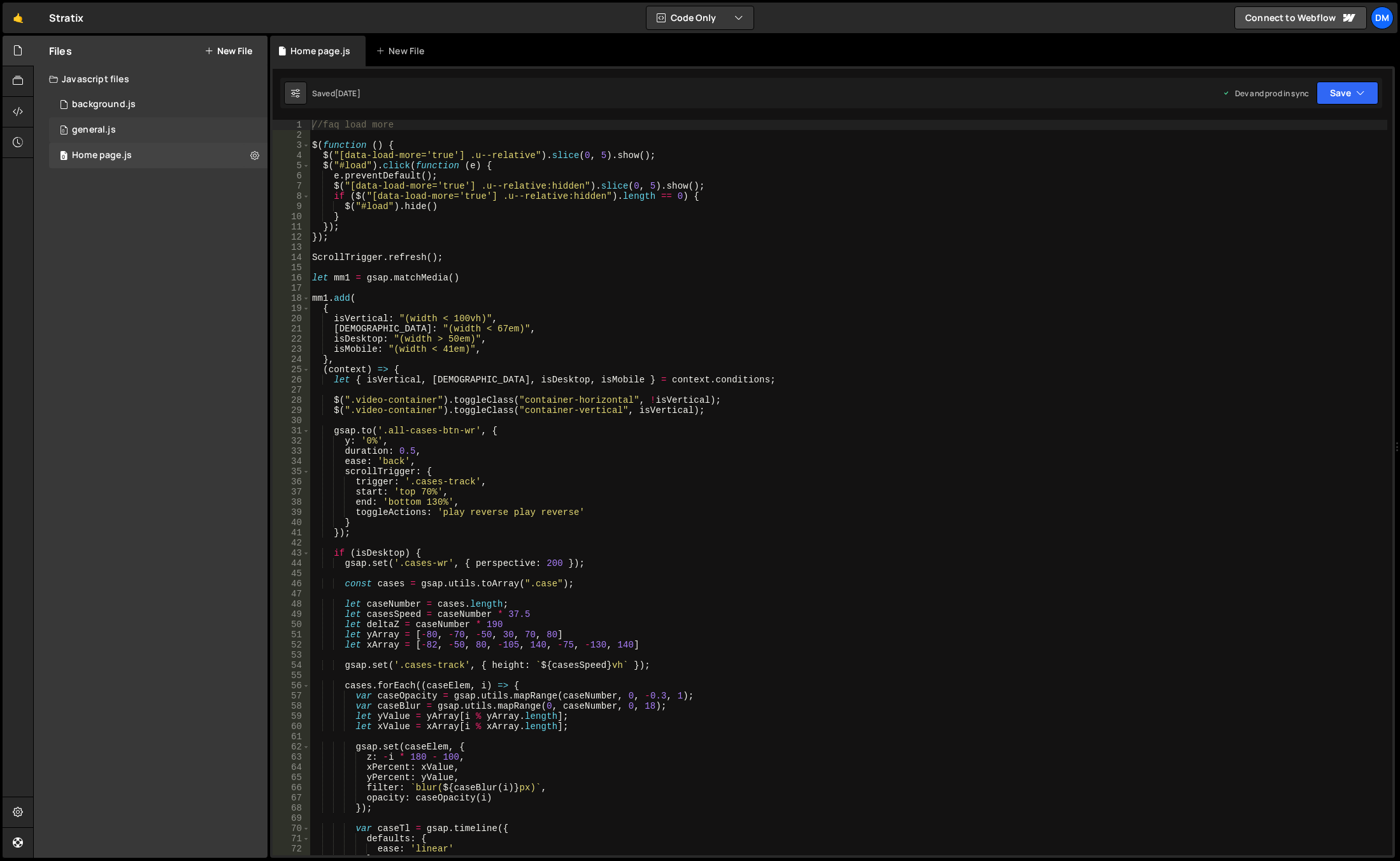
click at [117, 128] on div "0 general.js 0" at bounding box center [158, 130] width 218 height 26
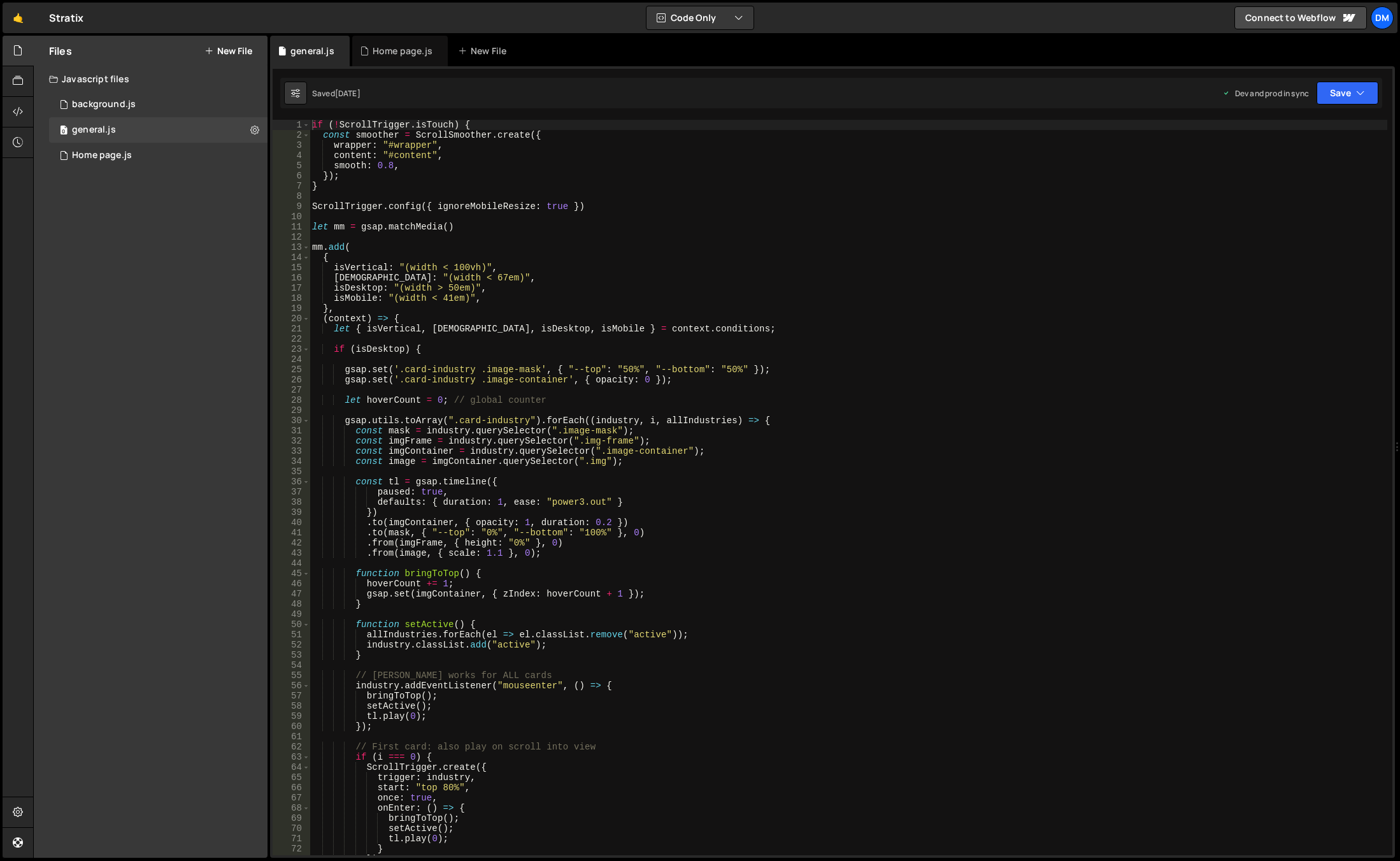
click at [427, 347] on div "if ( ! ScrollTrigger . isTouch ) { const smoother = ScrollSmoother . create ({ …" at bounding box center [848, 497] width 1078 height 755
click at [636, 317] on div "if ( ! ScrollTrigger . isTouch ) { const smoother = ScrollSmoother . create ({ …" at bounding box center [848, 497] width 1078 height 755
click at [471, 279] on div "if ( ! ScrollTrigger . isTouch ) { const smoother = ScrollSmoother . create ({ …" at bounding box center [848, 497] width 1078 height 755
click at [392, 315] on div "if ( ! ScrollTrigger . isTouch ) { const smoother = ScrollSmoother . create ({ …" at bounding box center [848, 497] width 1078 height 755
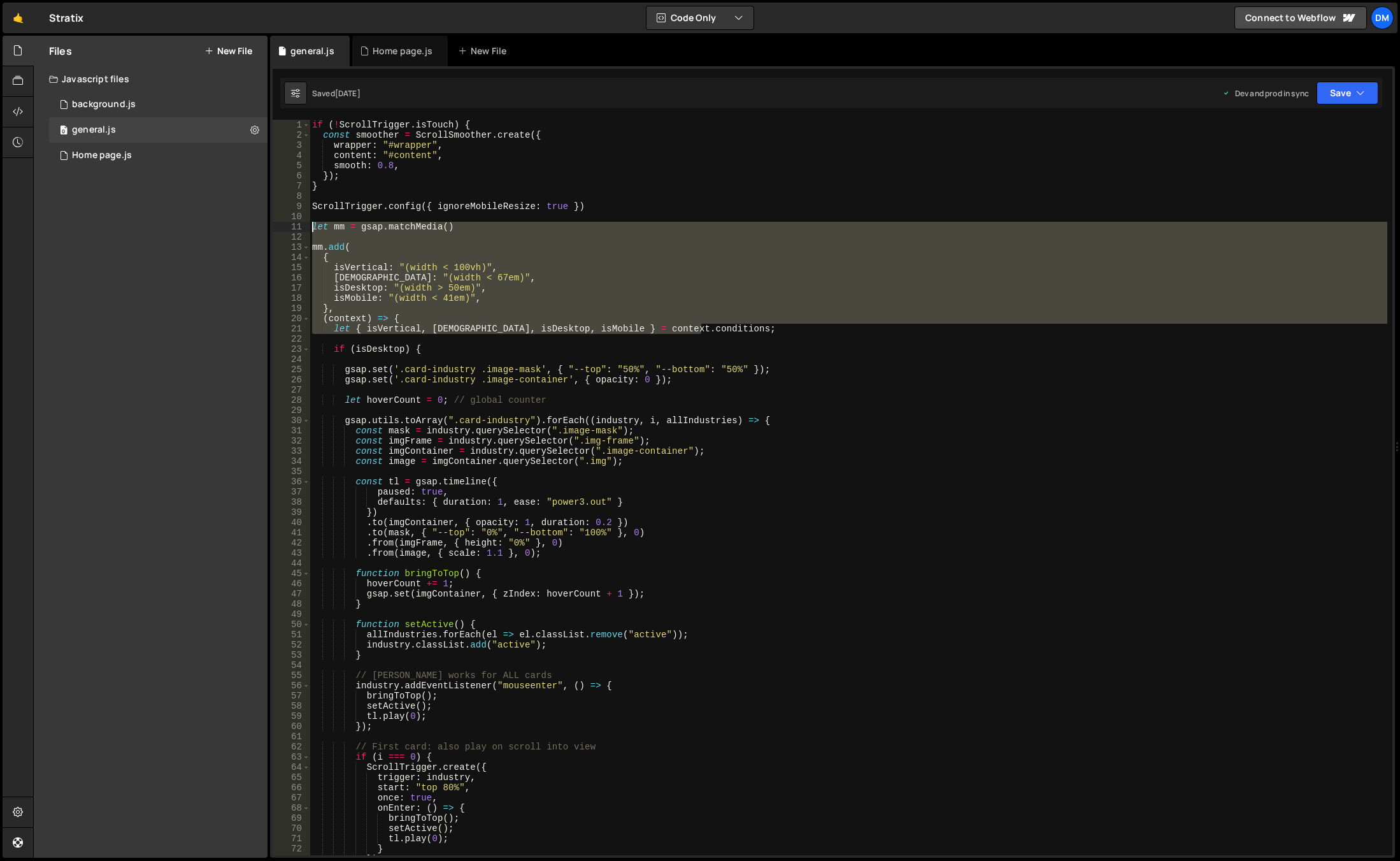
drag, startPoint x: 707, startPoint y: 329, endPoint x: 283, endPoint y: 221, distance: 437.5
click at [283, 221] on div "(context) => { 1 2 3 4 5 6 7 8 9 10 11 12 13 14 15 16 17 18 19 20 21 22 23 24 2…" at bounding box center [833, 488] width 1120 height 735
type textarea "let mm = gsap.matchMedia()"
